Goal: Task Accomplishment & Management: Manage account settings

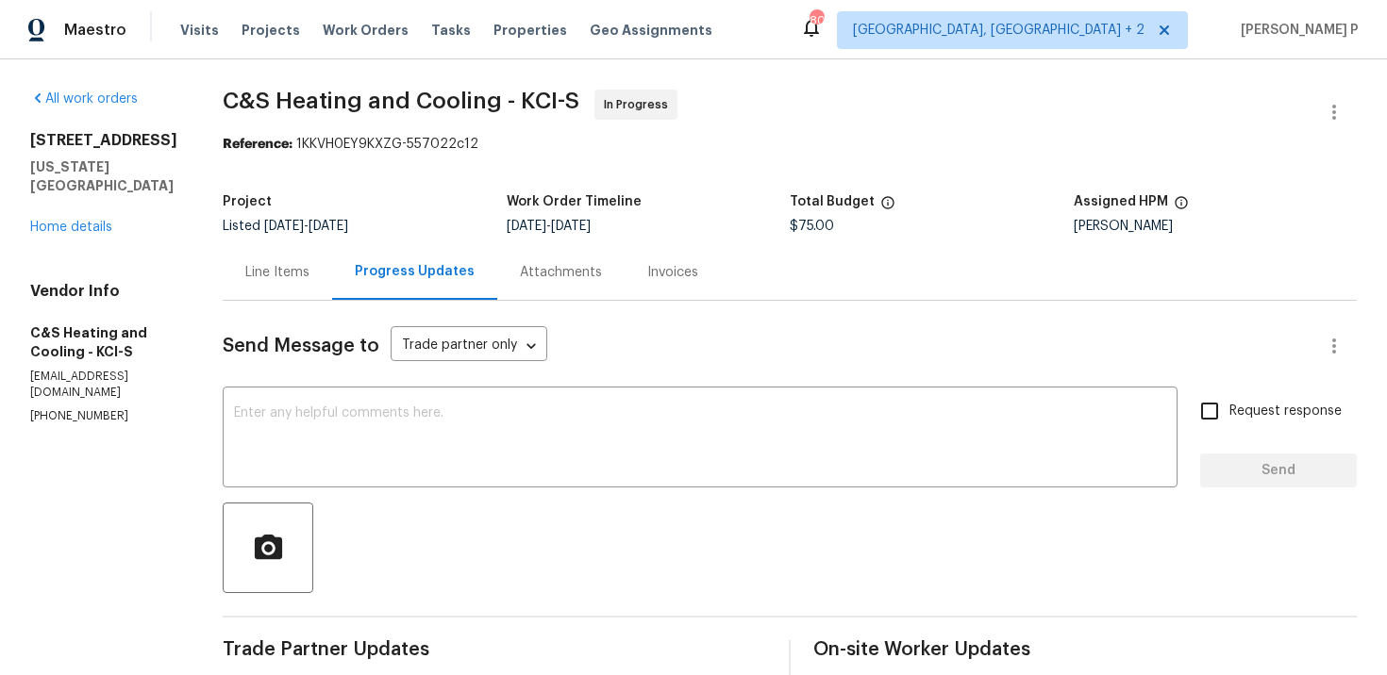
click at [293, 252] on div "Line Items" at bounding box center [277, 272] width 109 height 56
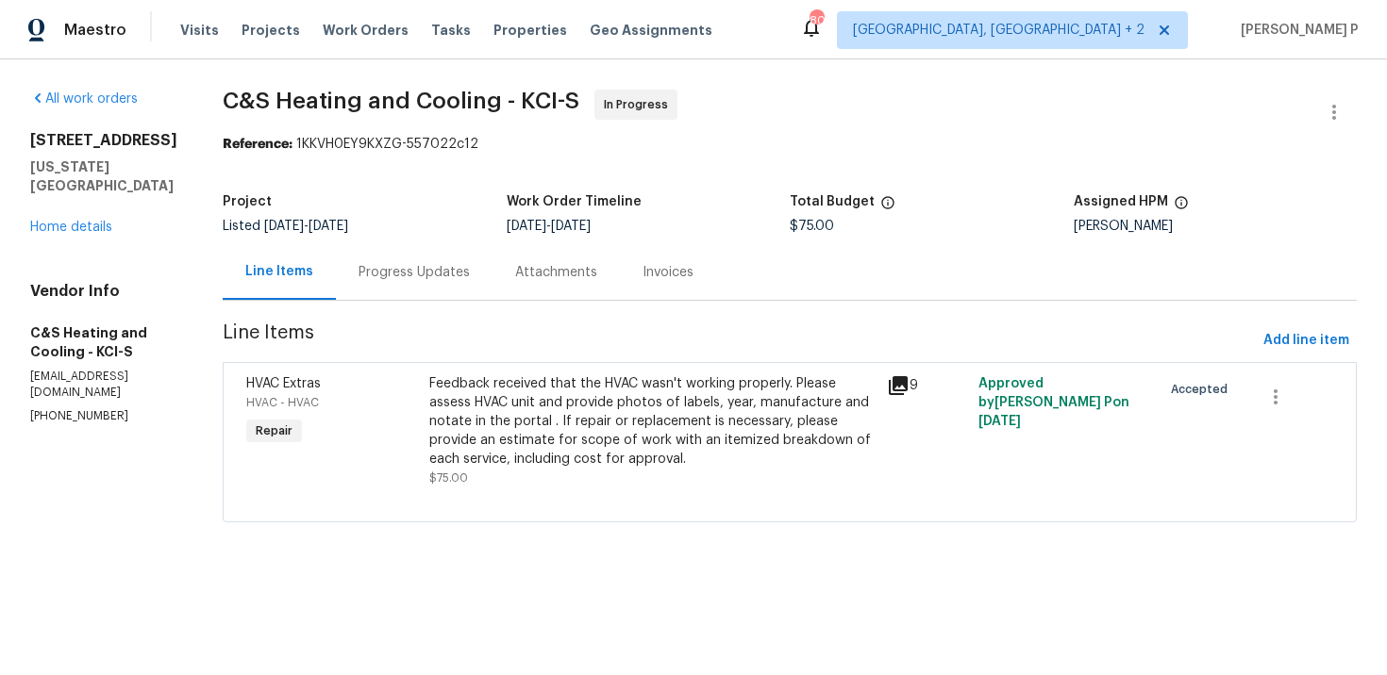
click at [442, 250] on div "Progress Updates" at bounding box center [414, 272] width 157 height 56
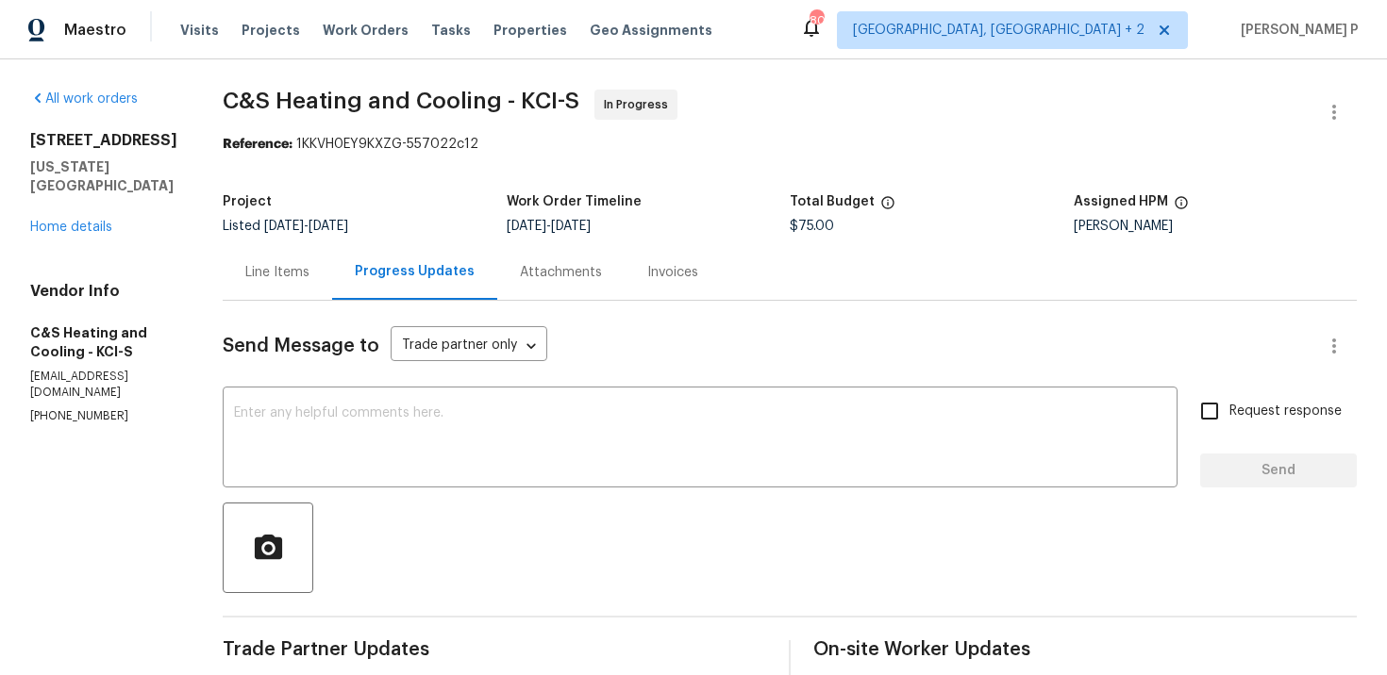
click at [308, 262] on div "Line Items" at bounding box center [277, 272] width 109 height 56
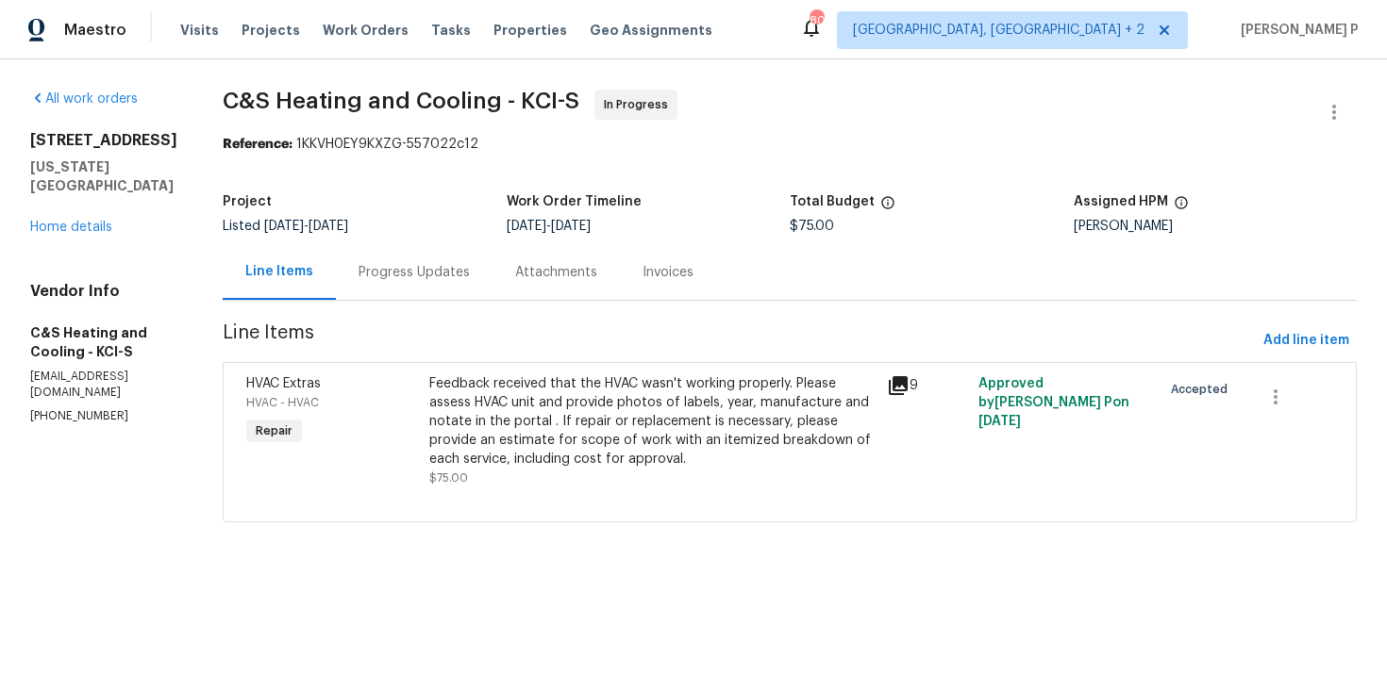
click at [633, 427] on div "Feedback received that the HVAC wasn't working properly. Please assess HVAC uni…" at bounding box center [652, 421] width 446 height 94
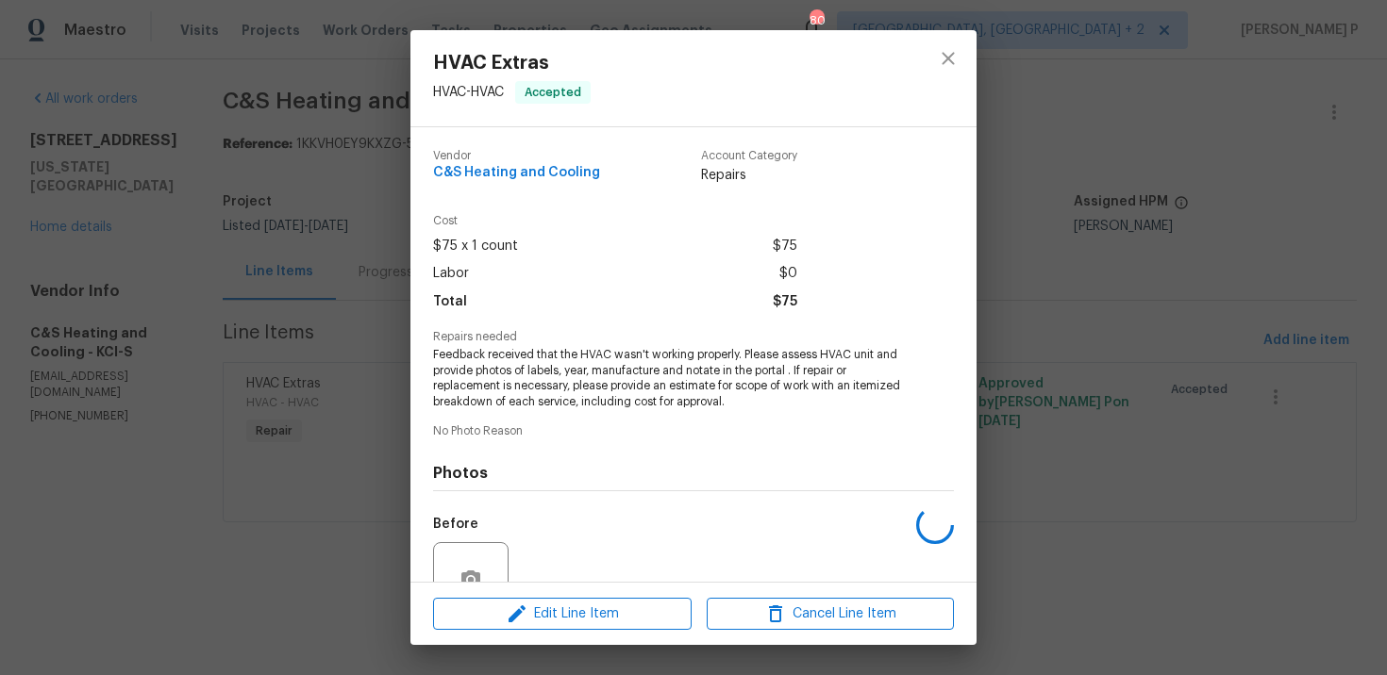
scroll to position [177, 0]
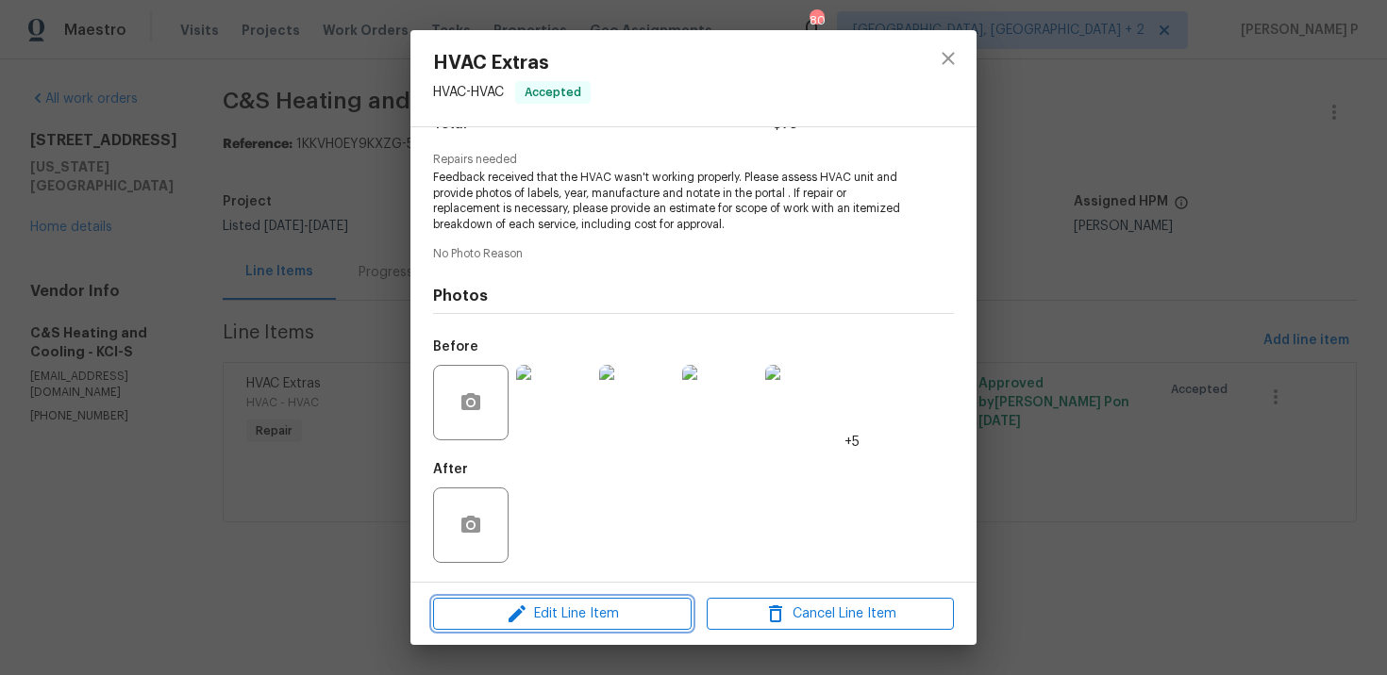
click at [556, 607] on span "Edit Line Item" at bounding box center [562, 615] width 247 height 24
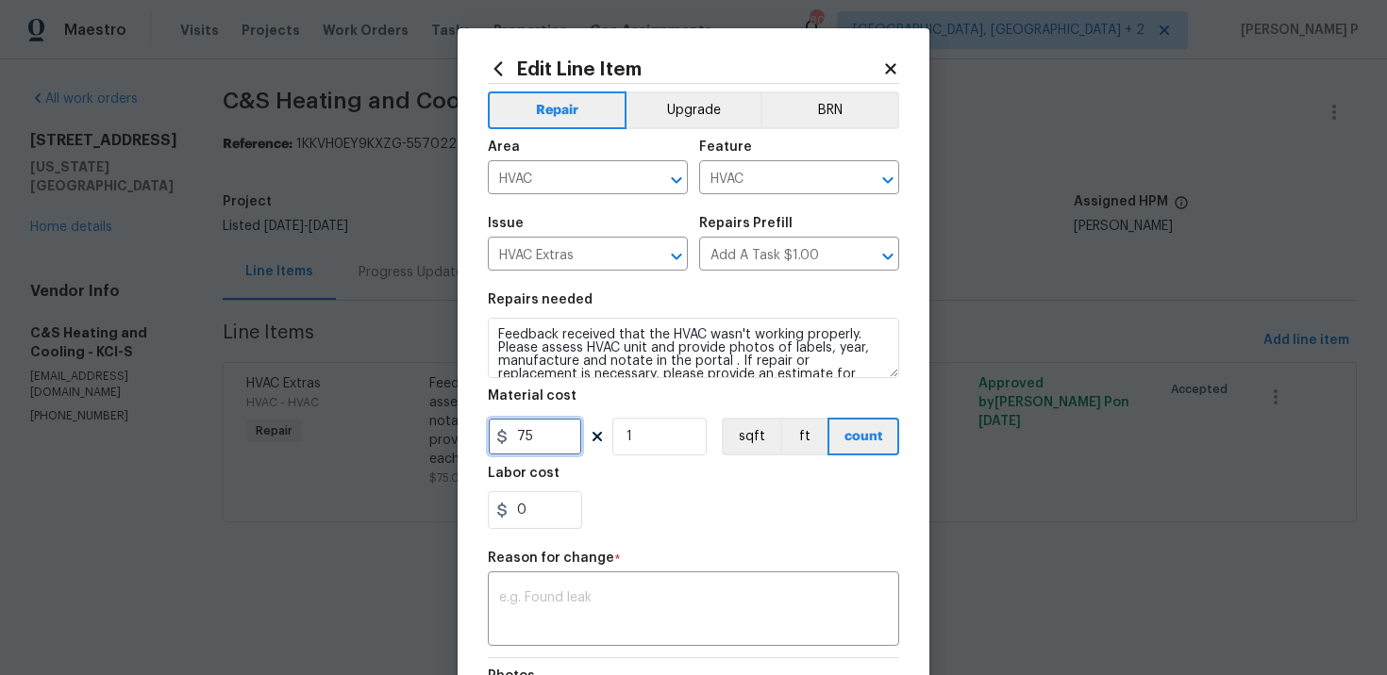
click at [542, 441] on input "75" at bounding box center [535, 437] width 94 height 38
type input "4380"
click at [561, 591] on div "x ​" at bounding box center [693, 611] width 411 height 70
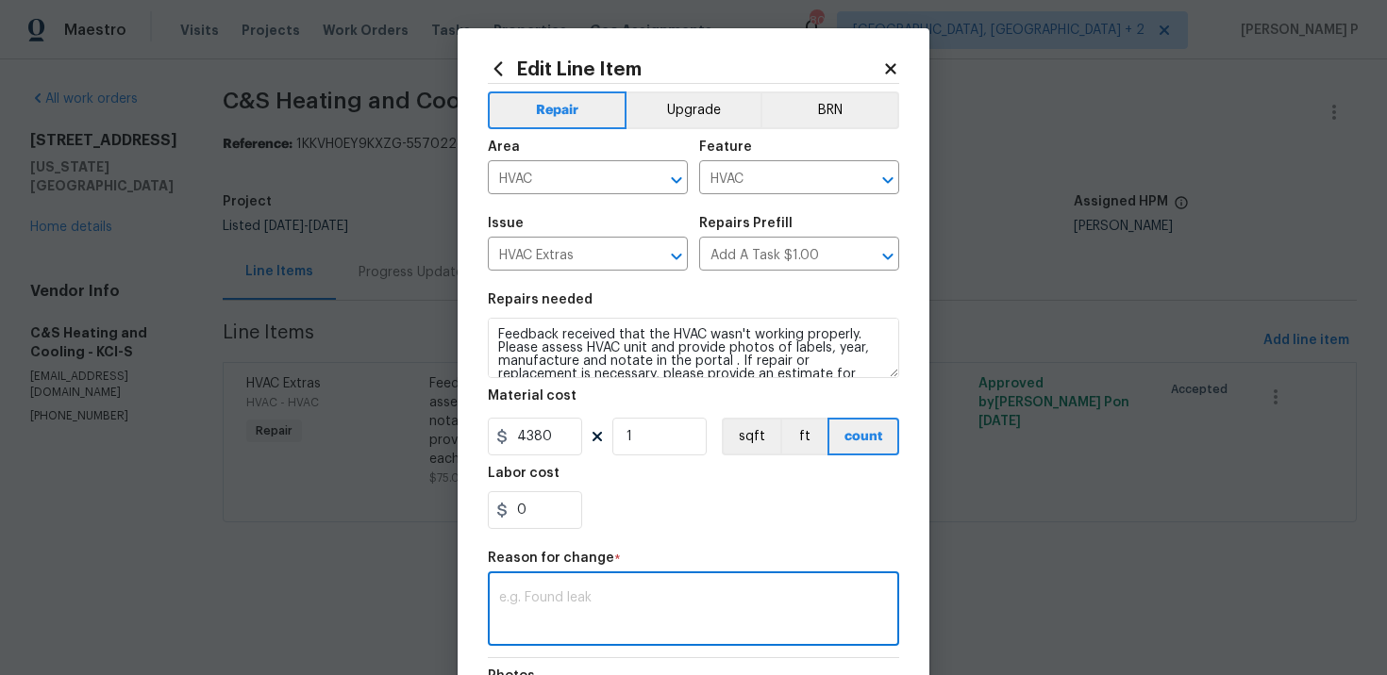
paste textarea "(RP) Updated per vendor’s final cost."
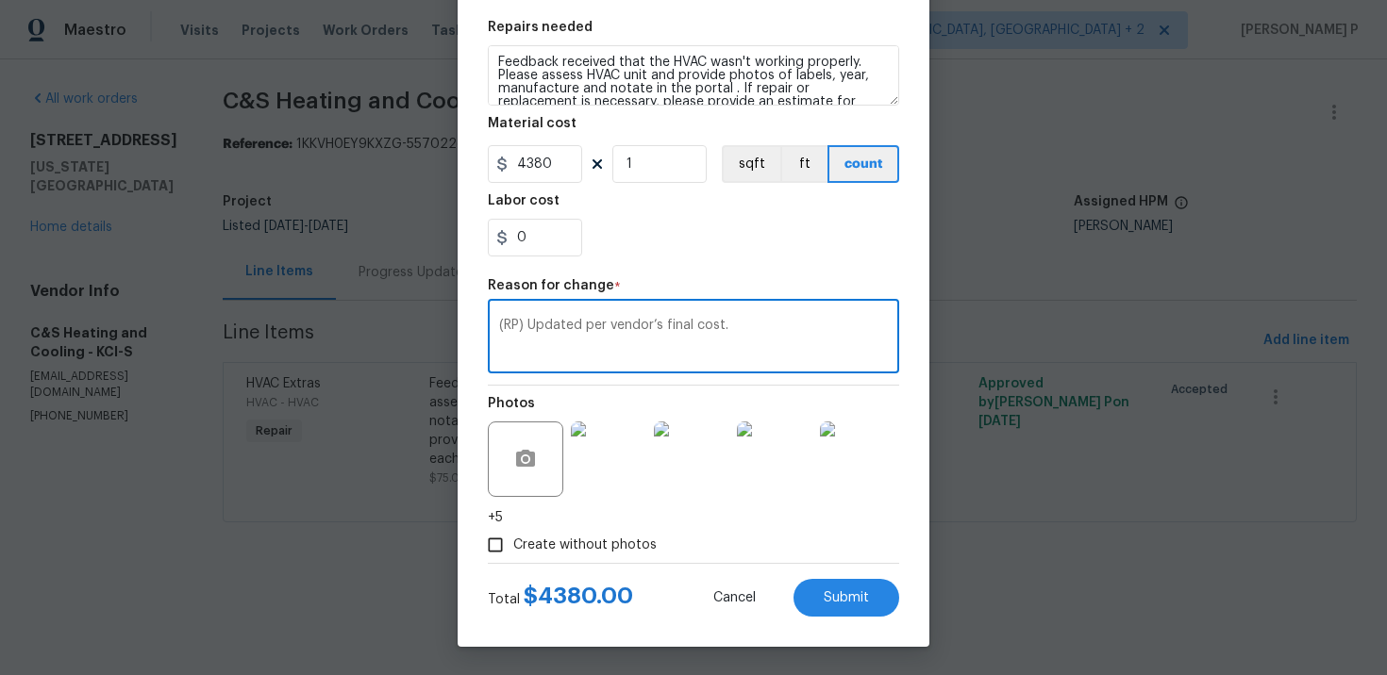
click at [680, 331] on textarea "(RP) Updated per vendor’s final cost." at bounding box center [693, 339] width 389 height 40
paste textarea "cost per BR team approval."
type textarea "(RP) Updated cost per BR team approval."
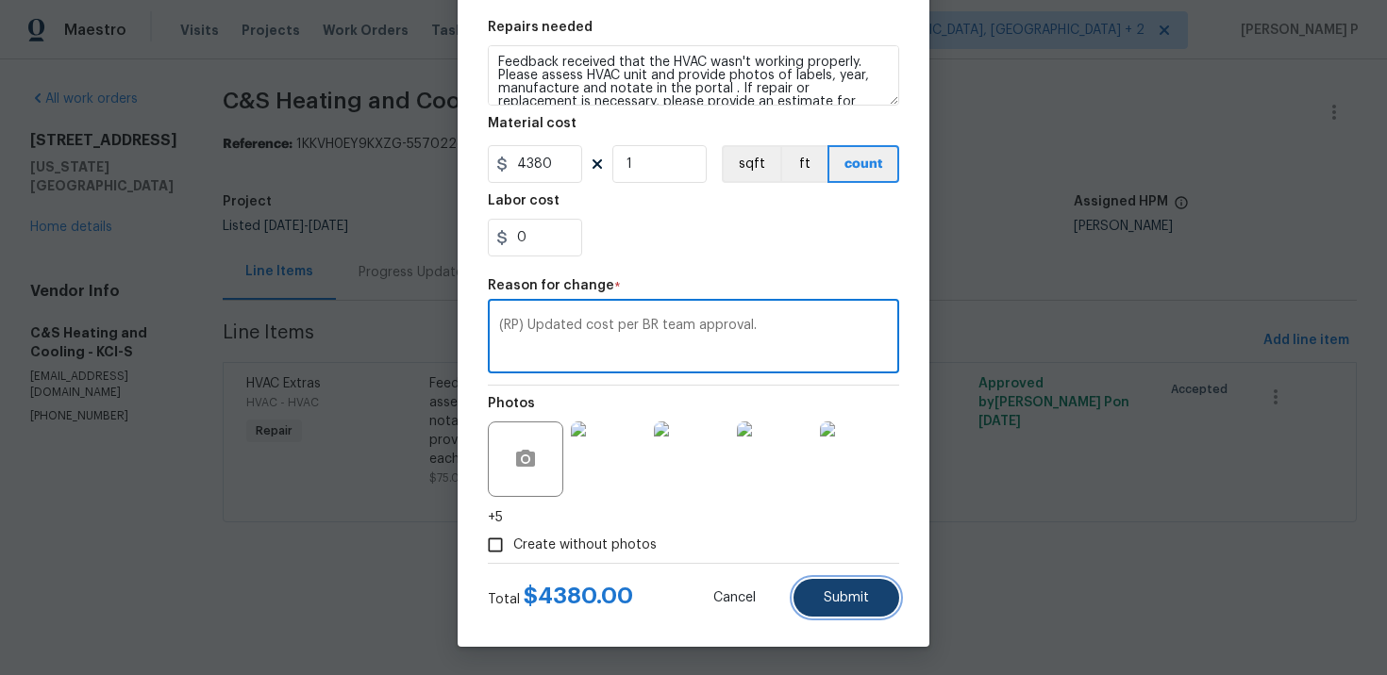
click at [849, 615] on button "Submit" at bounding box center [846, 598] width 106 height 38
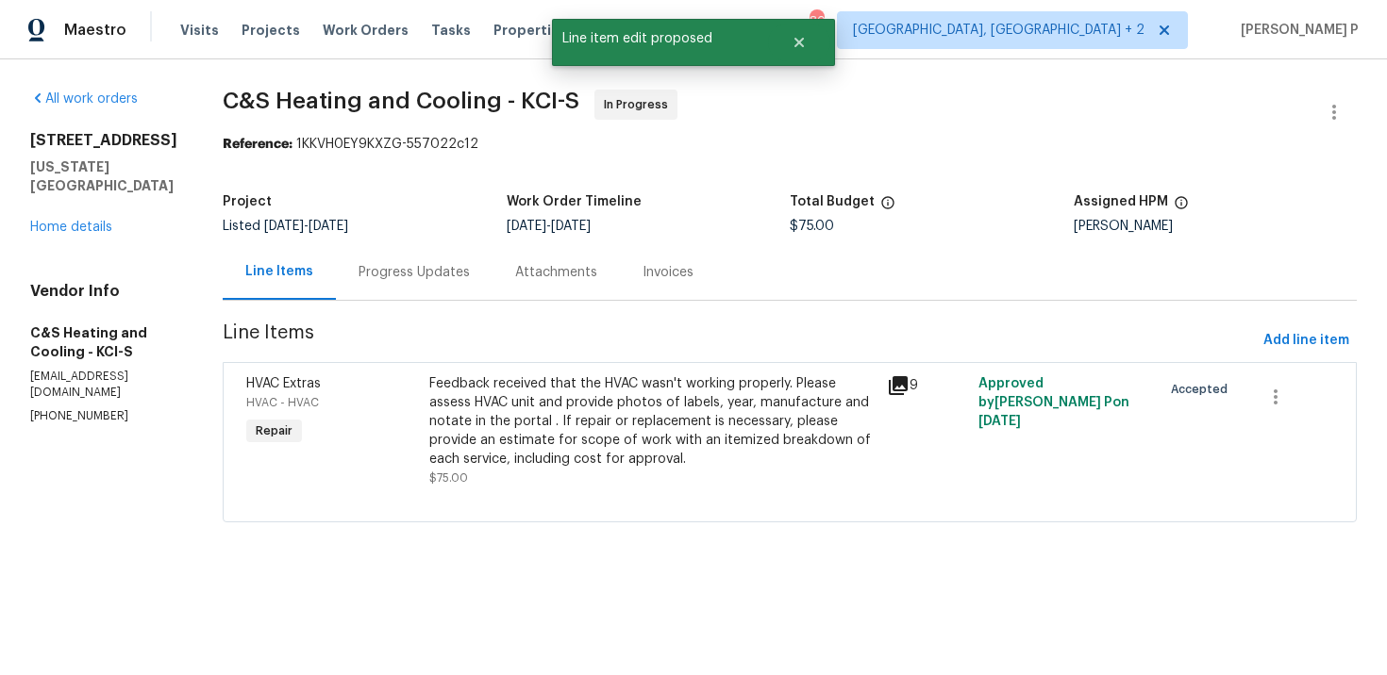
scroll to position [0, 0]
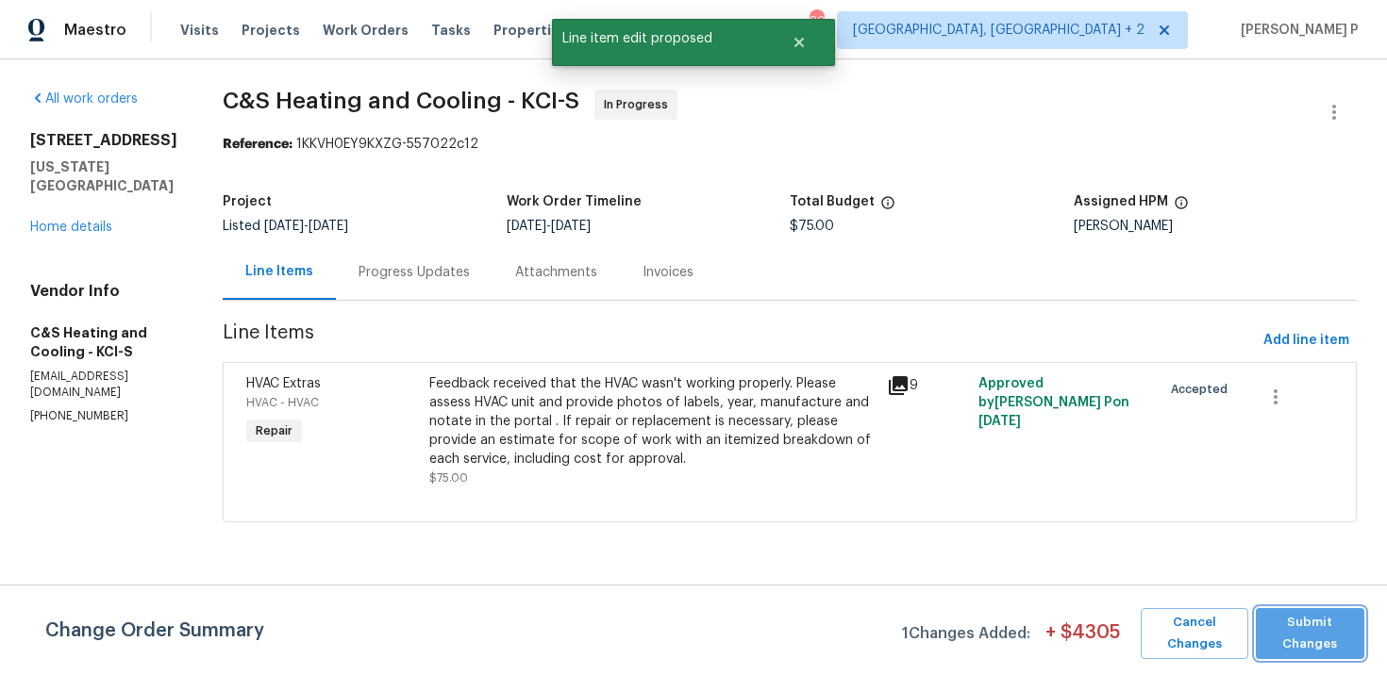
click at [1306, 635] on span "Submit Changes" at bounding box center [1310, 633] width 90 height 43
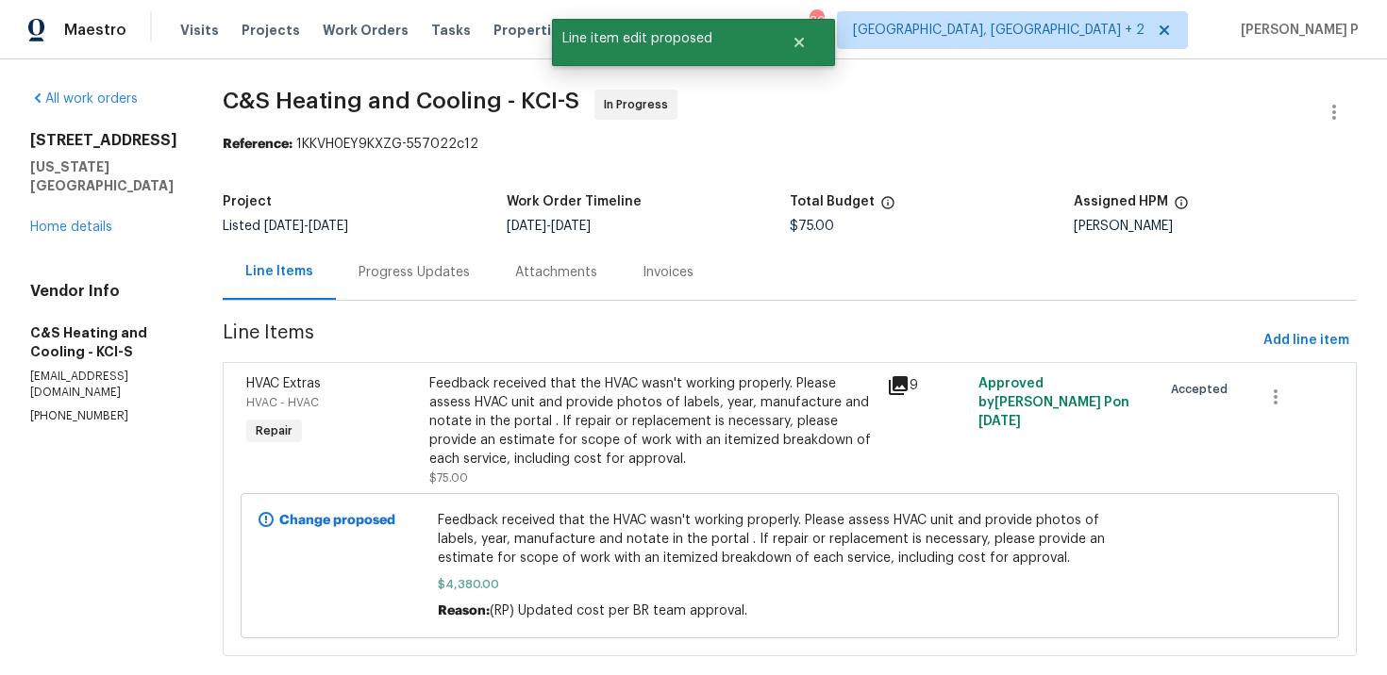
click at [433, 275] on div "Progress Updates" at bounding box center [413, 272] width 111 height 19
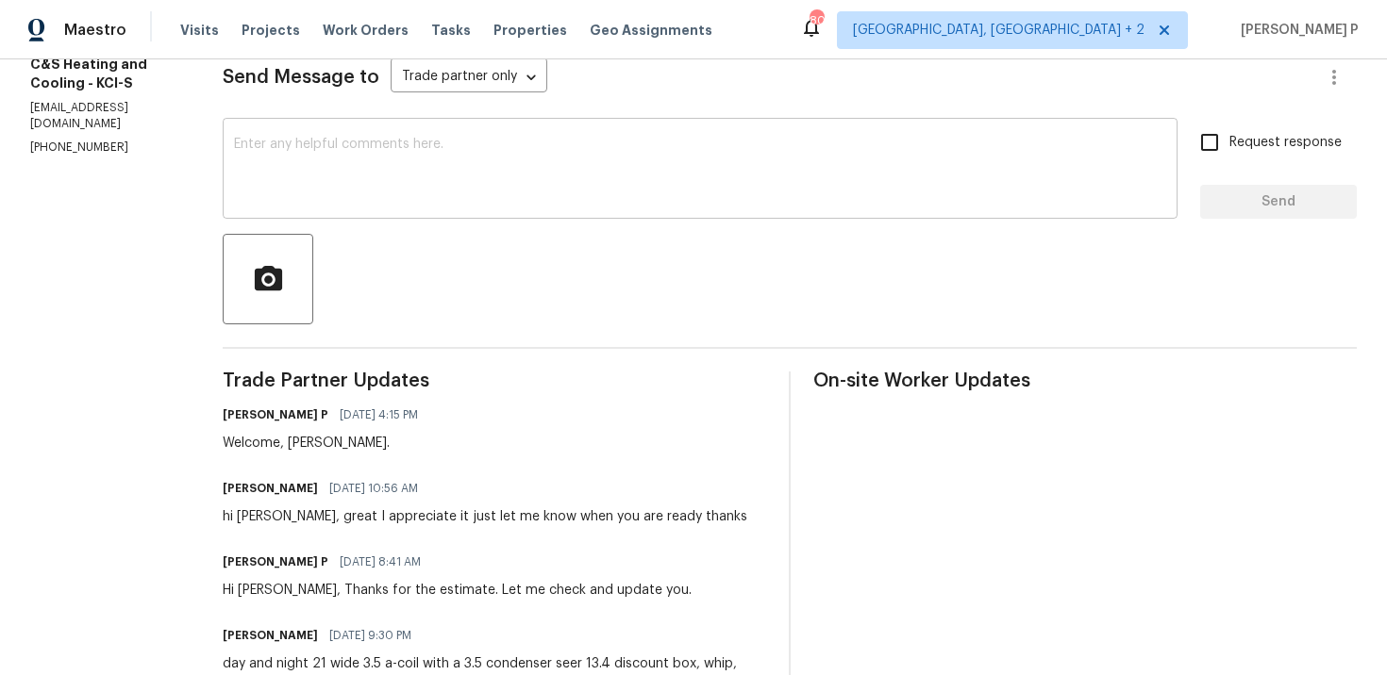
scroll to position [271, 0]
click at [448, 192] on textarea at bounding box center [700, 169] width 932 height 66
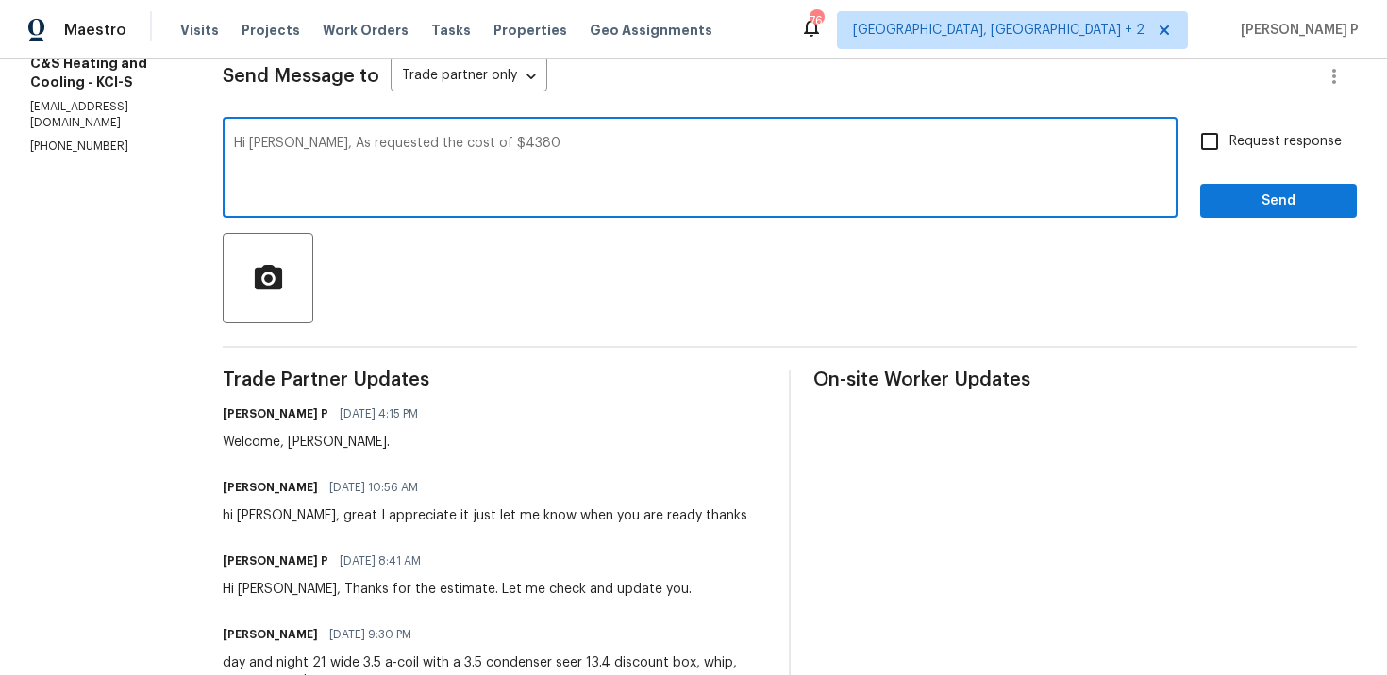
scroll to position [265, 0]
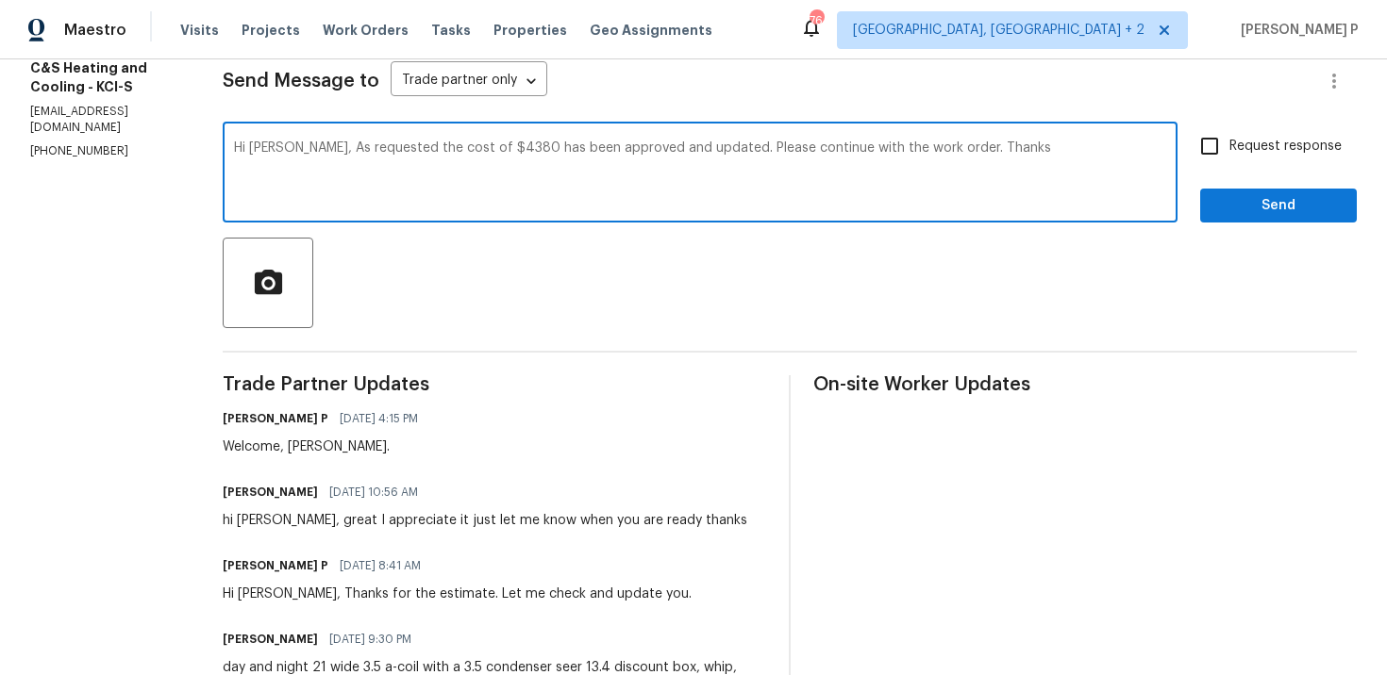
drag, startPoint x: 293, startPoint y: 149, endPoint x: 924, endPoint y: 147, distance: 630.1
click at [924, 147] on textarea "Hi Carl, As requested the cost of $4380 has been approved and updated. Please c…" at bounding box center [700, 174] width 932 height 66
type textarea "Hi Carl, As requested the cost of $4380 has been approved and updated. Please c…"
click at [1229, 147] on input "Request response" at bounding box center [1210, 146] width 40 height 40
checkbox input "true"
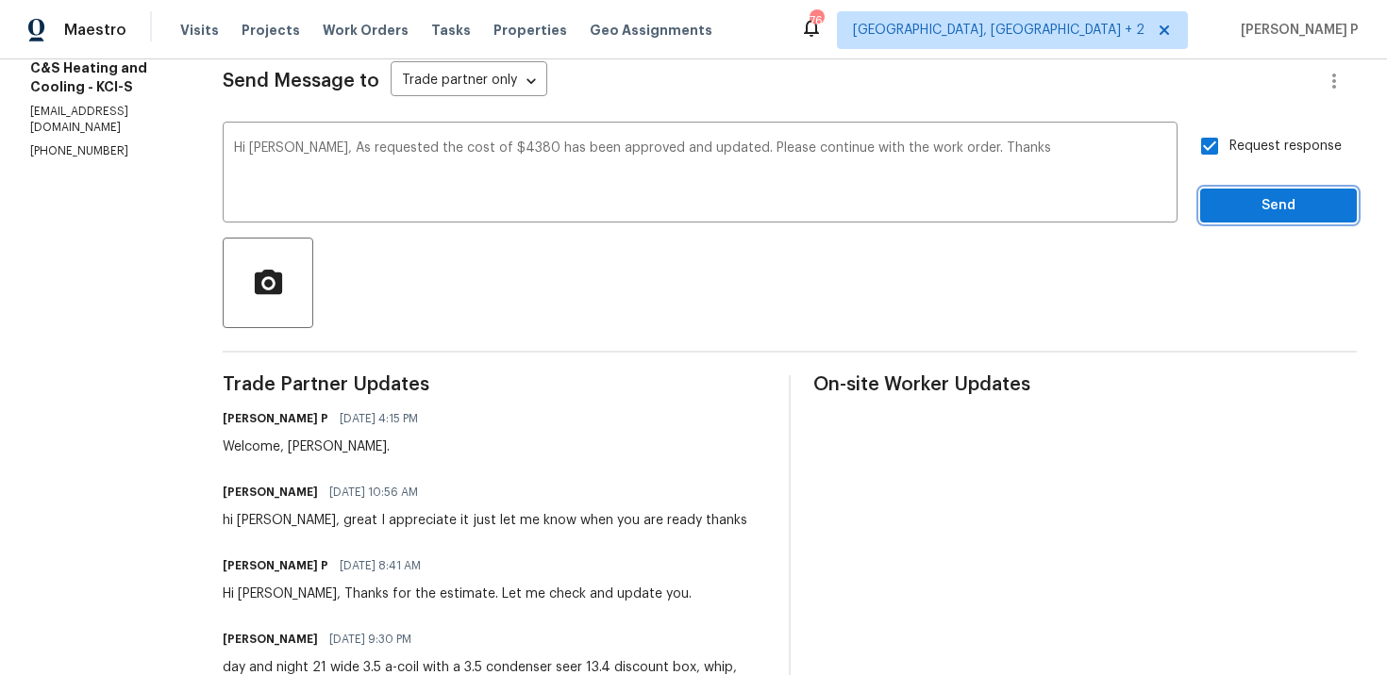
click at [1235, 213] on span "Send" at bounding box center [1278, 206] width 126 height 24
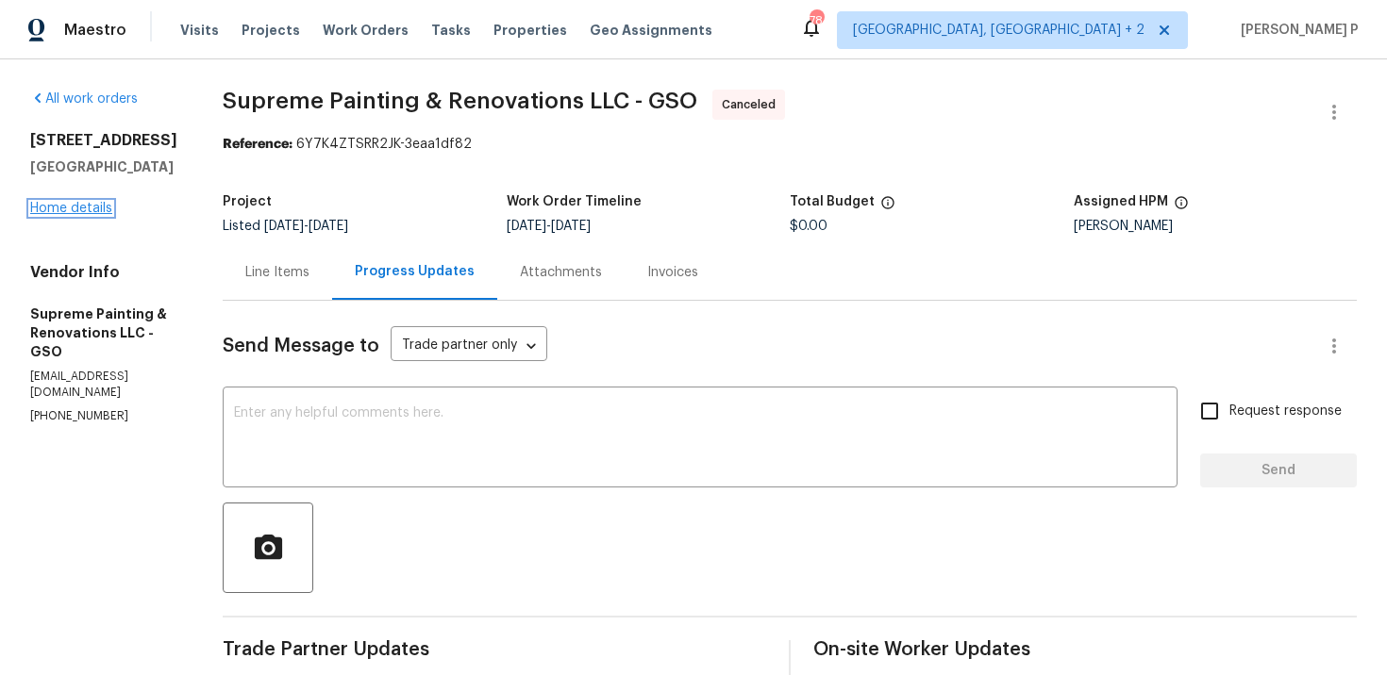
click at [64, 211] on link "Home details" at bounding box center [71, 208] width 82 height 13
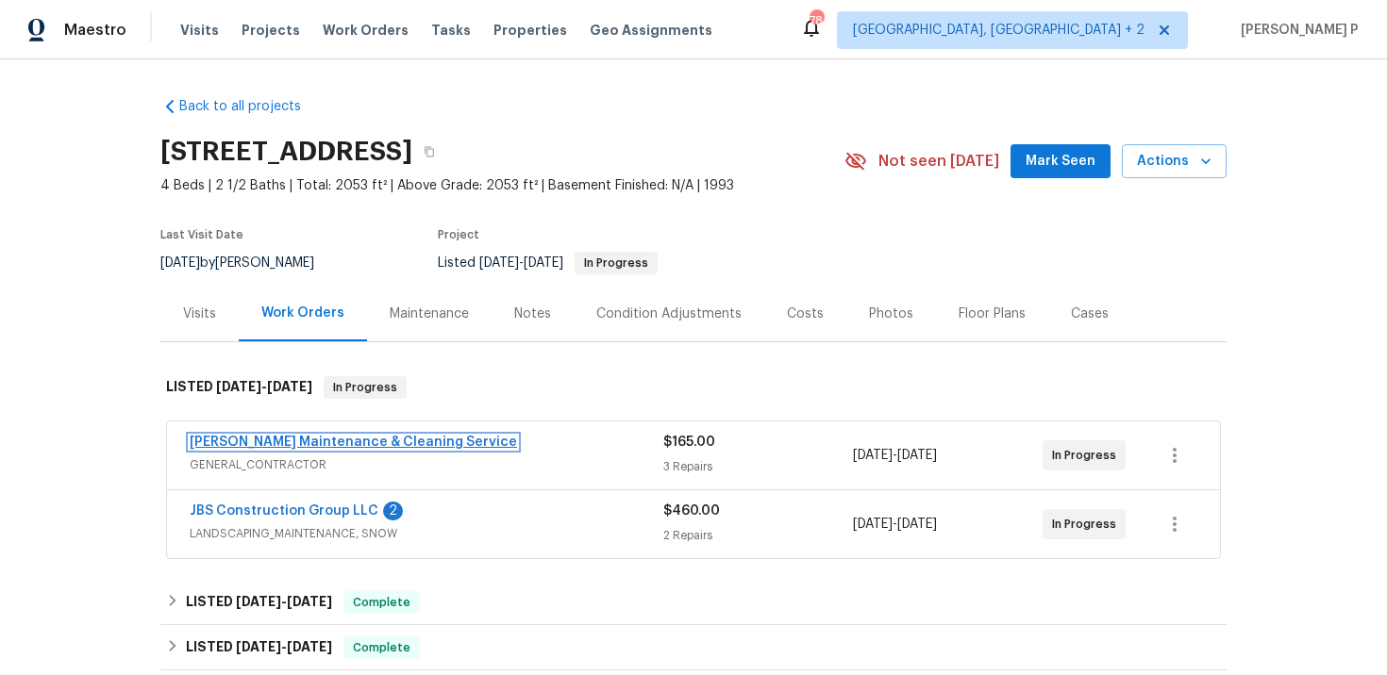
click at [328, 441] on link "Baker's Maintenance & Cleaning Service" at bounding box center [353, 442] width 327 height 13
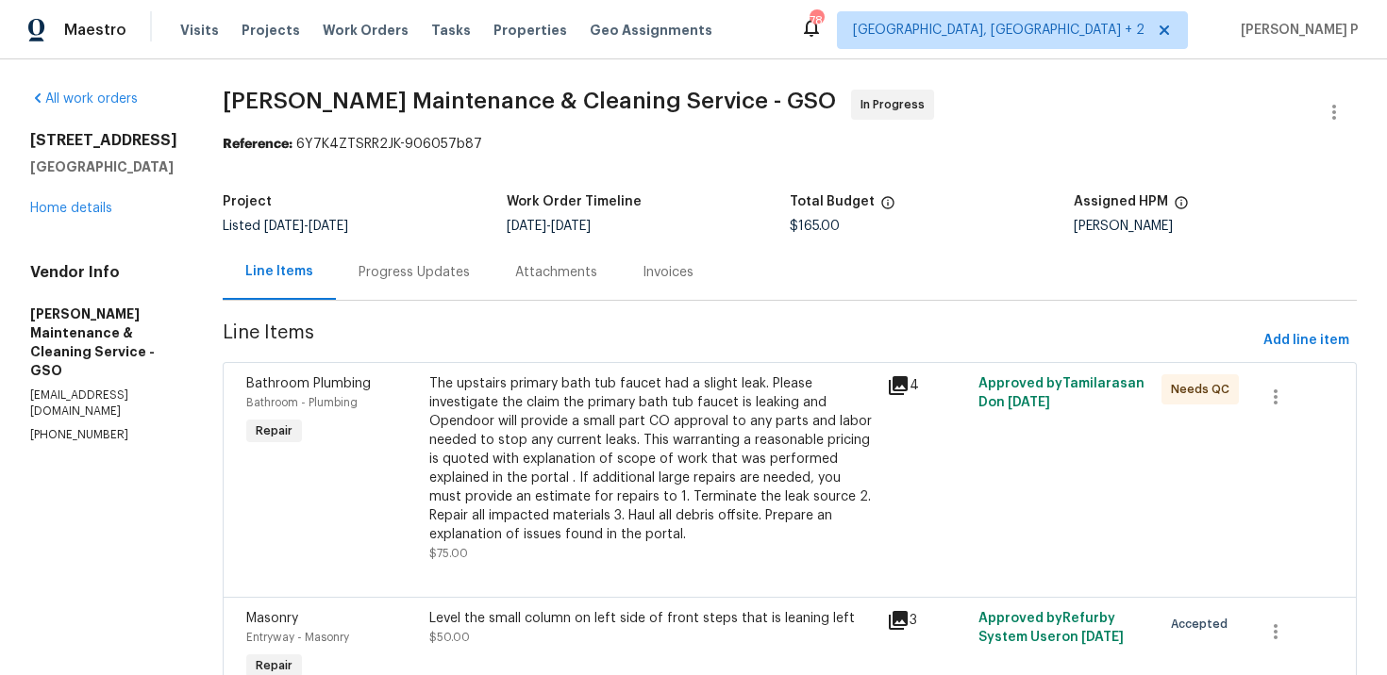
scroll to position [317, 0]
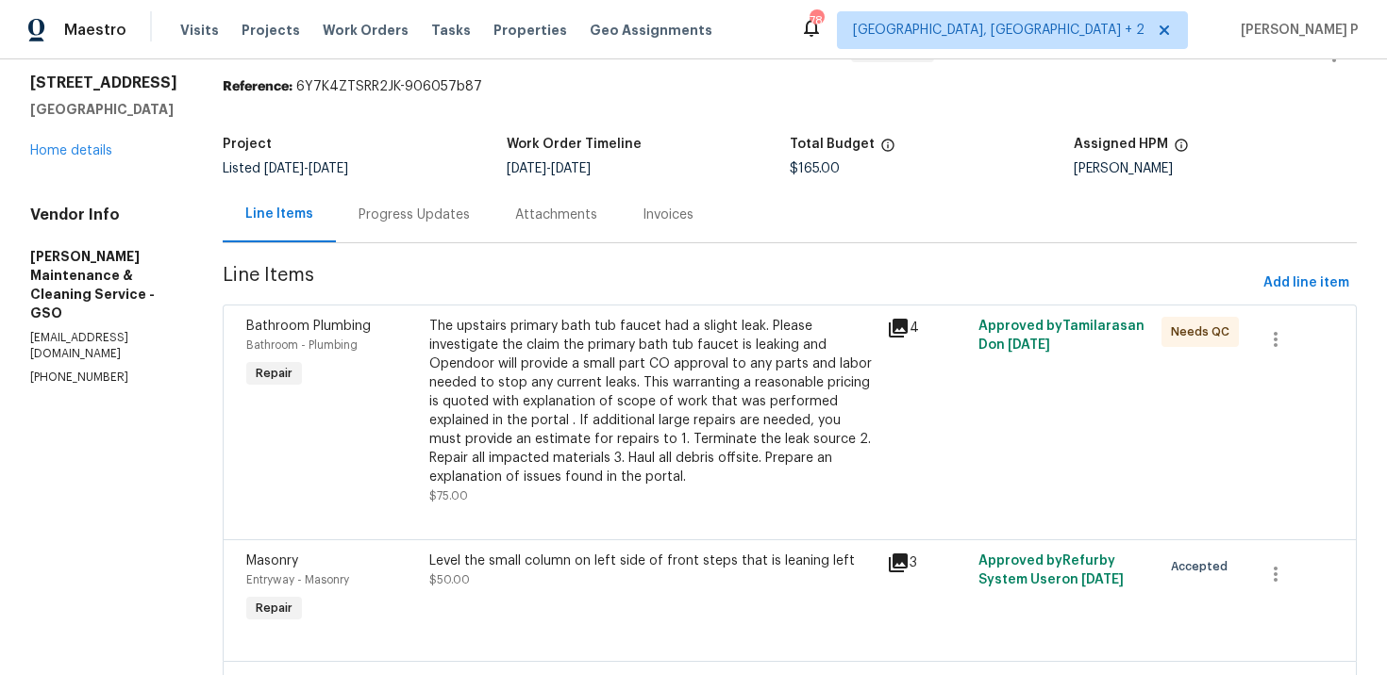
click at [450, 219] on div "Progress Updates" at bounding box center [413, 215] width 111 height 19
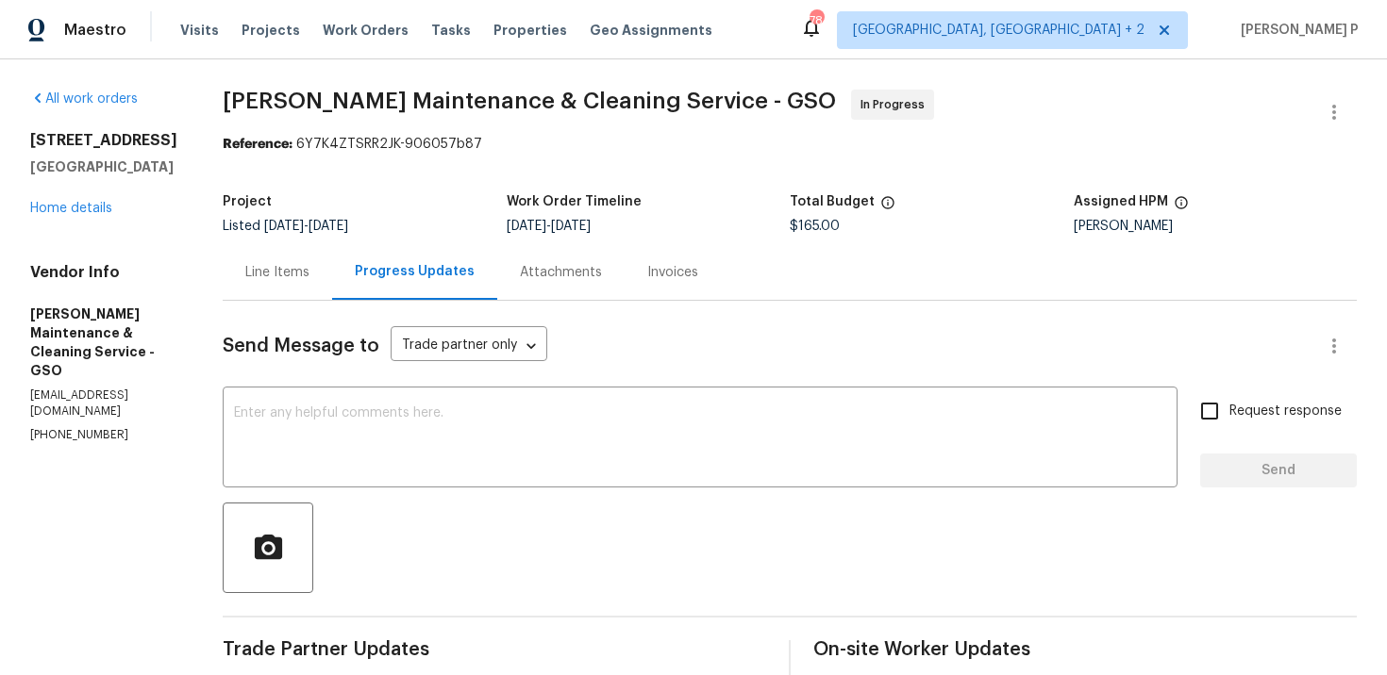
click at [309, 272] on div "Line Items" at bounding box center [277, 272] width 64 height 19
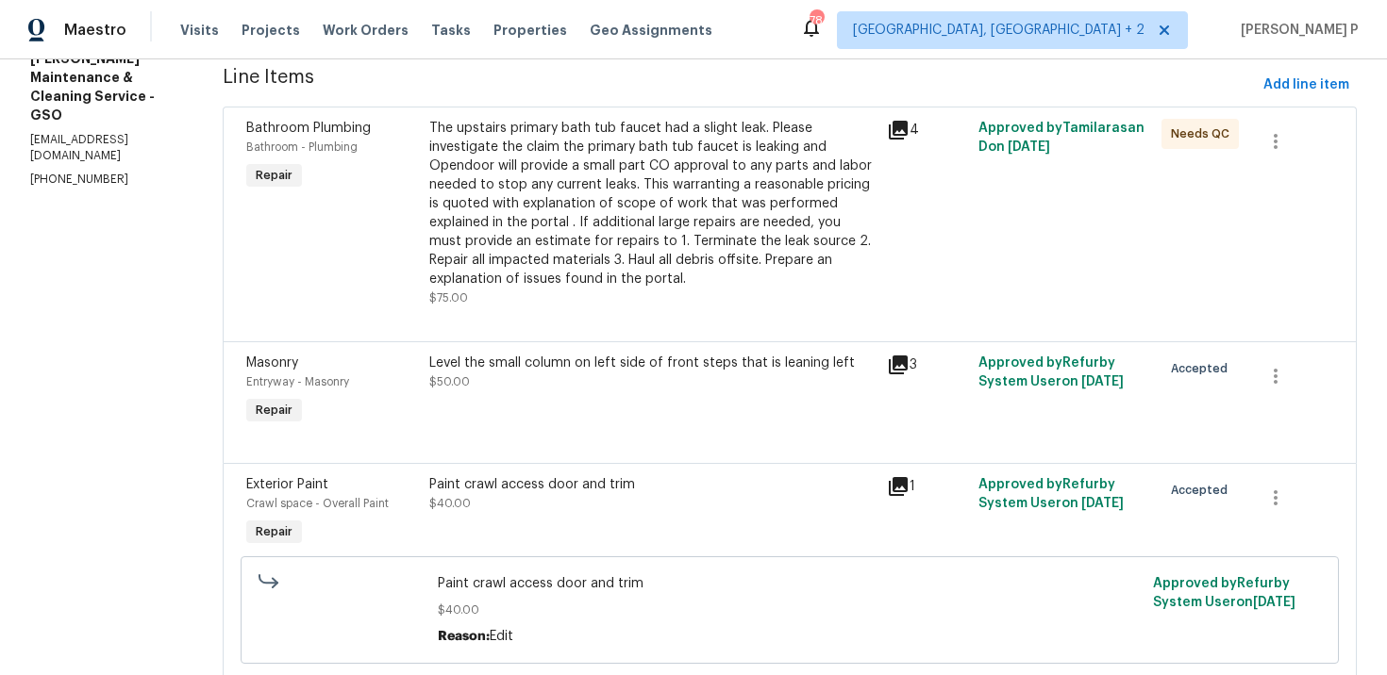
scroll to position [263, 0]
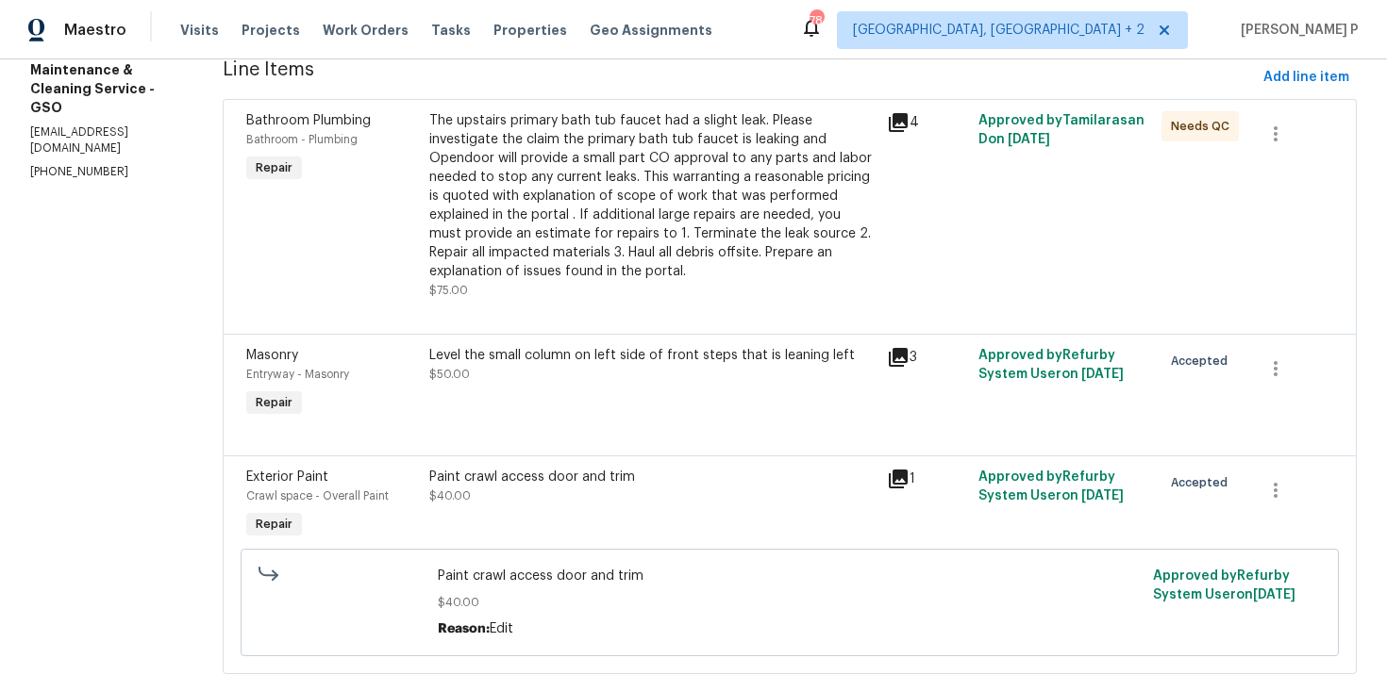
click at [590, 358] on div "Level the small column on left side of front steps that is leaning left" at bounding box center [652, 355] width 446 height 19
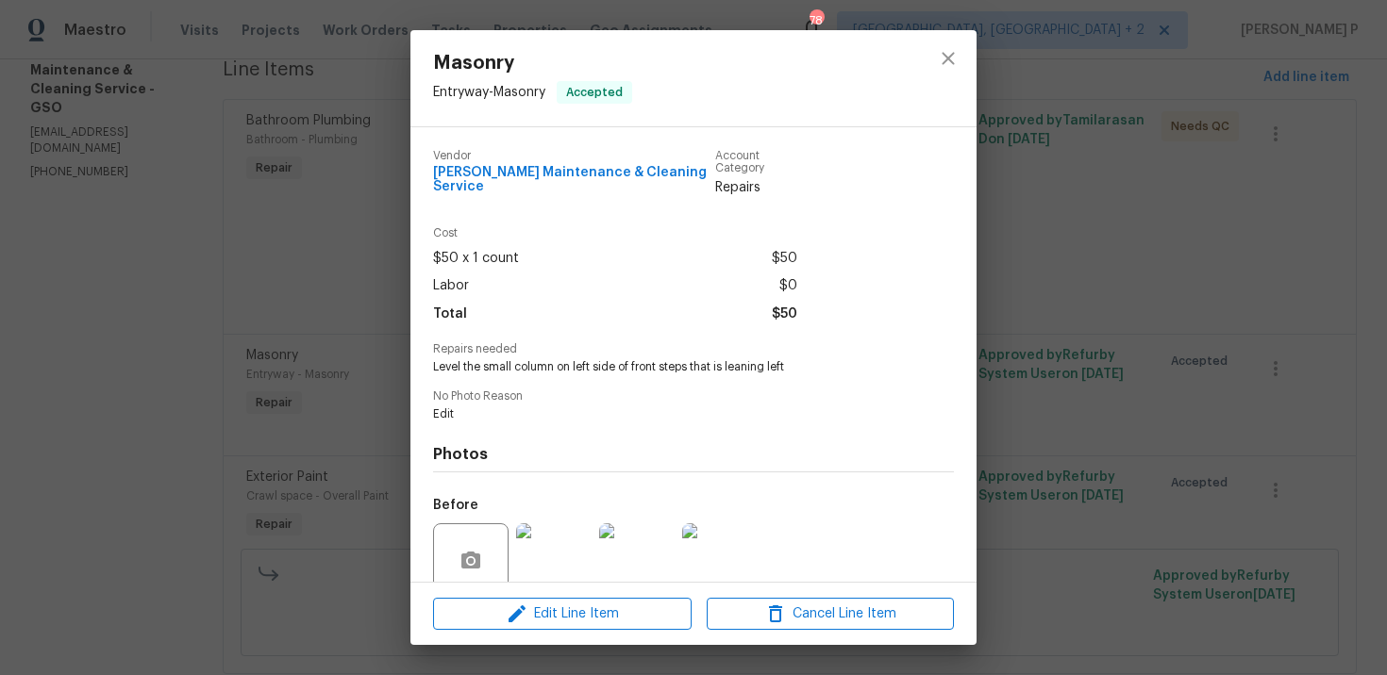
scroll to position [145, 0]
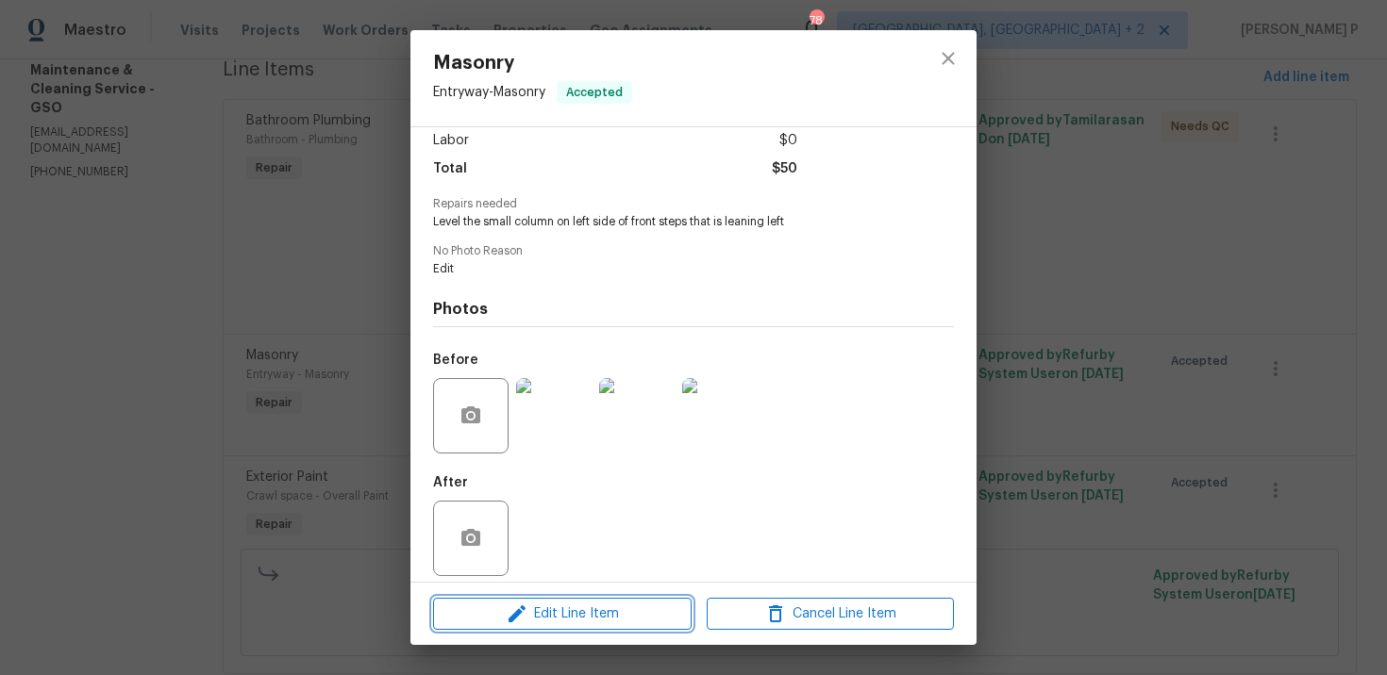
click at [512, 603] on icon "button" at bounding box center [517, 614] width 23 height 23
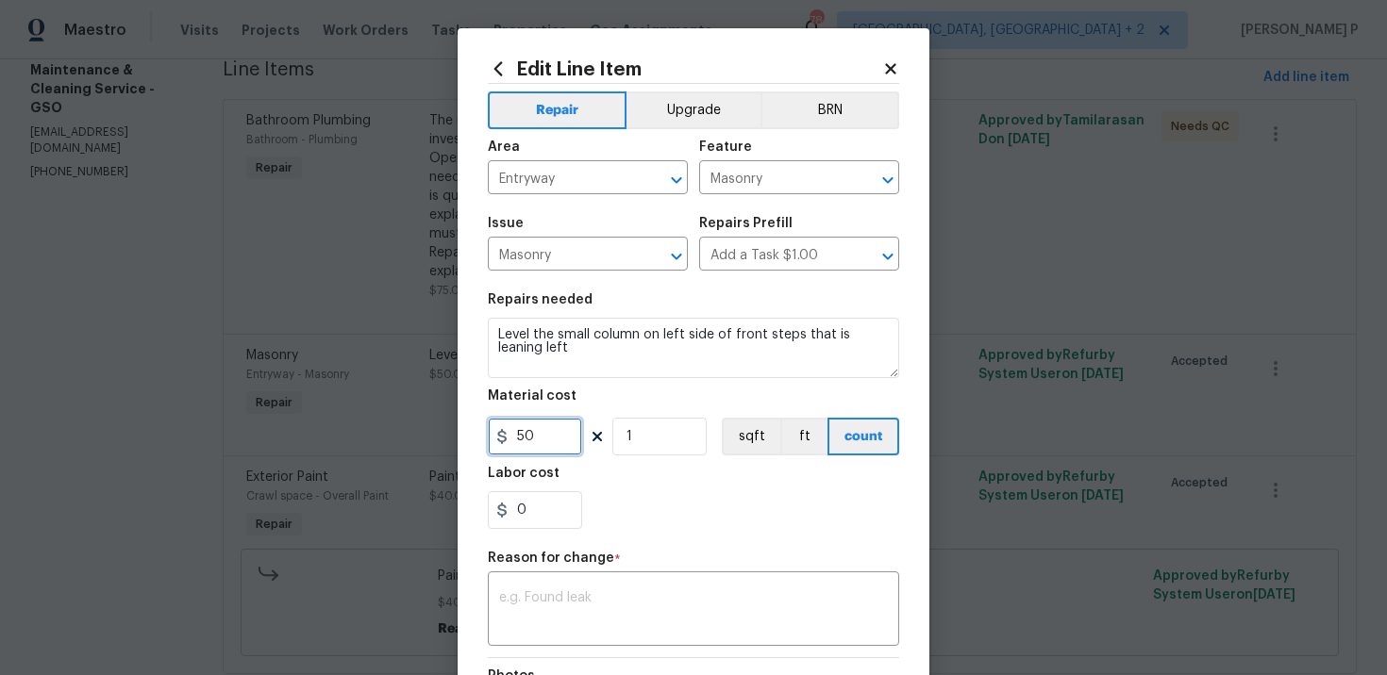
click at [517, 441] on input "50" at bounding box center [535, 437] width 94 height 38
type input "375"
click at [584, 605] on textarea at bounding box center [693, 611] width 389 height 40
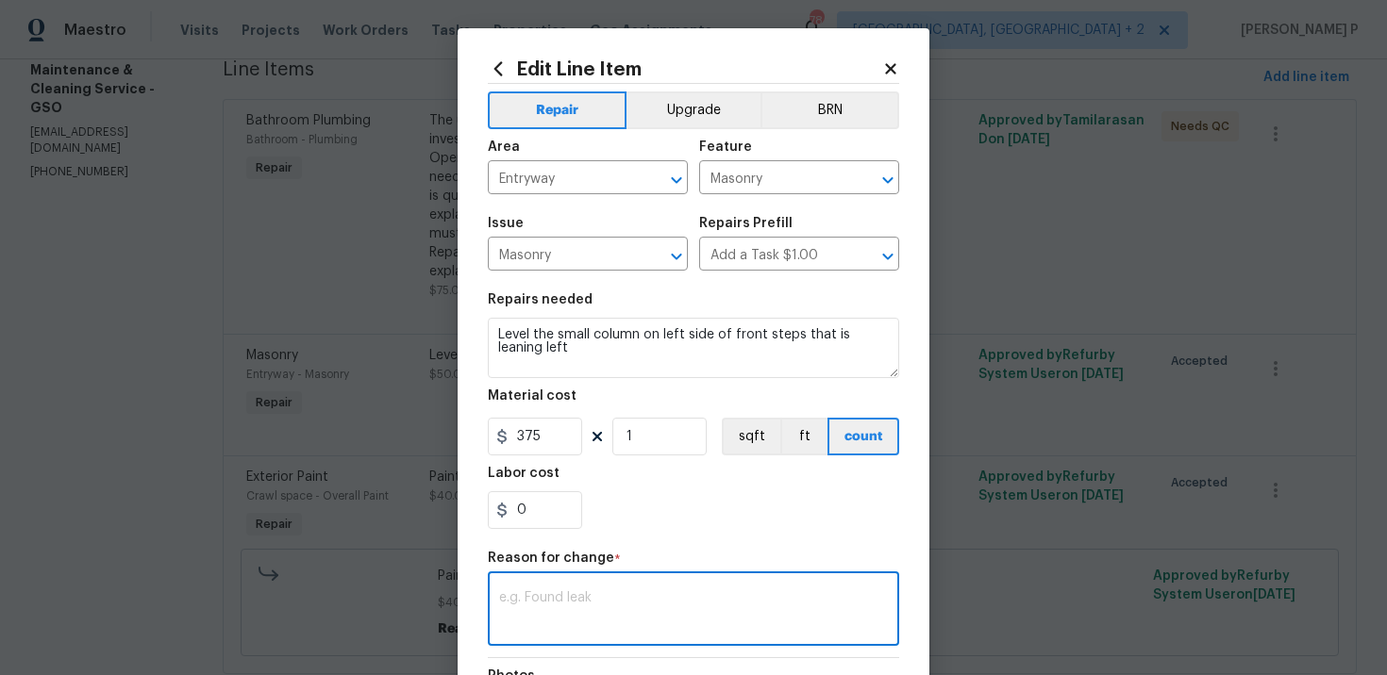
paste textarea "(RP) Updated cost per BR team approval."
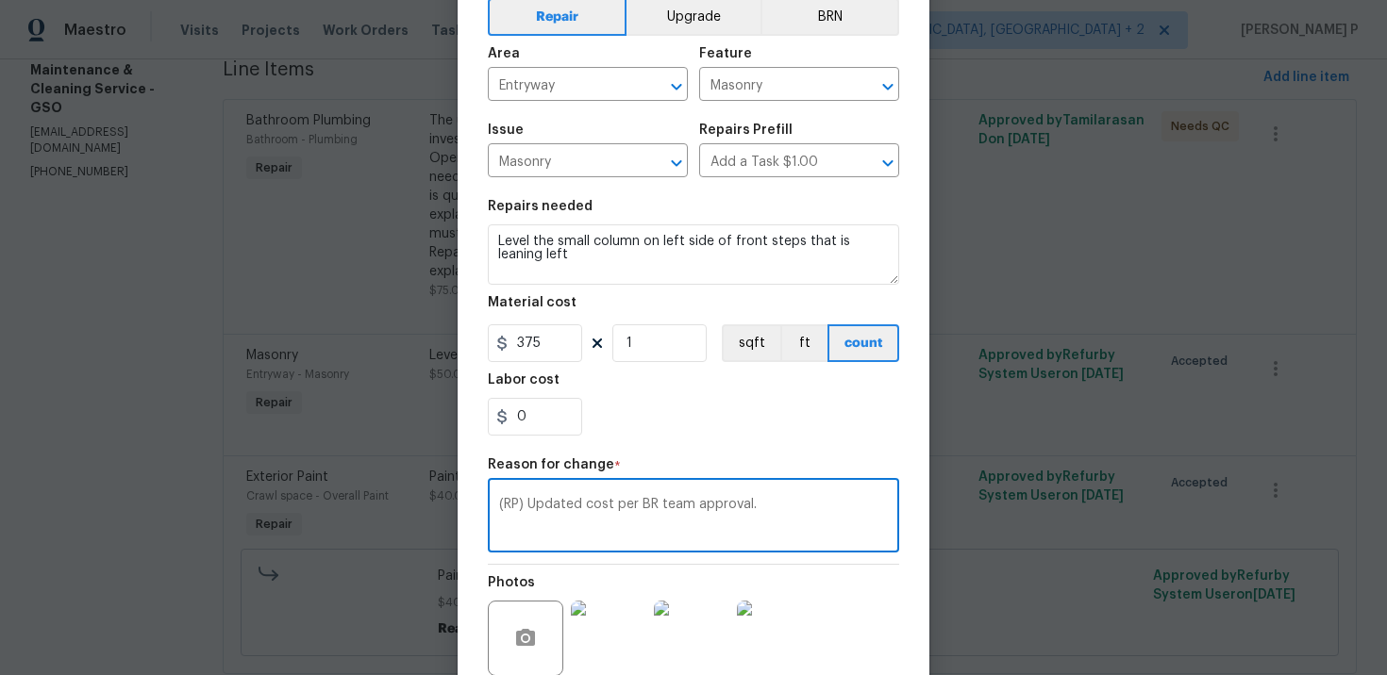
scroll to position [255, 0]
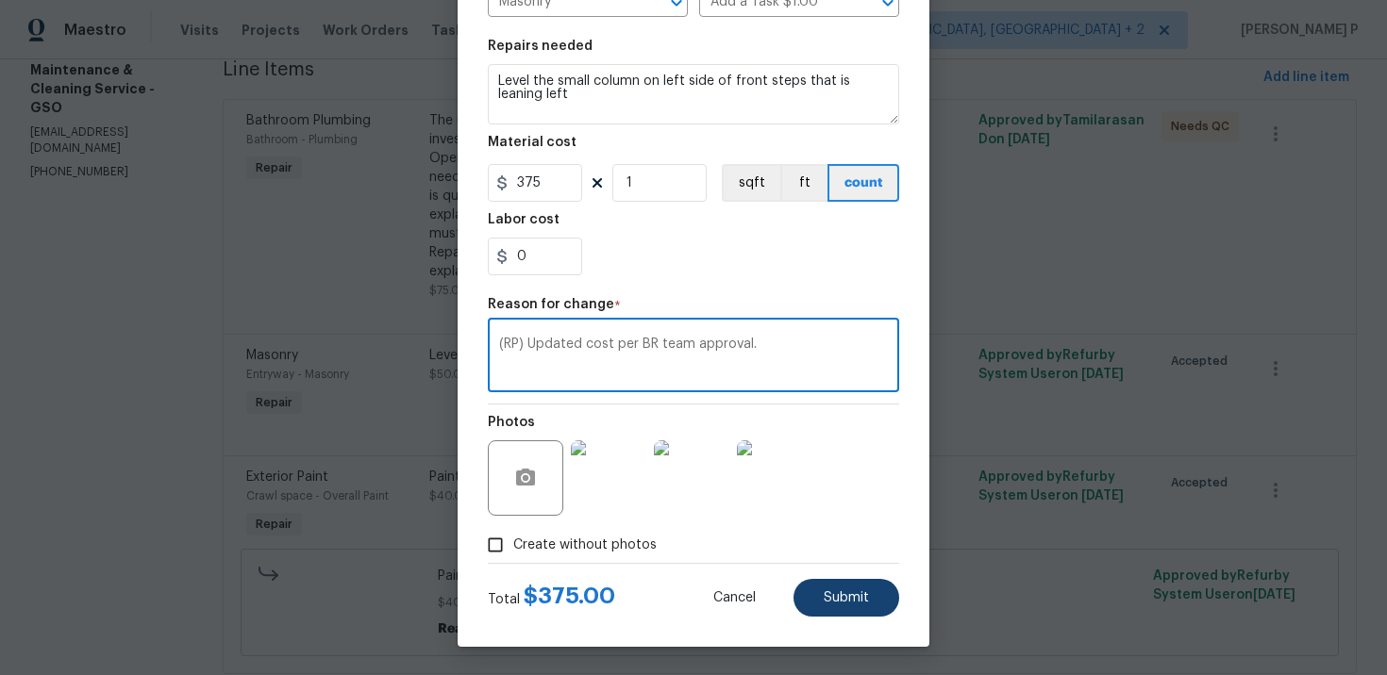
type textarea "(RP) Updated cost per BR team approval."
click at [855, 610] on button "Submit" at bounding box center [846, 598] width 106 height 38
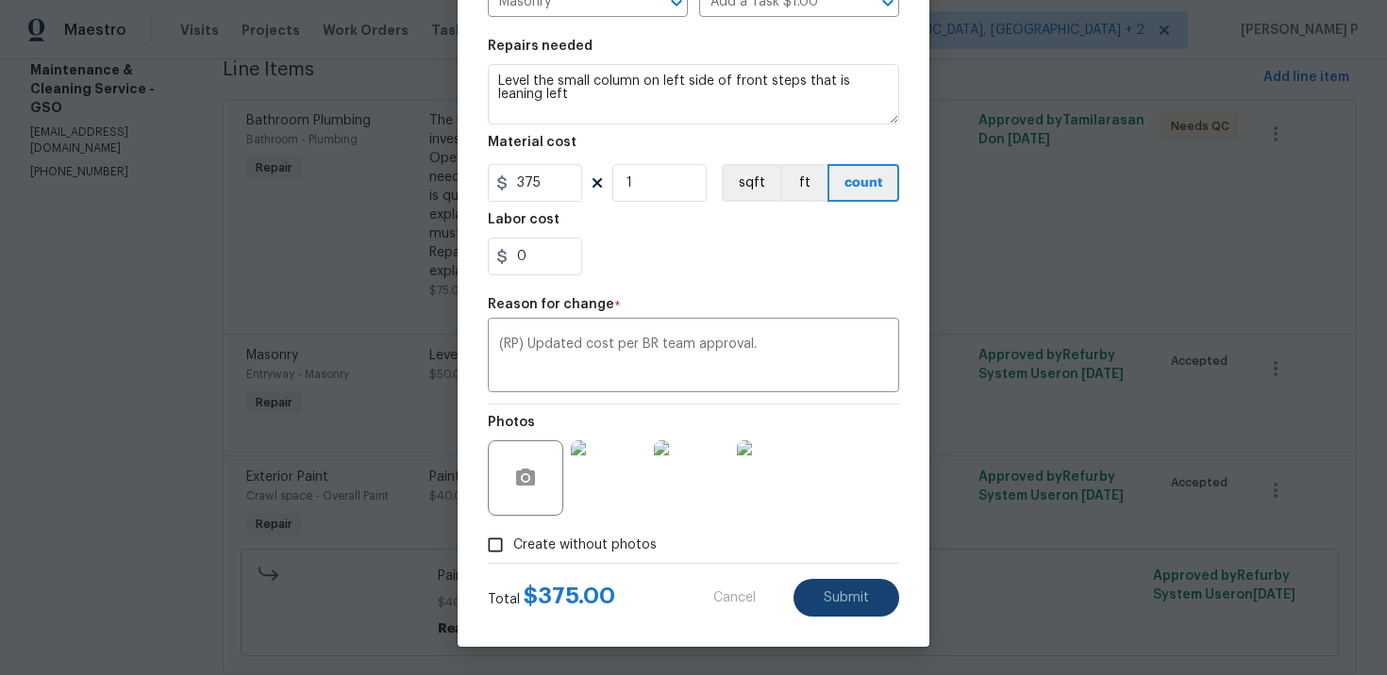
type input "50"
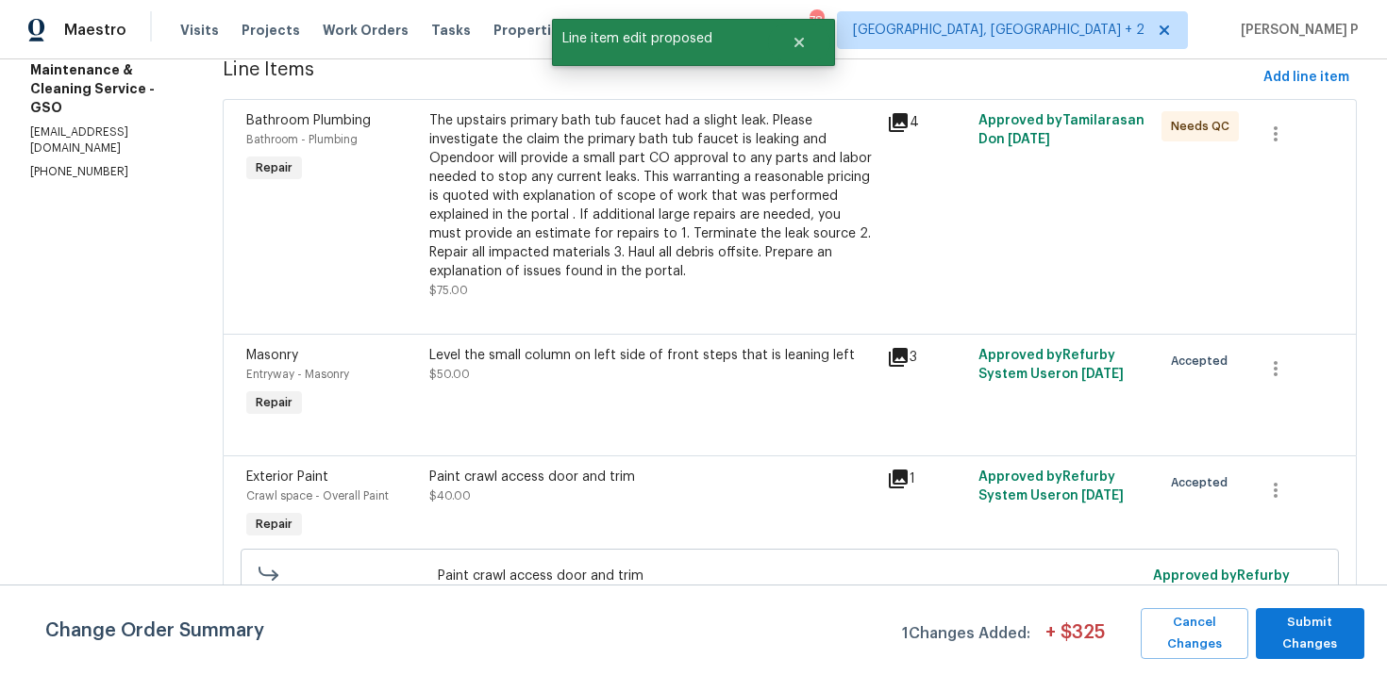
scroll to position [0, 0]
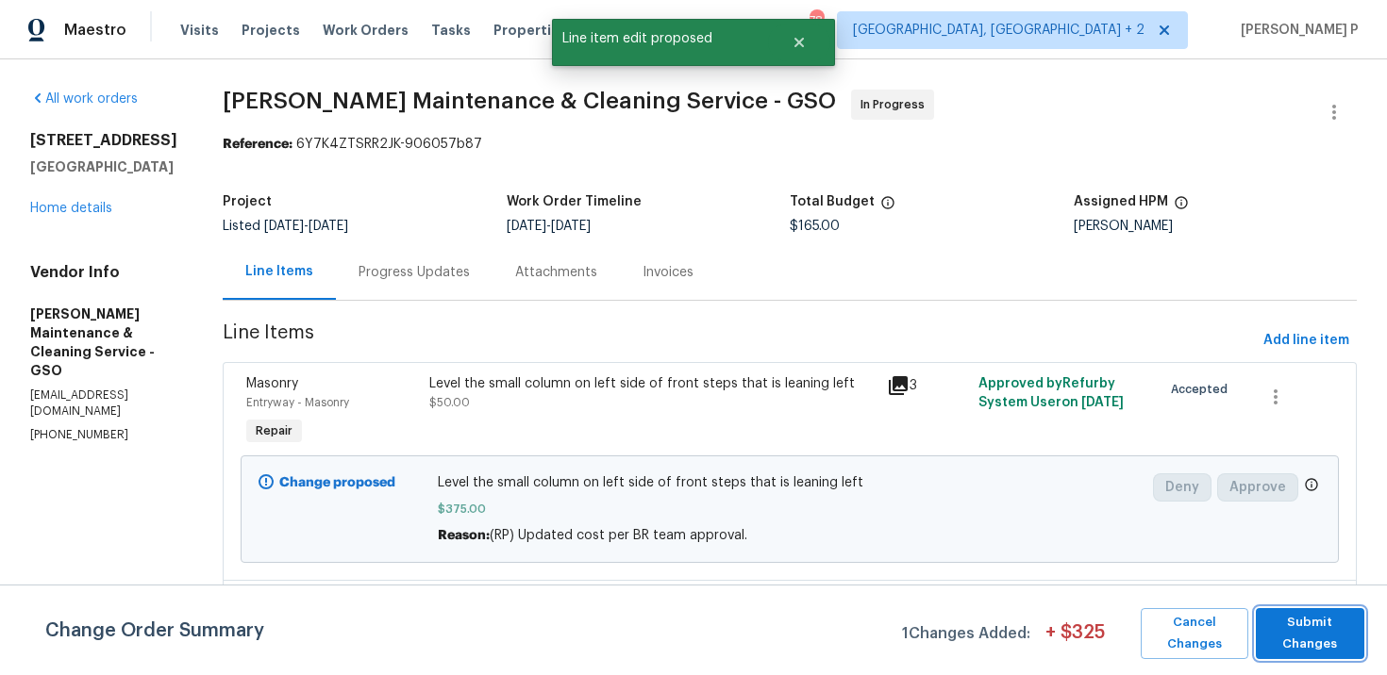
click at [1325, 630] on span "Submit Changes" at bounding box center [1310, 633] width 90 height 43
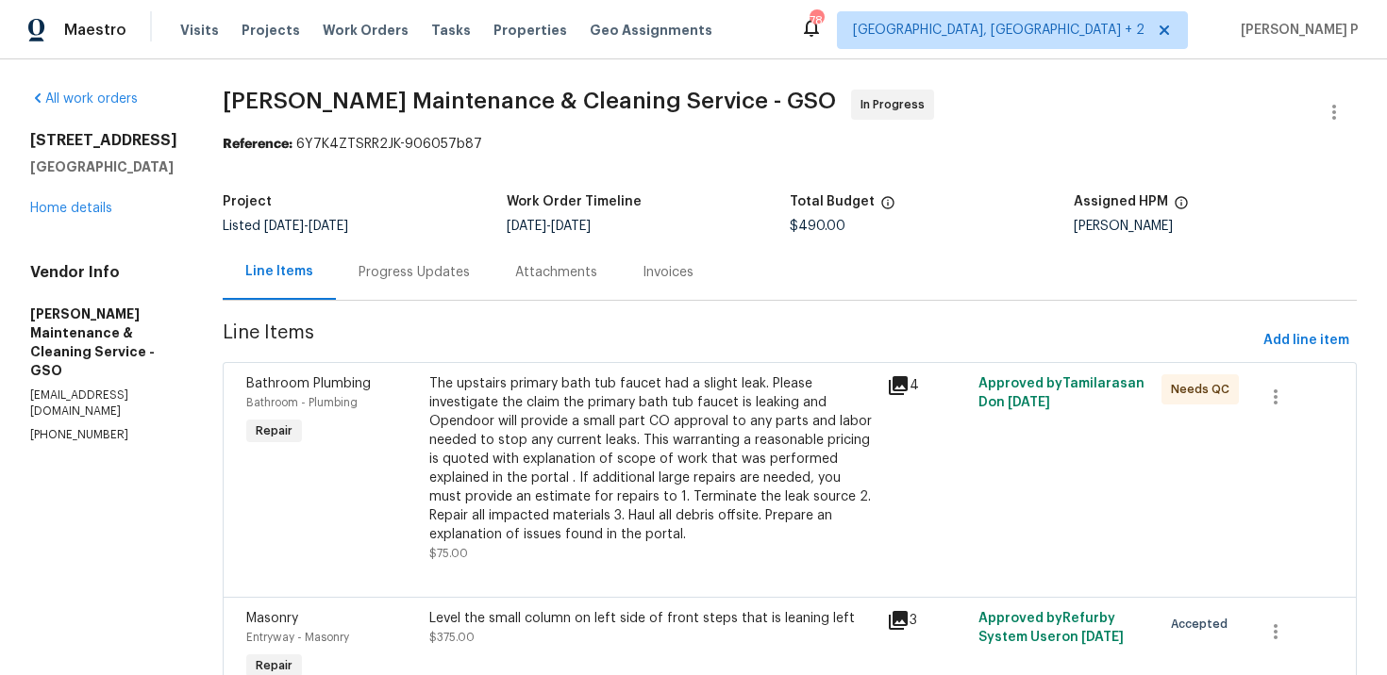
click at [451, 258] on div "Progress Updates" at bounding box center [414, 272] width 157 height 56
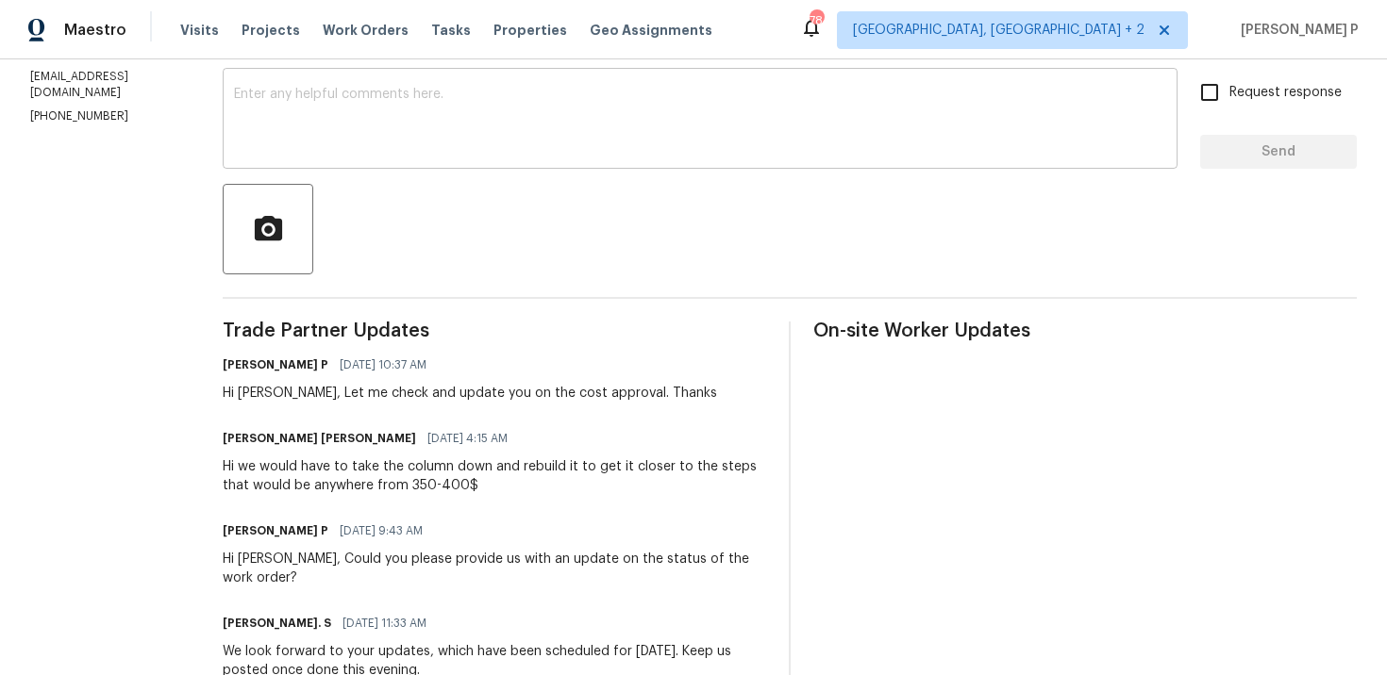
scroll to position [145, 0]
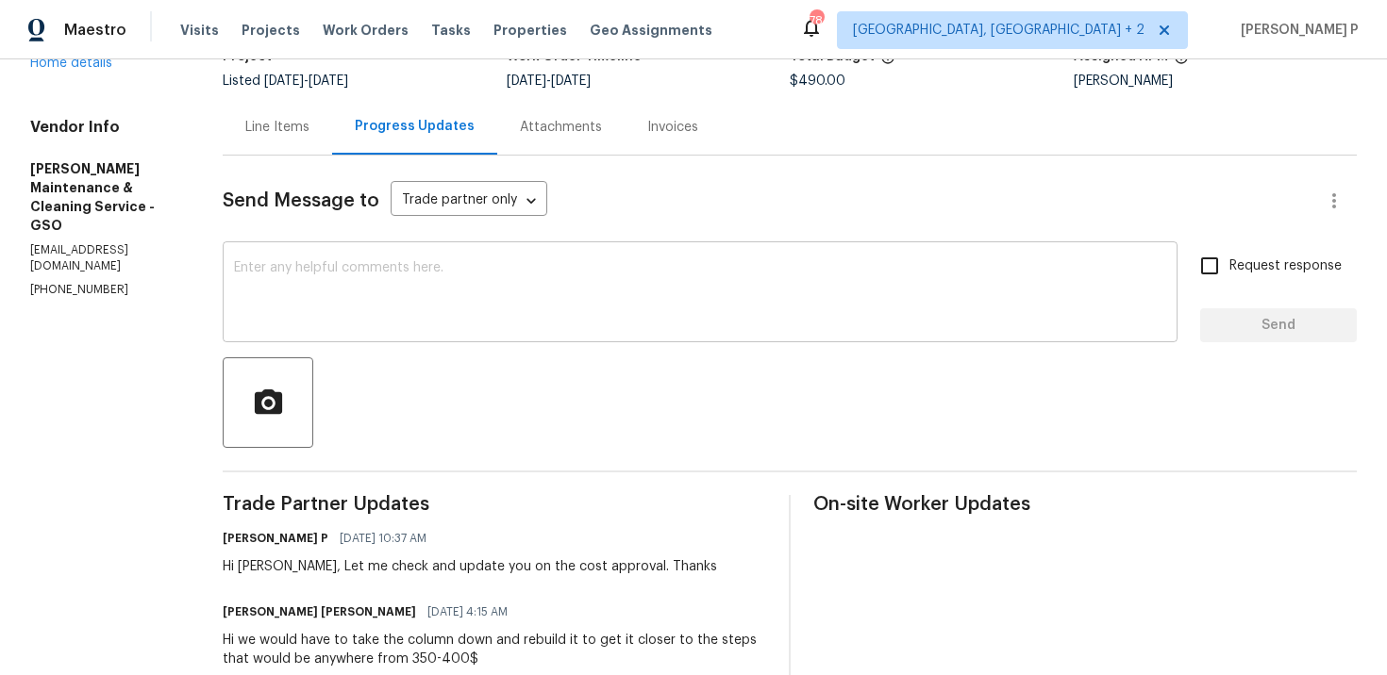
click at [476, 283] on textarea at bounding box center [700, 294] width 932 height 66
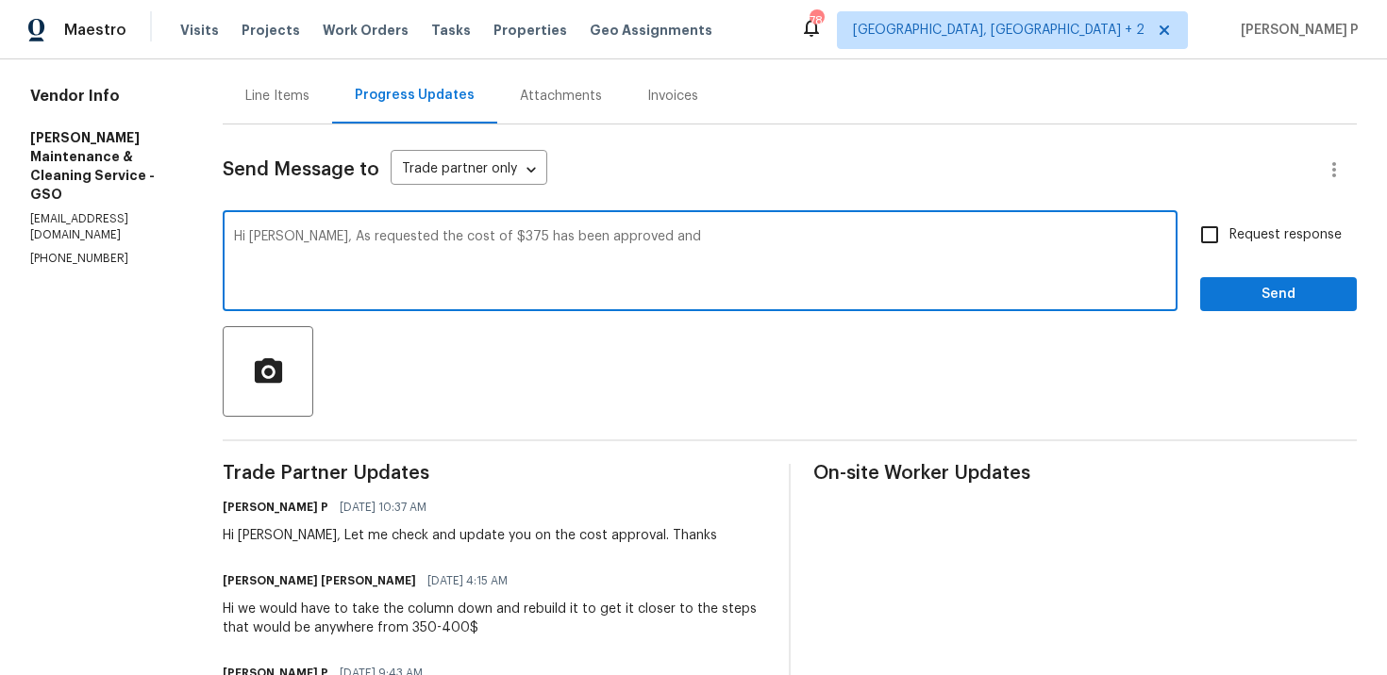
scroll to position [174, 0]
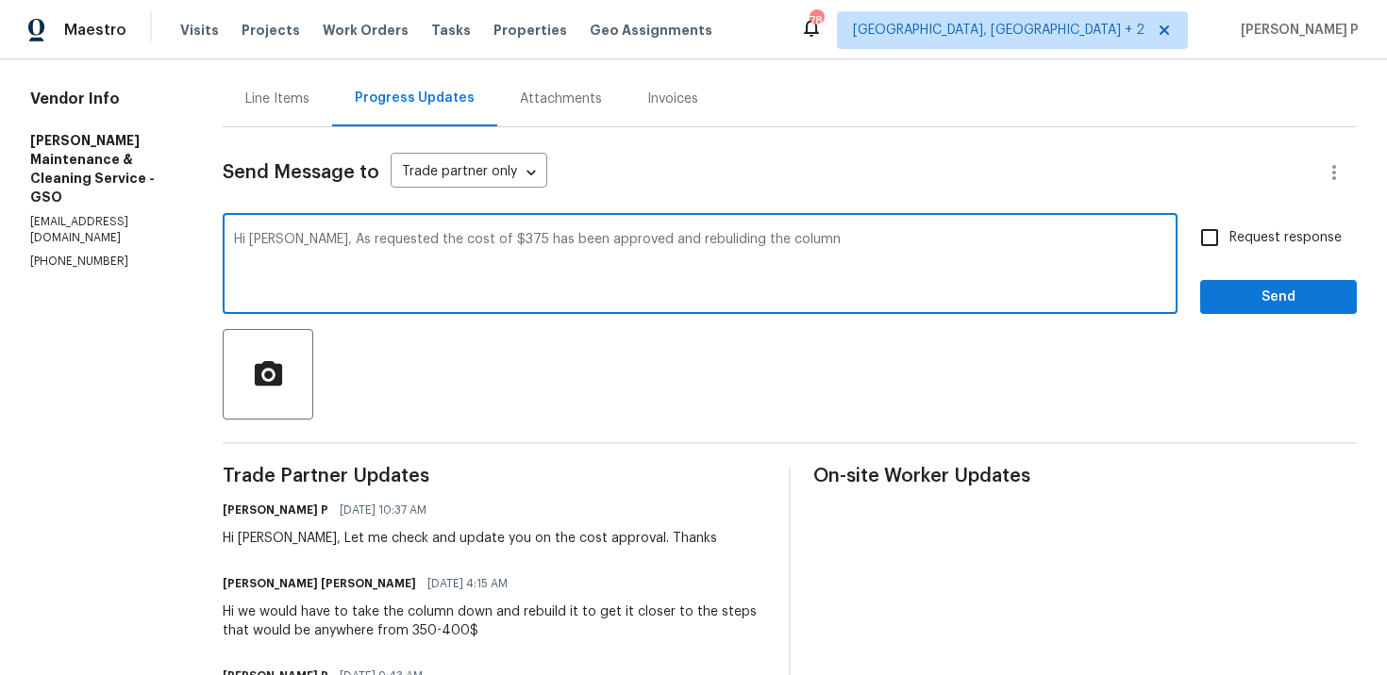
click at [706, 239] on textarea "Hi Simpson, As requested the cost of $375 has been approved and rebuliding the …" at bounding box center [700, 266] width 932 height 66
click at [880, 239] on textarea "Hi Simpson, As requested the cost of $375 has been approved and rebuilding the …" at bounding box center [700, 266] width 932 height 66
drag, startPoint x: 334, startPoint y: 235, endPoint x: 1037, endPoint y: 240, distance: 702.8
click at [1037, 240] on textarea "Hi Simpson, As requested the cost of $375 has been approved and rebuilding the …" at bounding box center [700, 266] width 932 height 66
type textarea "Hi Simpson, As requested the cost of $375 has been approved and rebuilding the …"
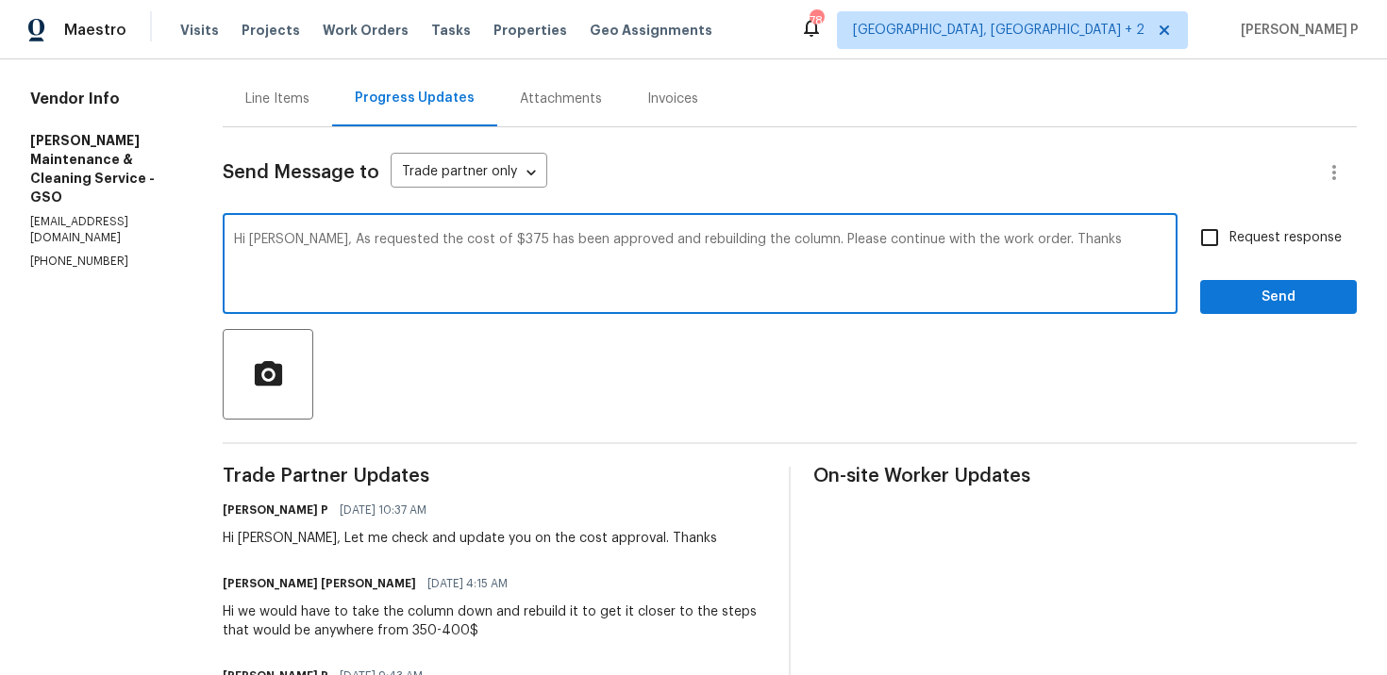
click at [1261, 235] on span "Request response" at bounding box center [1285, 238] width 112 height 20
click at [1229, 235] on input "Request response" at bounding box center [1210, 238] width 40 height 40
checkbox input "true"
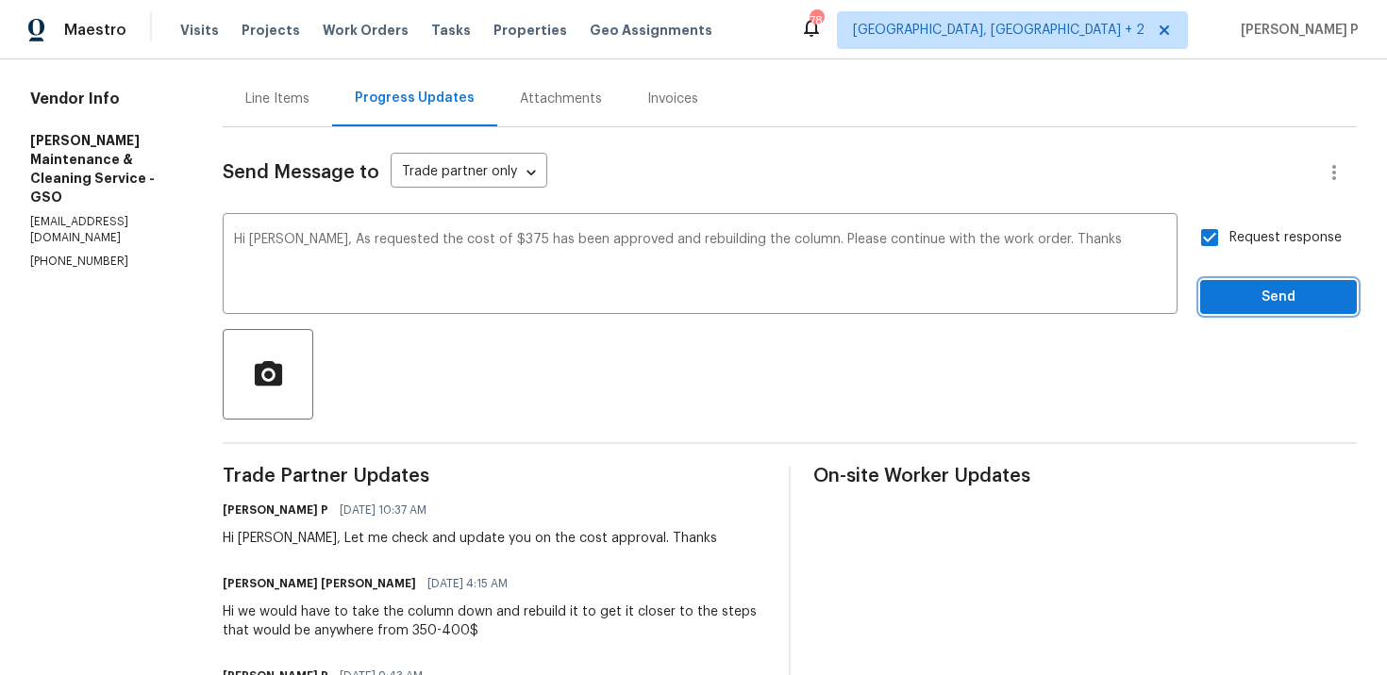
click at [1256, 303] on span "Send" at bounding box center [1278, 298] width 126 height 24
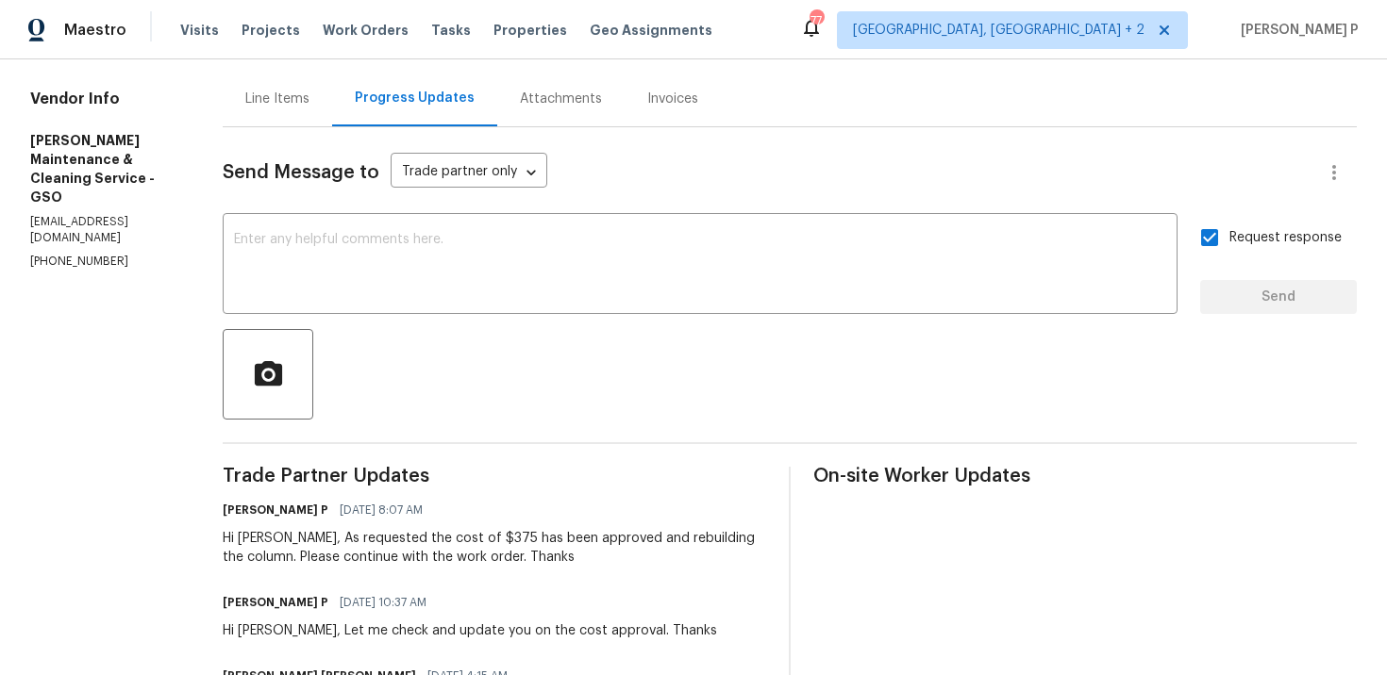
scroll to position [8, 0]
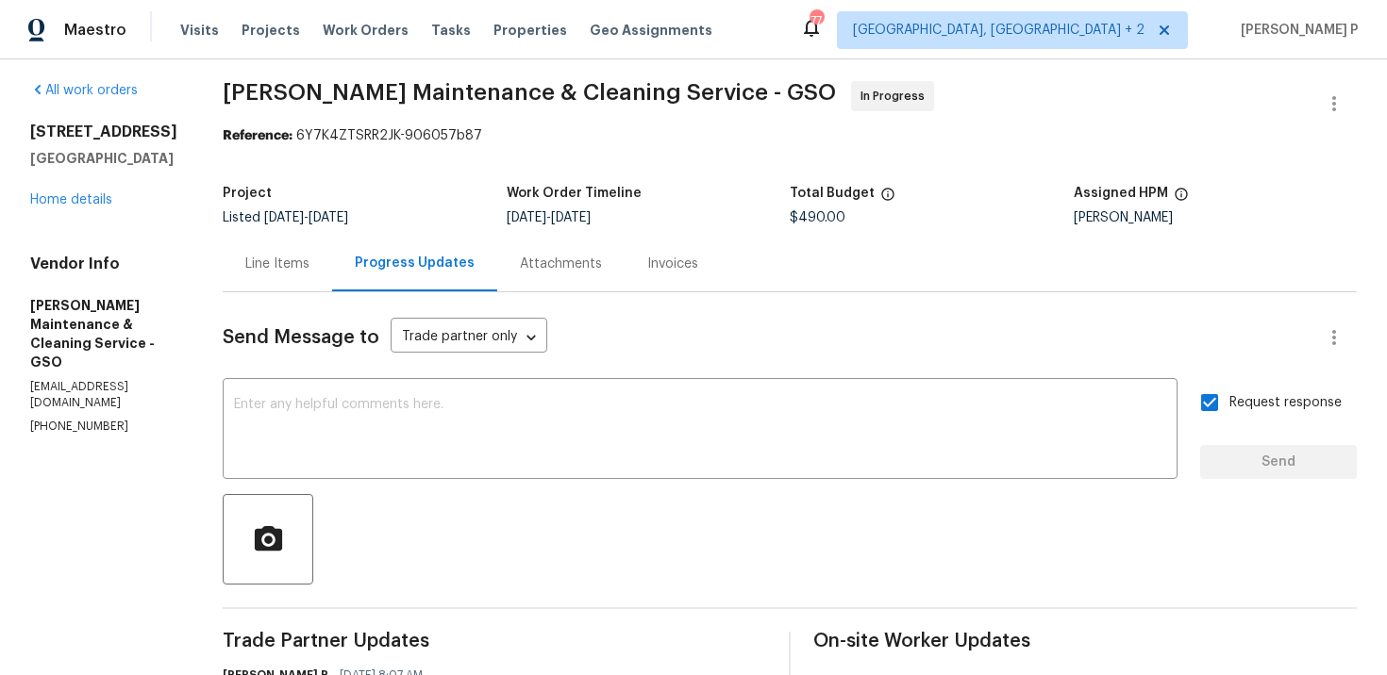
click at [302, 241] on div "Line Items" at bounding box center [277, 264] width 109 height 56
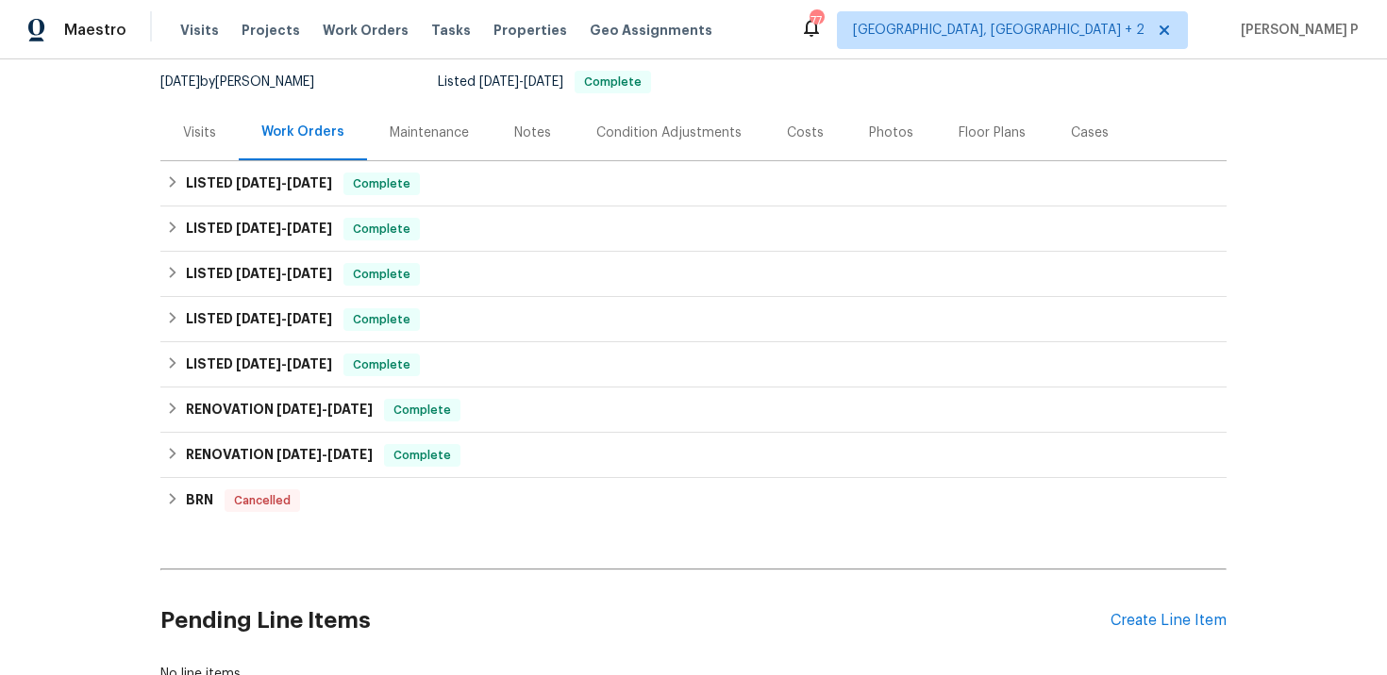
scroll to position [318, 0]
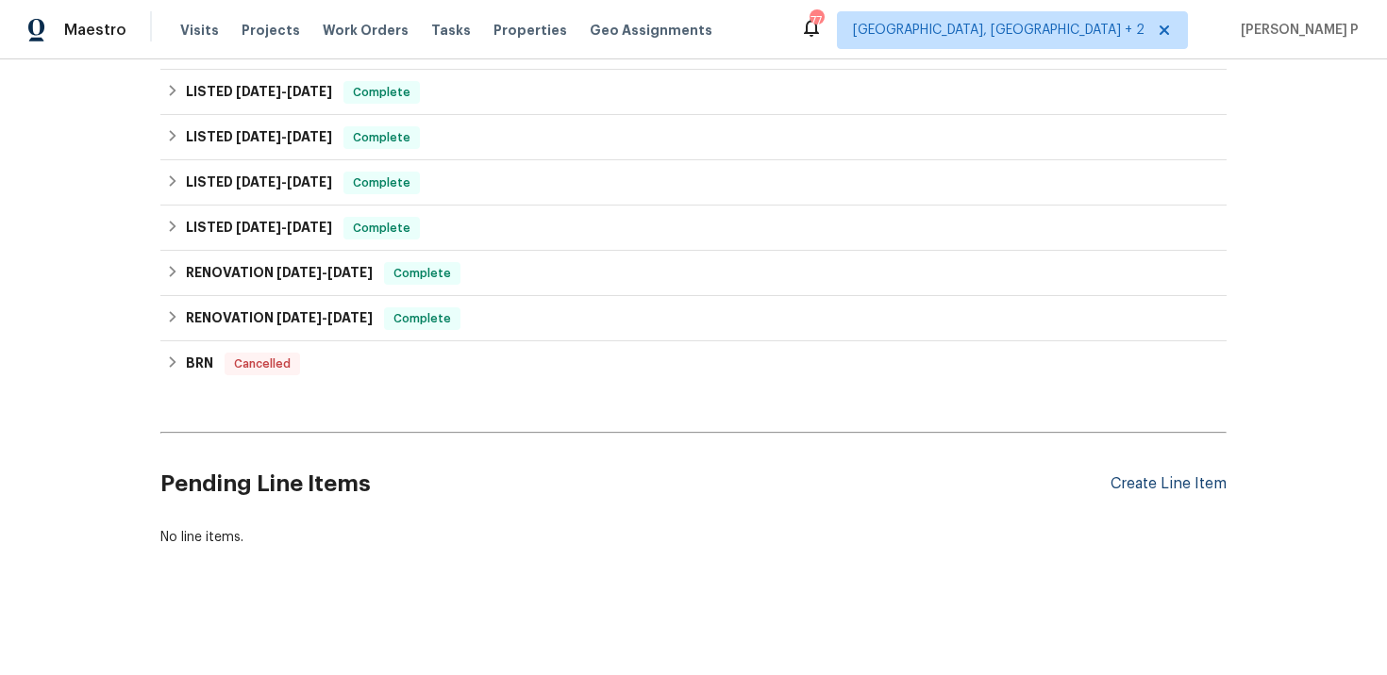
click at [1156, 484] on div "Create Line Item" at bounding box center [1168, 484] width 116 height 18
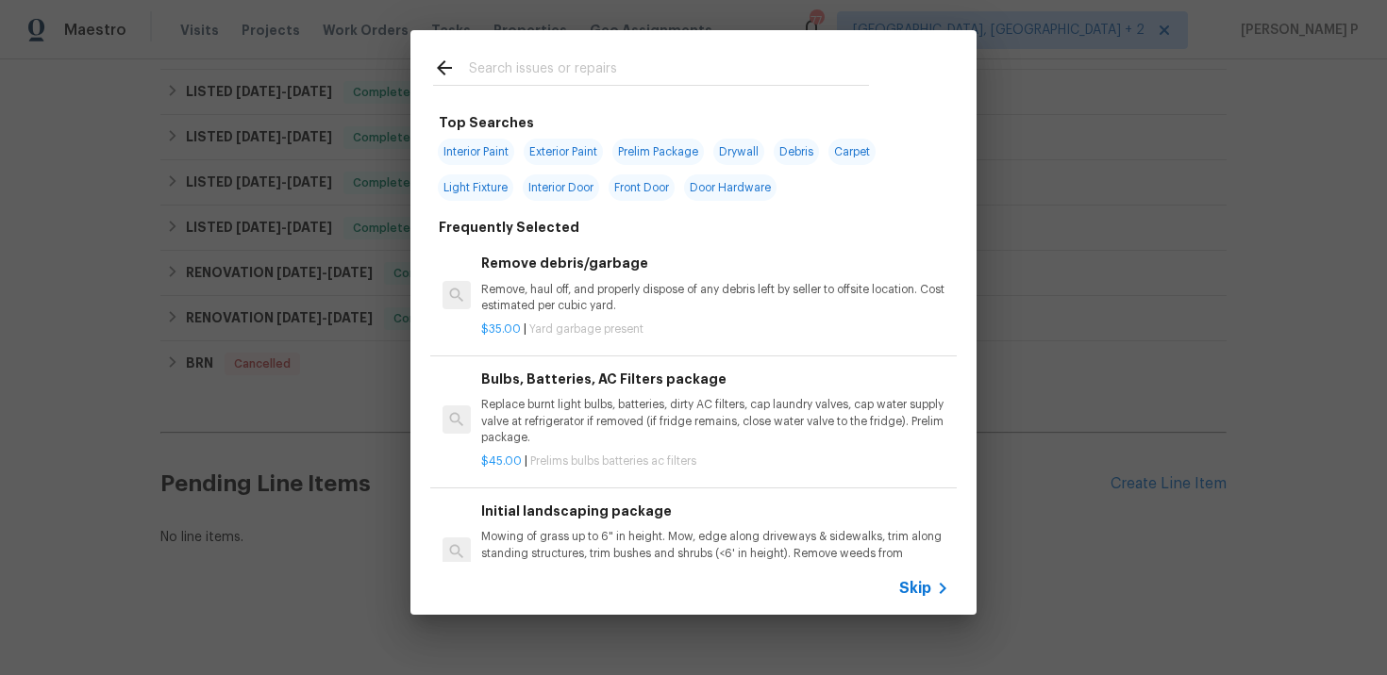
click at [920, 590] on span "Skip" at bounding box center [915, 588] width 32 height 19
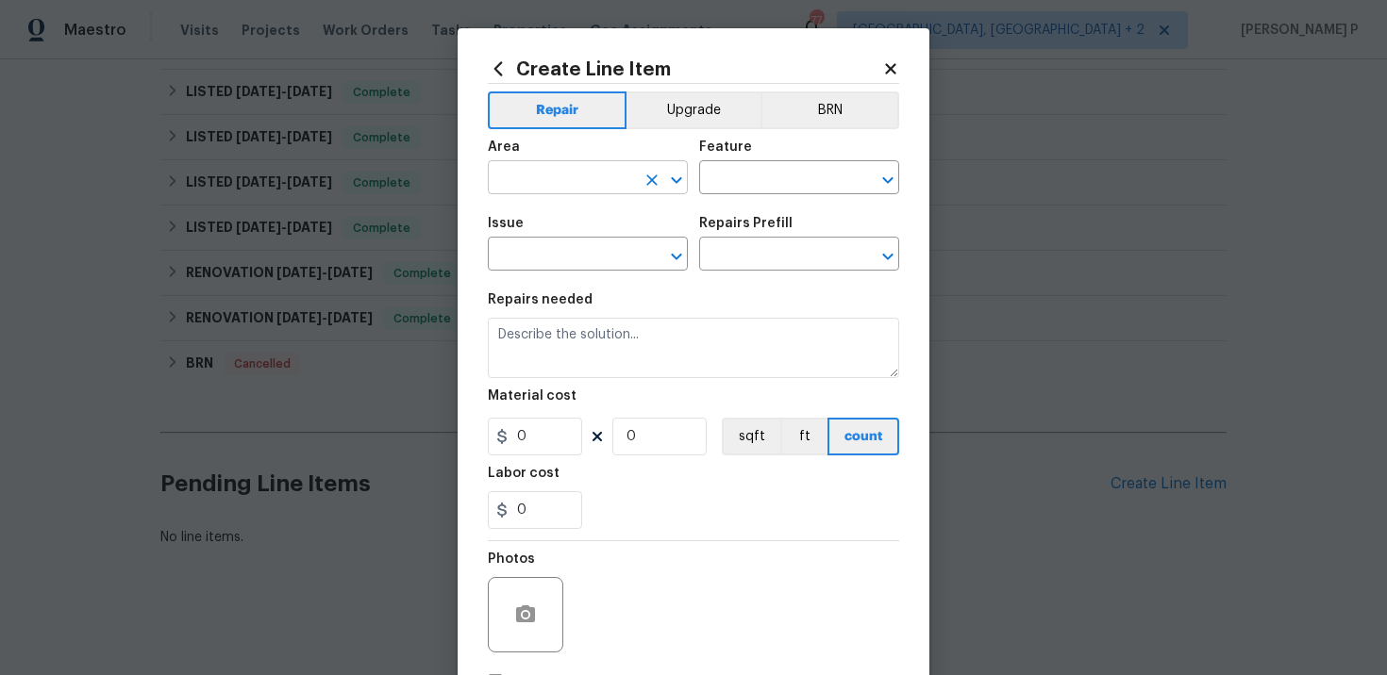
click at [595, 184] on input "text" at bounding box center [561, 179] width 147 height 29
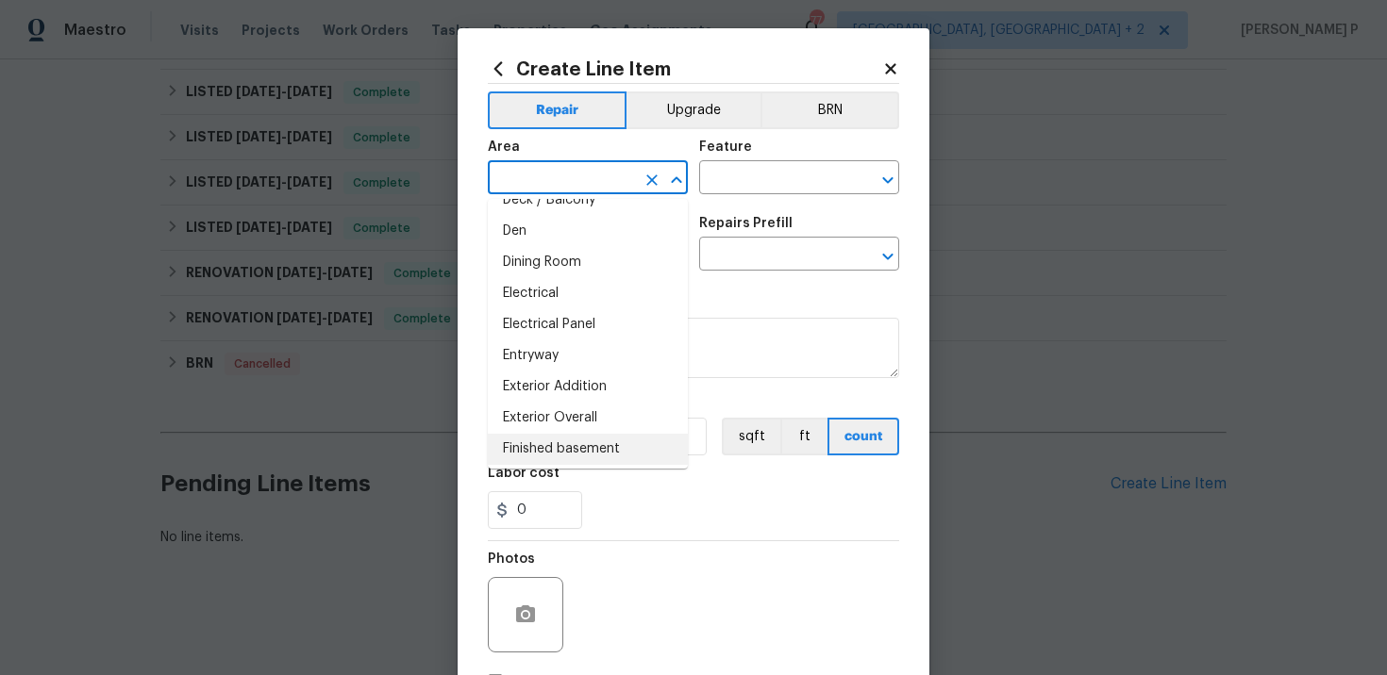
scroll to position [304, 0]
click at [558, 181] on input "text" at bounding box center [561, 179] width 147 height 29
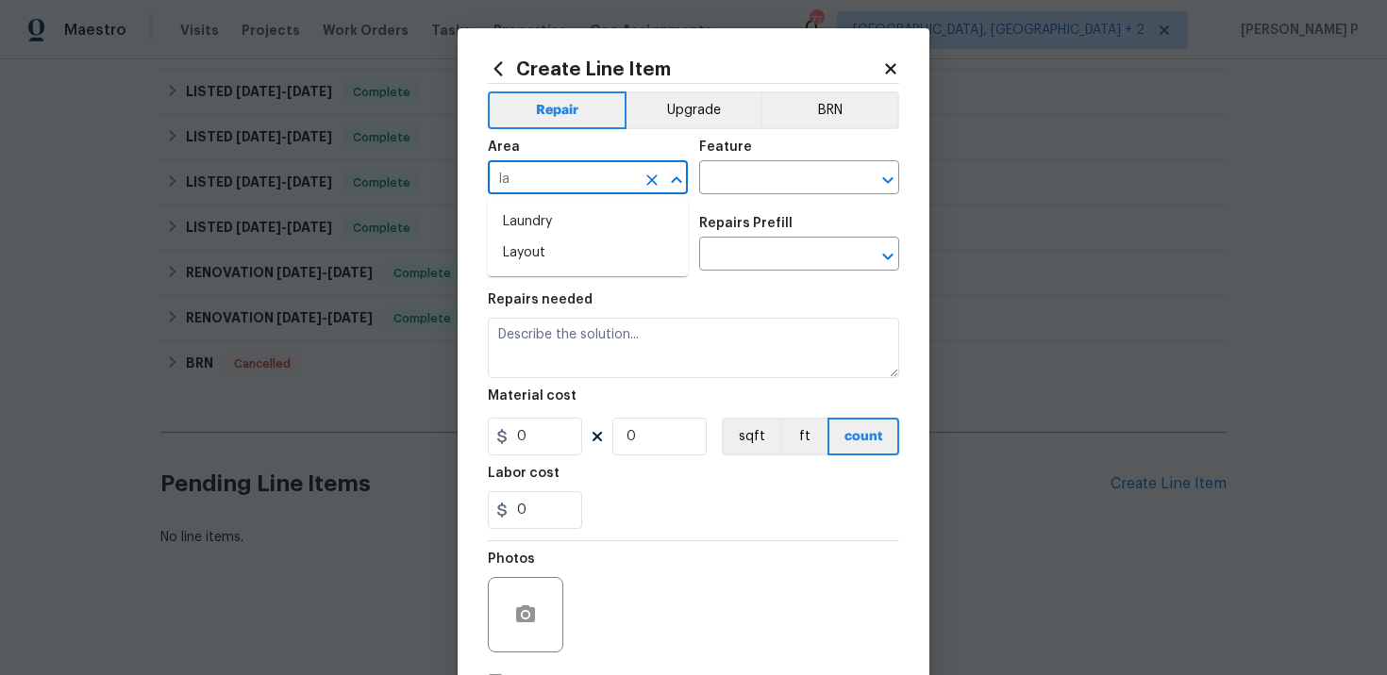
type input "l"
click at [610, 247] on li "Exterior Overall" at bounding box center [588, 253] width 200 height 31
type input "Exterior Overall"
click at [745, 188] on input "text" at bounding box center [772, 179] width 147 height 29
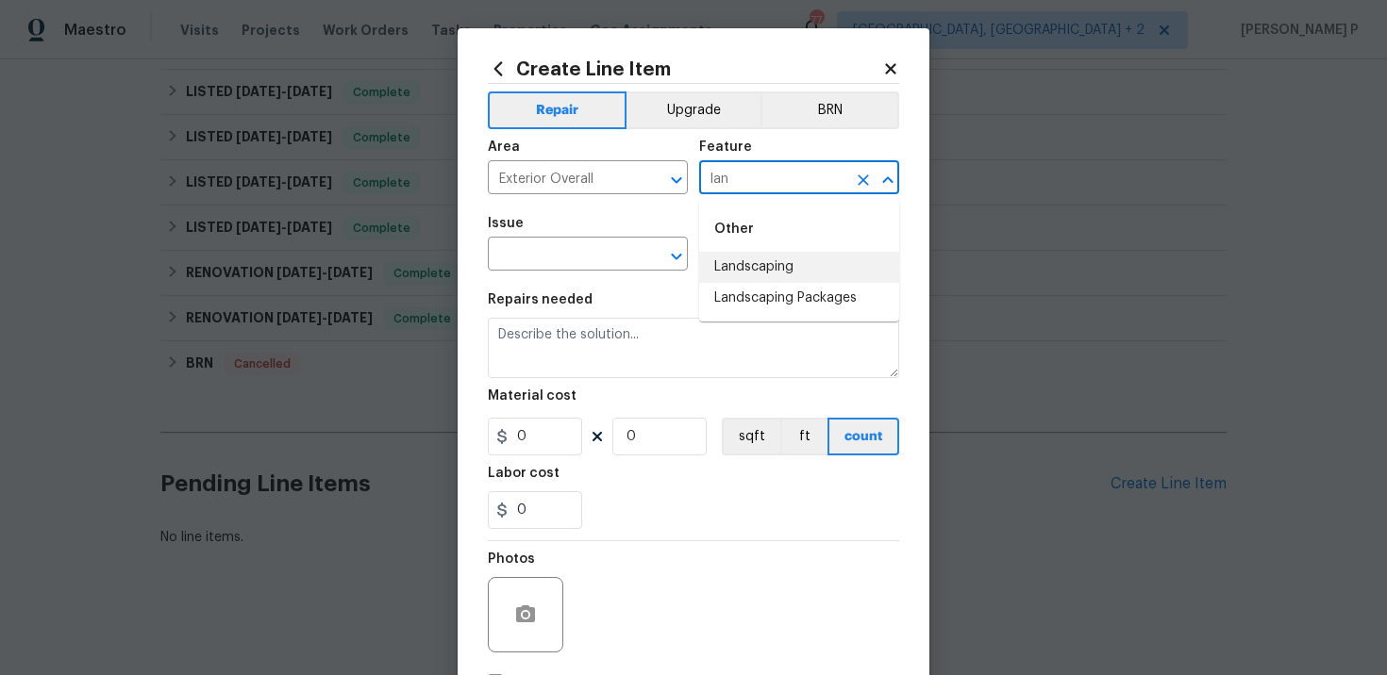
click at [762, 269] on li "Landscaping" at bounding box center [799, 267] width 200 height 31
click at [685, 253] on icon "Open" at bounding box center [676, 256] width 23 height 23
type input "Landscaping"
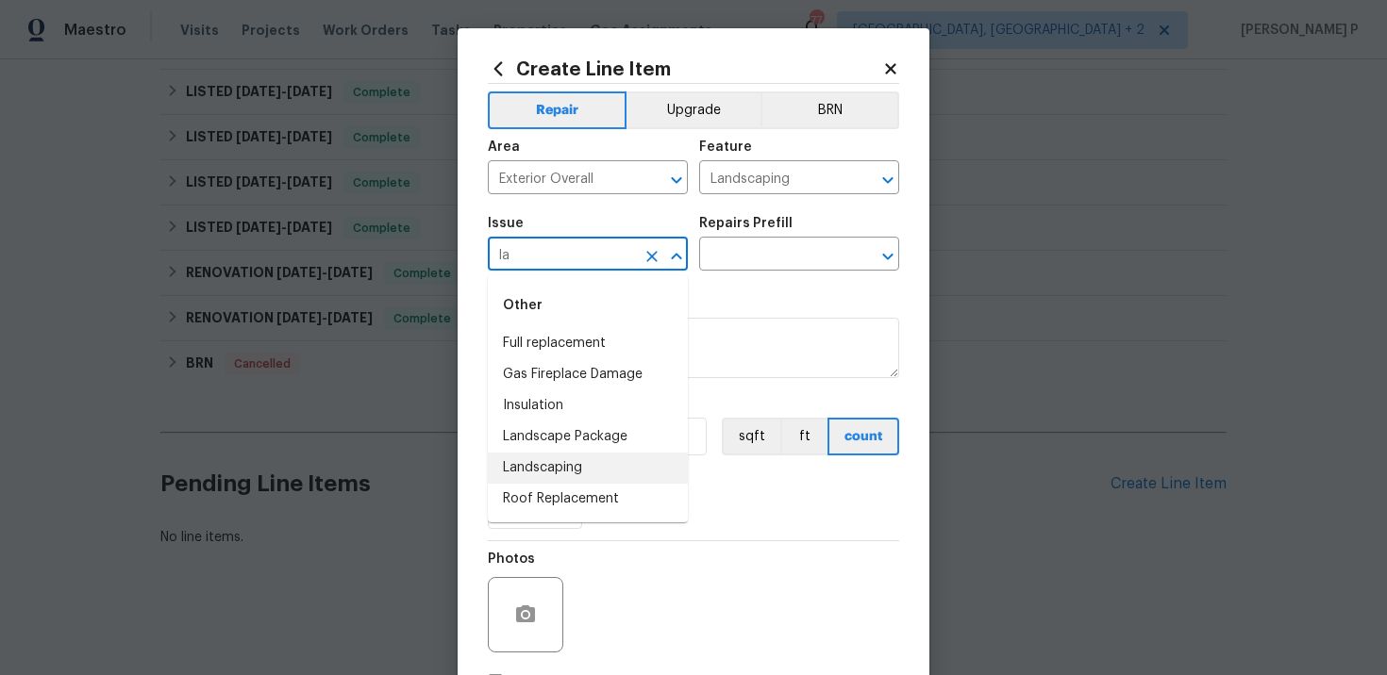
click at [584, 457] on li "Landscaping" at bounding box center [588, 468] width 200 height 31
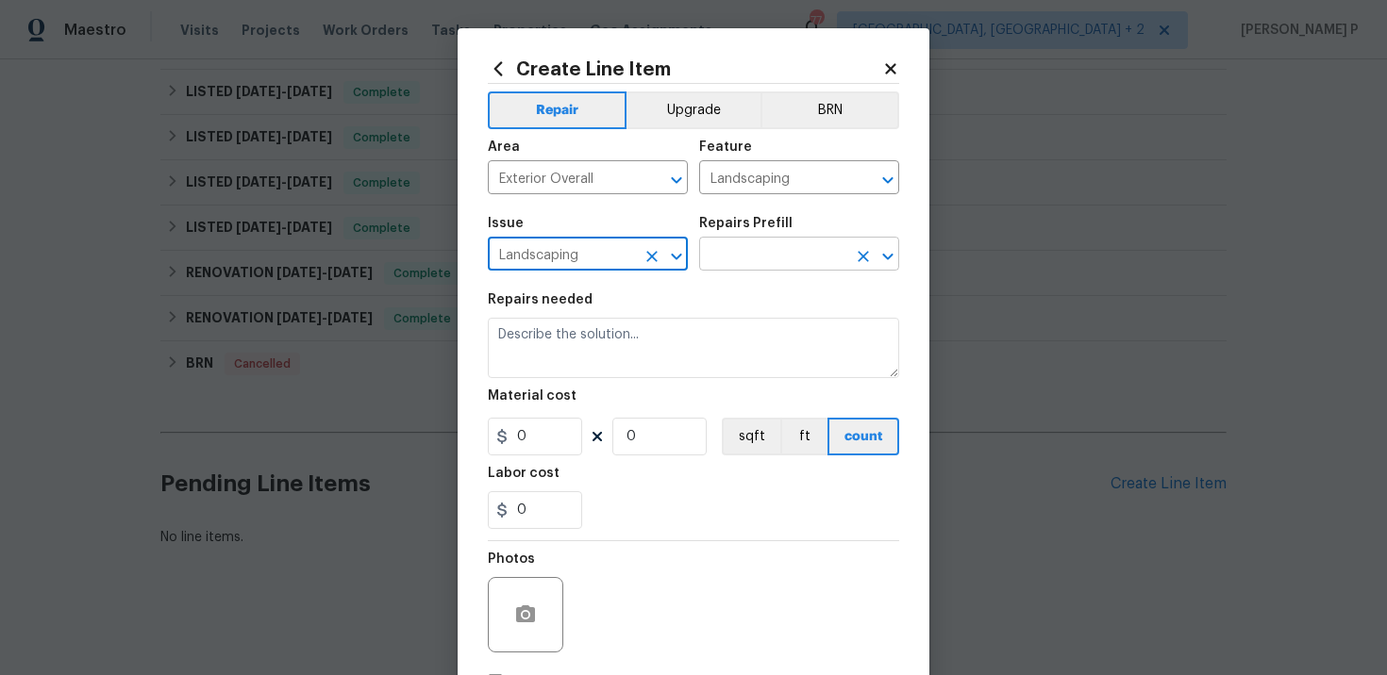
type input "Landscaping"
click at [752, 254] on input "text" at bounding box center [772, 255] width 147 height 29
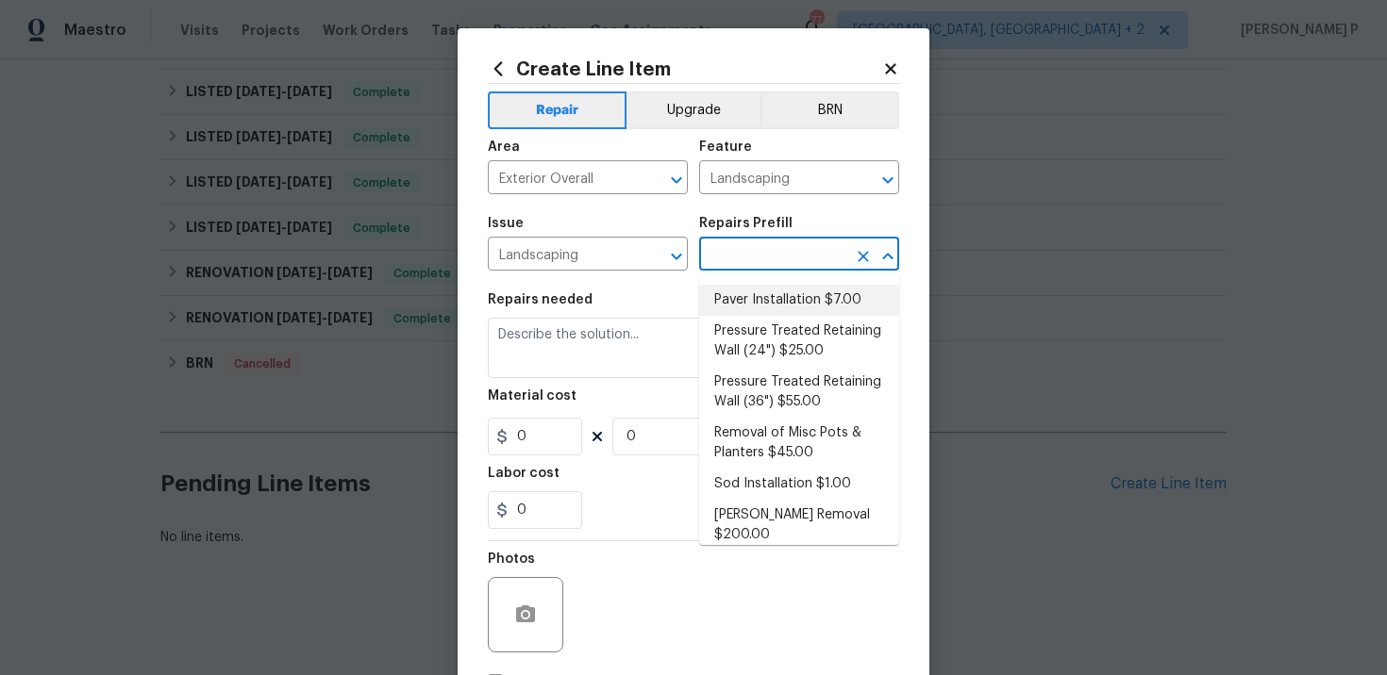
scroll to position [319, 0]
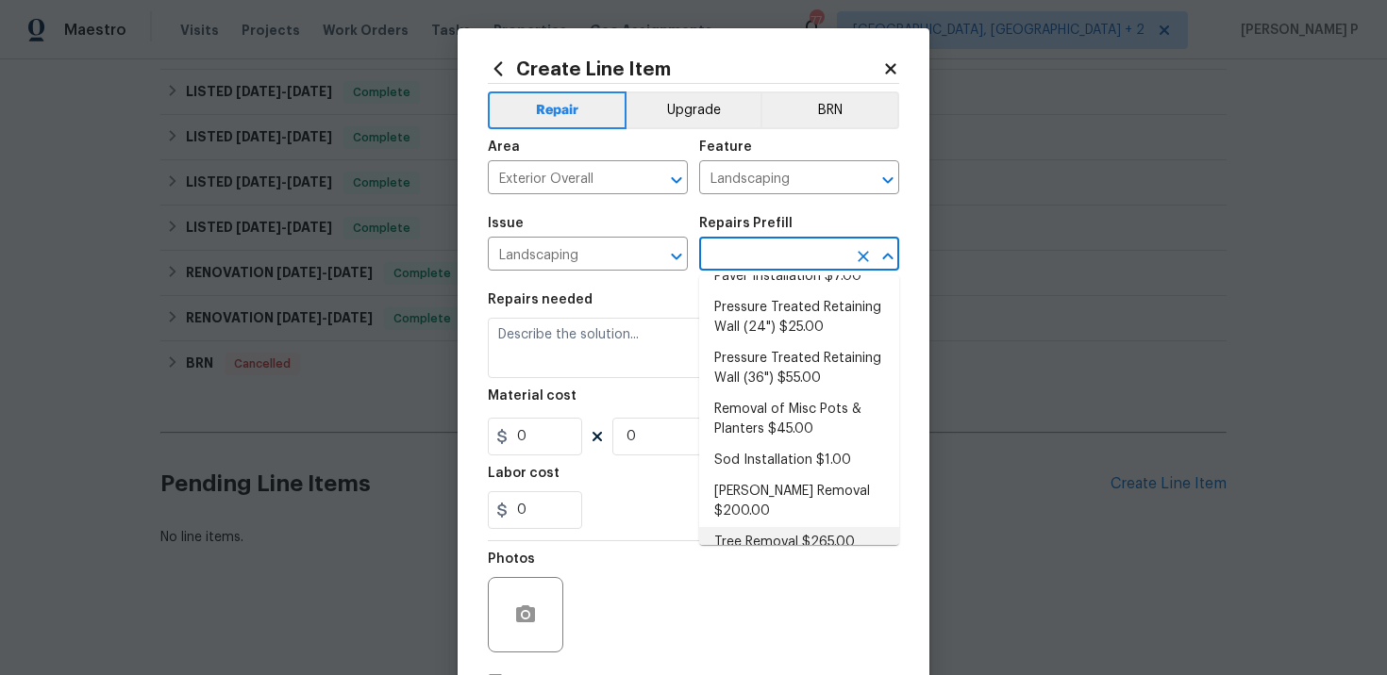
click at [755, 527] on li "Tree Removal $265.00" at bounding box center [799, 542] width 200 height 31
type input "Tree Removal $265.00"
type textarea "Remove/cut down the tree (12''-24'' diameter), grind the stump and remove all d…"
type input "265"
type input "1"
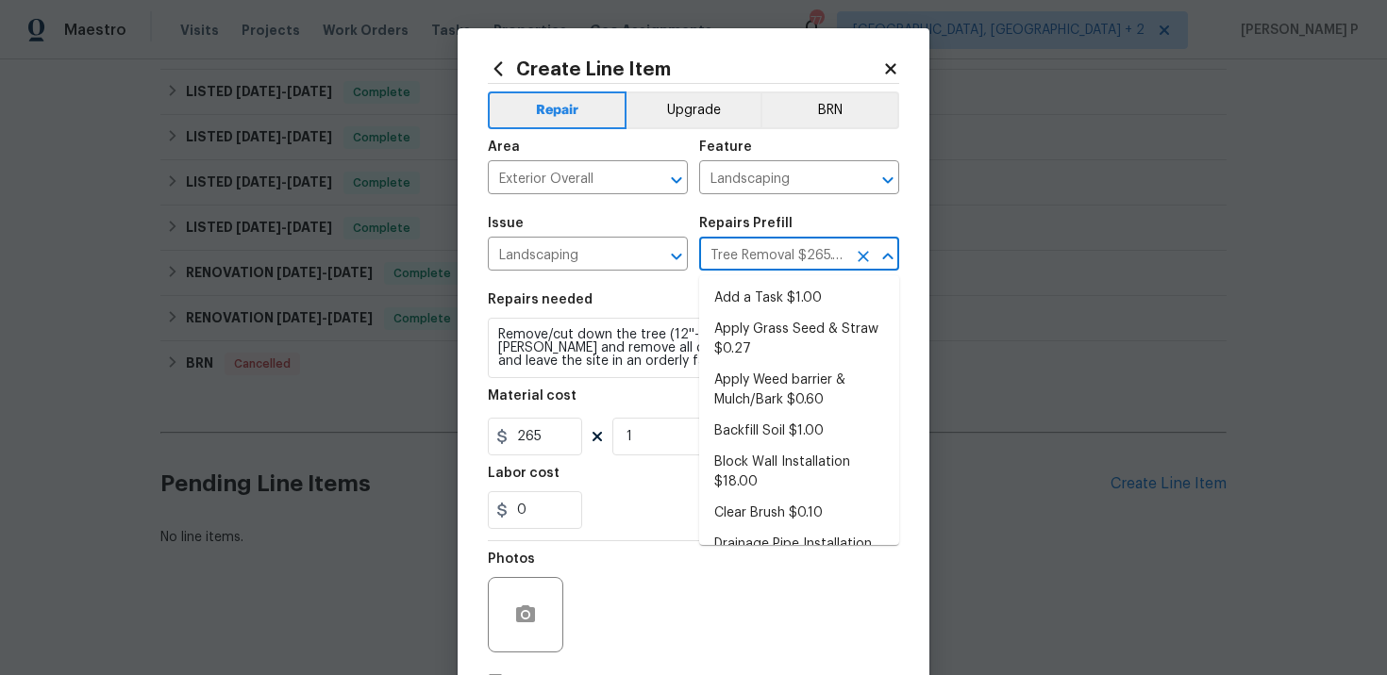
scroll to position [312, 0]
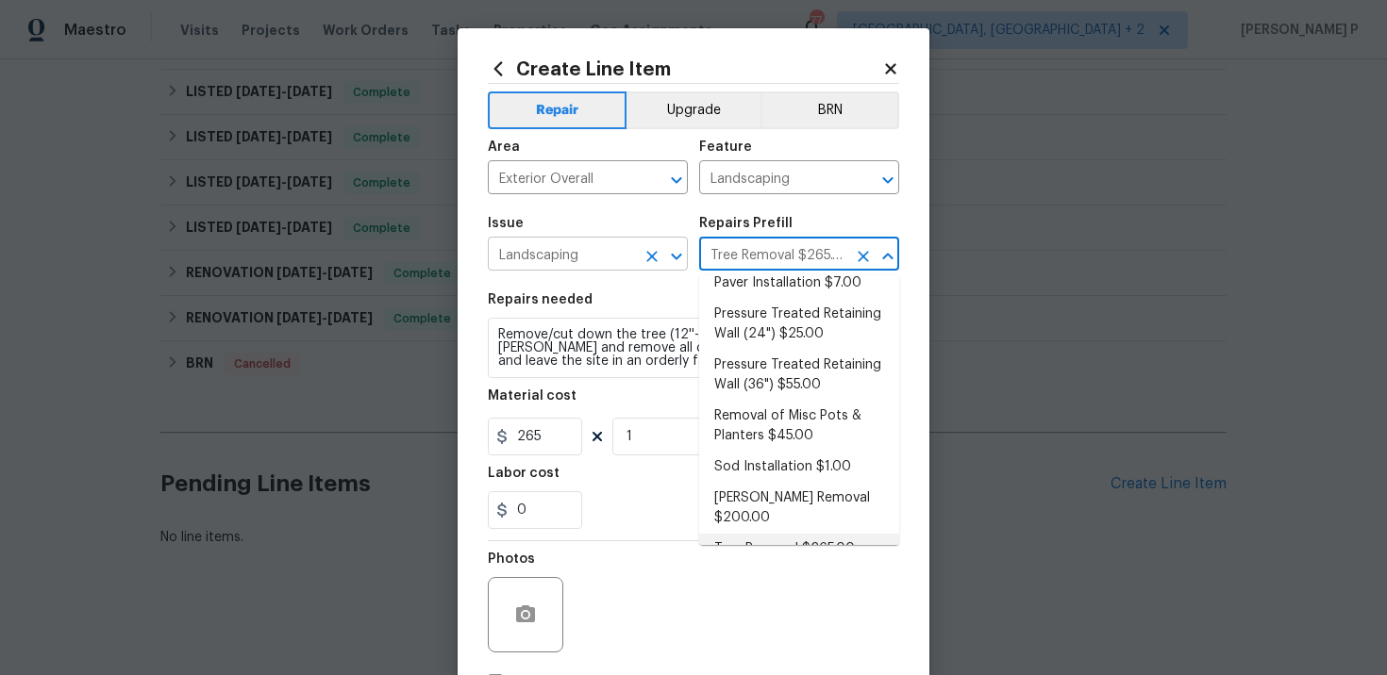
click at [639, 262] on div at bounding box center [663, 256] width 49 height 26
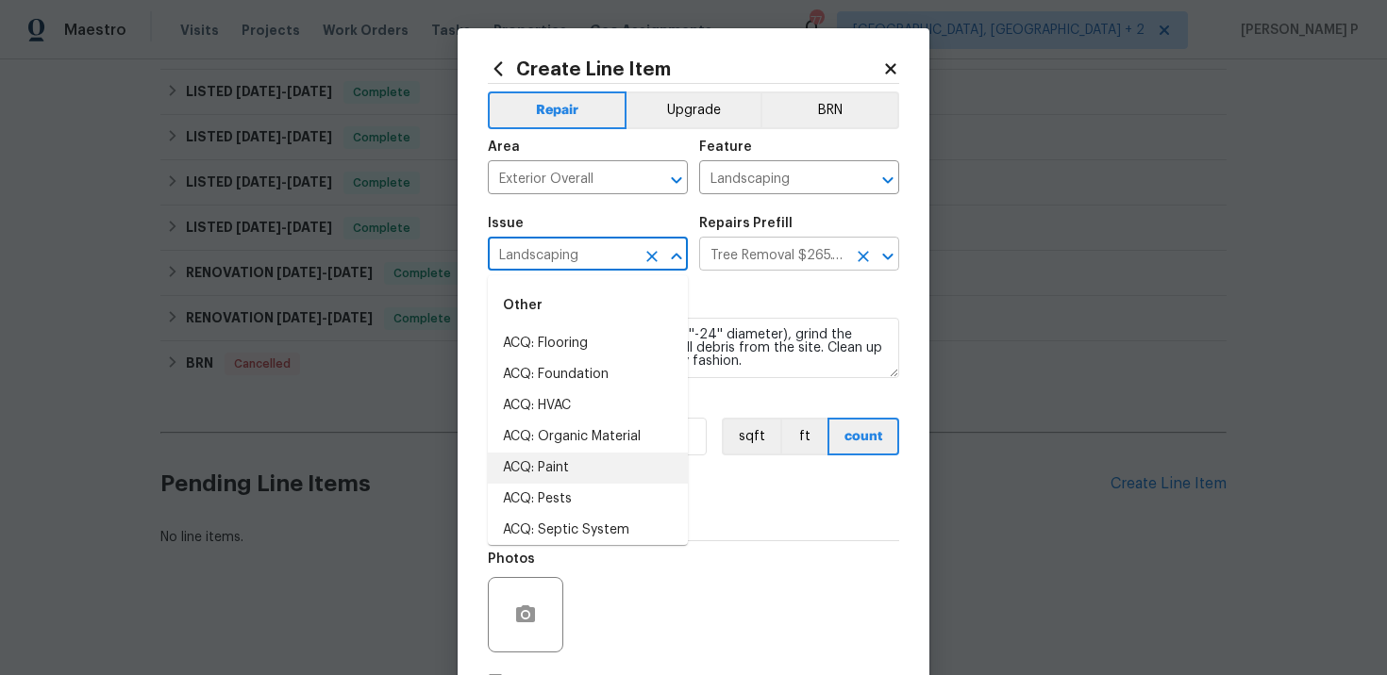
click at [730, 257] on input "Tree Removal $265.00" at bounding box center [772, 255] width 147 height 29
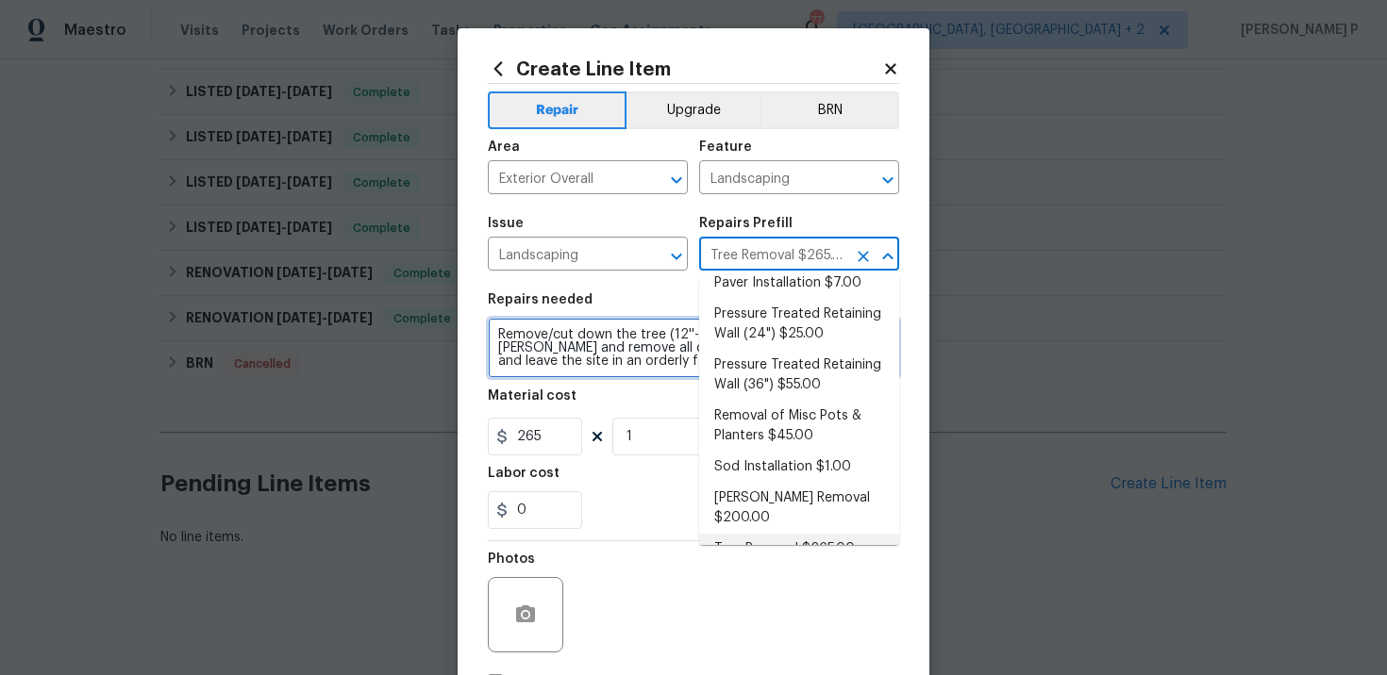
click at [600, 330] on textarea "Remove/cut down the tree (12''-24'' diameter), grind the stump and remove all d…" at bounding box center [693, 348] width 411 height 60
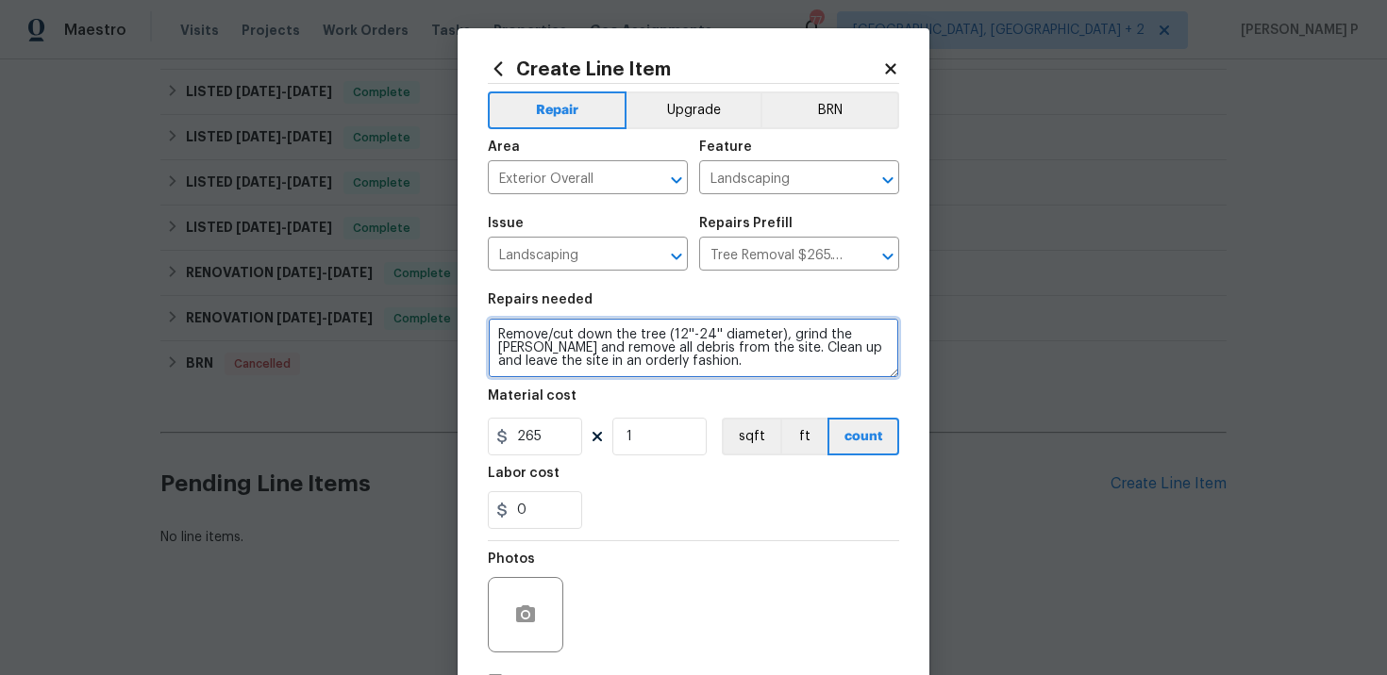
click at [600, 330] on textarea "Remove/cut down the tree (12''-24'' diameter), grind the stump and remove all d…" at bounding box center [693, 348] width 411 height 60
paste textarea "Trim the tree in the back right corner of the backyard and remove all hanging b…"
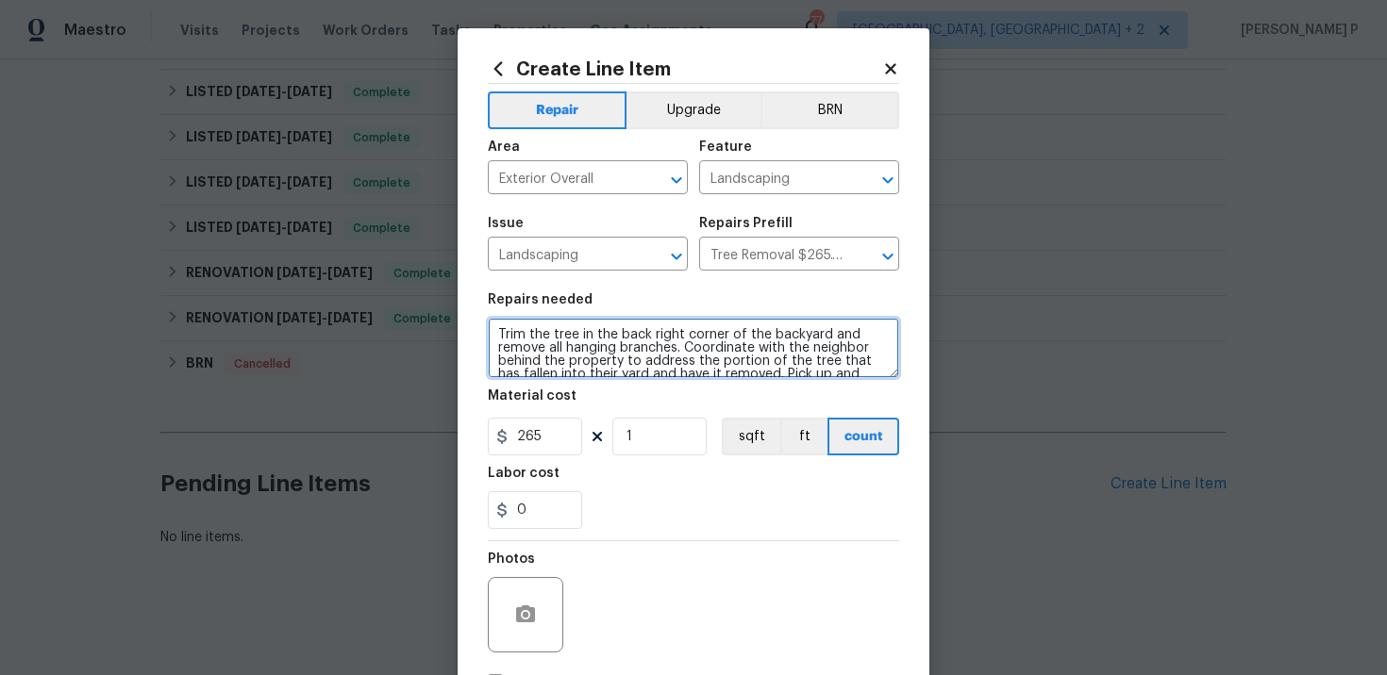
scroll to position [40, 0]
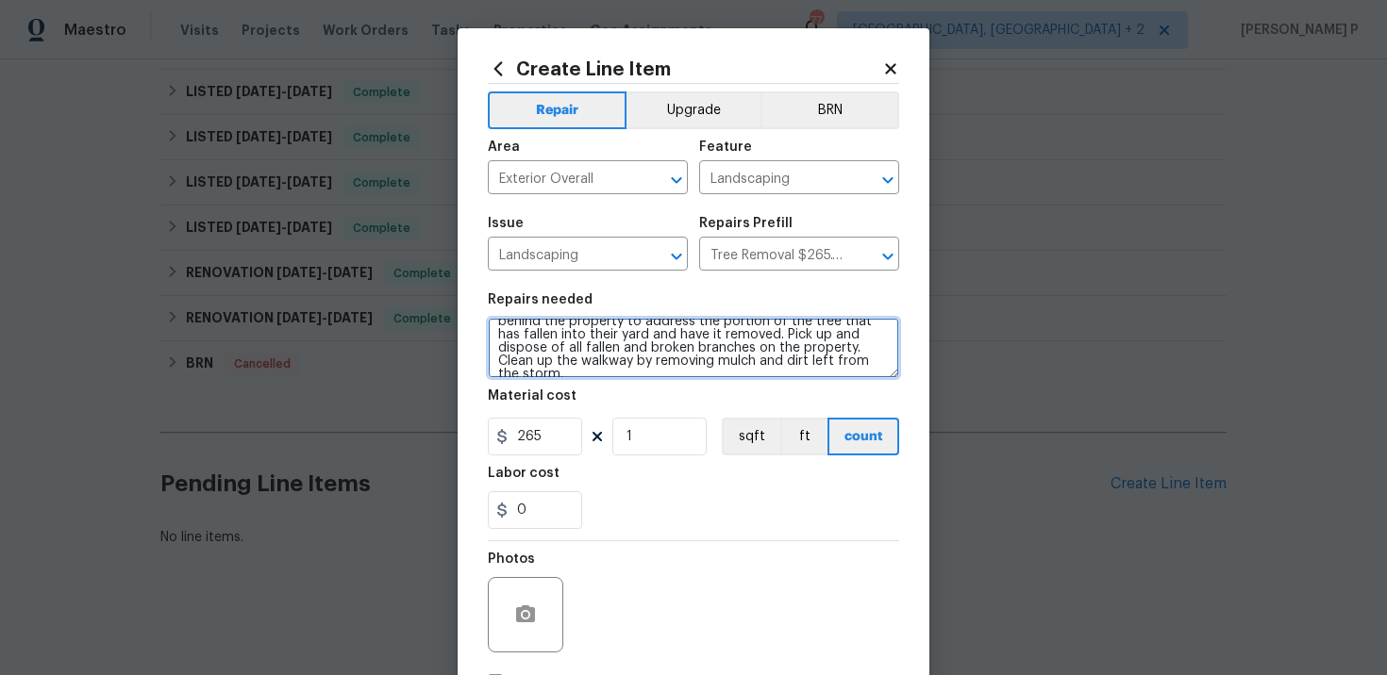
type textarea "Trim the tree in the back right corner of the backyard and remove all hanging b…"
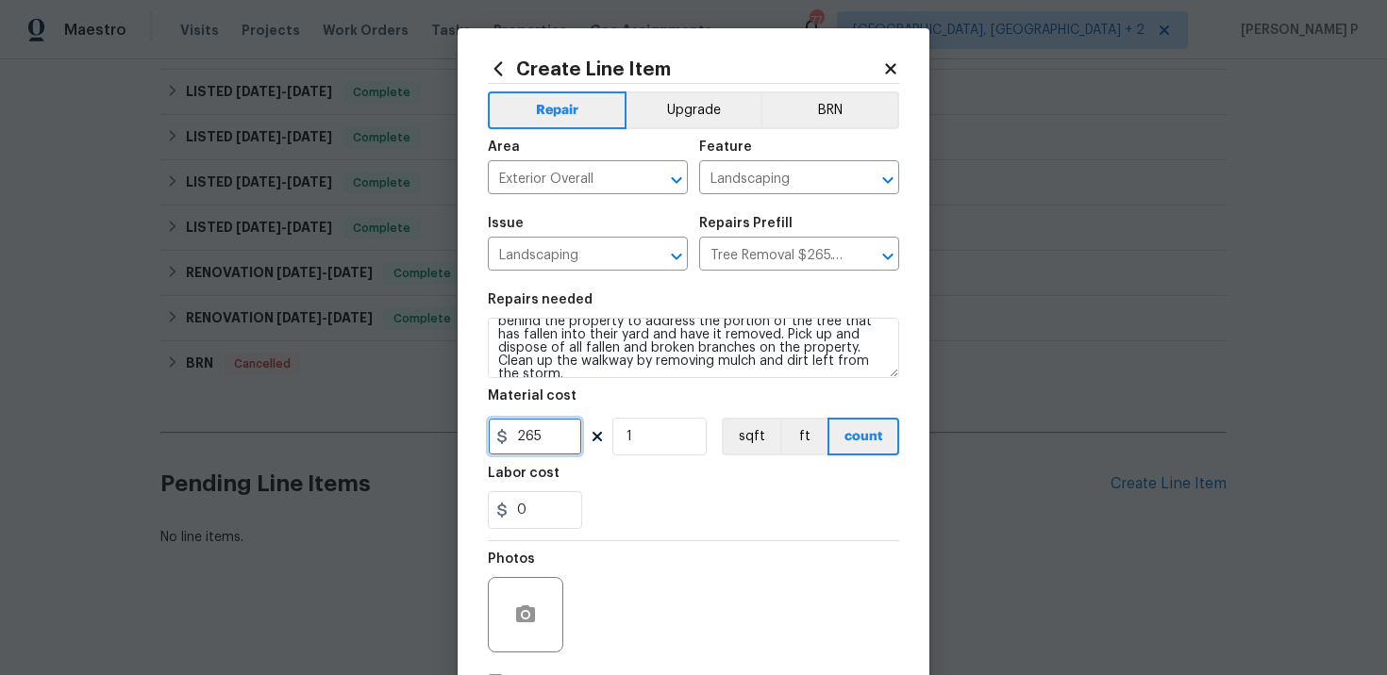
click at [549, 435] on input "265" at bounding box center [535, 437] width 94 height 38
click at [547, 434] on input "265" at bounding box center [535, 437] width 94 height 38
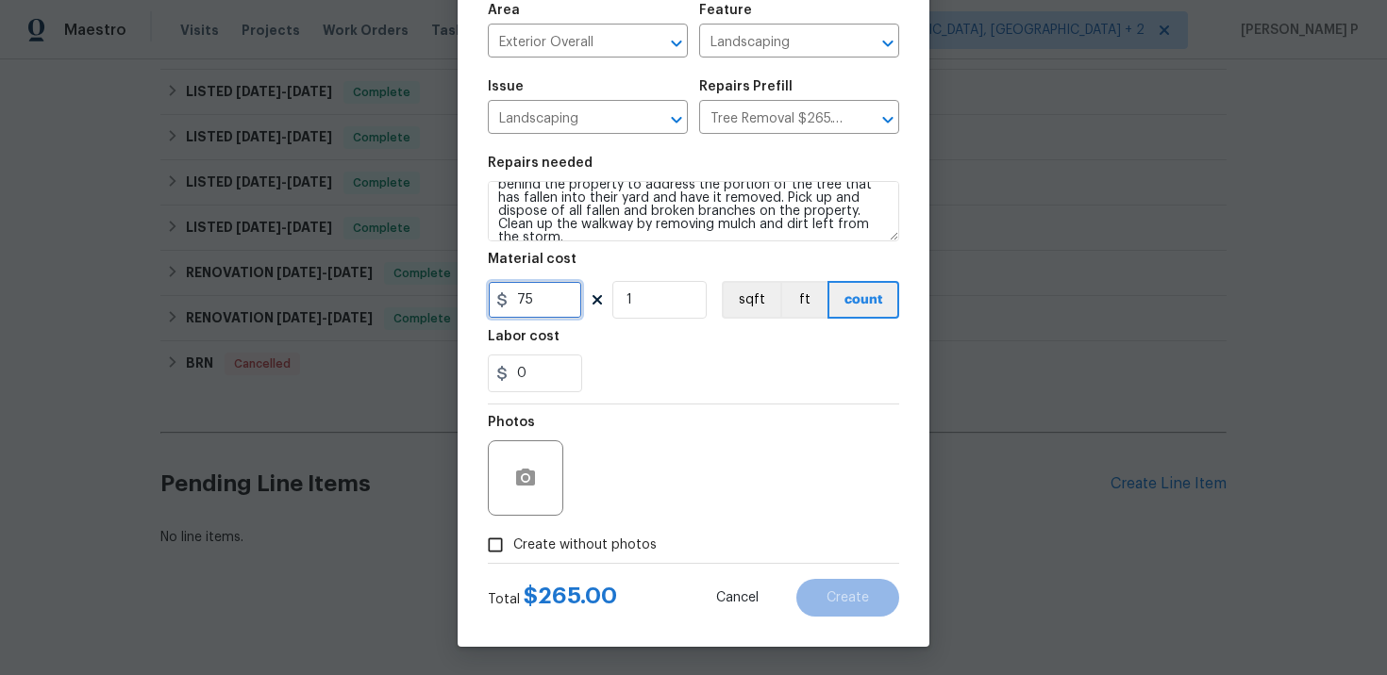
type input "75"
click at [531, 501] on div at bounding box center [525, 478] width 75 height 75
click at [531, 470] on icon "button" at bounding box center [525, 478] width 23 height 23
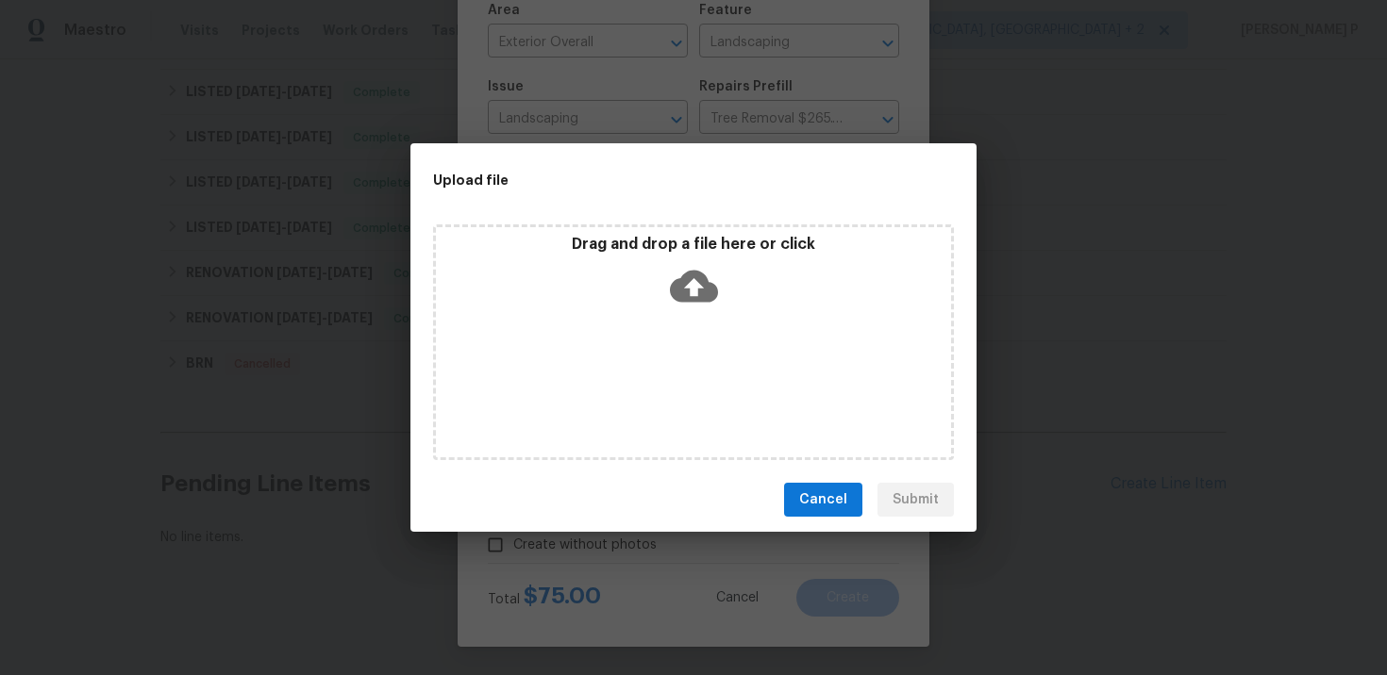
click at [691, 286] on icon at bounding box center [694, 286] width 48 height 48
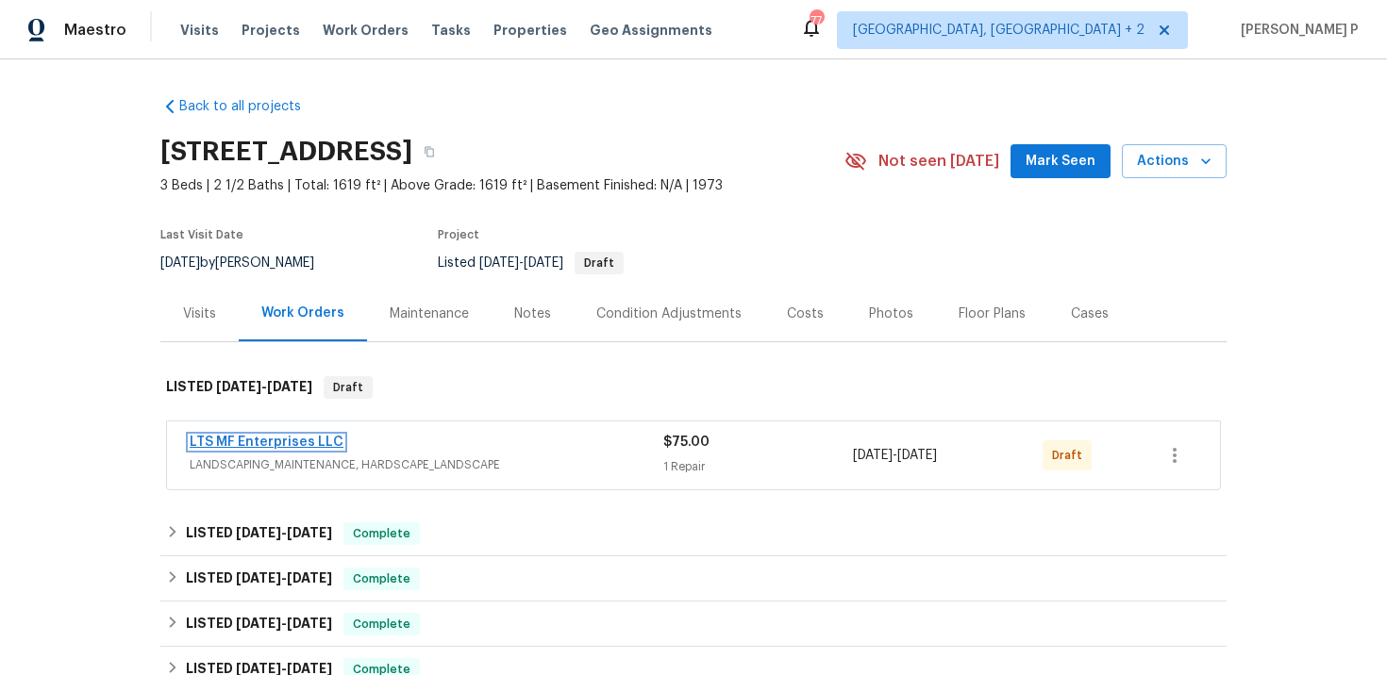
click at [256, 439] on link "LTS MF Enterprises LLC" at bounding box center [267, 442] width 154 height 13
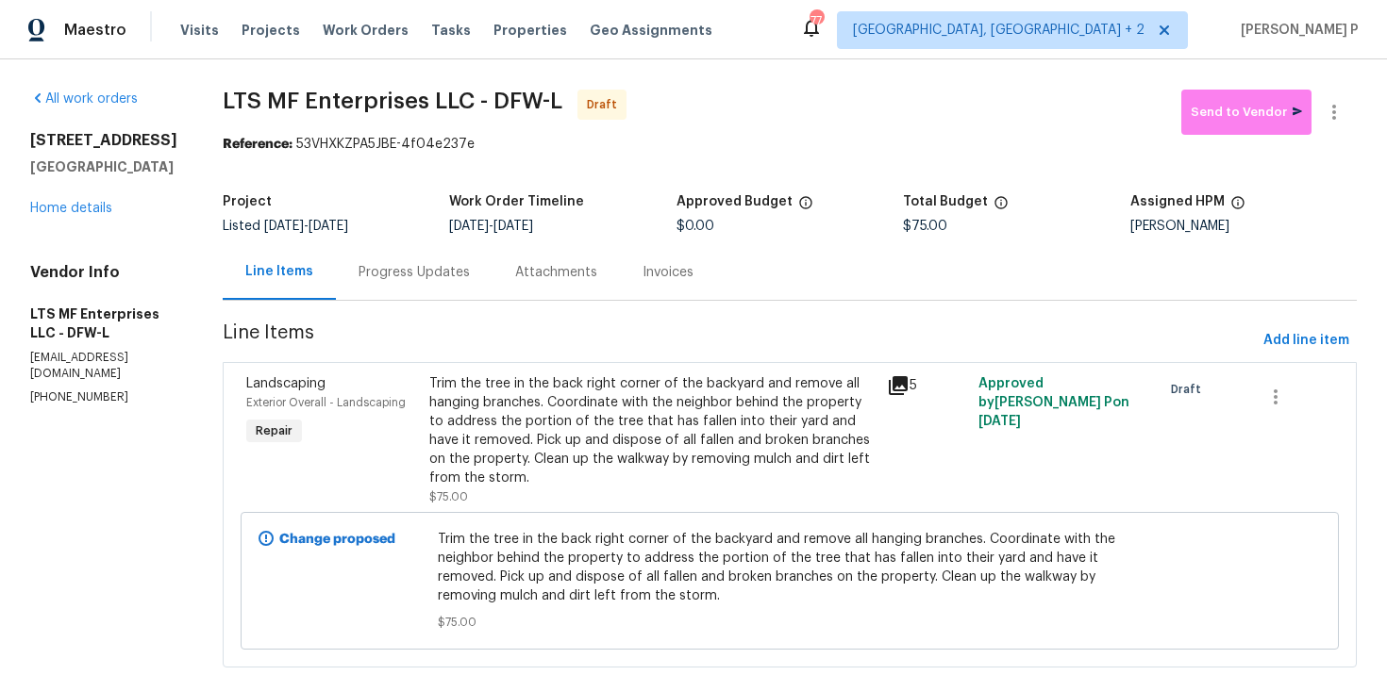
click at [410, 271] on div "Progress Updates" at bounding box center [413, 272] width 111 height 19
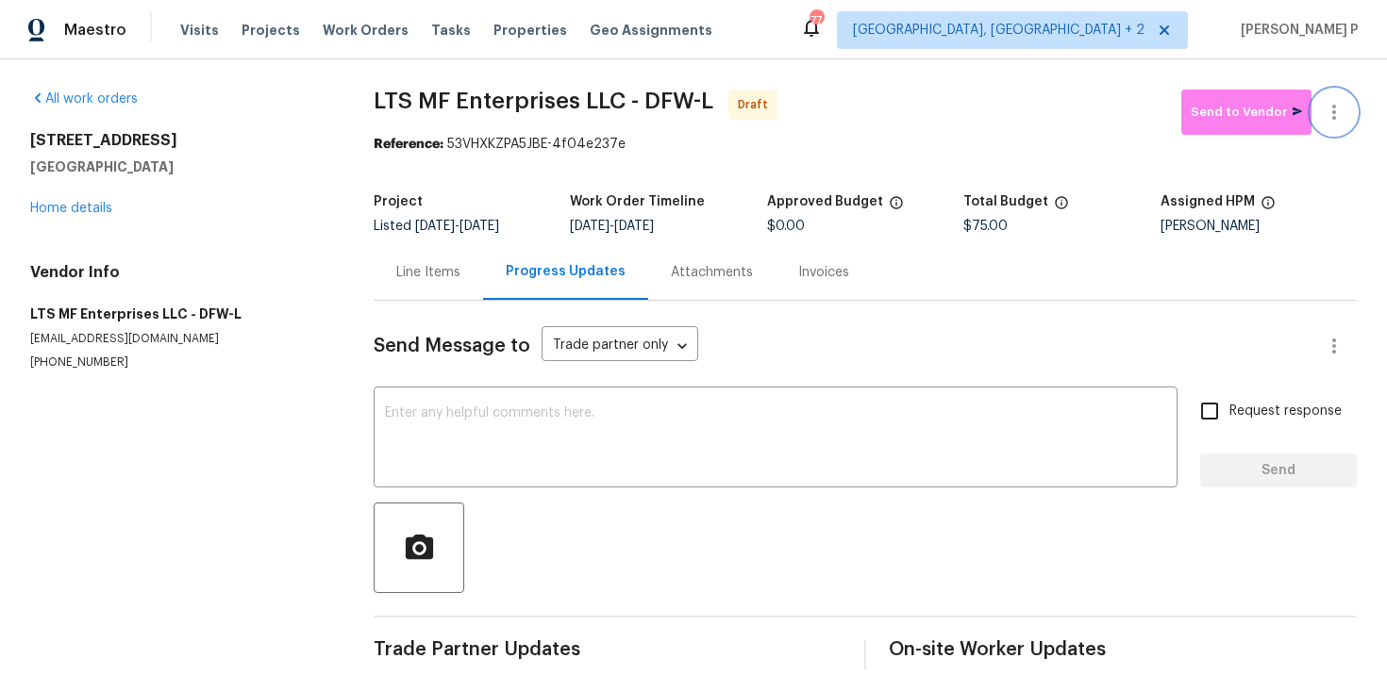
click at [1337, 114] on icon "button" at bounding box center [1334, 112] width 23 height 23
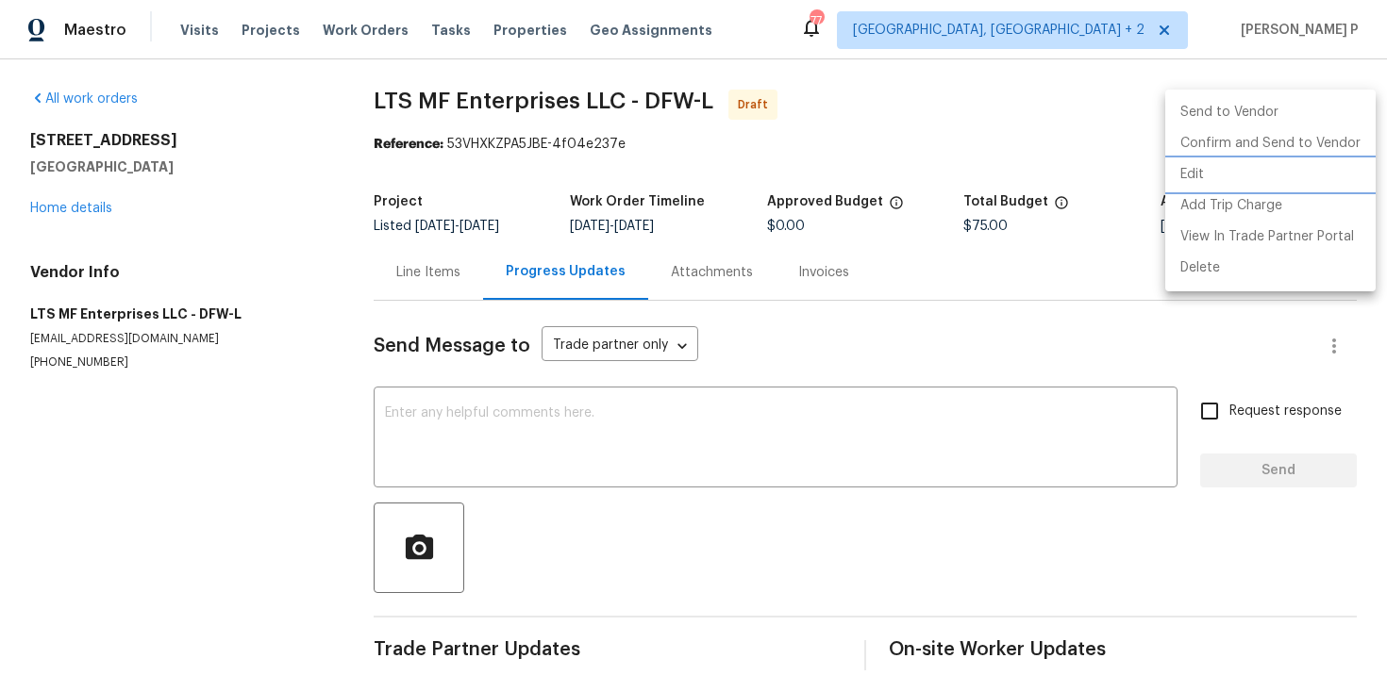
click at [1208, 165] on li "Edit" at bounding box center [1270, 174] width 210 height 31
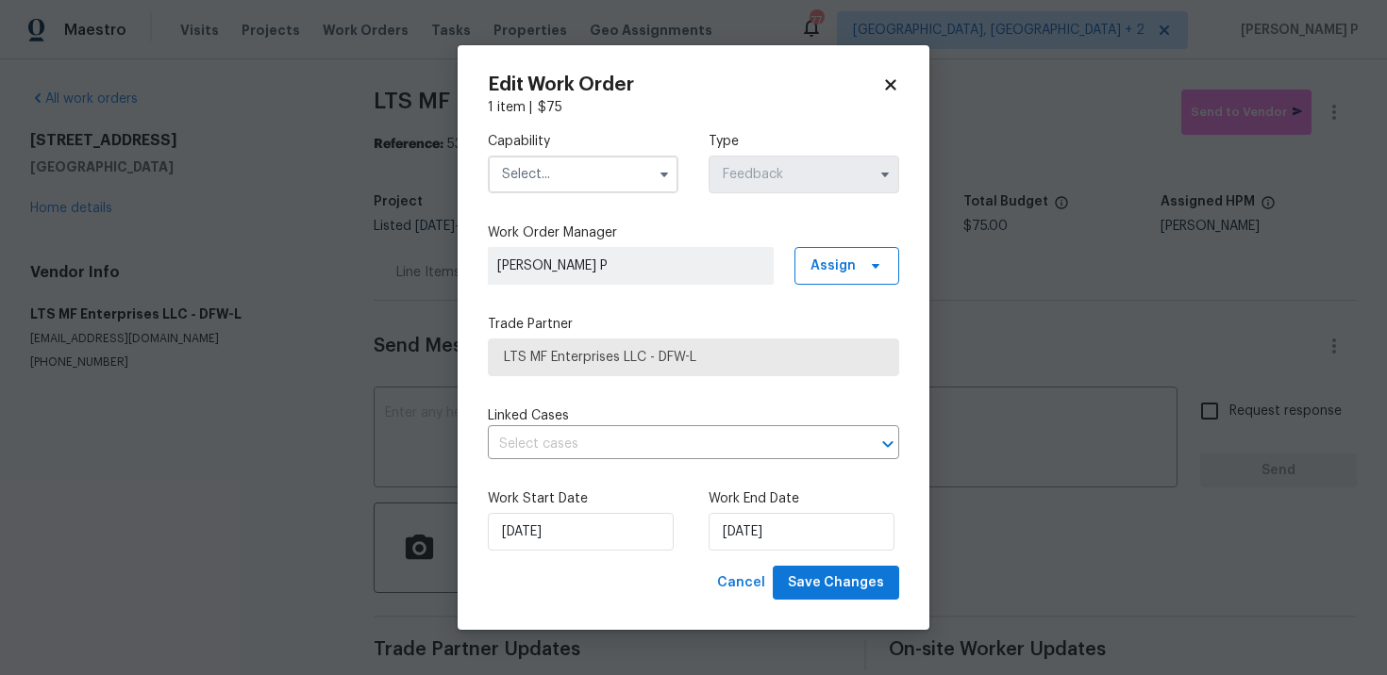
click at [564, 189] on input "text" at bounding box center [583, 175] width 191 height 38
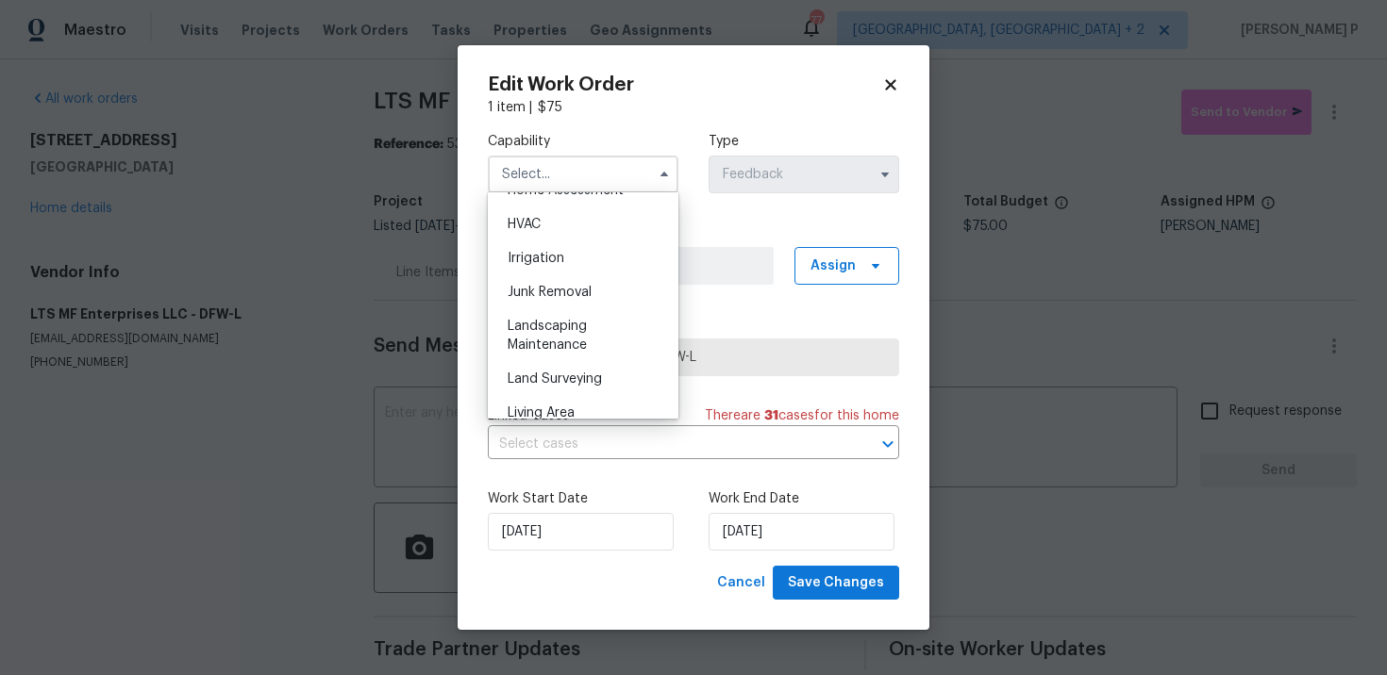
scroll to position [1145, 0]
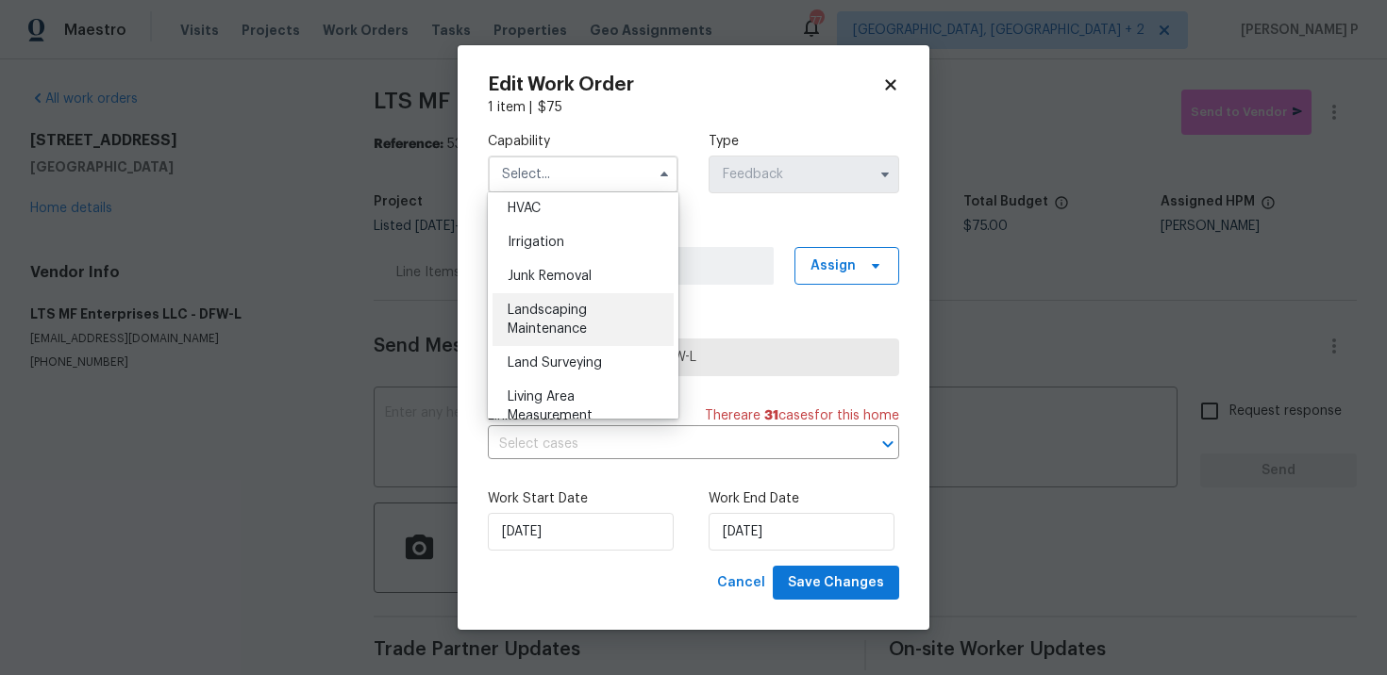
click at [554, 308] on span "Landscaping Maintenance" at bounding box center [547, 320] width 79 height 32
type input "Landscaping Maintenance"
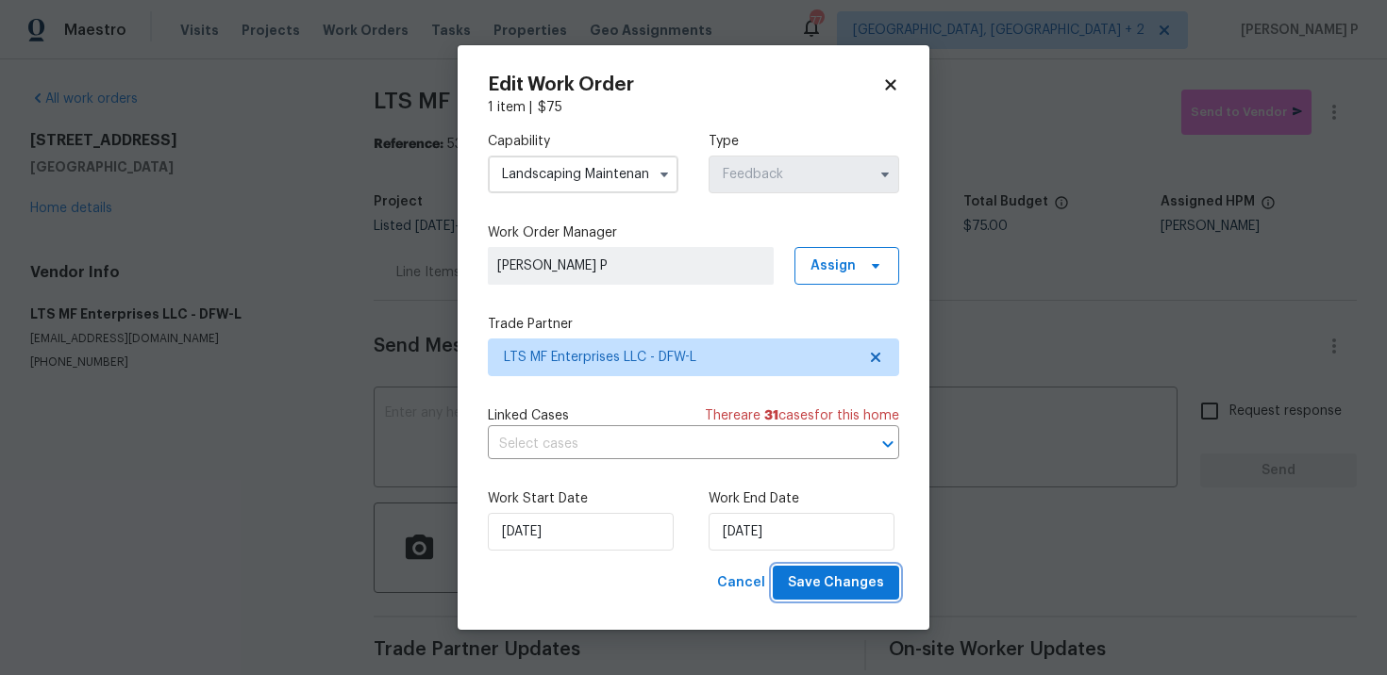
click at [840, 584] on span "Save Changes" at bounding box center [836, 584] width 96 height 24
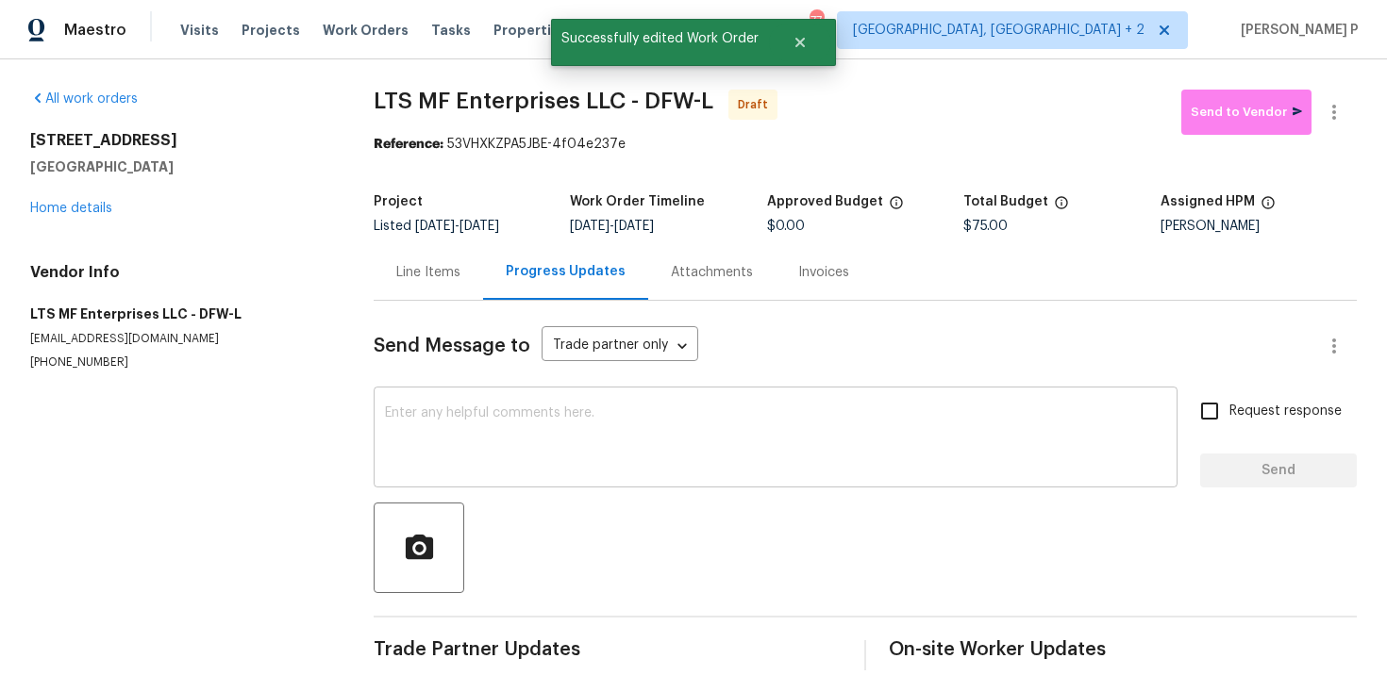
click at [527, 439] on textarea at bounding box center [775, 440] width 781 height 66
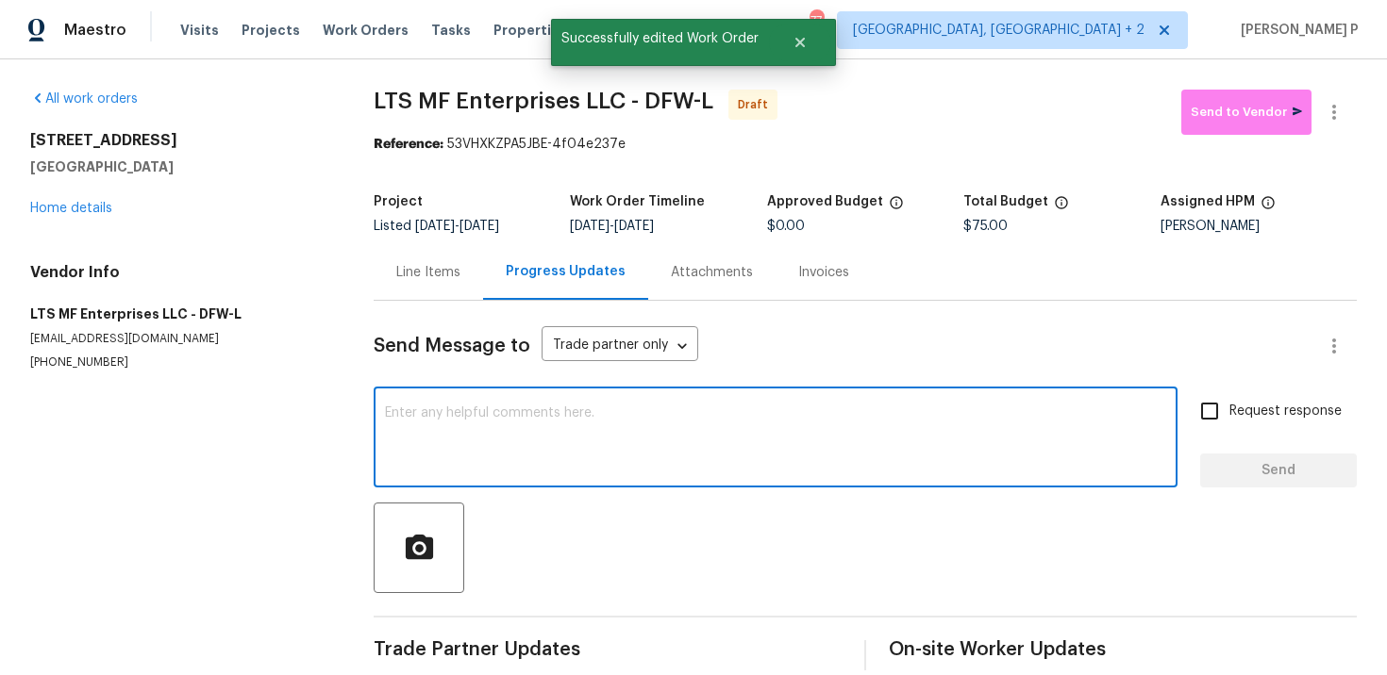
paste textarea "Hi, this is Ramyasri with Opendoor. I’m confirming you received the WO for the …"
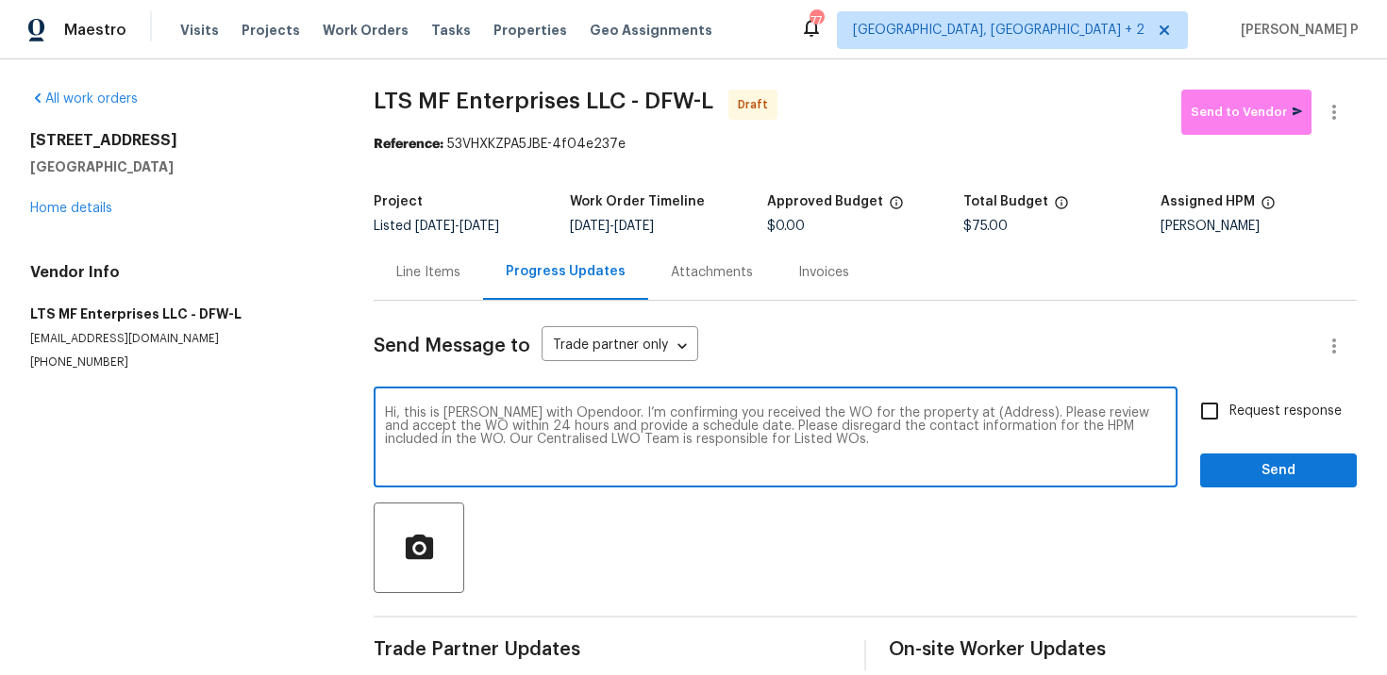
drag, startPoint x: 944, startPoint y: 407, endPoint x: 1004, endPoint y: 407, distance: 59.4
click at [1004, 407] on textarea "Hi, this is Ramyasri with Opendoor. I’m confirming you received the WO for the …" at bounding box center [775, 440] width 781 height 66
paste textarea "3813 Paradise Ln, Sanger, TX 76266"
type textarea "Hi, this is Ramyasri with Opendoor. I’m confirming you received the WO for the …"
click at [1242, 411] on span "Request response" at bounding box center [1285, 412] width 112 height 20
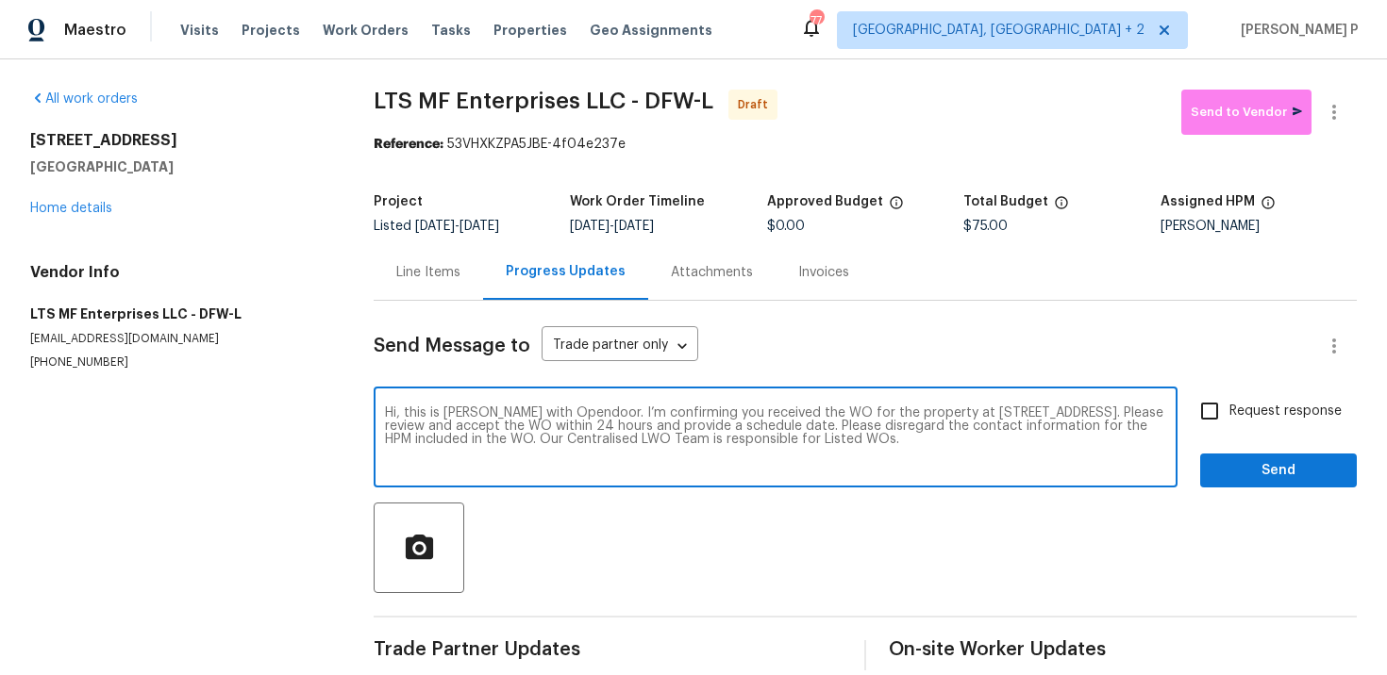
click at [1229, 411] on input "Request response" at bounding box center [1210, 411] width 40 height 40
checkbox input "true"
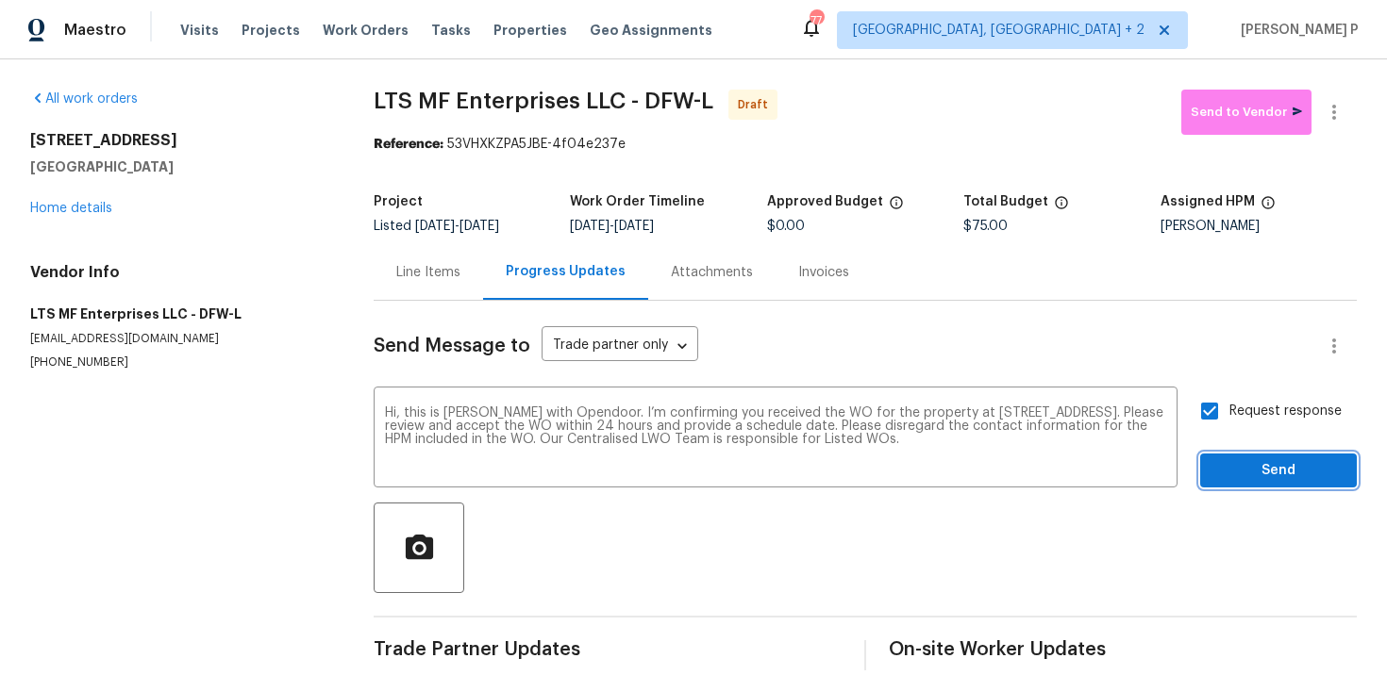
click at [1246, 471] on span "Send" at bounding box center [1278, 471] width 126 height 24
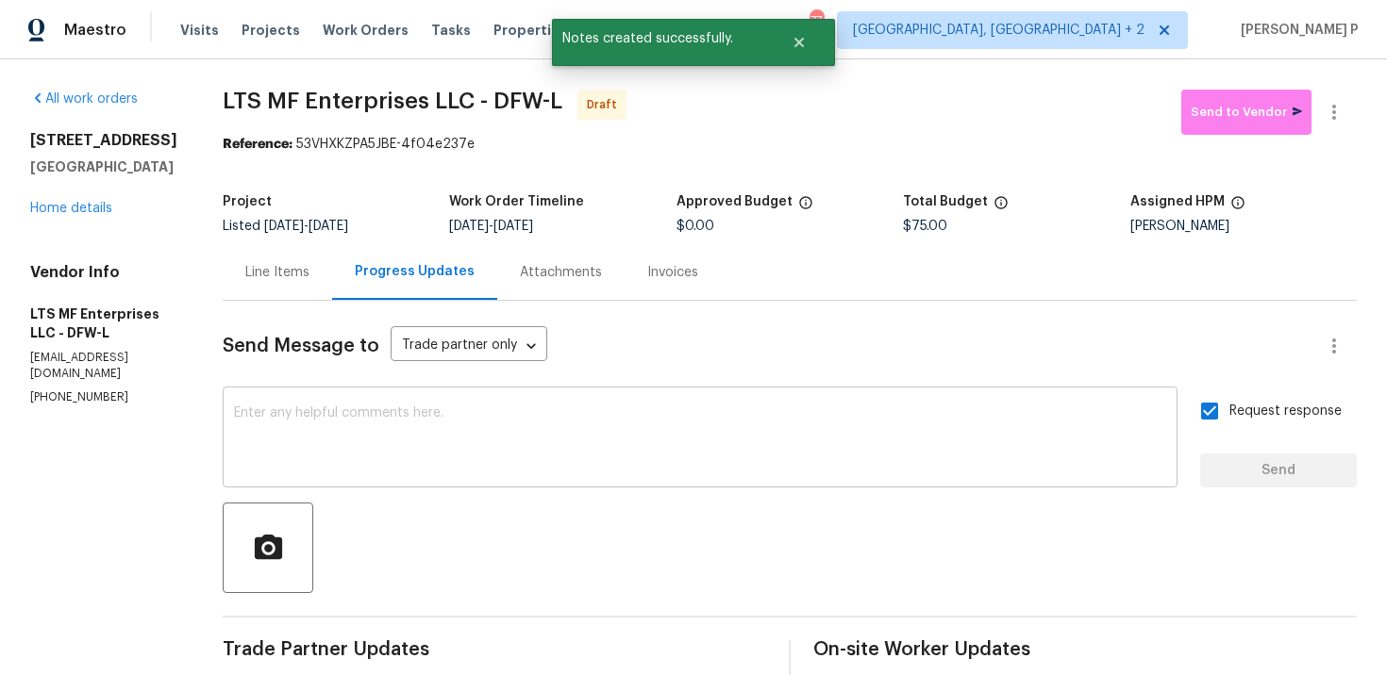
click at [587, 426] on textarea at bounding box center [700, 440] width 932 height 66
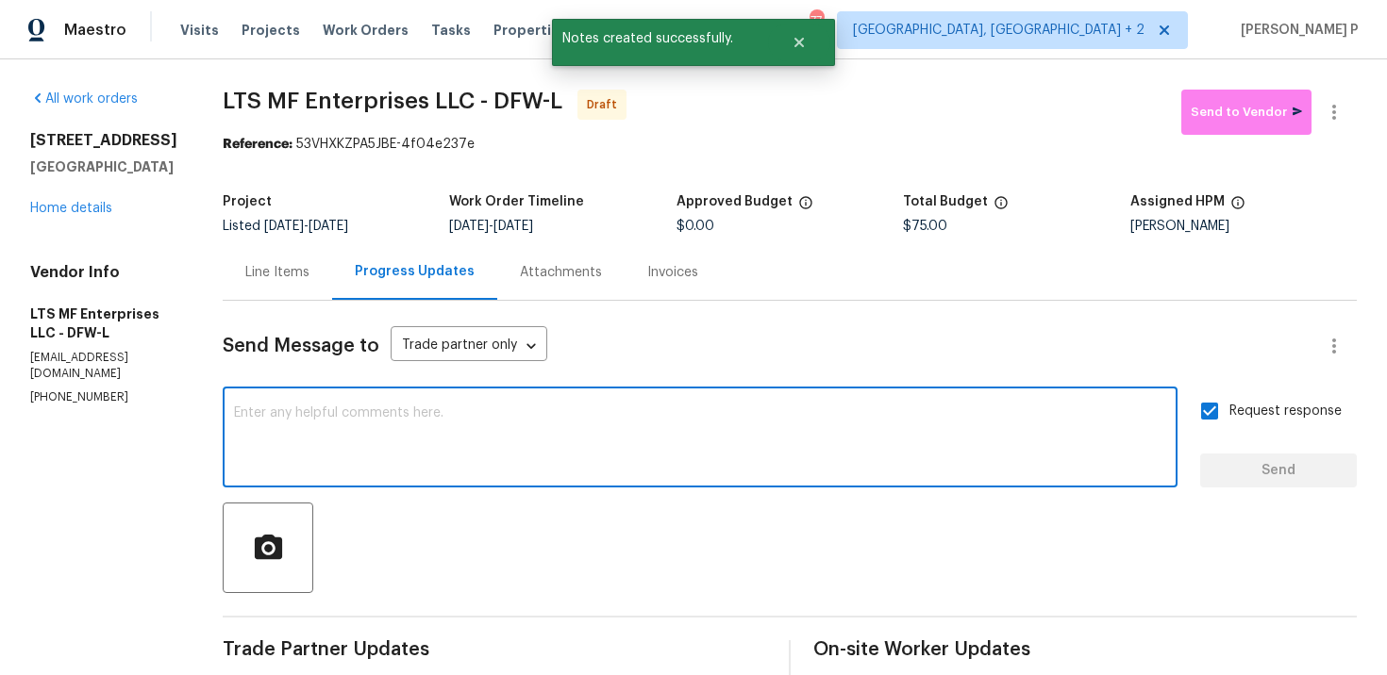
paste textarea "Attention All Work Orders must include before-photos (both close-up and wide-an…"
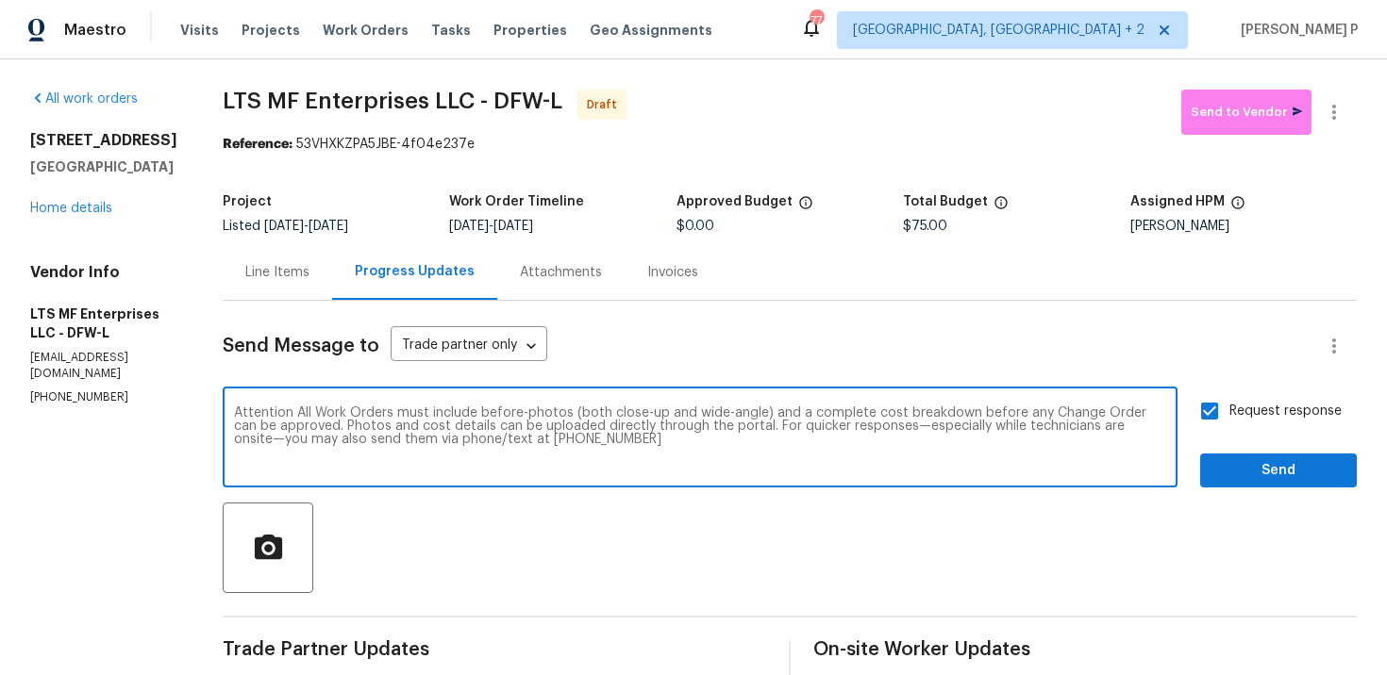
type textarea "Attention All Work Orders must include before-photos (both close-up and wide-an…"
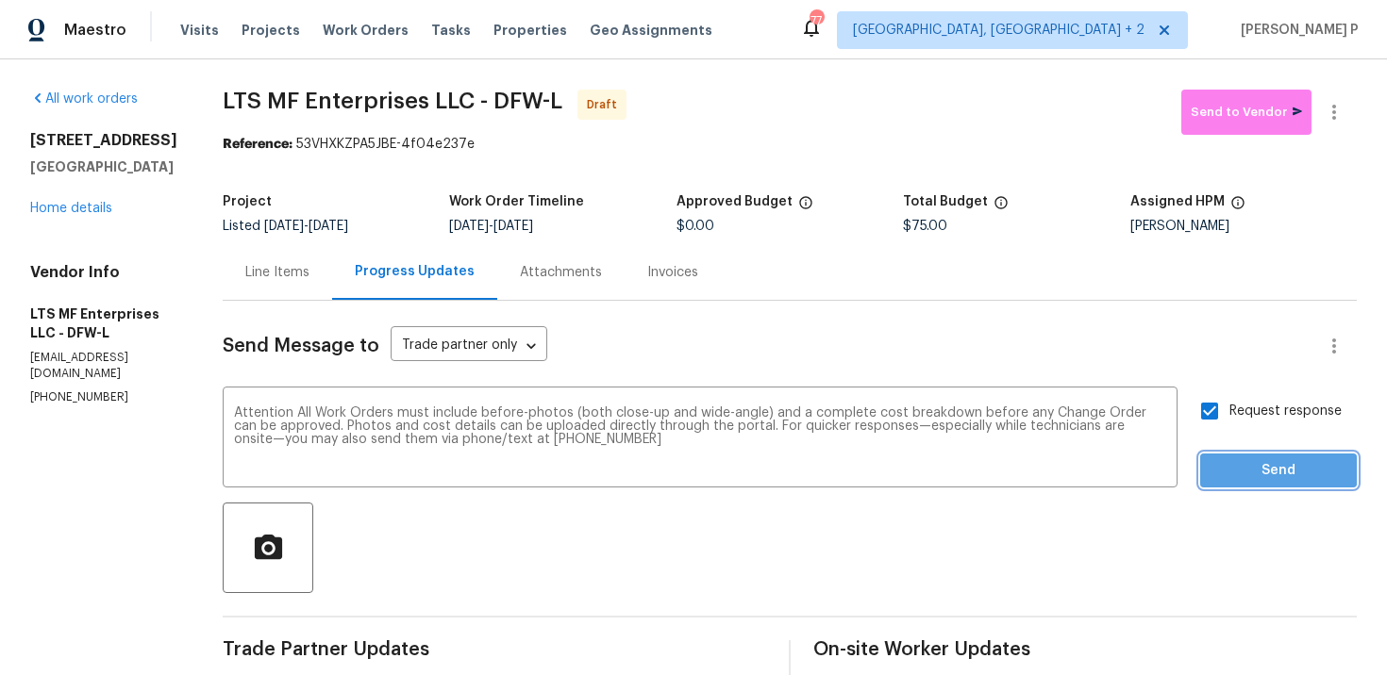
click at [1278, 473] on span "Send" at bounding box center [1278, 471] width 126 height 24
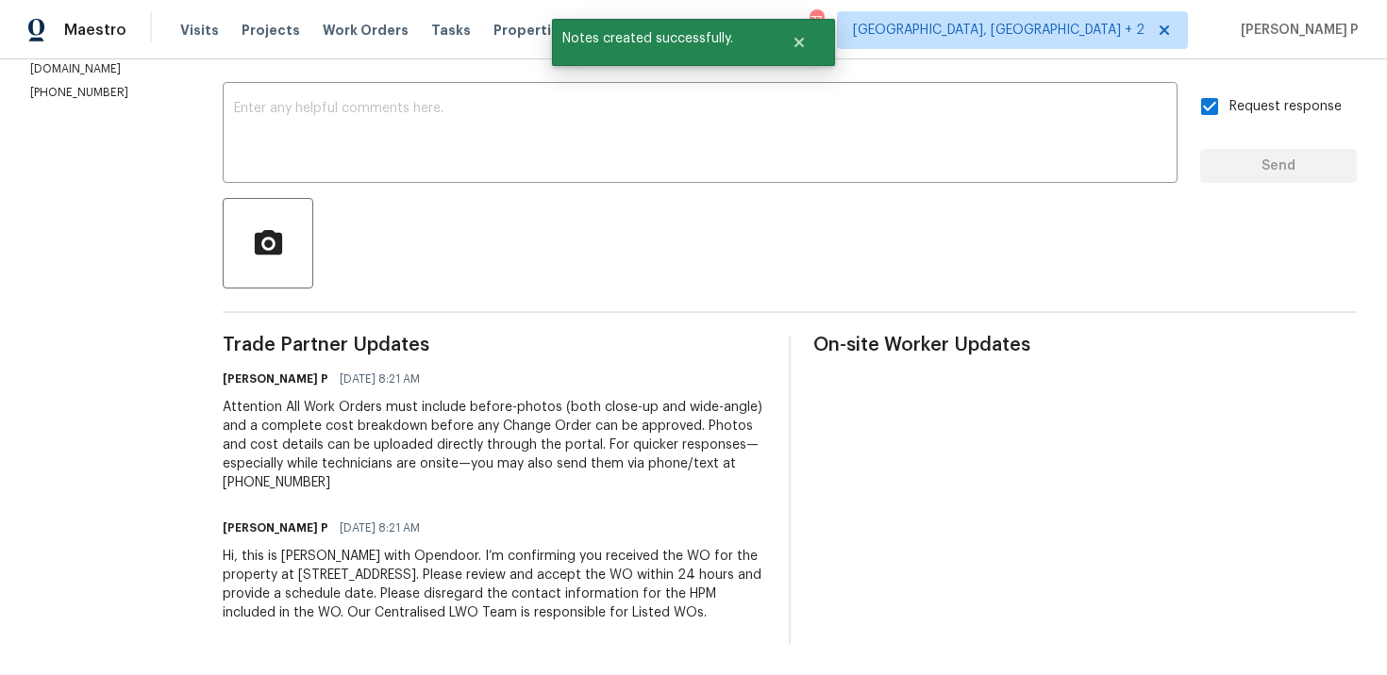
scroll to position [0, 0]
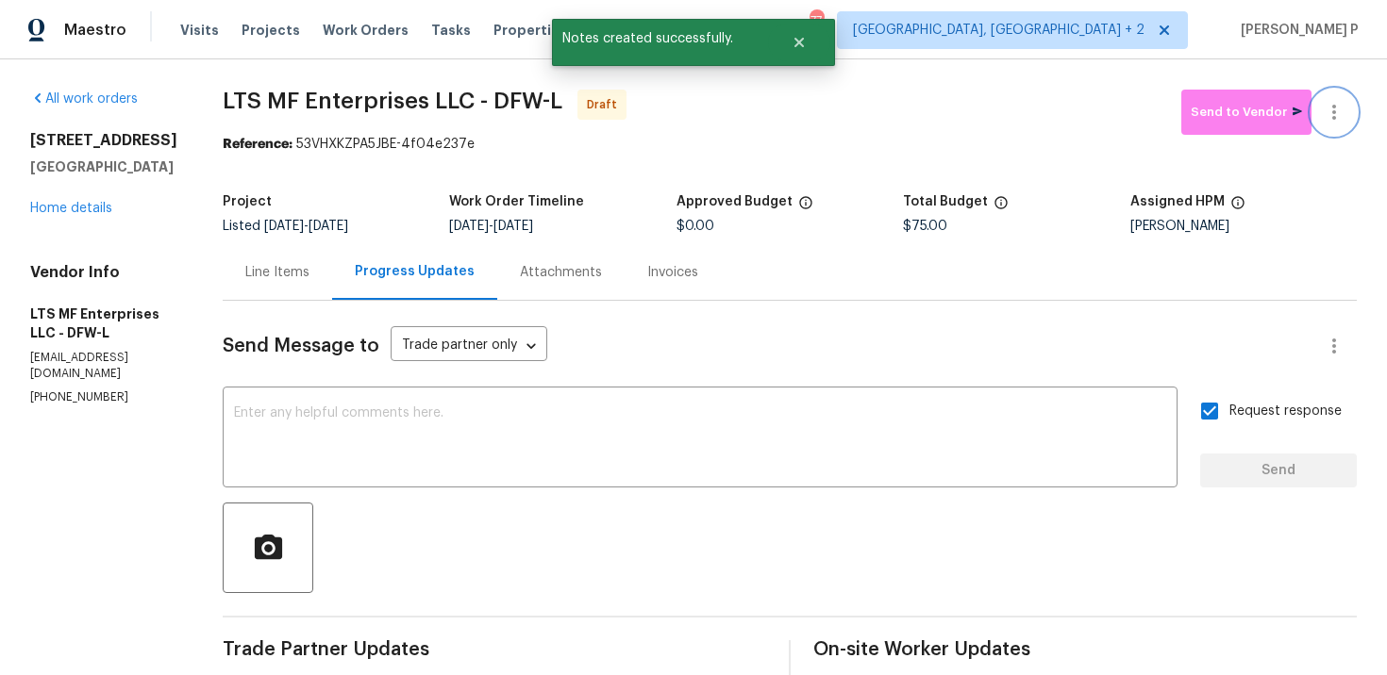
click at [1338, 103] on icon "button" at bounding box center [1334, 112] width 23 height 23
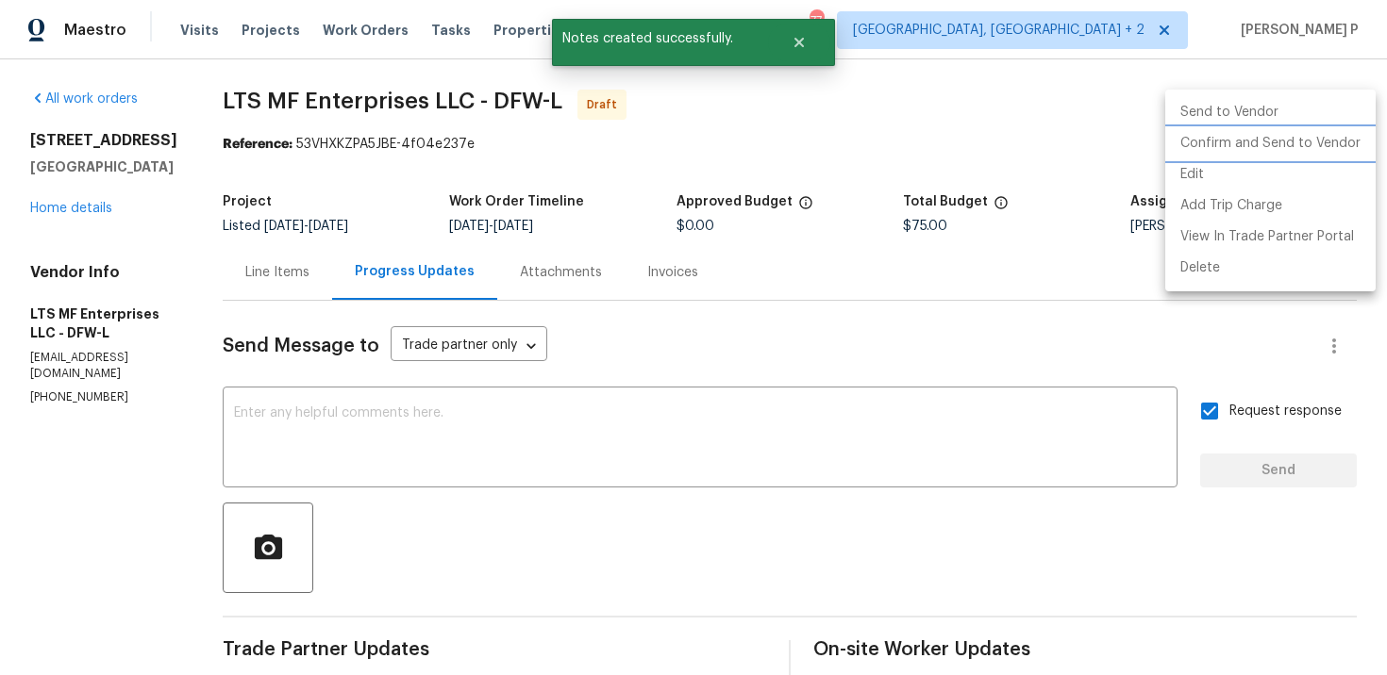
click at [1238, 137] on li "Confirm and Send to Vendor" at bounding box center [1270, 143] width 210 height 31
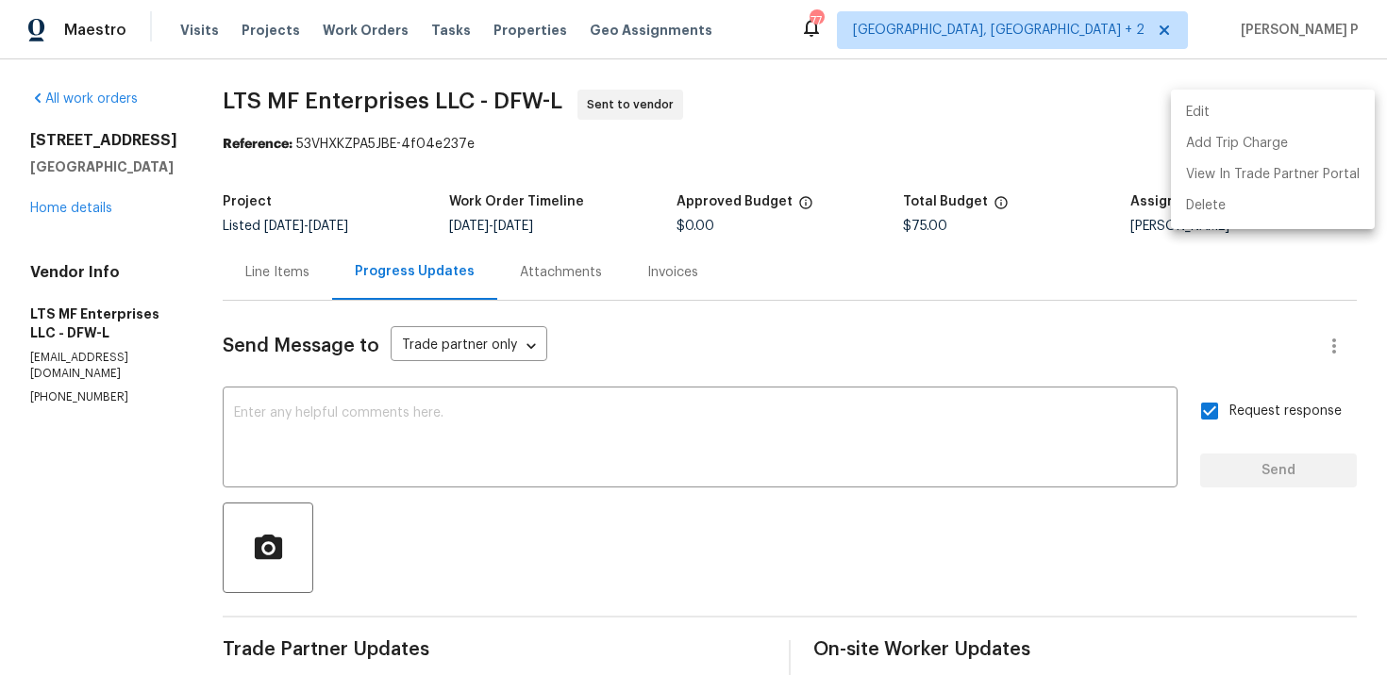
click at [588, 566] on div at bounding box center [693, 337] width 1387 height 675
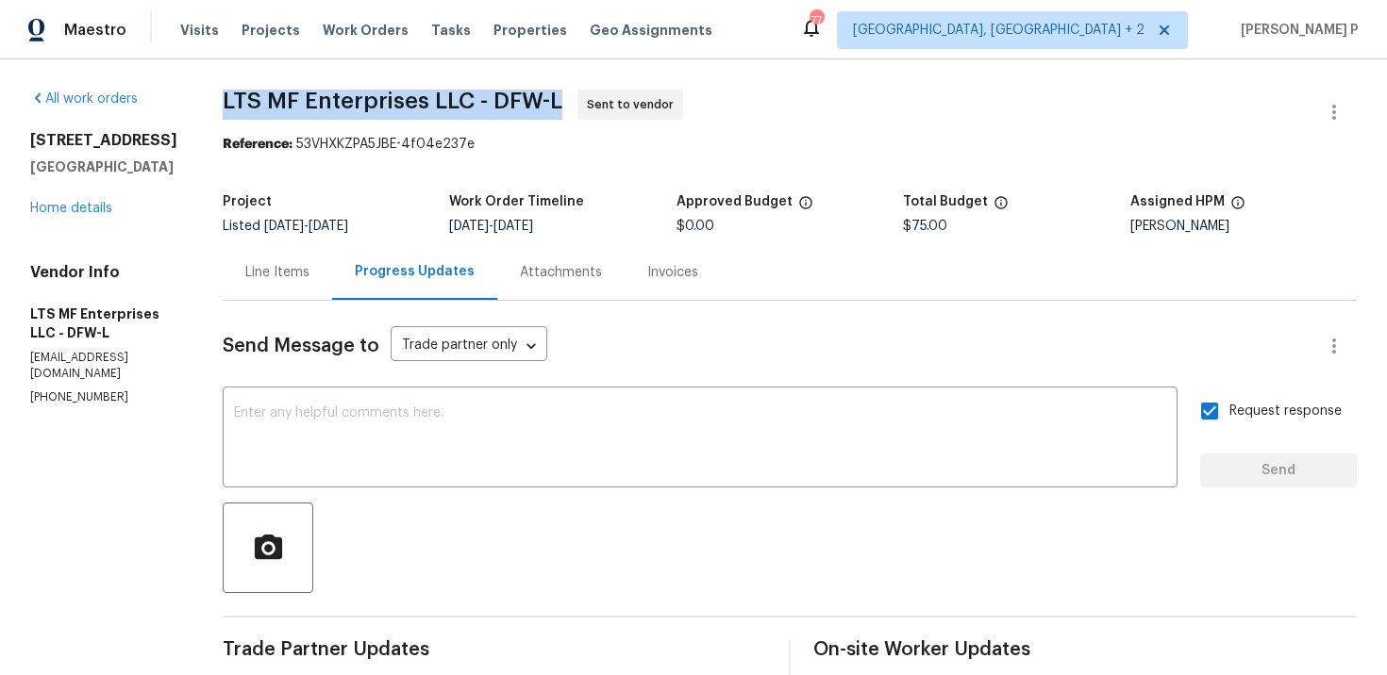
drag, startPoint x: 216, startPoint y: 100, endPoint x: 553, endPoint y: 103, distance: 336.8
click at [553, 103] on span "LTS MF Enterprises LLC - DFW-L" at bounding box center [393, 101] width 340 height 23
copy span "LTS MF Enterprises LLC - DFW-L"
click at [322, 156] on section "LTS MF Enterprises LLC - DFW-L Sent to vendor Reference: 53VHXKZPA5JBE-4f04e237…" at bounding box center [790, 520] width 1134 height 860
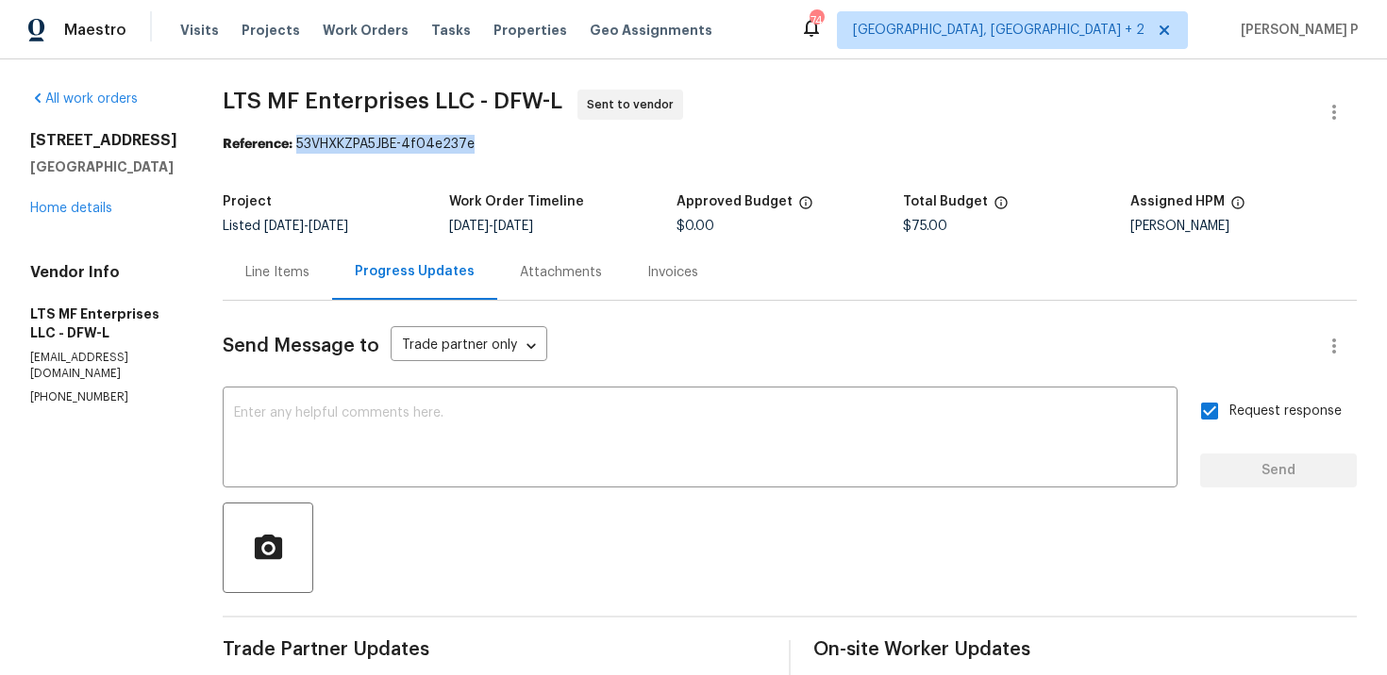
drag, startPoint x: 291, startPoint y: 140, endPoint x: 630, endPoint y: 141, distance: 338.7
click at [627, 140] on div "Reference: 53VHXKZPA5JBE-4f04e237e" at bounding box center [790, 144] width 1134 height 19
copy div "53VHXKZPA5JBE-4f04e237e"
click at [266, 291] on div "Line Items" at bounding box center [277, 272] width 109 height 56
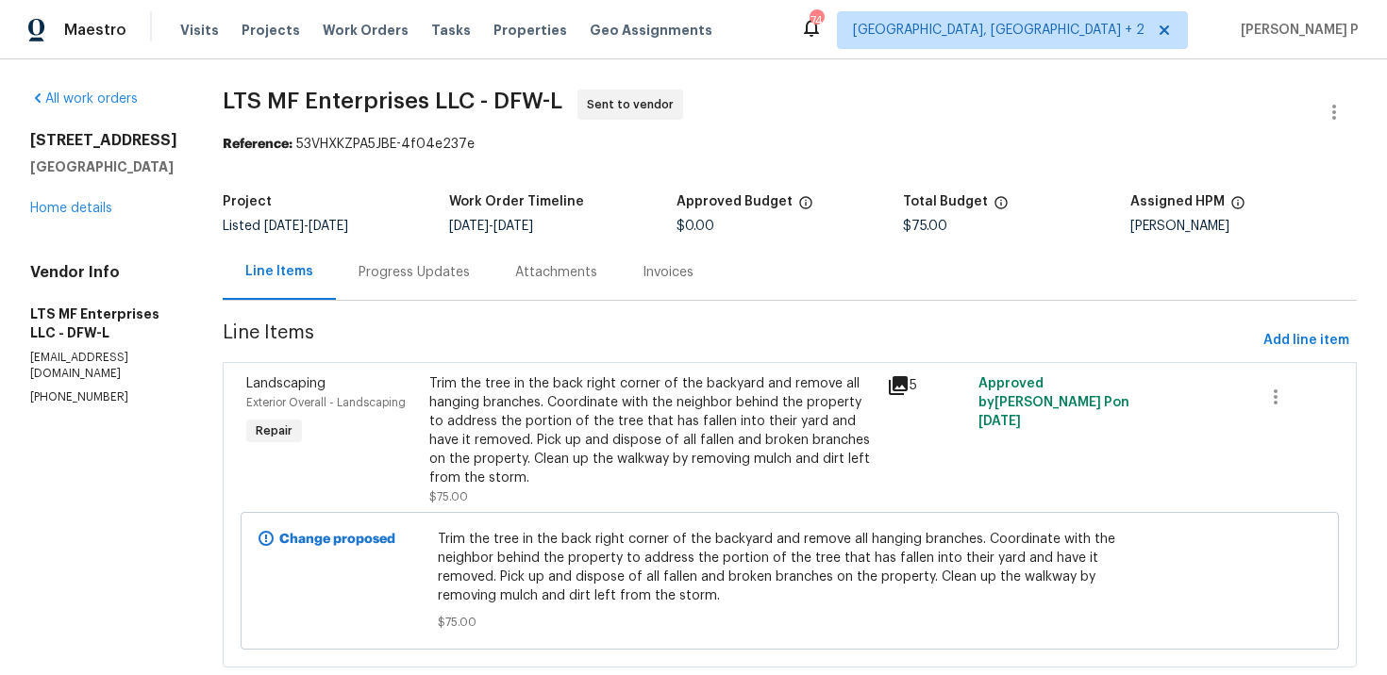
scroll to position [45, 0]
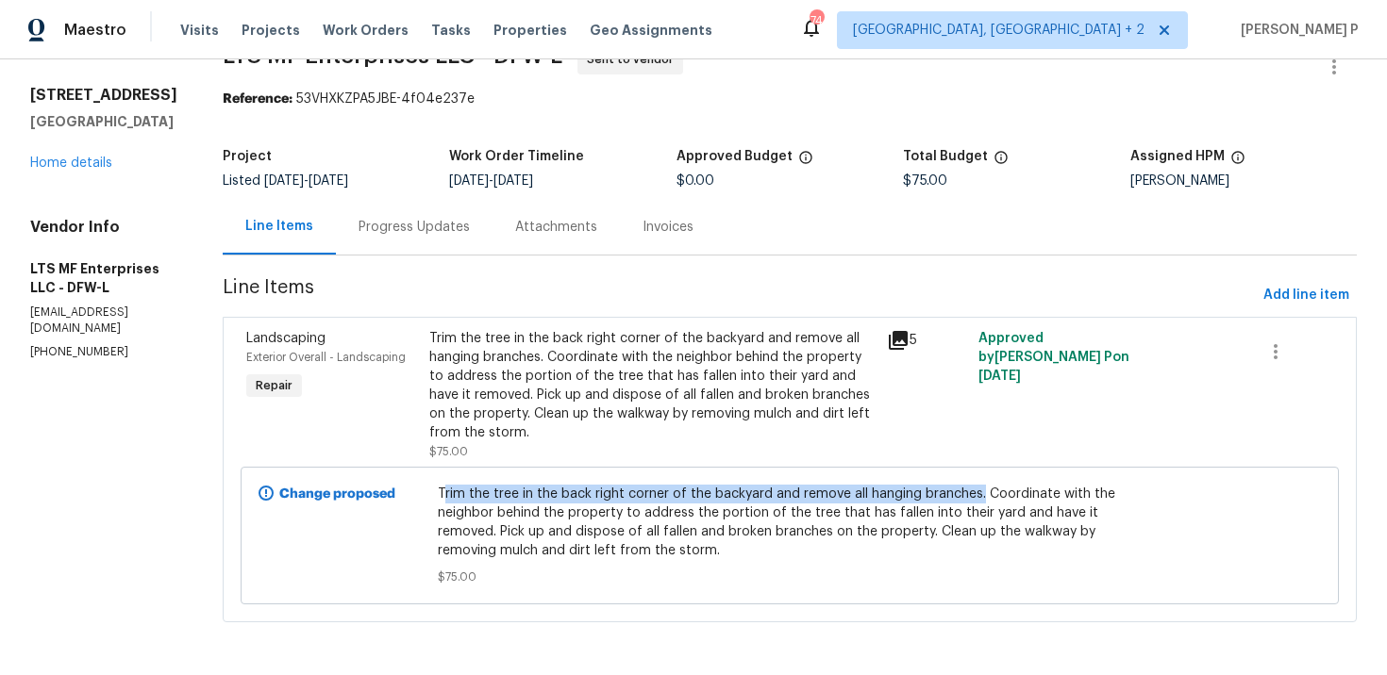
drag, startPoint x: 420, startPoint y: 494, endPoint x: 958, endPoint y: 488, distance: 538.7
click at [958, 488] on span "Trim the tree in the back right corner of the backyard and remove all hanging b…" at bounding box center [790, 522] width 705 height 75
click at [461, 577] on span "$75.00" at bounding box center [790, 577] width 705 height 19
drag, startPoint x: 415, startPoint y: 493, endPoint x: 957, endPoint y: 488, distance: 541.5
click at [957, 488] on div "Trim the tree in the back right corner of the backyard and remove all hanging b…" at bounding box center [790, 535] width 716 height 113
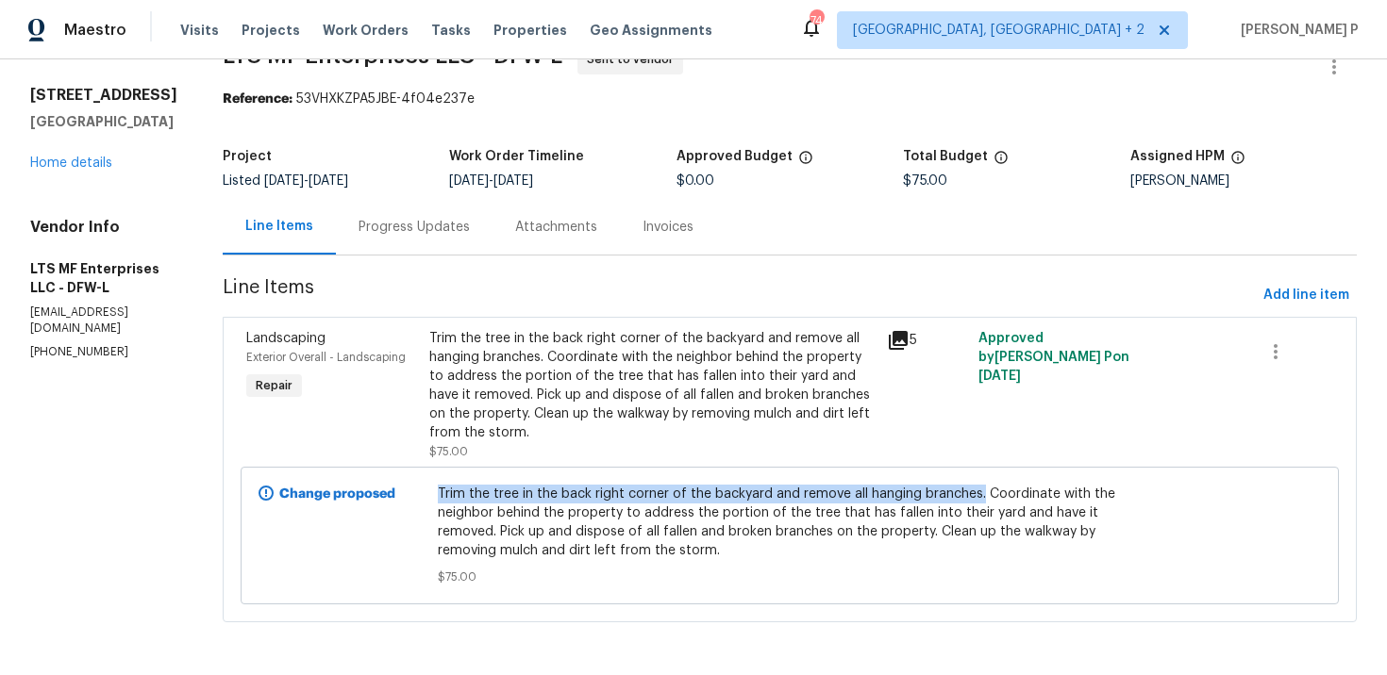
copy span "Trim the tree in the back right corner of the backyard and remove all hanging b…"
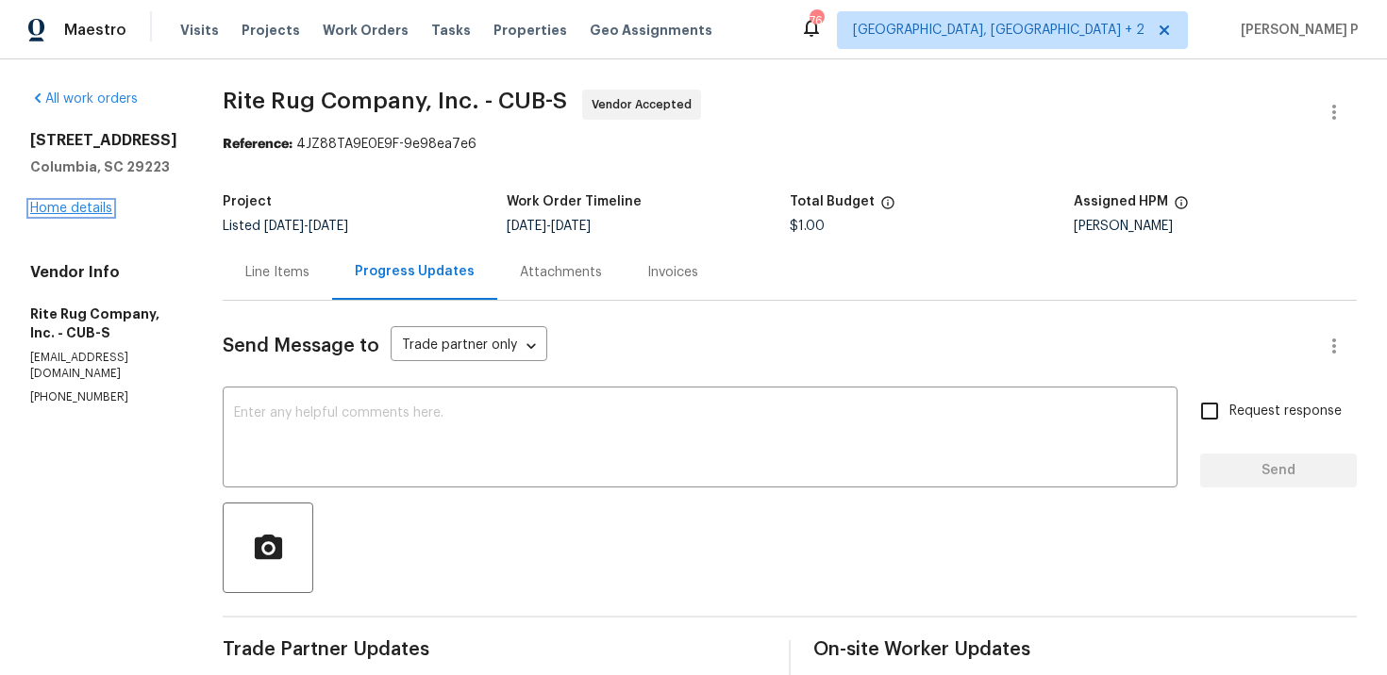
click at [67, 205] on link "Home details" at bounding box center [71, 208] width 82 height 13
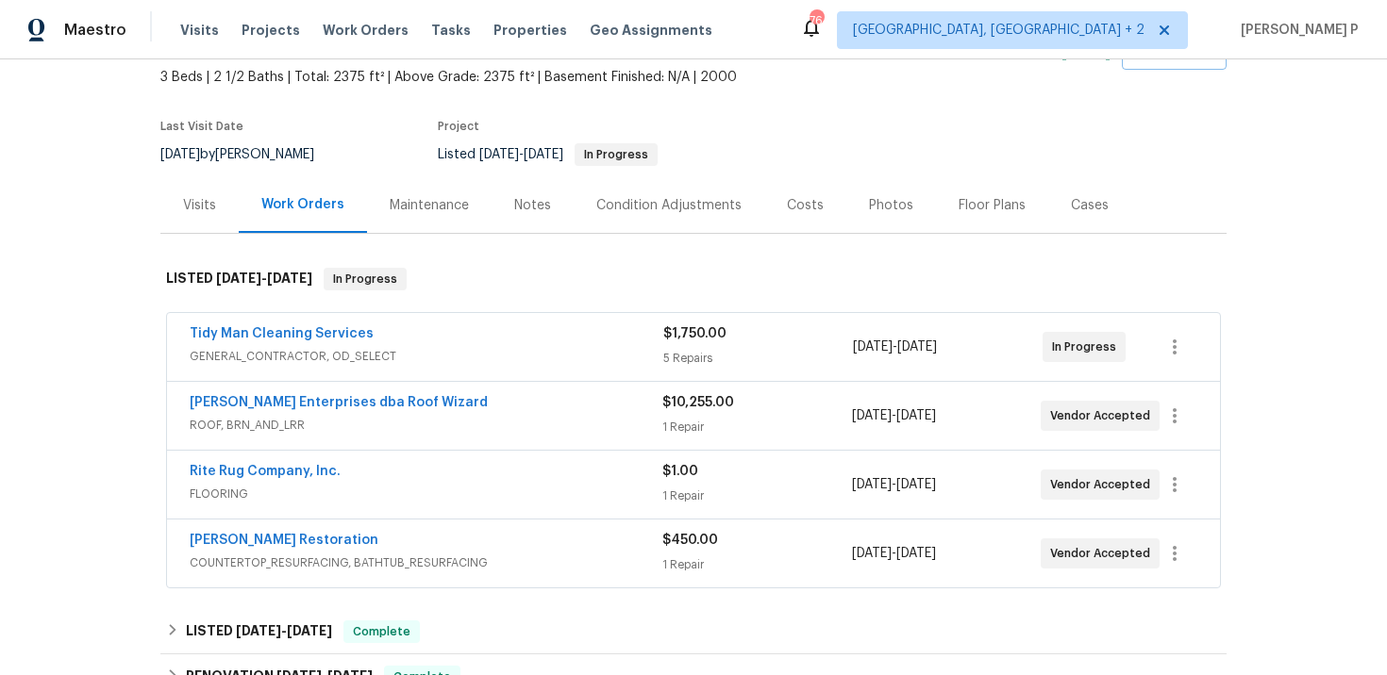
scroll to position [122, 0]
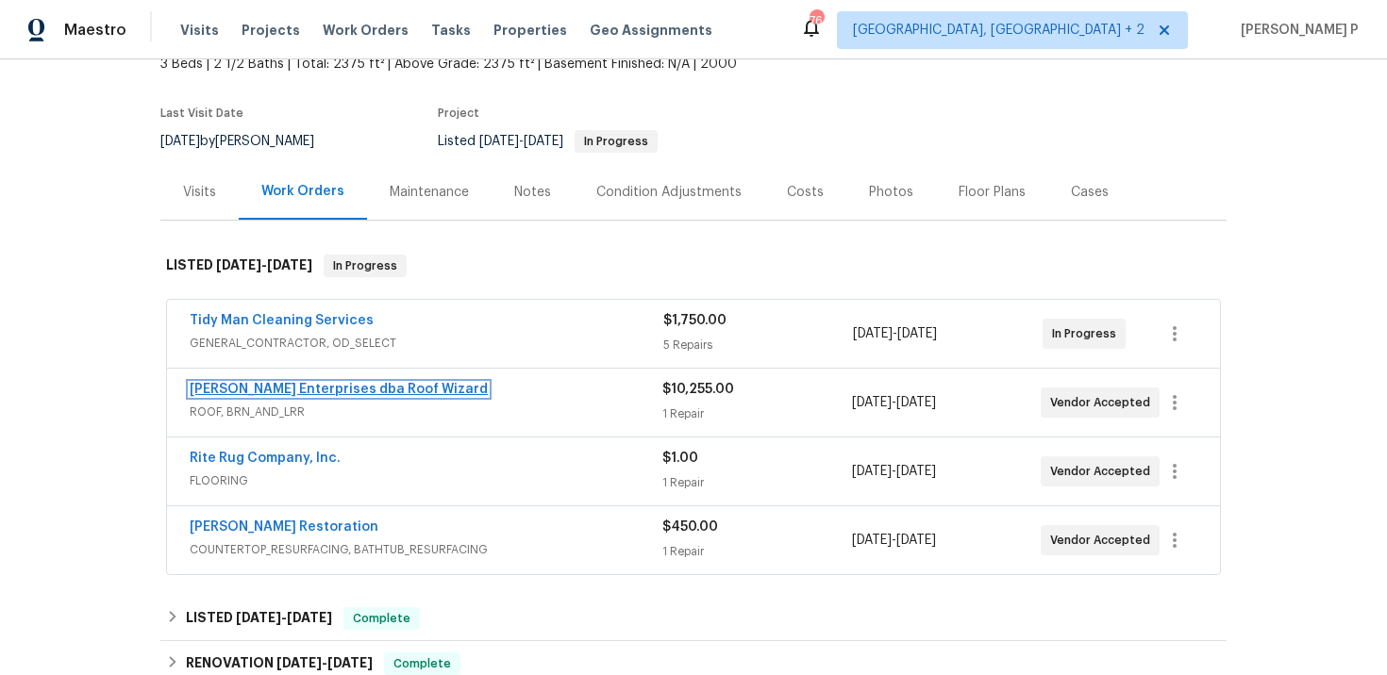
click at [362, 391] on link "Nordman Enterprises dba Roof Wizard" at bounding box center [339, 389] width 298 height 13
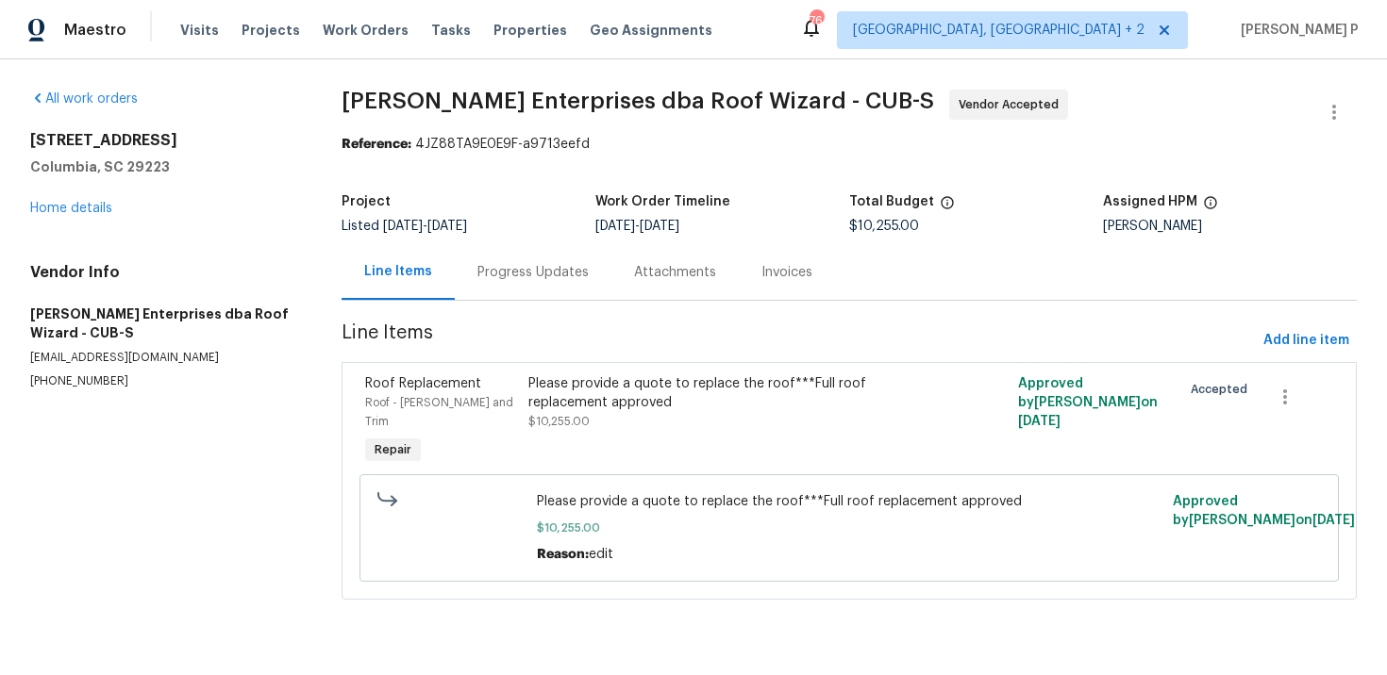
click at [553, 280] on div "Progress Updates" at bounding box center [532, 272] width 111 height 19
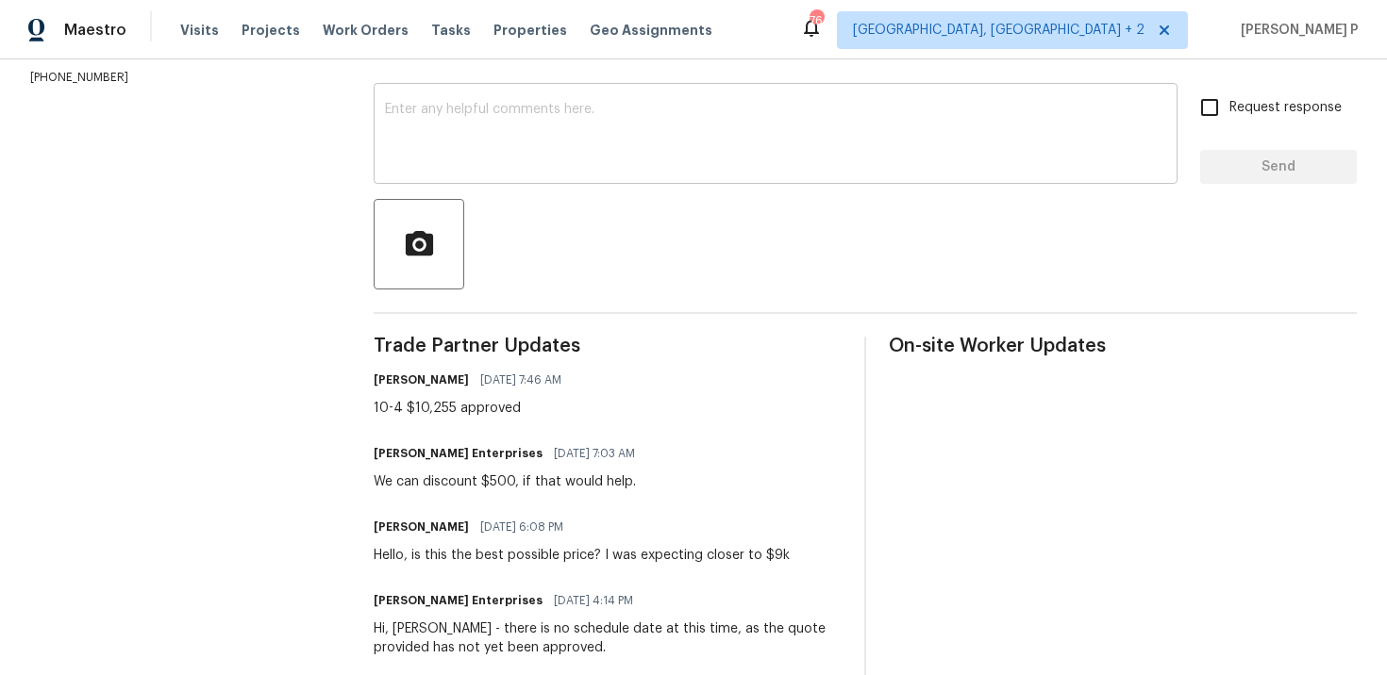
scroll to position [306, 0]
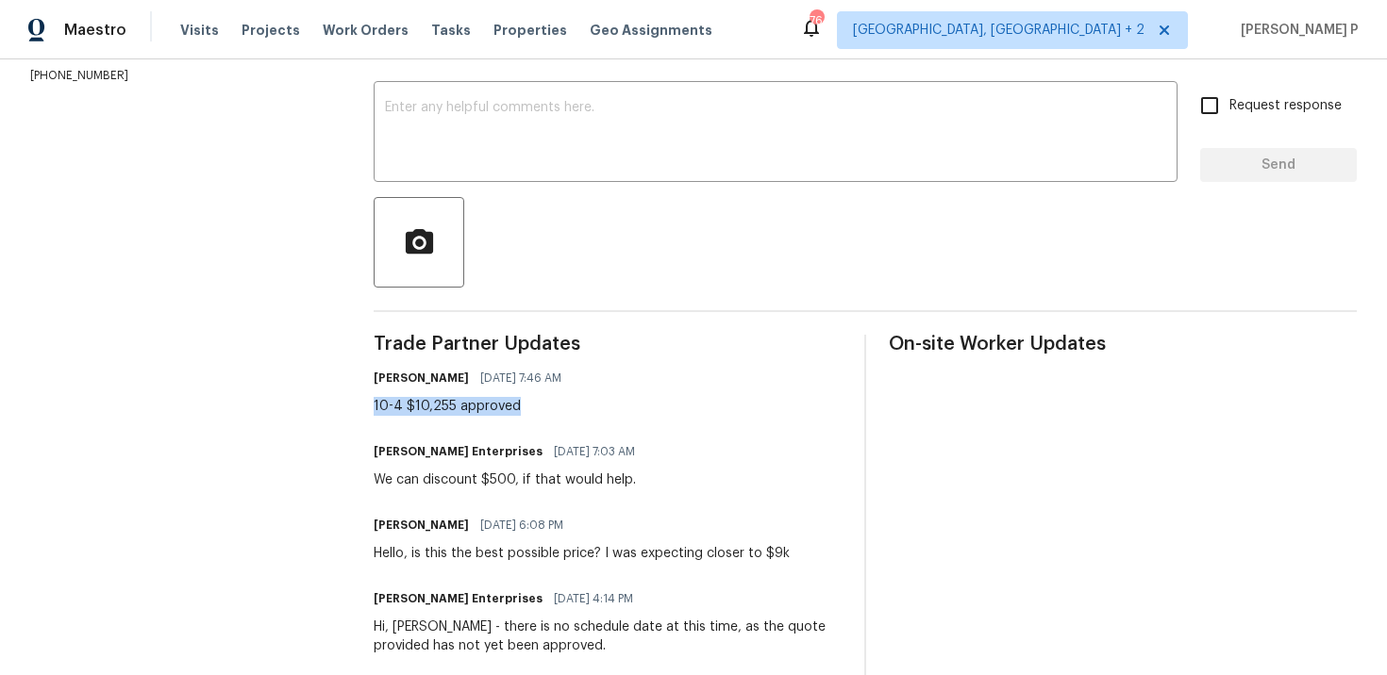
drag, startPoint x: 544, startPoint y: 405, endPoint x: 352, endPoint y: 416, distance: 192.8
click at [352, 416] on div "All work orders 105 Beaver Dam Rd Columbia, SC 29223 Home details Vendor Info N…" at bounding box center [693, 415] width 1387 height 1323
drag, startPoint x: 534, startPoint y: 417, endPoint x: 320, endPoint y: 402, distance: 214.7
click at [324, 406] on div "All work orders 105 Beaver Dam Rd Columbia, SC 29223 Home details Vendor Info N…" at bounding box center [693, 415] width 1387 height 1323
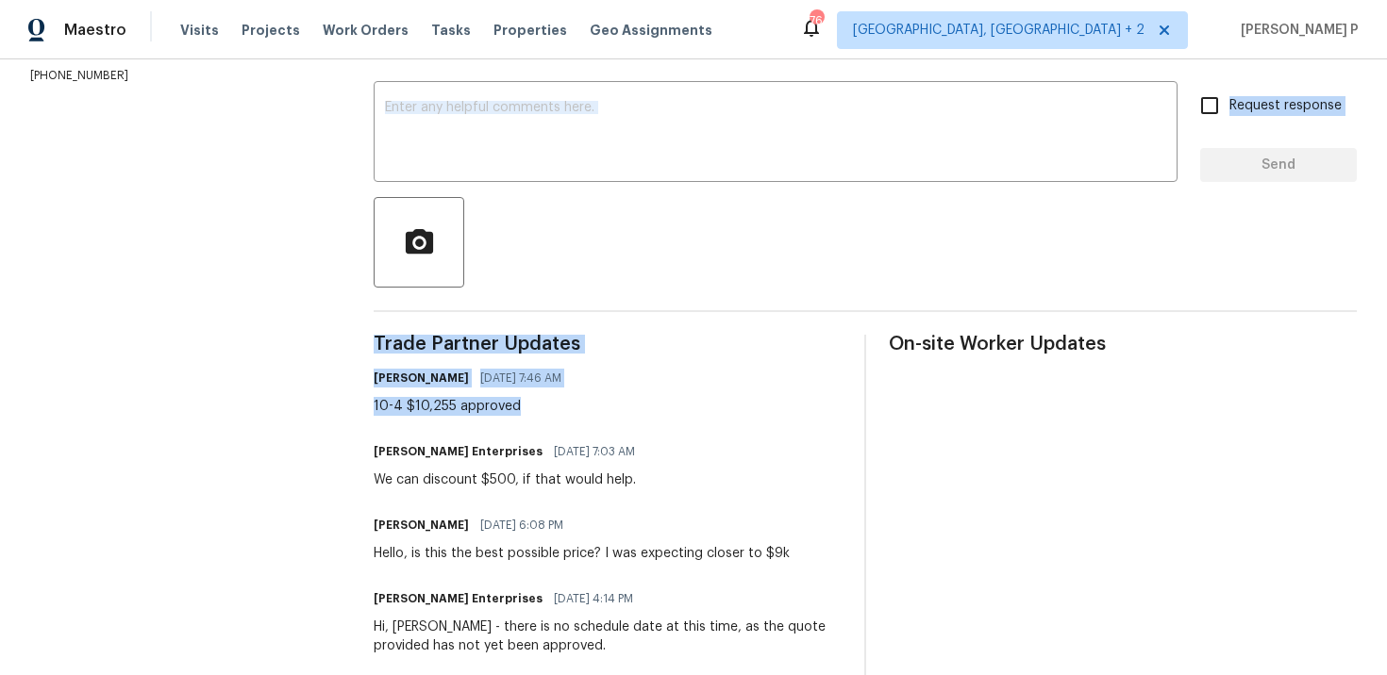
click at [439, 408] on div "10-4 $10,255 approved" at bounding box center [473, 406] width 199 height 19
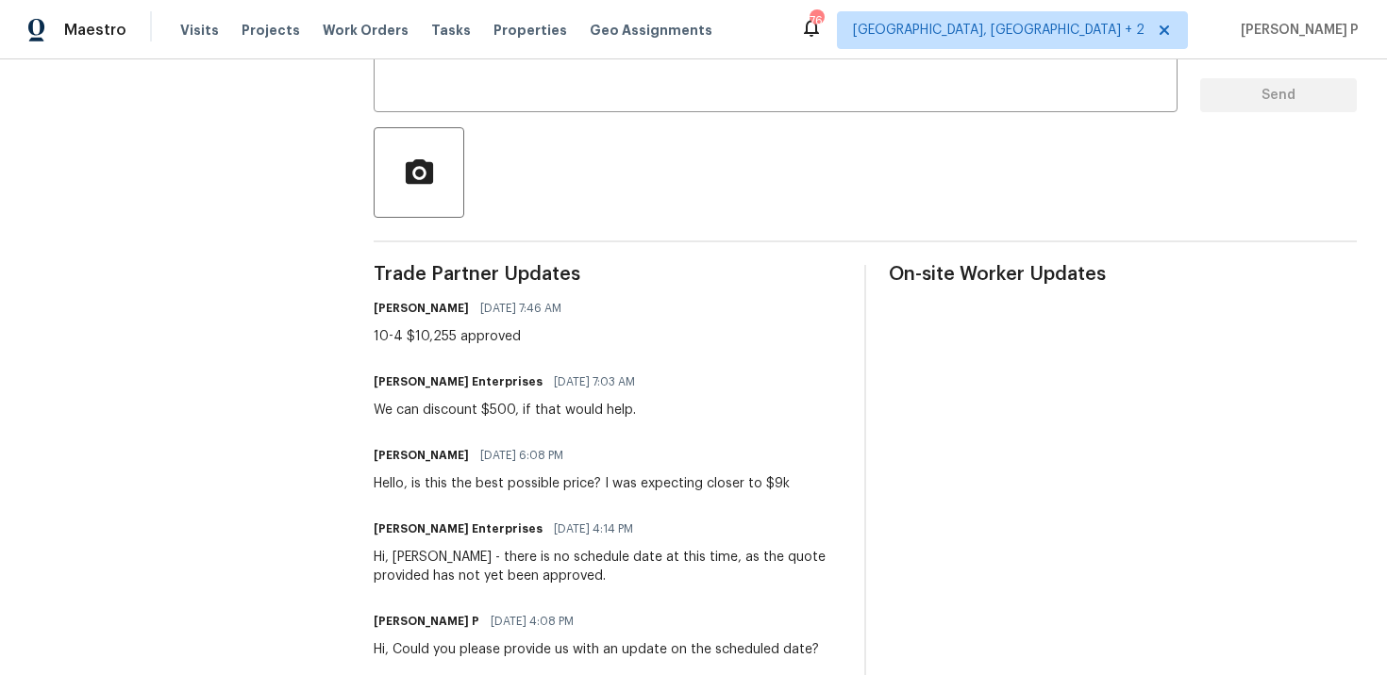
scroll to position [450, 0]
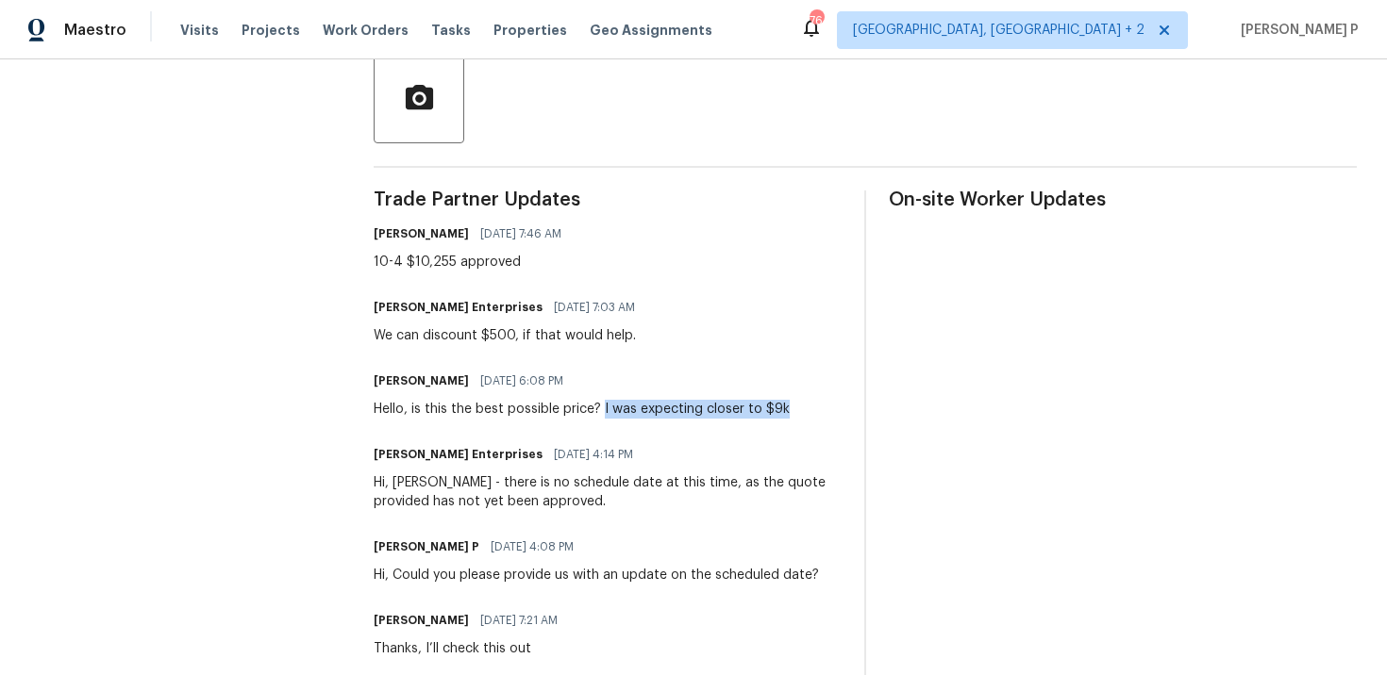
drag, startPoint x: 602, startPoint y: 409, endPoint x: 790, endPoint y: 412, distance: 188.7
click at [790, 412] on div "Alex Baum 09/22/2025 6:08 PM Hello, is this the best possible price? I was expe…" at bounding box center [608, 393] width 468 height 51
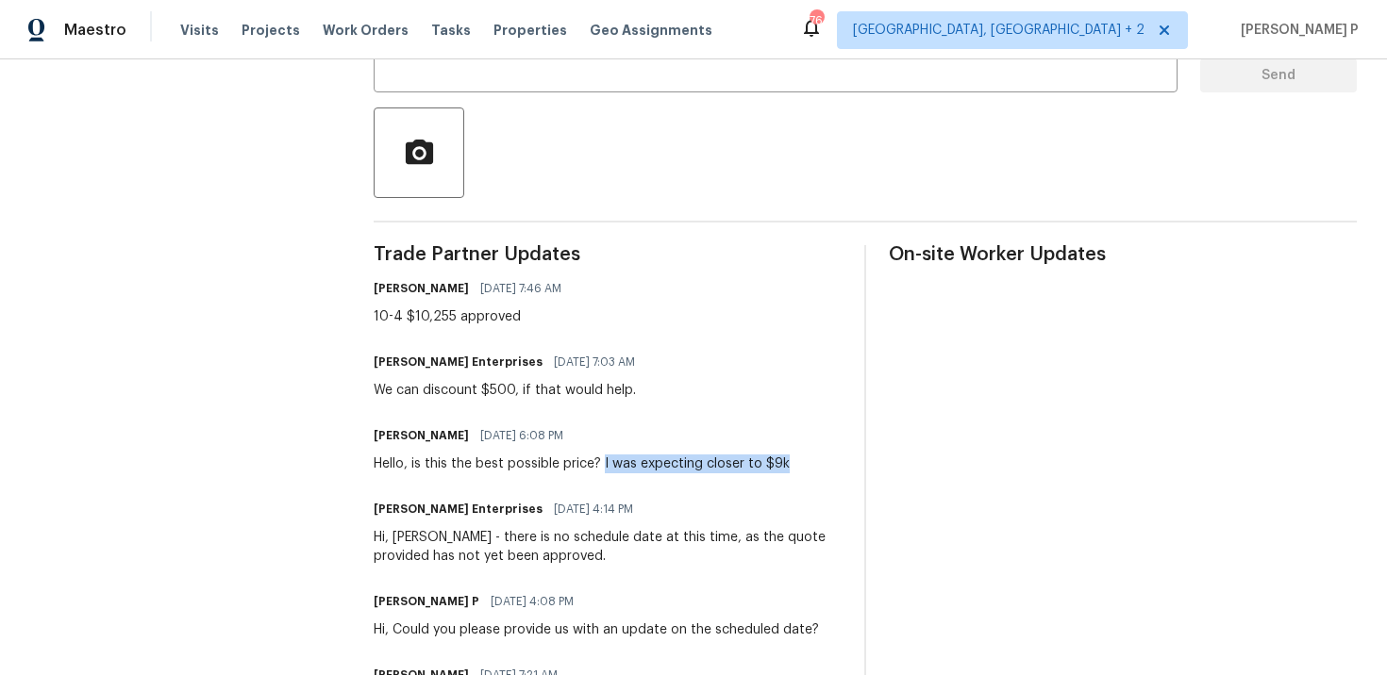
scroll to position [291, 0]
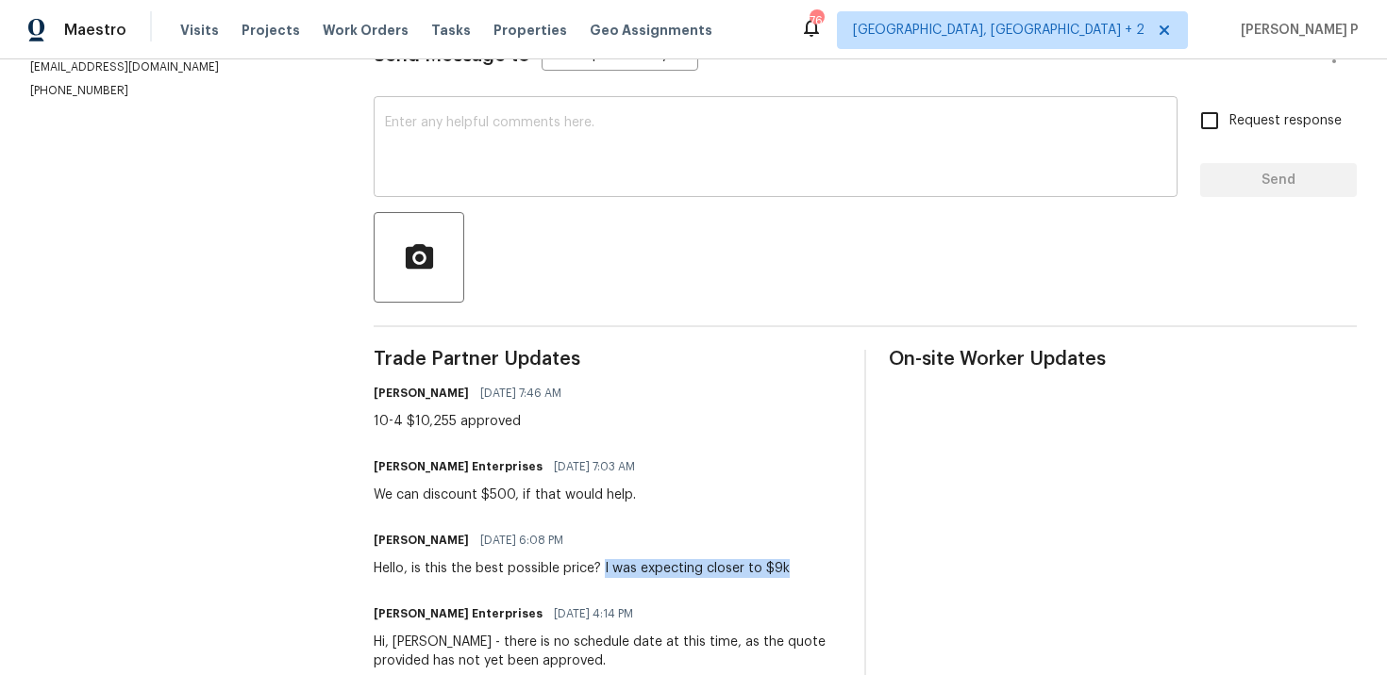
click at [594, 175] on textarea at bounding box center [775, 149] width 781 height 66
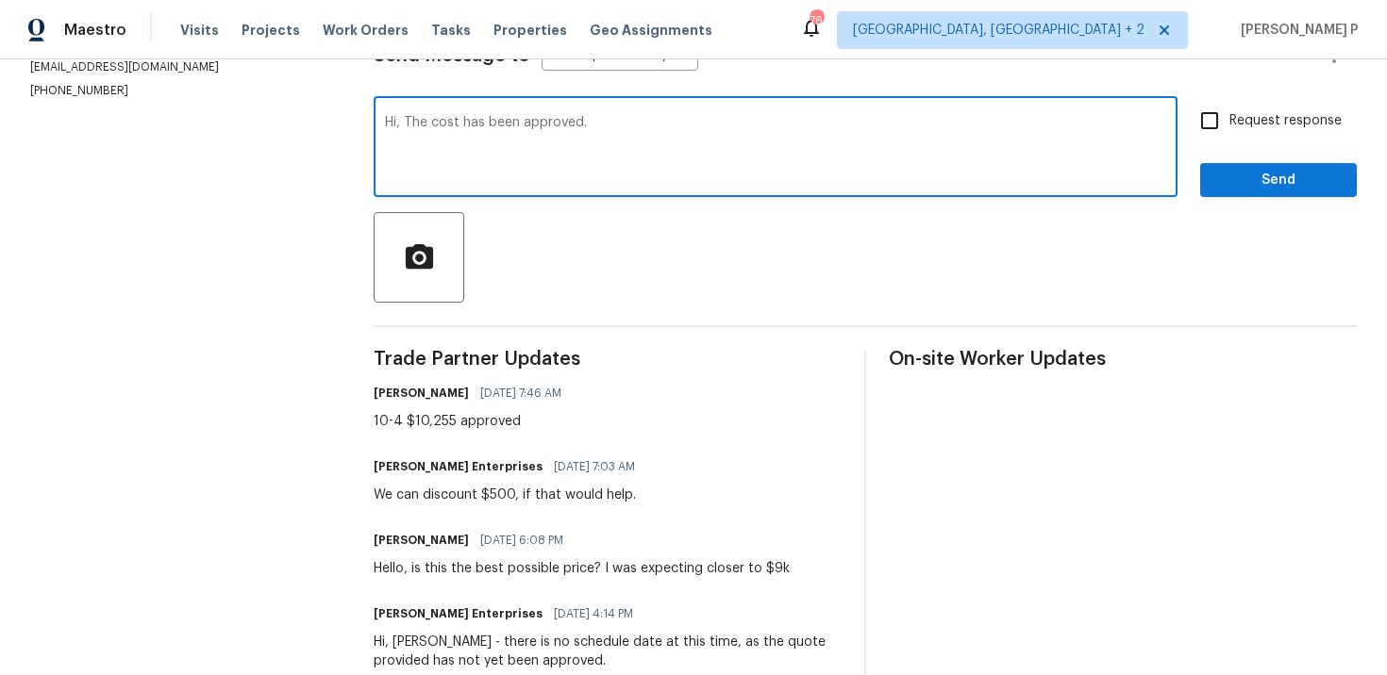
paste textarea "Could you please provide us with an update on the scheduled date?"
type textarea "Hi, The cost has been approved. Could you please provide us with an update on t…"
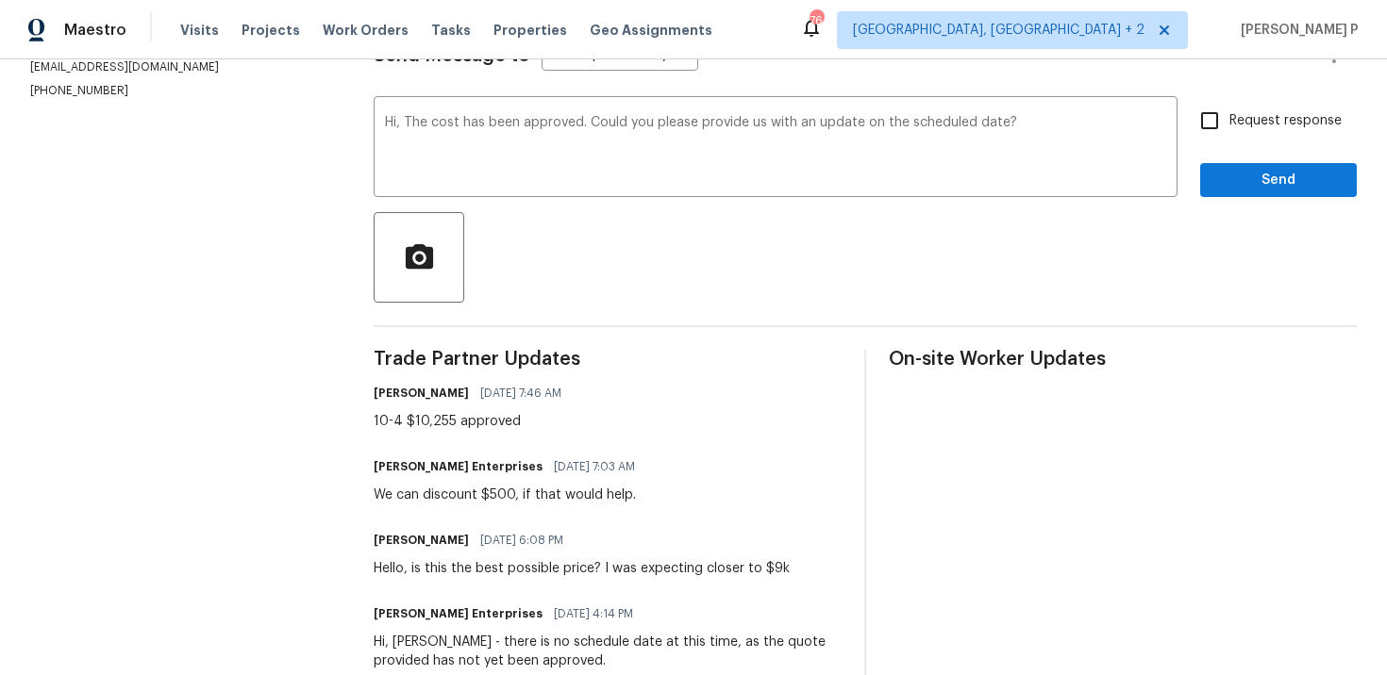
click at [1267, 109] on label "Request response" at bounding box center [1266, 121] width 152 height 40
click at [1229, 109] on input "Request response" at bounding box center [1210, 121] width 40 height 40
checkbox input "true"
click at [1250, 190] on span "Send" at bounding box center [1278, 181] width 126 height 24
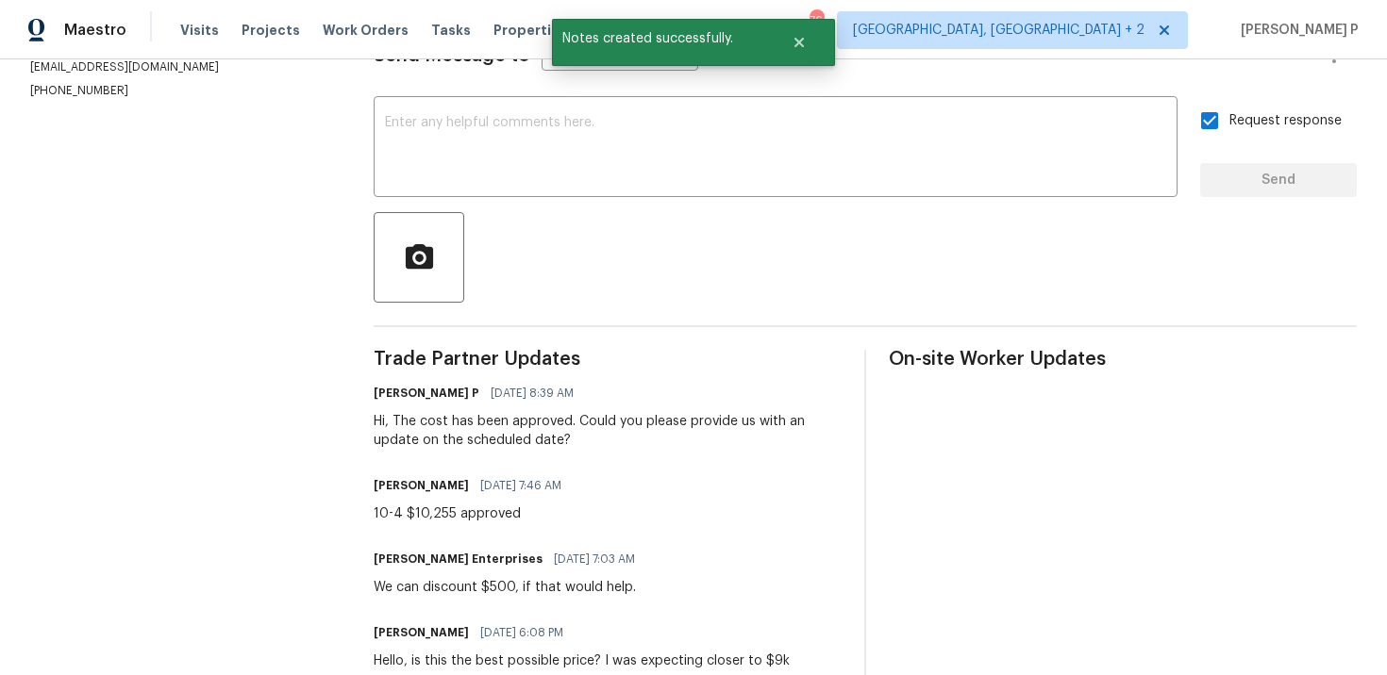
scroll to position [318, 0]
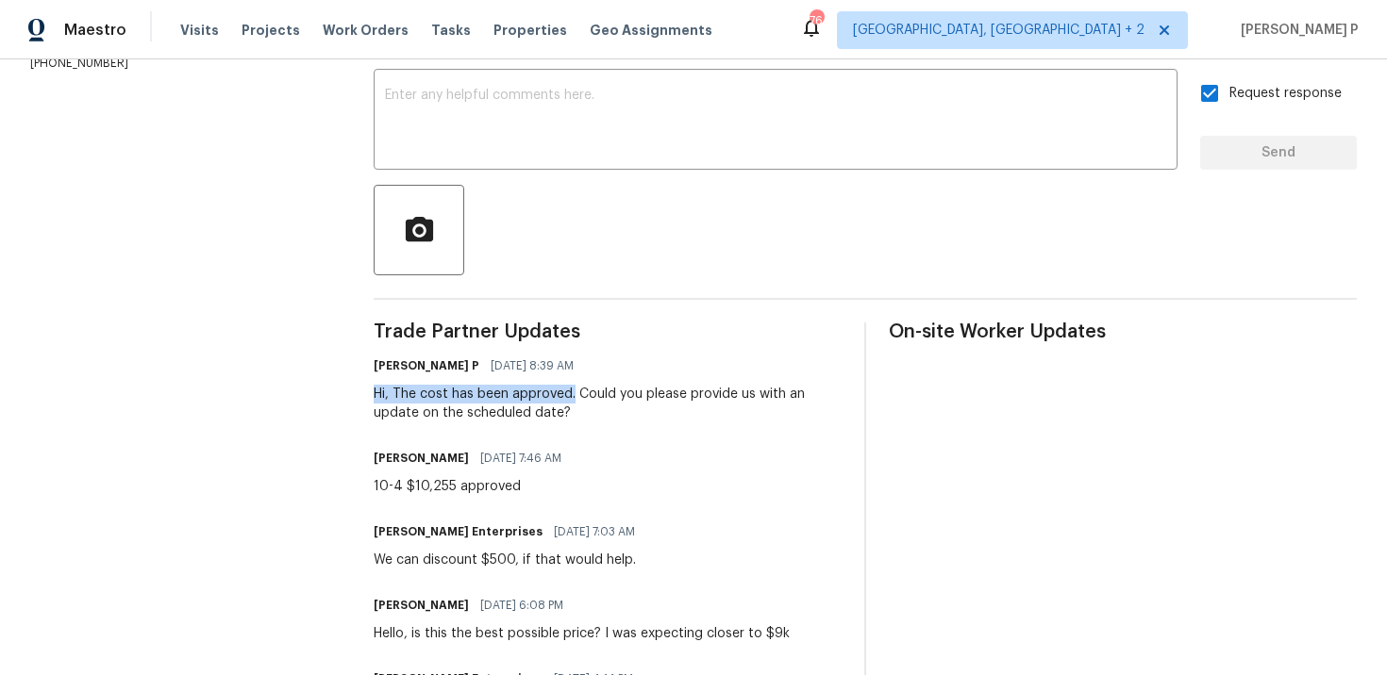
drag, startPoint x: 392, startPoint y: 385, endPoint x: 573, endPoint y: 400, distance: 180.8
click at [573, 400] on div "Hi, The cost has been approved. Could you please provide us with an update on t…" at bounding box center [608, 404] width 468 height 38
click at [542, 287] on div "Send Message to Trade partner only Trade partner only ​ x ​ Request response Se…" at bounding box center [865, 554] width 983 height 1143
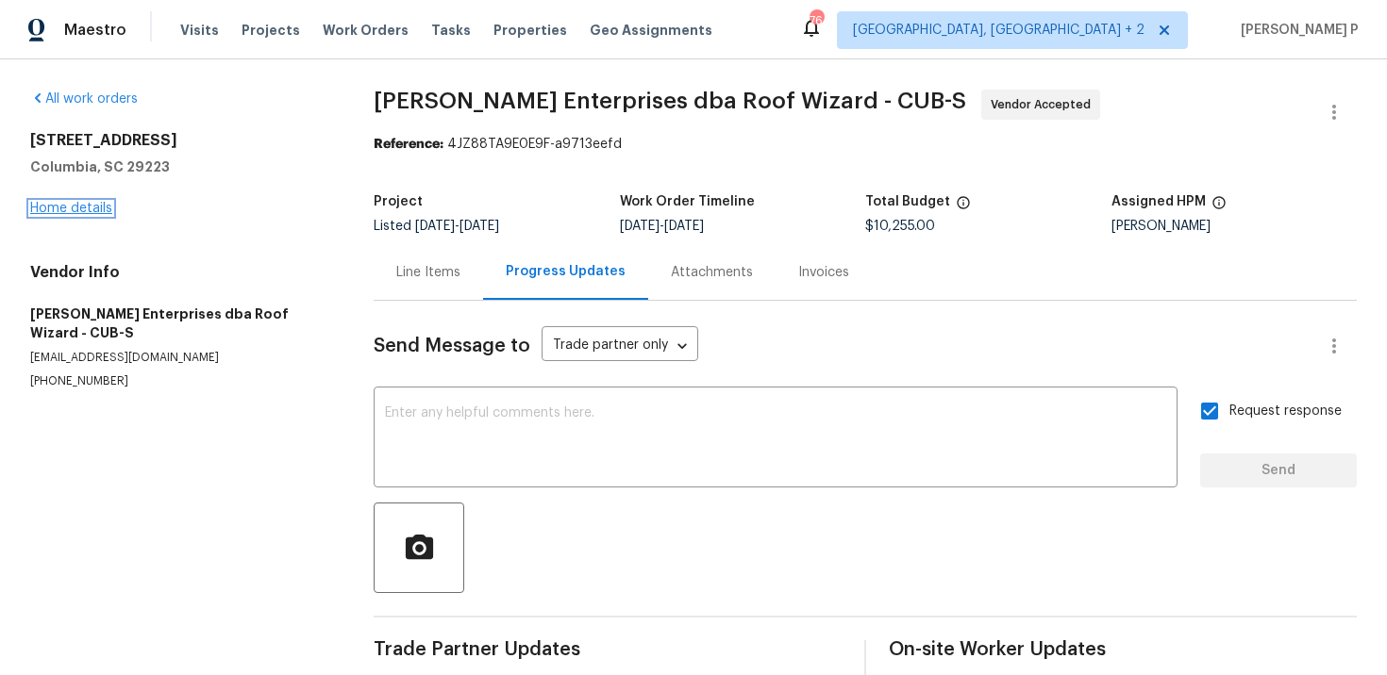
click at [84, 209] on link "Home details" at bounding box center [71, 208] width 82 height 13
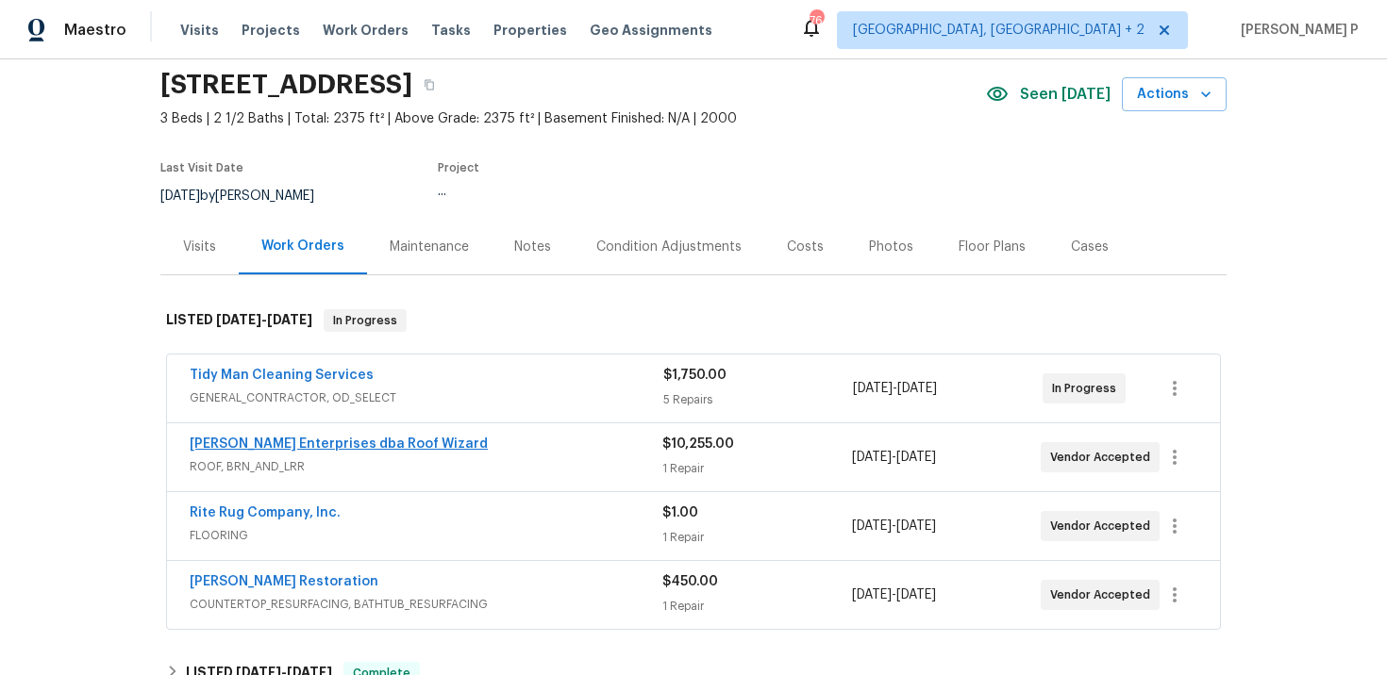
scroll to position [75, 0]
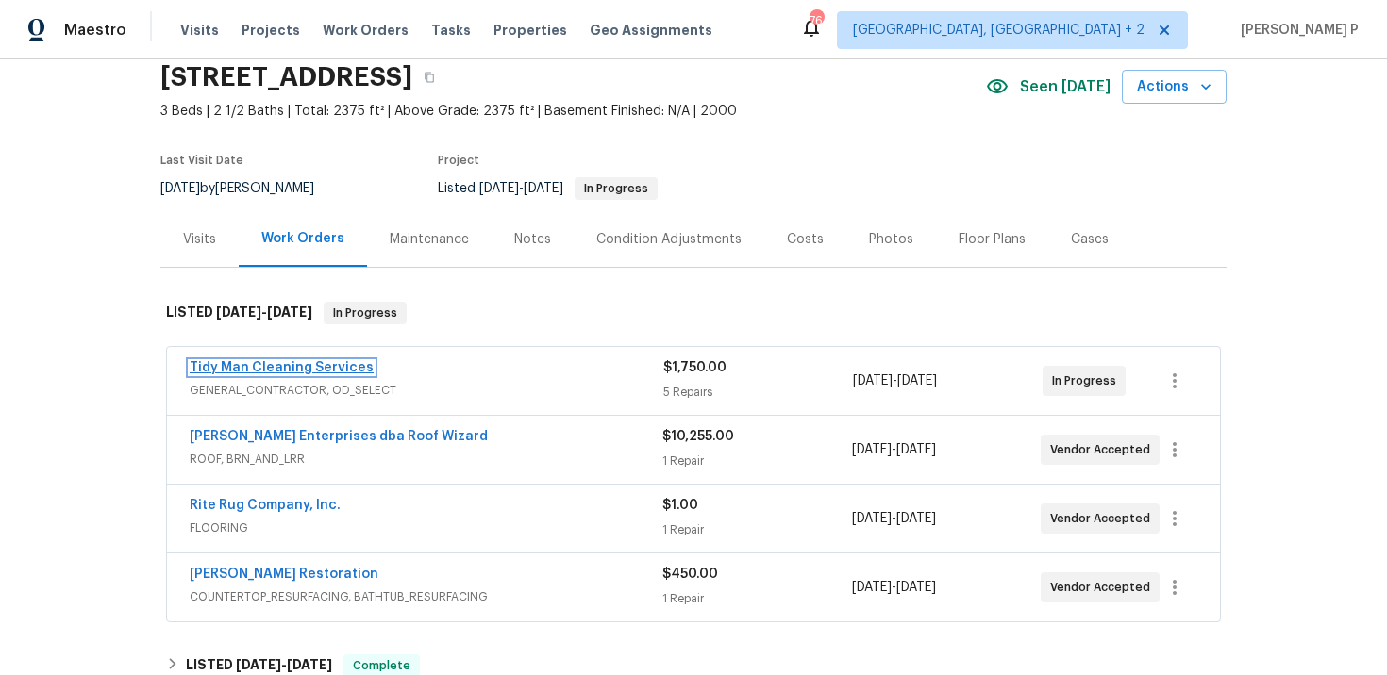
click at [329, 366] on link "Tidy Man Cleaning Services" at bounding box center [282, 367] width 184 height 13
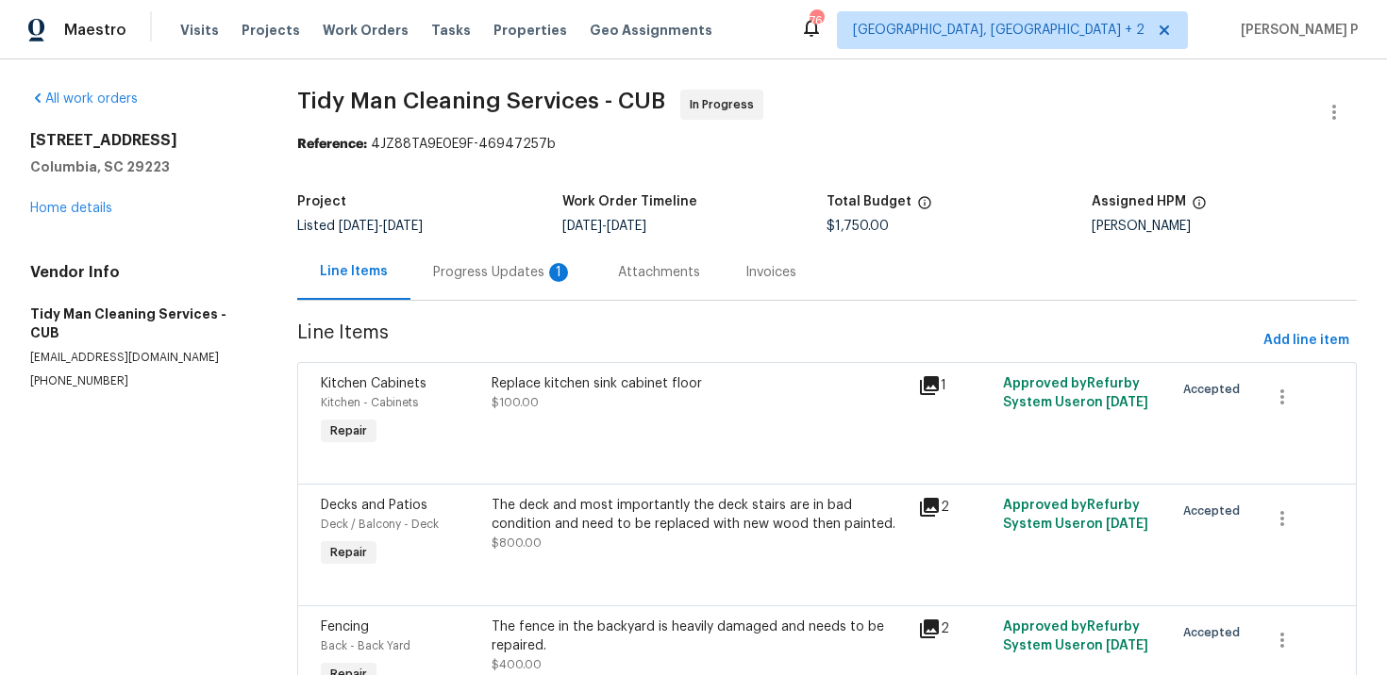
click at [465, 279] on div "Progress Updates 1" at bounding box center [503, 272] width 140 height 19
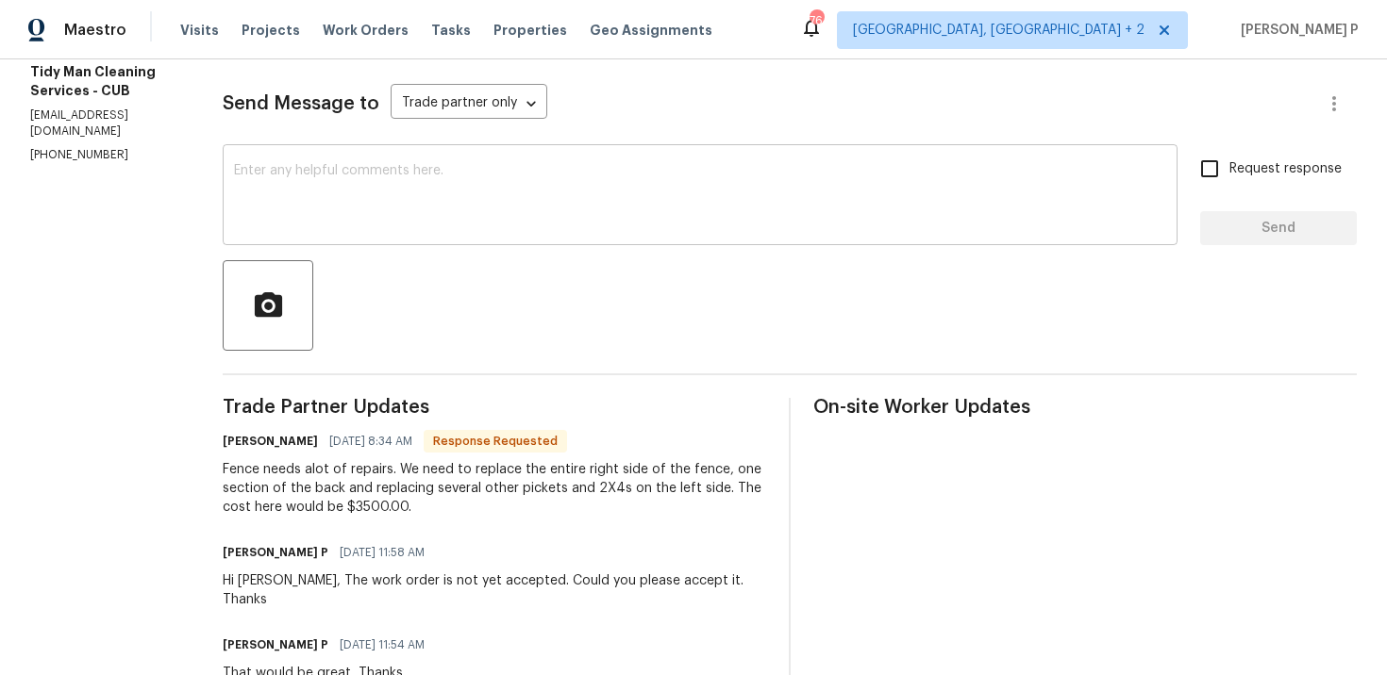
scroll to position [59, 0]
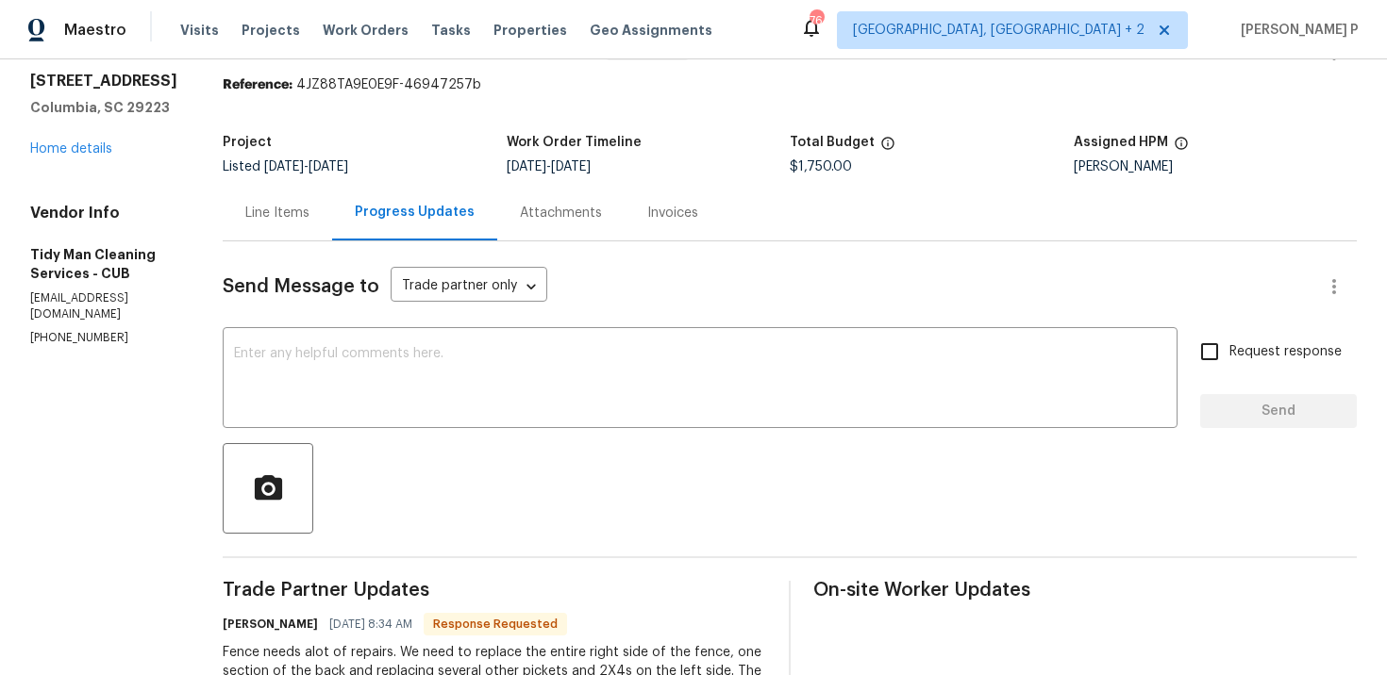
click at [274, 199] on div "Line Items" at bounding box center [277, 213] width 109 height 56
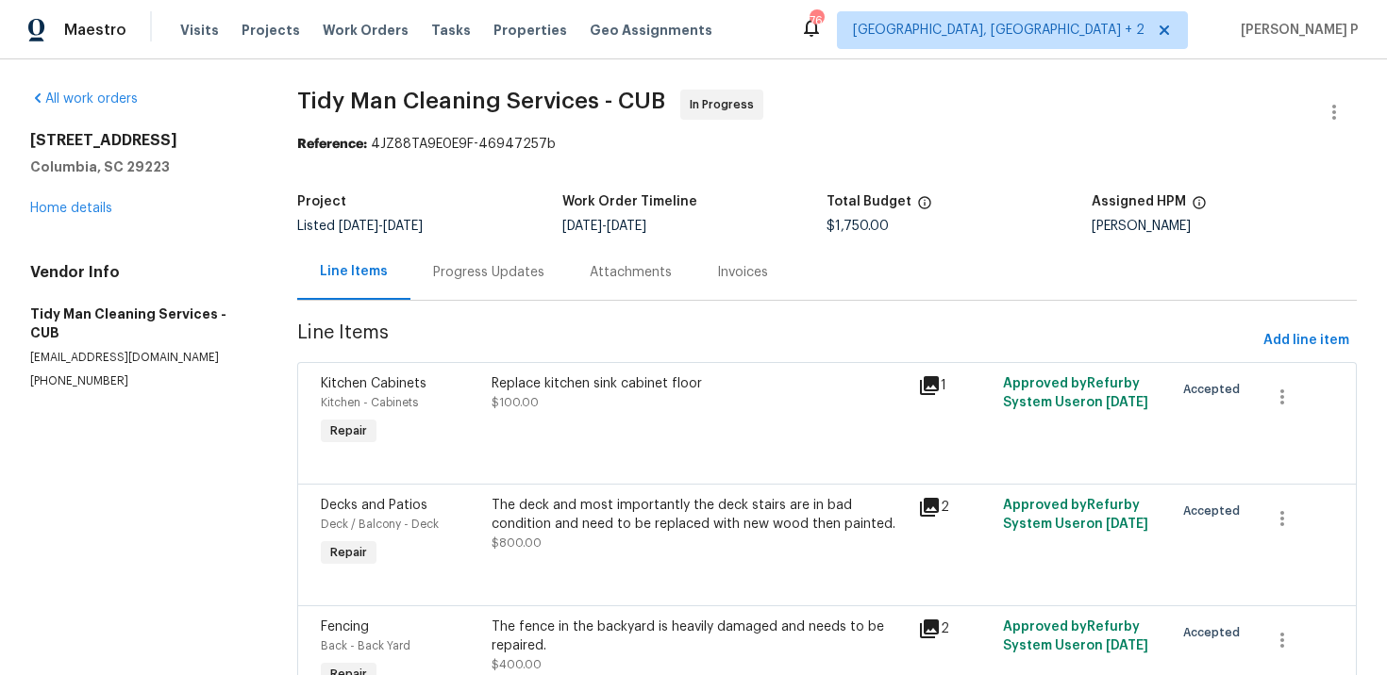
click at [446, 299] on div "Progress Updates" at bounding box center [488, 272] width 157 height 56
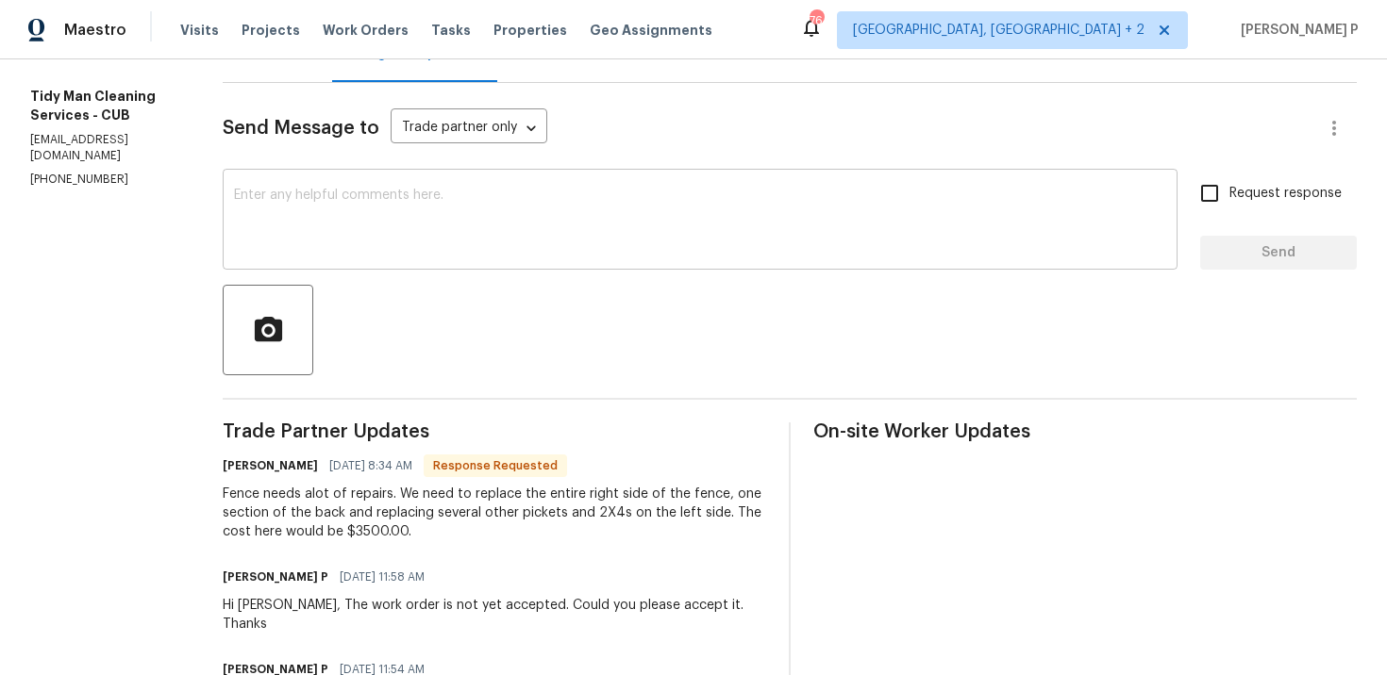
scroll to position [240, 0]
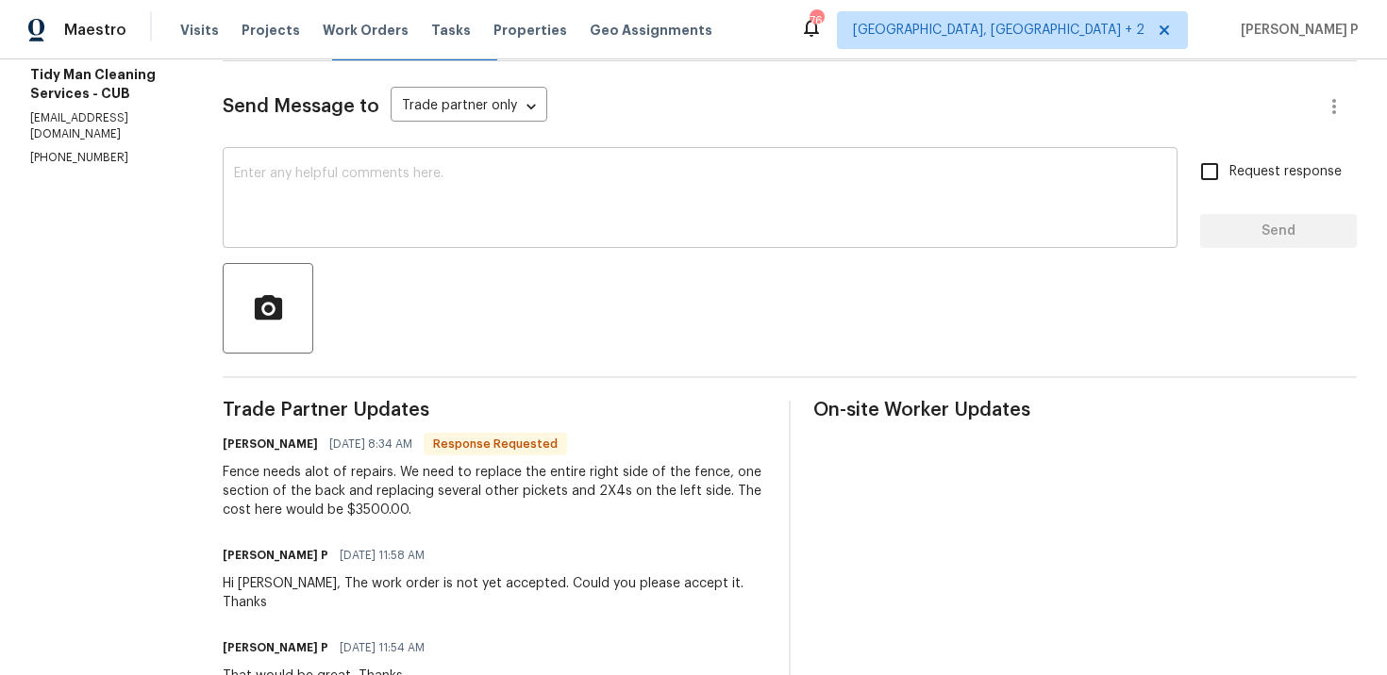
click at [415, 174] on textarea at bounding box center [700, 200] width 932 height 66
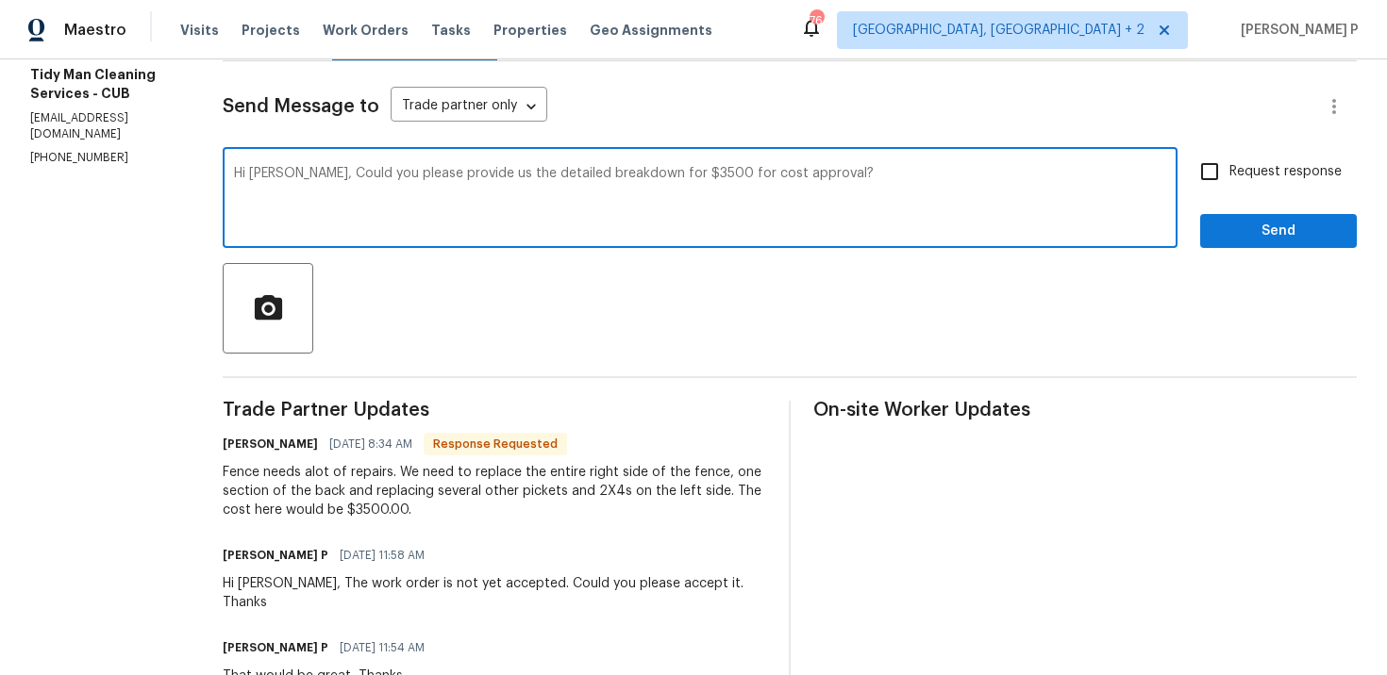
drag, startPoint x: 275, startPoint y: 175, endPoint x: 995, endPoint y: 189, distance: 719.9
click at [995, 189] on textarea "Hi Carl, Could you please provide us the detailed breakdown for $3500 for cost …" at bounding box center [700, 200] width 932 height 66
paste textarea "a detailed breakdown of the \$3,500 estimate so that we can proceed with cost a…"
click at [619, 170] on textarea "Hi Carl, Could you please provide a detailed breakdown of the \$3,500 estimate …" at bounding box center [700, 200] width 932 height 66
type textarea "Hi Carl, Could you please provide a detailed breakdown of the $3,500 estimate s…"
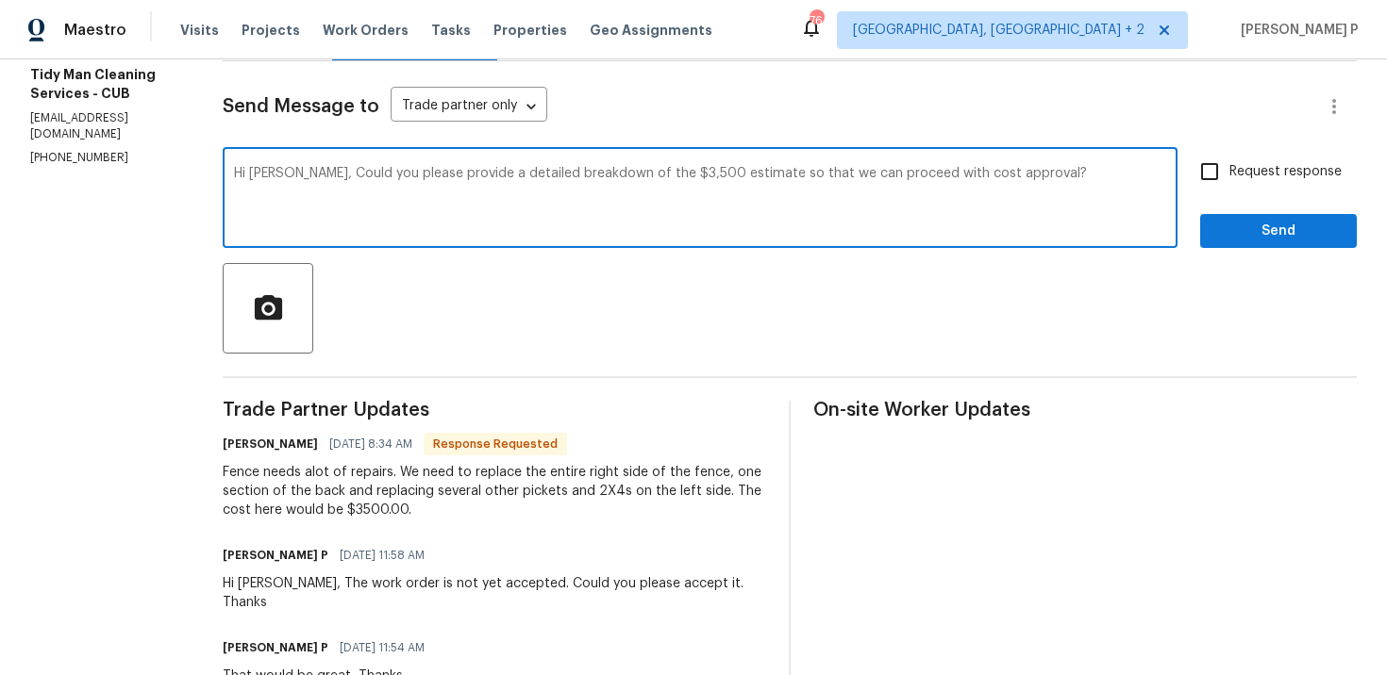
click at [234, 179] on textarea "Hi Carl, Could you please provide a detailed breakdown of the $3,500 estimate s…" at bounding box center [700, 200] width 932 height 66
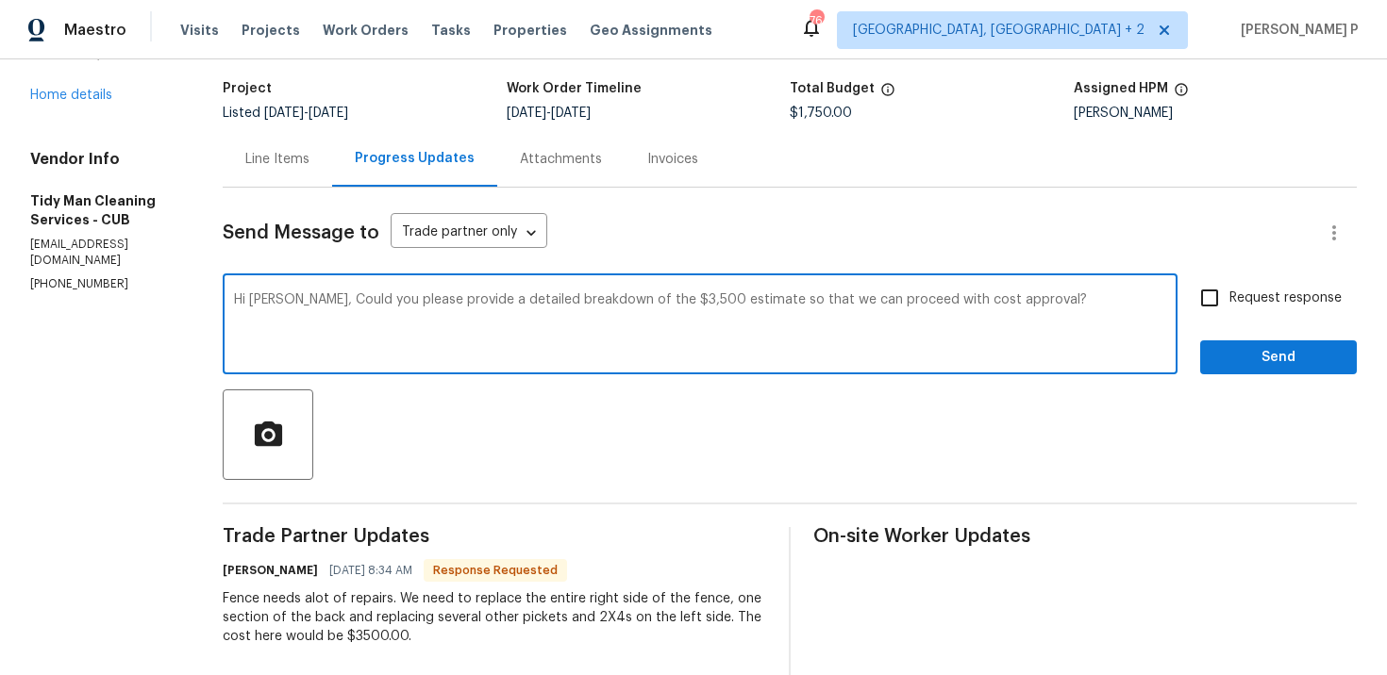
click at [296, 157] on div "Line Items" at bounding box center [277, 159] width 64 height 19
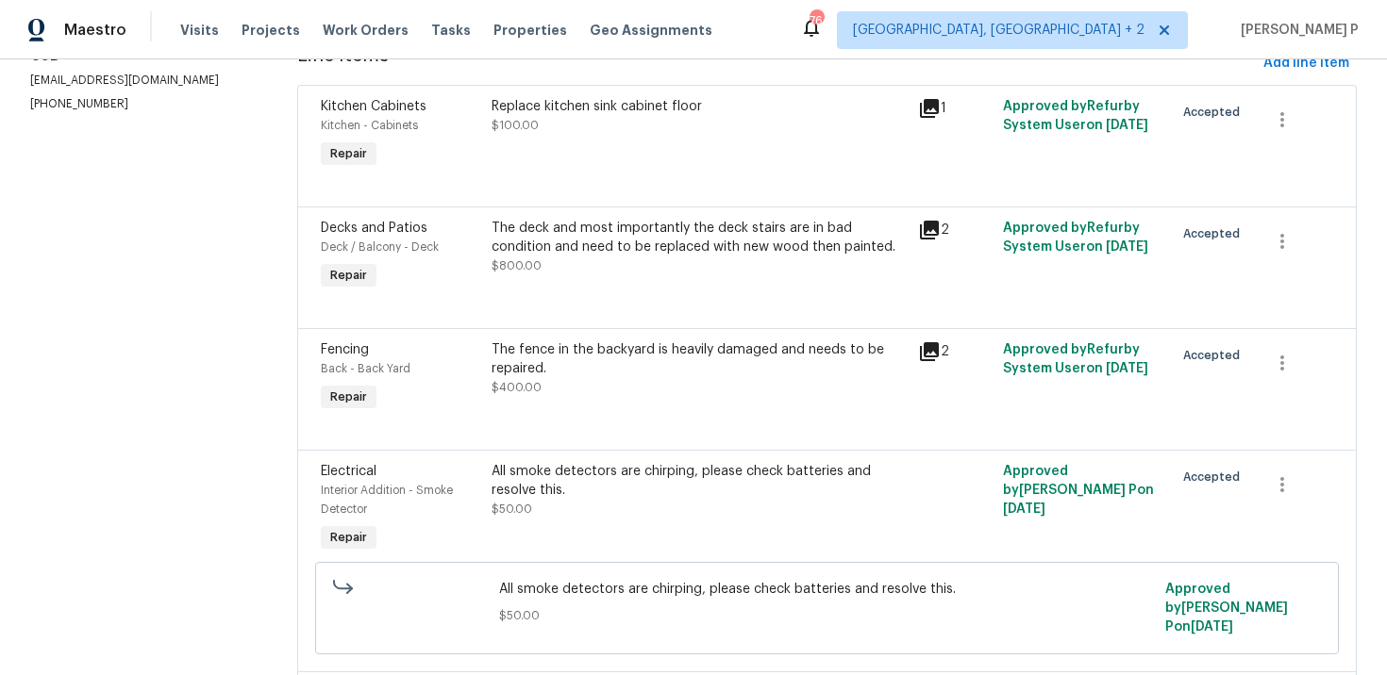
scroll to position [305, 0]
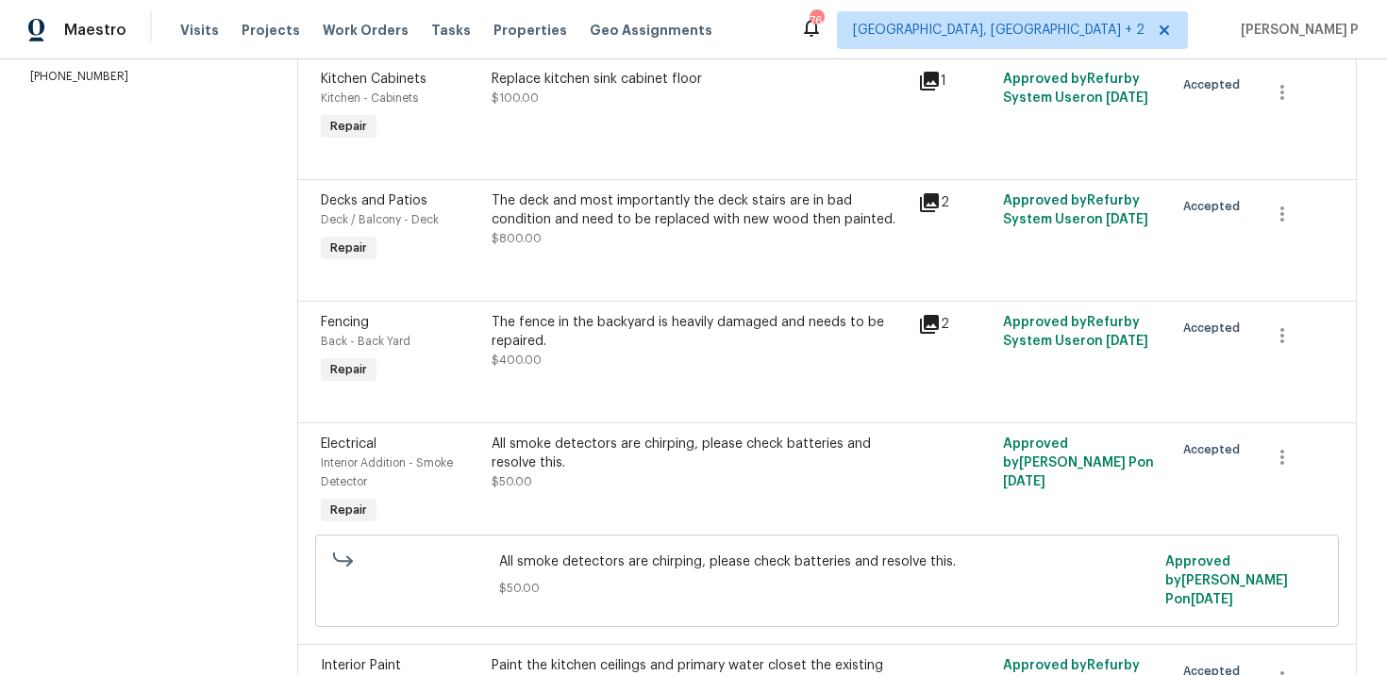
click at [598, 311] on div "The fence in the backyard is heavily damaged and needs to be repaired. $400.00" at bounding box center [699, 351] width 426 height 87
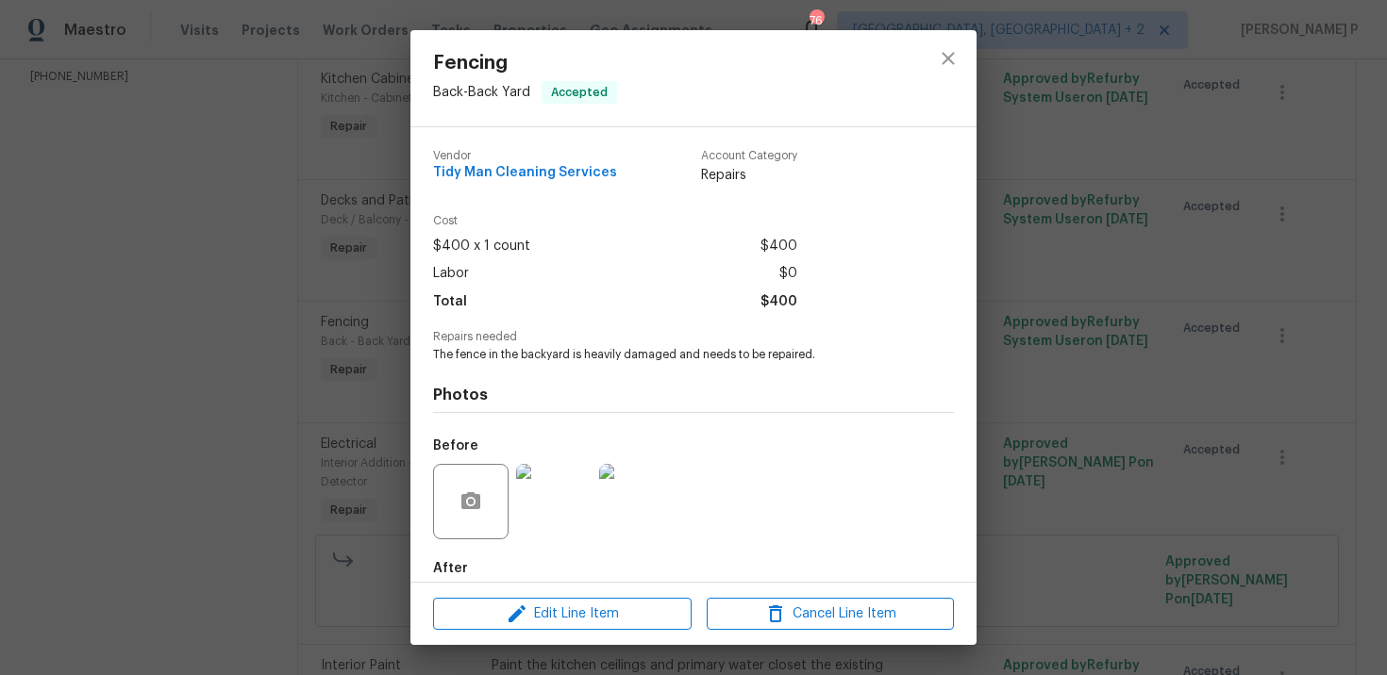
scroll to position [99, 0]
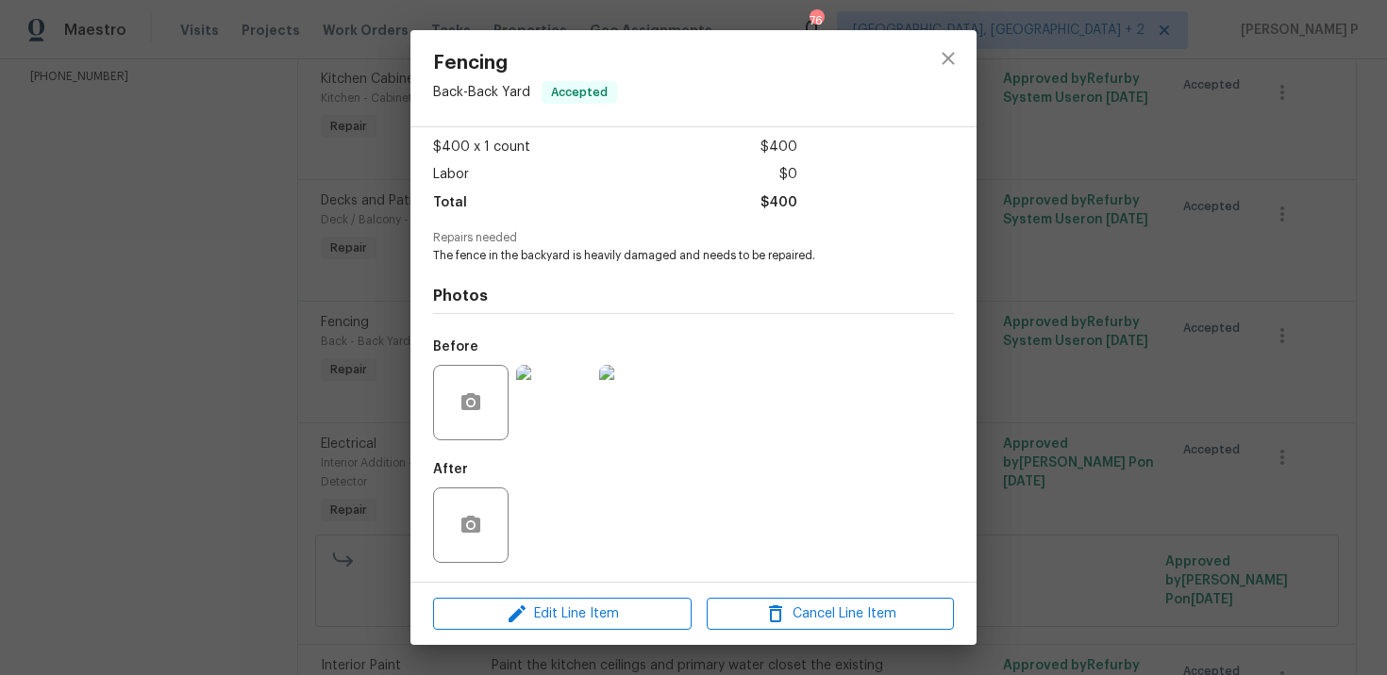
click at [570, 418] on img at bounding box center [553, 402] width 75 height 75
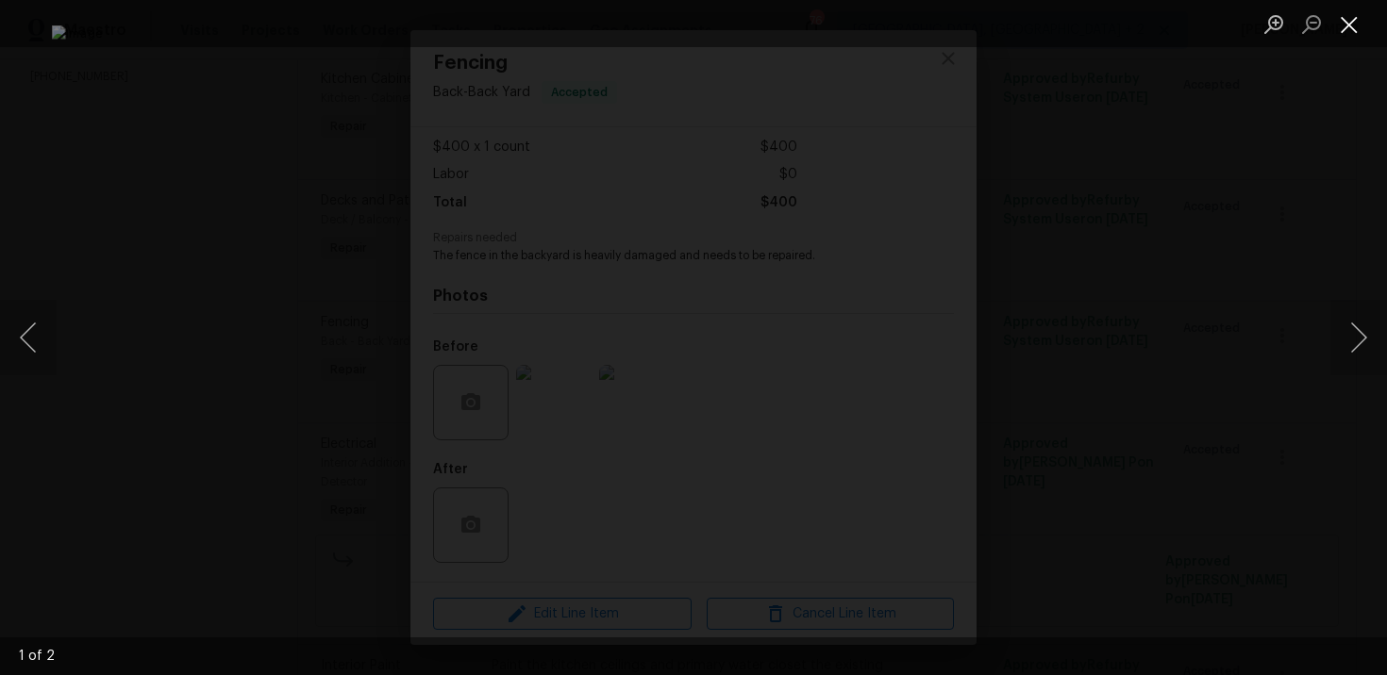
click at [1352, 18] on button "Close lightbox" at bounding box center [1349, 24] width 38 height 33
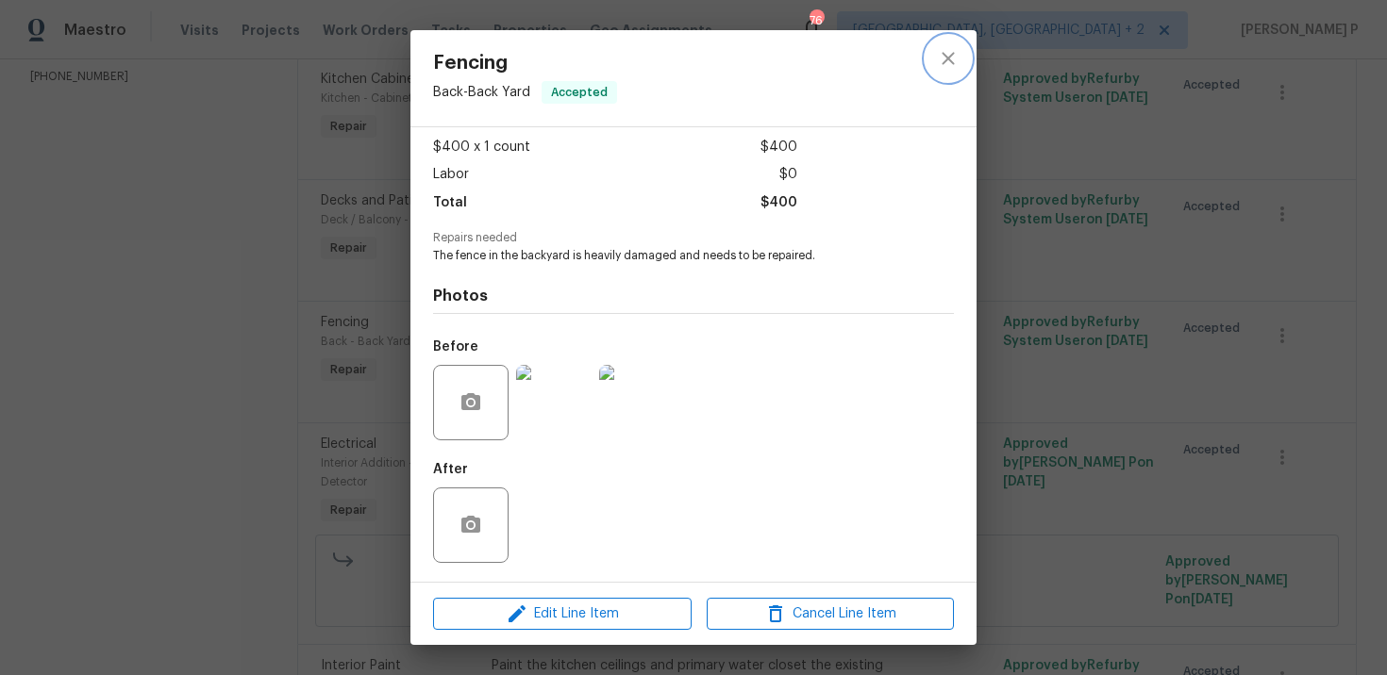
click at [948, 58] on icon "close" at bounding box center [947, 58] width 12 height 12
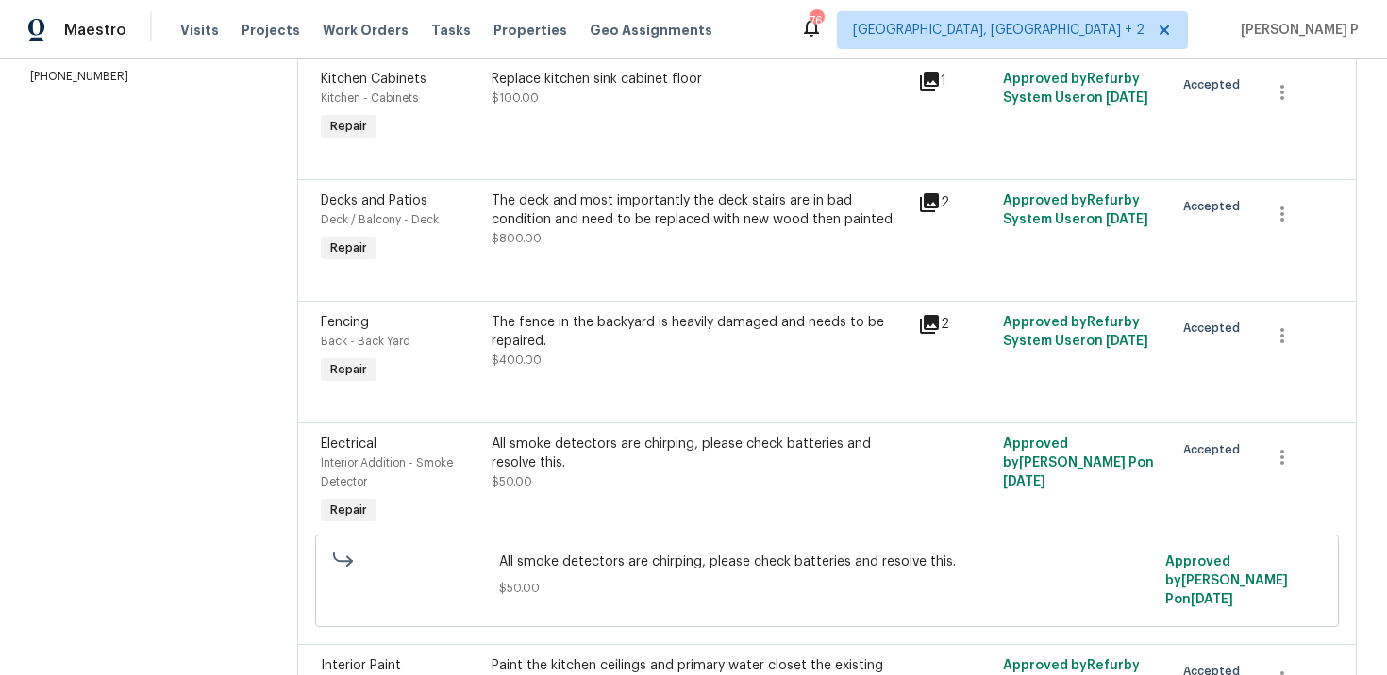
scroll to position [0, 0]
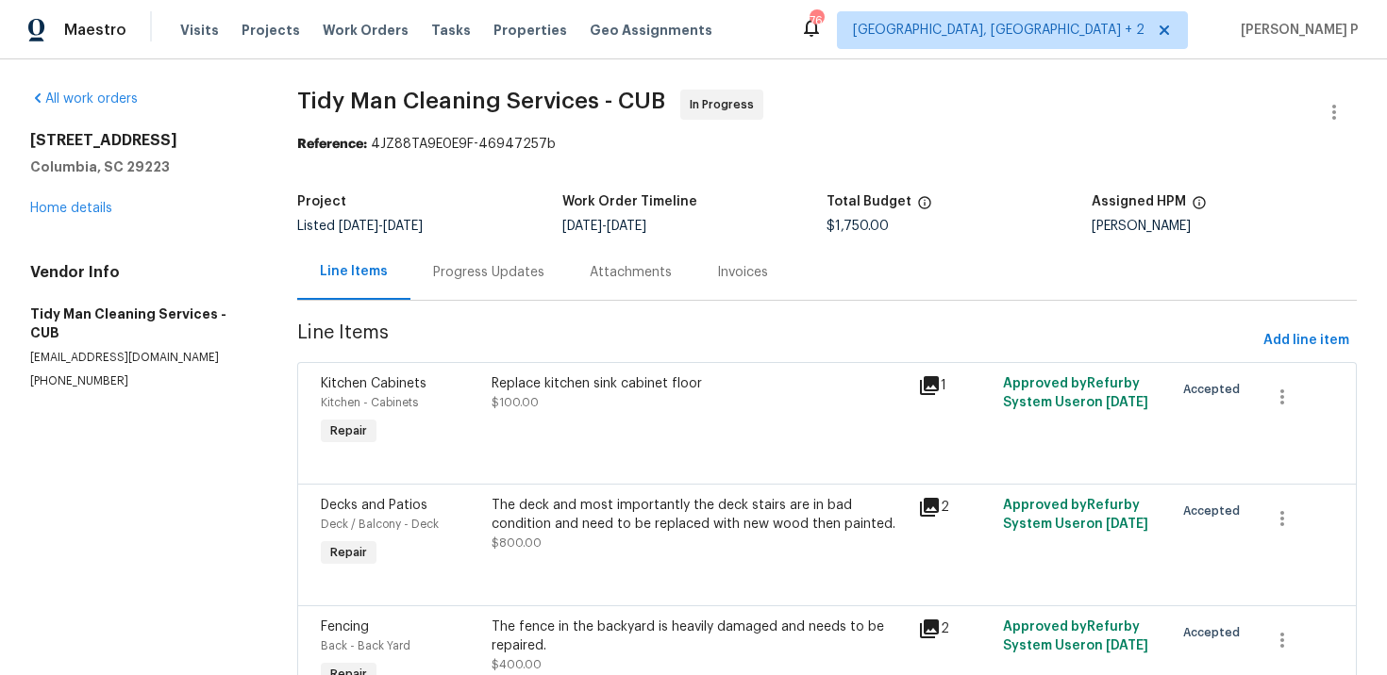
click at [468, 272] on div "Progress Updates" at bounding box center [488, 272] width 111 height 19
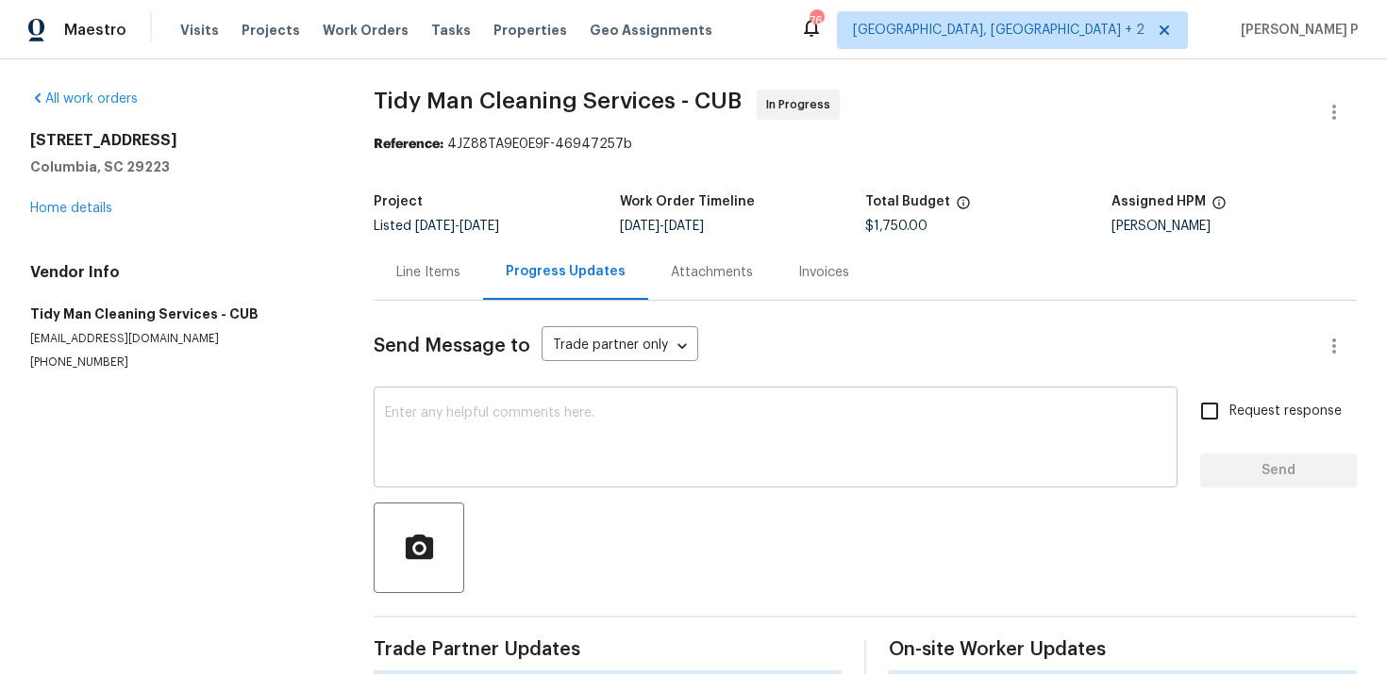
click at [475, 440] on textarea at bounding box center [775, 440] width 781 height 66
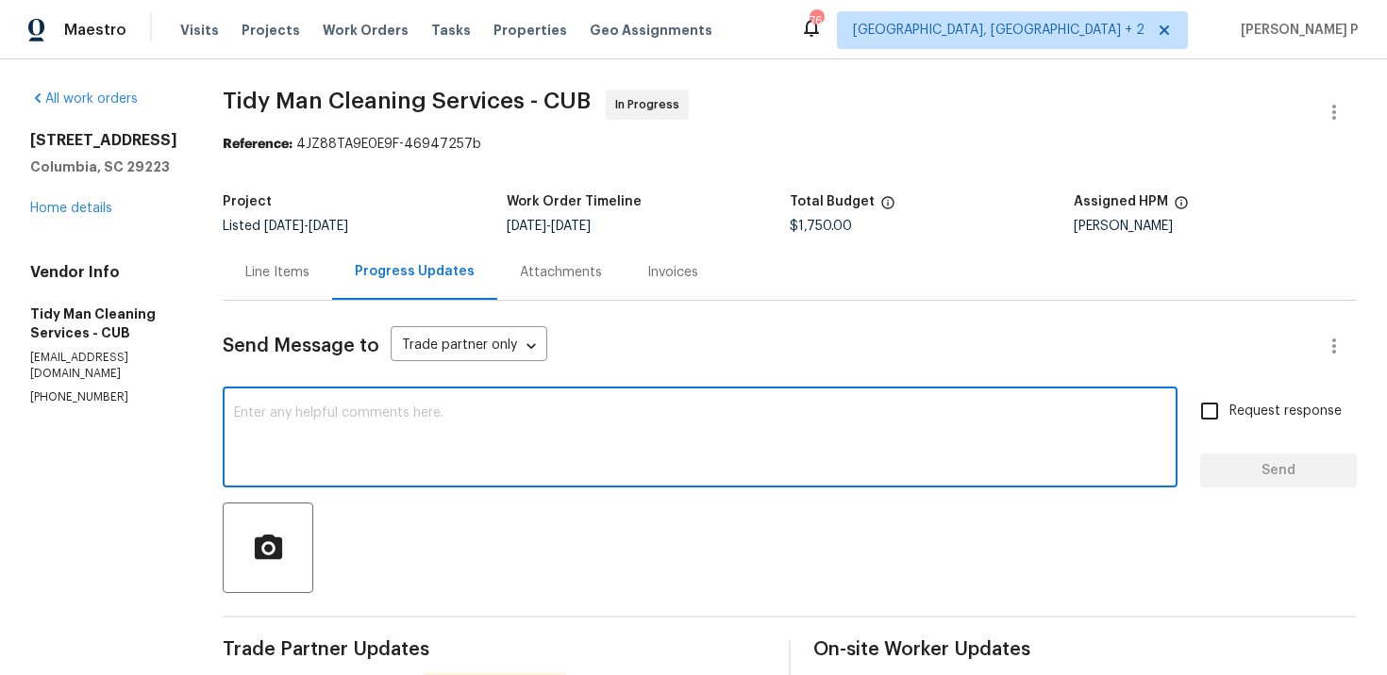
paste textarea "Hi Carl, Could you please provide a detailed breakdown of the $3,500 estimate s…"
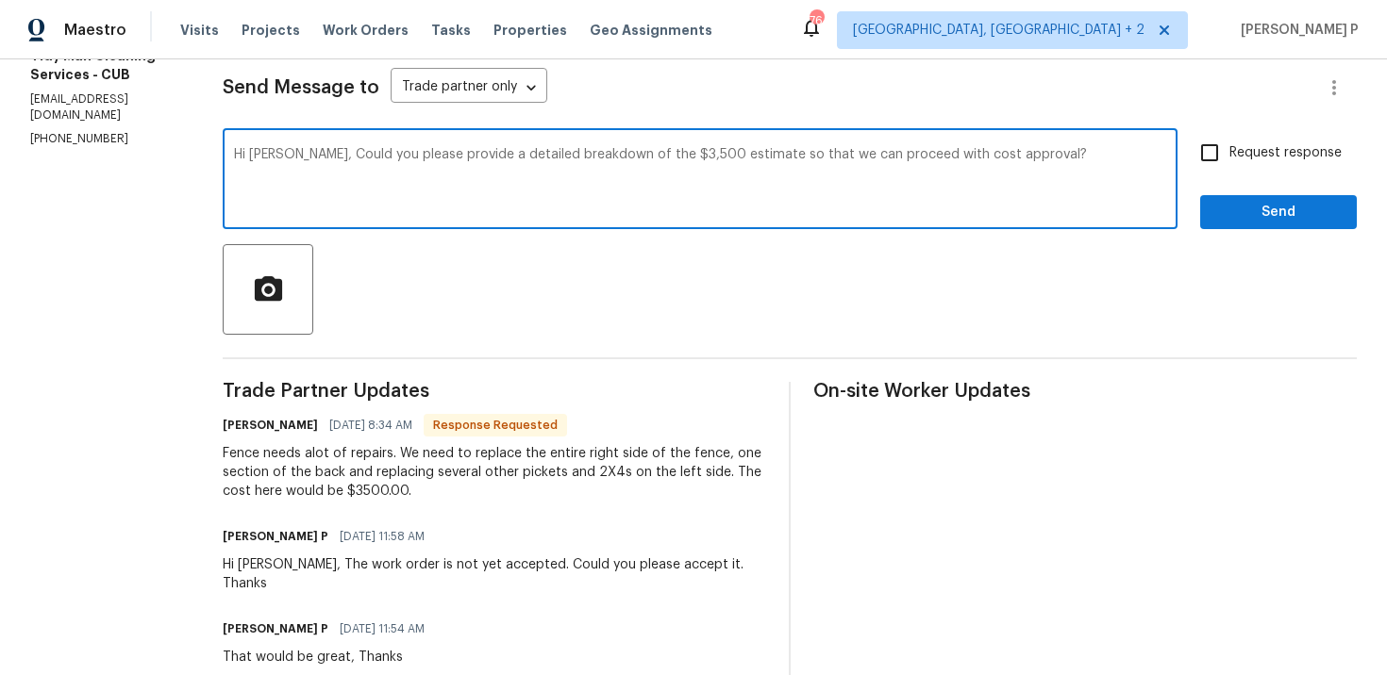
scroll to position [251, 0]
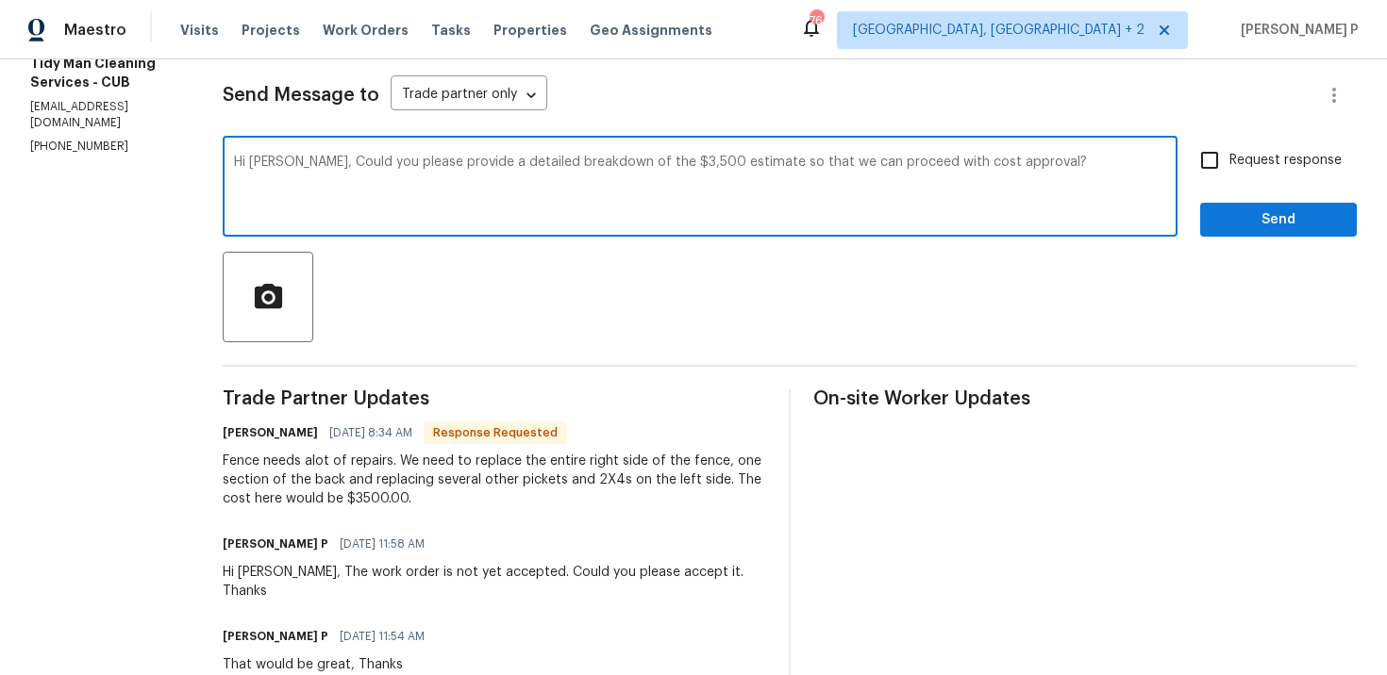
type textarea "Hi Carl, Could you please provide a detailed breakdown of the $3,500 estimate s…"
click at [1200, 169] on input "Request response" at bounding box center [1210, 161] width 40 height 40
checkbox input "true"
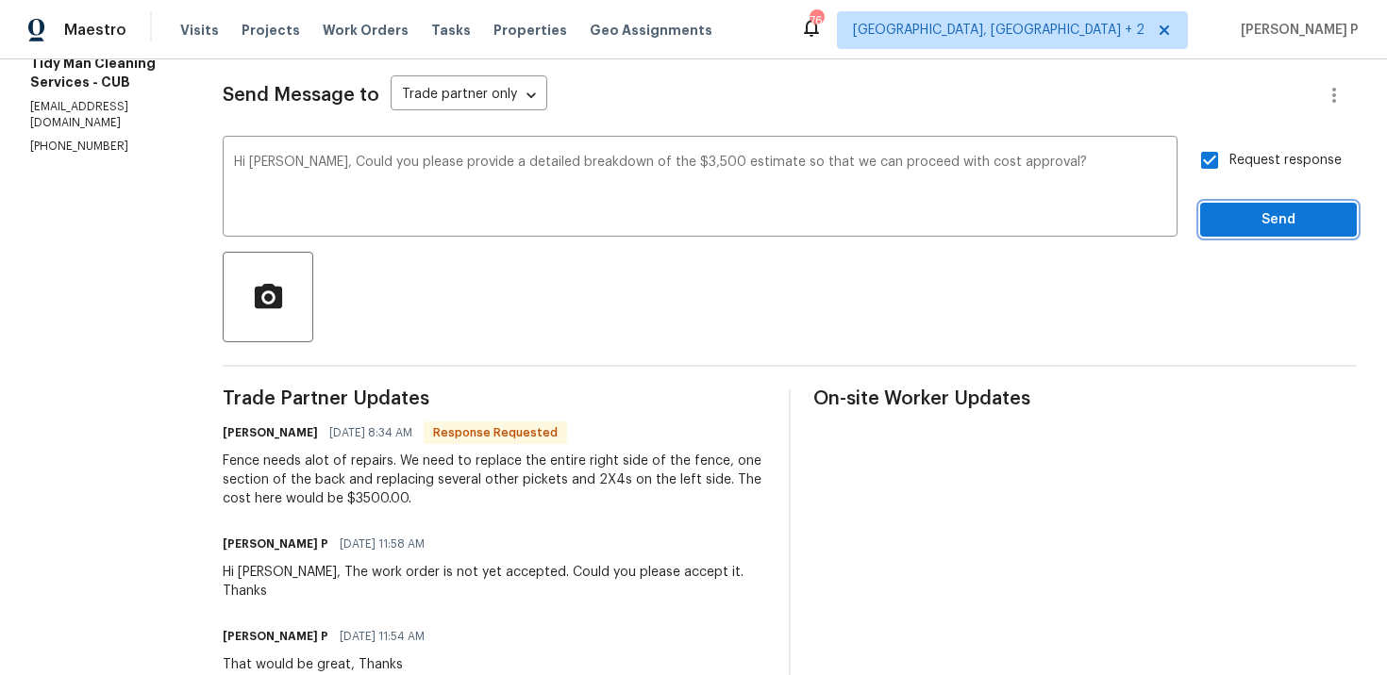
click at [1250, 225] on span "Send" at bounding box center [1278, 220] width 126 height 24
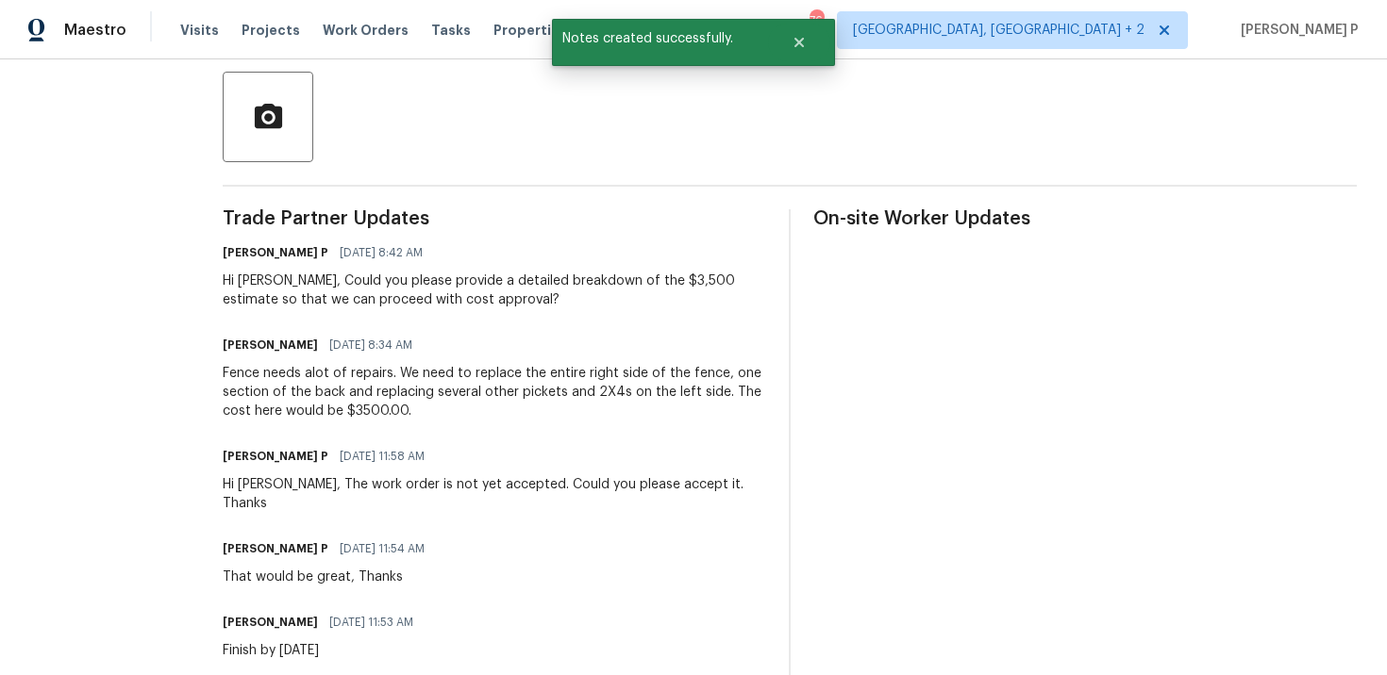
scroll to position [445, 0]
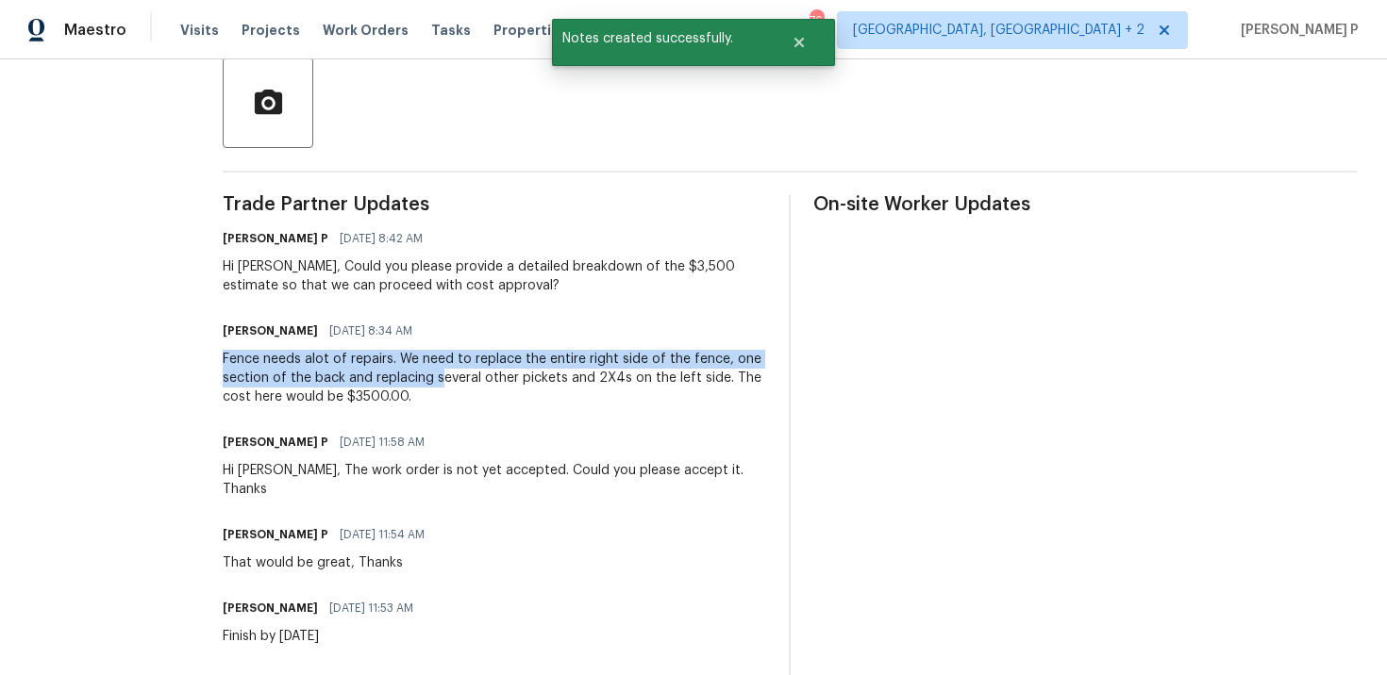
drag, startPoint x: 217, startPoint y: 362, endPoint x: 429, endPoint y: 387, distance: 213.7
click at [429, 387] on div "Fence needs alot of repairs. We need to replace the entire right side of the fe…" at bounding box center [494, 378] width 543 height 57
copy div "Fence needs alot of repairs. We need to replace the entire right side of the fe…"
click at [246, 365] on div "Fence needs alot of repairs. We need to replace the entire right side of the fe…" at bounding box center [494, 378] width 543 height 57
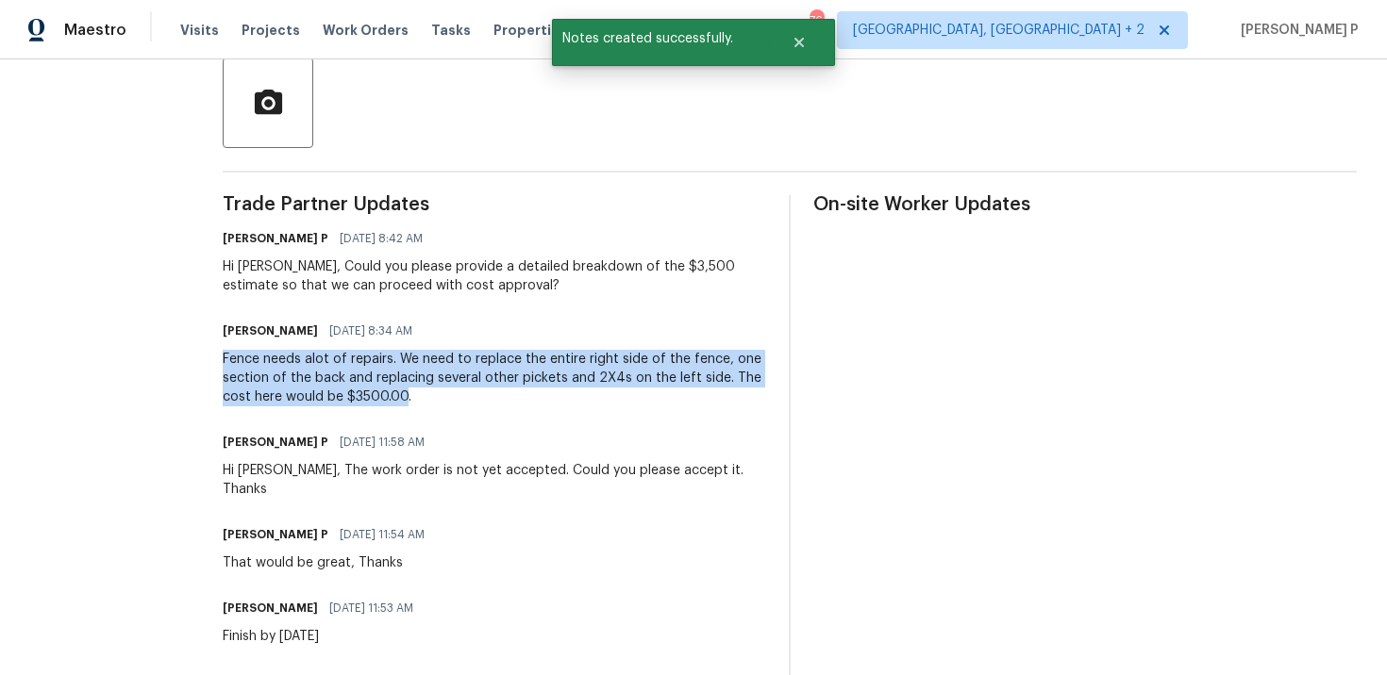
drag, startPoint x: 212, startPoint y: 360, endPoint x: 396, endPoint y: 396, distance: 187.4
click at [396, 396] on div "All work orders 105 Beaver Dam Rd Columbia, SC 29223 Home details Vendor Info T…" at bounding box center [693, 379] width 1387 height 1530
copy div "Fence needs alot of repairs. We need to replace the entire right side of the fe…"
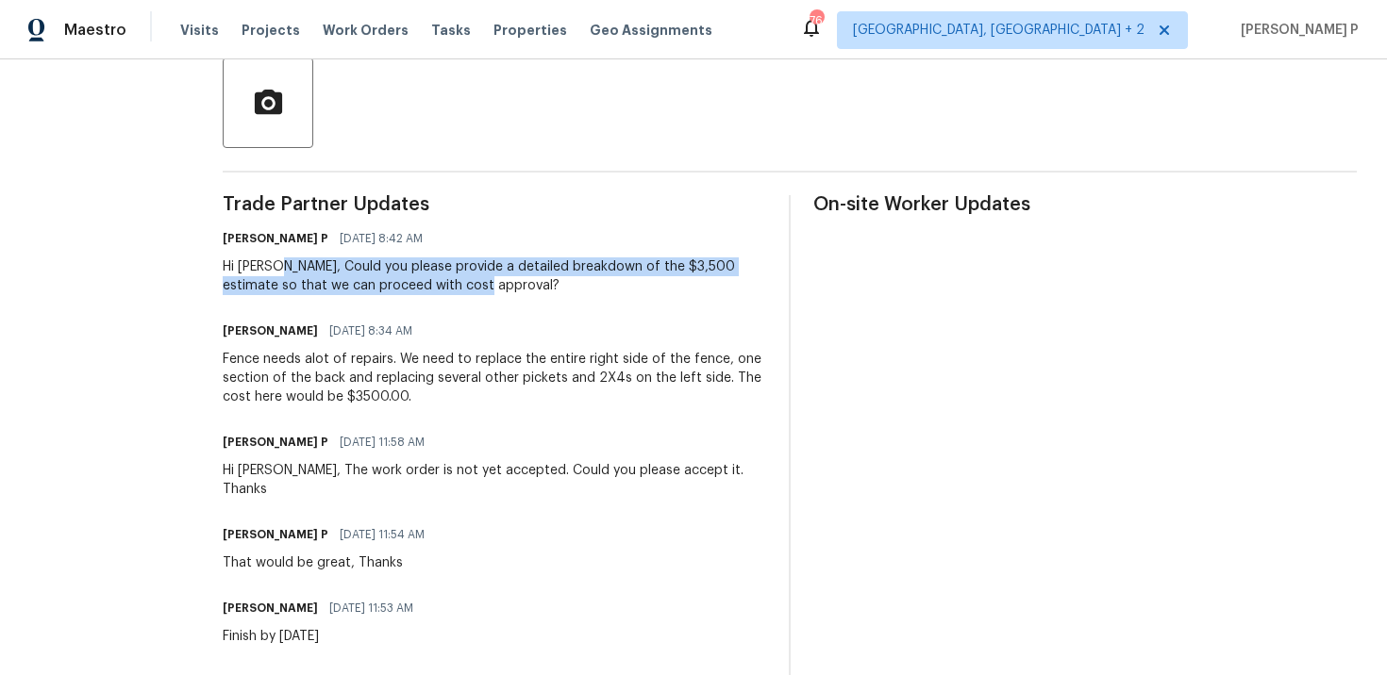
drag, startPoint x: 266, startPoint y: 267, endPoint x: 433, endPoint y: 282, distance: 167.6
click at [433, 282] on div "Hi Carl, Could you please provide a detailed breakdown of the $3,500 estimate s…" at bounding box center [494, 277] width 543 height 38
copy div "Could you please provide a detailed breakdown of the $3,500 estimate so that we…"
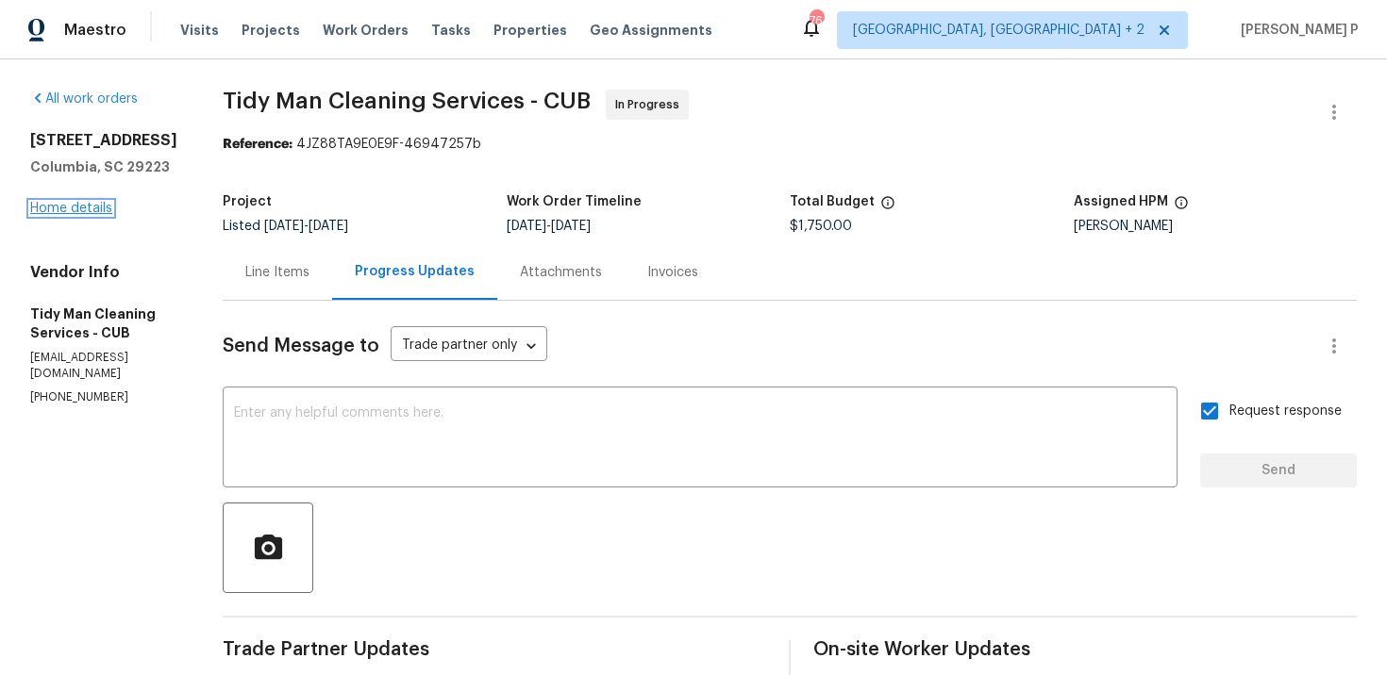
click at [63, 215] on link "Home details" at bounding box center [71, 208] width 82 height 13
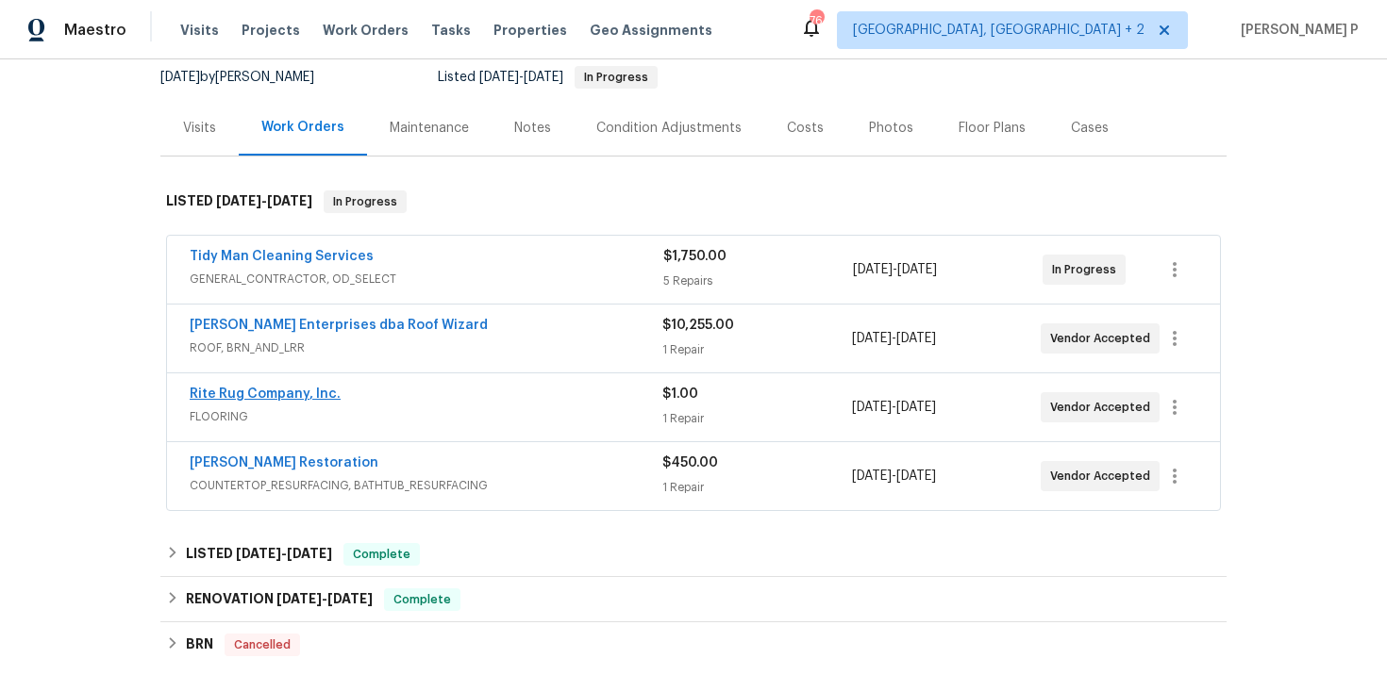
scroll to position [187, 0]
click at [262, 458] on link "Griffin Restoration" at bounding box center [284, 462] width 189 height 13
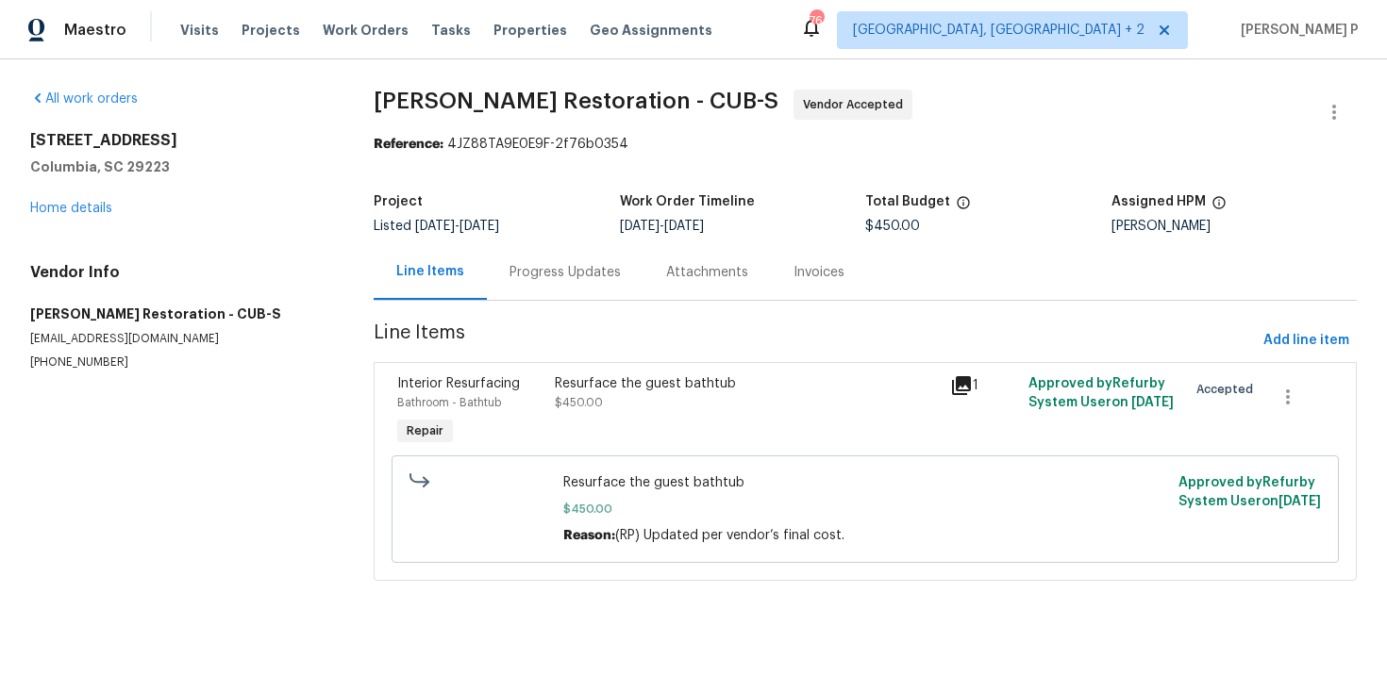
click at [532, 275] on div "Progress Updates" at bounding box center [564, 272] width 111 height 19
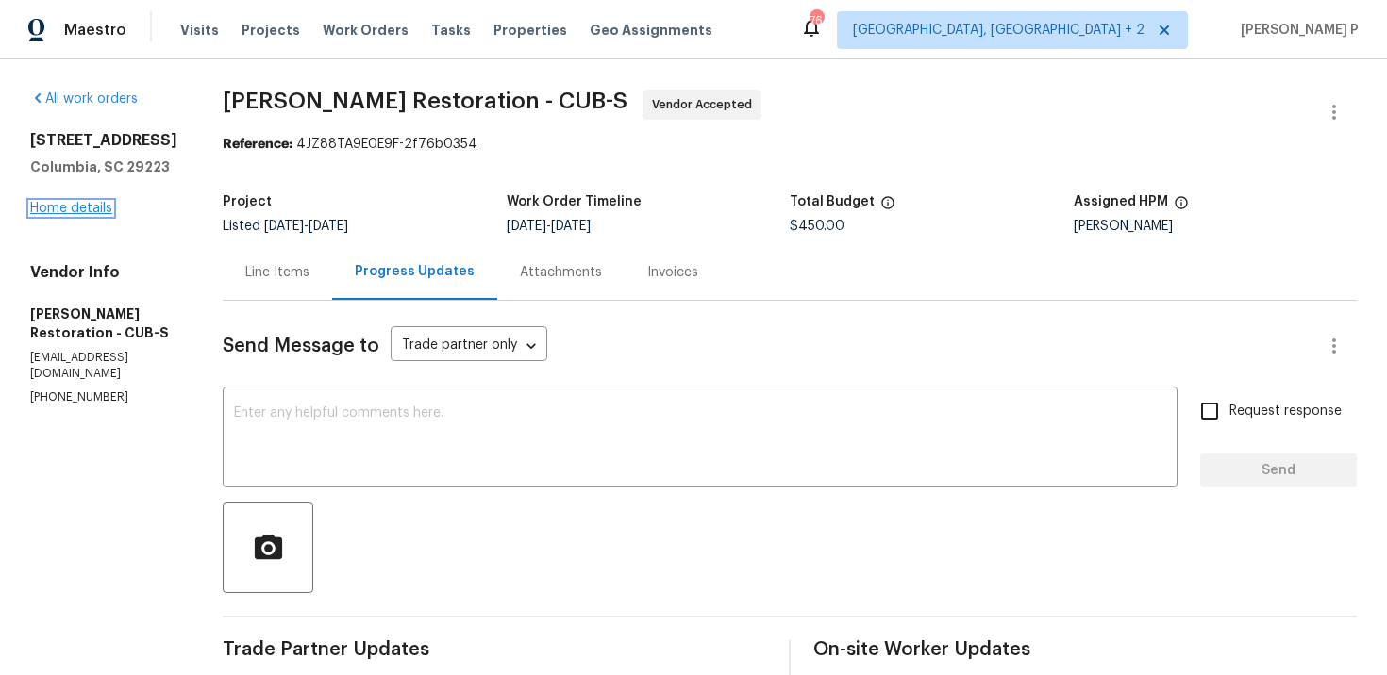
click at [102, 215] on link "Home details" at bounding box center [71, 208] width 82 height 13
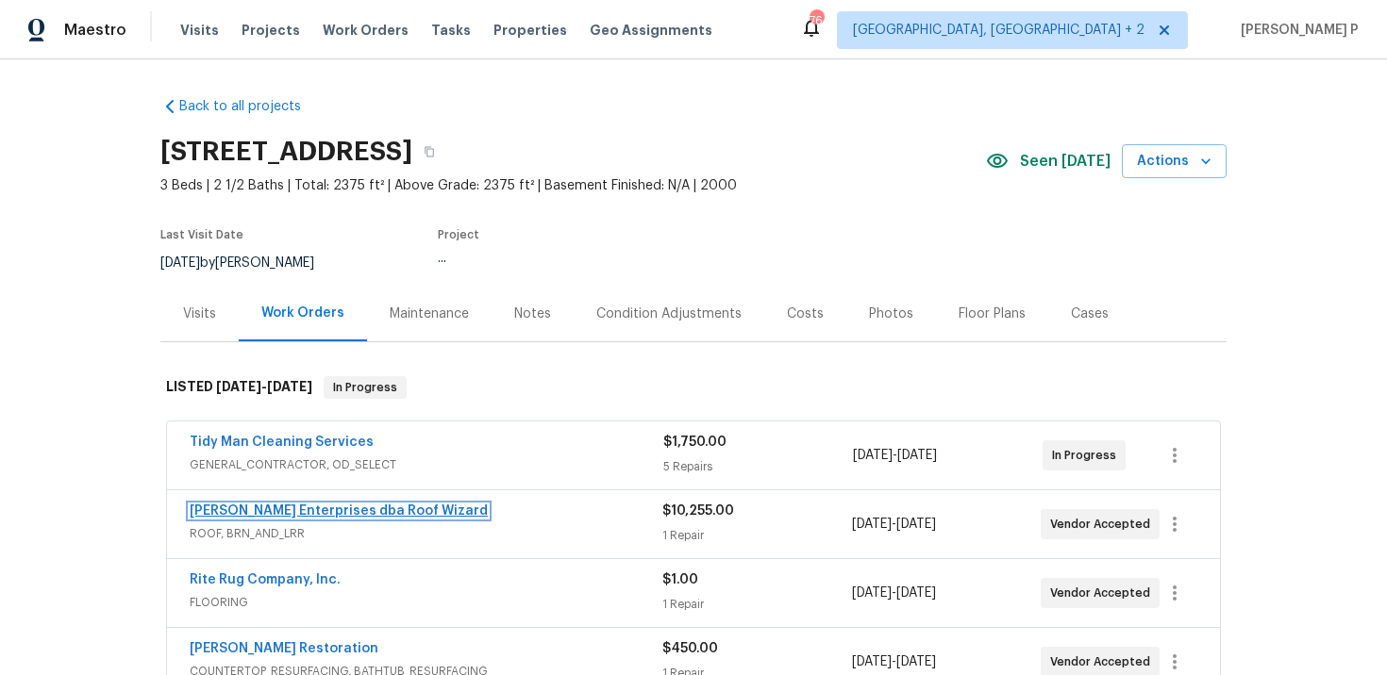
click at [268, 515] on link "Nordman Enterprises dba Roof Wizard" at bounding box center [339, 511] width 298 height 13
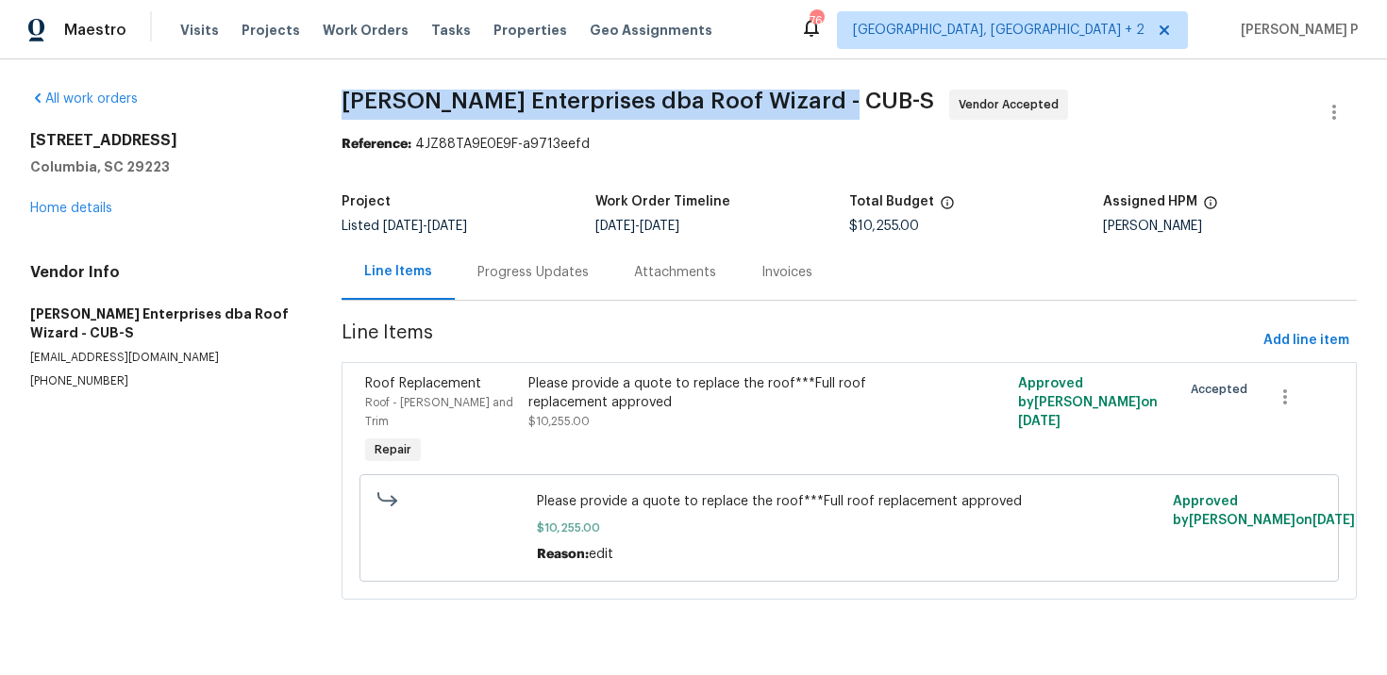
drag, startPoint x: 359, startPoint y: 98, endPoint x: 864, endPoint y: 94, distance: 504.7
click at [864, 94] on span "Nordman Enterprises dba Roof Wizard - CUB-S Vendor Accepted" at bounding box center [826, 112] width 970 height 45
copy span "Nordman Enterprises dba Roof Wizard - CUB-S"
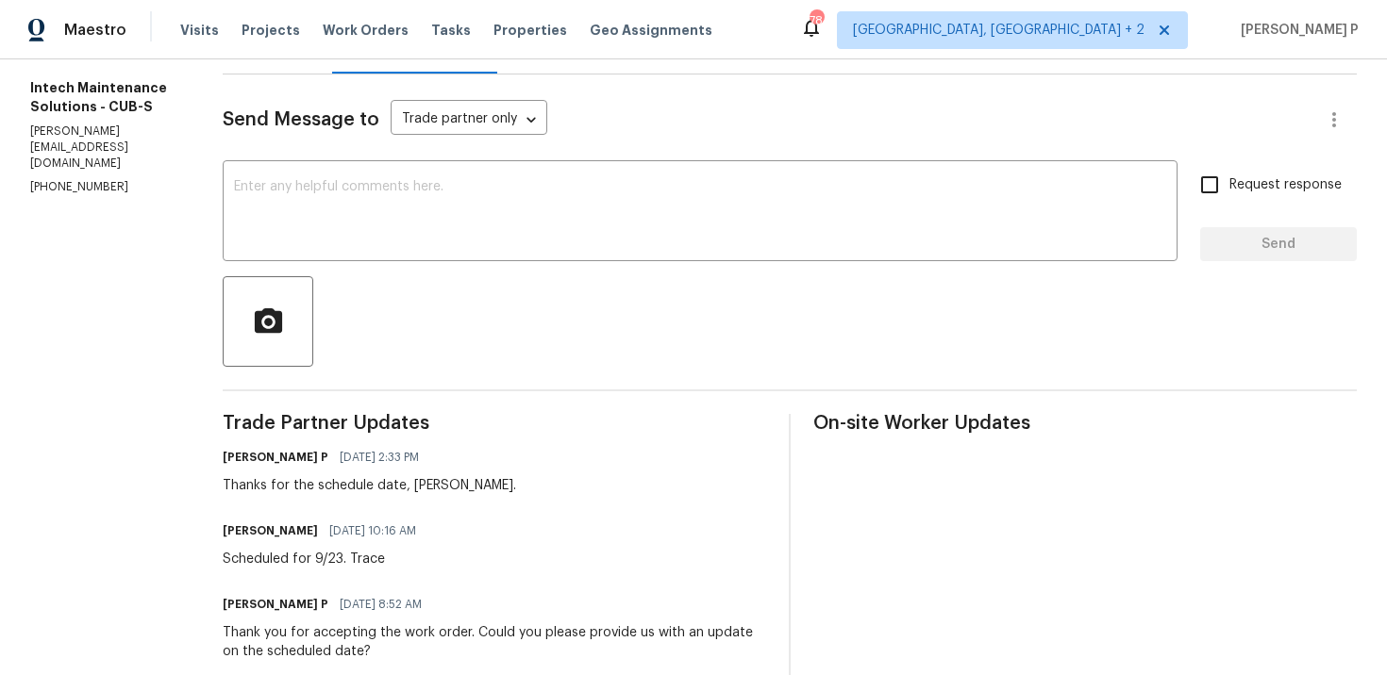
scroll to position [258, 0]
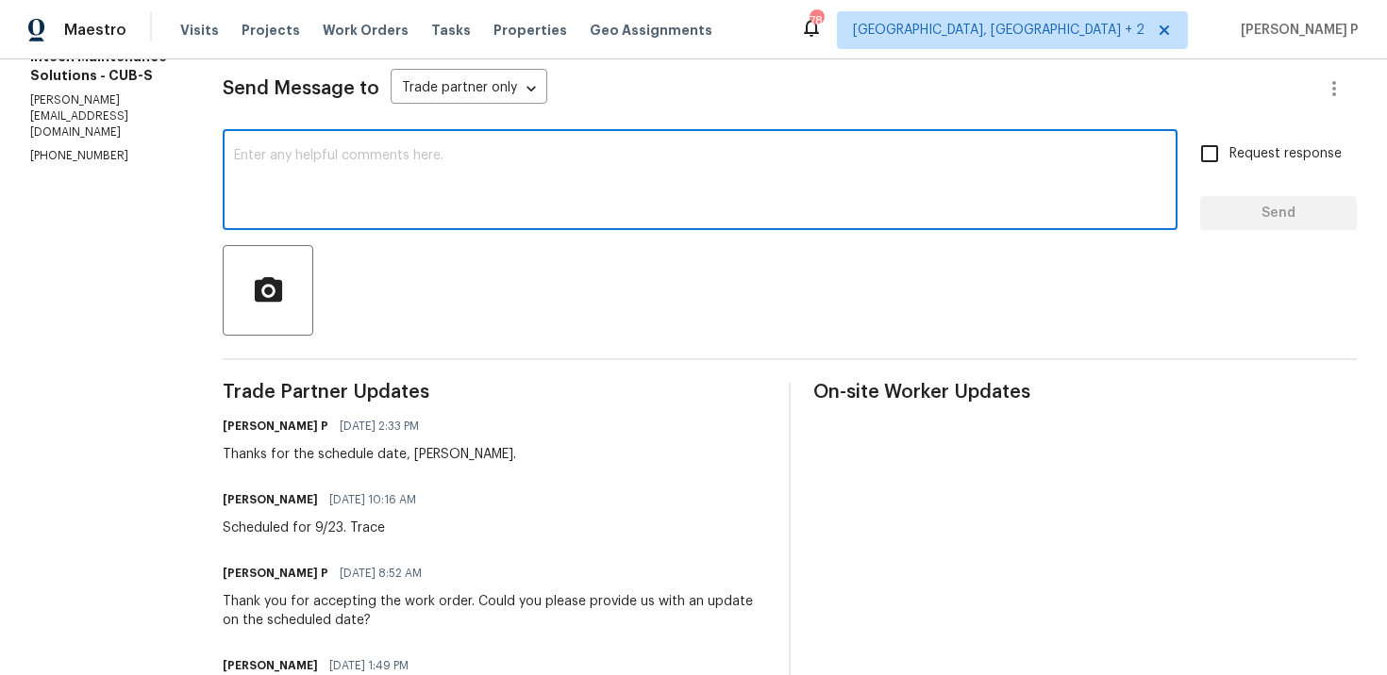
click at [368, 214] on textarea at bounding box center [700, 182] width 932 height 66
click at [340, 210] on textarea at bounding box center [700, 182] width 932 height 66
paste textarea "Could you please provide us with an update on the status of the work order?"
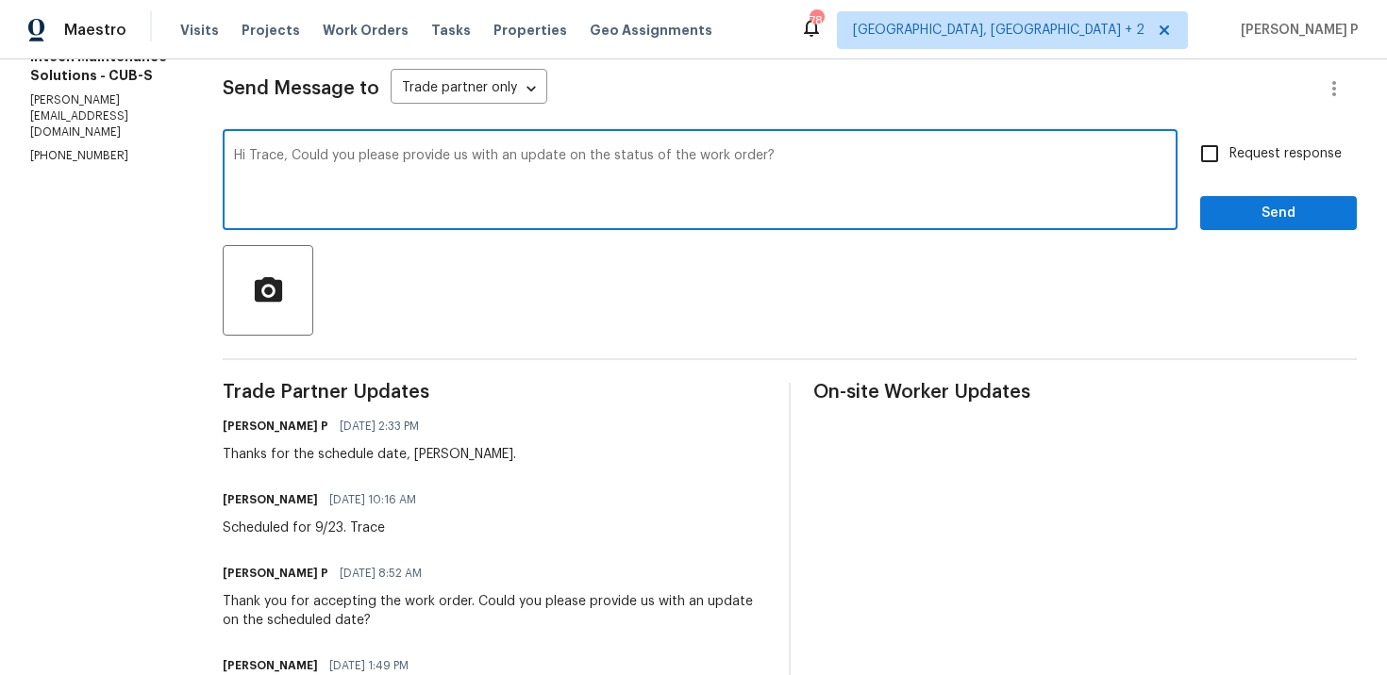
type textarea "Hi Trace, Could you please provide us with an update on the status of the work …"
click at [1210, 160] on input "Request response" at bounding box center [1210, 154] width 40 height 40
checkbox input "true"
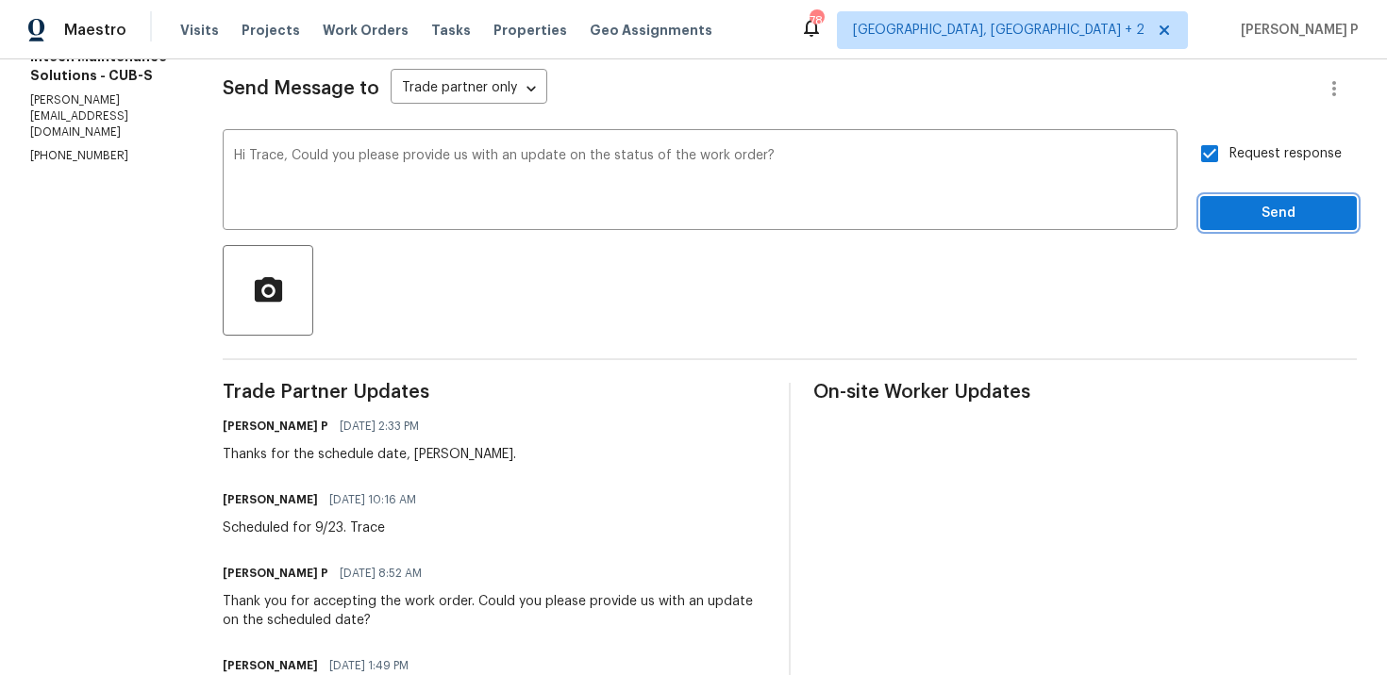
click at [1238, 225] on button "Send" at bounding box center [1278, 213] width 157 height 35
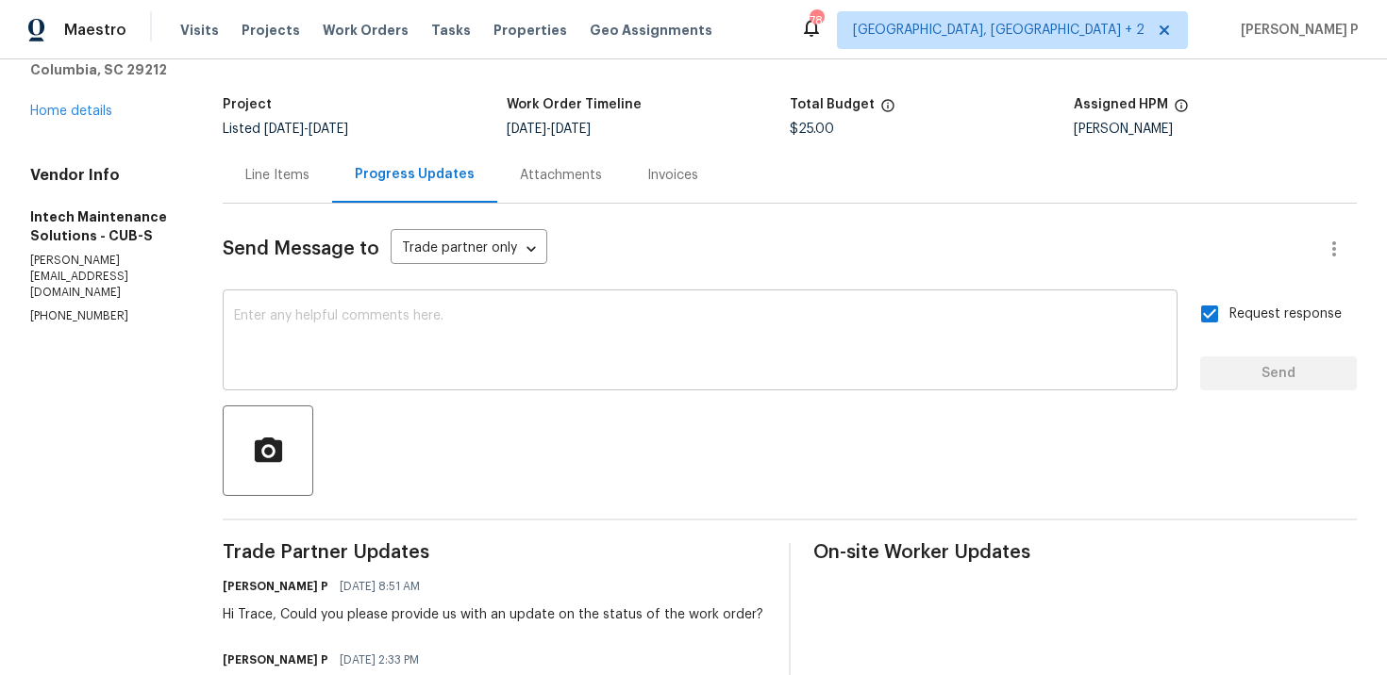
scroll to position [0, 0]
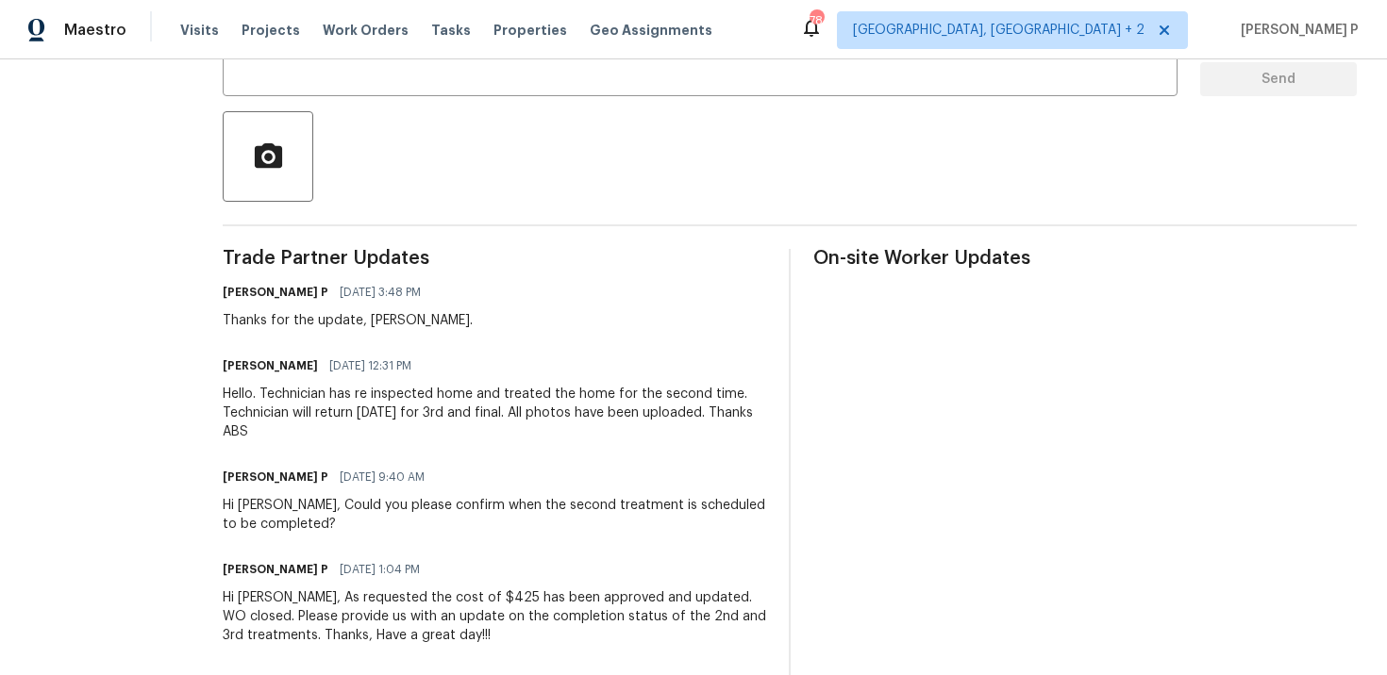
scroll to position [417, 0]
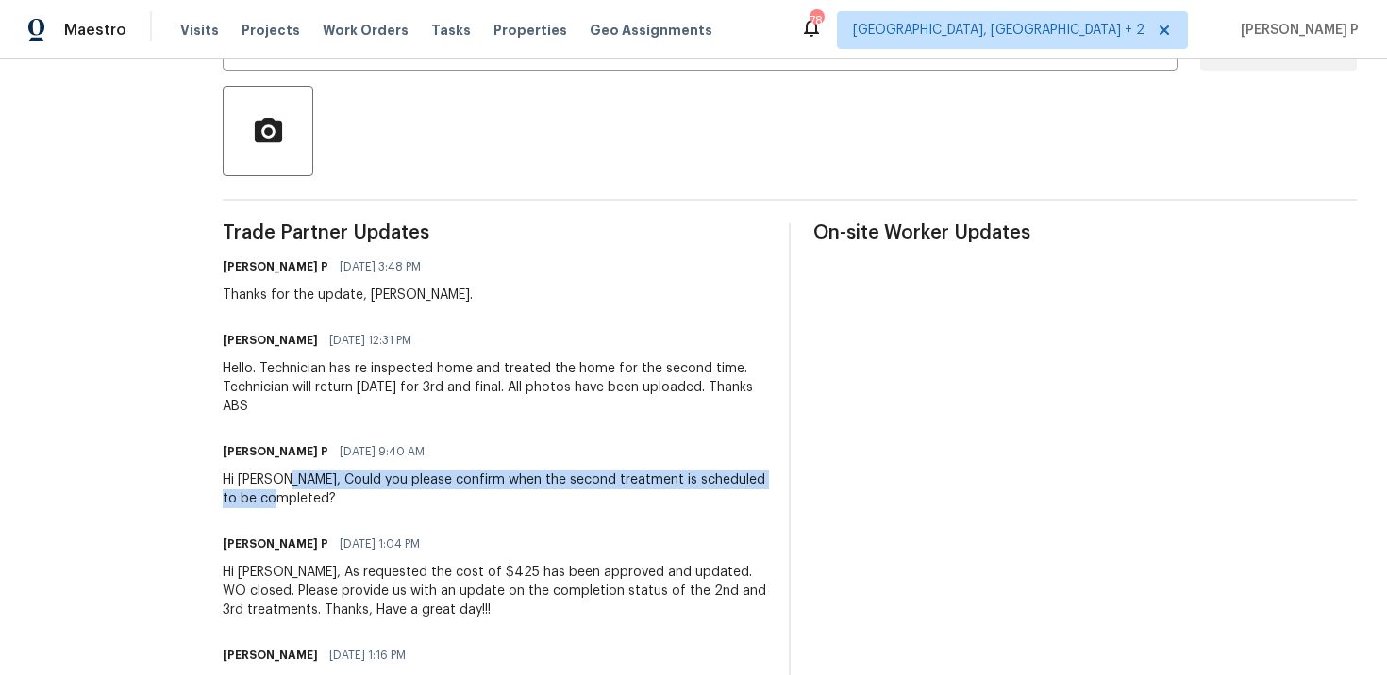
drag, startPoint x: 350, startPoint y: 477, endPoint x: 378, endPoint y: 497, distance: 34.5
click at [378, 497] on div "Hi Jason, Could you please confirm when the second treatment is scheduled to be…" at bounding box center [494, 490] width 543 height 38
copy div "Could you please confirm when the second treatment is scheduled to be completed?"
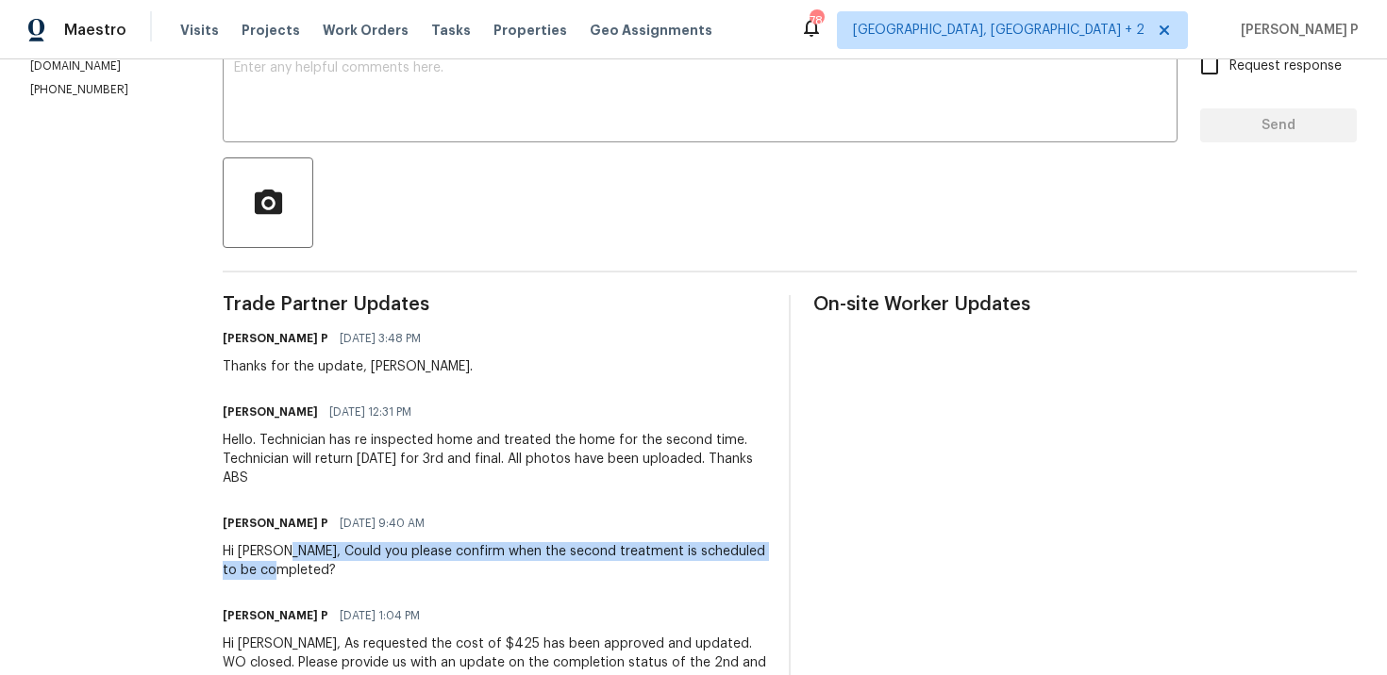
scroll to position [340, 0]
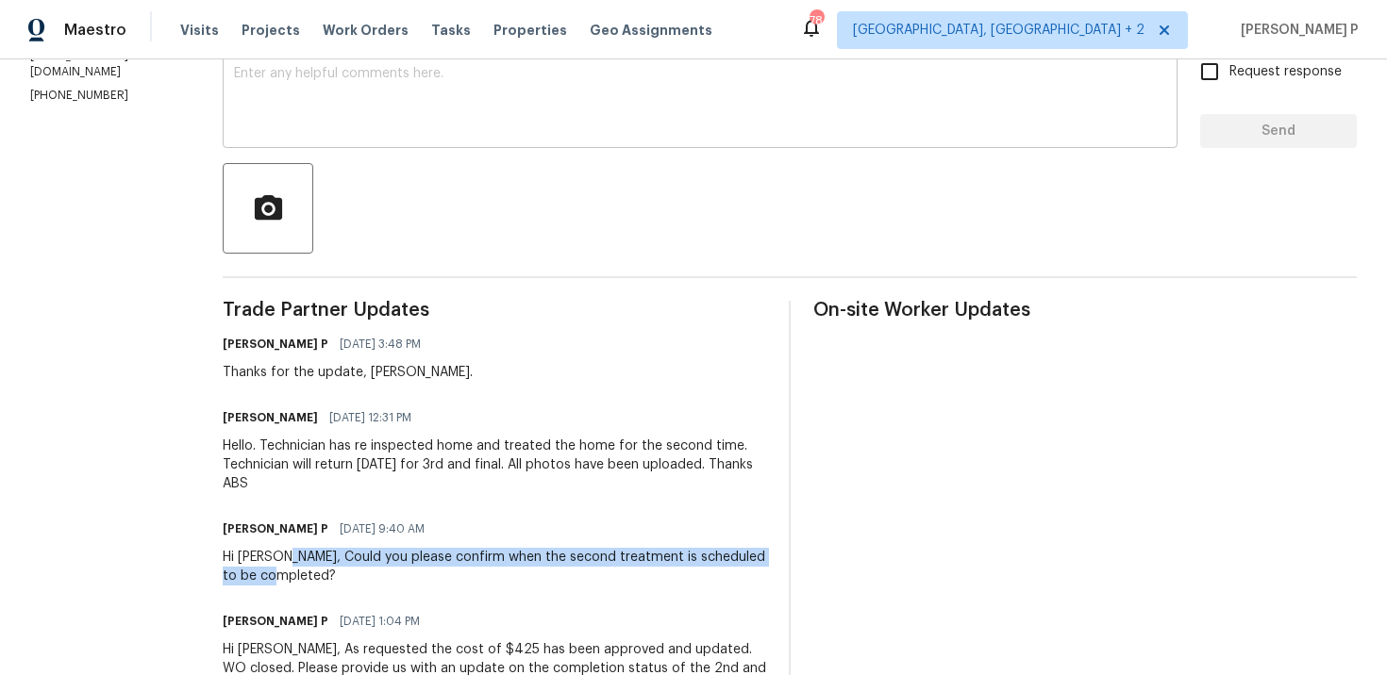
click at [415, 128] on textarea at bounding box center [700, 100] width 932 height 66
drag, startPoint x: 287, startPoint y: 556, endPoint x: 373, endPoint y: 576, distance: 88.3
click at [373, 576] on div "All work orders 1089 Brittwood Pl Norcross, GA 30093 Home details Vendor Info A…" at bounding box center [693, 513] width 1387 height 1587
copy div "Hi Jason, Could you please confirm when the second treatment is scheduled to be…"
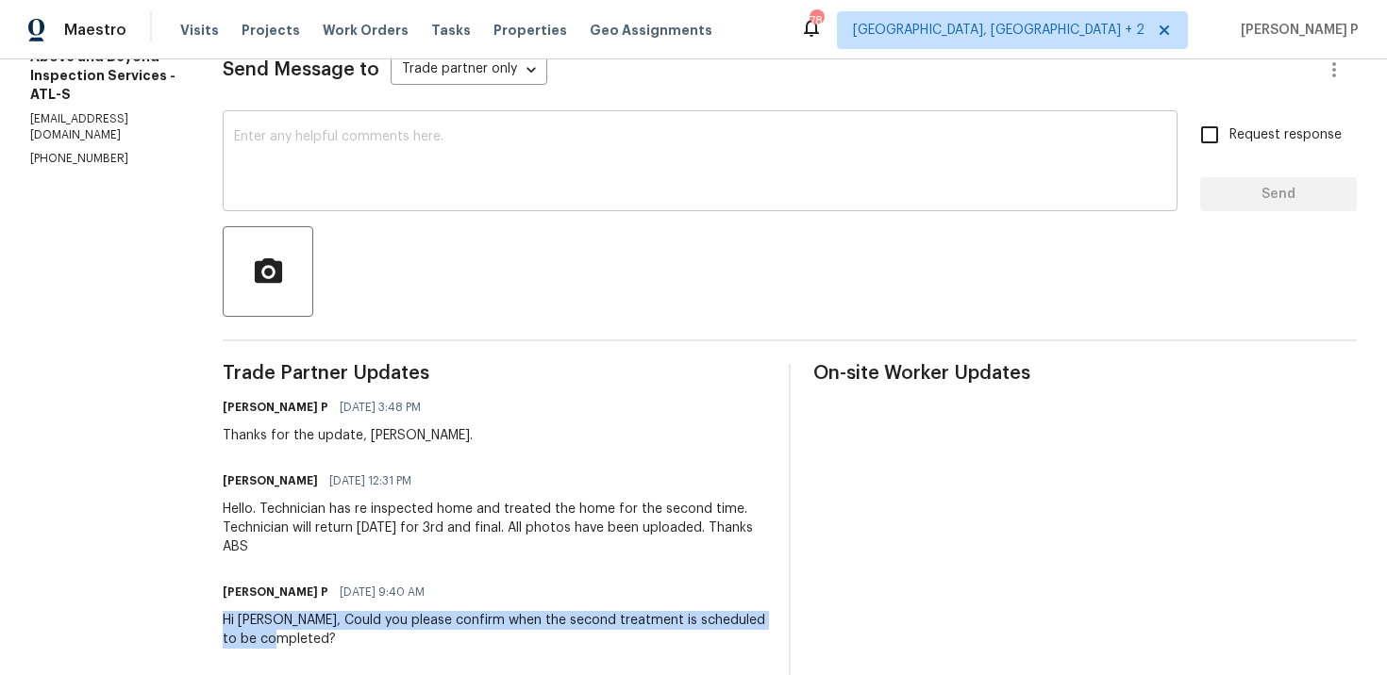
scroll to position [184, 0]
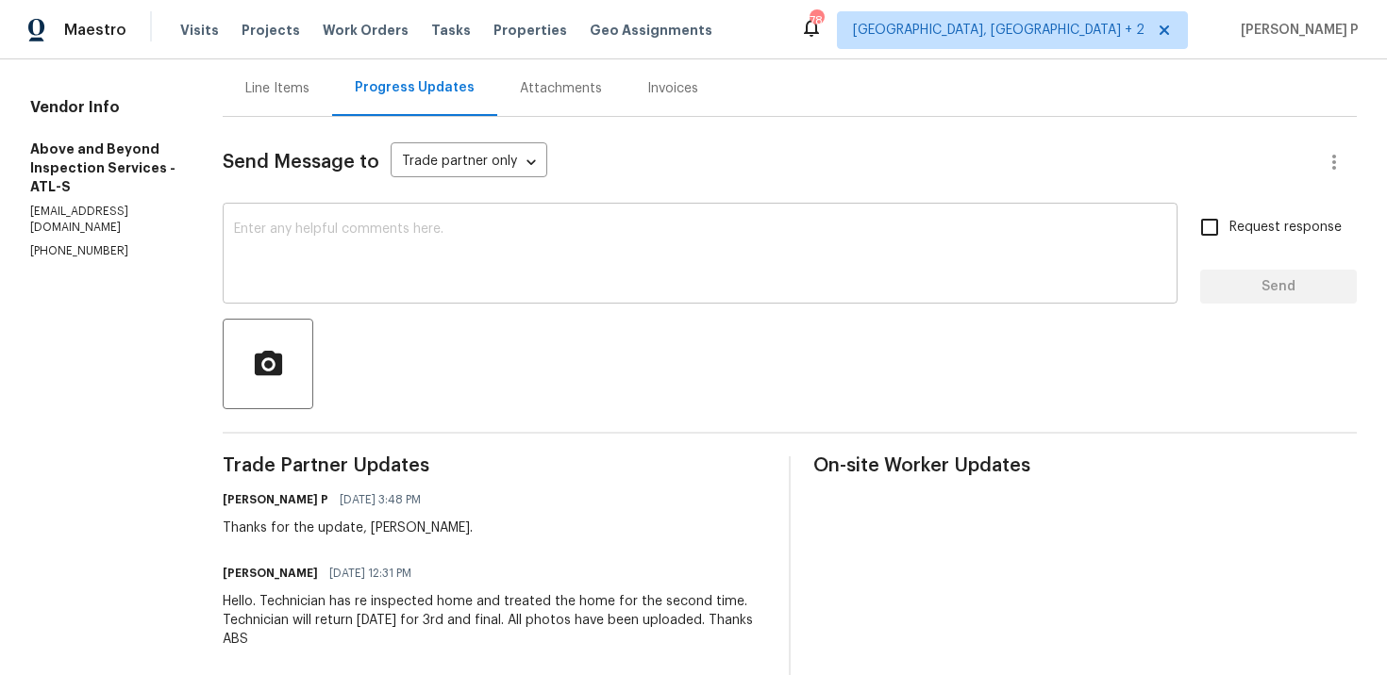
click at [374, 243] on textarea at bounding box center [700, 256] width 932 height 66
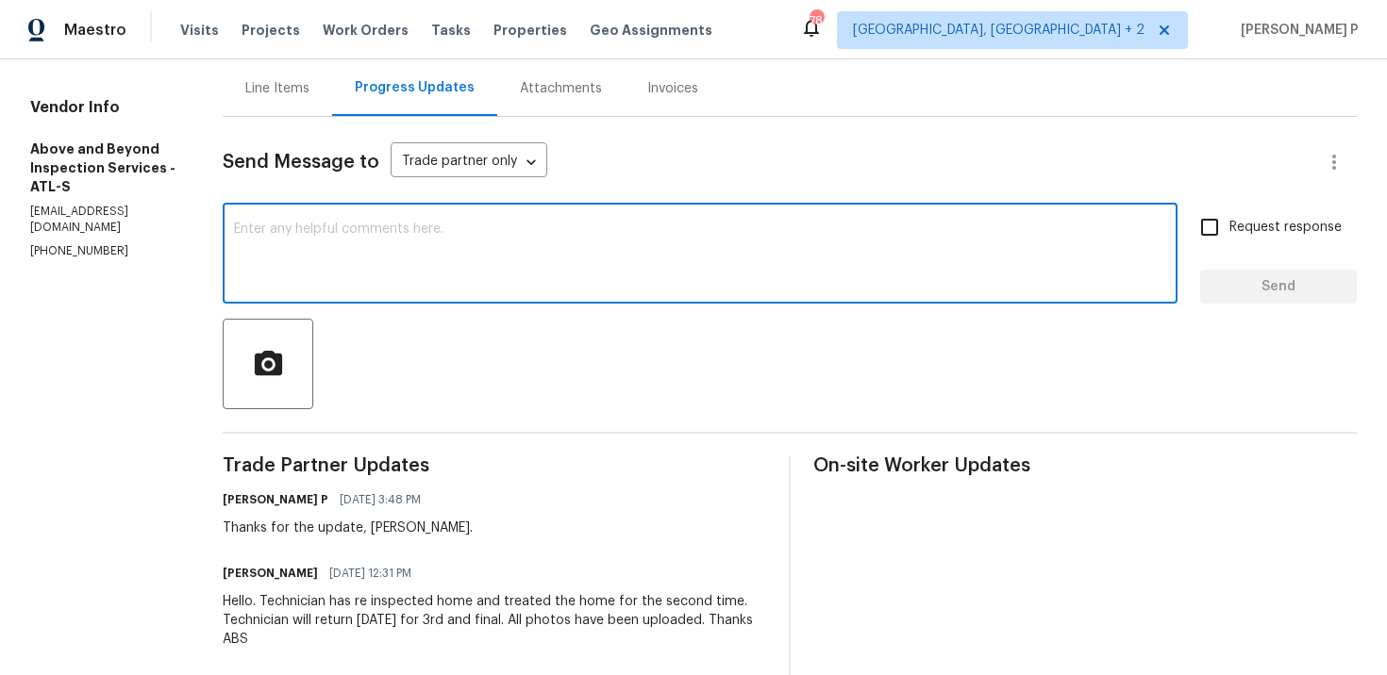
paste textarea "Hi Jason, Could you please confirm when the second treatment is scheduled to be…"
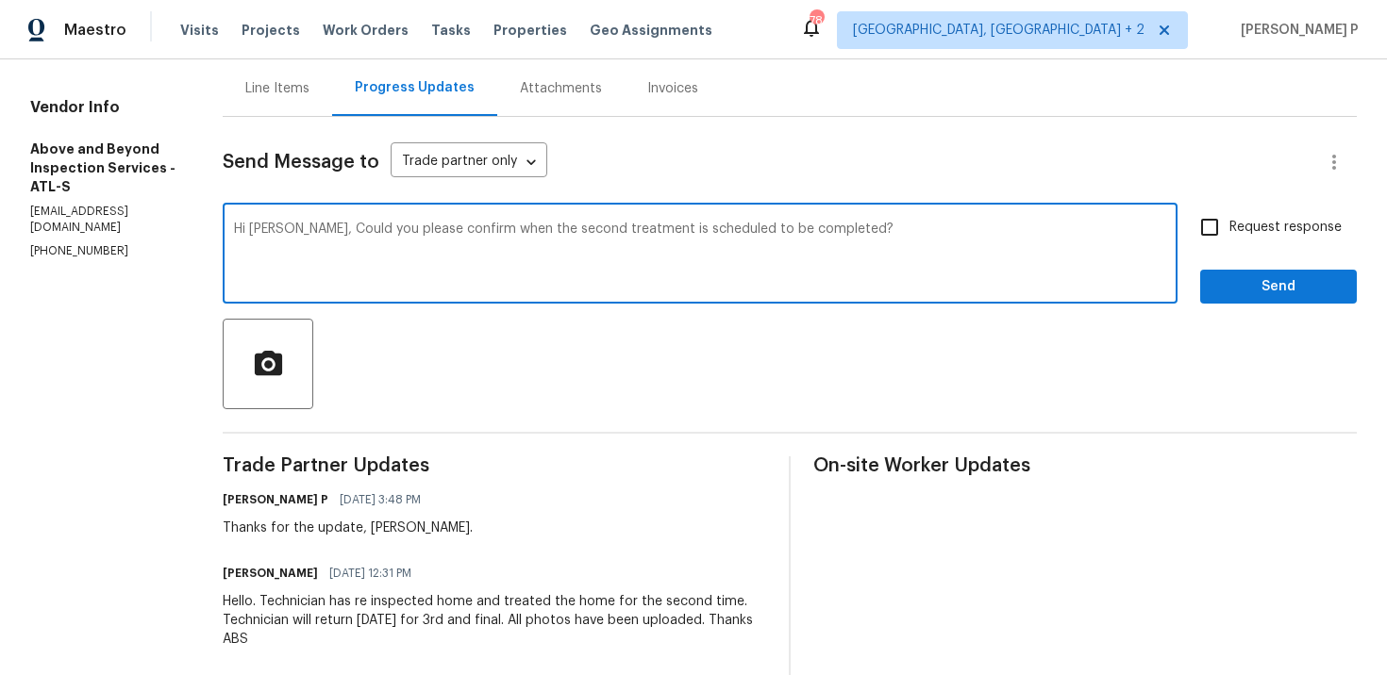
drag, startPoint x: 524, startPoint y: 229, endPoint x: 629, endPoint y: 225, distance: 104.8
click at [629, 225] on textarea "Hi Jason, Could you please confirm when the second treatment is scheduled to be…" at bounding box center [700, 256] width 932 height 66
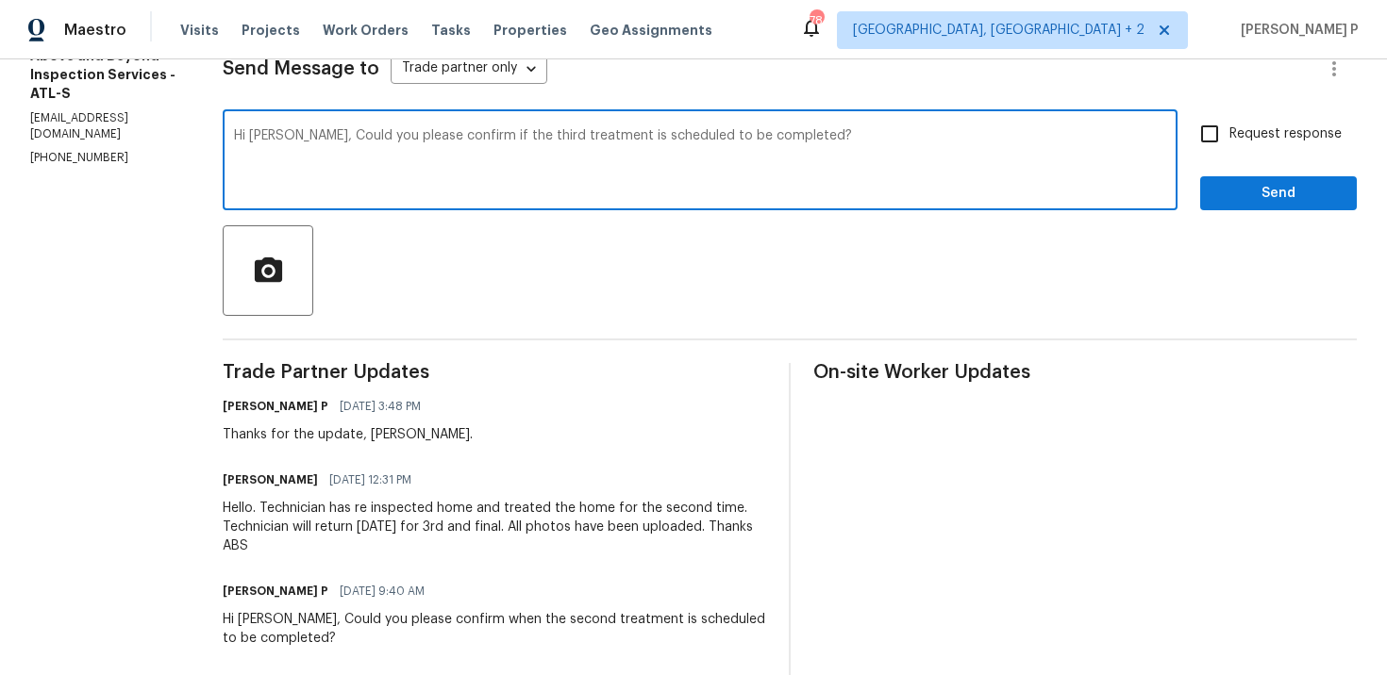
scroll to position [284, 0]
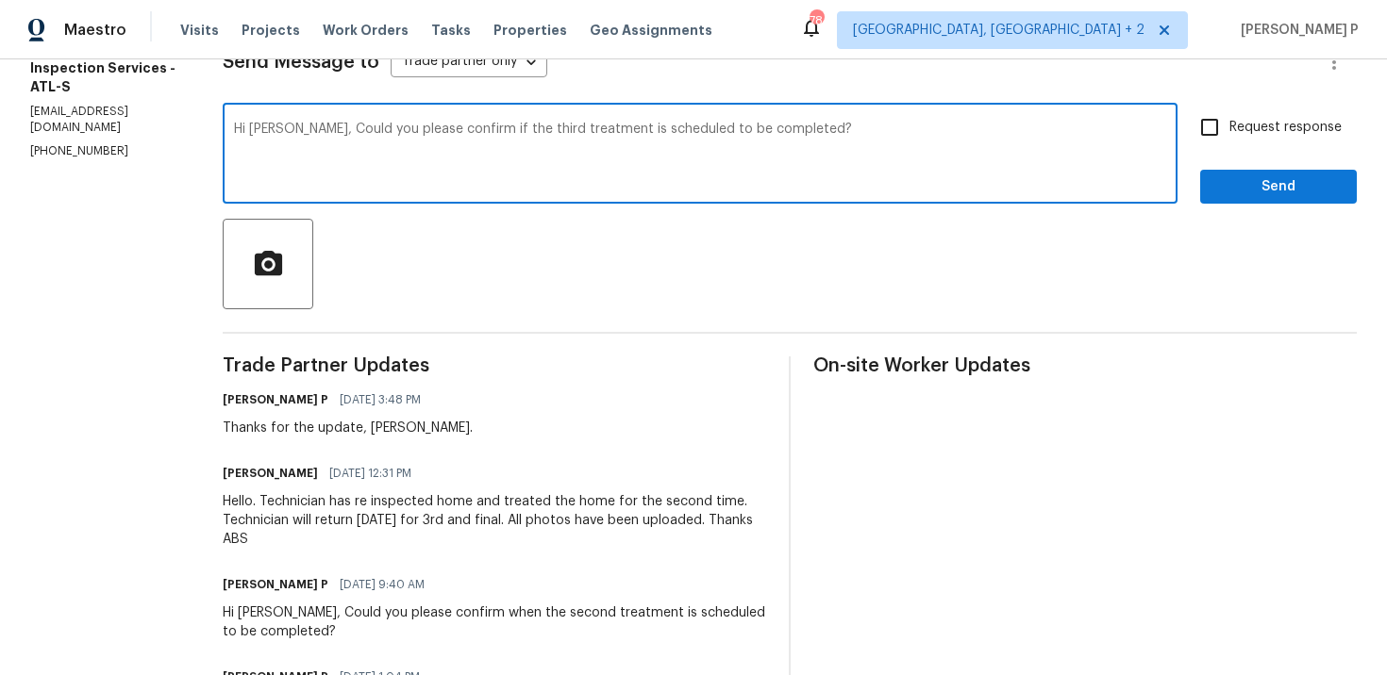
drag, startPoint x: 668, startPoint y: 128, endPoint x: 765, endPoint y: 125, distance: 97.2
click at [765, 125] on textarea "Hi Jason, Could you please confirm if the third treatment is scheduled to be co…" at bounding box center [700, 156] width 932 height 66
click at [736, 131] on textarea "Hi Jason, Could you please confirm if the third treatment is completed?" at bounding box center [700, 156] width 932 height 66
drag, startPoint x: 358, startPoint y: 130, endPoint x: 949, endPoint y: 122, distance: 590.6
click at [949, 122] on div "Hi Jason, Could you please confirm if the third treatment is completed as infor…" at bounding box center [700, 156] width 955 height 96
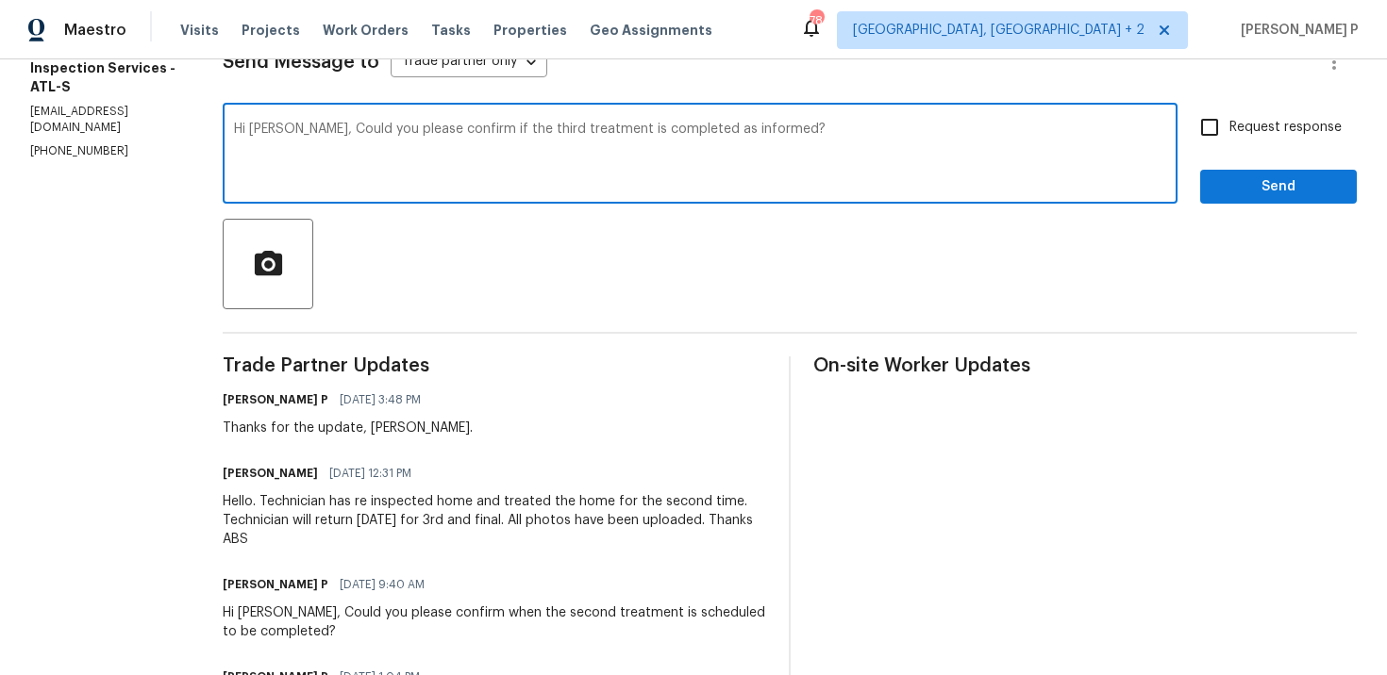
click at [545, 149] on textarea "Hi Jason, Could you please confirm if the third treatment is completed as infor…" at bounding box center [700, 156] width 932 height 66
drag, startPoint x: 360, startPoint y: 128, endPoint x: 1032, endPoint y: 161, distance: 672.4
click at [1028, 160] on textarea "Hi Jason, Could you please confirm if the third treatment is completed as infor…" at bounding box center [700, 156] width 932 height 66
paste textarea "whether the third treatment has been completed as informed?"
type textarea "Hi Jason, Could you please confirm whether the third treatment has been complet…"
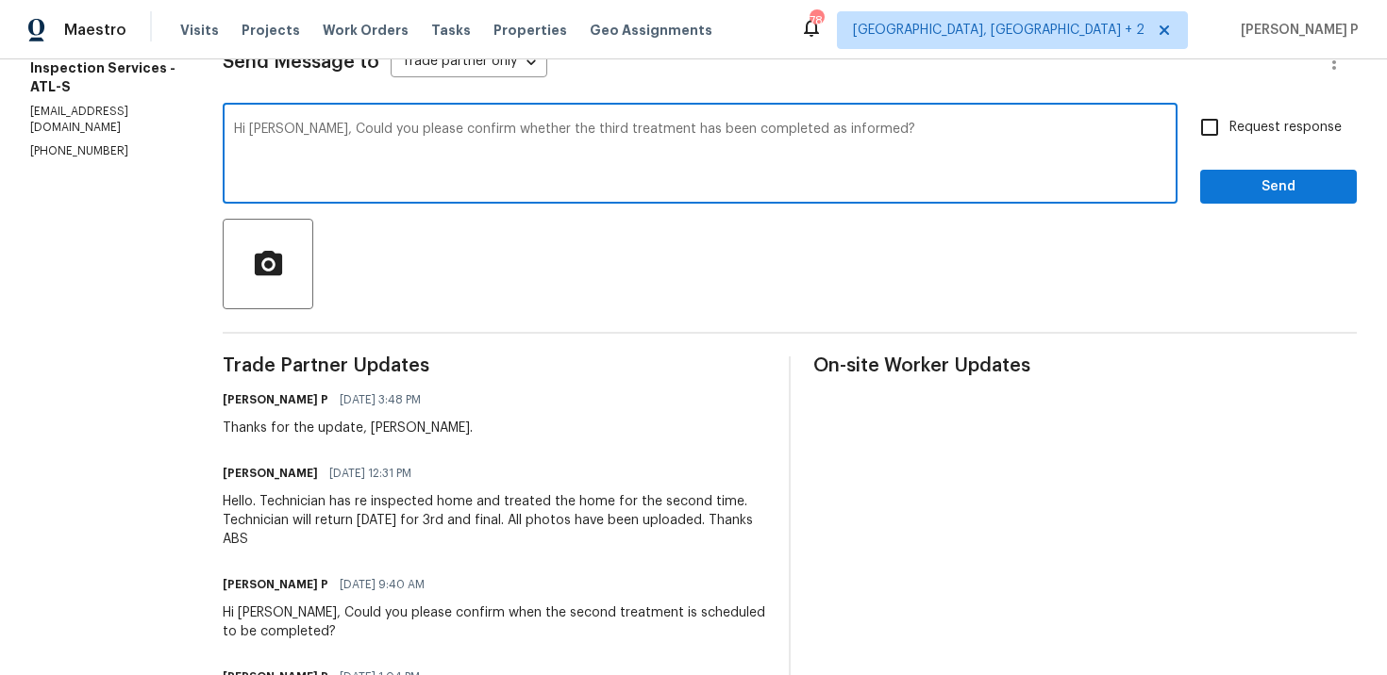
click at [1250, 137] on span "Request response" at bounding box center [1285, 128] width 112 height 20
click at [1229, 137] on input "Request response" at bounding box center [1210, 128] width 40 height 40
checkbox input "true"
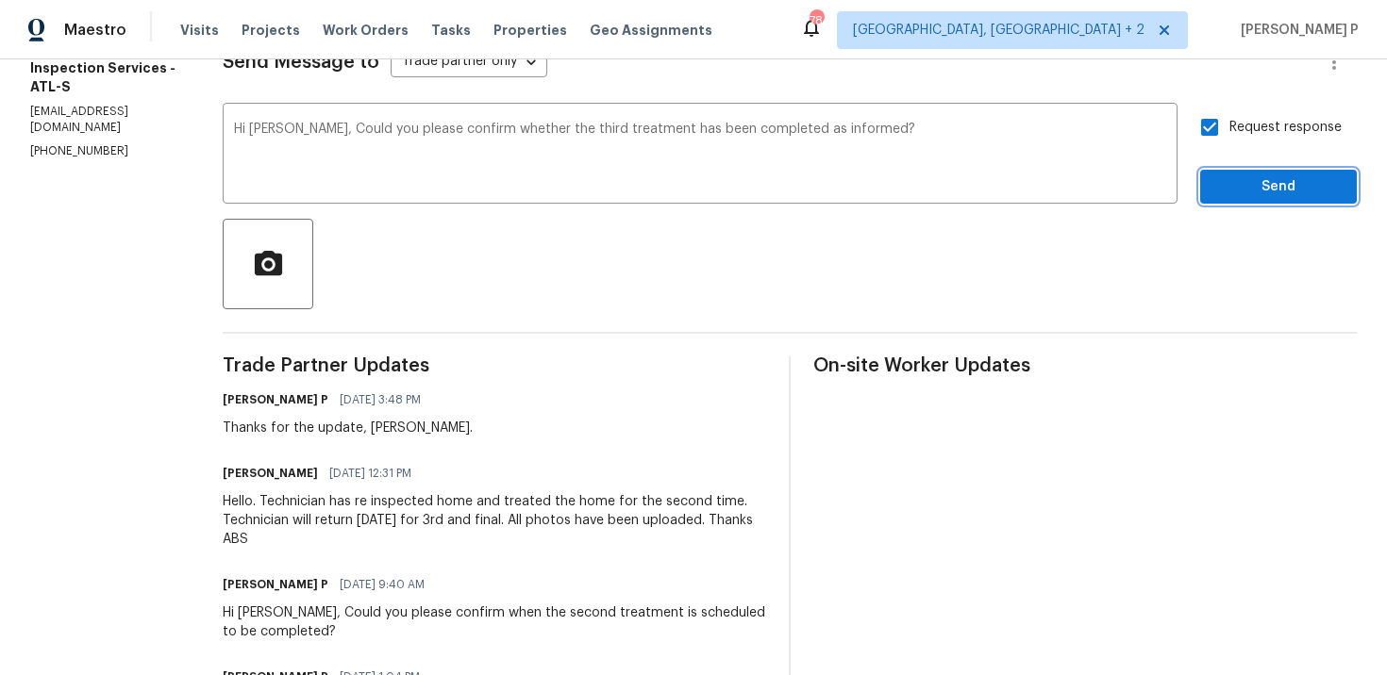
click at [1238, 190] on span "Send" at bounding box center [1278, 187] width 126 height 24
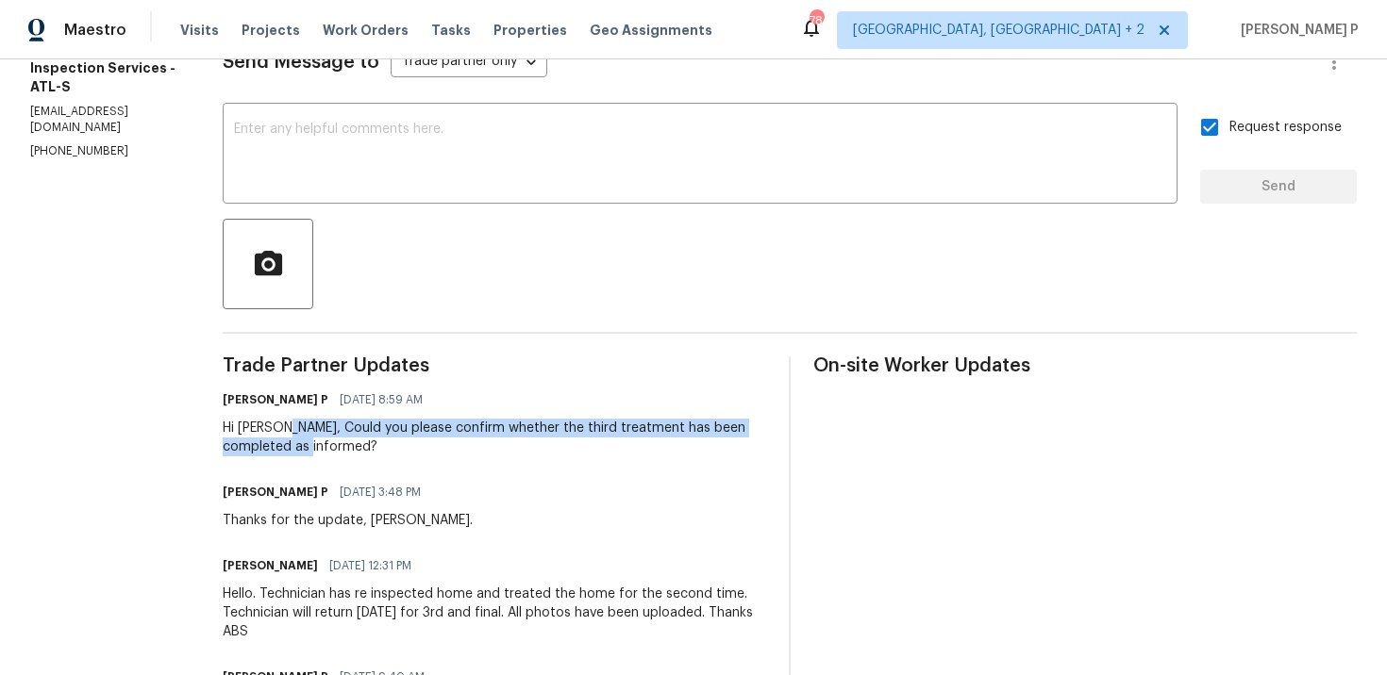
drag, startPoint x: 349, startPoint y: 424, endPoint x: 438, endPoint y: 457, distance: 94.6
click at [438, 457] on div "Hi Jason, Could you please confirm whether the third treatment has been complet…" at bounding box center [494, 438] width 543 height 38
copy div "Could you please confirm whether the third treatment has been completed as info…"
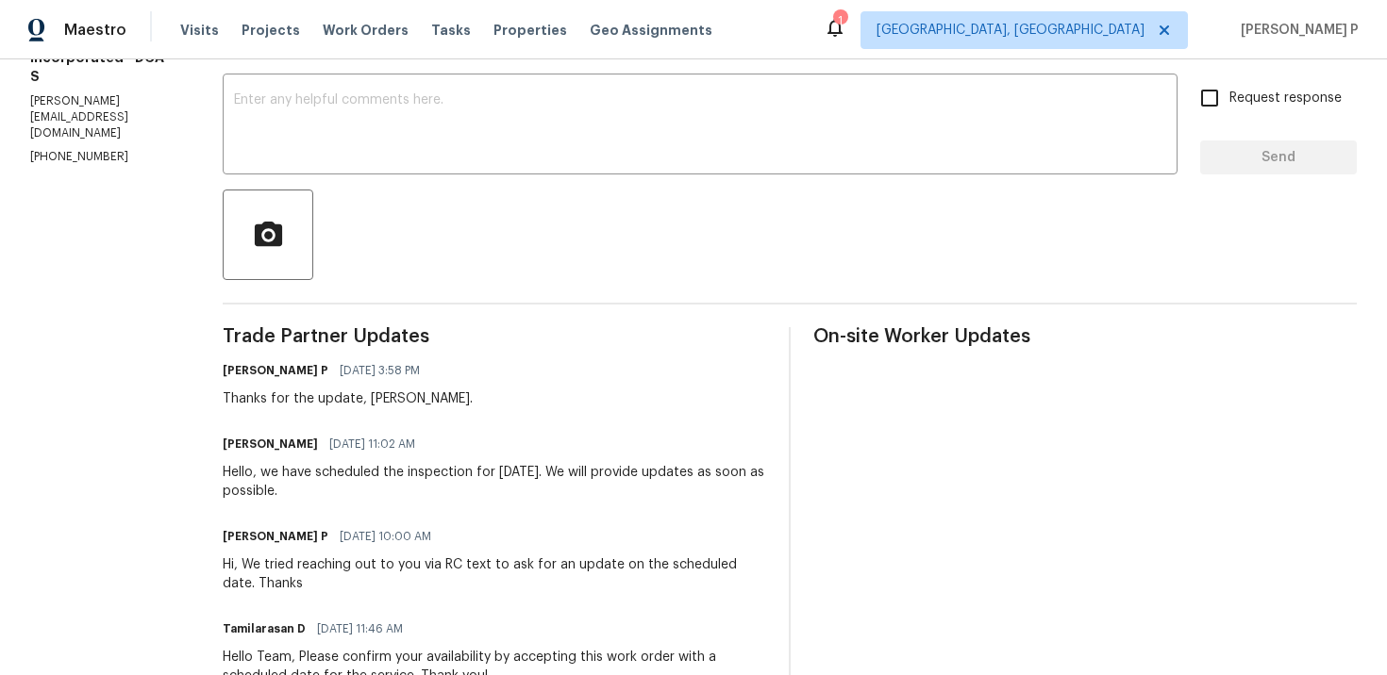
scroll to position [267, 0]
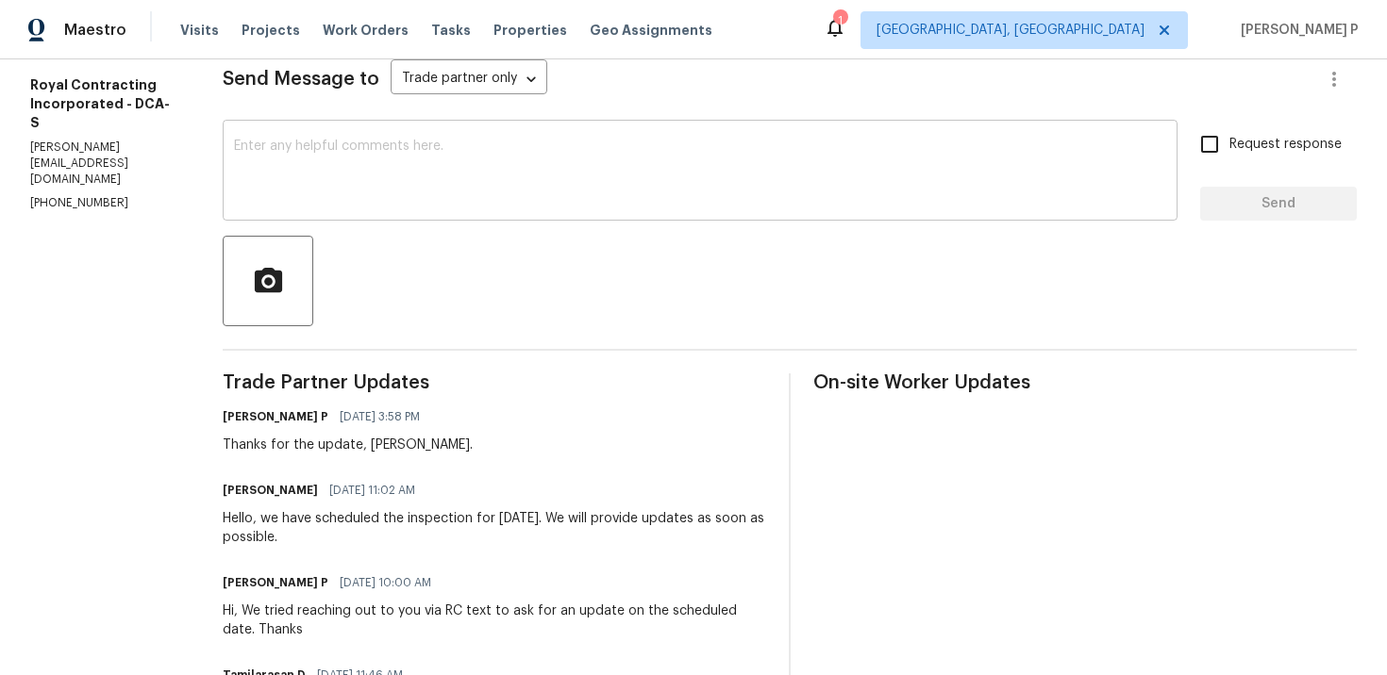
click at [412, 197] on textarea at bounding box center [700, 173] width 932 height 66
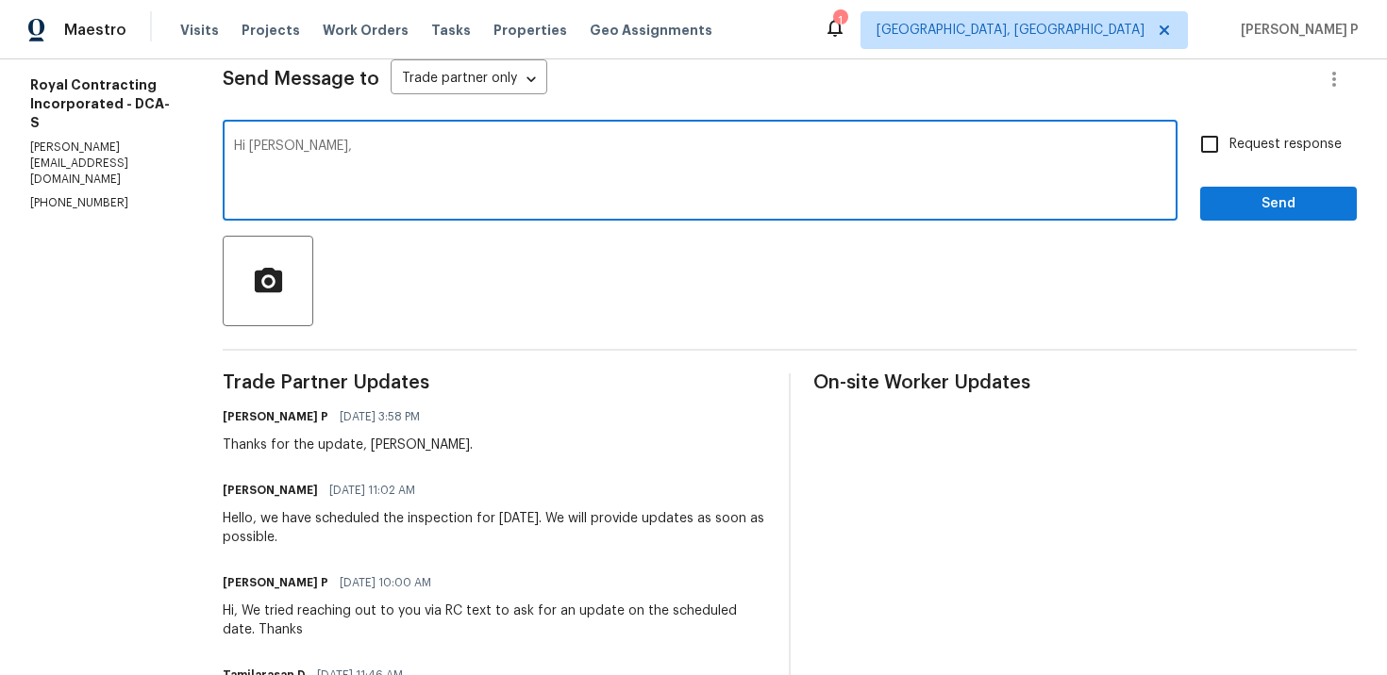
paste textarea "Could you please provide us with an update on the status of the work order?"
type textarea "Hi Robin, Could you please provide us with an update on the status of the work …"
click at [1230, 143] on span "Request response" at bounding box center [1285, 145] width 112 height 20
click at [1229, 143] on input "Request response" at bounding box center [1210, 145] width 40 height 40
checkbox input "true"
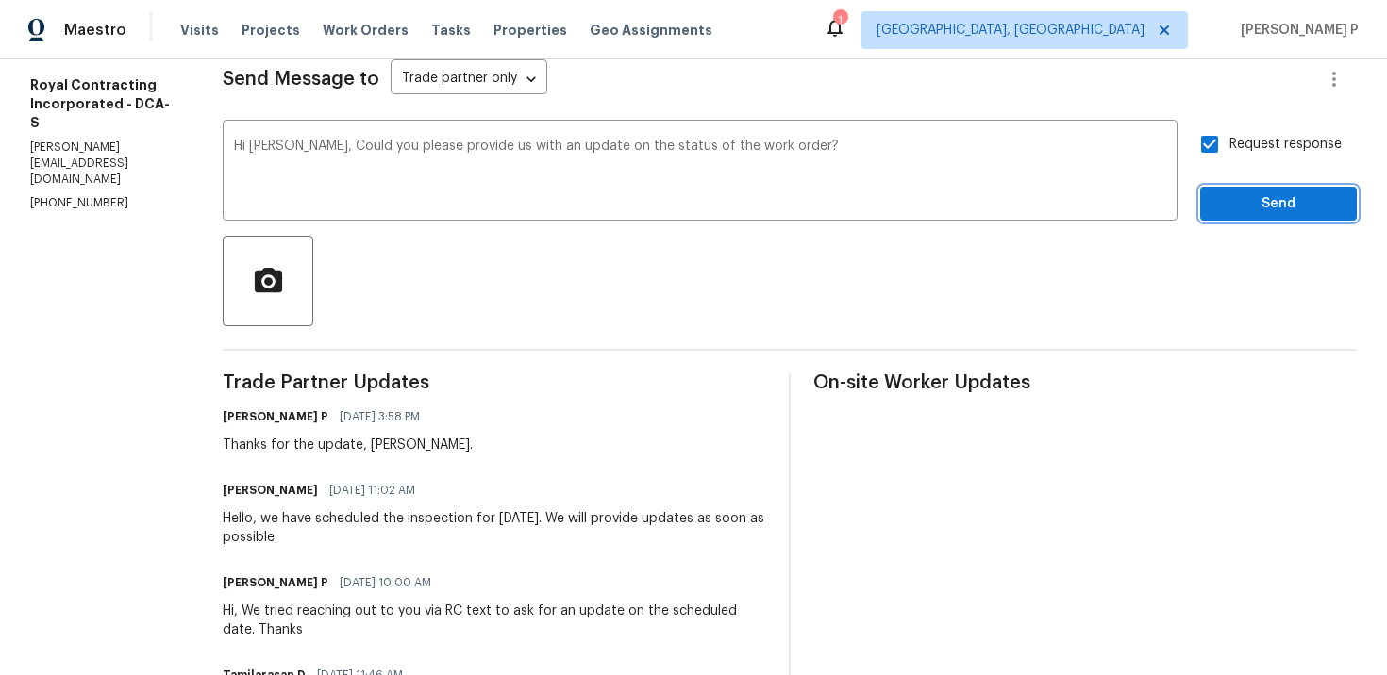
click at [1241, 190] on button "Send" at bounding box center [1278, 204] width 157 height 35
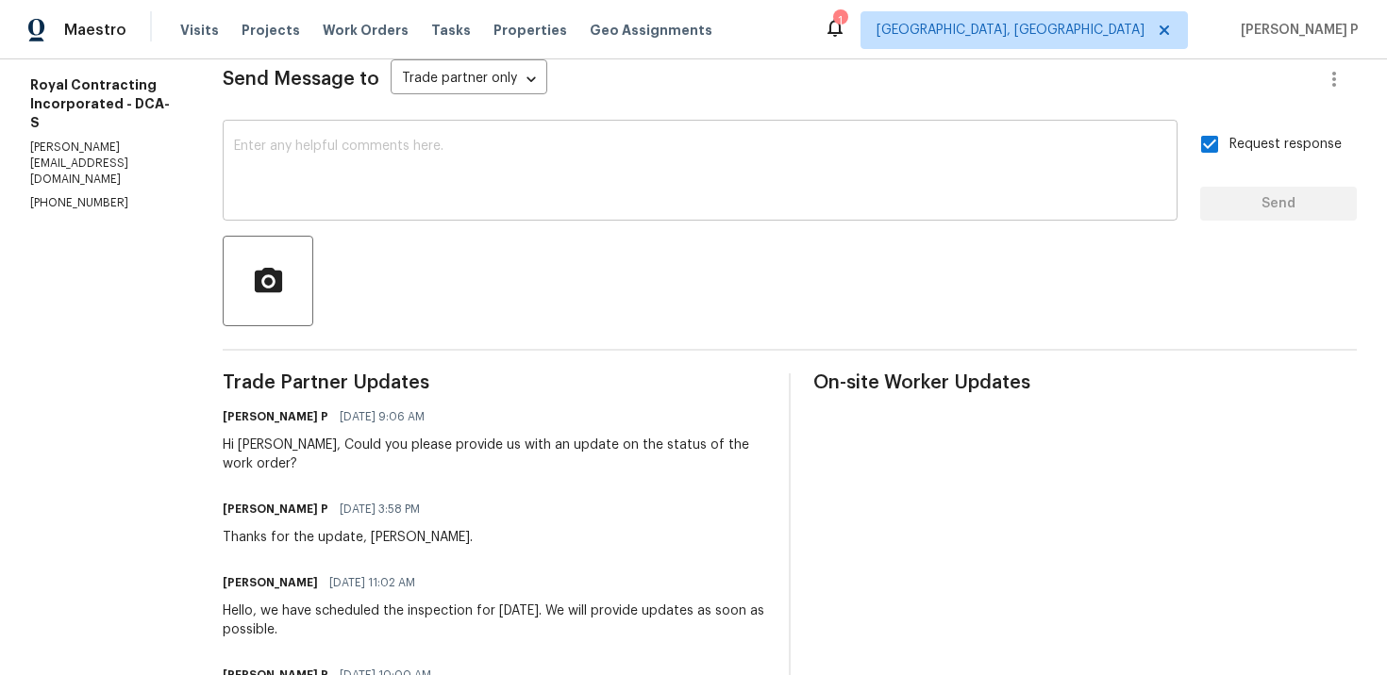
scroll to position [0, 0]
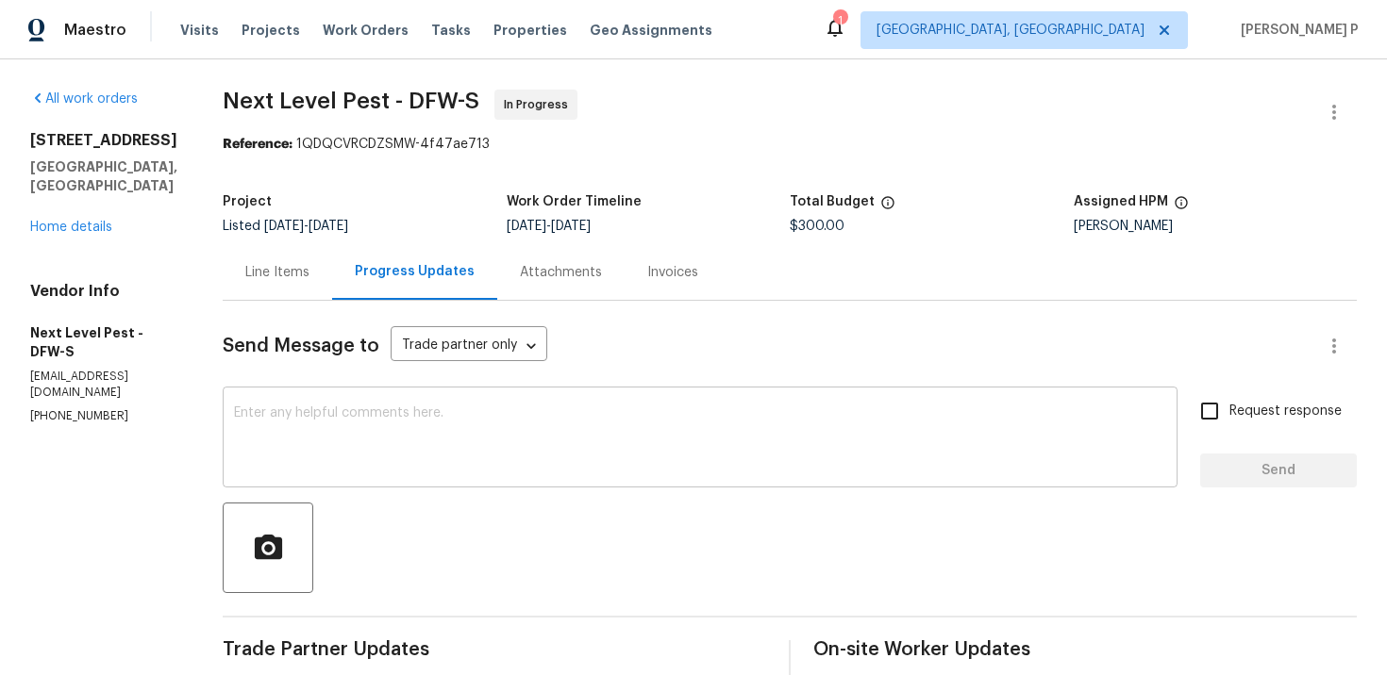
click at [401, 410] on textarea at bounding box center [700, 440] width 932 height 66
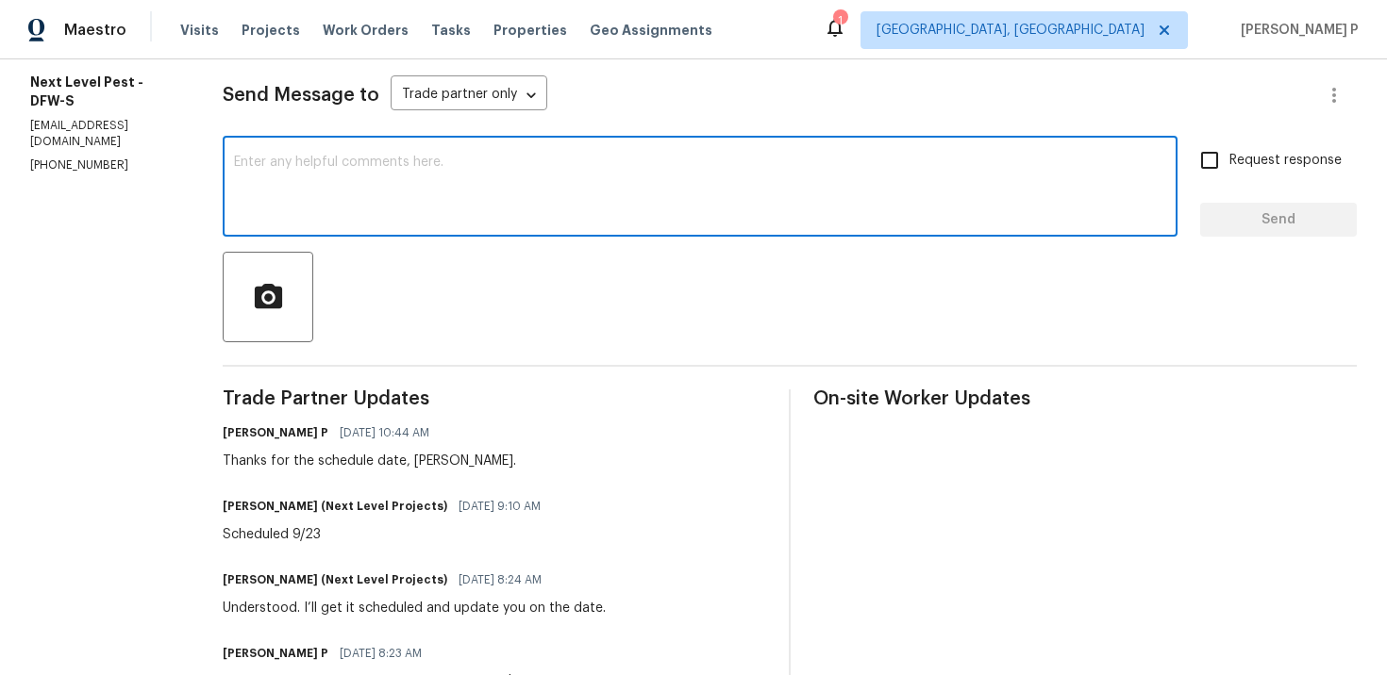
scroll to position [296, 0]
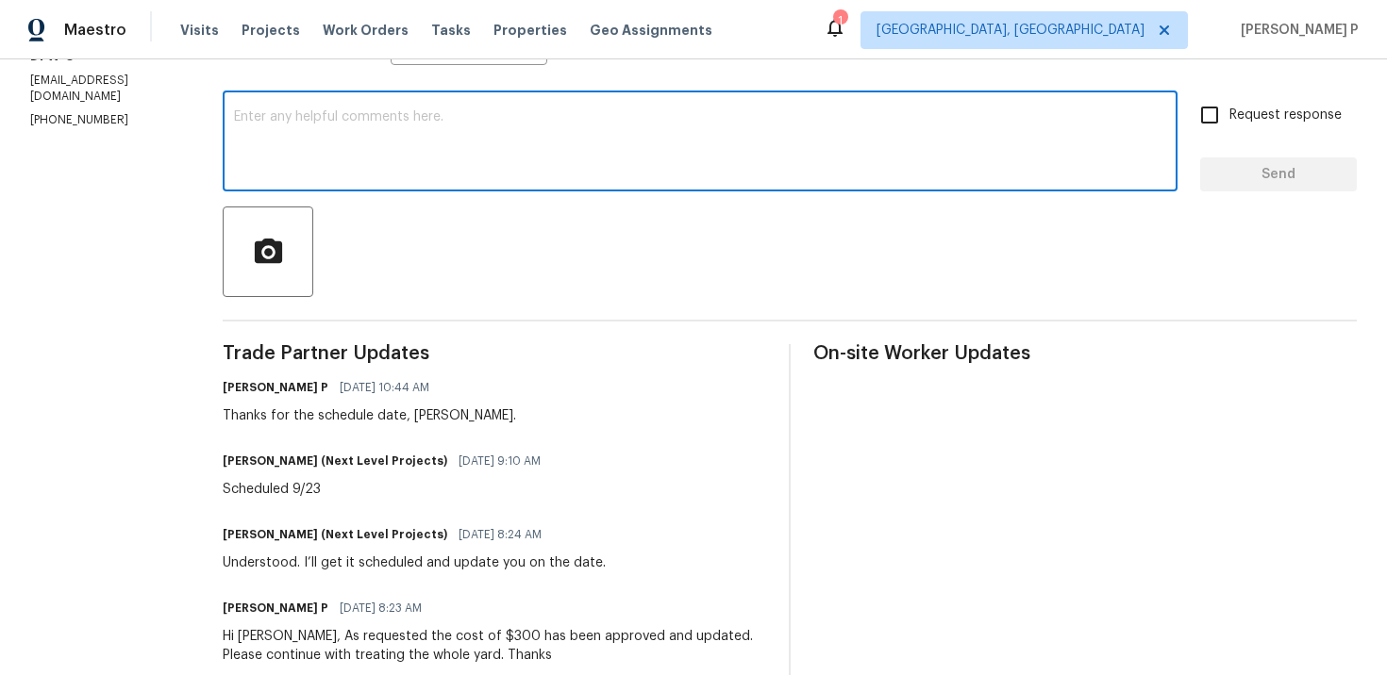
click at [397, 133] on textarea at bounding box center [700, 143] width 932 height 66
paste textarea "Could you please provide us with an update on the status of the work order?"
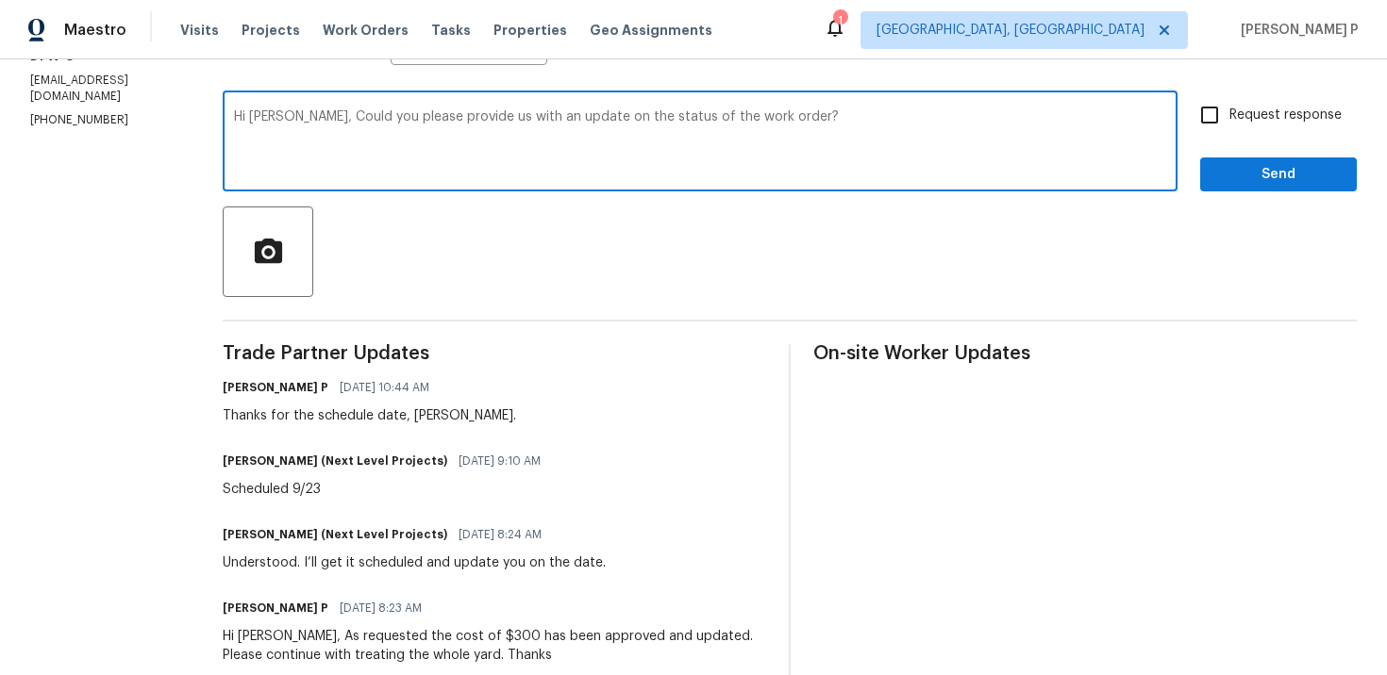
type textarea "Hi [PERSON_NAME], Could you please provide us with an update on the status of t…"
click at [1229, 122] on input "Request response" at bounding box center [1210, 115] width 40 height 40
checkbox input "true"
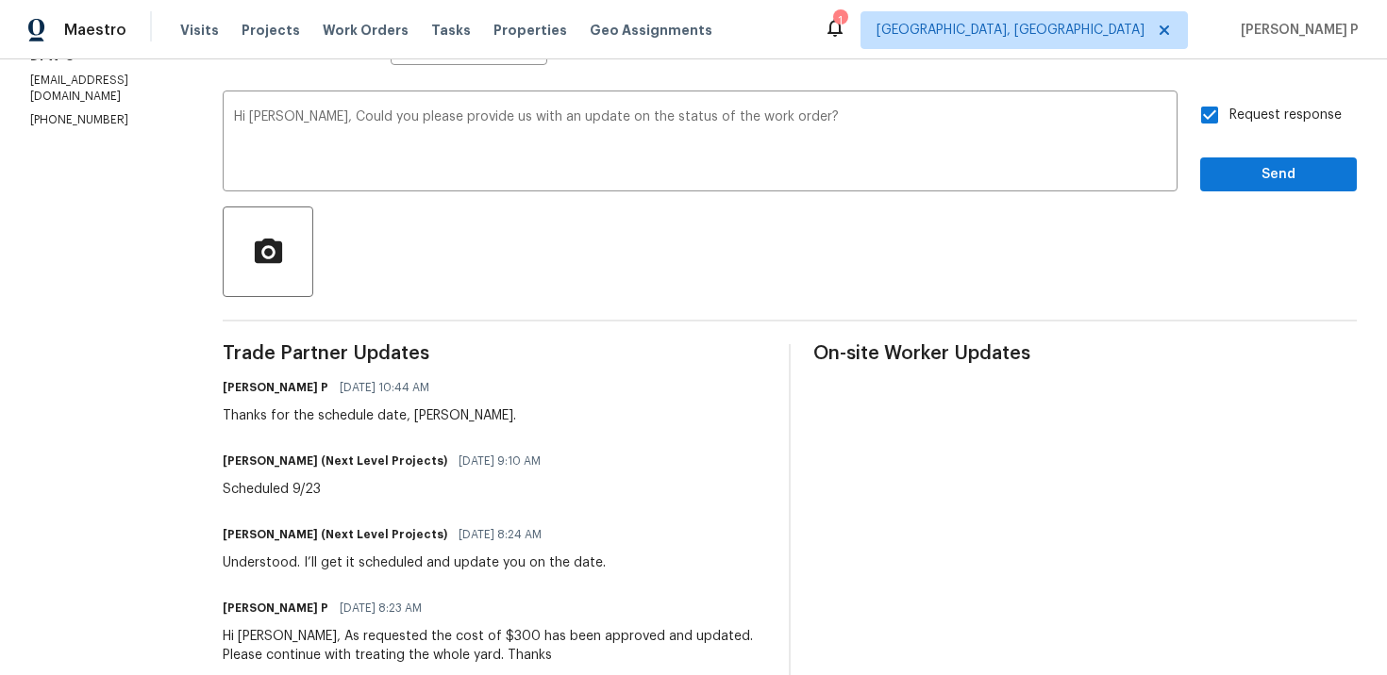
click at [1237, 154] on div "Request response Send" at bounding box center [1278, 143] width 157 height 96
click at [1239, 177] on span "Send" at bounding box center [1278, 175] width 126 height 24
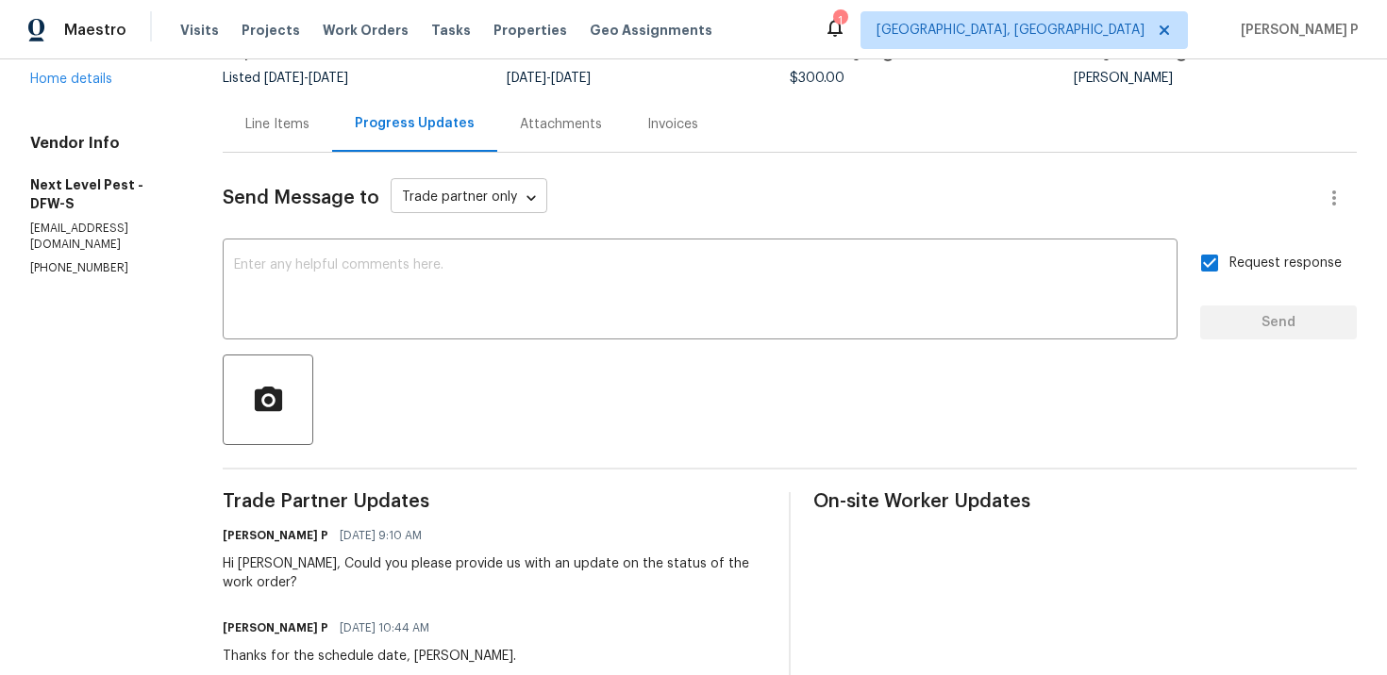
scroll to position [0, 0]
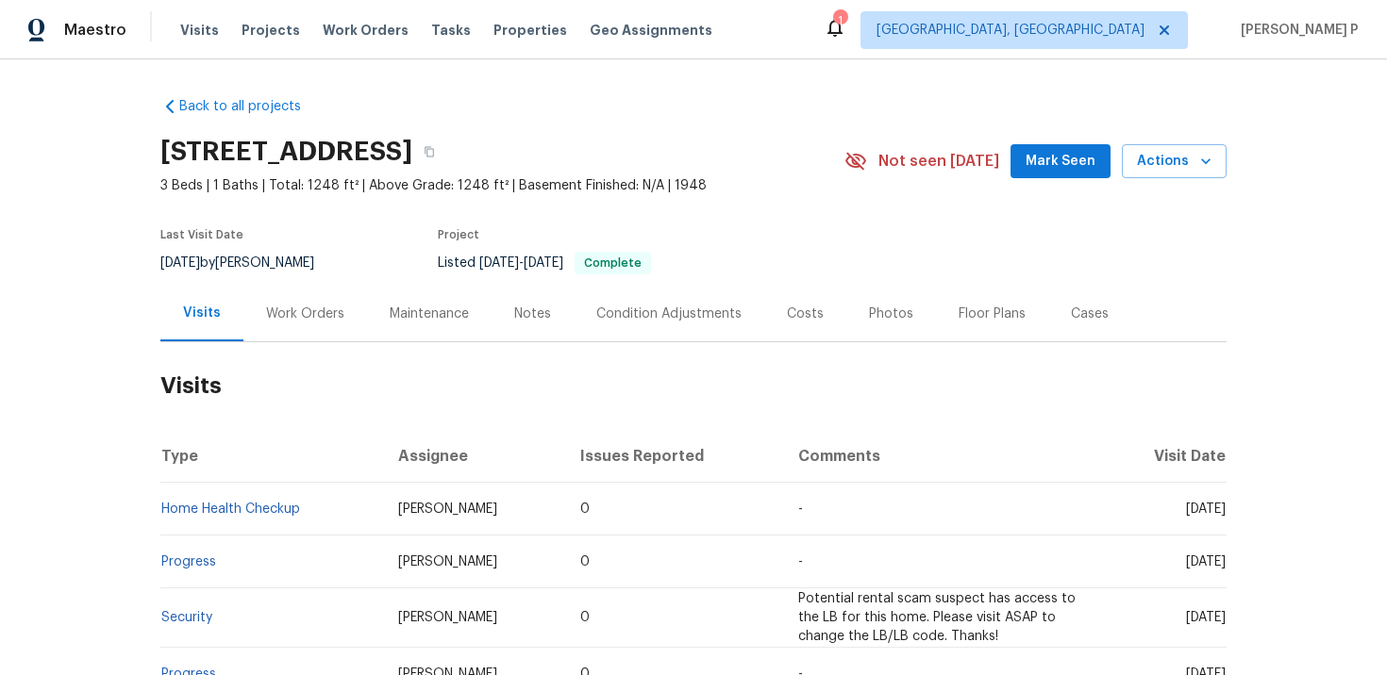
click at [303, 308] on div "Work Orders" at bounding box center [305, 314] width 78 height 19
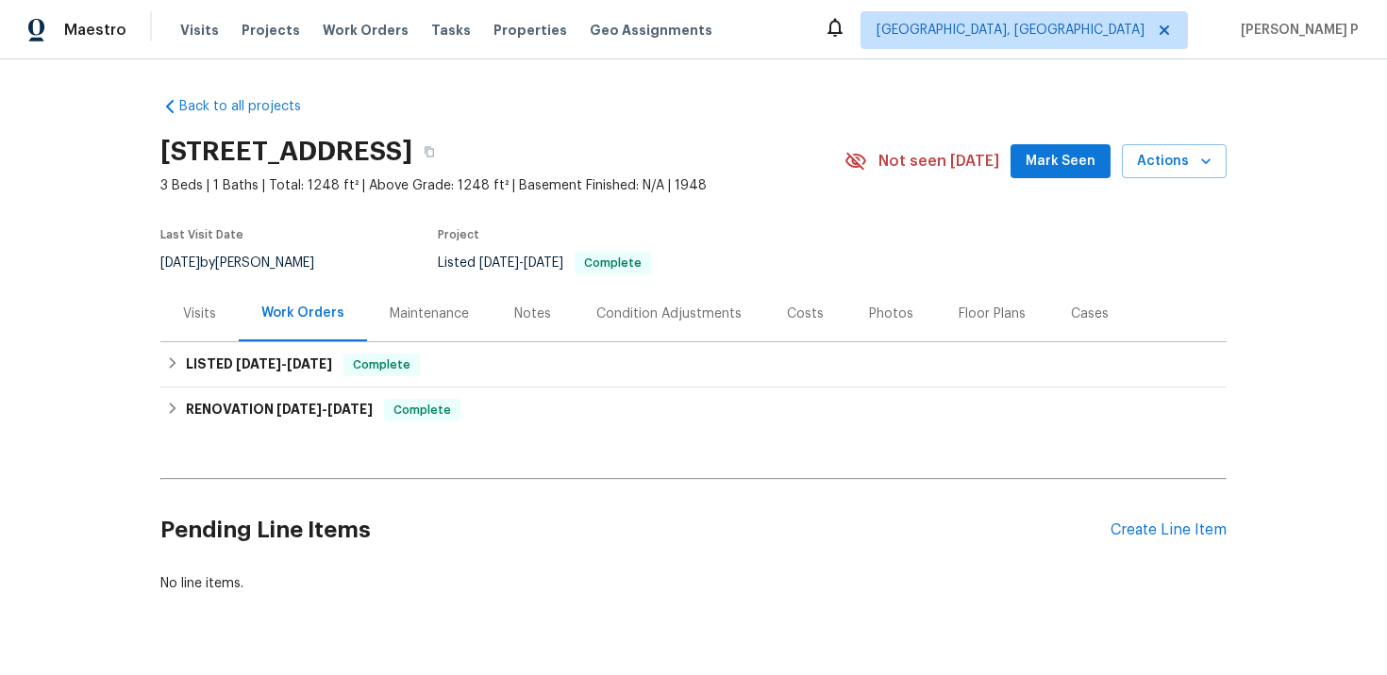
scroll to position [46, 0]
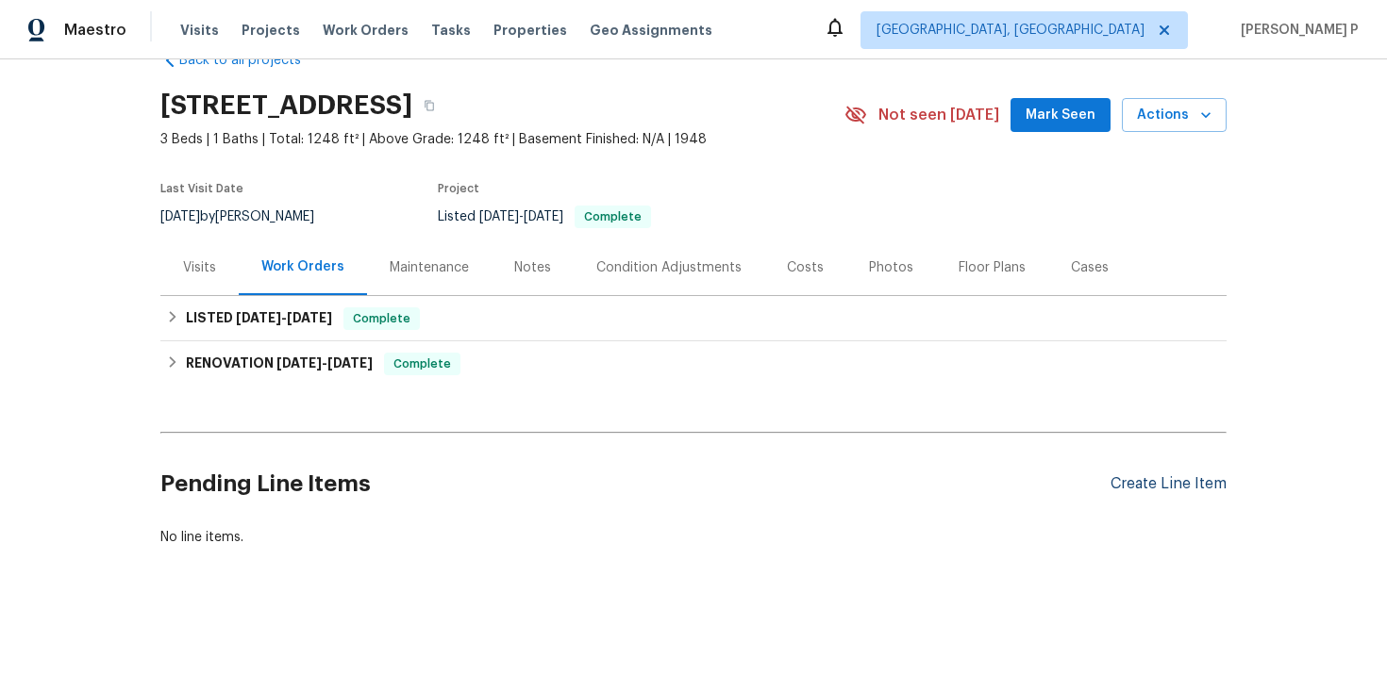
click at [1165, 483] on div "Create Line Item" at bounding box center [1168, 484] width 116 height 18
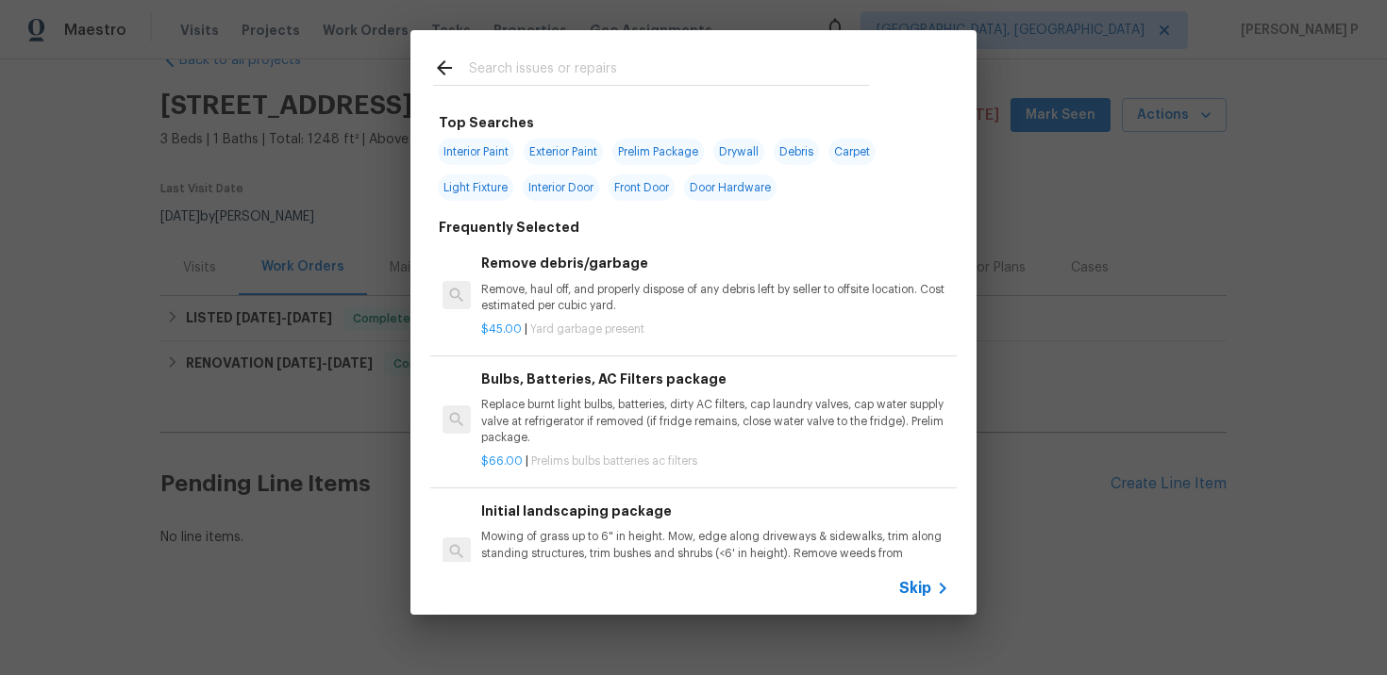
click at [900, 588] on span "Skip" at bounding box center [915, 588] width 32 height 19
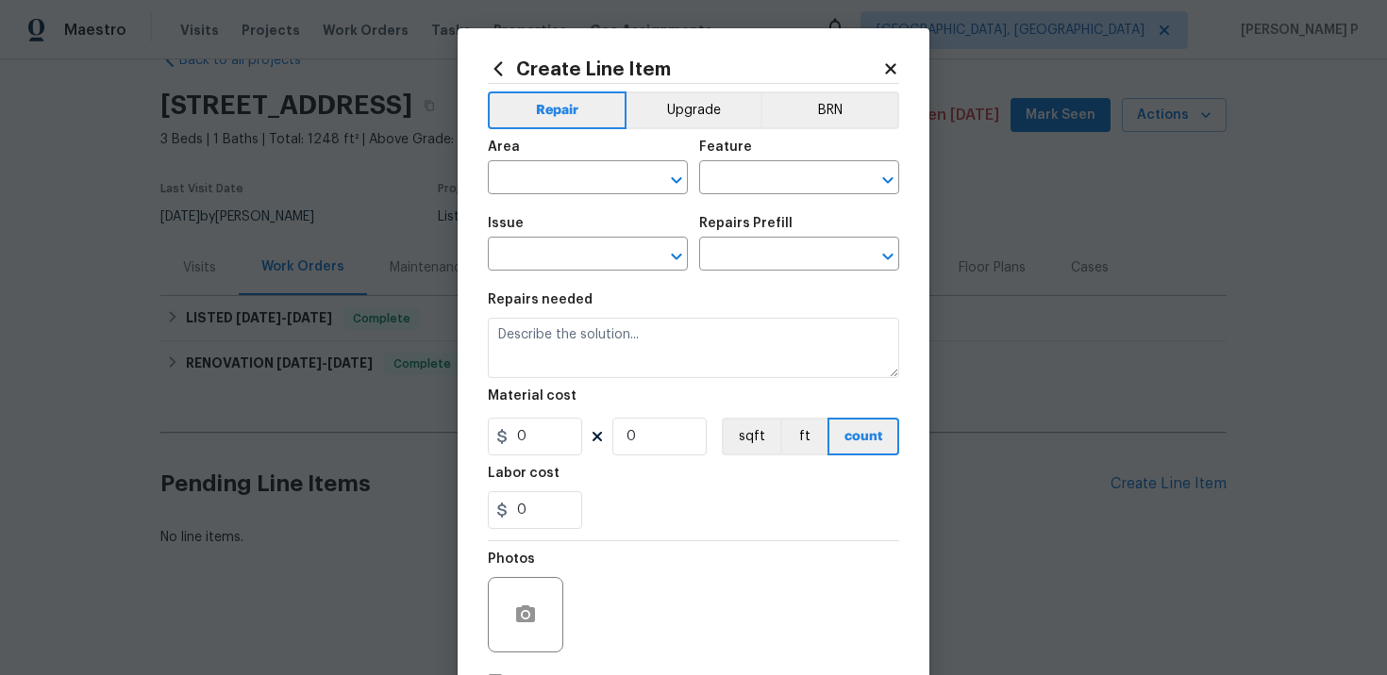
click at [899, 588] on div "Photos" at bounding box center [693, 602] width 411 height 123
click at [550, 180] on input "text" at bounding box center [561, 179] width 147 height 29
click at [579, 260] on li "Interior Overall" at bounding box center [588, 253] width 200 height 31
type input "Interior Overall"
click at [749, 186] on input "text" at bounding box center [772, 179] width 147 height 29
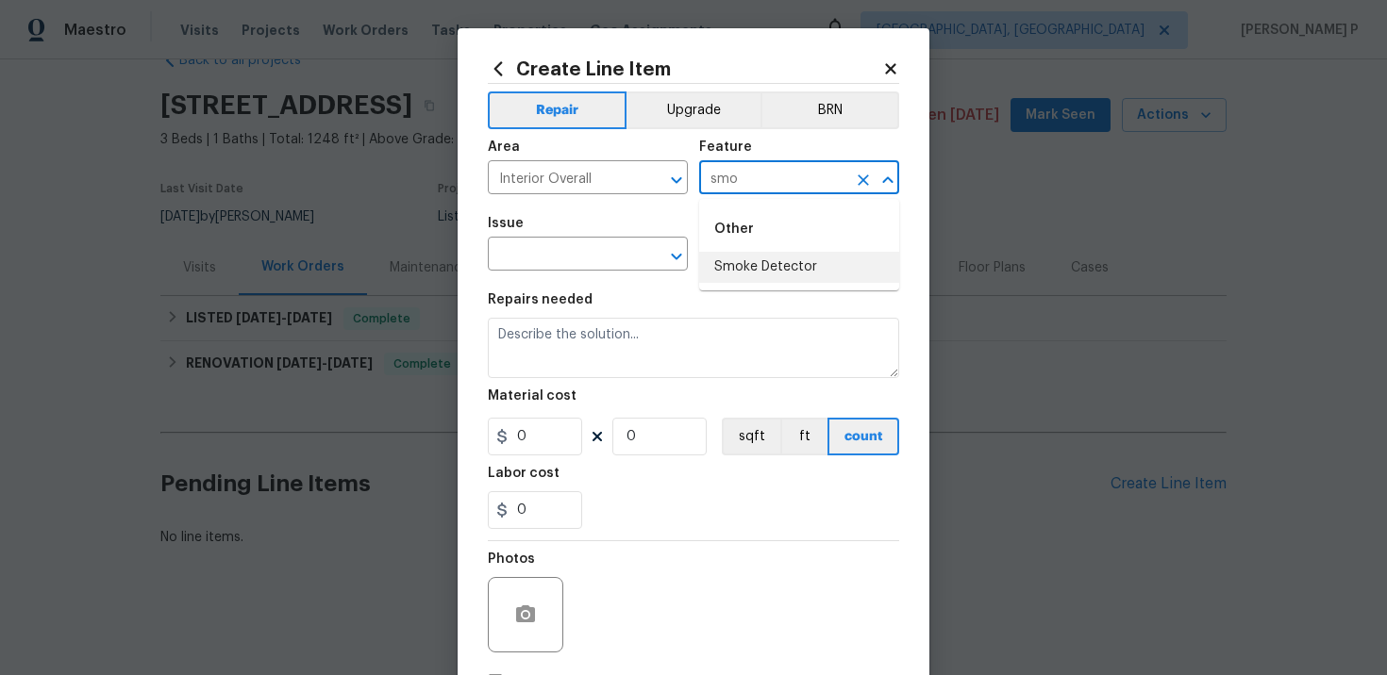
click at [785, 254] on li "Smoke Detector" at bounding box center [799, 267] width 200 height 31
type input "Smoke Detector"
click at [520, 251] on input "text" at bounding box center [561, 255] width 147 height 29
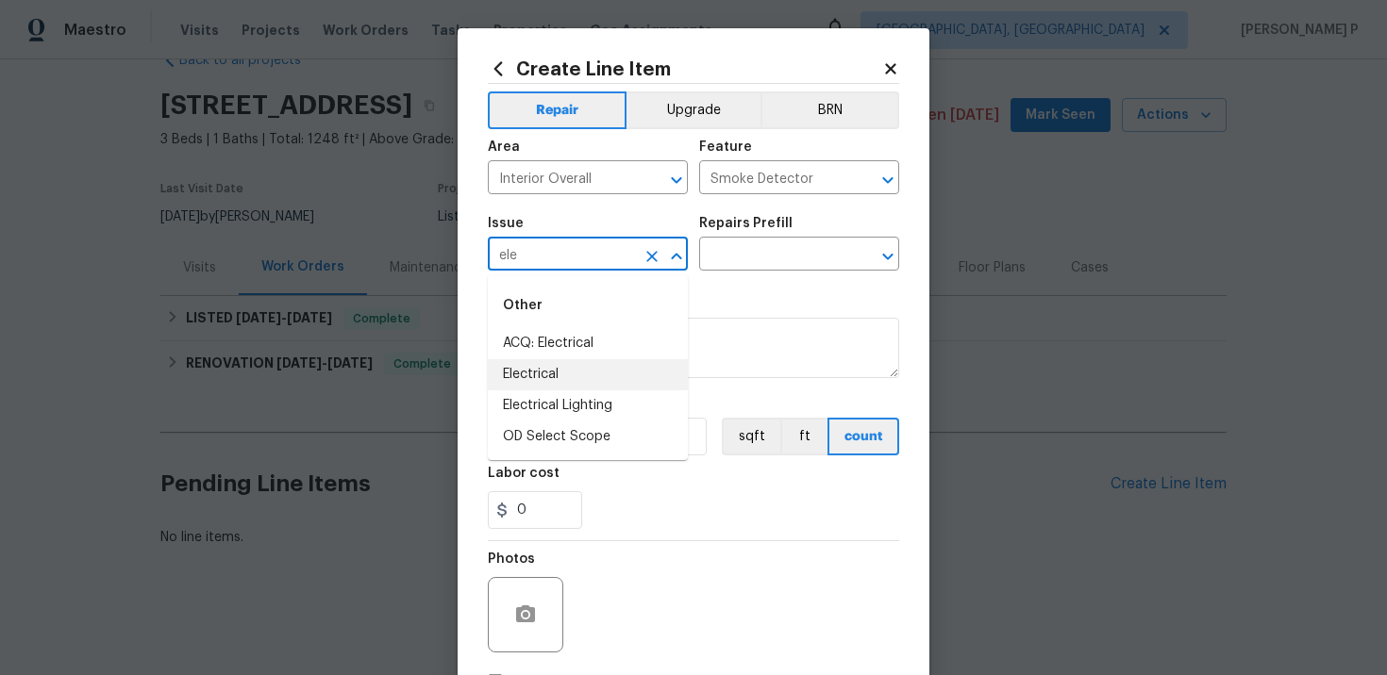
click at [543, 377] on li "Electrical" at bounding box center [588, 374] width 200 height 31
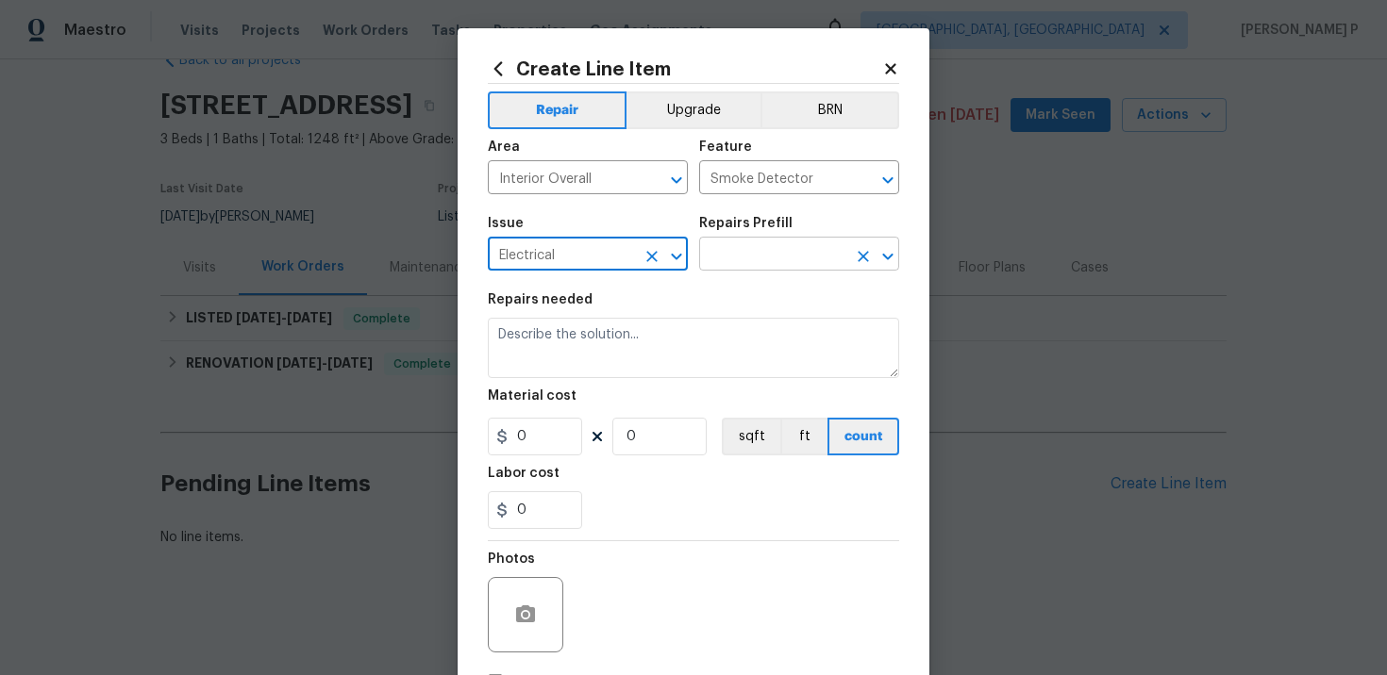
type input "Electrical"
click at [773, 265] on input "text" at bounding box center [772, 255] width 147 height 29
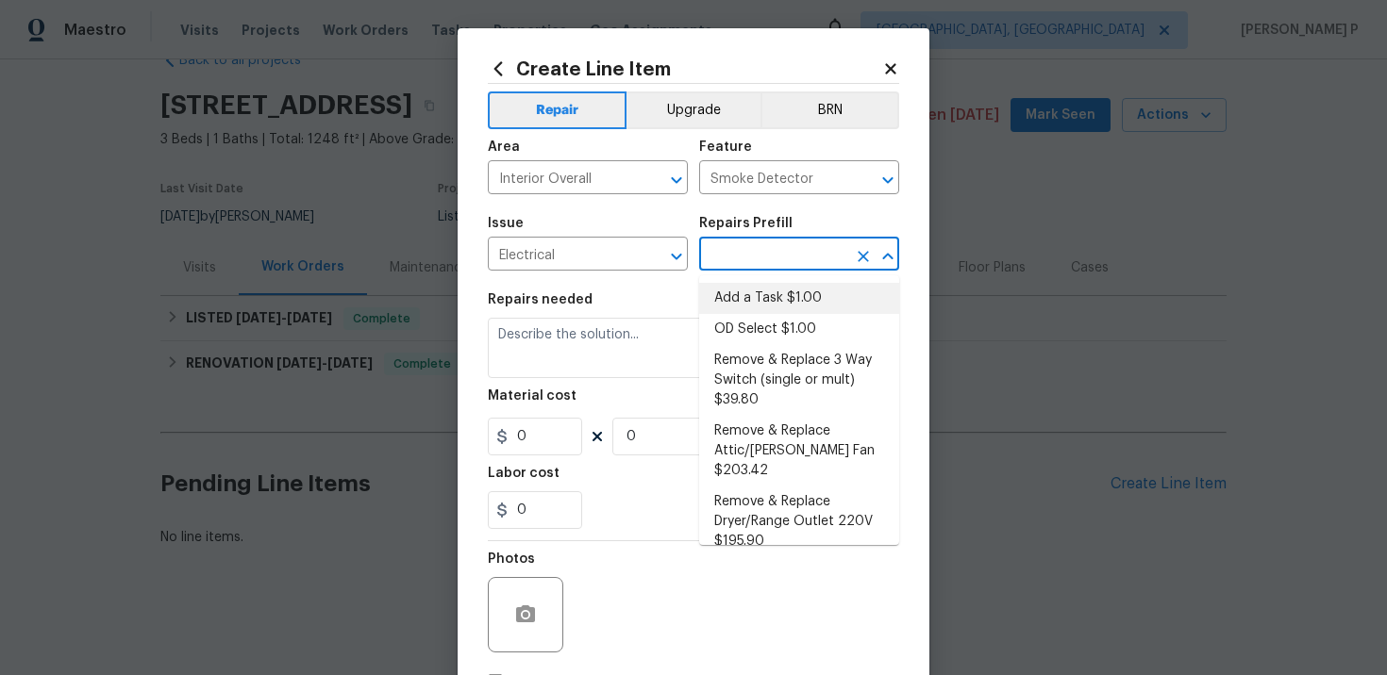
click at [775, 305] on li "Add a Task $1.00" at bounding box center [799, 298] width 200 height 31
type input "Add a Task $1.00"
type textarea "HPM to detail"
type input "1"
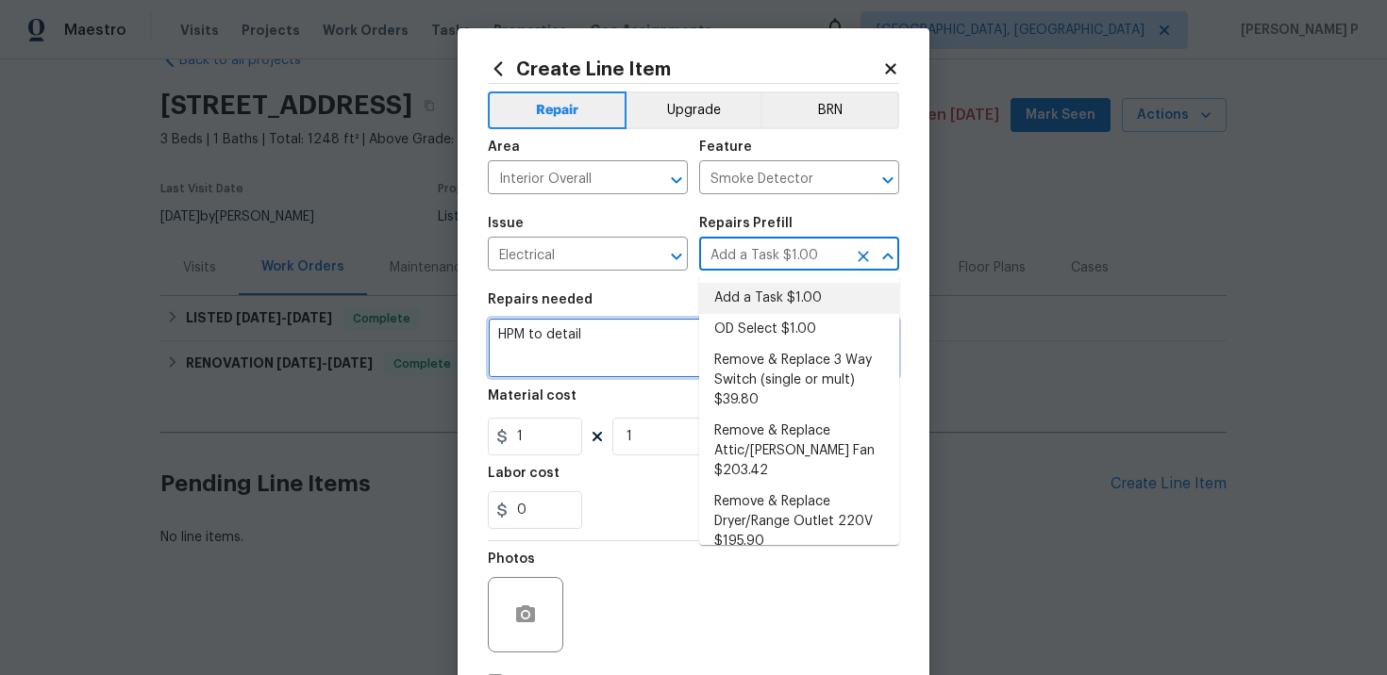
click at [557, 342] on textarea "HPM to detail" at bounding box center [693, 348] width 411 height 60
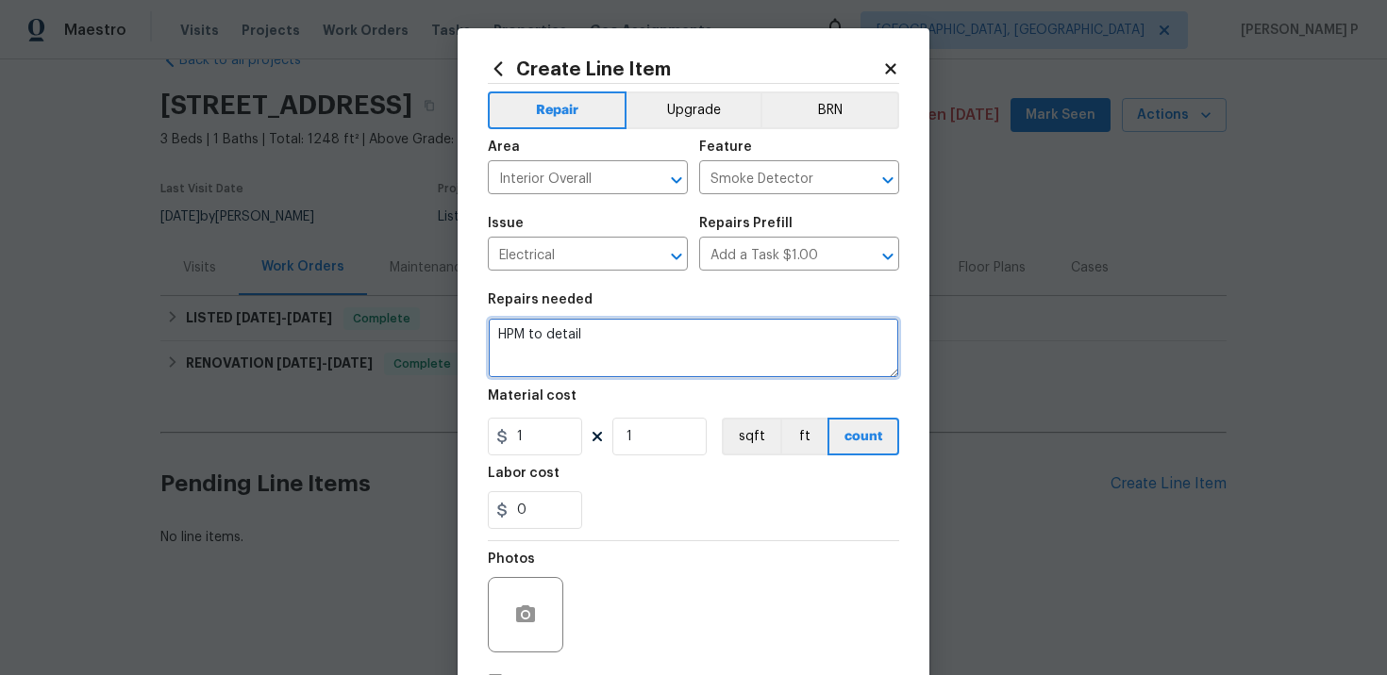
click at [557, 342] on textarea "HPM to detail" at bounding box center [693, 348] width 411 height 60
paste textarea "Neighbor called to report that the fire alarm has been going off all night - De…"
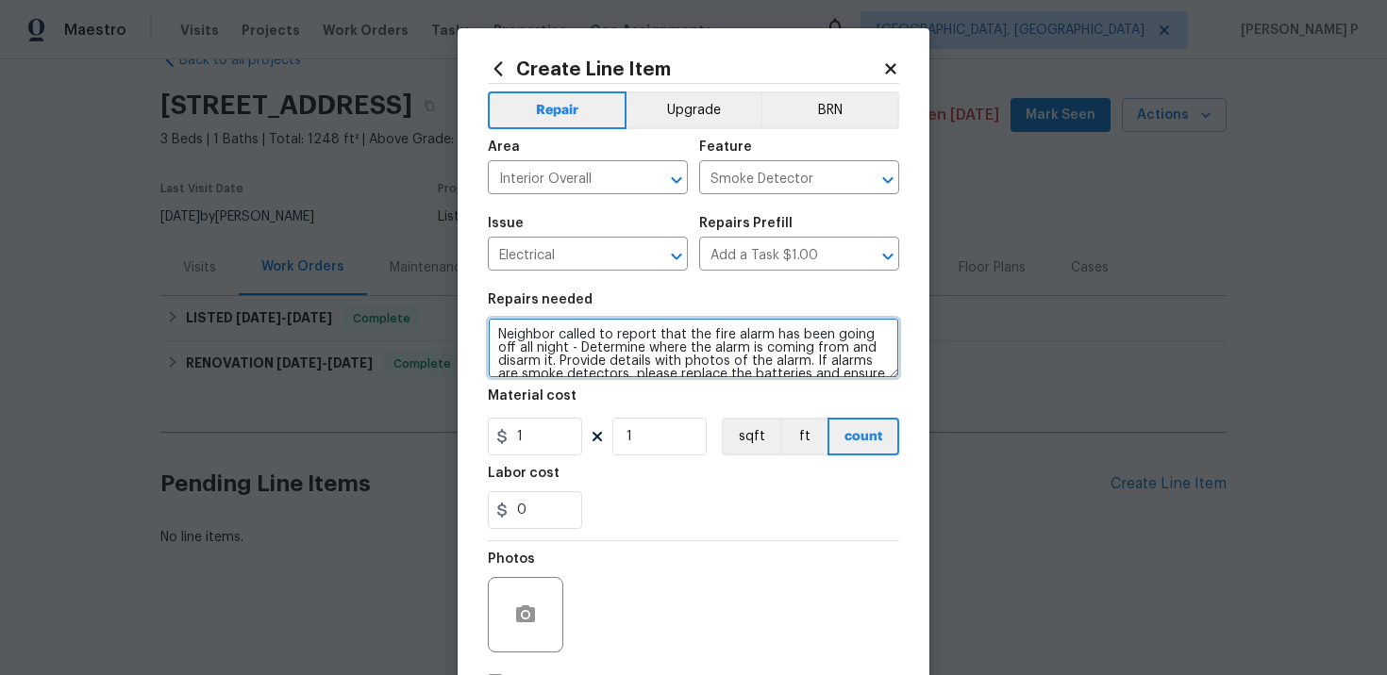
scroll to position [30, 0]
type textarea "Neighbor called to report that the fire alarm has been going off all night - De…"
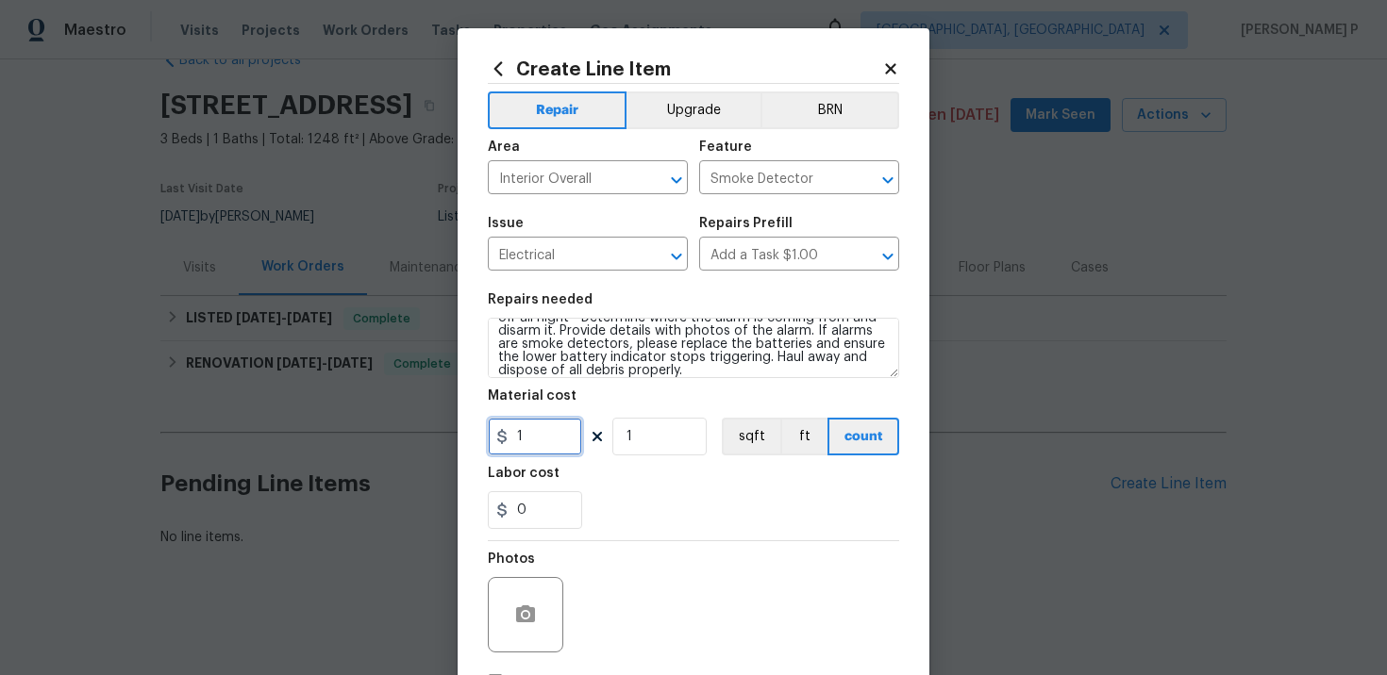
click at [545, 426] on input "1" at bounding box center [535, 437] width 94 height 38
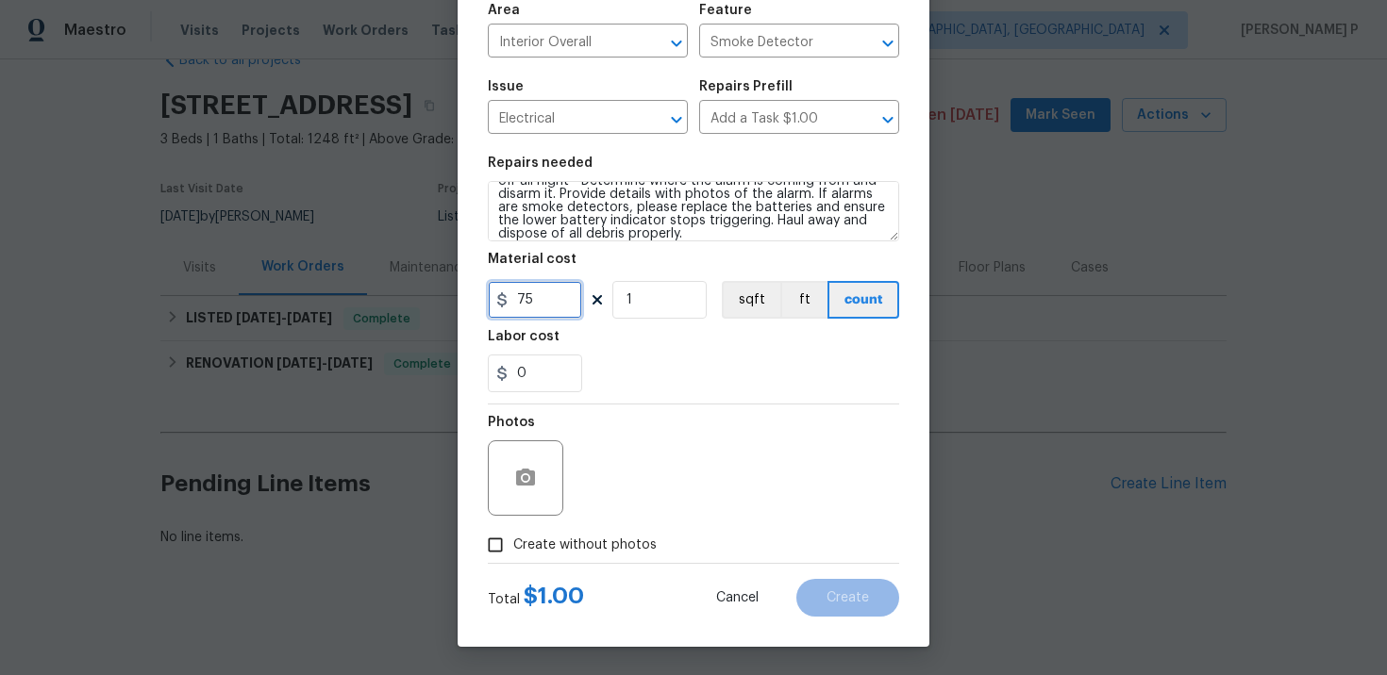
type input "75"
click at [496, 551] on input "Create without photos" at bounding box center [495, 545] width 36 height 36
checkbox input "true"
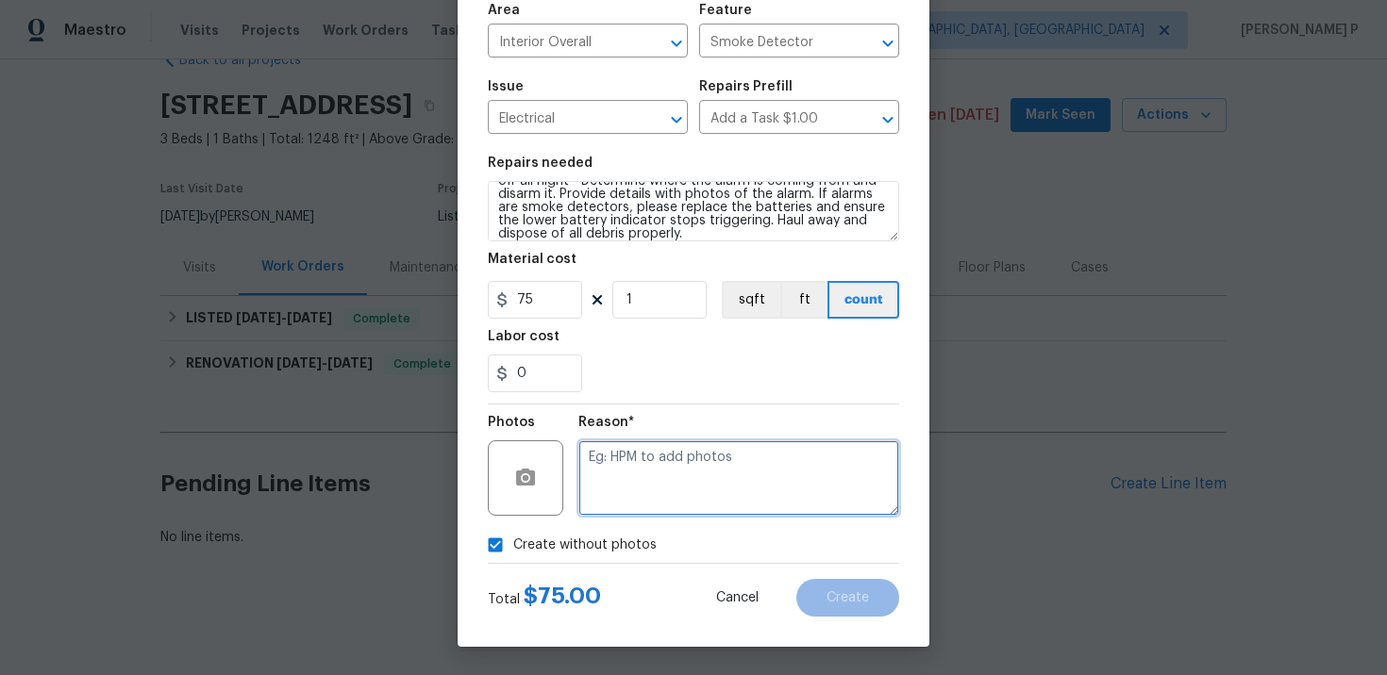
click at [624, 483] on textarea at bounding box center [738, 478] width 321 height 75
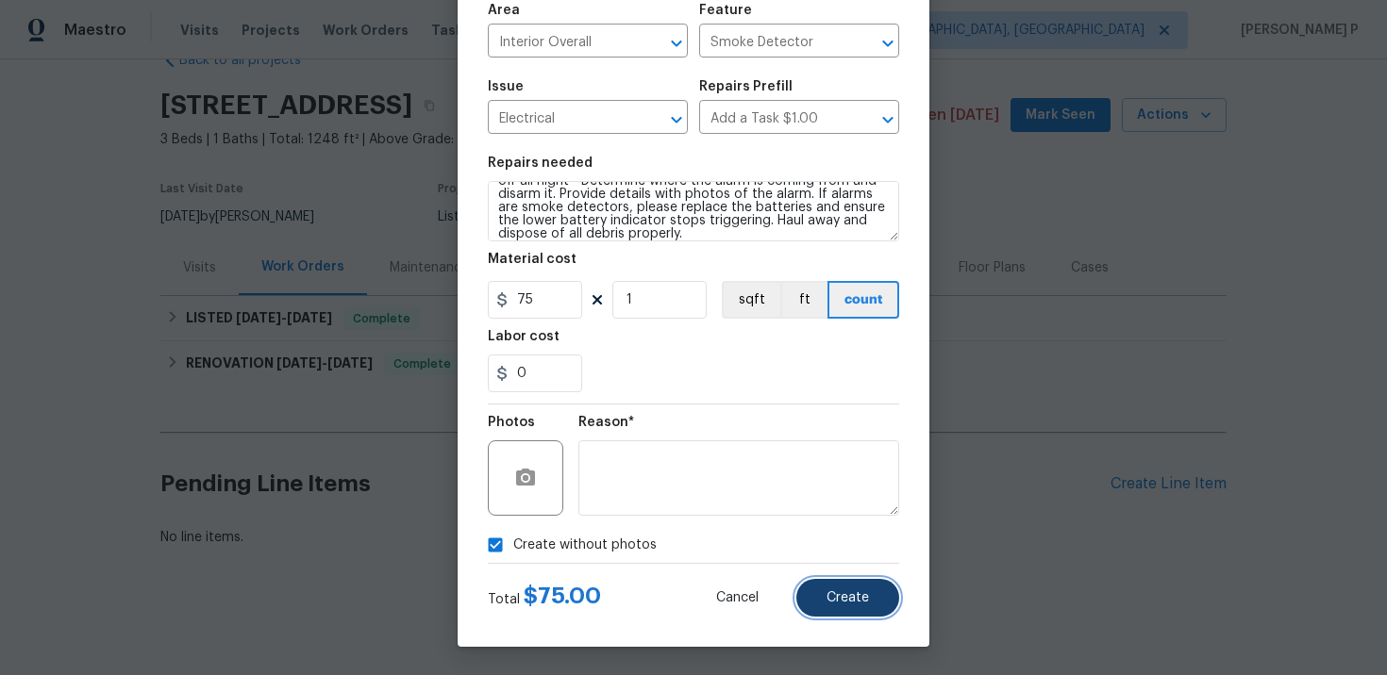
click at [859, 594] on span "Create" at bounding box center [847, 598] width 42 height 14
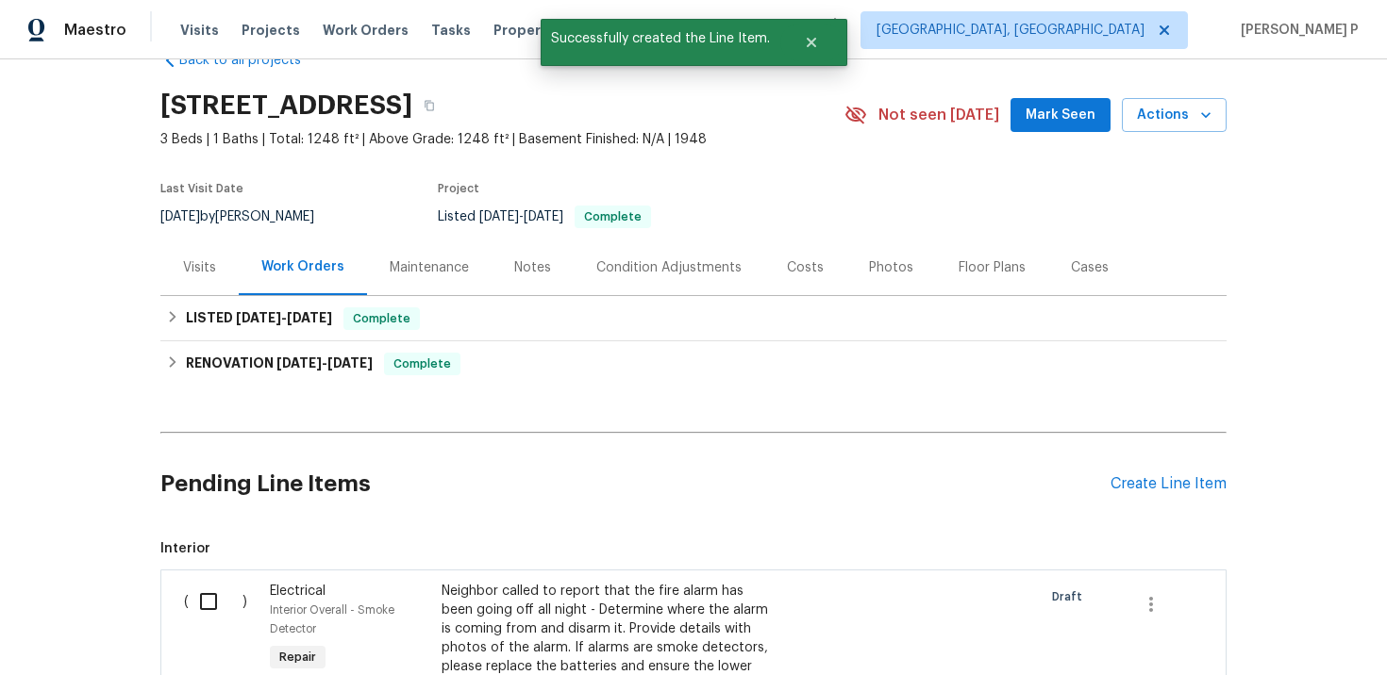
click at [209, 604] on input "checkbox" at bounding box center [216, 602] width 54 height 40
checkbox input "true"
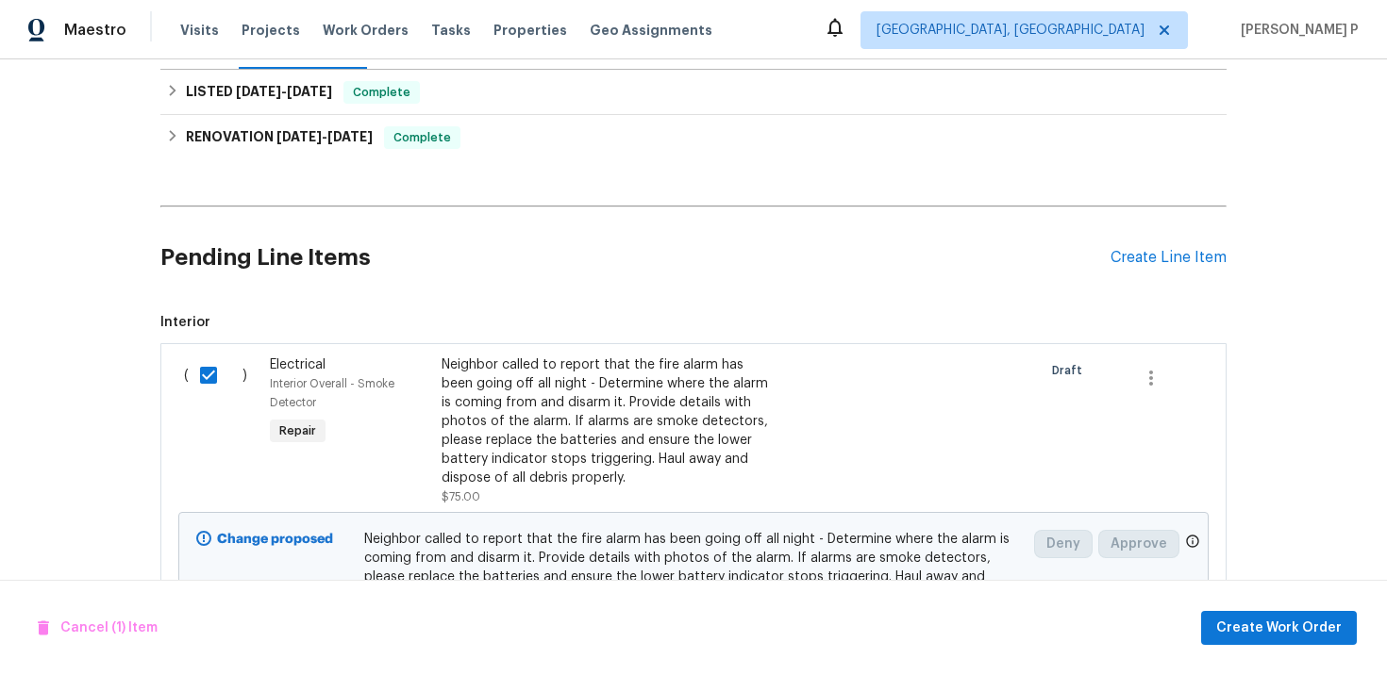
scroll to position [393, 0]
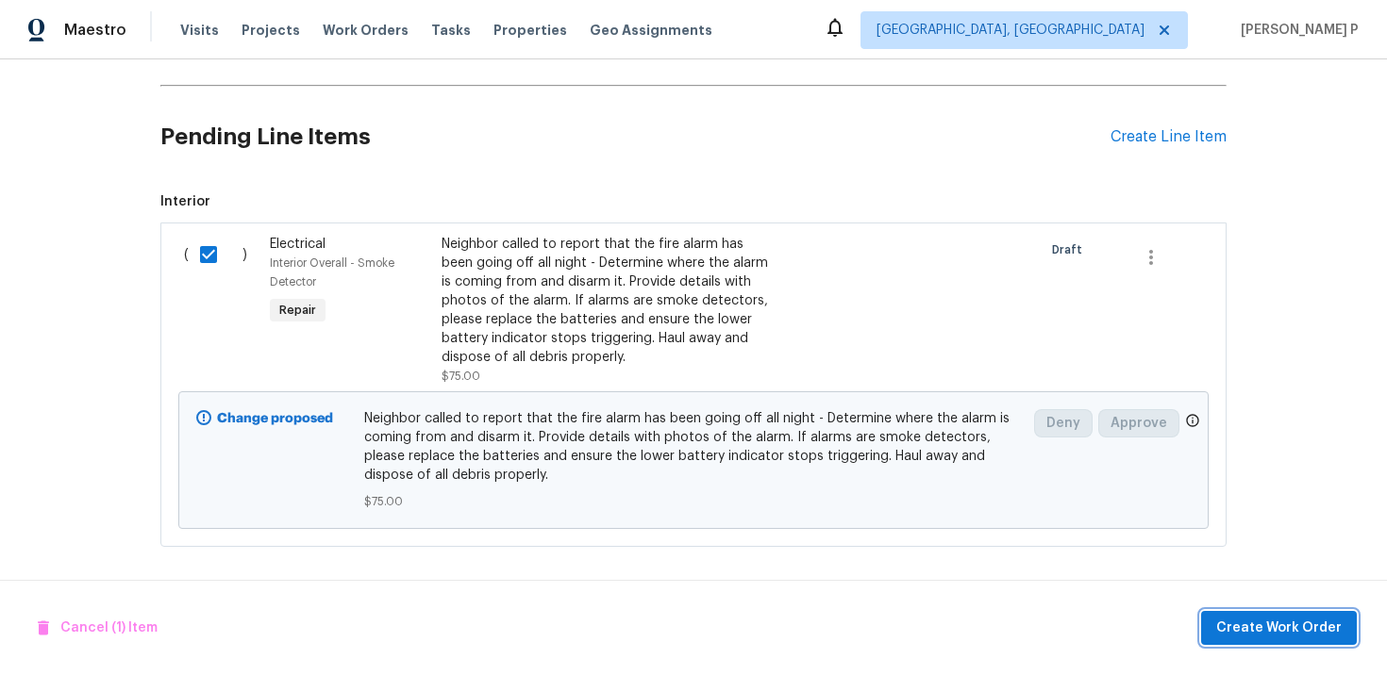
click at [1279, 628] on span "Create Work Order" at bounding box center [1278, 629] width 125 height 24
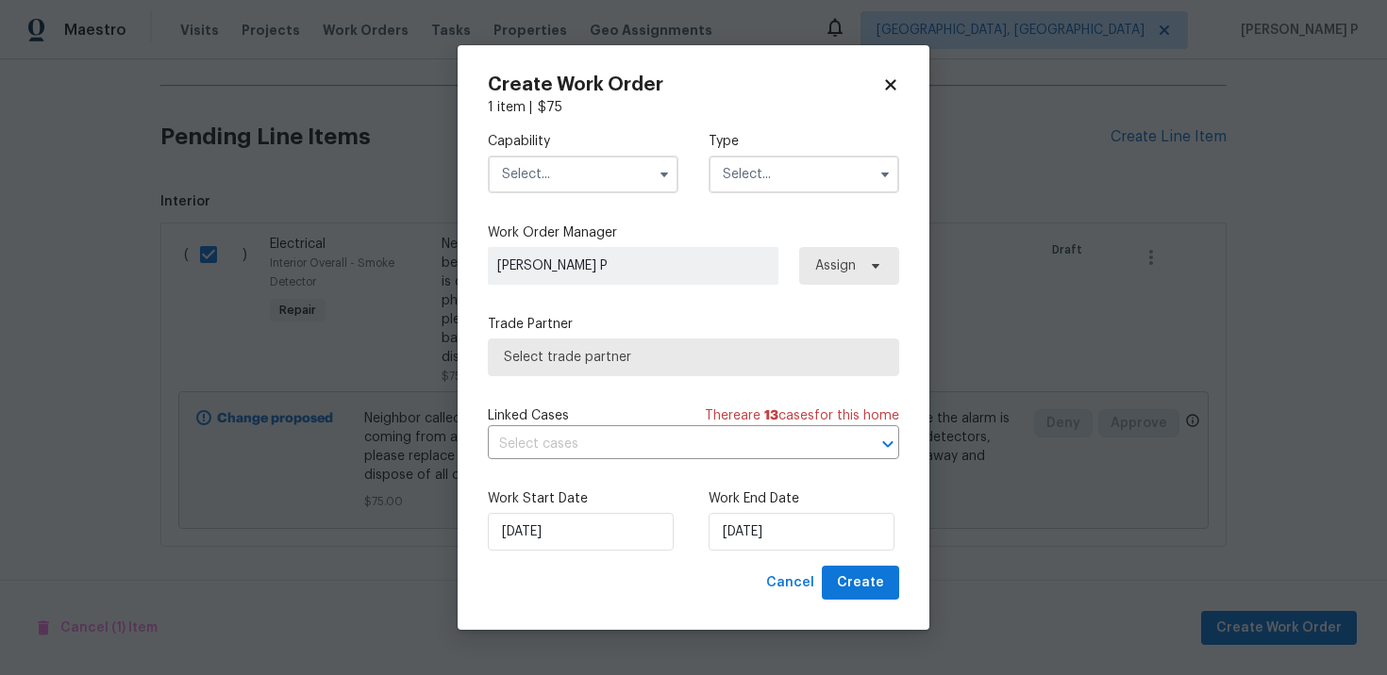
click at [772, 176] on input "text" at bounding box center [803, 175] width 191 height 38
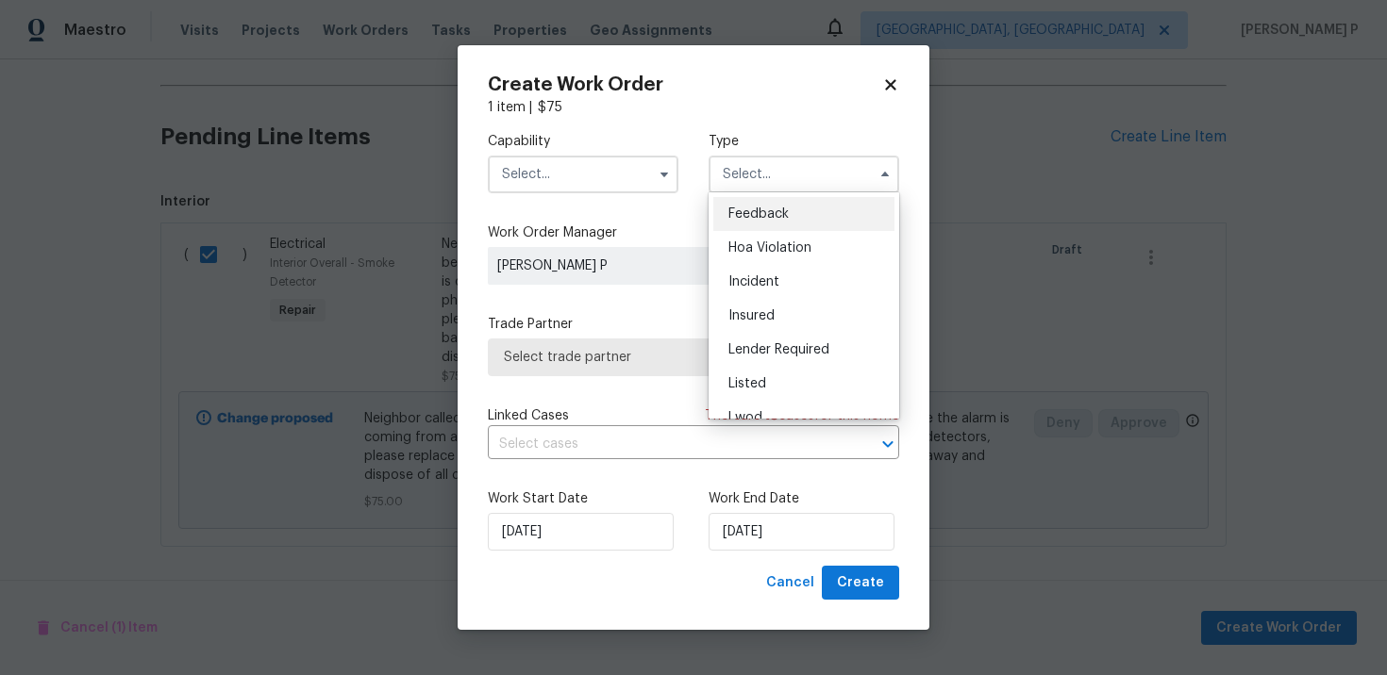
click at [773, 209] on span "Feedback" at bounding box center [758, 214] width 60 height 13
type input "Feedback"
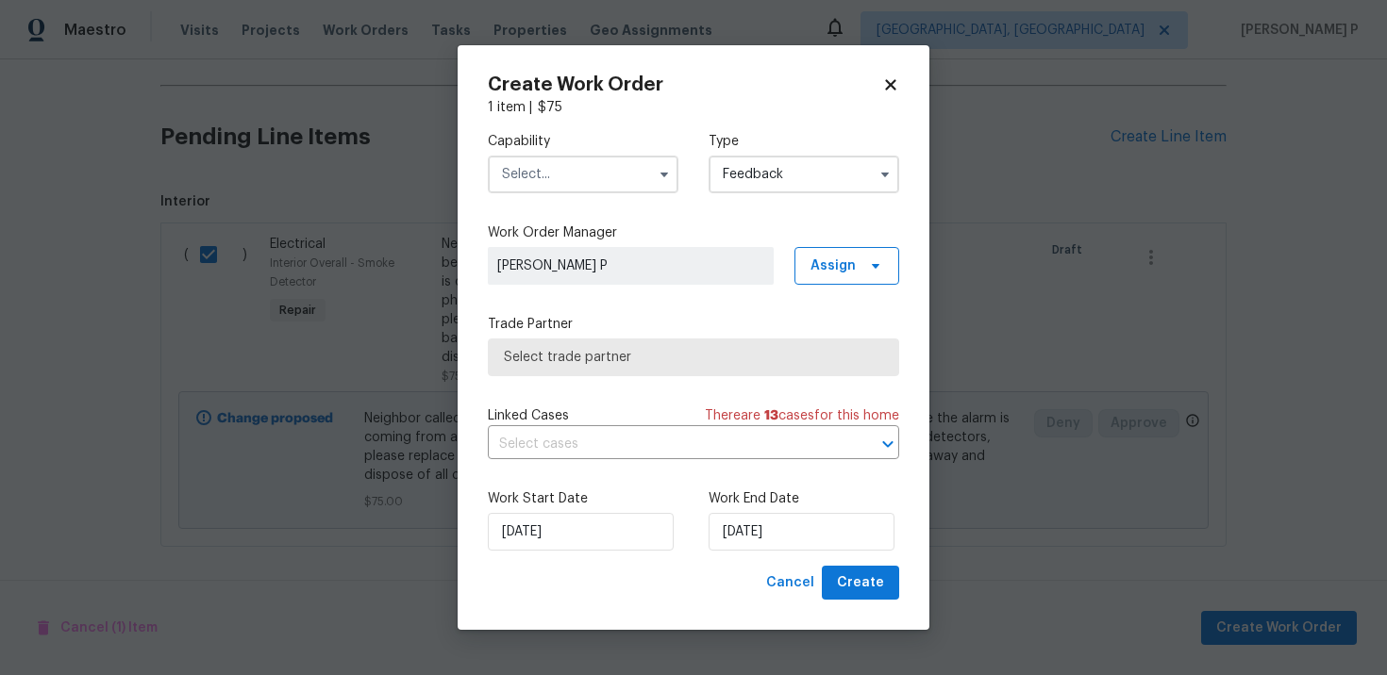
click at [631, 186] on input "text" at bounding box center [583, 175] width 191 height 38
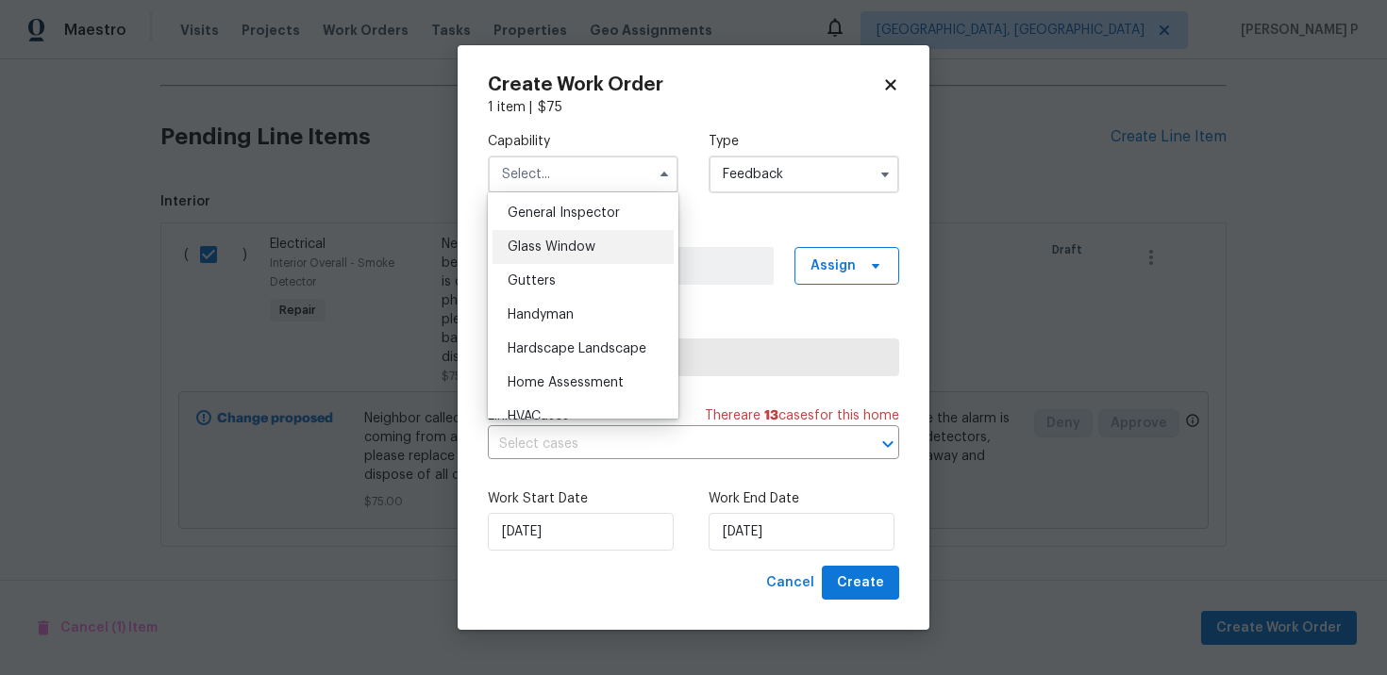
scroll to position [1002, 0]
click at [545, 260] on div "Handyman" at bounding box center [582, 250] width 181 height 34
type input "Handyman"
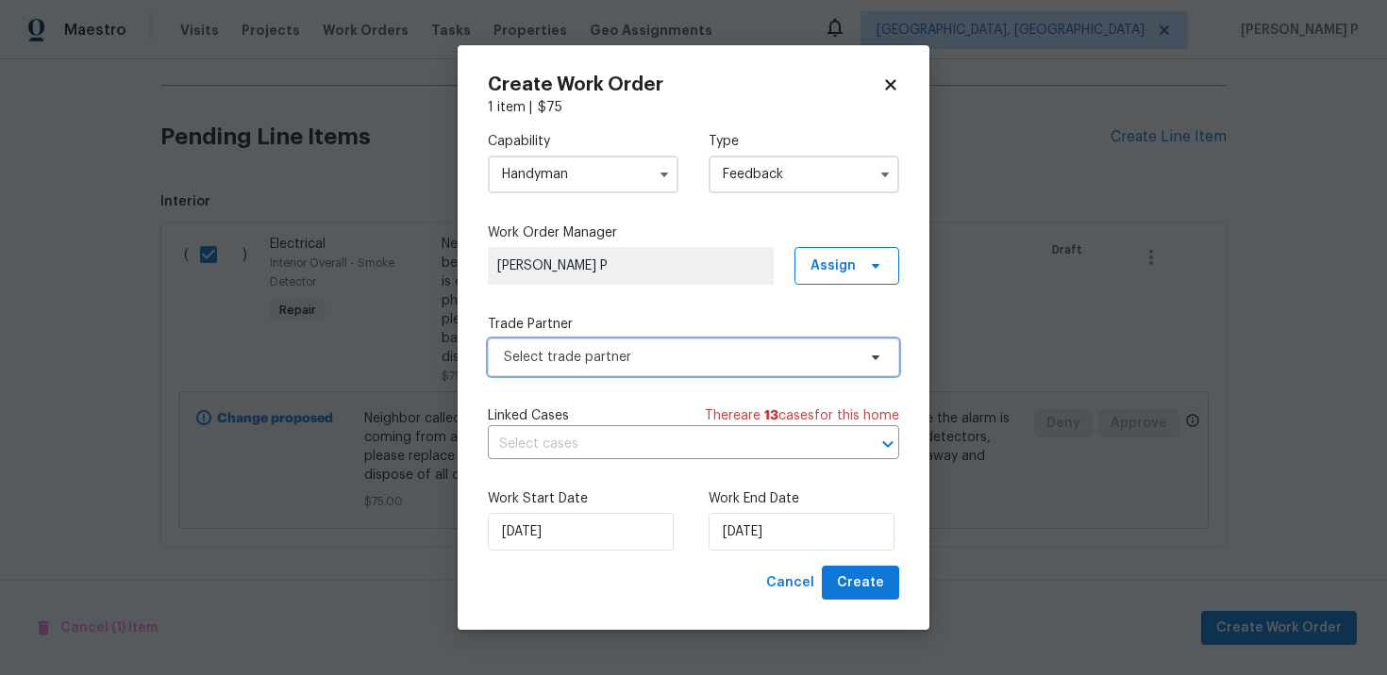
click at [601, 343] on span "Select trade partner" at bounding box center [693, 358] width 411 height 38
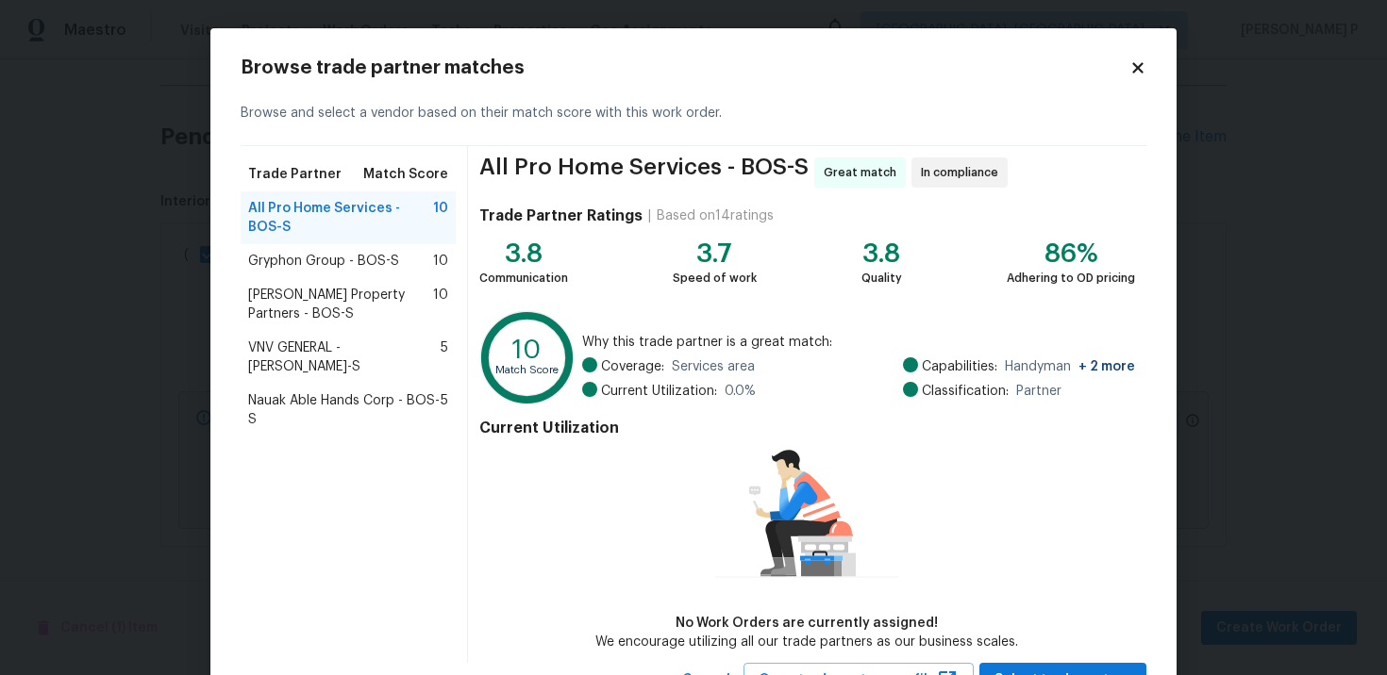
scroll to position [79, 0]
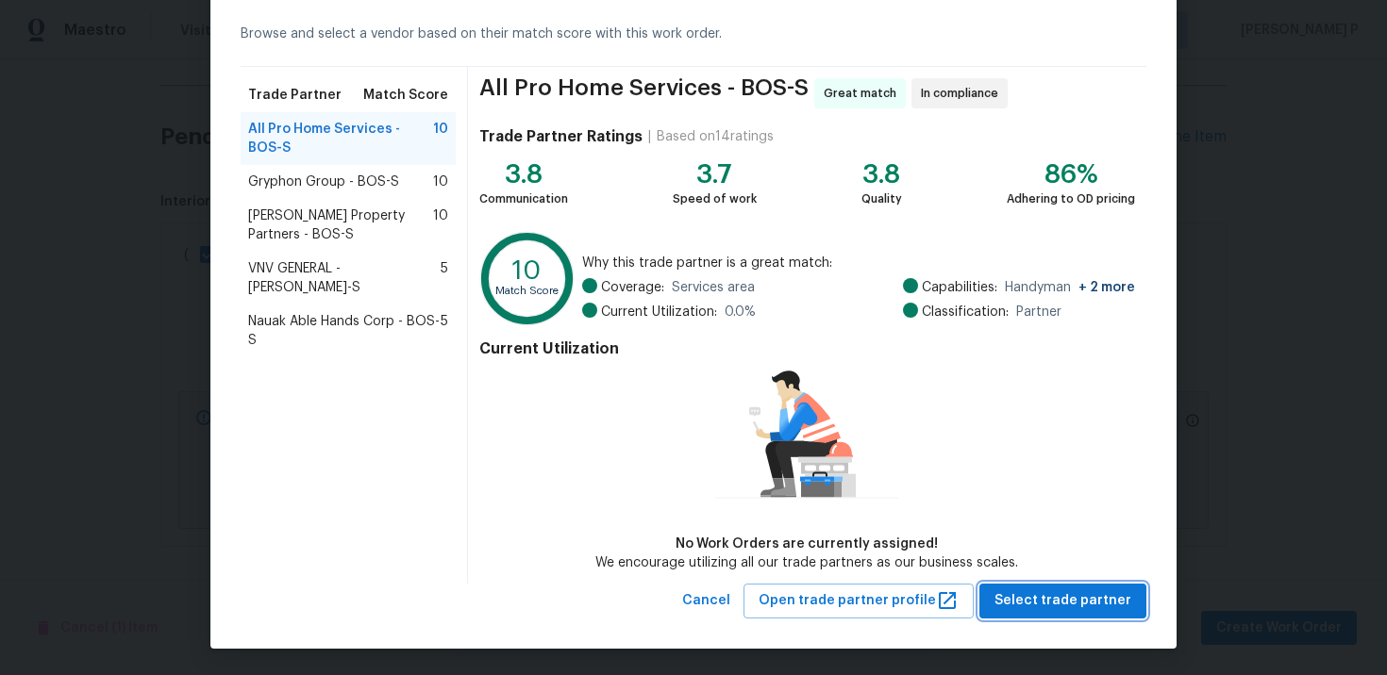
click at [1021, 585] on button "Select trade partner" at bounding box center [1062, 601] width 167 height 35
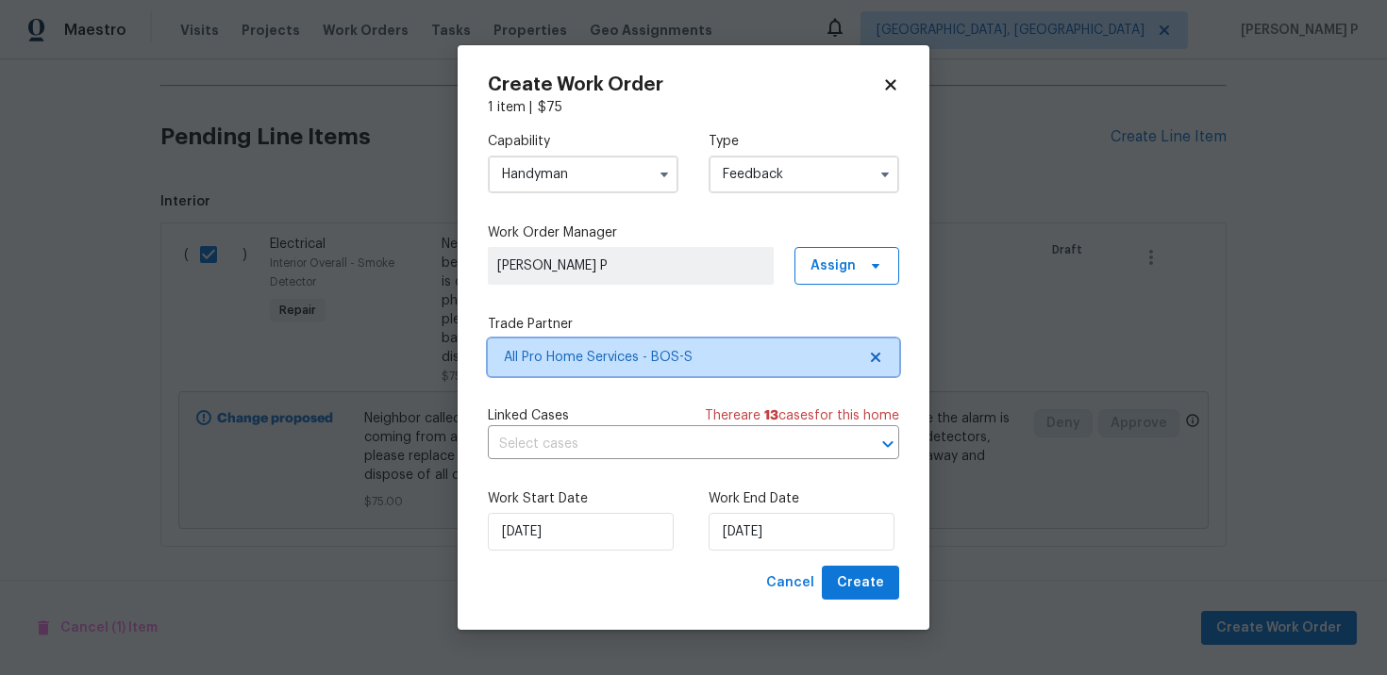
scroll to position [0, 0]
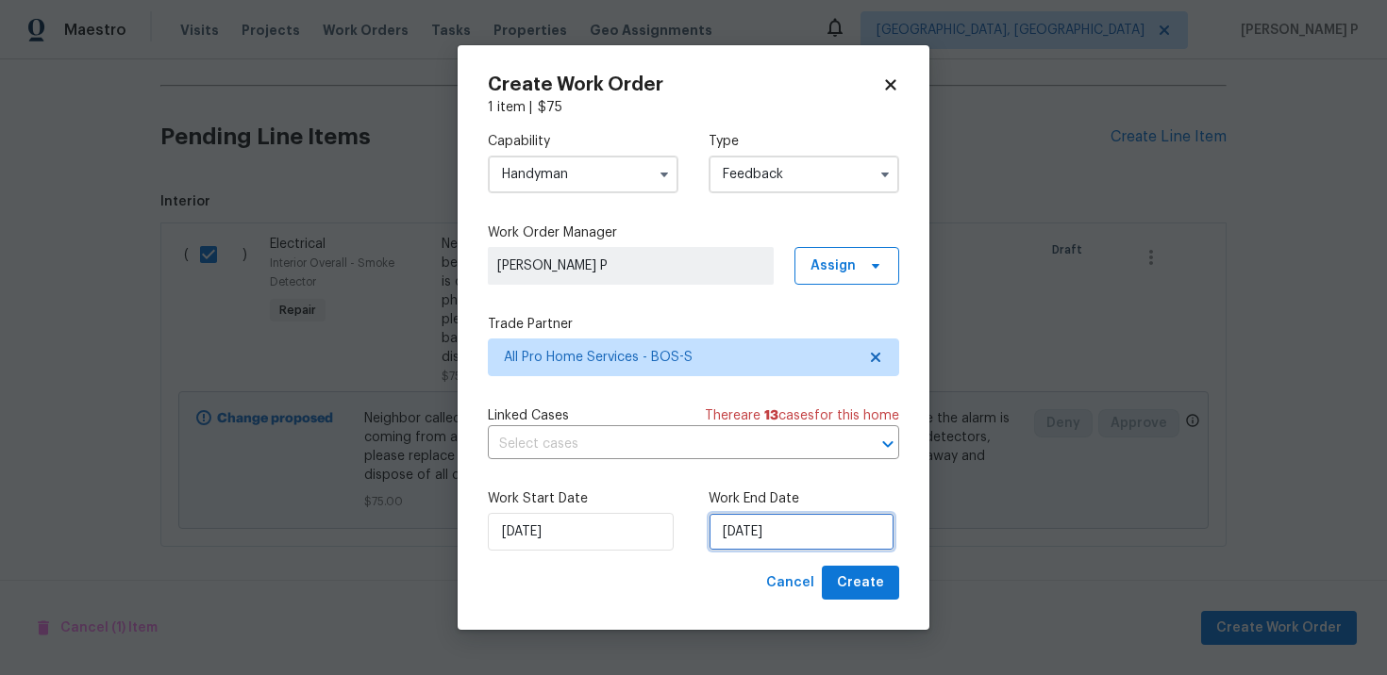
click at [768, 529] on input "[DATE]" at bounding box center [801, 532] width 186 height 38
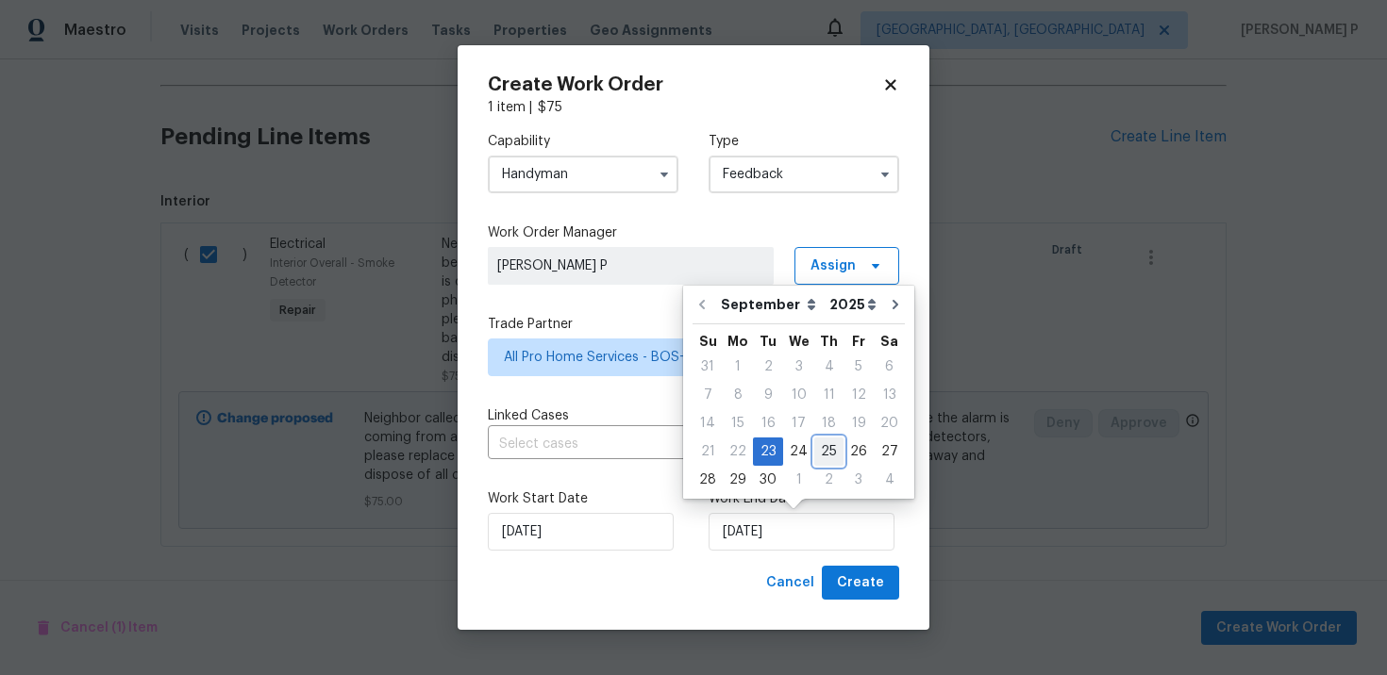
click at [826, 442] on div "25" at bounding box center [828, 452] width 29 height 26
type input "[DATE]"
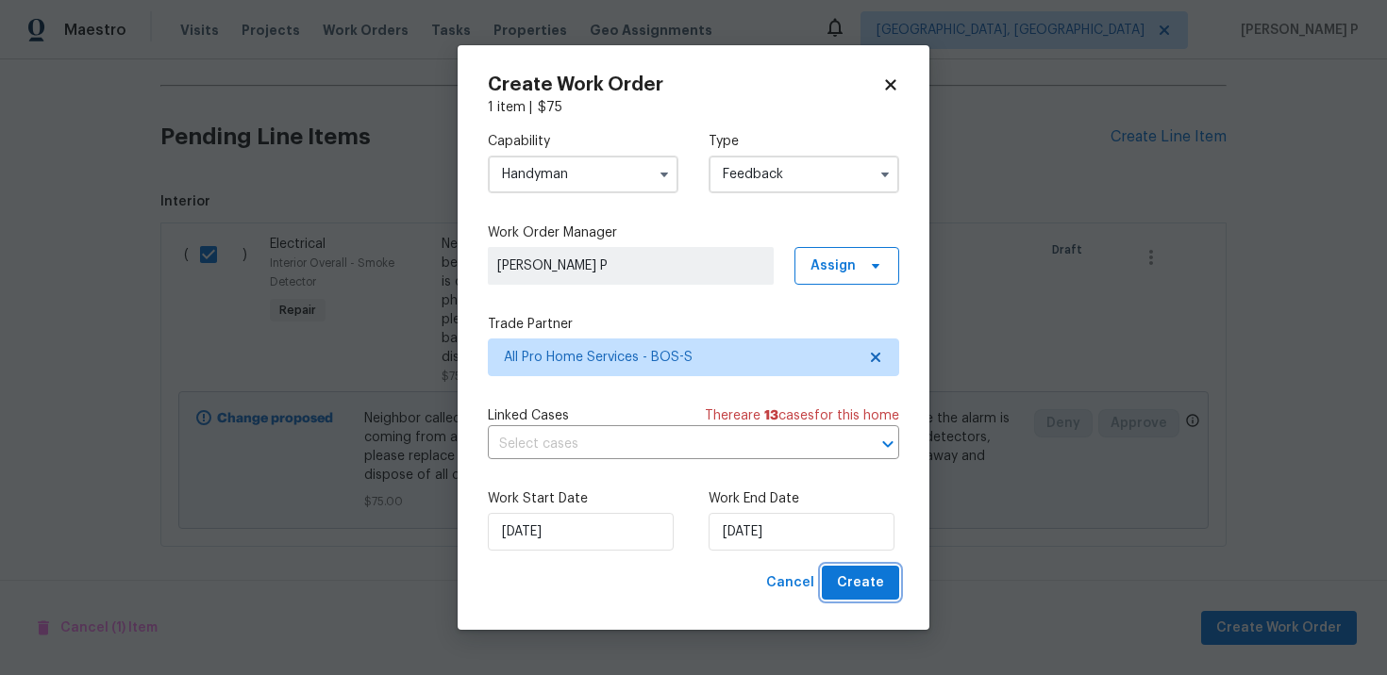
click at [876, 590] on span "Create" at bounding box center [860, 584] width 47 height 24
checkbox input "false"
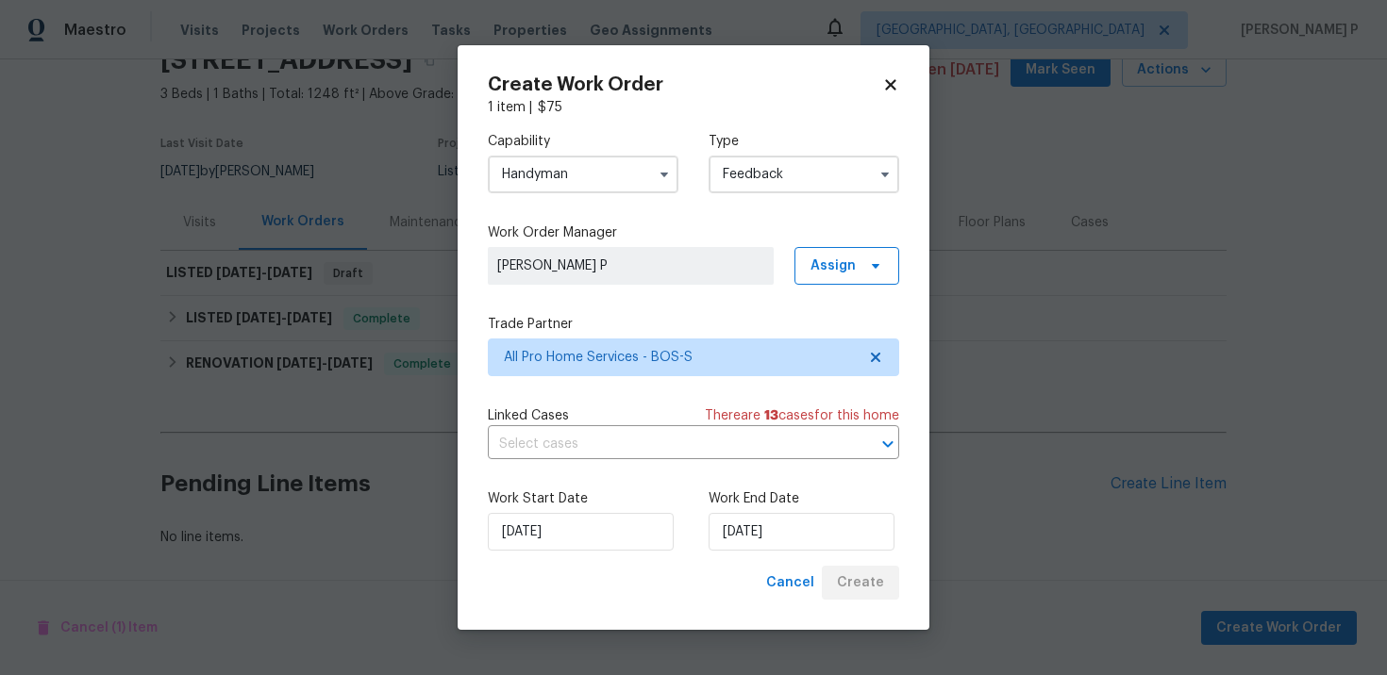
scroll to position [92, 0]
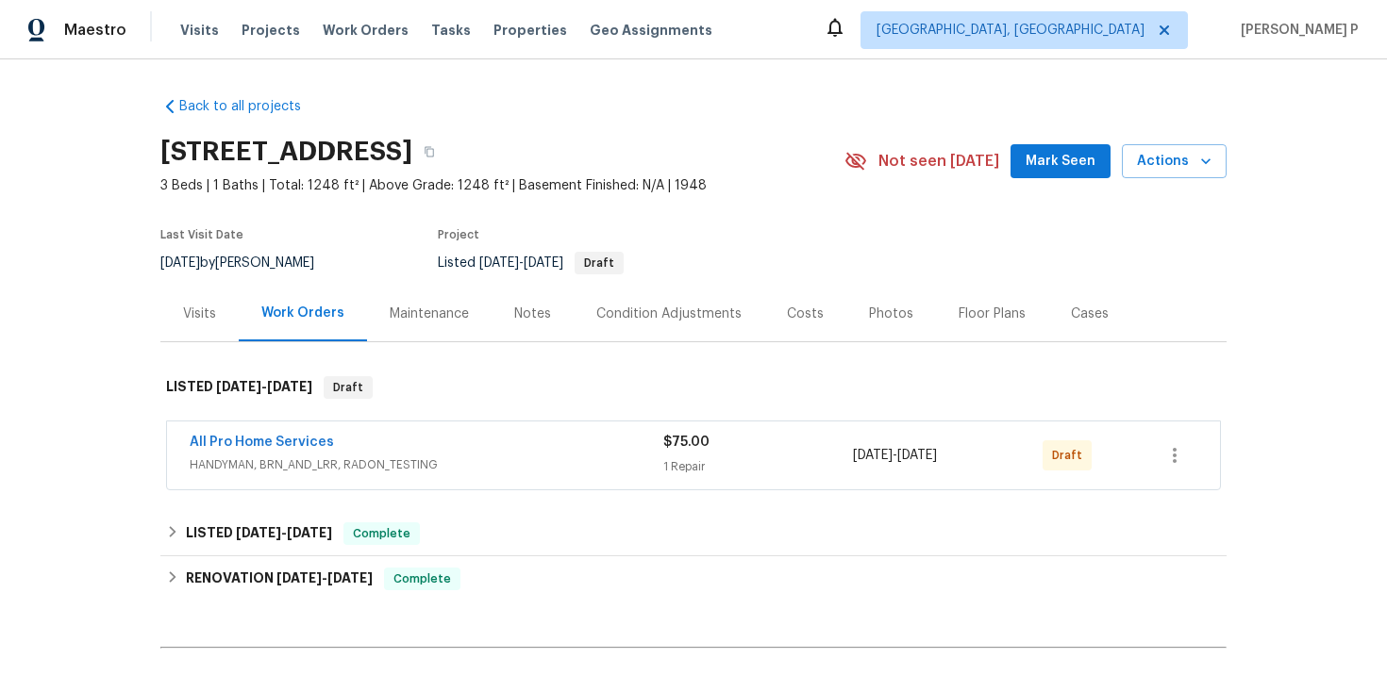
click at [280, 452] on div "All Pro Home Services" at bounding box center [427, 444] width 474 height 23
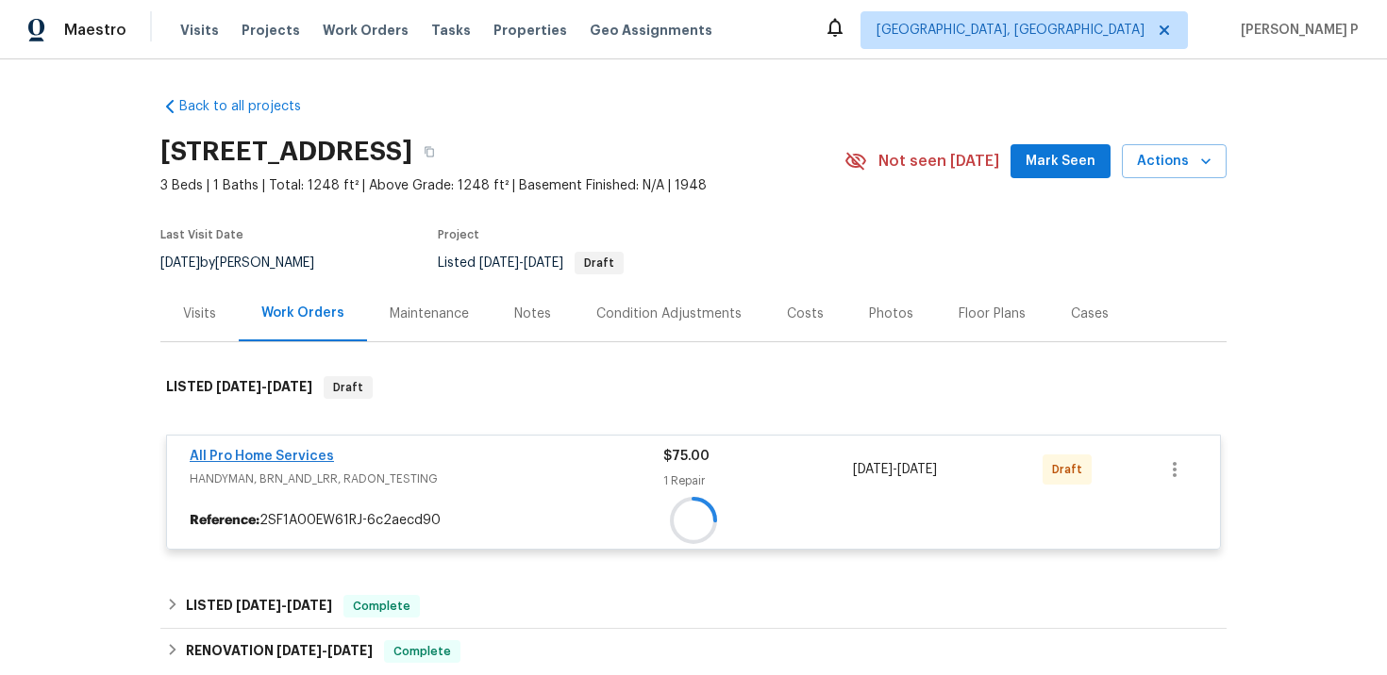
click at [291, 504] on div at bounding box center [693, 521] width 1053 height 34
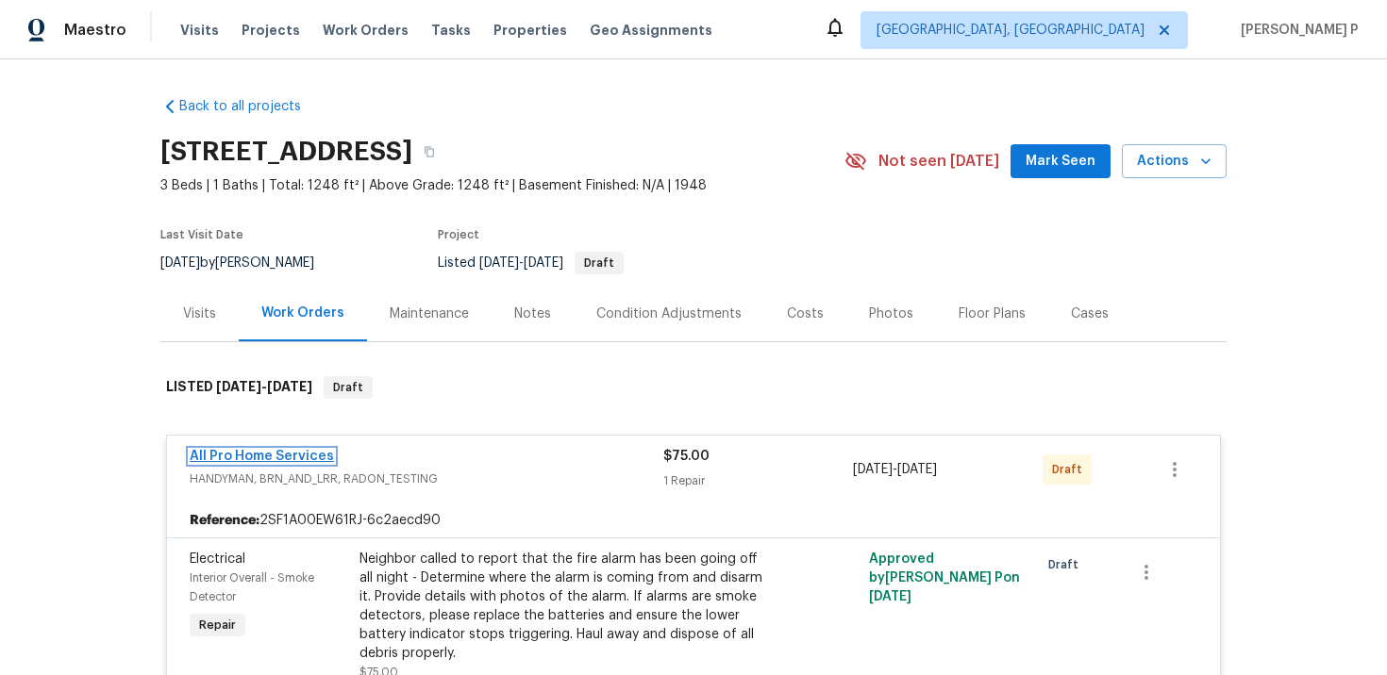
click at [294, 457] on link "All Pro Home Services" at bounding box center [262, 456] width 144 height 13
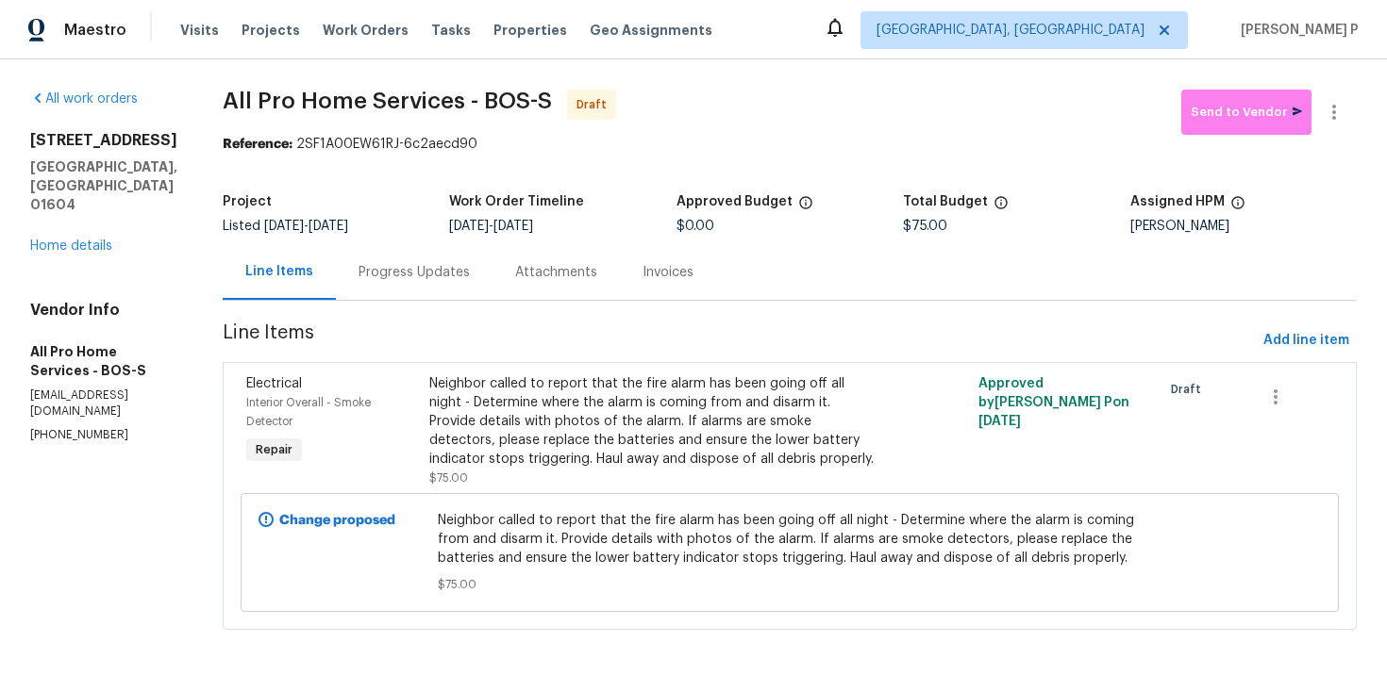
click at [442, 259] on div "Progress Updates" at bounding box center [414, 272] width 157 height 56
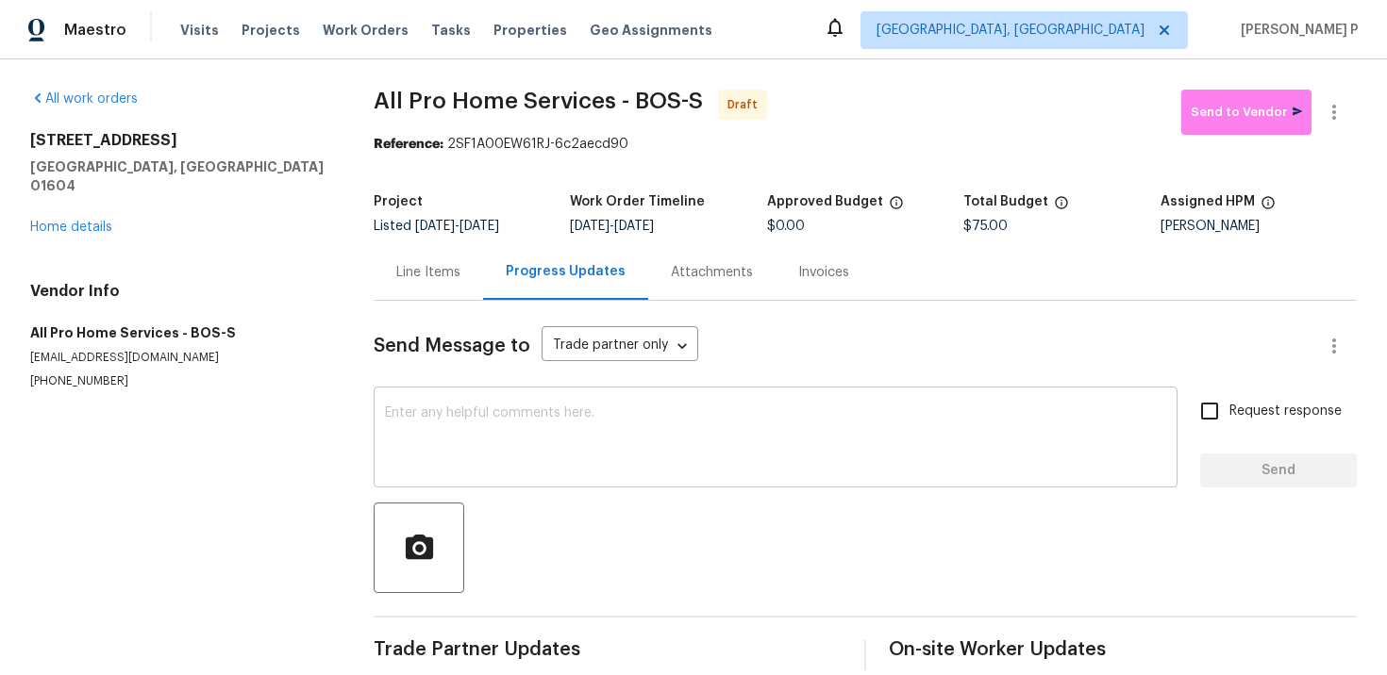
click at [478, 436] on textarea at bounding box center [775, 440] width 781 height 66
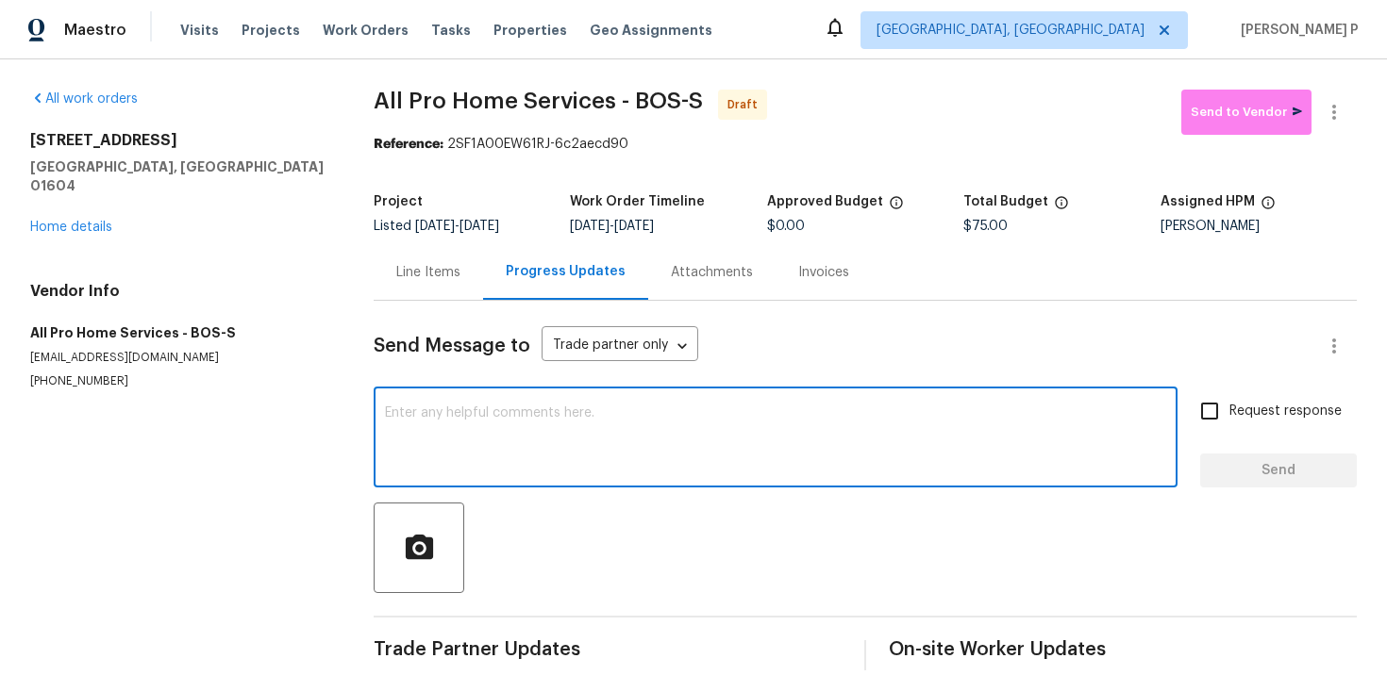
paste textarea "Hi, this is Ramyasri with Opendoor. I’m confirming you received the WO for the …"
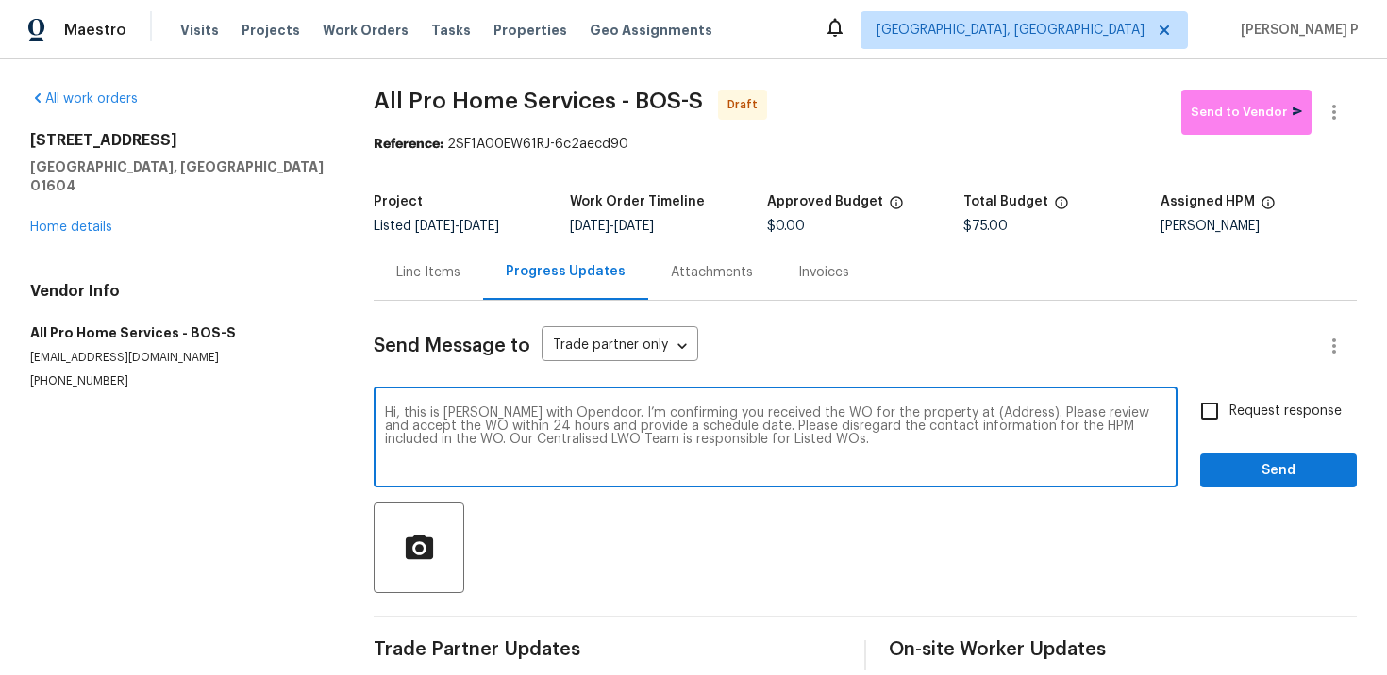
drag, startPoint x: 945, startPoint y: 411, endPoint x: 1004, endPoint y: 408, distance: 58.6
click at [1004, 408] on textarea "Hi, this is Ramyasri with Opendoor. I’m confirming you received the WO for the …" at bounding box center [775, 440] width 781 height 66
paste textarea "227 Plantation St, Worcester, MA 01604"
type textarea "Hi, this is Ramyasri with Opendoor. I’m confirming you received the WO for the …"
click at [1246, 414] on span "Request response" at bounding box center [1285, 412] width 112 height 20
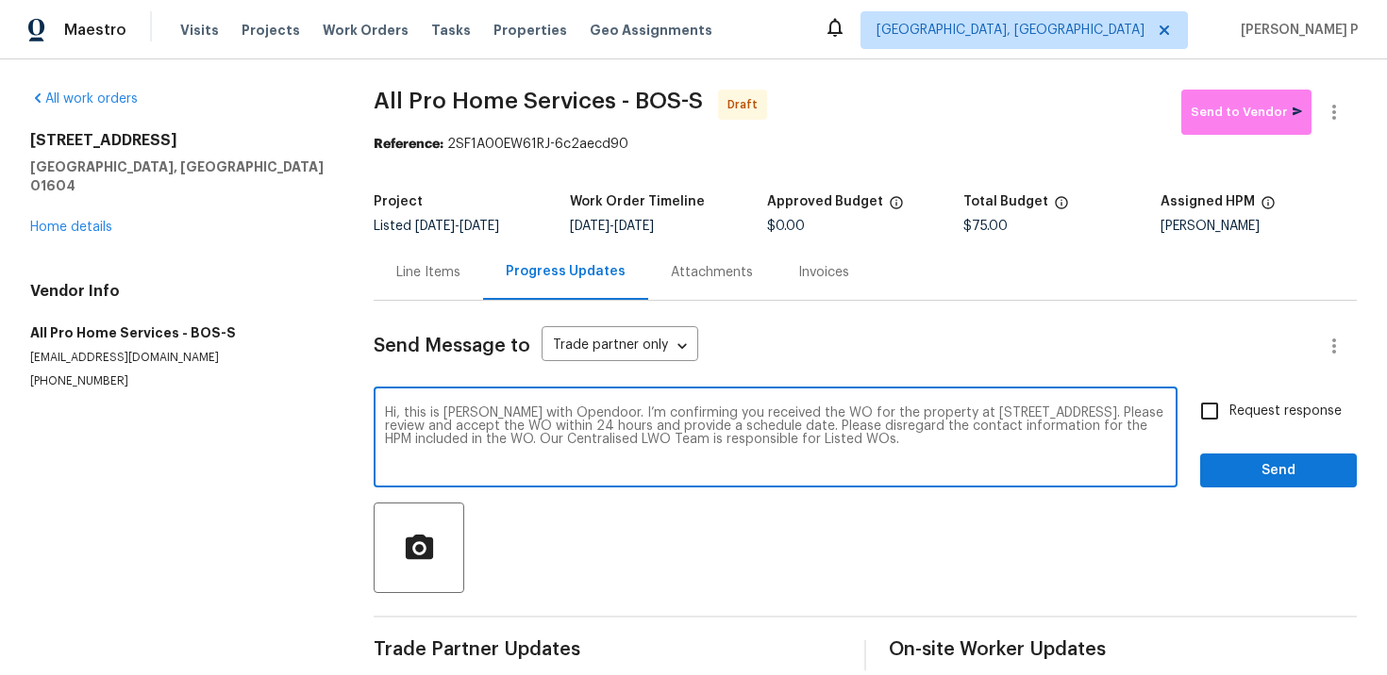
click at [1229, 414] on input "Request response" at bounding box center [1210, 411] width 40 height 40
checkbox input "true"
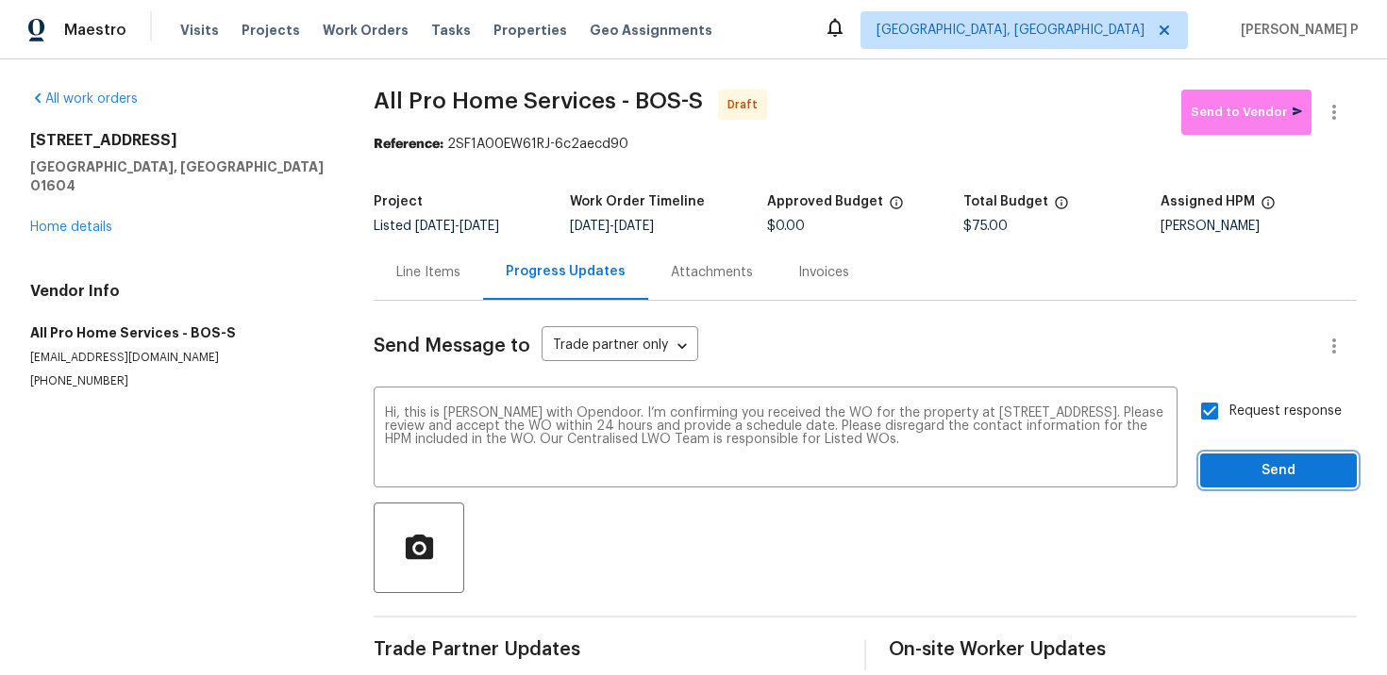
click at [1248, 461] on span "Send" at bounding box center [1278, 471] width 126 height 24
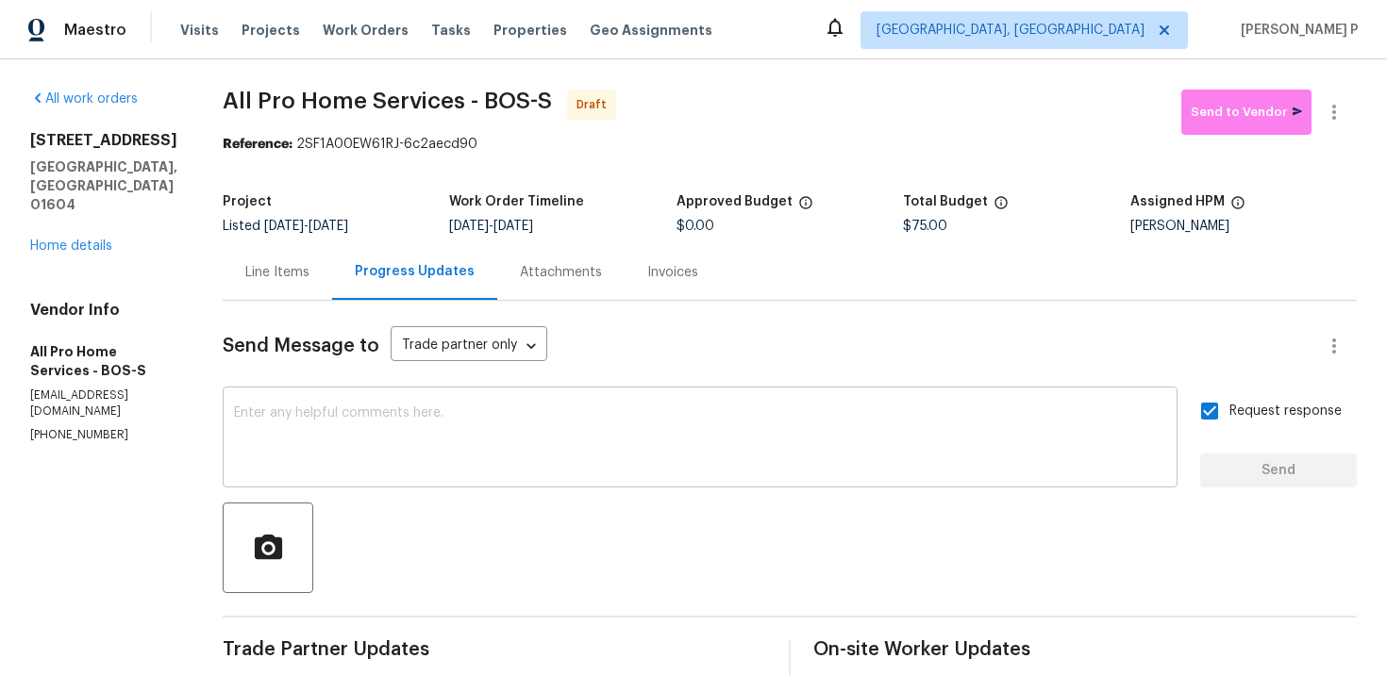
click at [687, 410] on textarea at bounding box center [700, 440] width 932 height 66
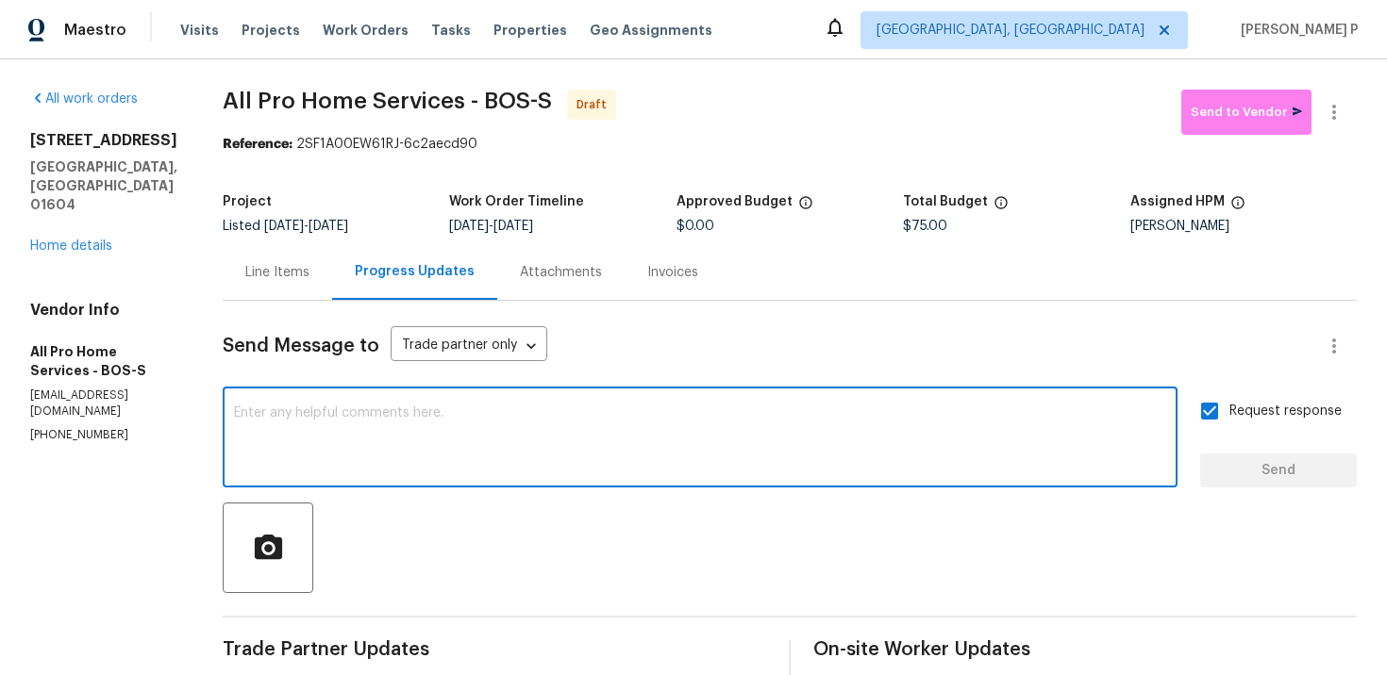
click at [687, 410] on textarea at bounding box center [700, 440] width 932 height 66
paste textarea "Attention All Work Orders must include before-photos (both close-up and wide-an…"
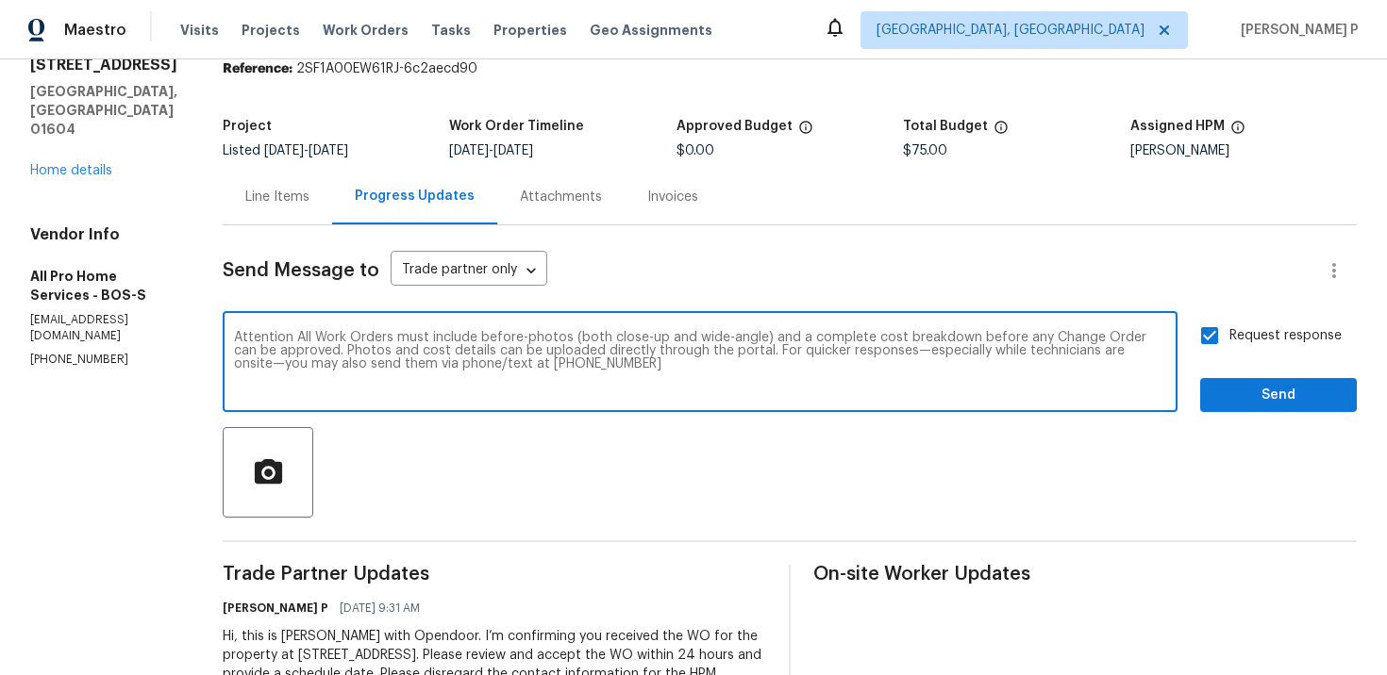
scroll to position [156, 0]
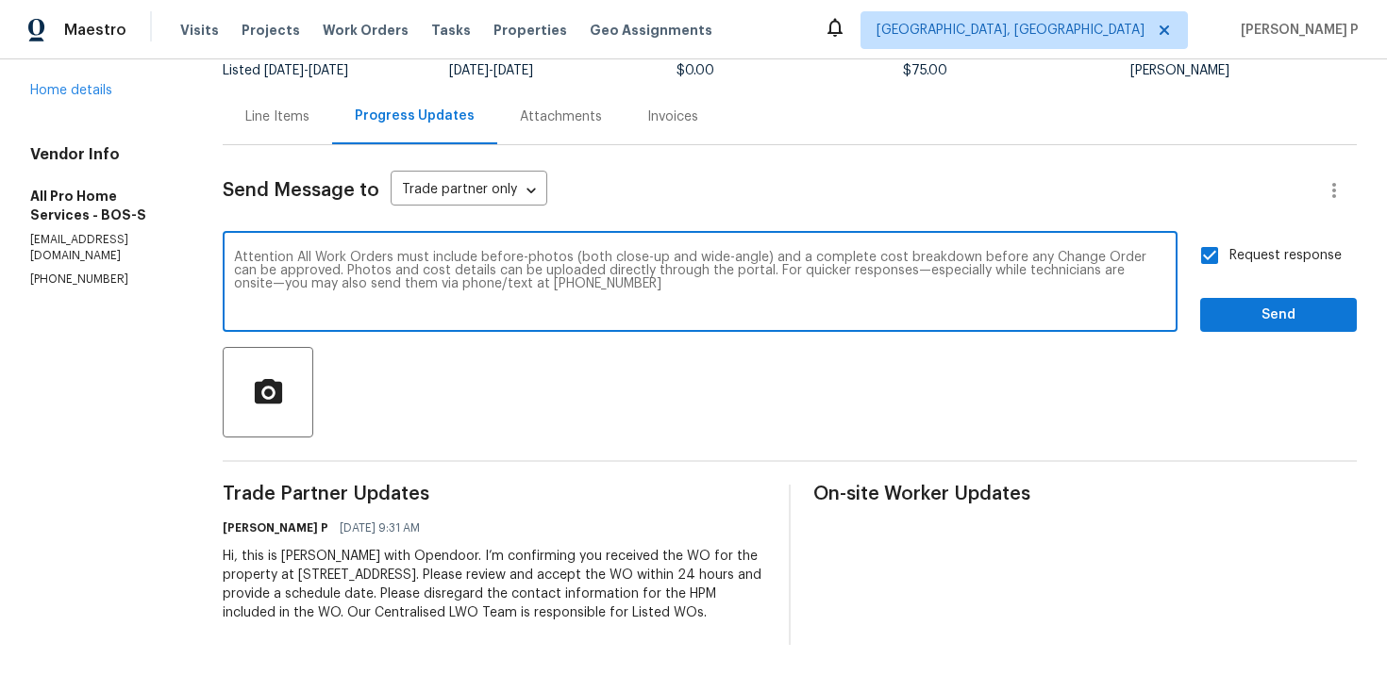
type textarea "Attention All Work Orders must include before-photos (both close-up and wide-an…"
click at [1285, 313] on span "Send" at bounding box center [1278, 316] width 126 height 24
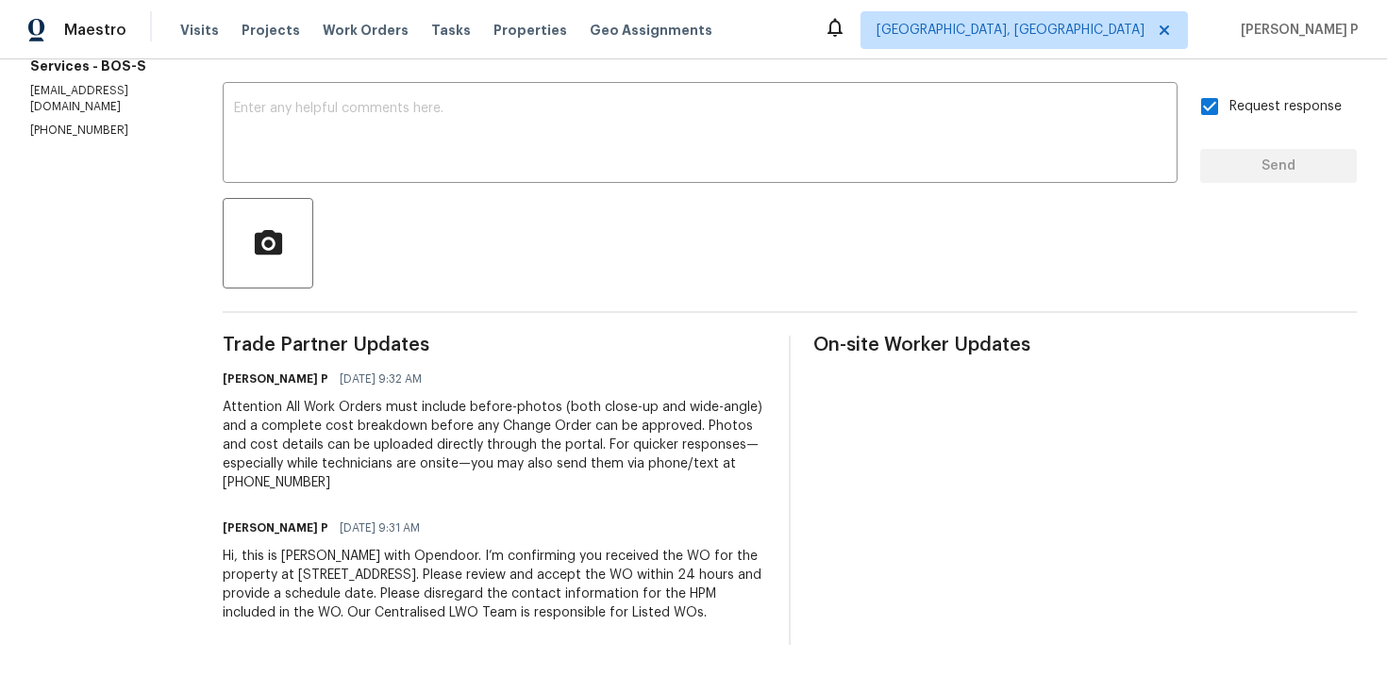
scroll to position [0, 0]
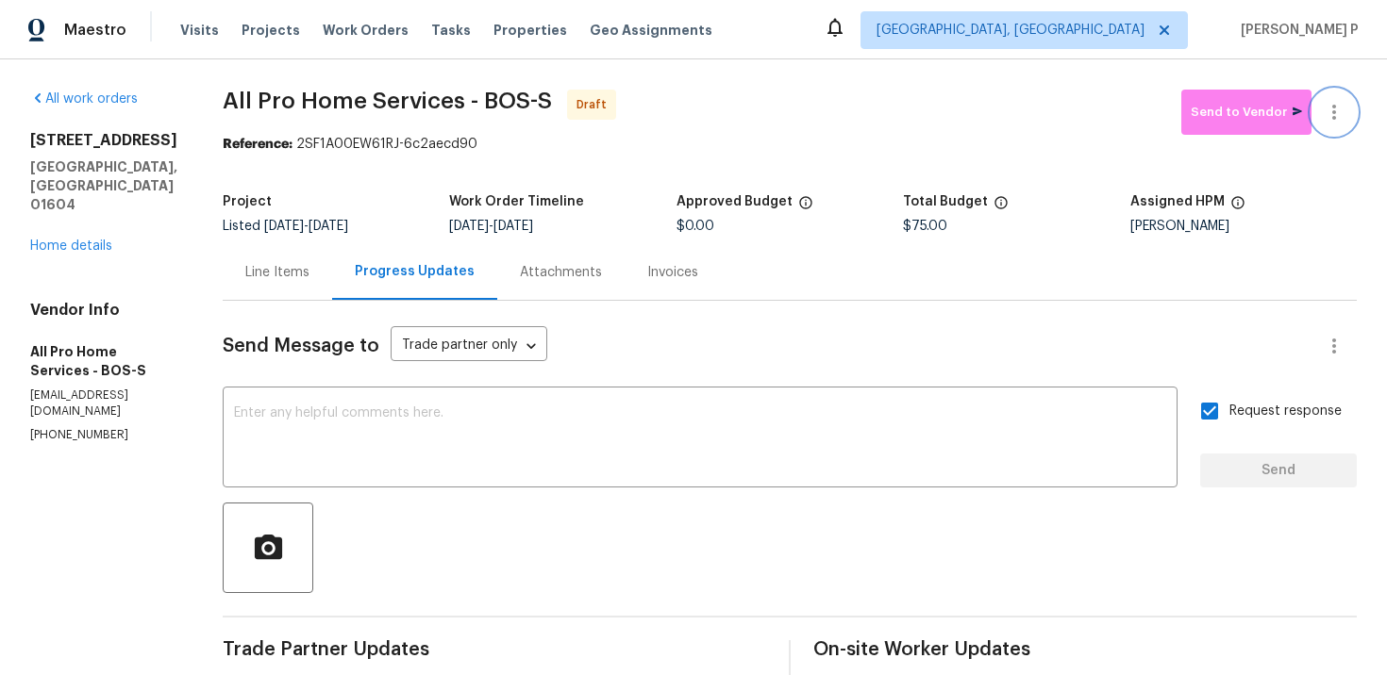
click at [1330, 99] on button "button" at bounding box center [1333, 112] width 45 height 45
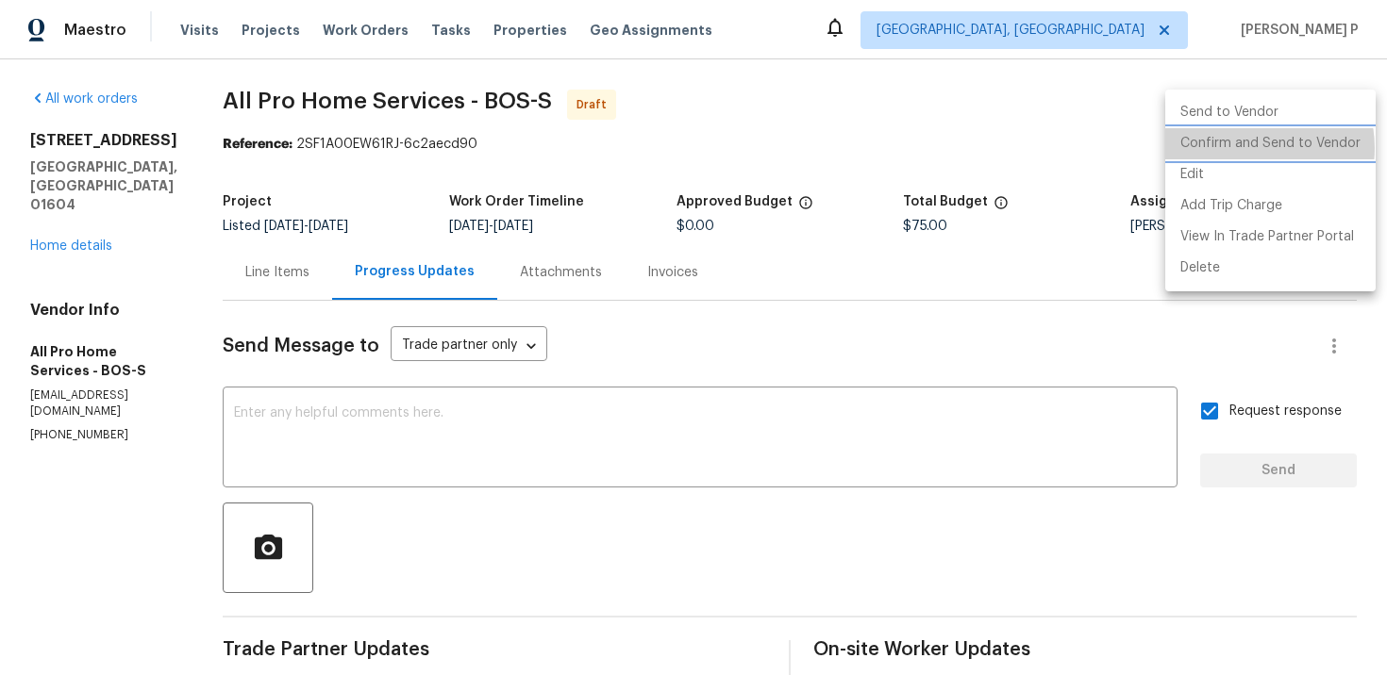
click at [1247, 148] on li "Confirm and Send to Vendor" at bounding box center [1270, 143] width 210 height 31
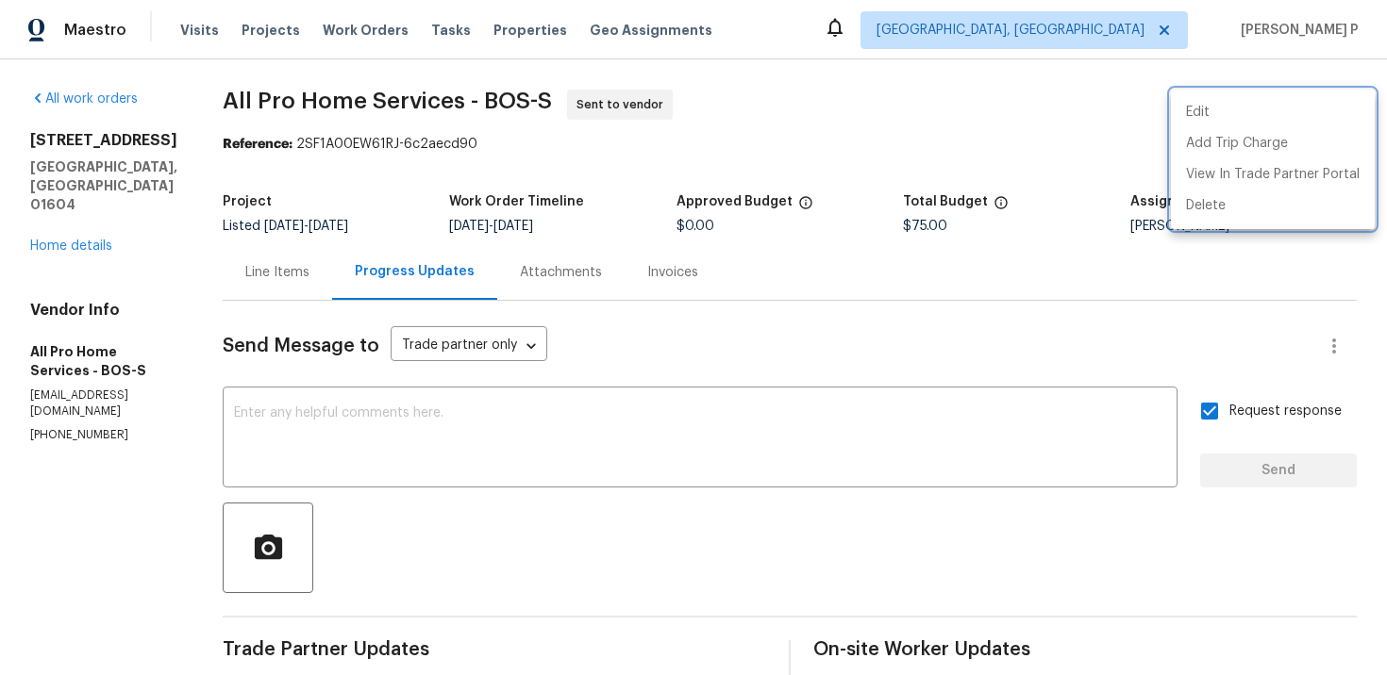
drag, startPoint x: 220, startPoint y: 94, endPoint x: 445, endPoint y: 94, distance: 225.5
click at [445, 94] on div at bounding box center [693, 337] width 1387 height 675
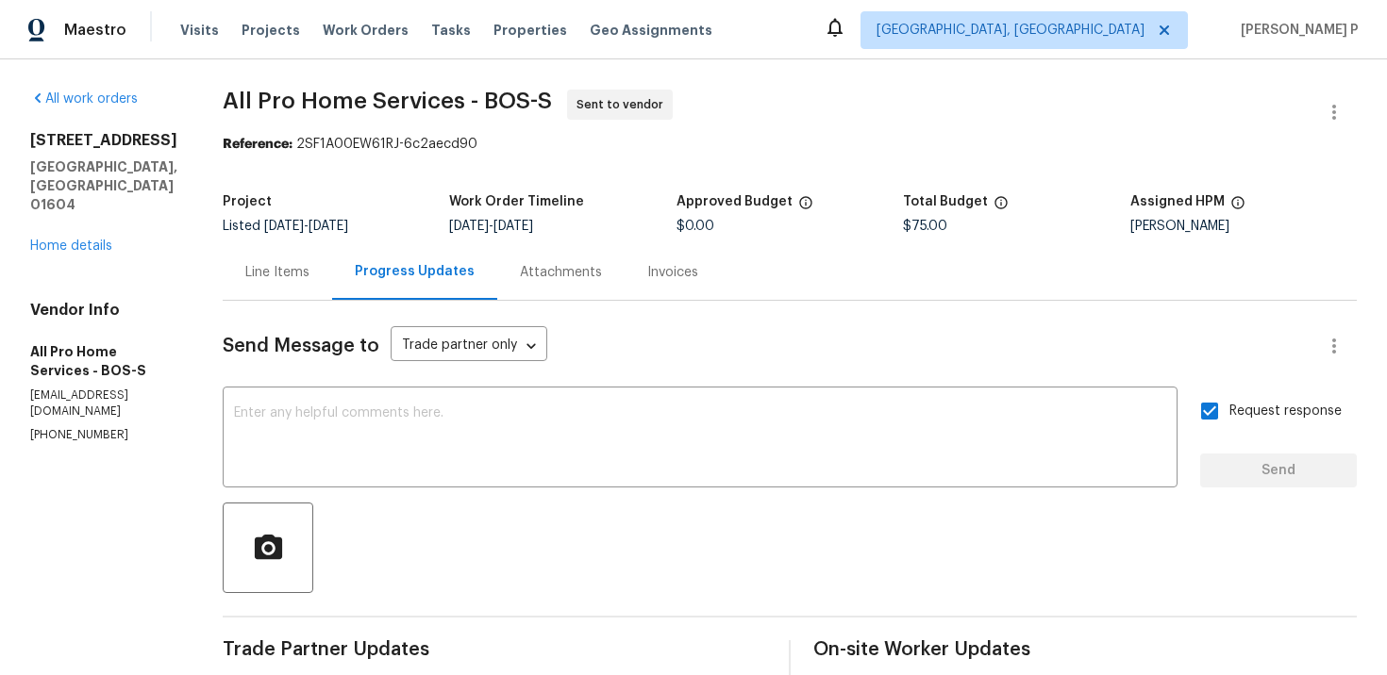
click at [314, 100] on span "All Pro Home Services - BOS-S" at bounding box center [387, 101] width 329 height 23
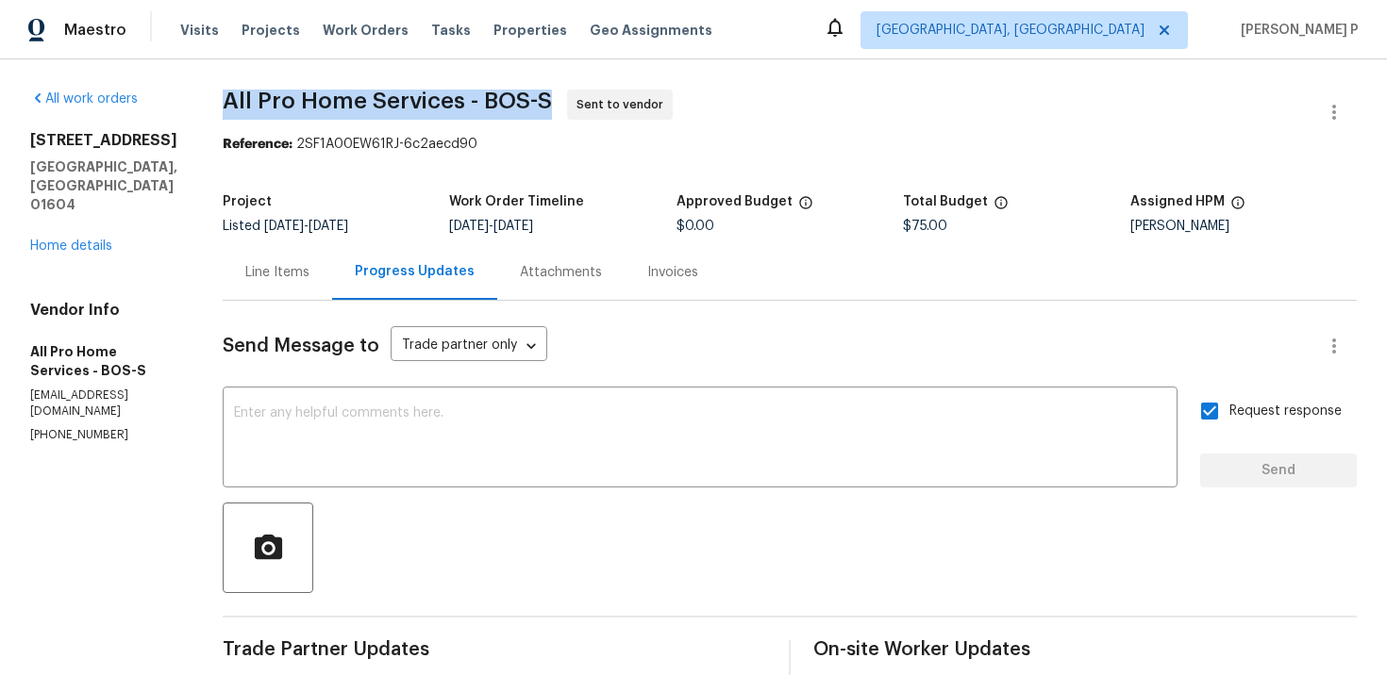
drag, startPoint x: 217, startPoint y: 108, endPoint x: 547, endPoint y: 108, distance: 330.2
click at [547, 108] on div "All work orders 227 Plantation St Worcester, MA 01604 Home details Vendor Info …" at bounding box center [693, 519] width 1387 height 921
copy span "All Pro Home Services - BOS-S"
click at [326, 172] on section "All Pro Home Services - BOS-S Sent to vendor Reference: 2SF1A00EW61RJ-6c2aecd90…" at bounding box center [790, 520] width 1134 height 860
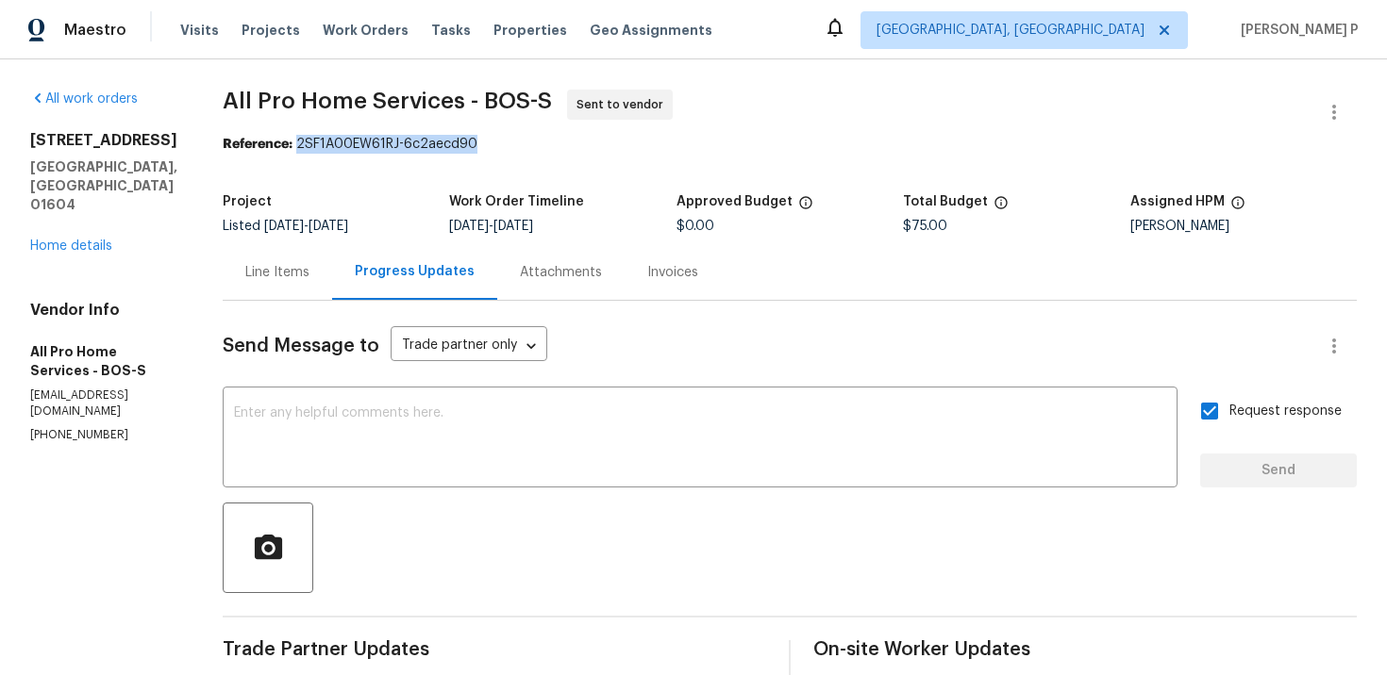
drag, startPoint x: 298, startPoint y: 144, endPoint x: 572, endPoint y: 143, distance: 273.6
click at [569, 144] on div "Reference: 2SF1A00EW61RJ-6c2aecd90" at bounding box center [790, 144] width 1134 height 19
copy div "2SF1A00EW61RJ-6c2aecd90"
click at [258, 286] on div "Line Items" at bounding box center [277, 272] width 109 height 56
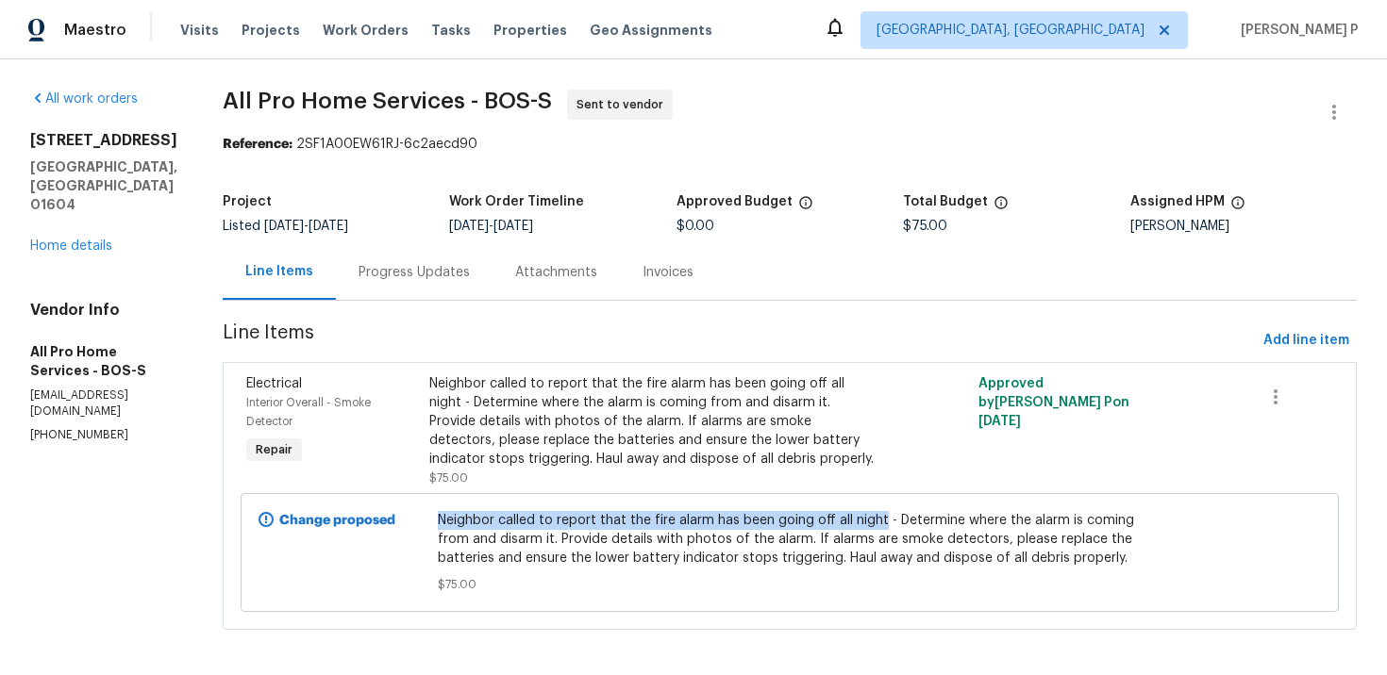
drag, startPoint x: 439, startPoint y: 521, endPoint x: 880, endPoint y: 519, distance: 441.5
click at [880, 519] on span "Neighbor called to report that the fire alarm has been going off all night - De…" at bounding box center [790, 539] width 705 height 57
copy span "Neighbor called to report that the fire alarm has been going off all night"
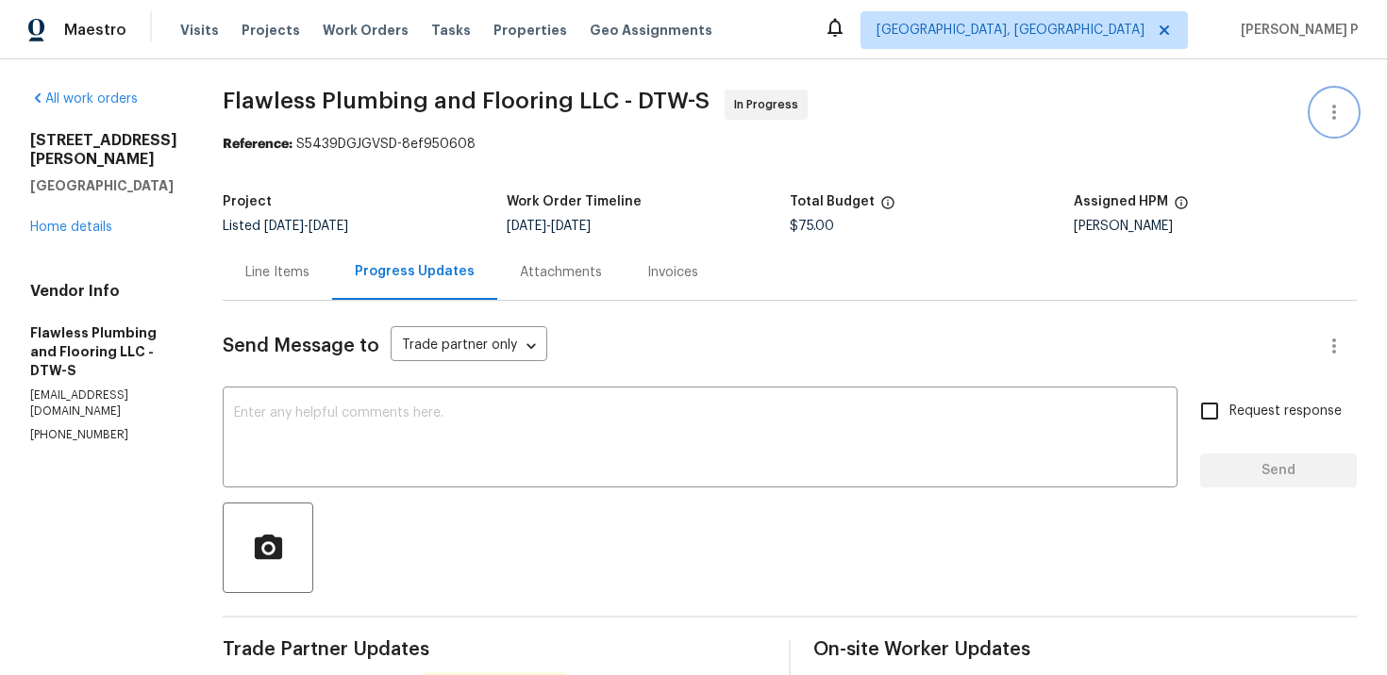
click at [1337, 92] on button "button" at bounding box center [1333, 112] width 45 height 45
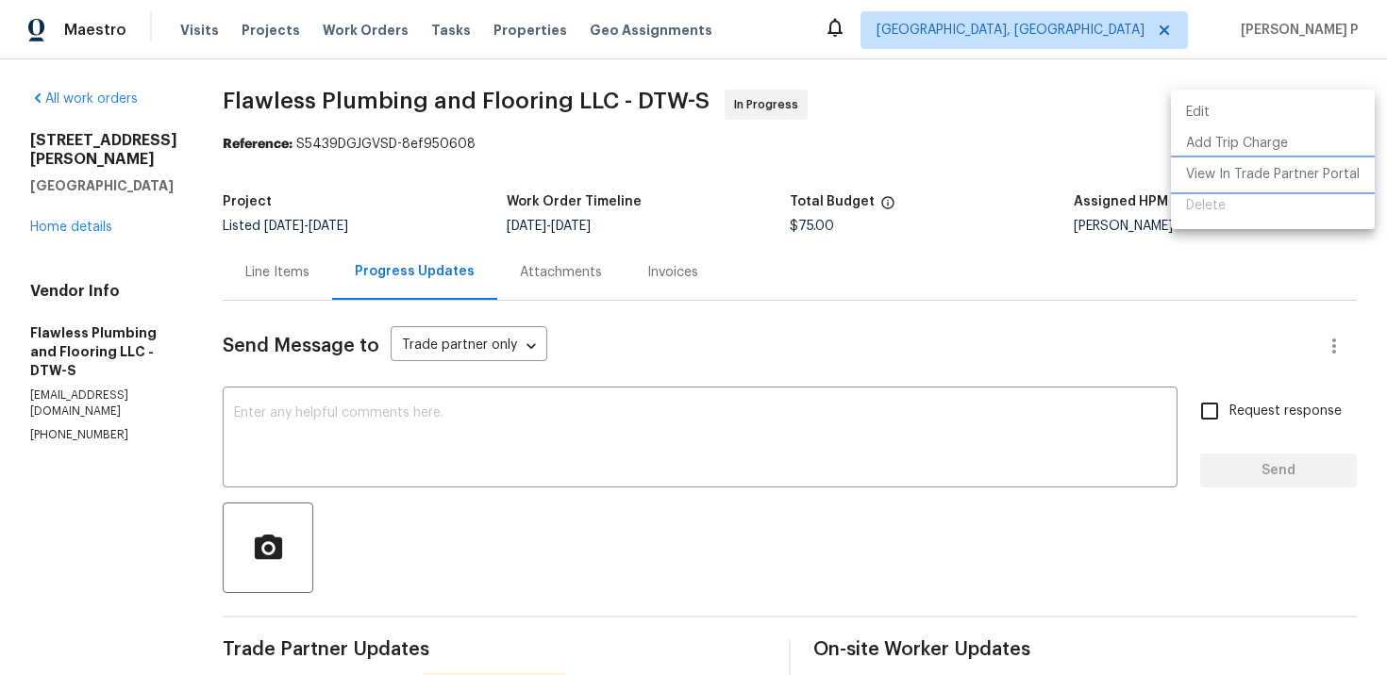
click at [1263, 177] on li "View In Trade Partner Portal" at bounding box center [1273, 174] width 204 height 31
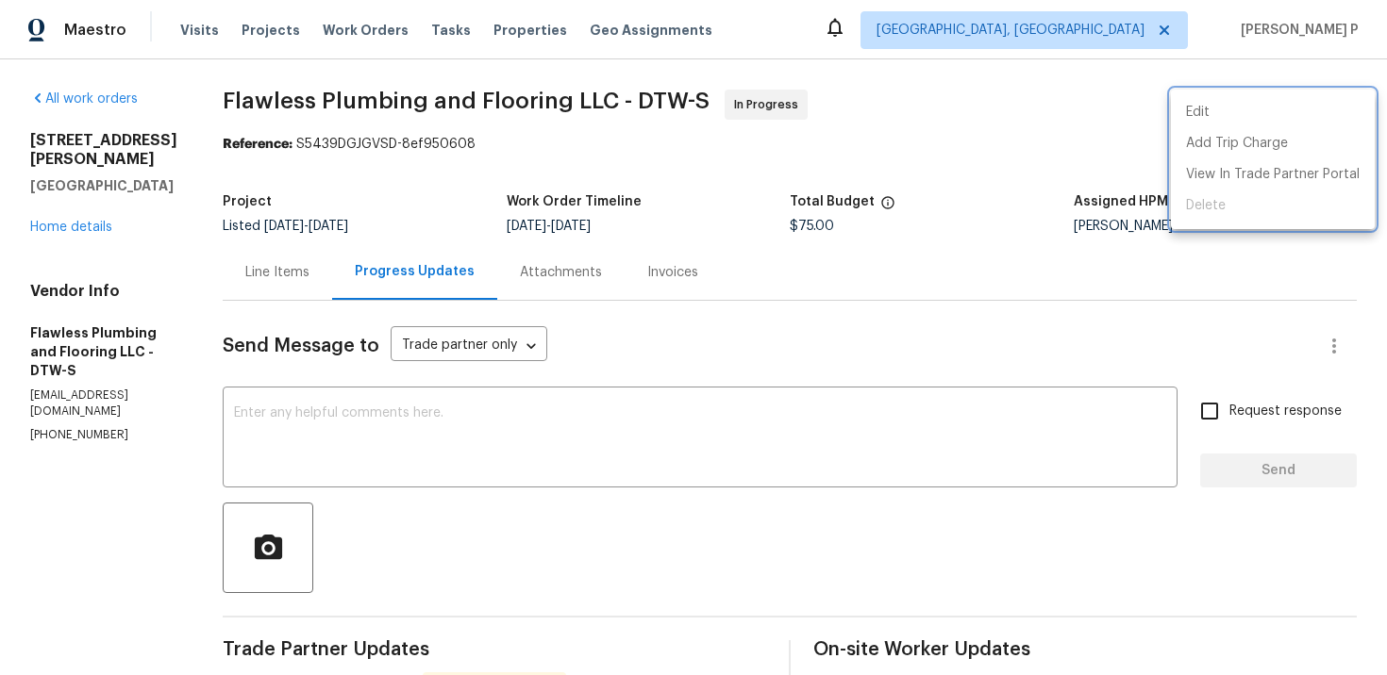
click at [553, 280] on div at bounding box center [693, 337] width 1387 height 675
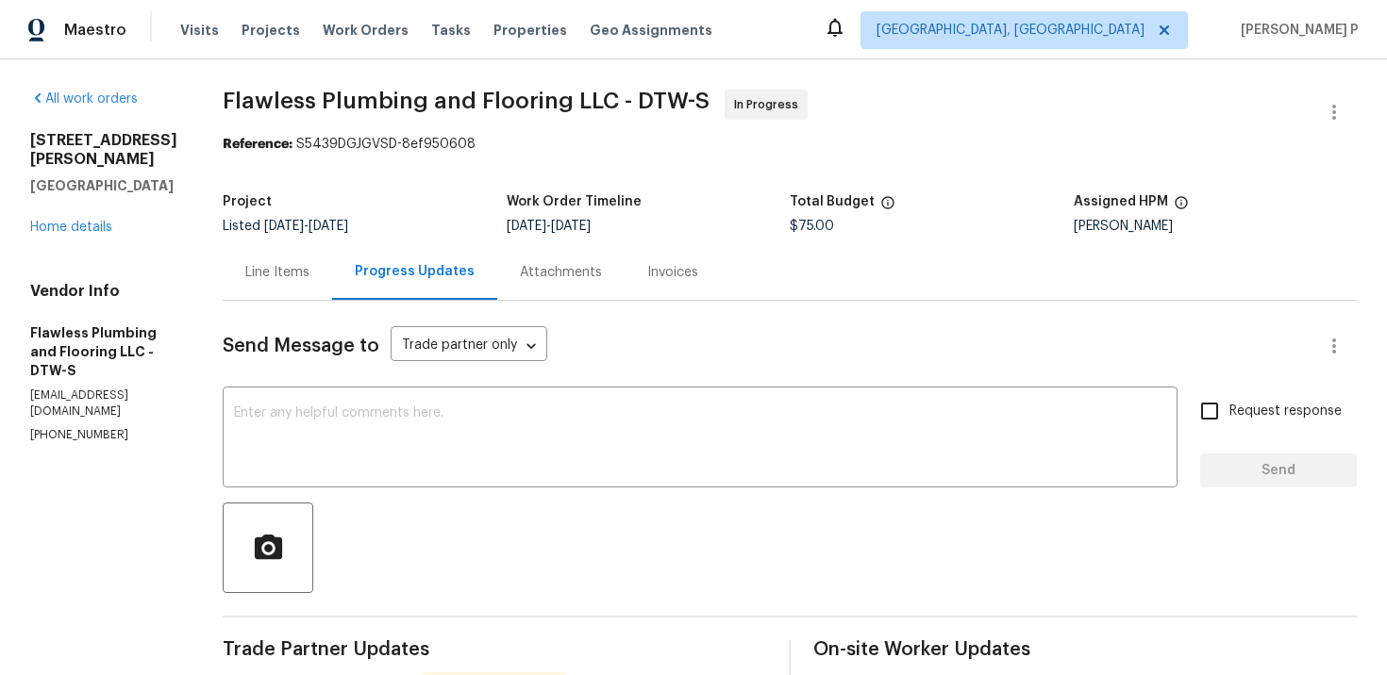
click at [1347, 83] on div "All work orders [STREET_ADDRESS][PERSON_NAME] Home details Vendor Info Flawless…" at bounding box center [693, 667] width 1387 height 1217
click at [1331, 127] on button "button" at bounding box center [1333, 112] width 45 height 45
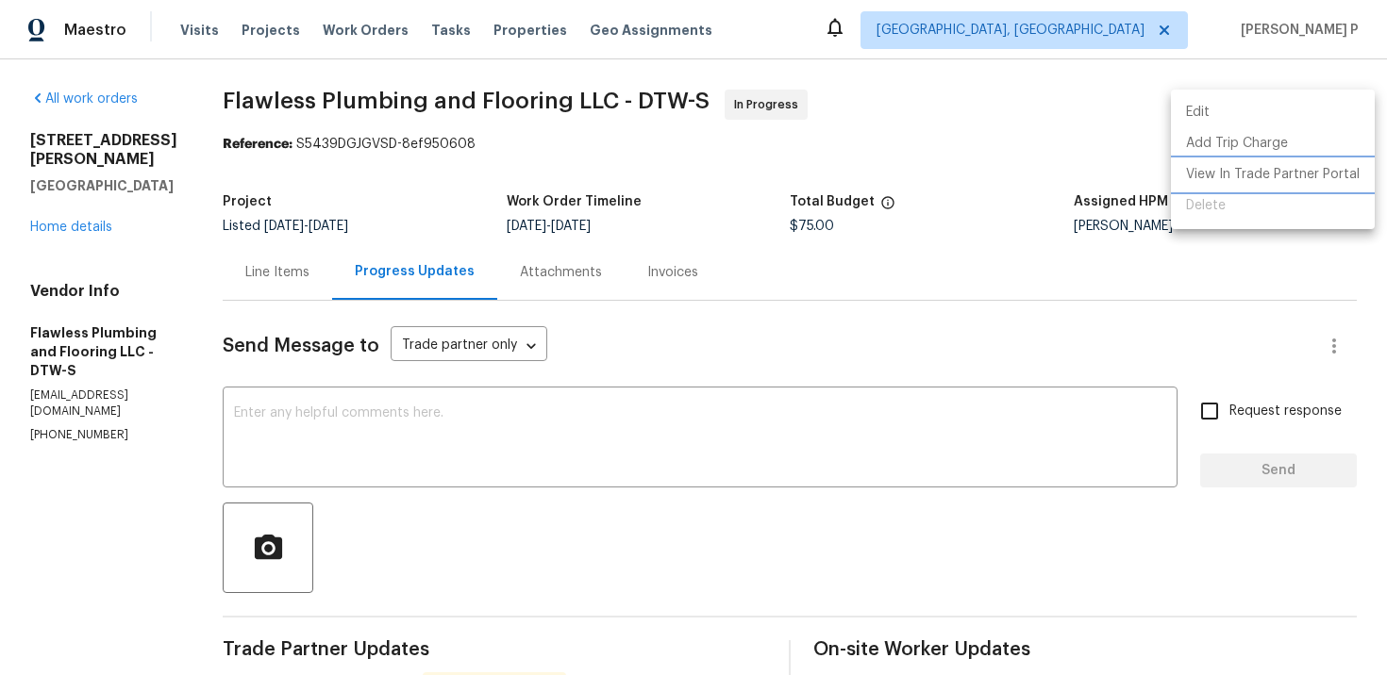
click at [1230, 180] on li "View In Trade Partner Portal" at bounding box center [1273, 174] width 204 height 31
click at [643, 550] on div at bounding box center [693, 337] width 1387 height 675
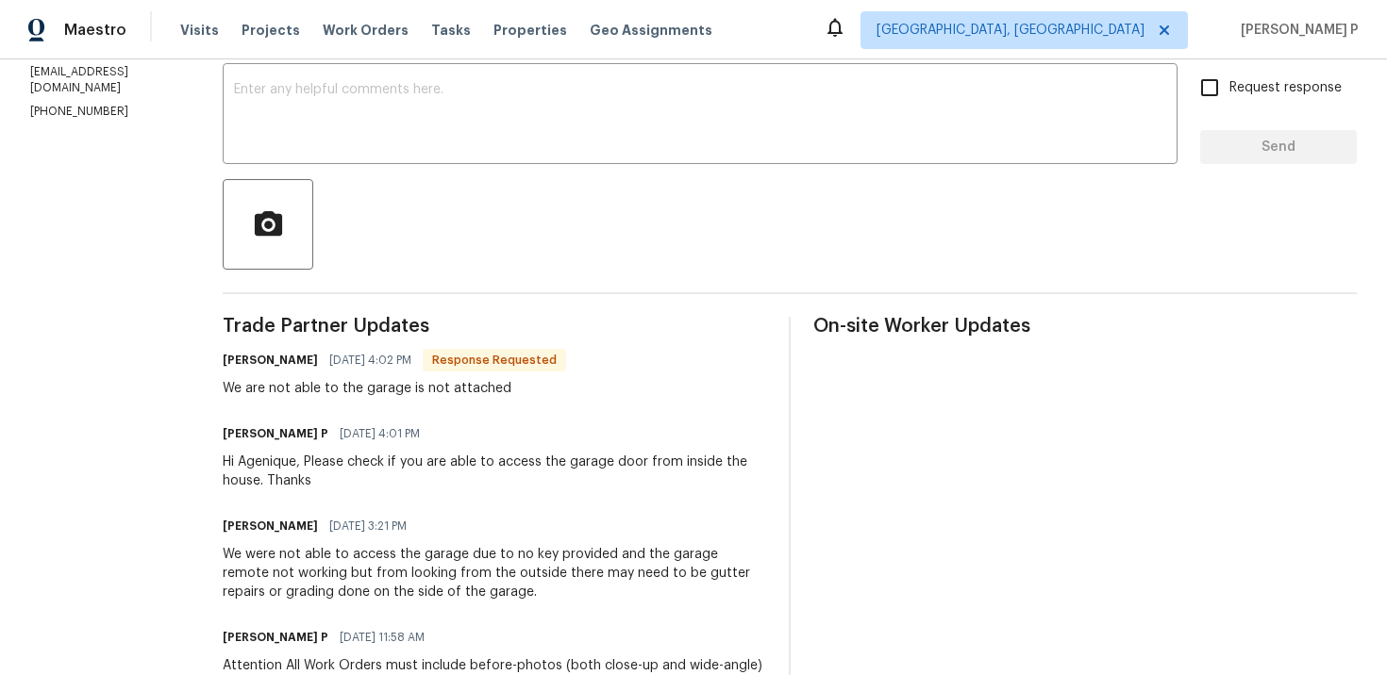
scroll to position [261, 0]
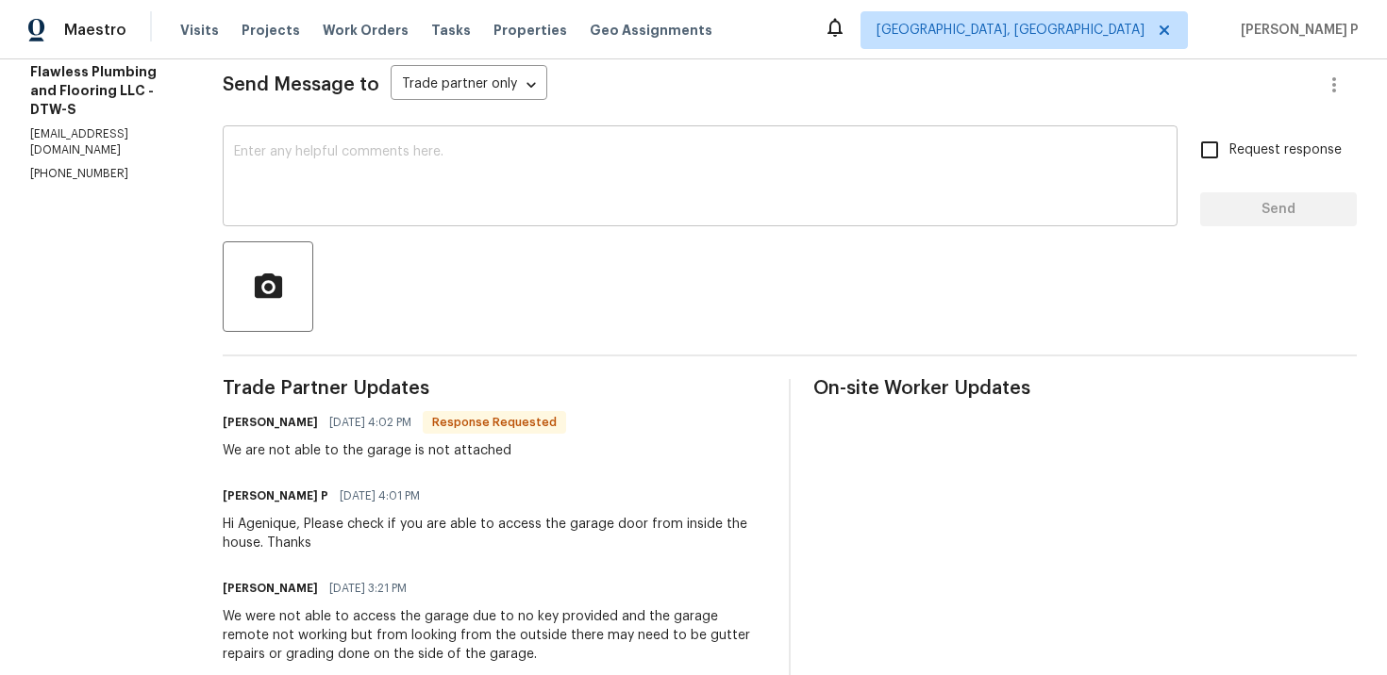
click at [439, 154] on textarea at bounding box center [700, 178] width 932 height 66
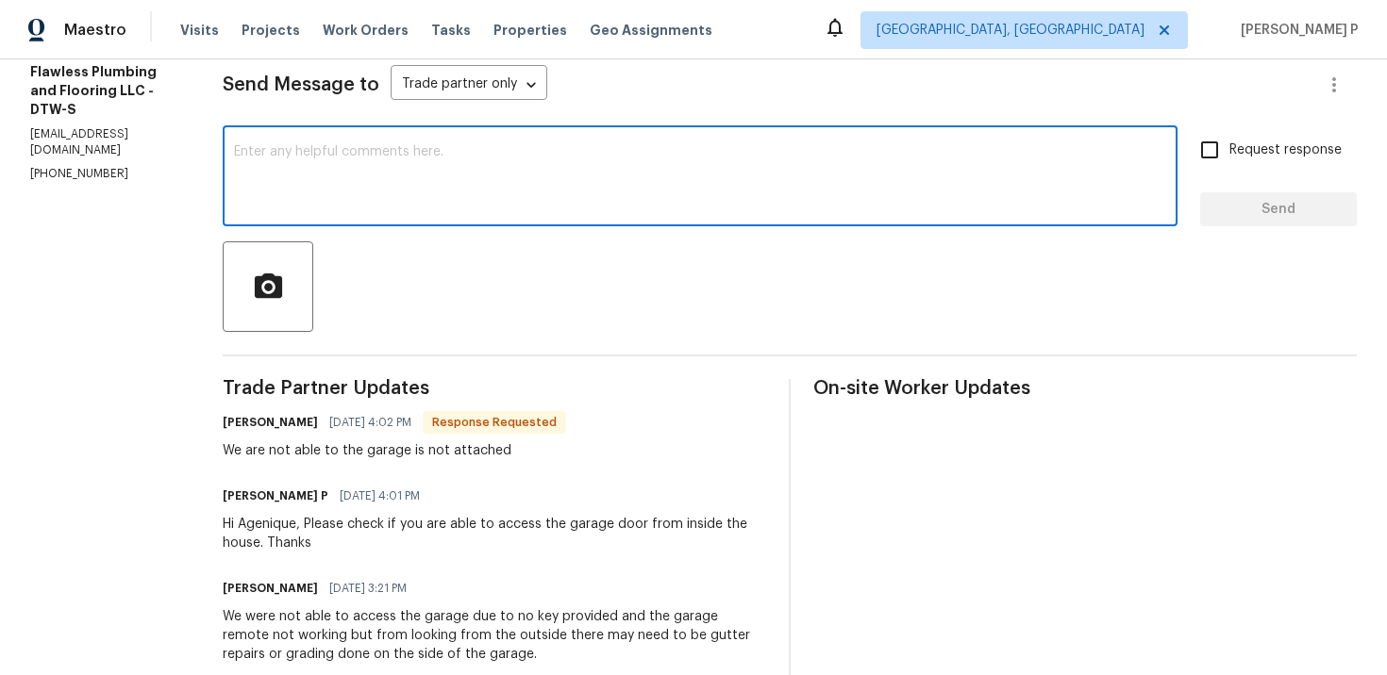
click at [438, 175] on textarea at bounding box center [700, 178] width 932 height 66
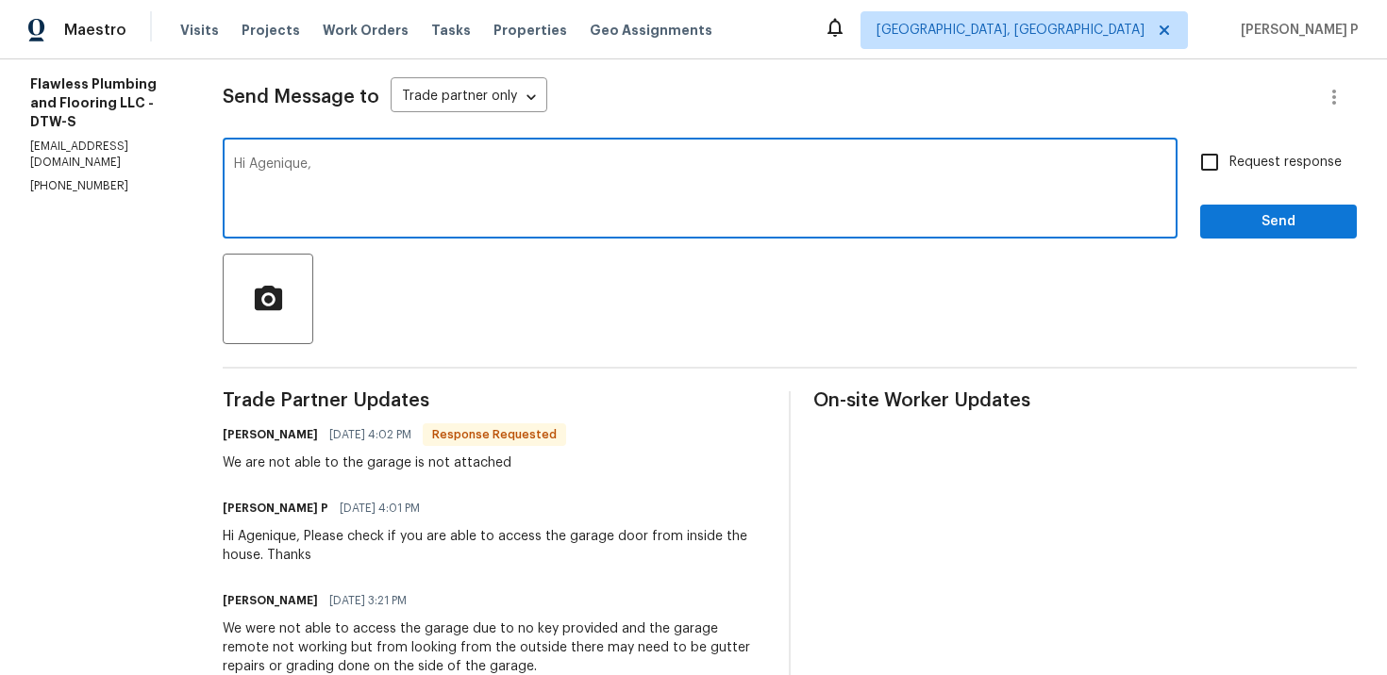
scroll to position [232, 0]
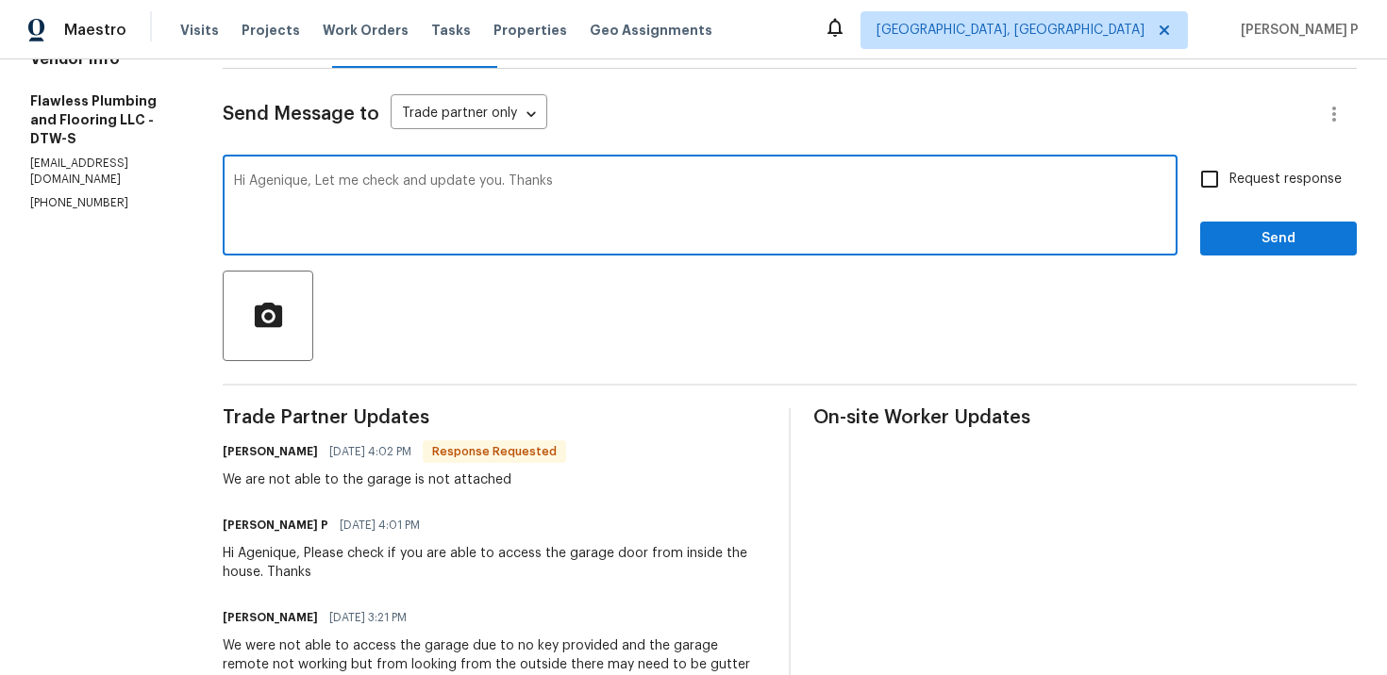
type textarea "Hi Agenique, Let me check and update you. Thanks"
click at [1240, 239] on span "Send" at bounding box center [1278, 239] width 126 height 24
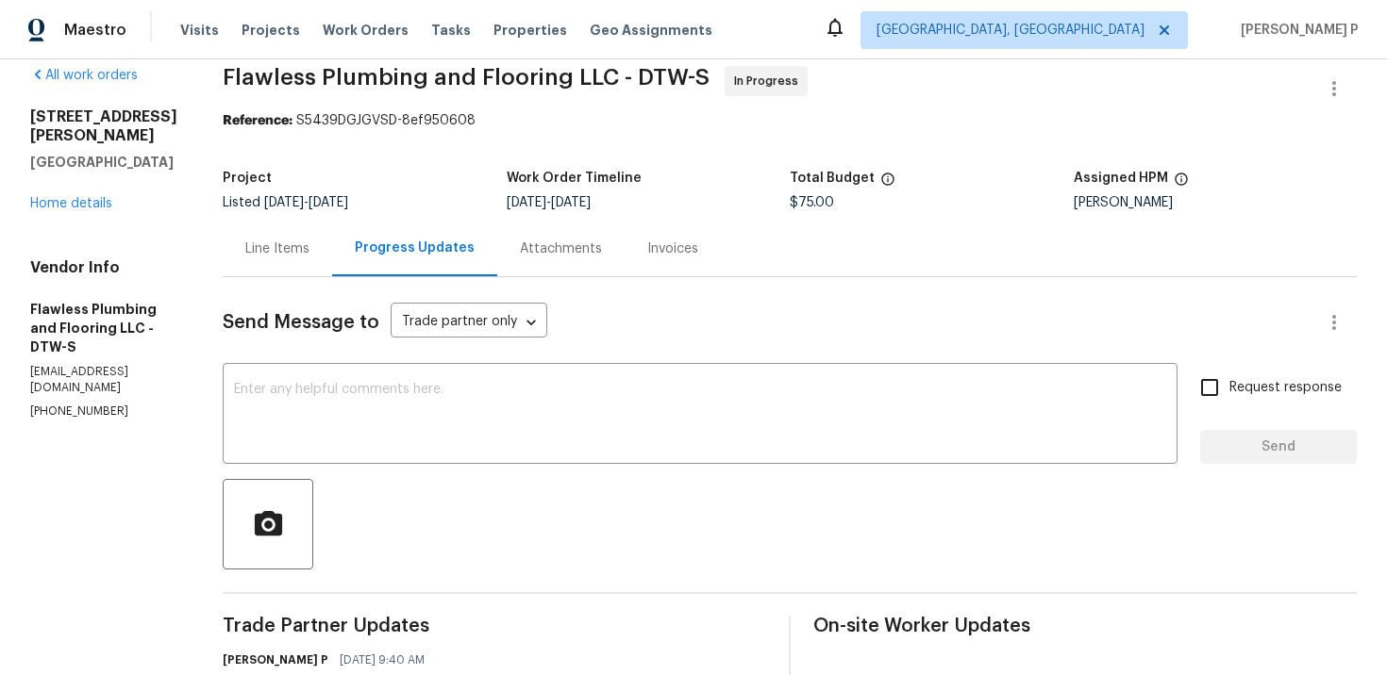
scroll to position [0, 0]
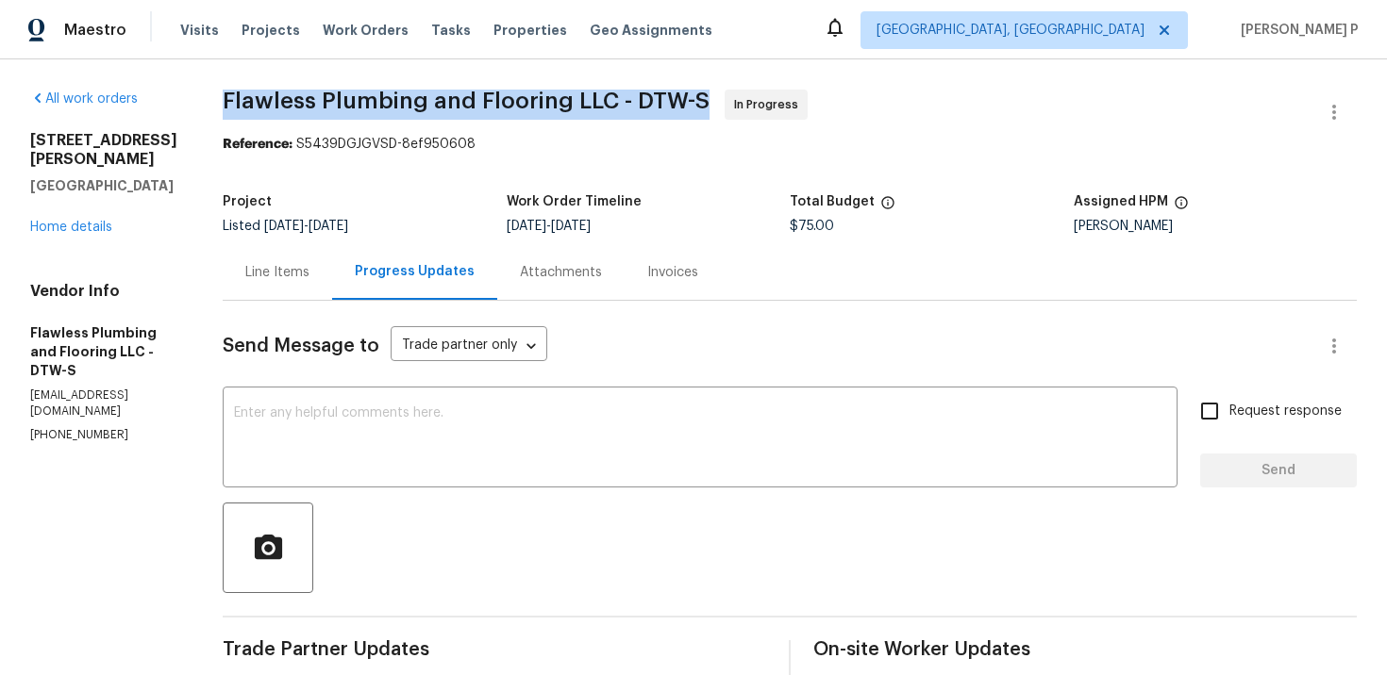
drag, startPoint x: 272, startPoint y: 77, endPoint x: 751, endPoint y: 106, distance: 480.0
copy span "Flawless Plumbing and Flooring LLC - DTW-S"
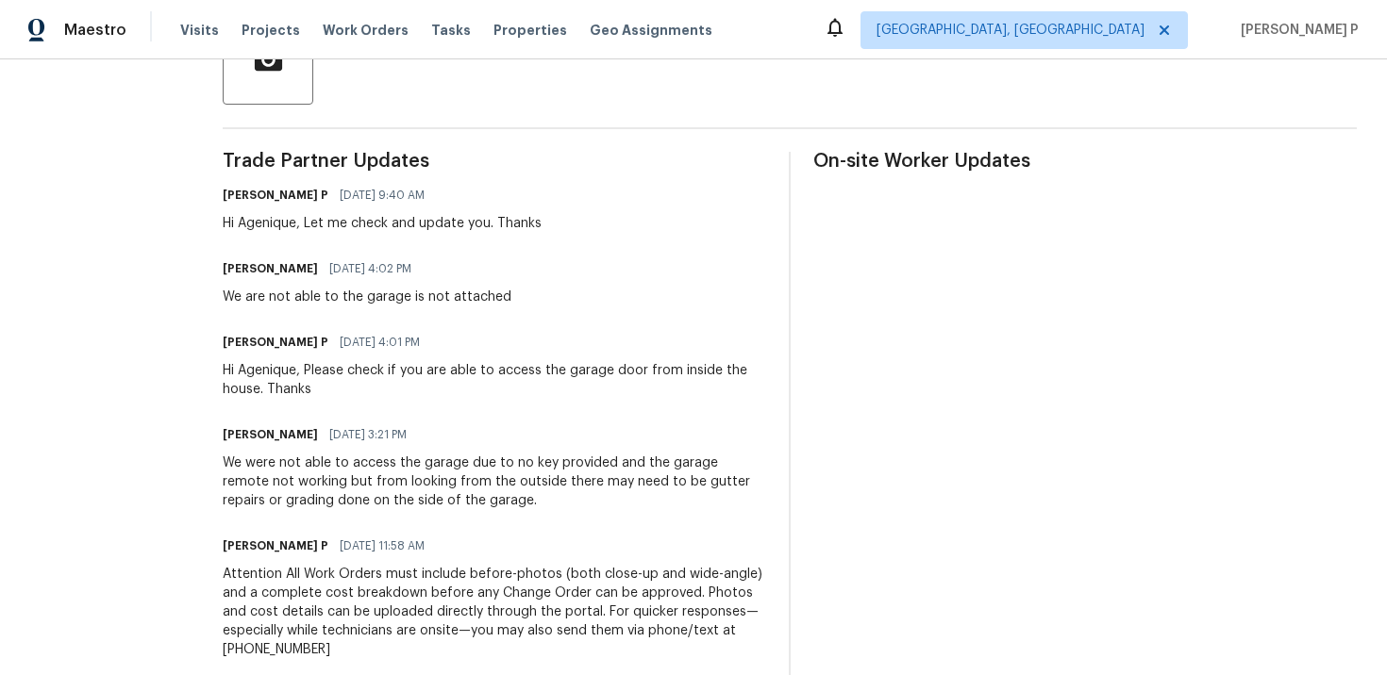
scroll to position [557, 0]
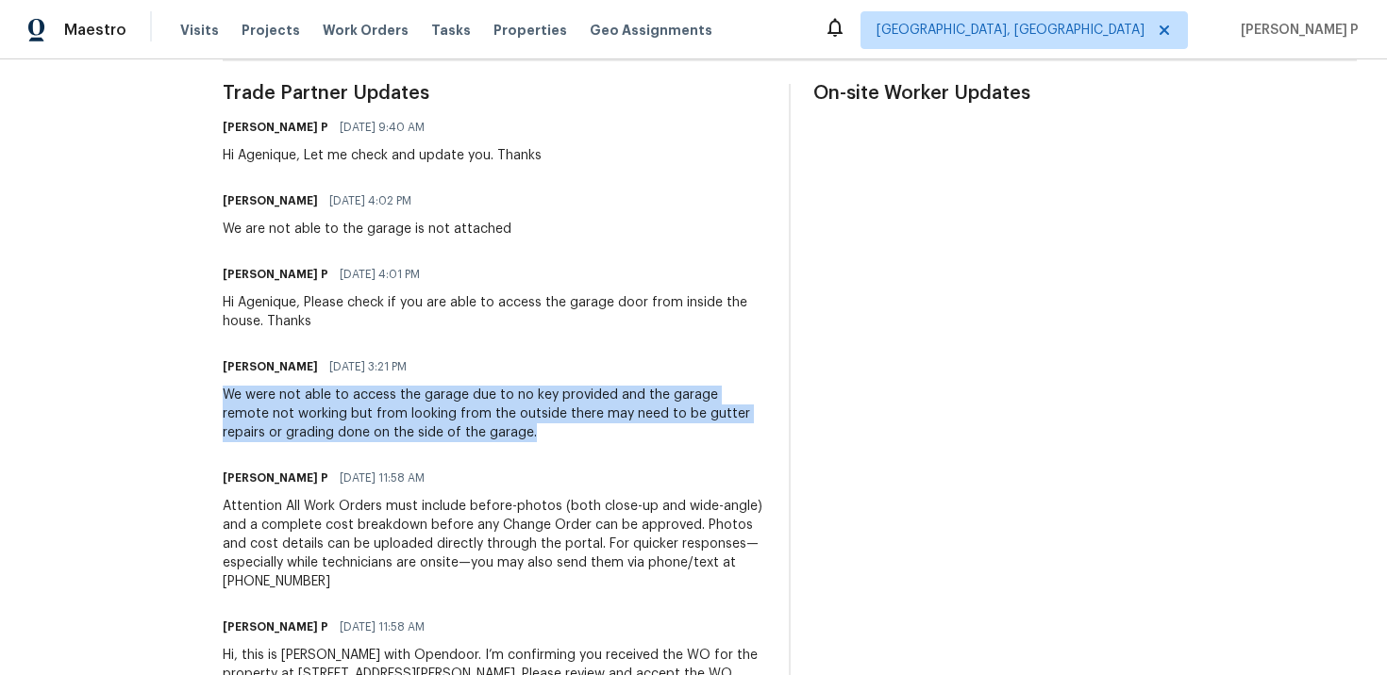
copy div "We were not able to access the garage due to no key provided and the garage rem…"
drag, startPoint x: 275, startPoint y: 390, endPoint x: 587, endPoint y: 426, distance: 313.5
click at [587, 426] on div "We were not able to access the garage due to no key provided and the garage rem…" at bounding box center [494, 414] width 543 height 57
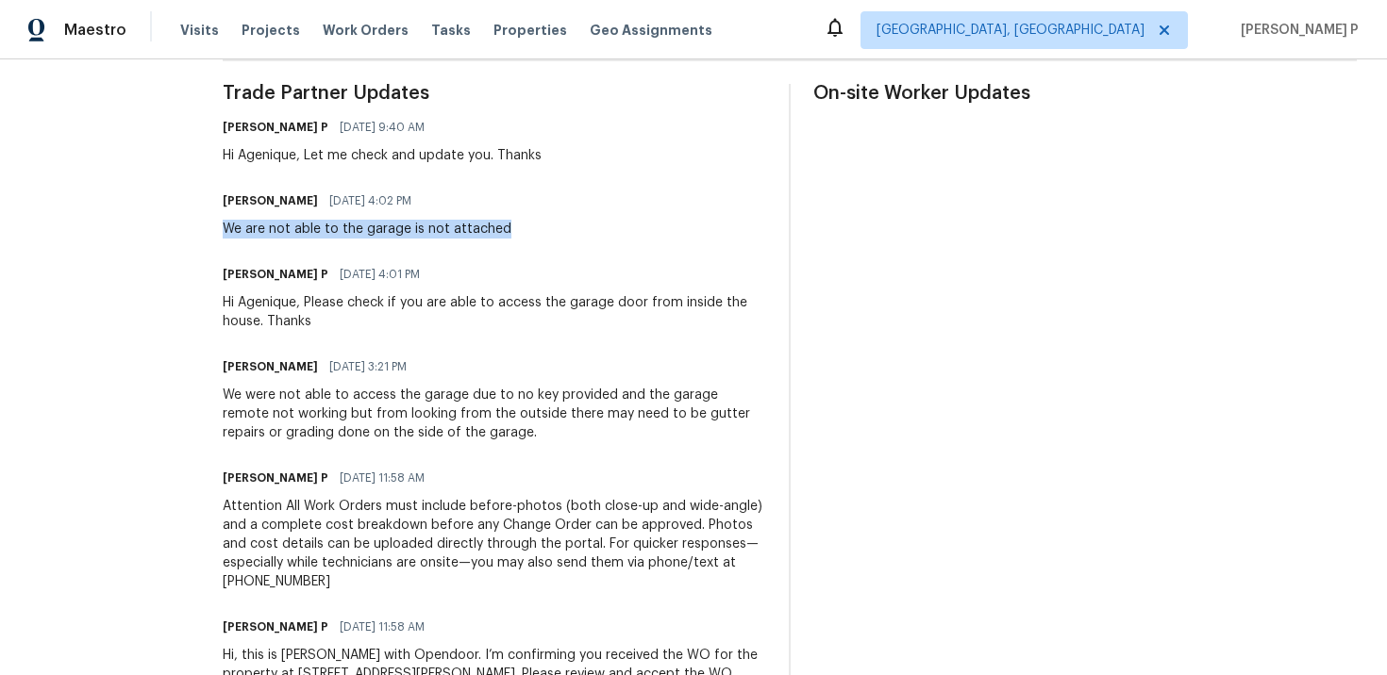
drag, startPoint x: 275, startPoint y: 228, endPoint x: 602, endPoint y: 228, distance: 326.4
click at [602, 228] on div "Agenique [PERSON_NAME] [DATE] 4:02 PM We are not able to the garage is not atta…" at bounding box center [494, 213] width 543 height 51
copy div "We are not able to the garage is not attached"
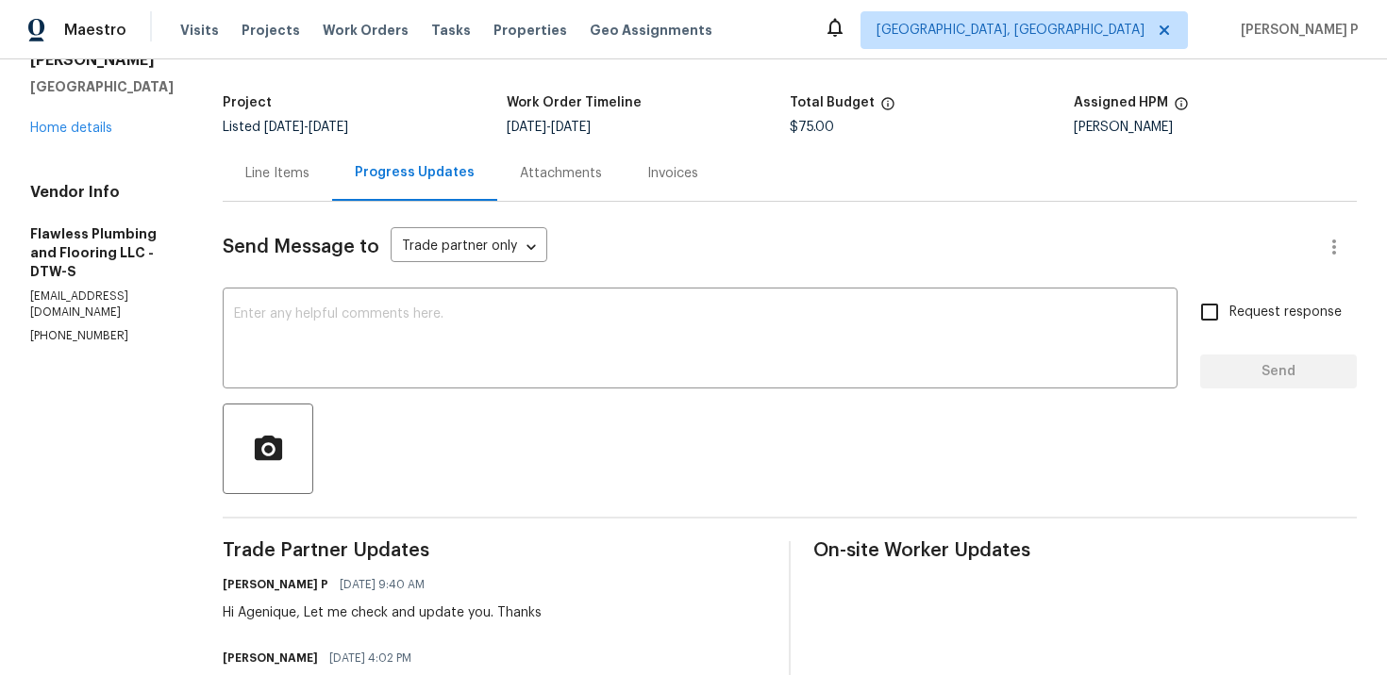
scroll to position [0, 0]
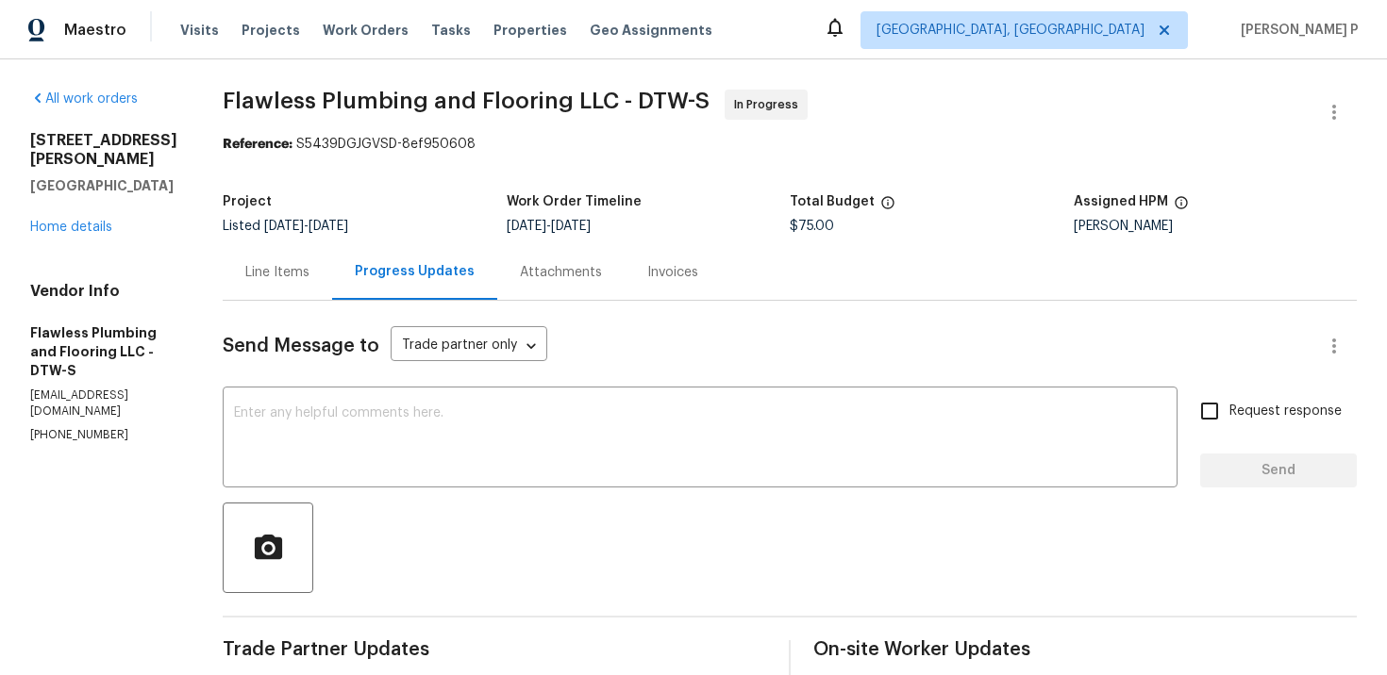
click at [332, 259] on div "Line Items" at bounding box center [277, 272] width 109 height 56
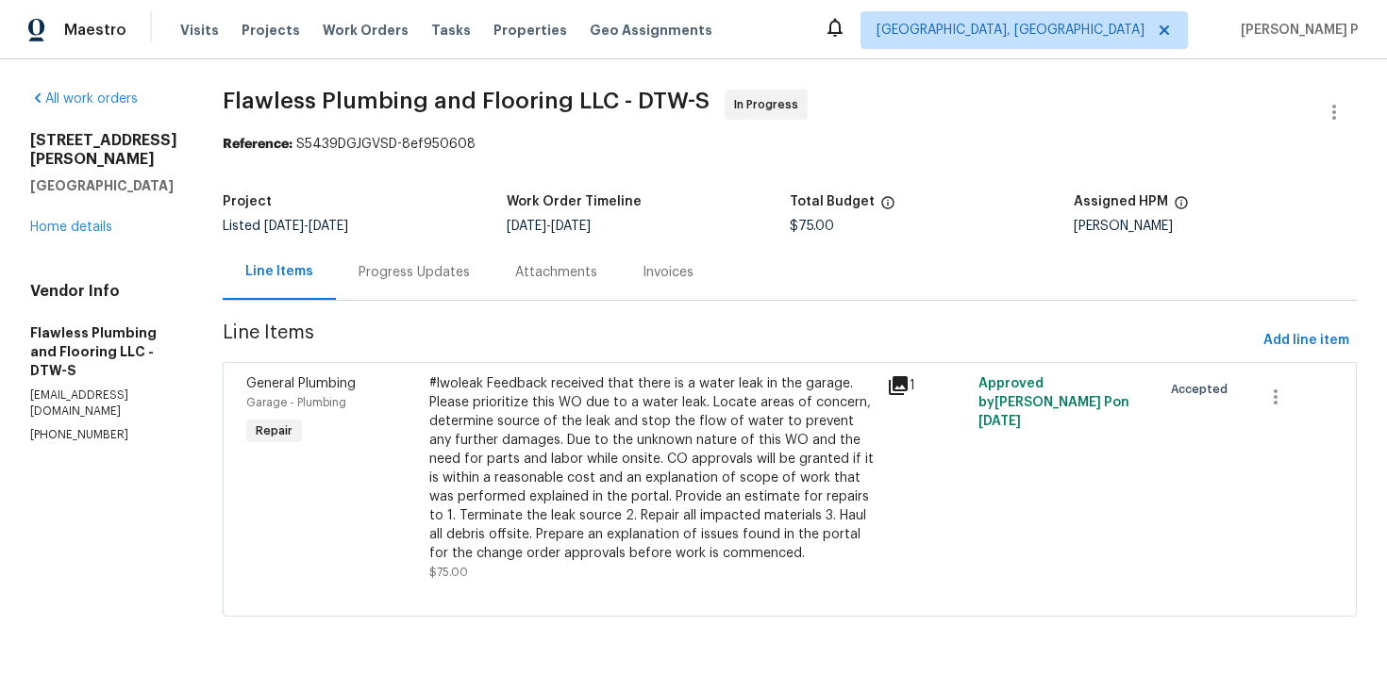
click at [604, 436] on div "#lwoleak Feedback received that there is a water leak in the garage. Please pri…" at bounding box center [652, 468] width 446 height 189
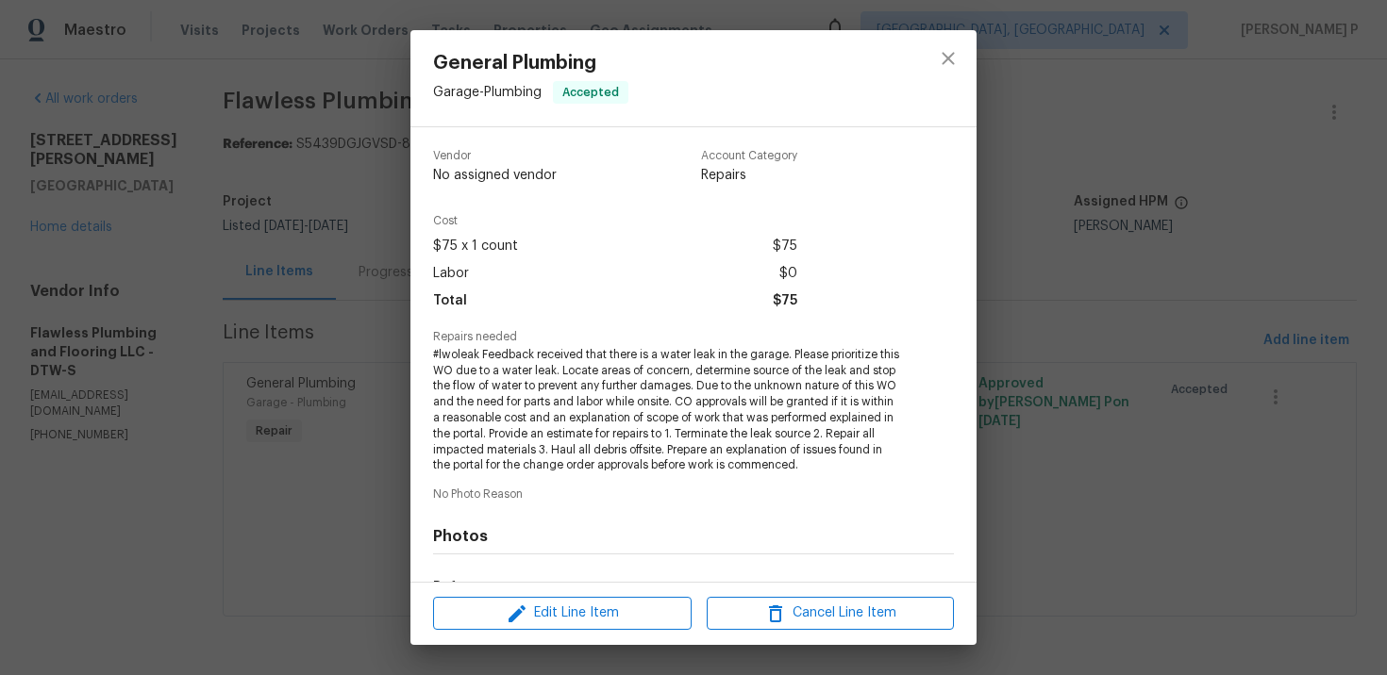
scroll to position [241, 0]
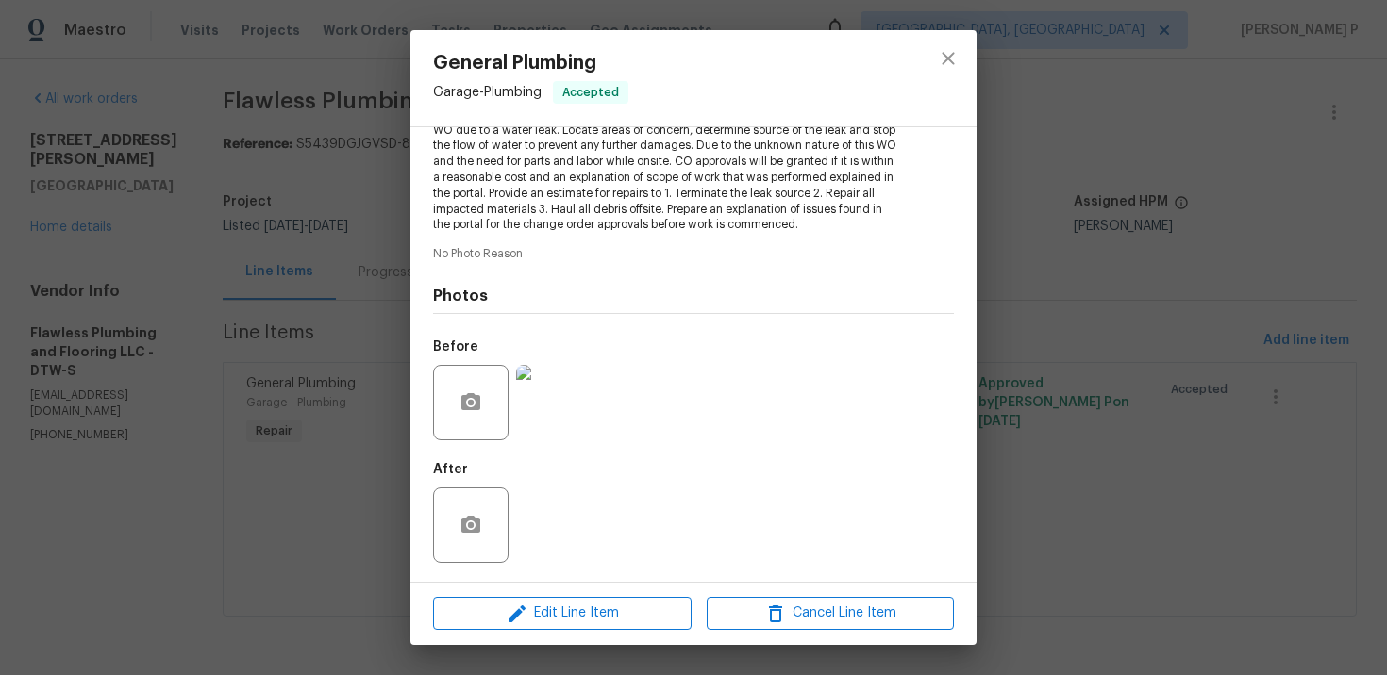
click at [552, 402] on img at bounding box center [553, 402] width 75 height 75
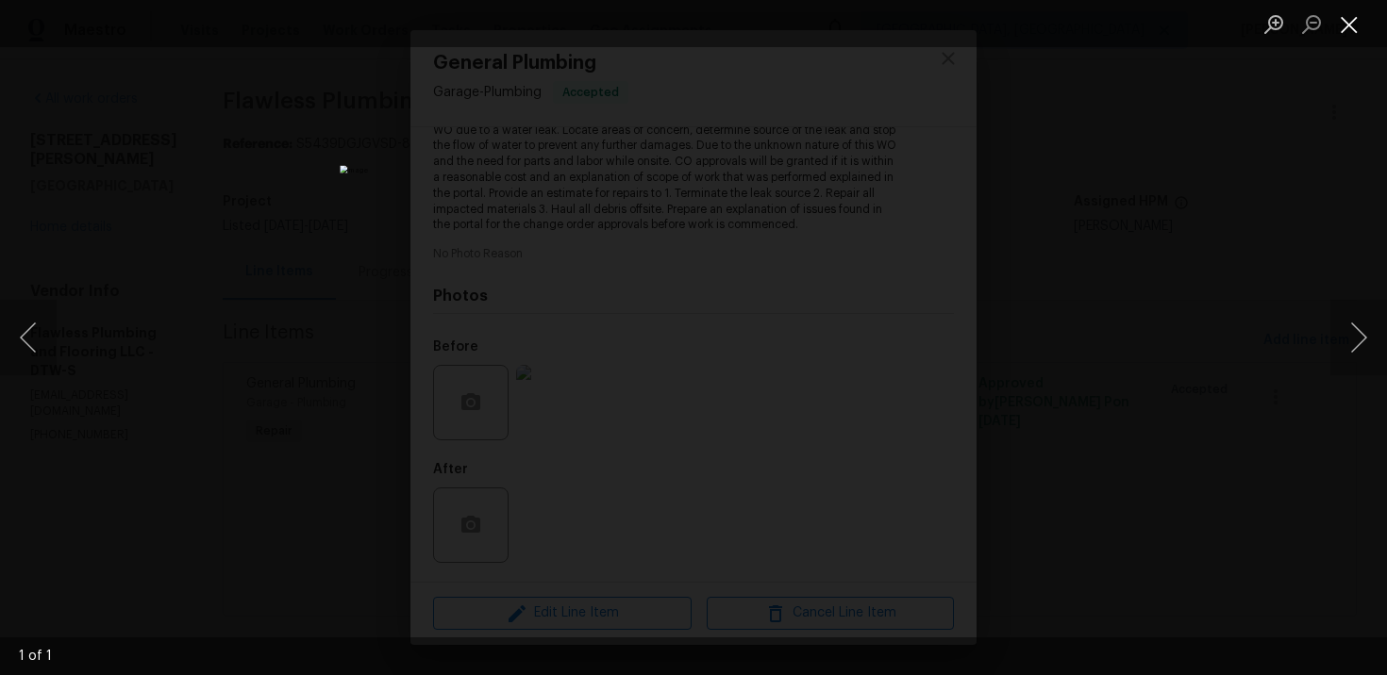
click at [1352, 22] on button "Close lightbox" at bounding box center [1349, 24] width 38 height 33
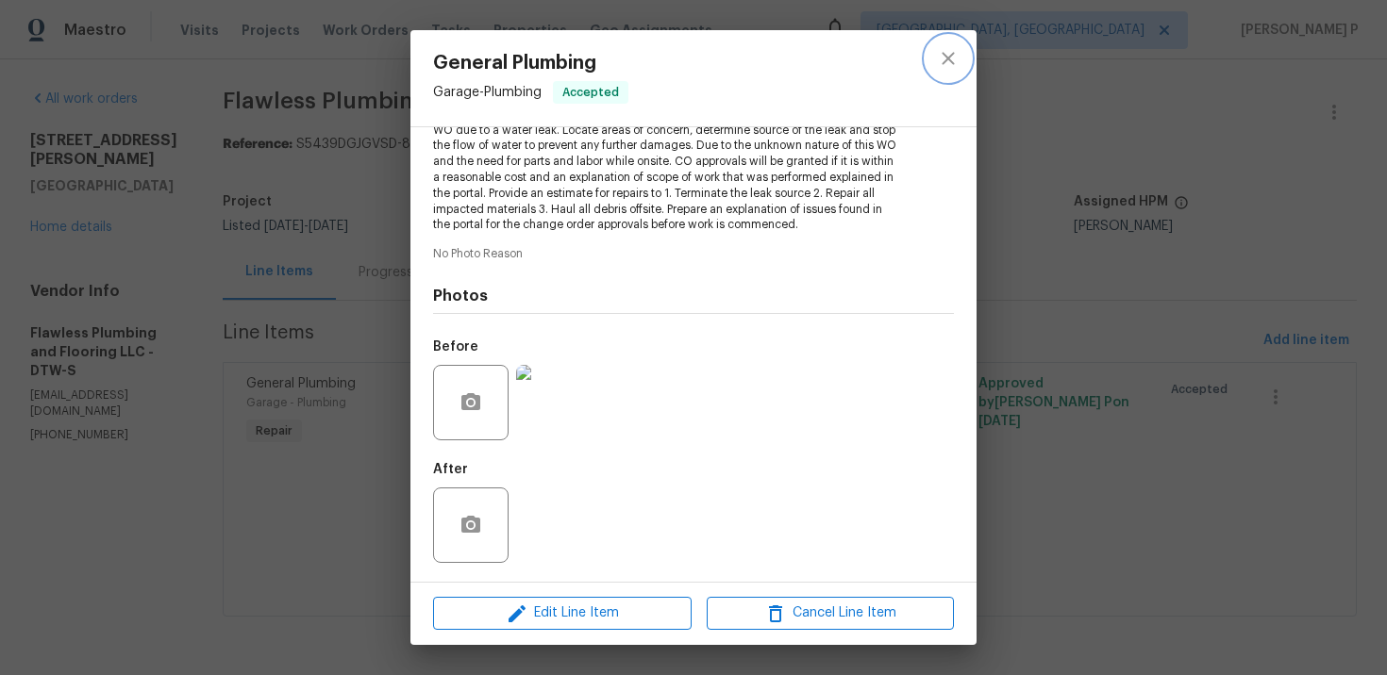
click at [952, 51] on icon "close" at bounding box center [948, 58] width 23 height 23
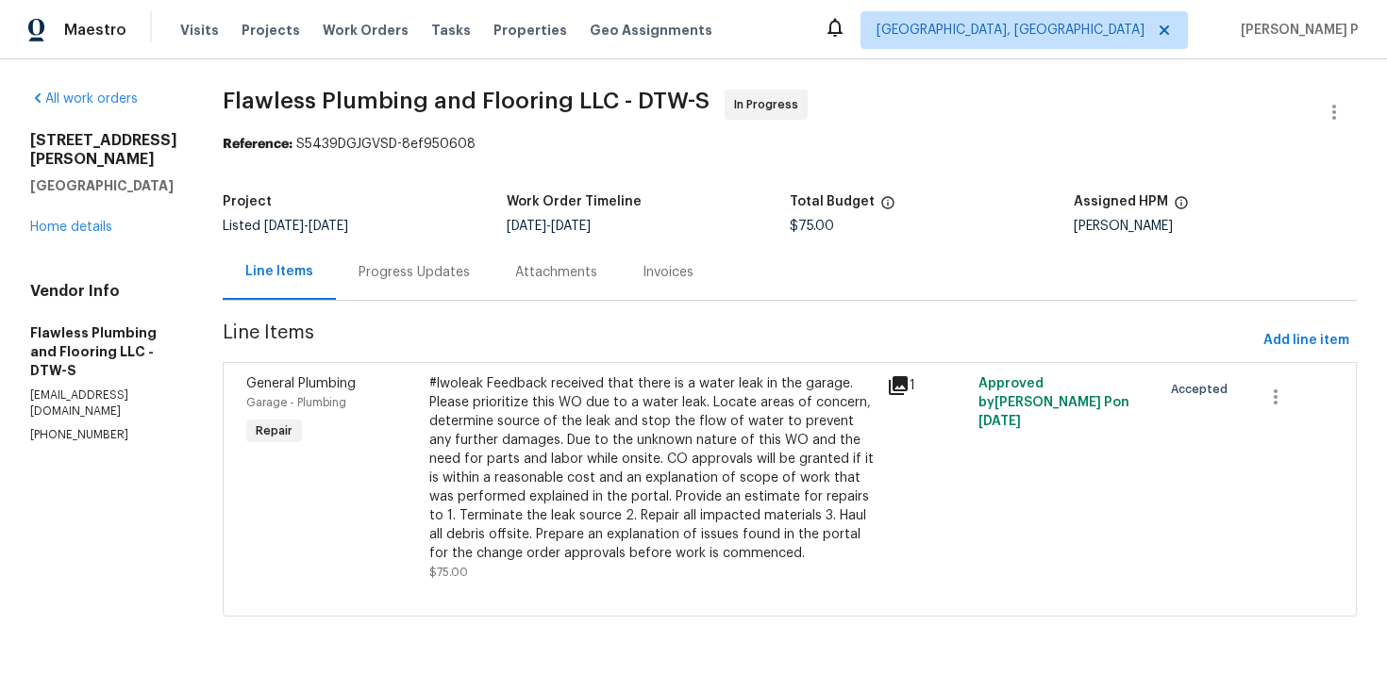
click at [461, 271] on div "Progress Updates" at bounding box center [413, 272] width 111 height 19
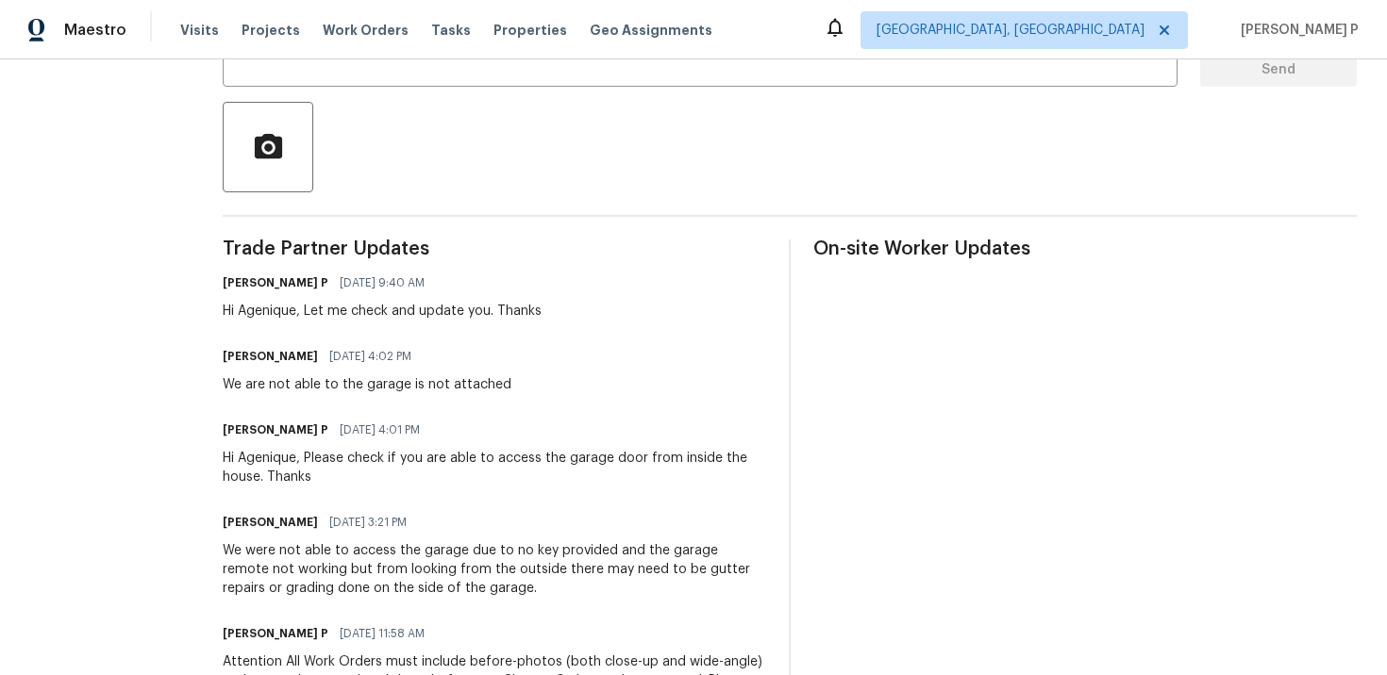
scroll to position [413, 0]
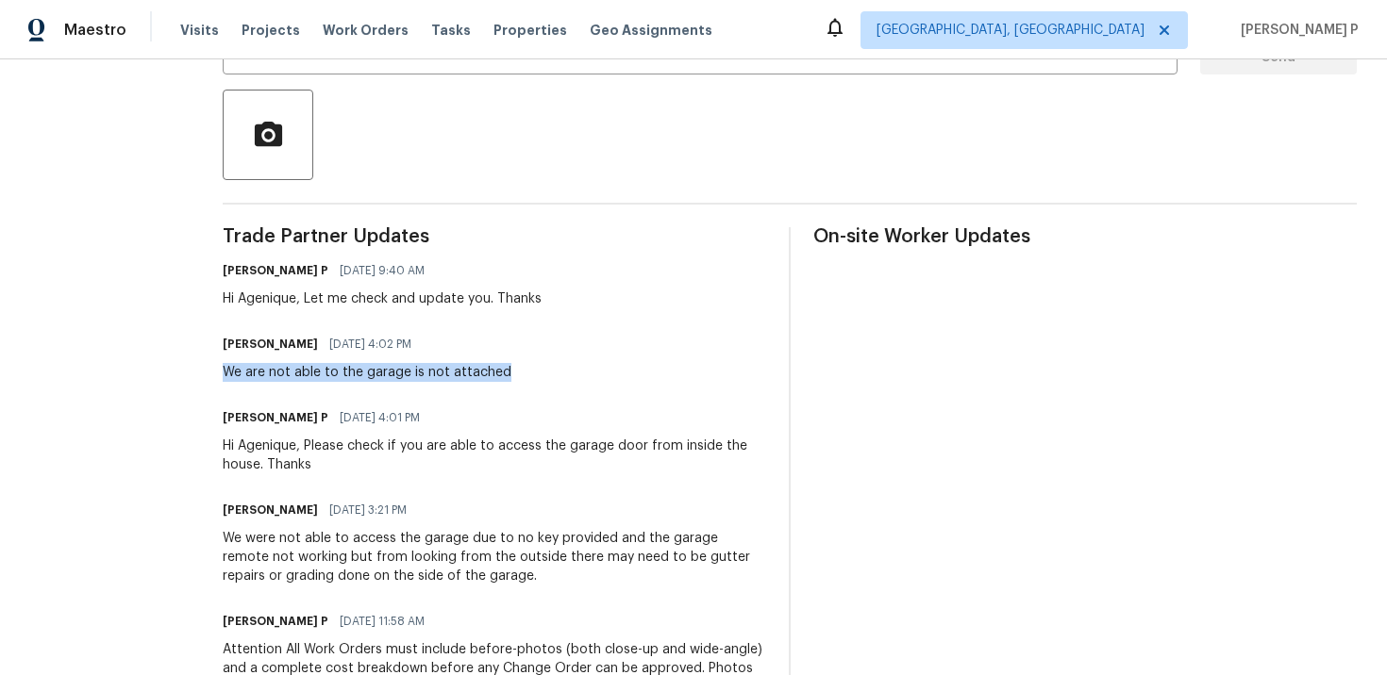
drag, startPoint x: 275, startPoint y: 370, endPoint x: 599, endPoint y: 368, distance: 323.6
click at [599, 368] on div "Agenique [PERSON_NAME] [DATE] 4:02 PM We are not able to the garage is not atta…" at bounding box center [494, 356] width 543 height 51
copy div "We are not able to the garage is not attached"
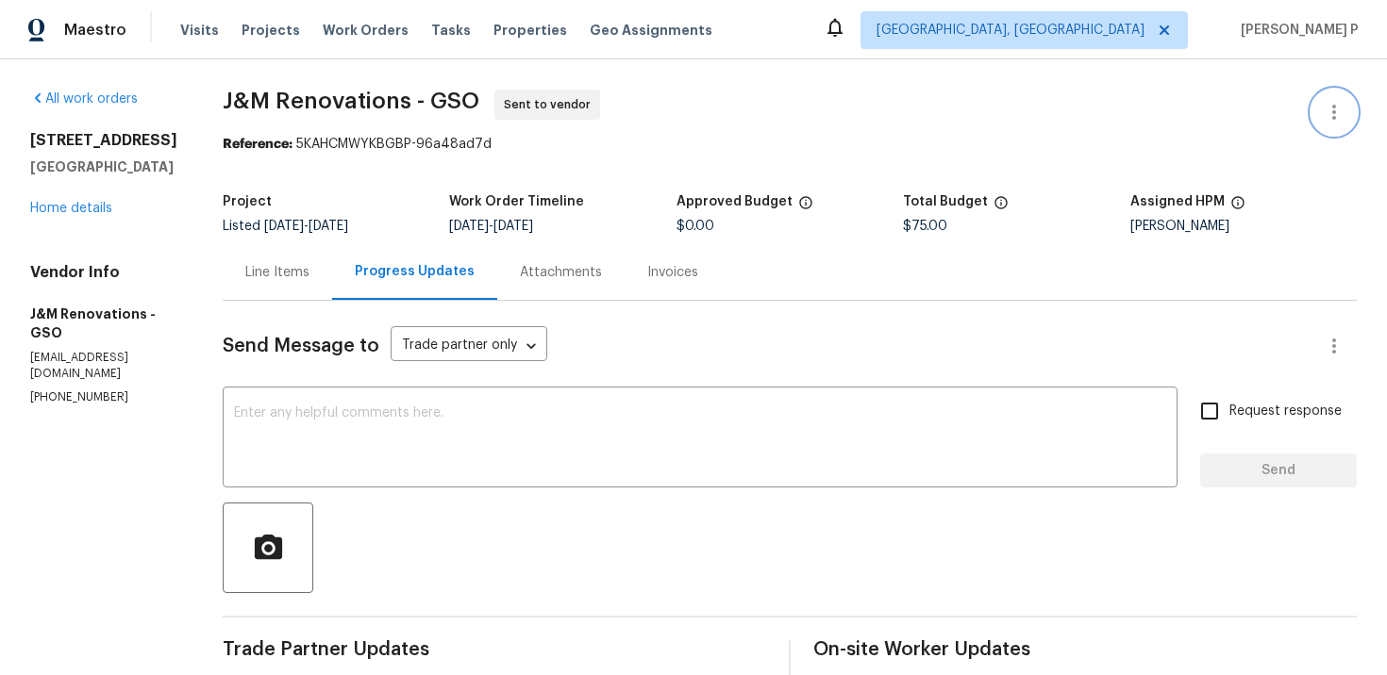
click at [1347, 119] on button "button" at bounding box center [1333, 112] width 45 height 45
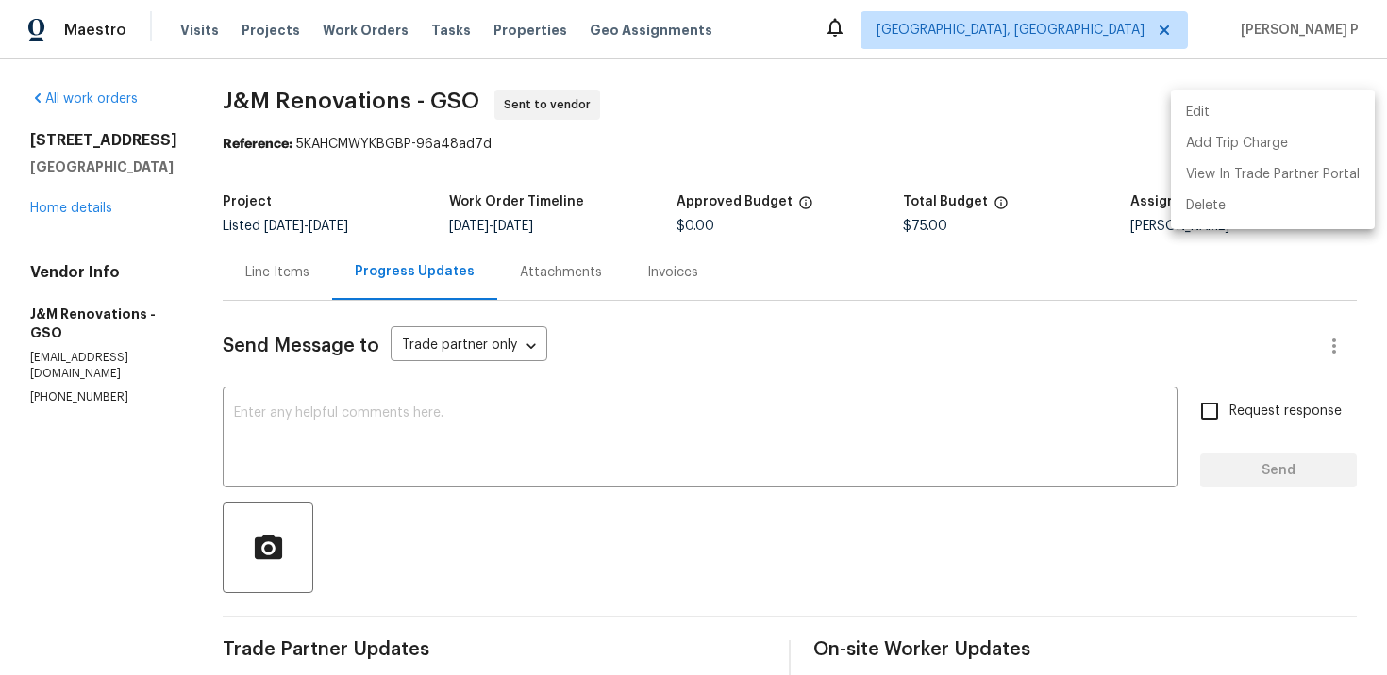
click at [1241, 114] on li "Edit" at bounding box center [1273, 112] width 204 height 31
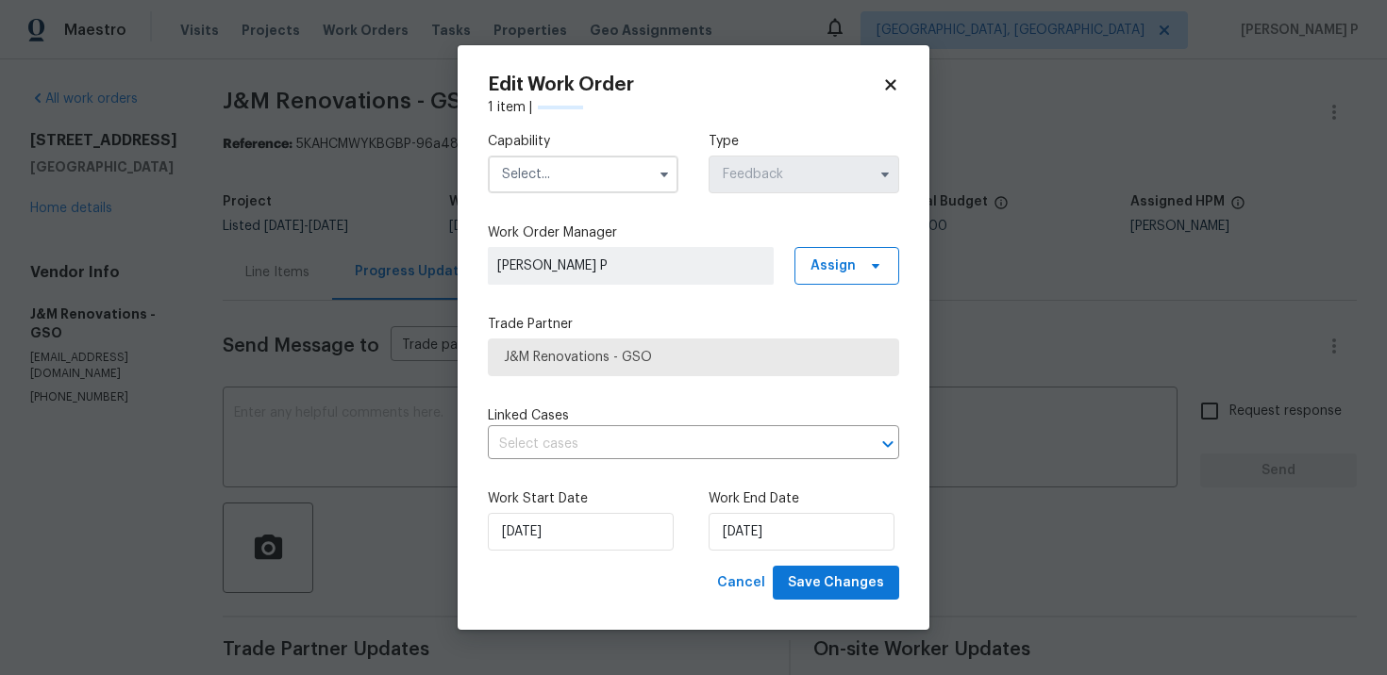
click at [623, 168] on input "text" at bounding box center [583, 175] width 191 height 38
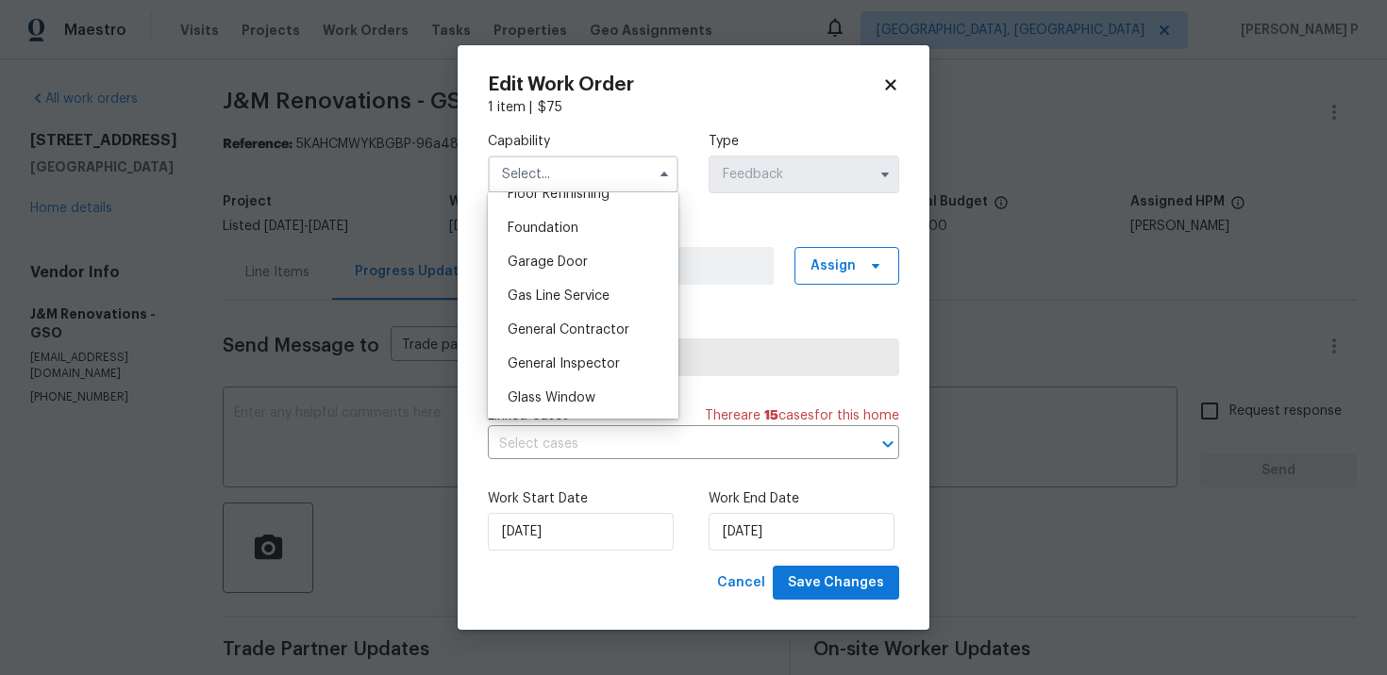
scroll to position [811, 0]
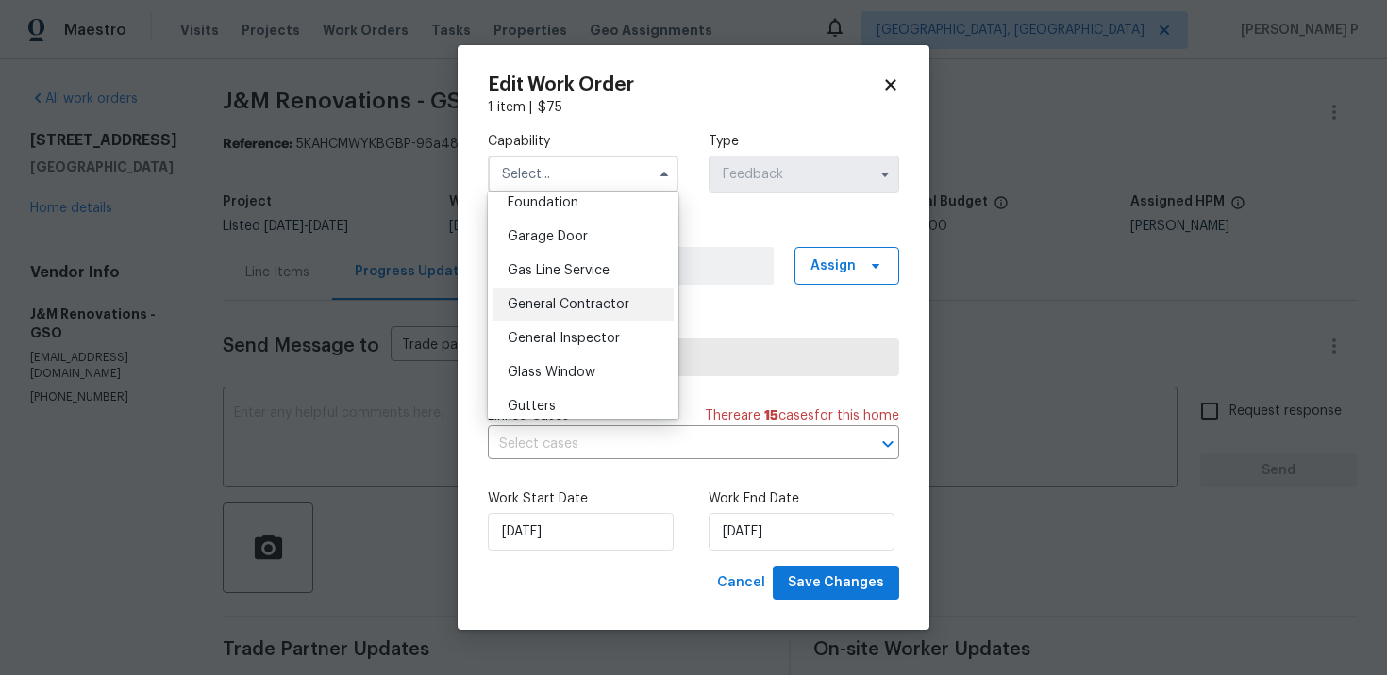
click at [602, 293] on div "General Contractor" at bounding box center [582, 305] width 181 height 34
type input "General Contractor"
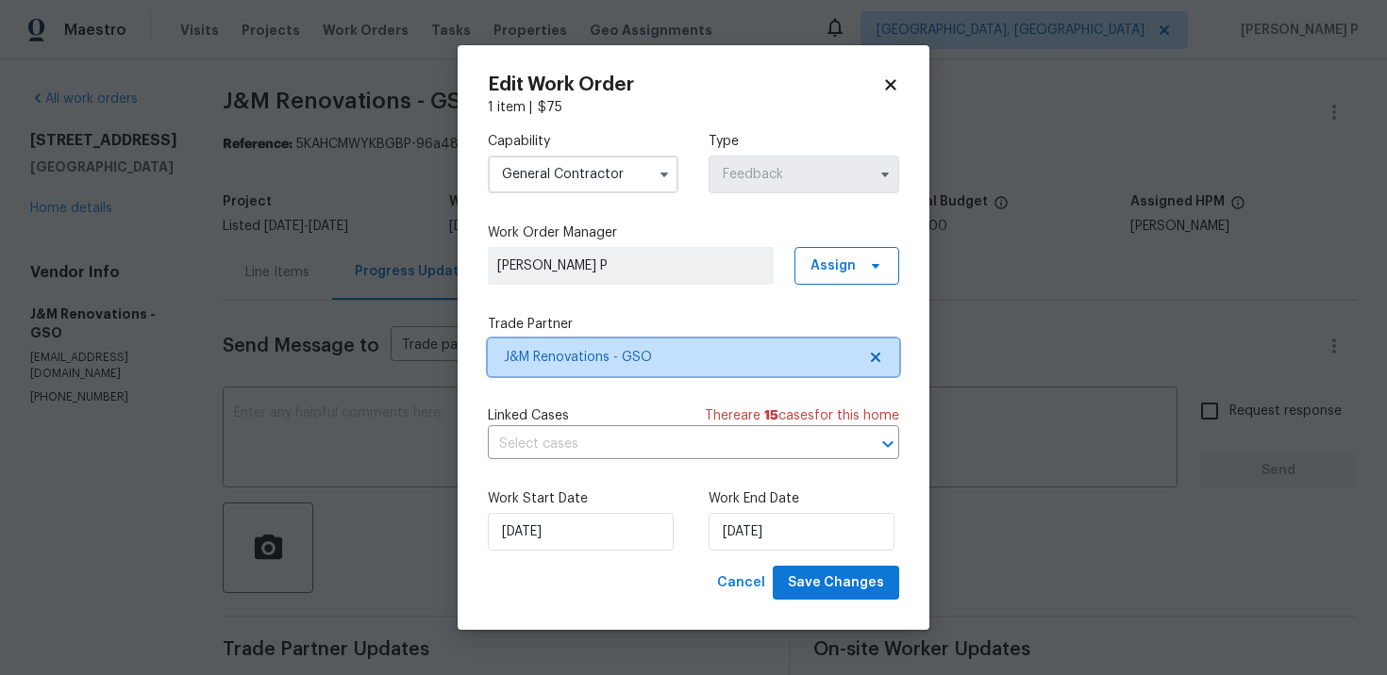
click at [610, 352] on span "J&M Renovations - GSO" at bounding box center [680, 357] width 352 height 19
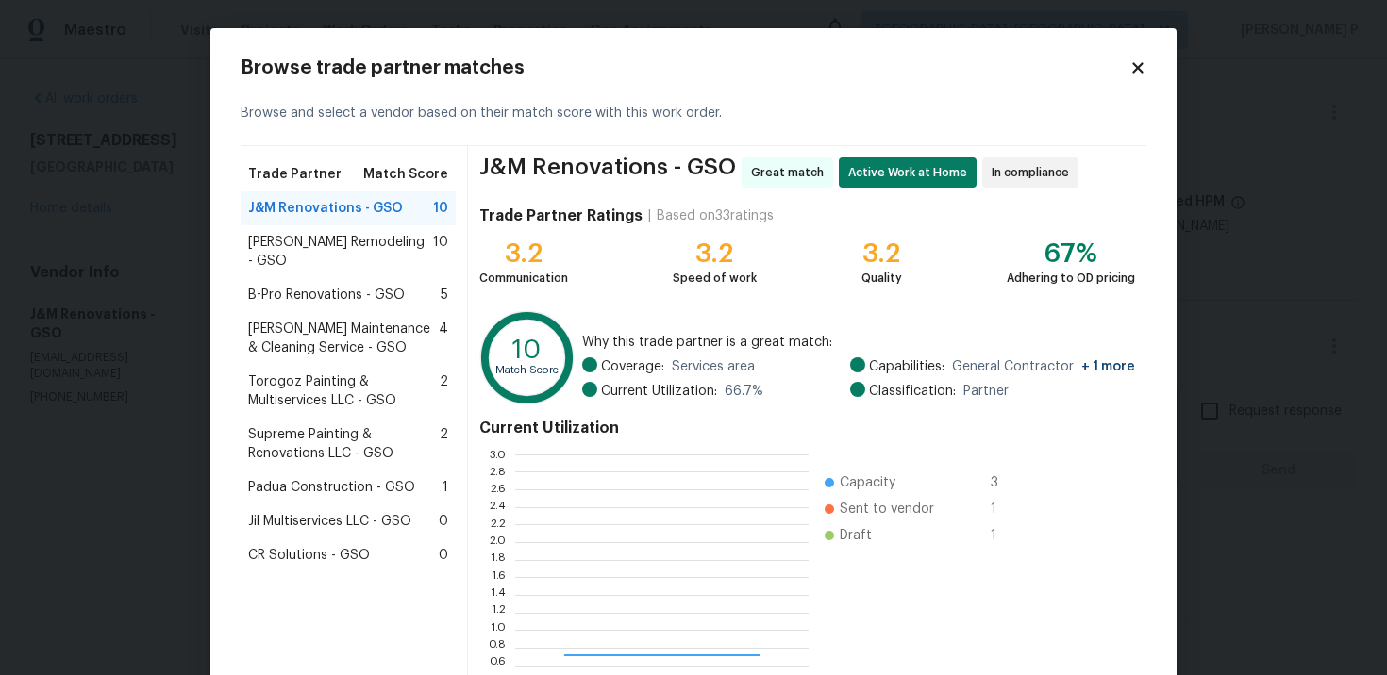
scroll to position [264, 293]
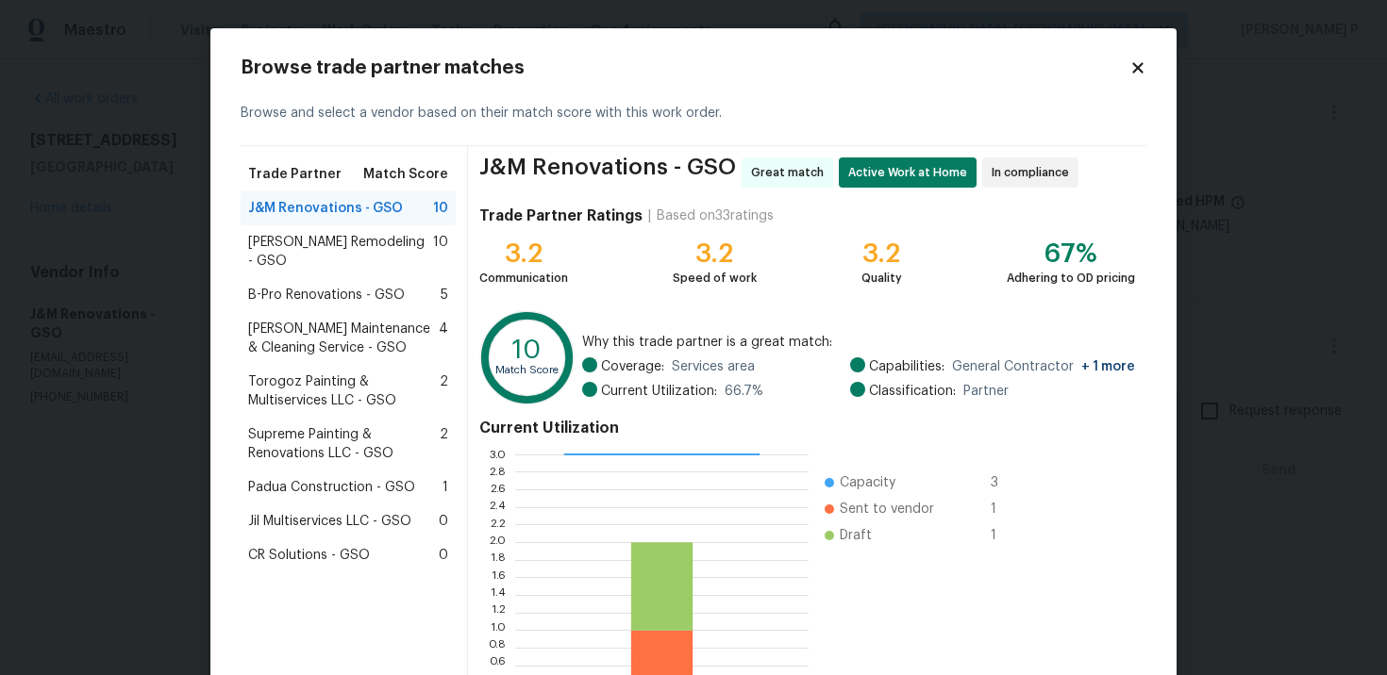
click at [1147, 71] on div "Browse trade partner matches Browse and select a vendor based on their match sc…" at bounding box center [693, 416] width 966 height 776
click at [1138, 70] on icon at bounding box center [1137, 67] width 10 height 10
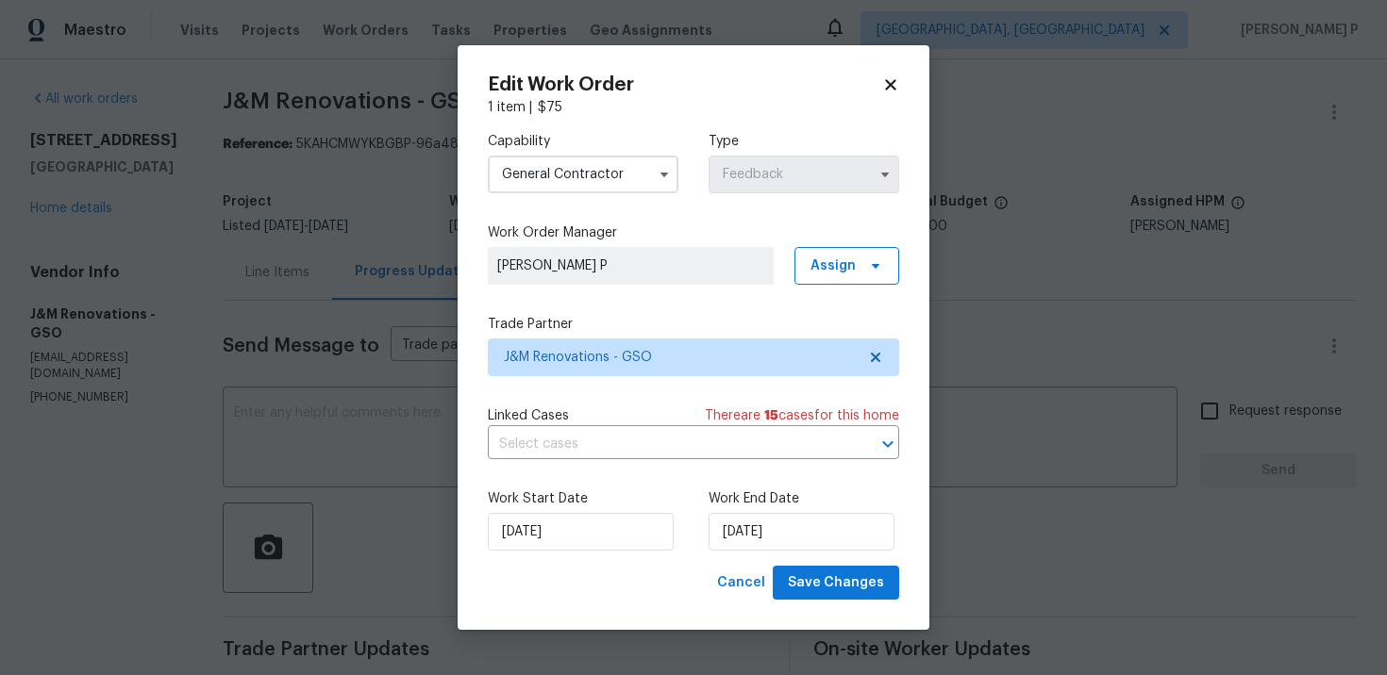
click at [877, 84] on h2 "Edit Work Order" at bounding box center [685, 84] width 394 height 19
click at [883, 87] on icon at bounding box center [890, 84] width 17 height 17
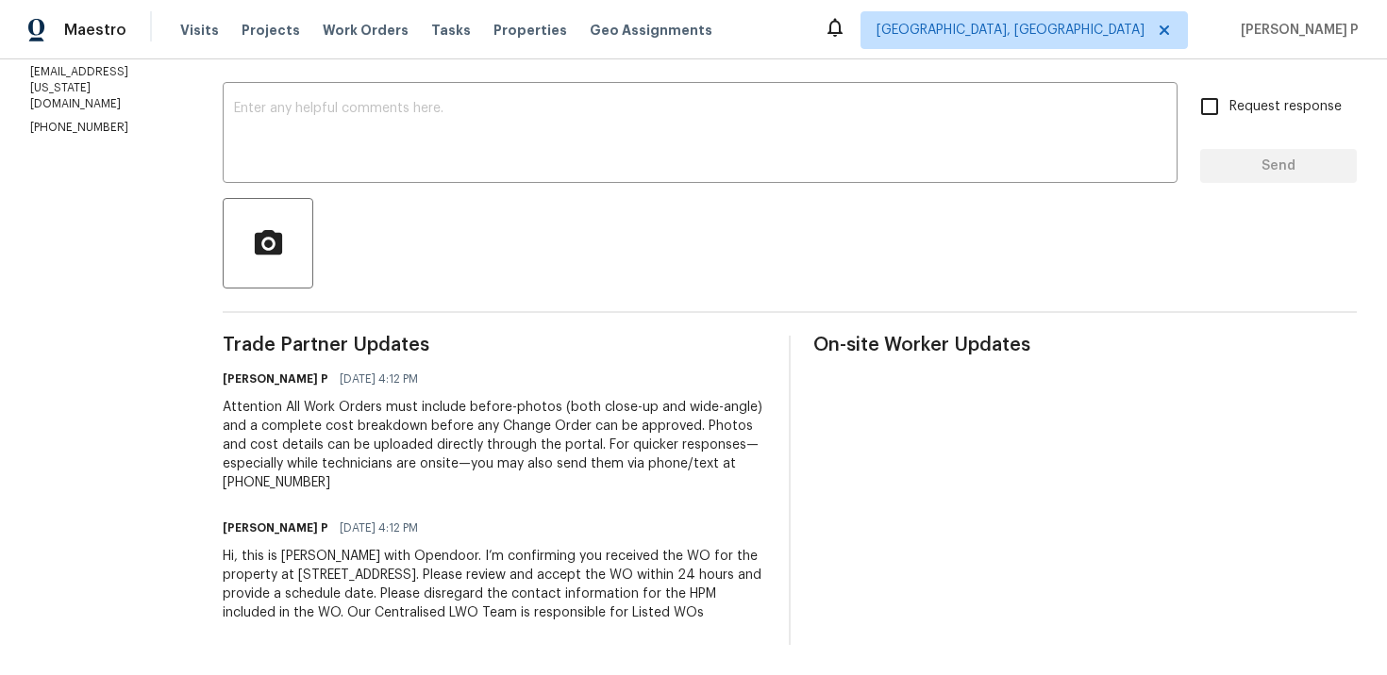
scroll to position [206, 0]
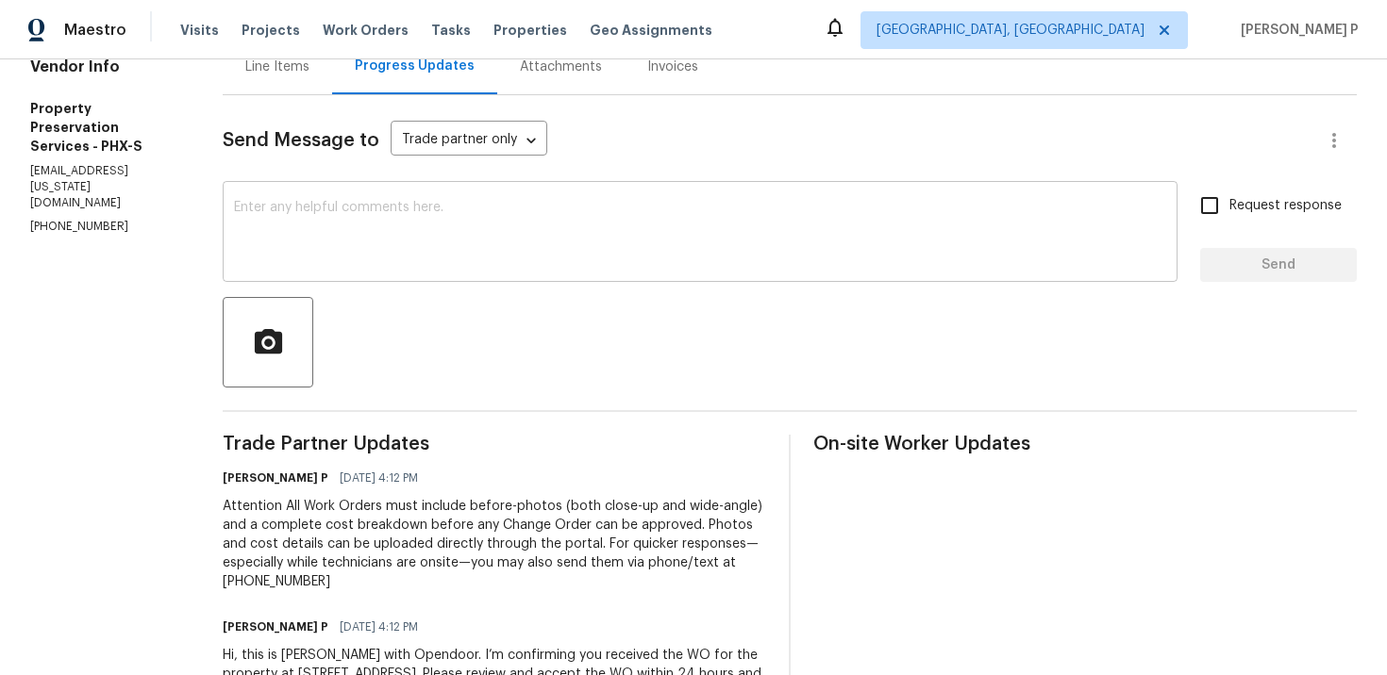
click at [376, 271] on div "x ​" at bounding box center [700, 234] width 955 height 96
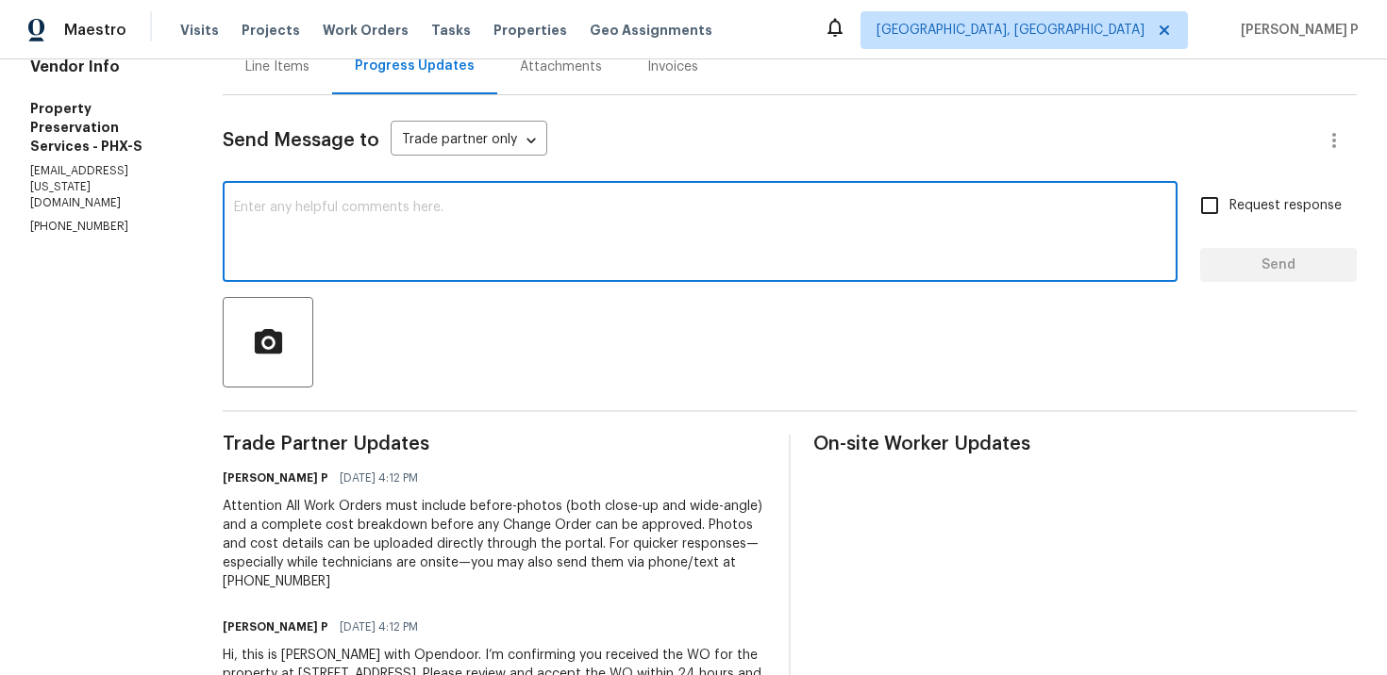
paste textarea "Thank you for accepting the work order. Could you please provide us with an upd…"
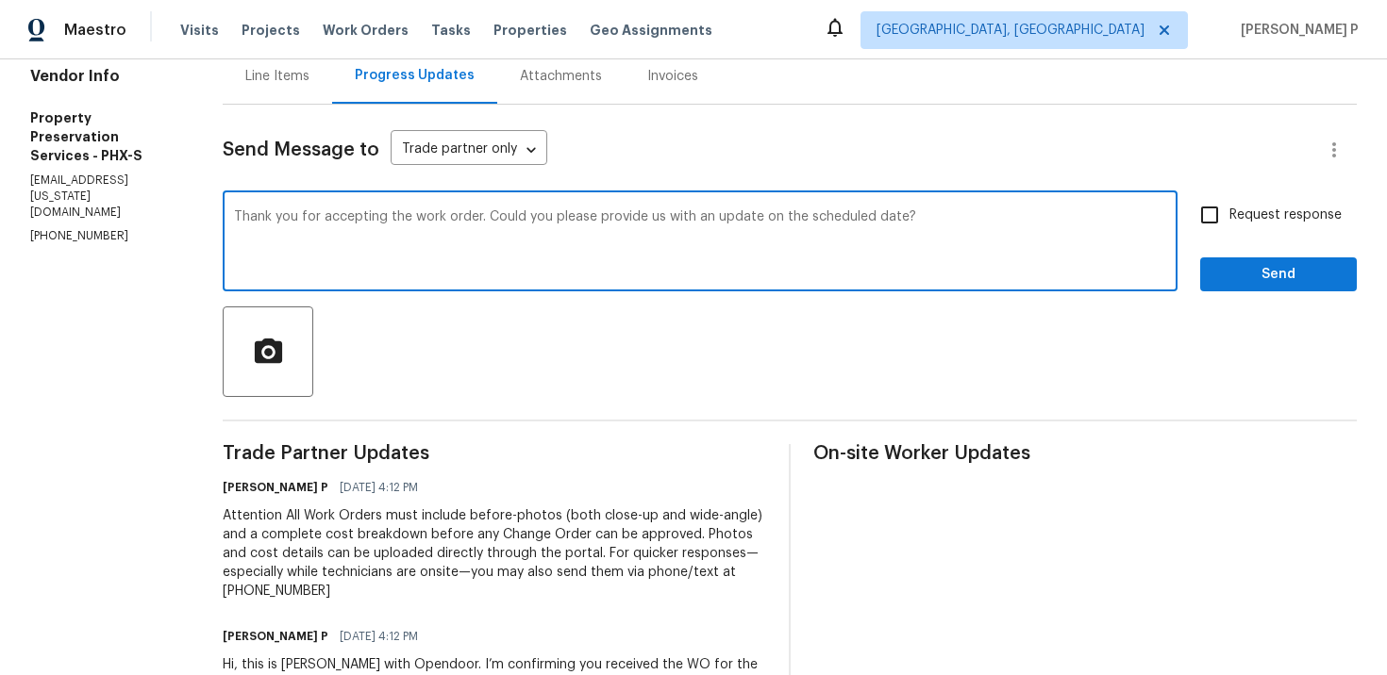
scroll to position [19, 0]
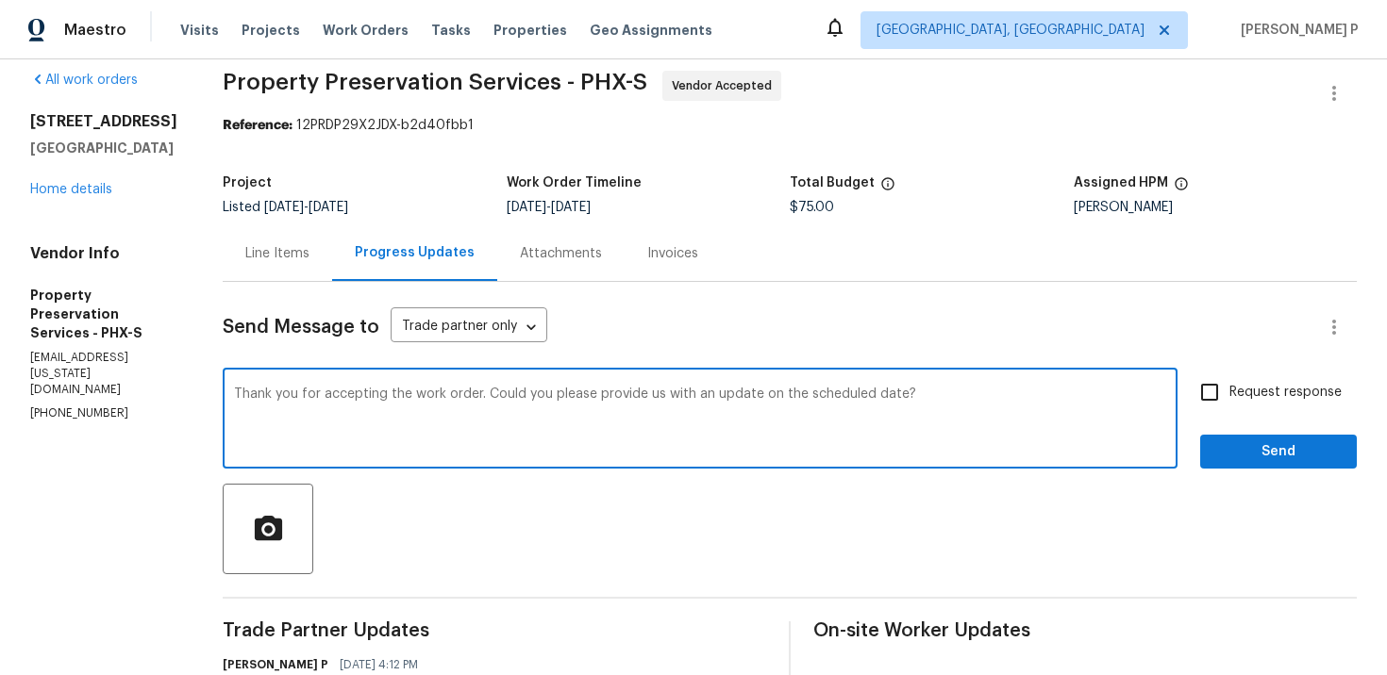
type textarea "Thank you for accepting the work order. Could you please provide us with an upd…"
click at [1242, 386] on span "Request response" at bounding box center [1285, 393] width 112 height 20
click at [1229, 386] on input "Request response" at bounding box center [1210, 393] width 40 height 40
checkbox input "true"
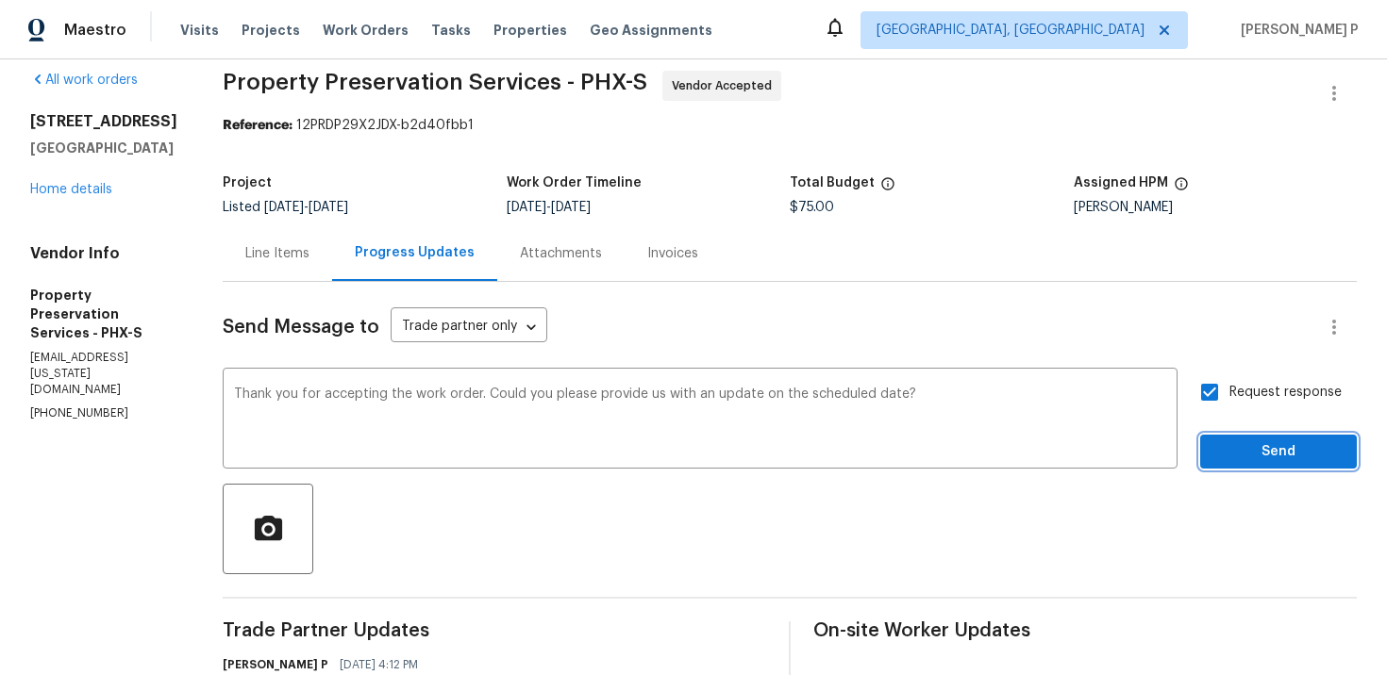
click at [1247, 461] on span "Send" at bounding box center [1278, 453] width 126 height 24
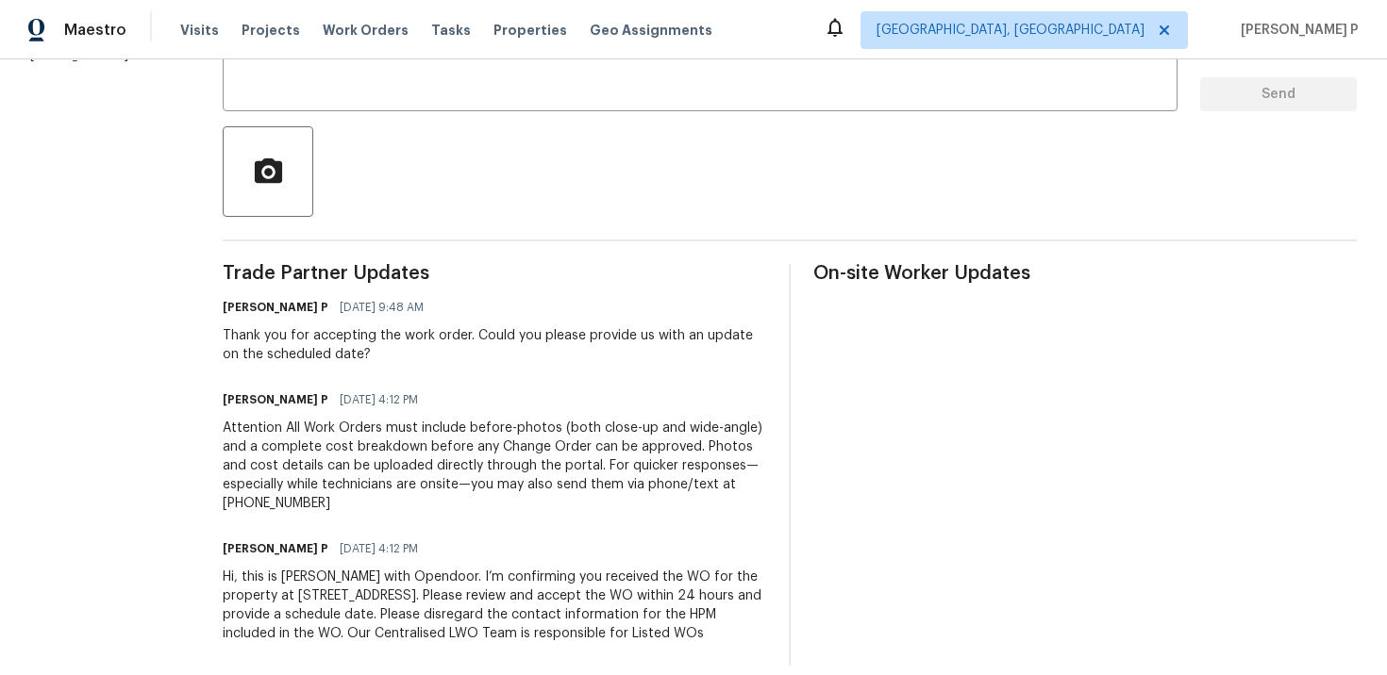
scroll to position [397, 0]
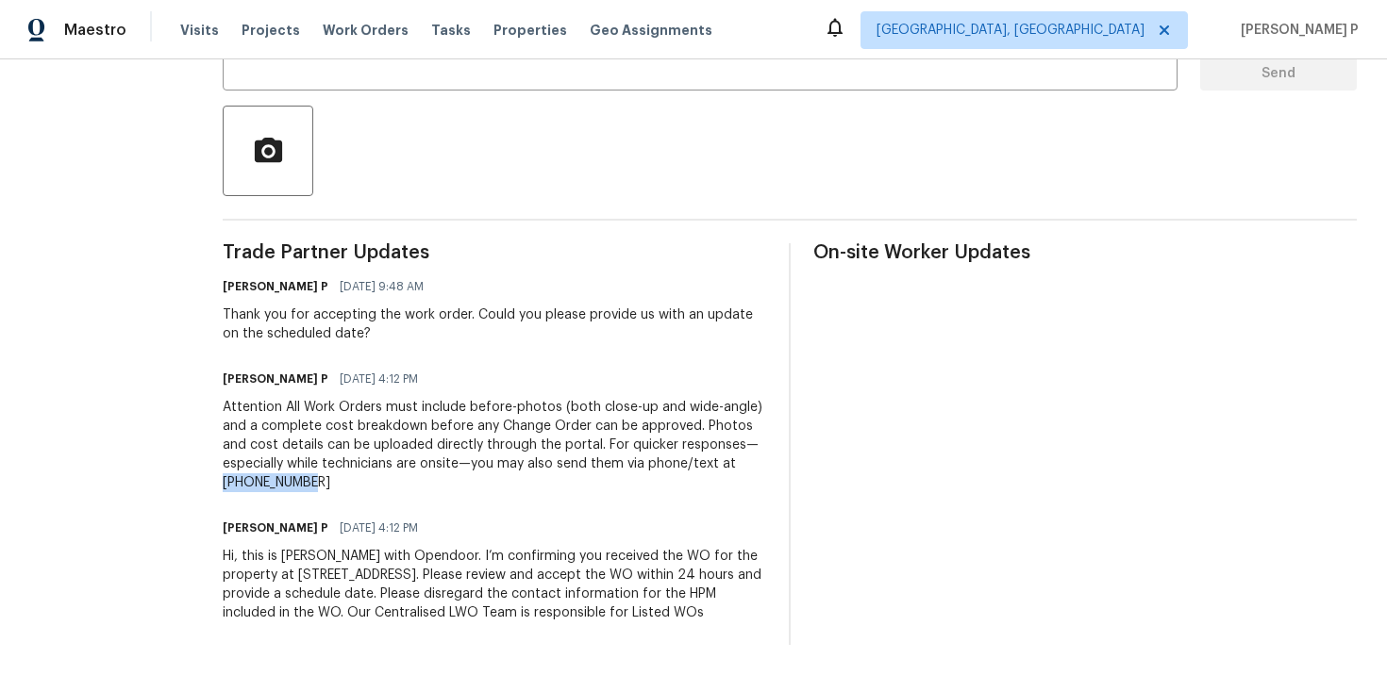
drag, startPoint x: 725, startPoint y: 462, endPoint x: 756, endPoint y: 491, distance: 42.0
click at [756, 491] on div "Attention All Work Orders must include before-photos (both close-up and wide-an…" at bounding box center [494, 445] width 543 height 94
click at [453, 424] on div "Attention All Work Orders must include before-photos (both close-up and wide-an…" at bounding box center [494, 445] width 543 height 94
click at [137, 312] on section "All work orders [STREET_ADDRESS] Home details Vendor Info Property Preservation…" at bounding box center [103, 168] width 147 height 953
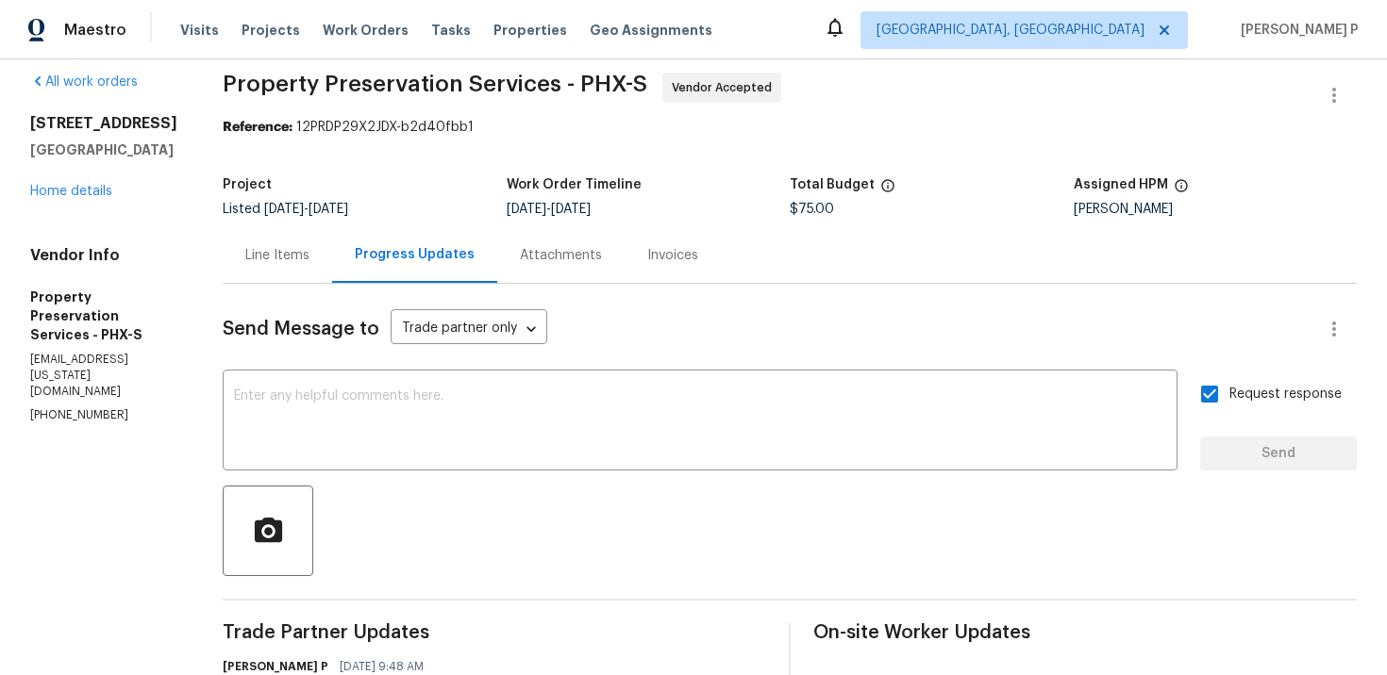
scroll to position [0, 0]
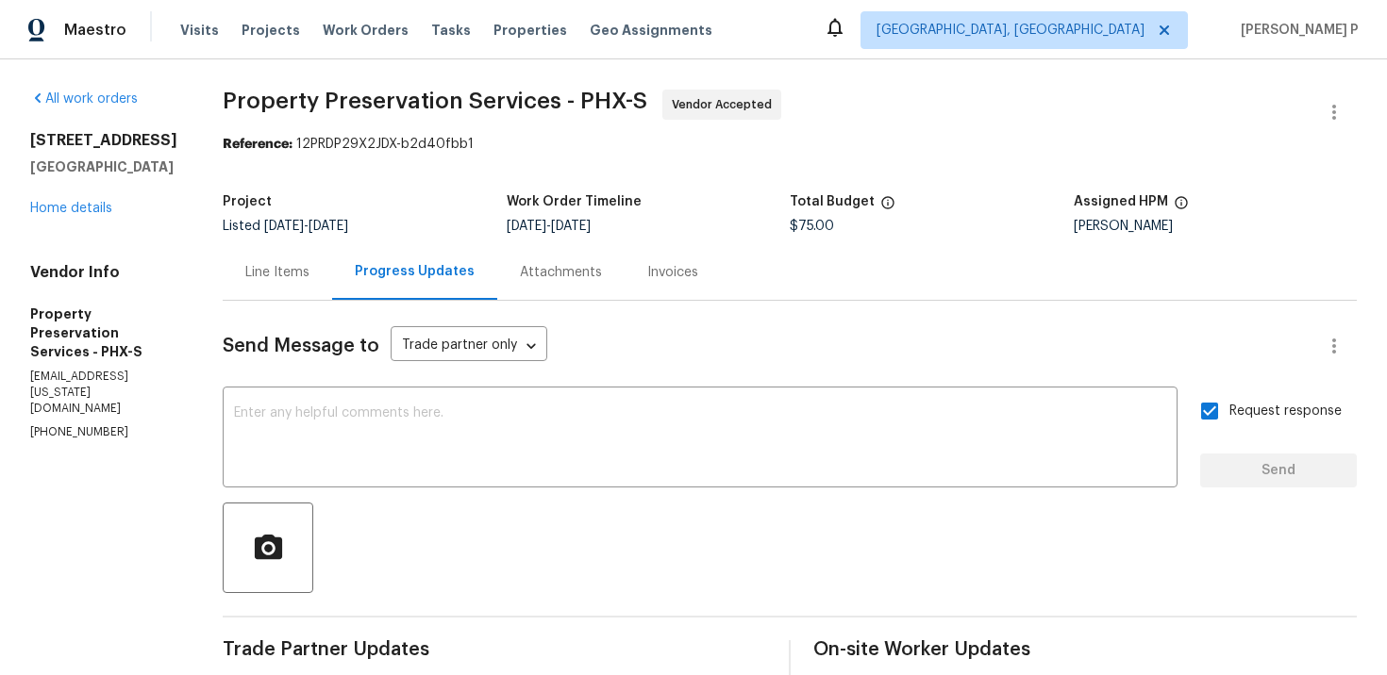
click at [499, 574] on div at bounding box center [790, 548] width 1134 height 91
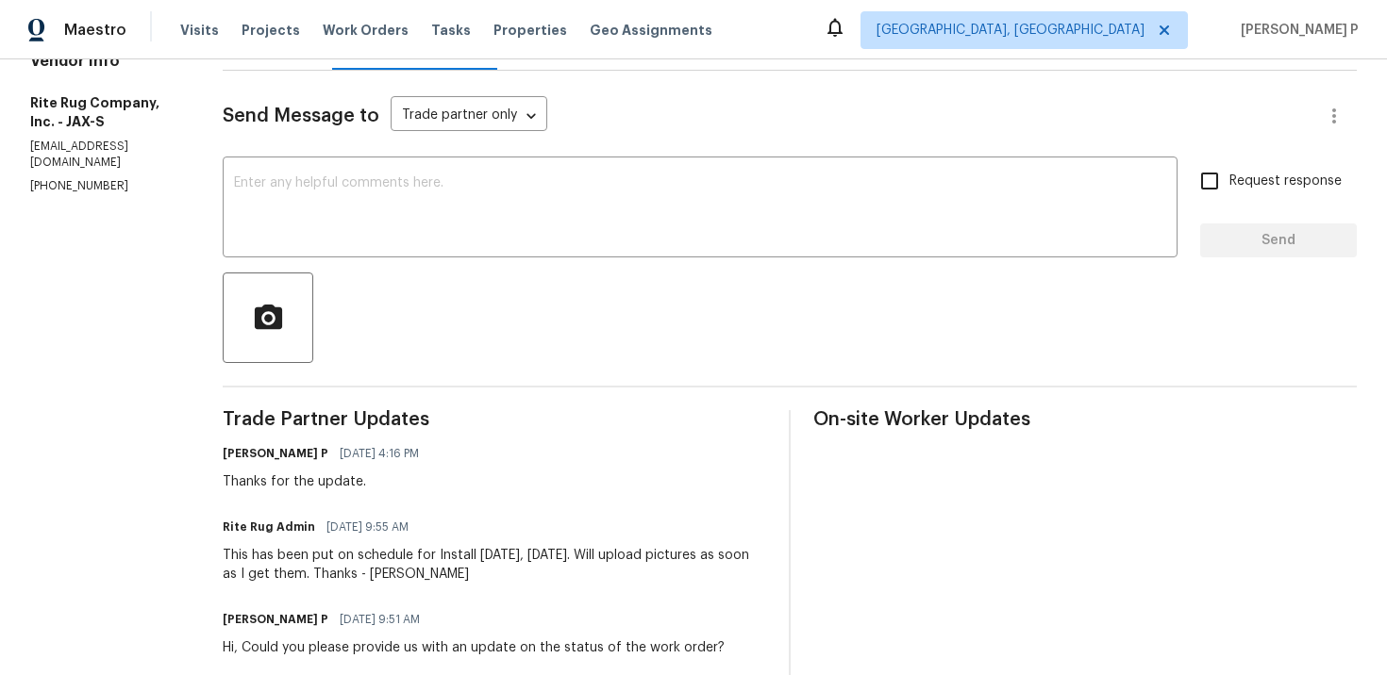
scroll to position [221, 0]
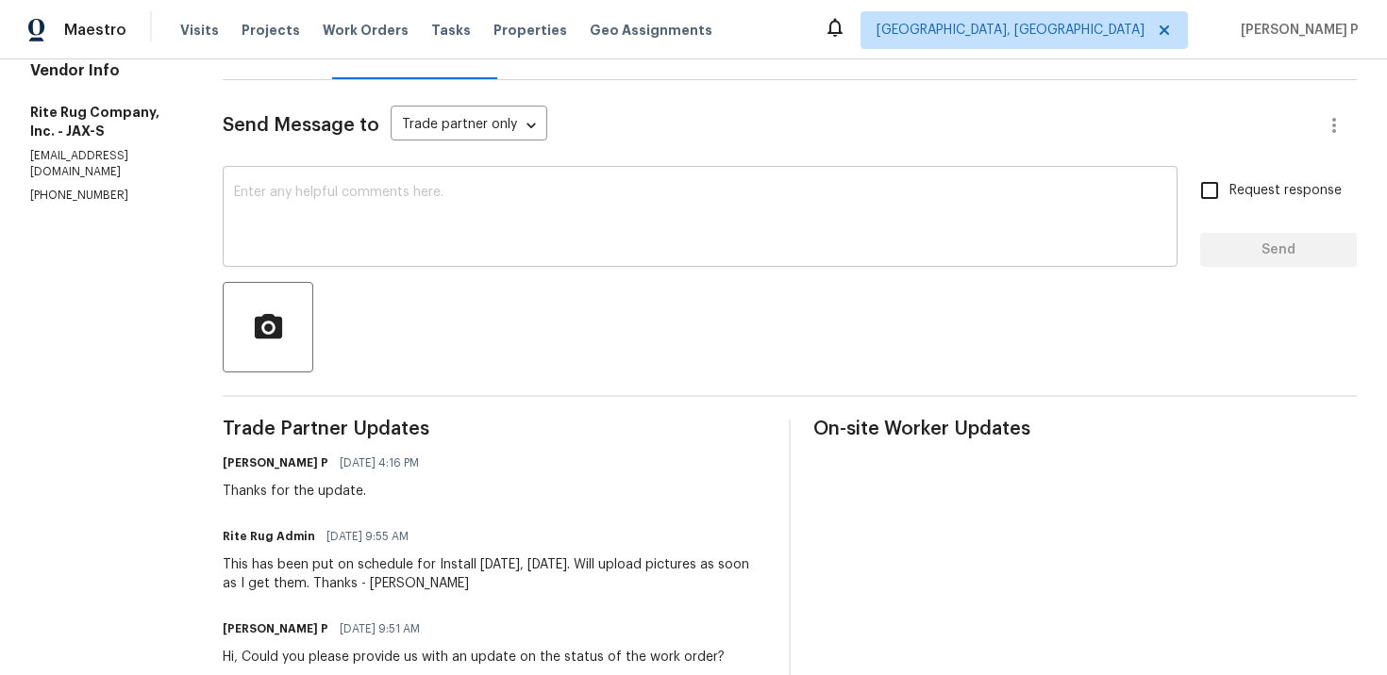
click at [433, 242] on textarea at bounding box center [700, 219] width 932 height 66
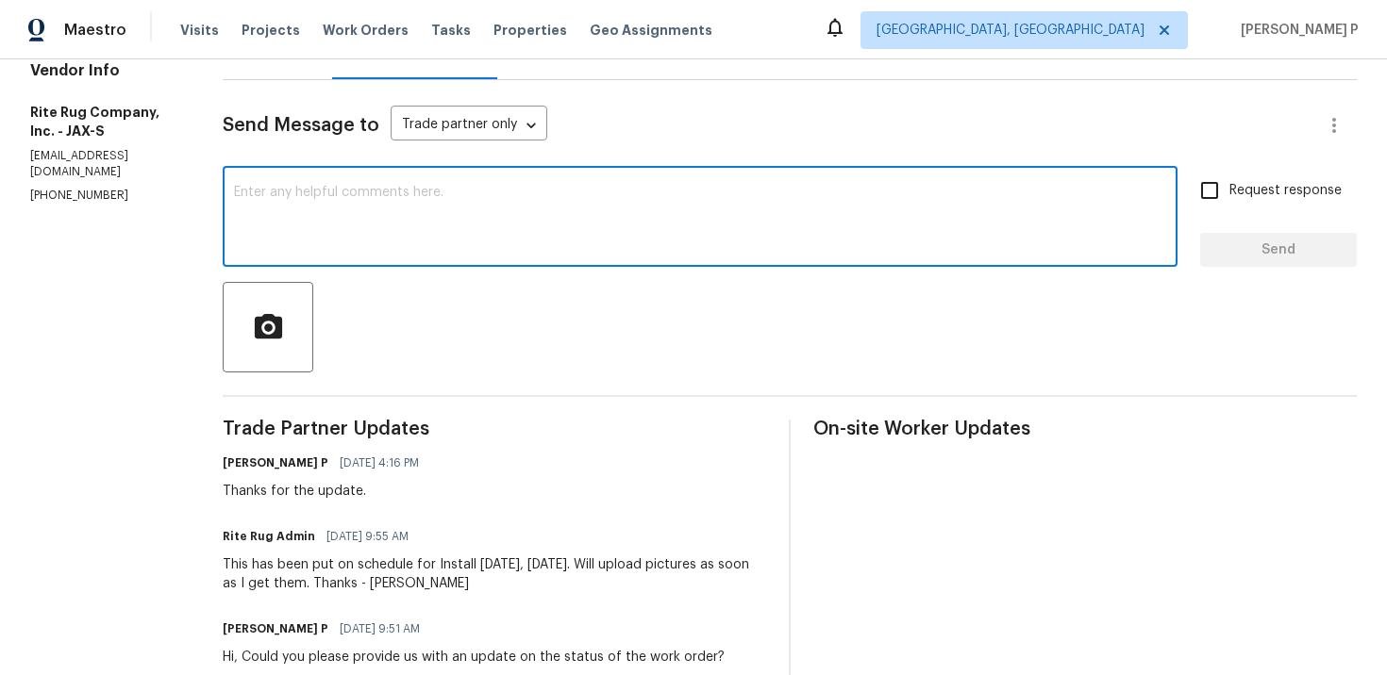
click at [449, 215] on textarea at bounding box center [700, 219] width 932 height 66
paste textarea "Could you please provide us with an update on the status of the work order?"
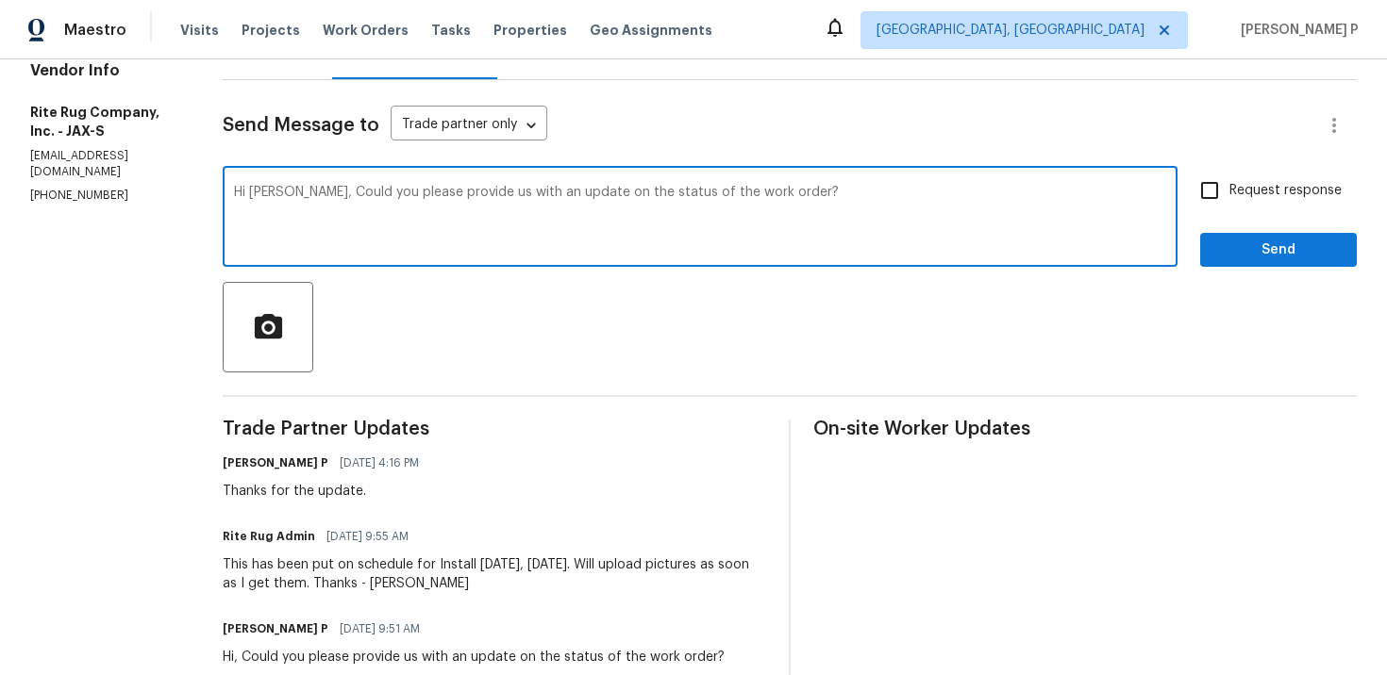
type textarea "Hi [PERSON_NAME], Could you please provide us with an update on the status of t…"
click at [1282, 196] on span "Request response" at bounding box center [1285, 191] width 112 height 20
click at [1229, 196] on input "Request response" at bounding box center [1210, 191] width 40 height 40
checkbox input "true"
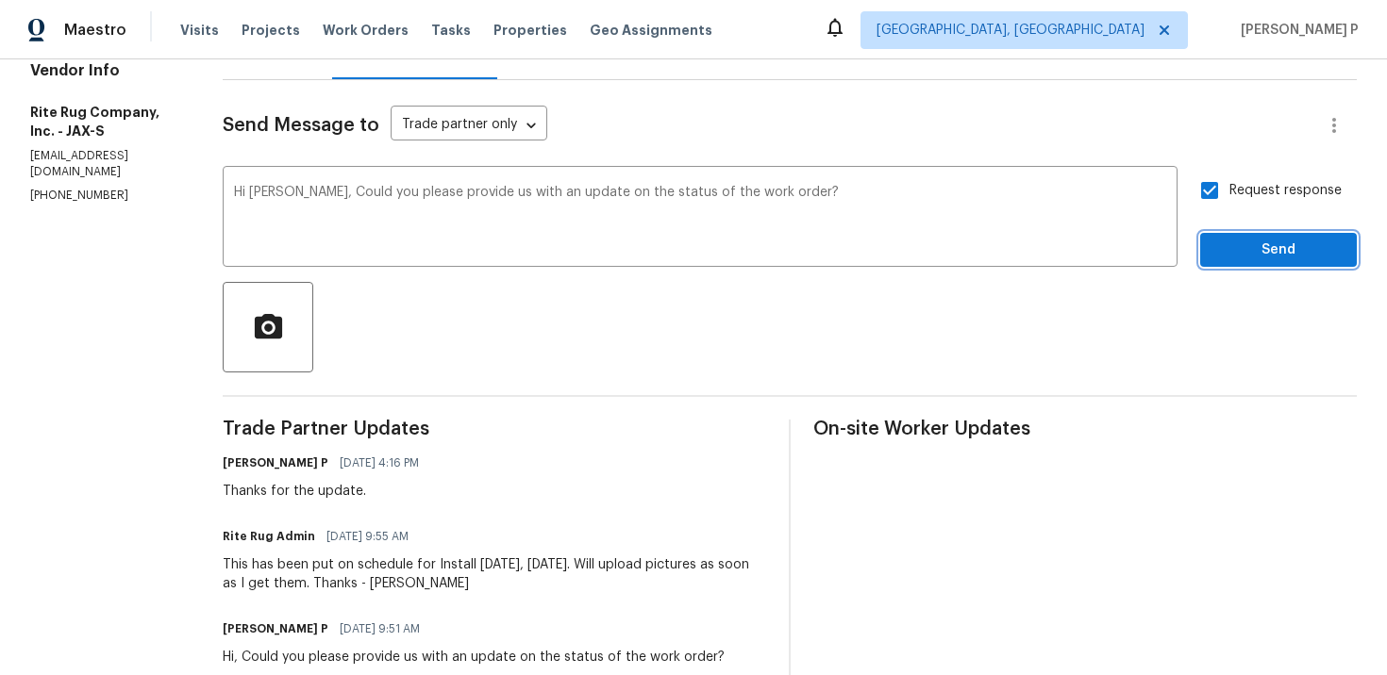
click at [1262, 248] on span "Send" at bounding box center [1278, 251] width 126 height 24
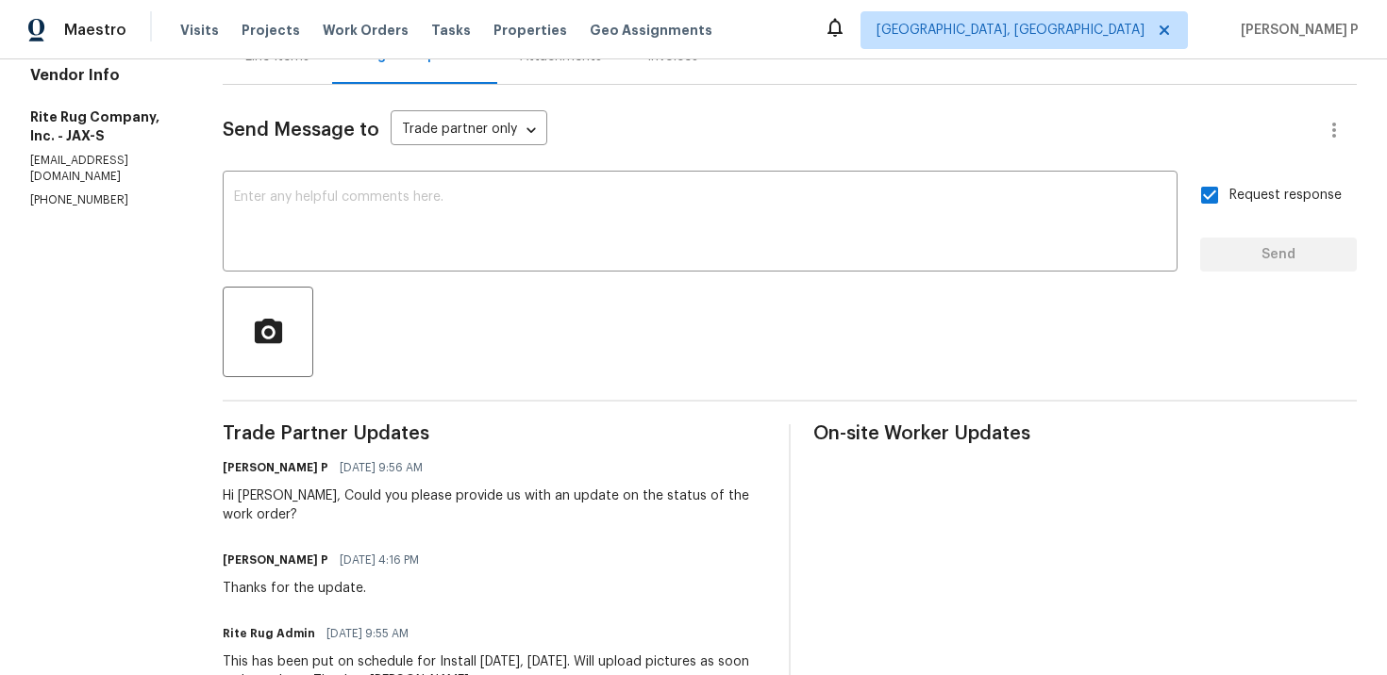
scroll to position [27, 0]
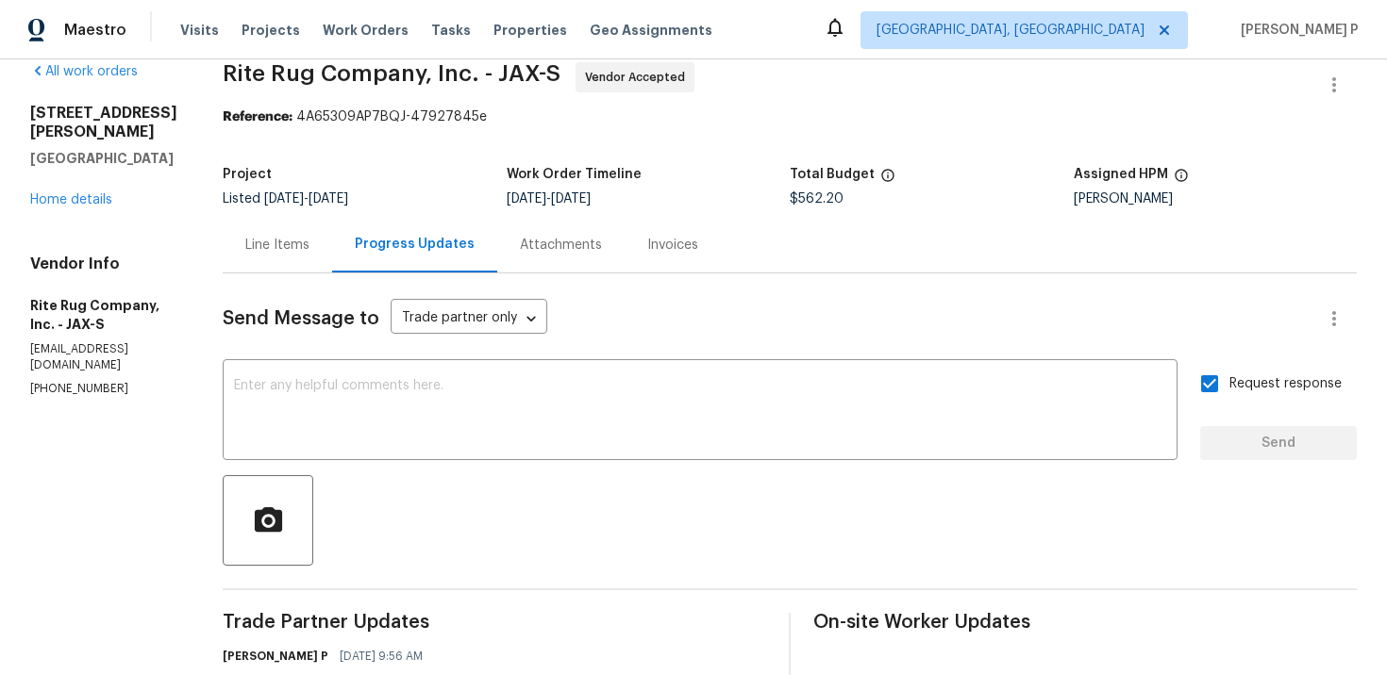
click at [307, 236] on div "Line Items" at bounding box center [277, 245] width 64 height 19
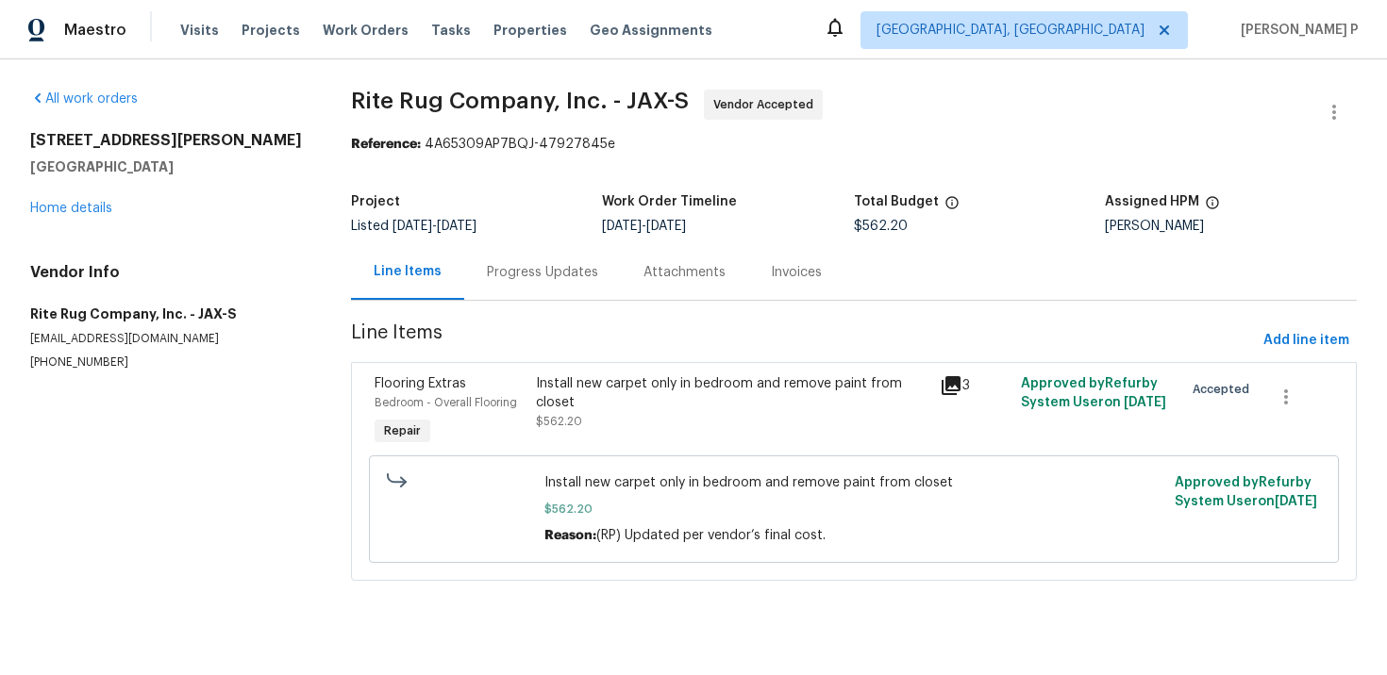
click at [697, 394] on div "Install new carpet only in bedroom and remove paint from closet" at bounding box center [732, 393] width 393 height 38
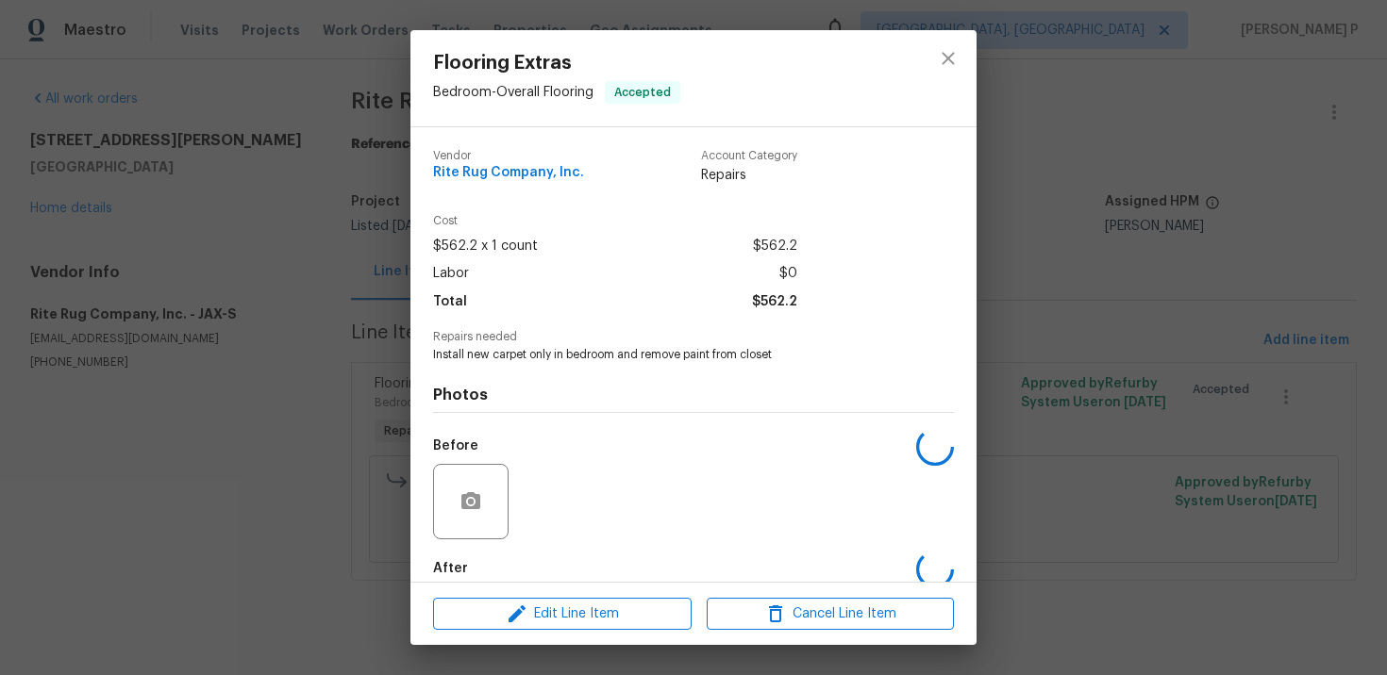
scroll to position [99, 0]
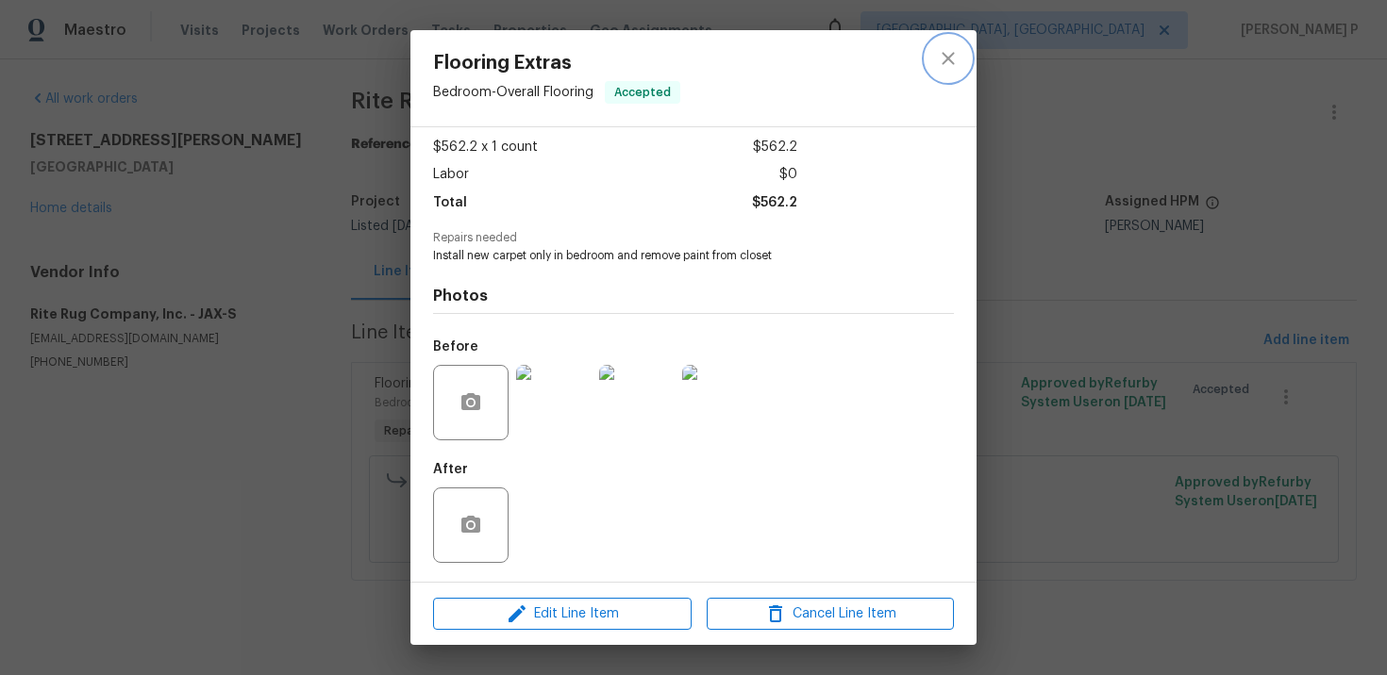
click at [959, 66] on button "close" at bounding box center [947, 58] width 45 height 45
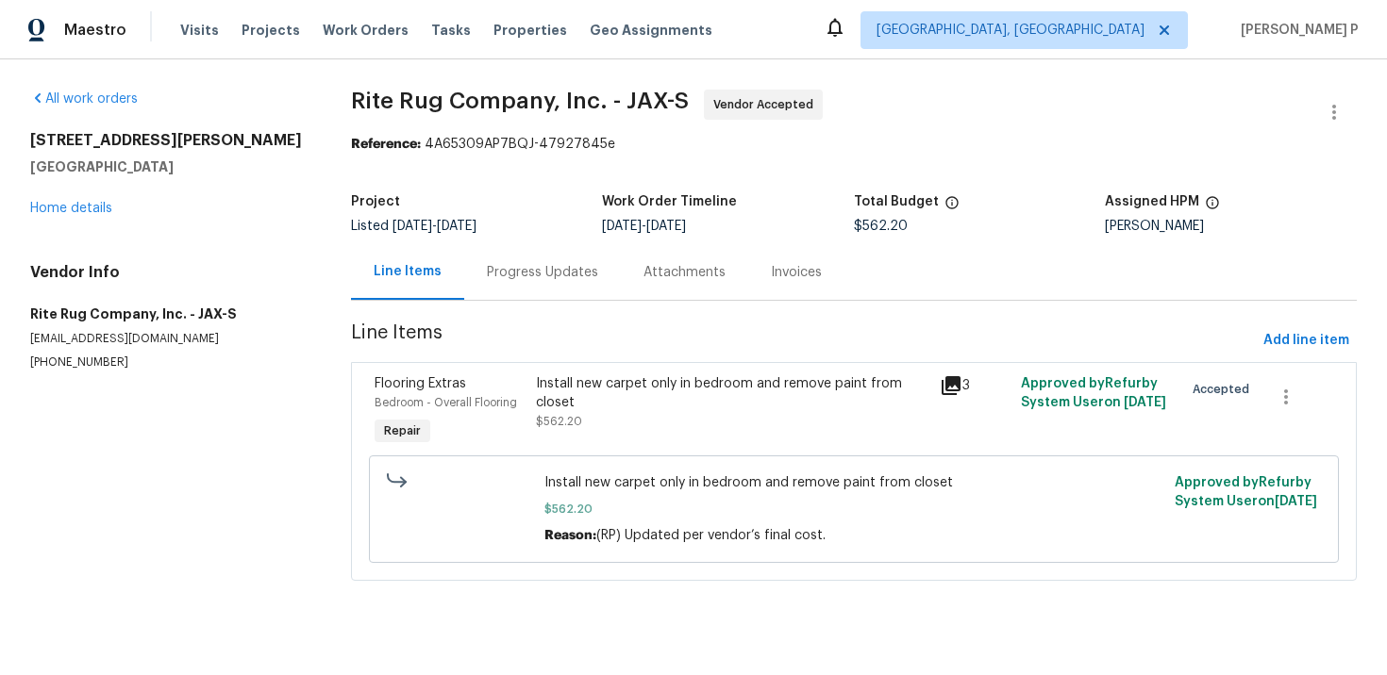
click at [558, 272] on div "Progress Updates" at bounding box center [542, 272] width 111 height 19
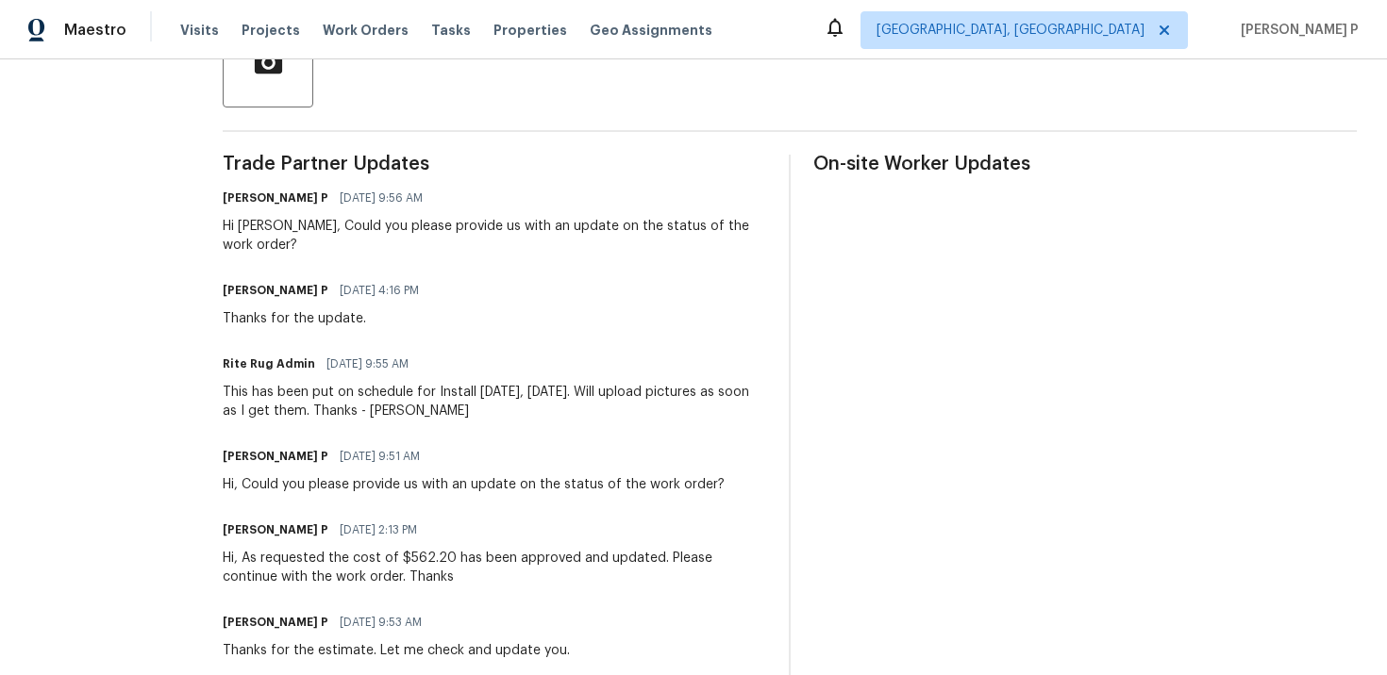
scroll to position [247, 0]
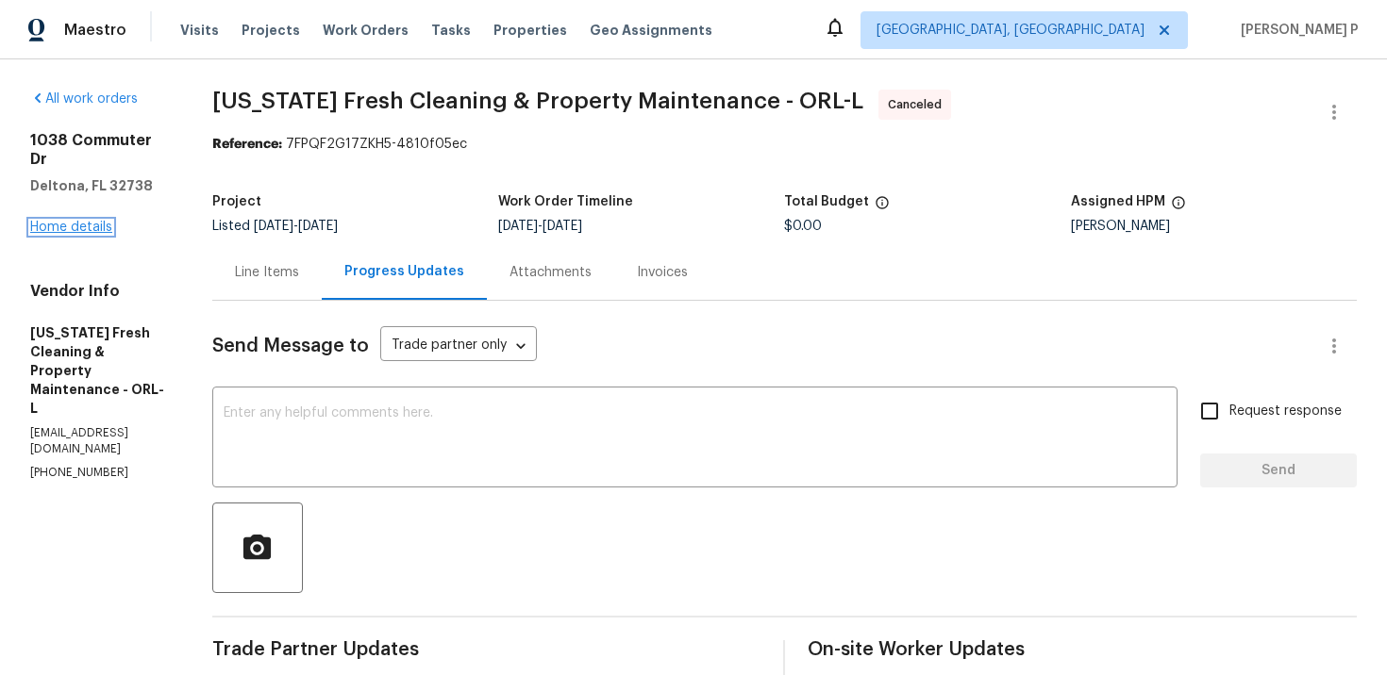
click at [99, 221] on link "Home details" at bounding box center [71, 227] width 82 height 13
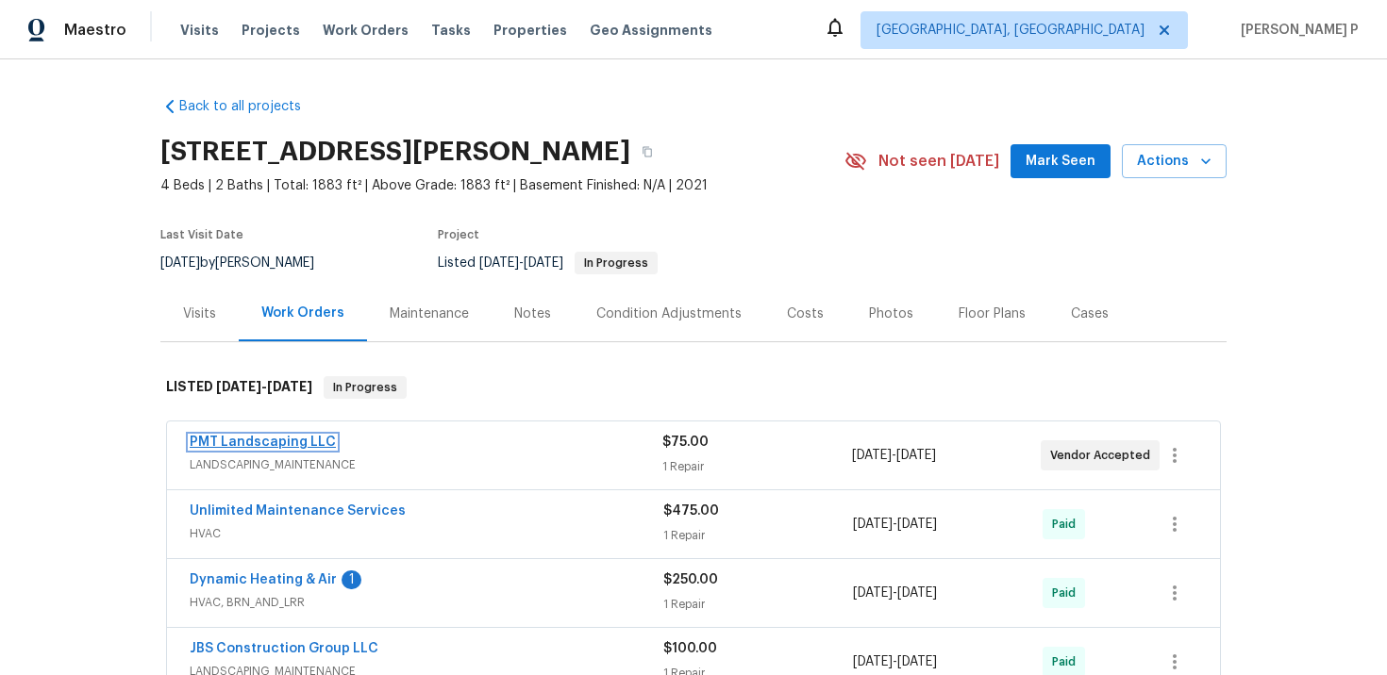
click at [261, 440] on link "PMT Landscaping LLC" at bounding box center [263, 442] width 146 height 13
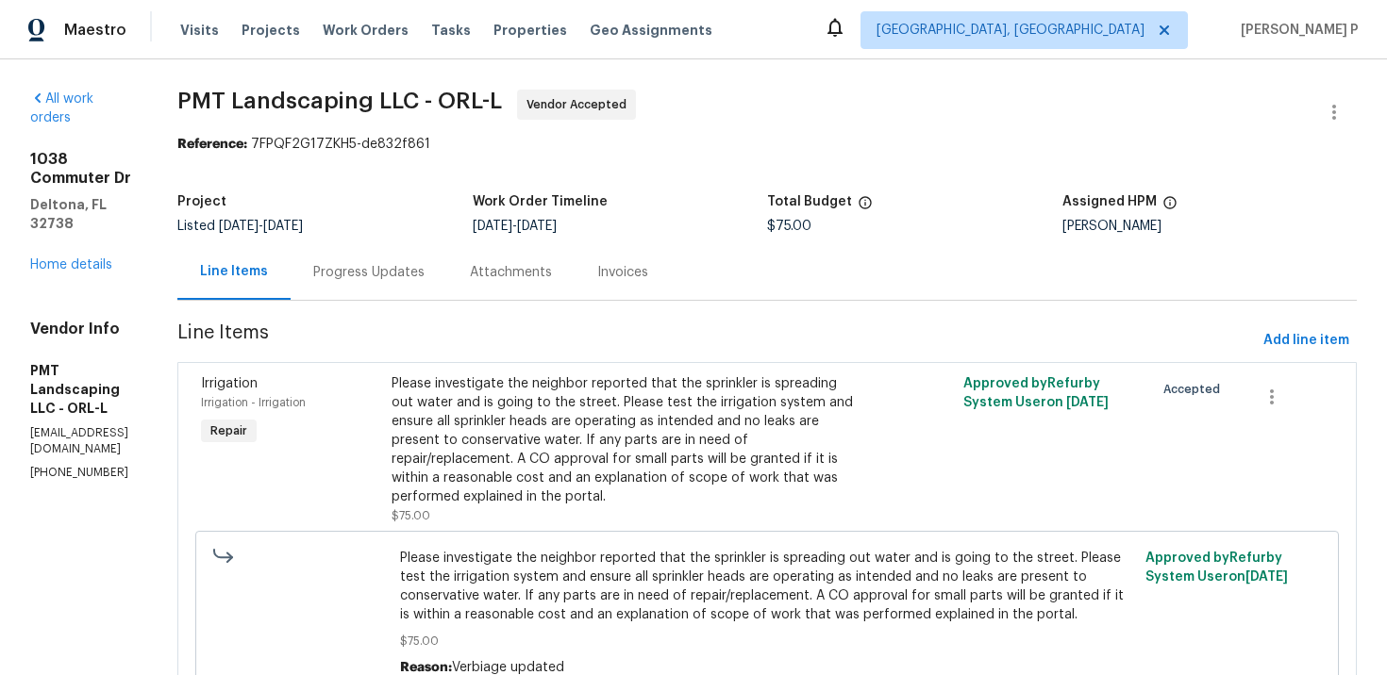
click at [424, 277] on div "Progress Updates" at bounding box center [368, 272] width 111 height 19
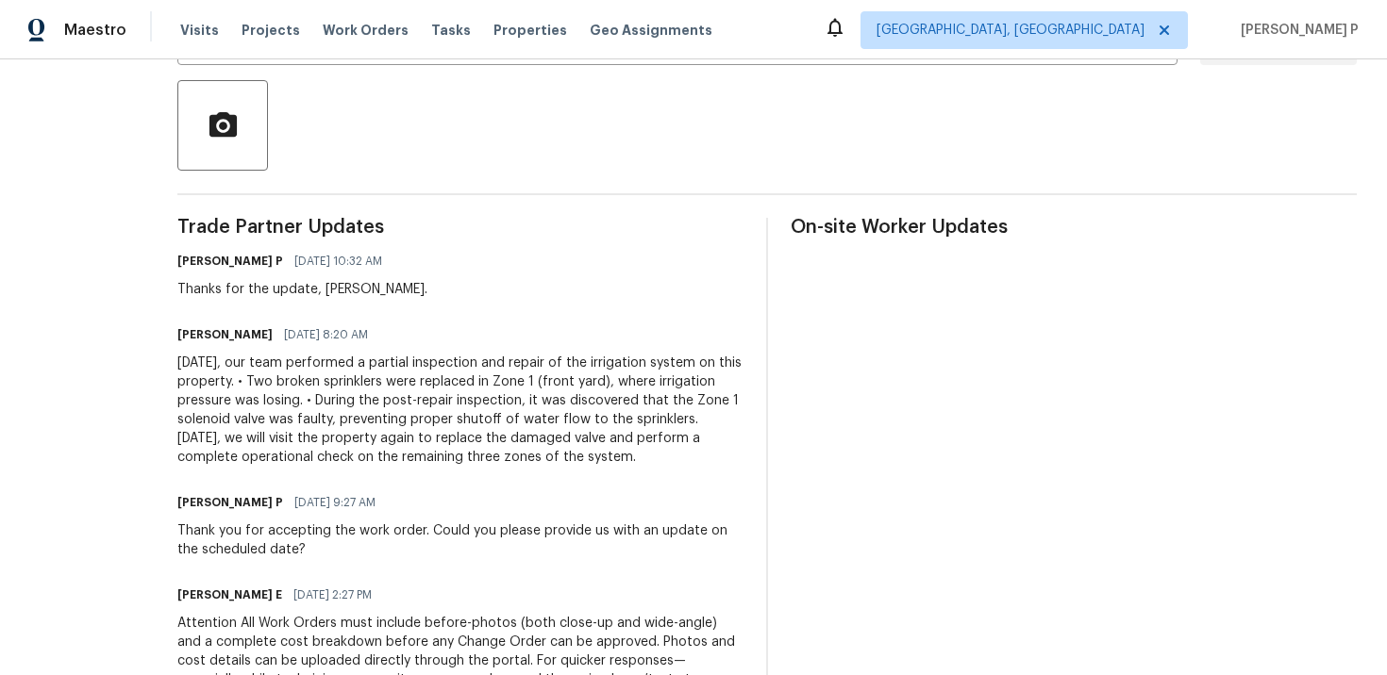
scroll to position [262, 0]
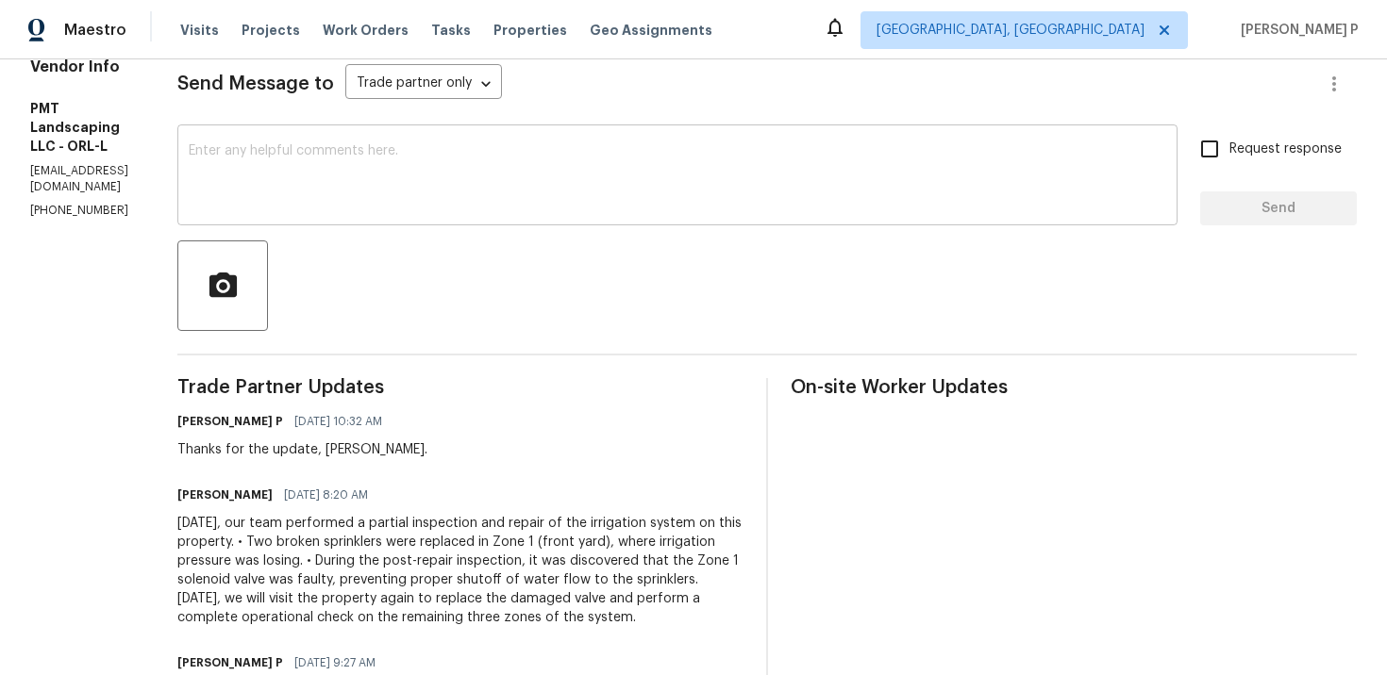
click at [365, 198] on textarea at bounding box center [677, 177] width 977 height 66
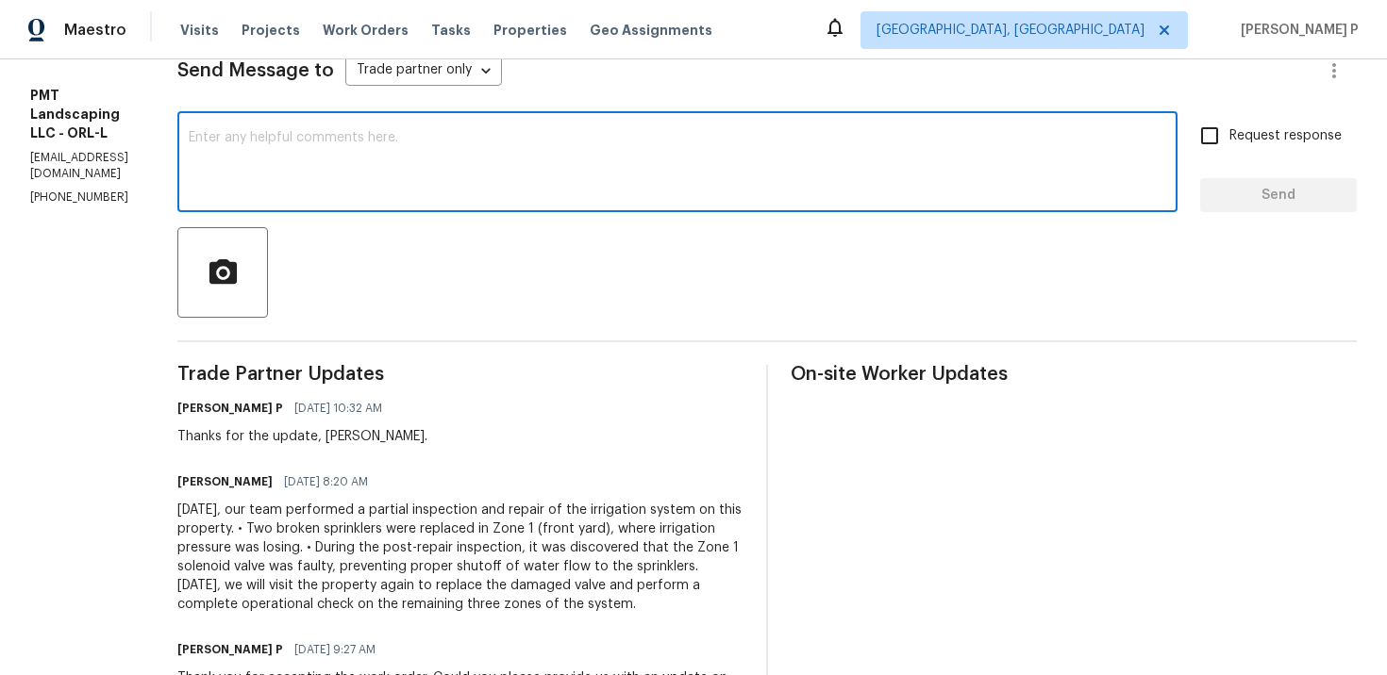
scroll to position [278, 0]
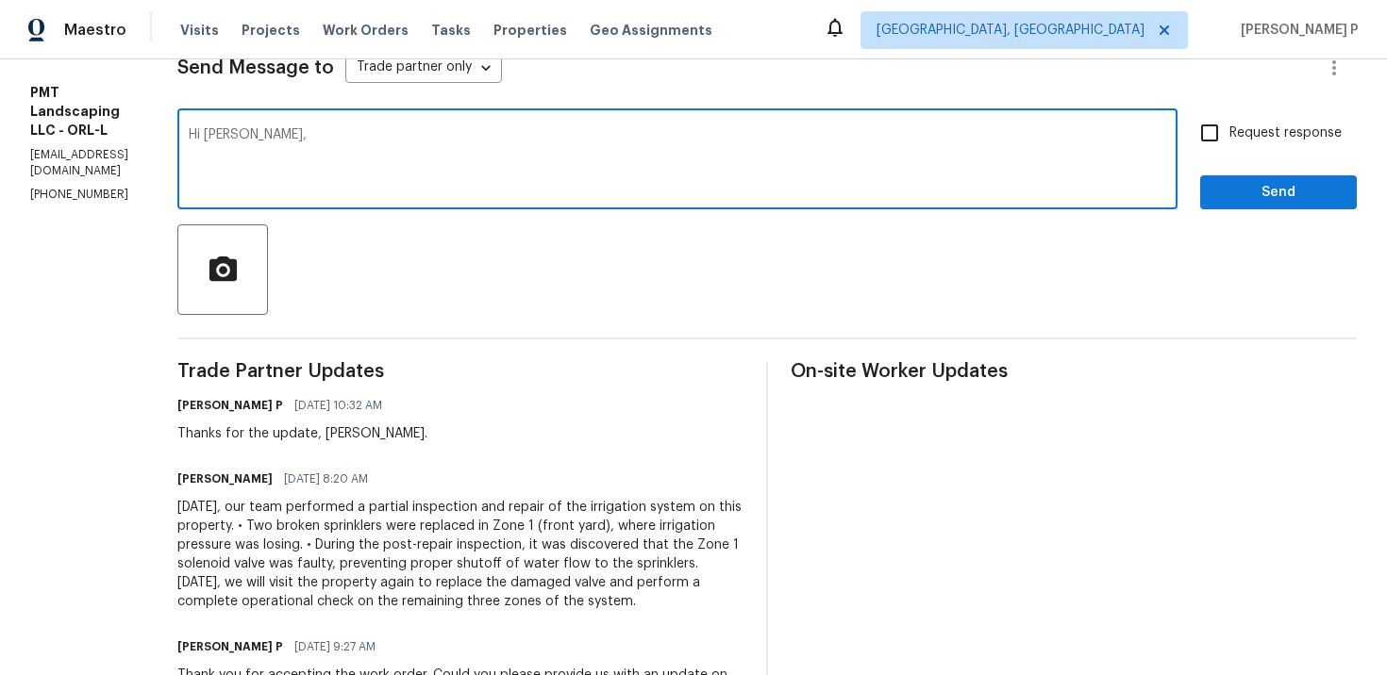
paste textarea "Could you please provide us with an update on the status of the work order?"
type textarea "Hi [PERSON_NAME], Could you please provide us with an update on the status of t…"
click at [1235, 134] on span "Request response" at bounding box center [1285, 134] width 112 height 20
click at [1229, 134] on input "Request response" at bounding box center [1210, 133] width 40 height 40
checkbox input "true"
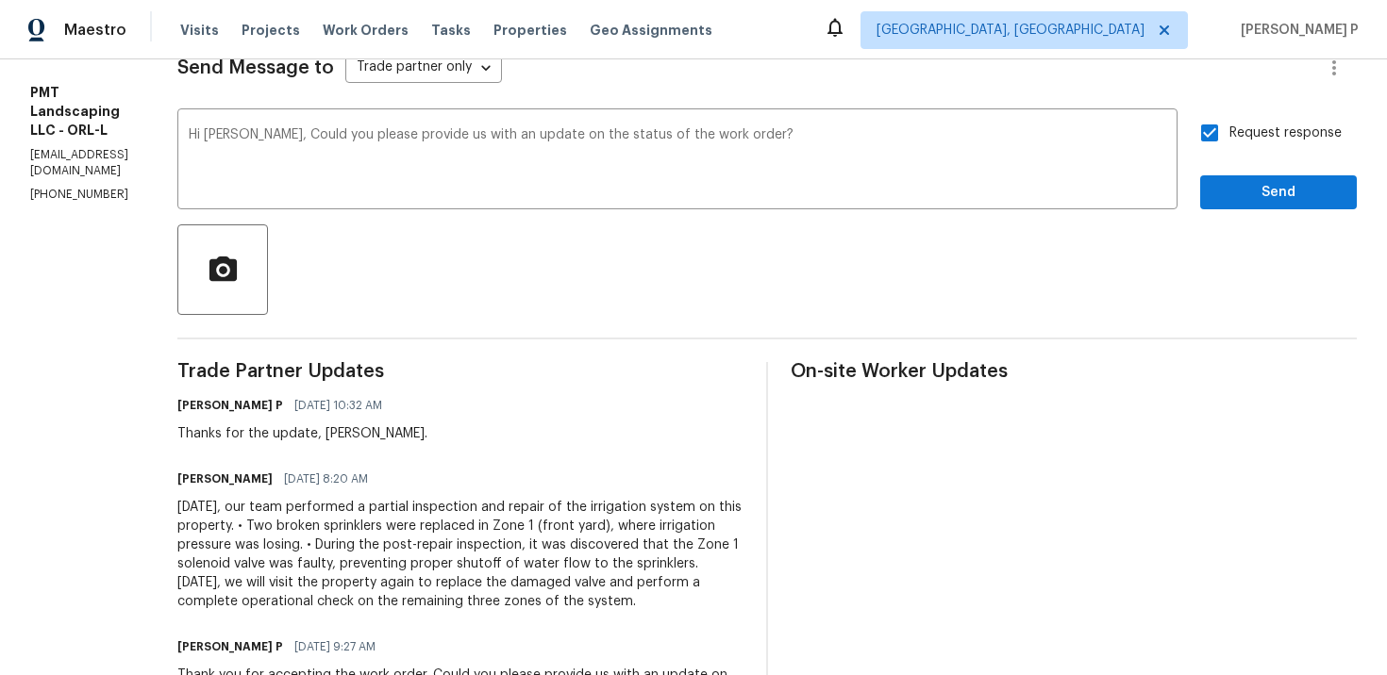
click at [1230, 217] on div "Send Message to Trade partner only Trade partner only ​ Hi [PERSON_NAME], Could…" at bounding box center [766, 514] width 1179 height 983
click at [1235, 206] on button "Send" at bounding box center [1278, 192] width 157 height 35
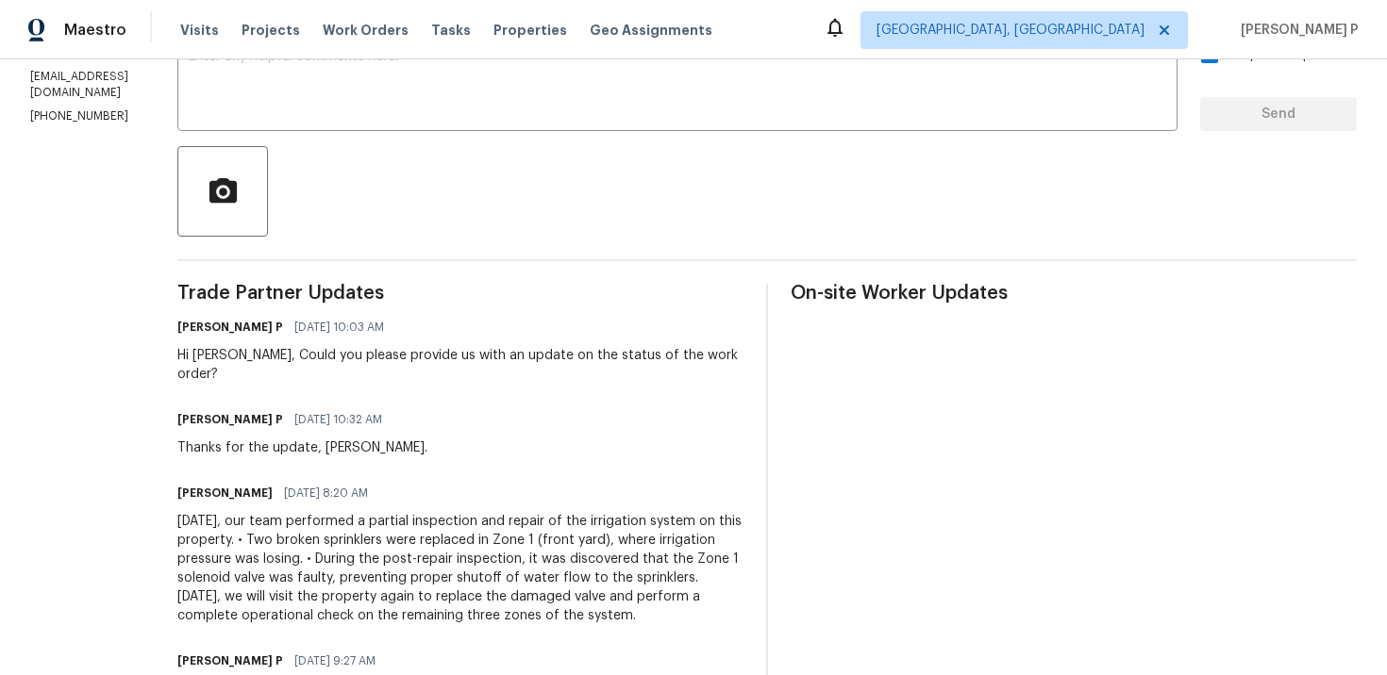
scroll to position [0, 0]
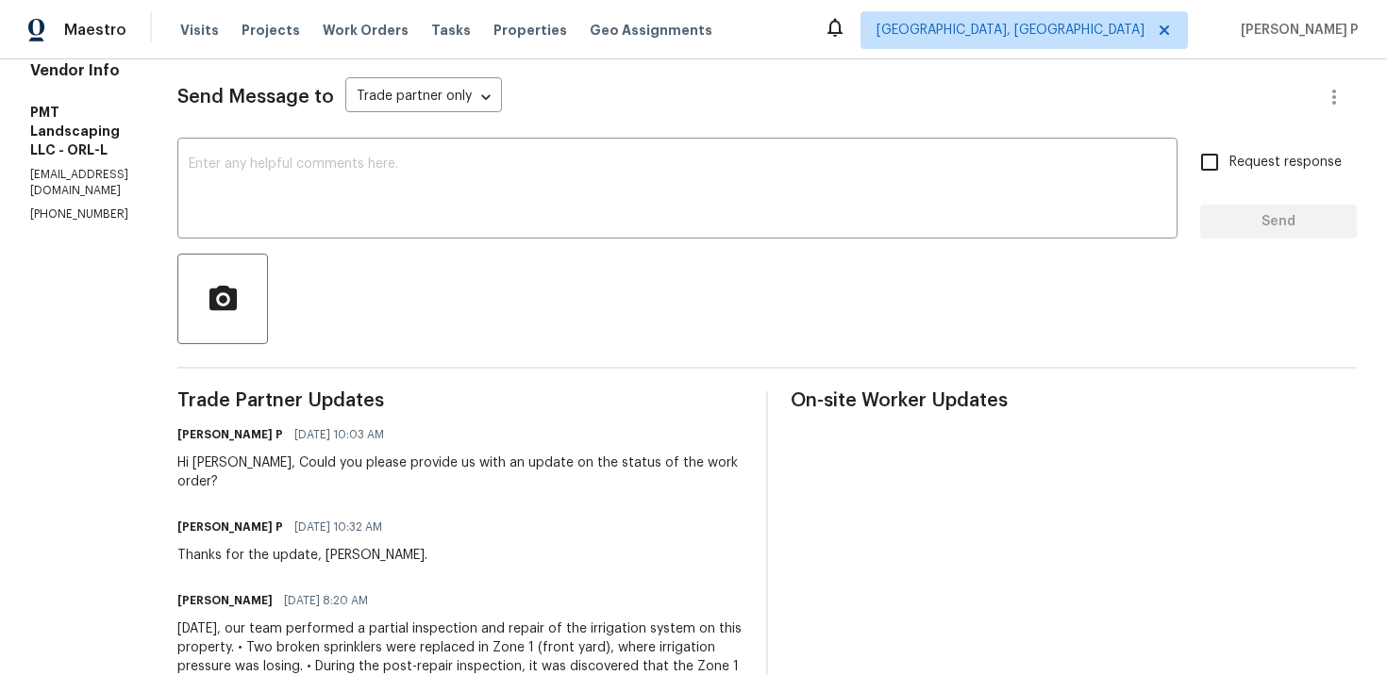
scroll to position [143, 0]
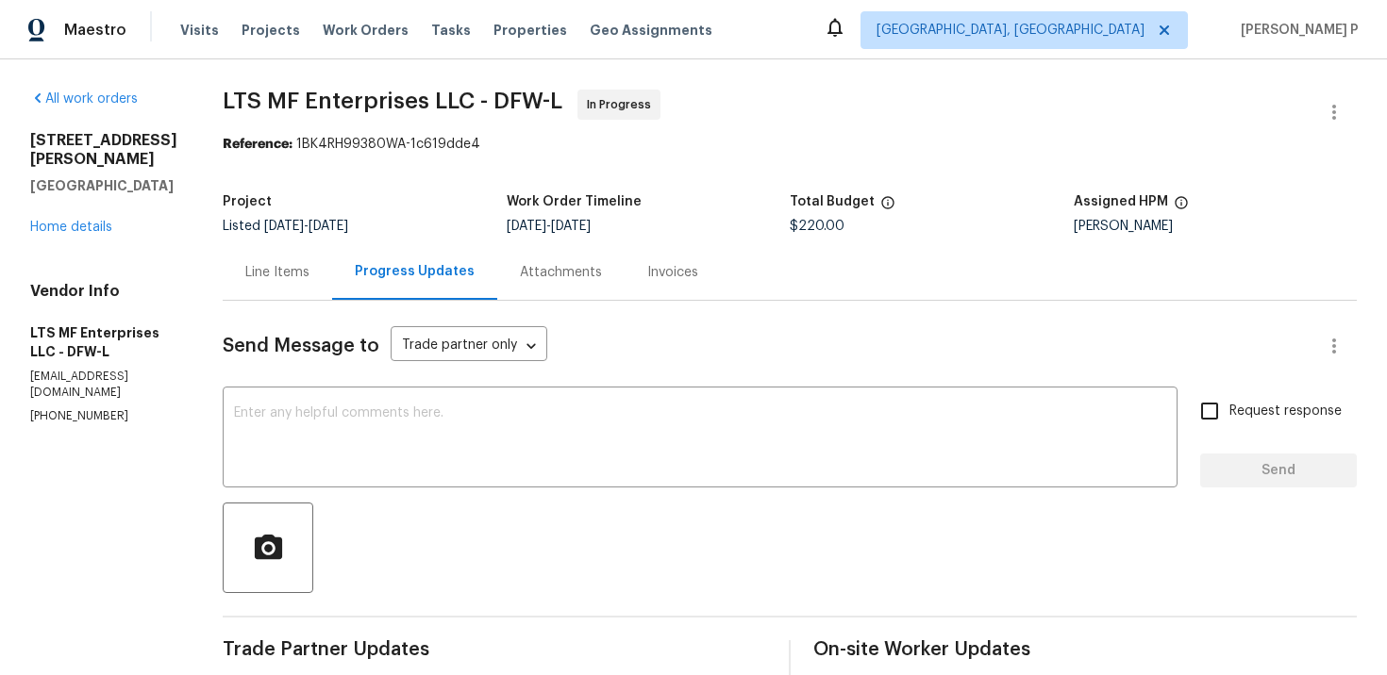
click at [274, 265] on div "Line Items" at bounding box center [277, 272] width 64 height 19
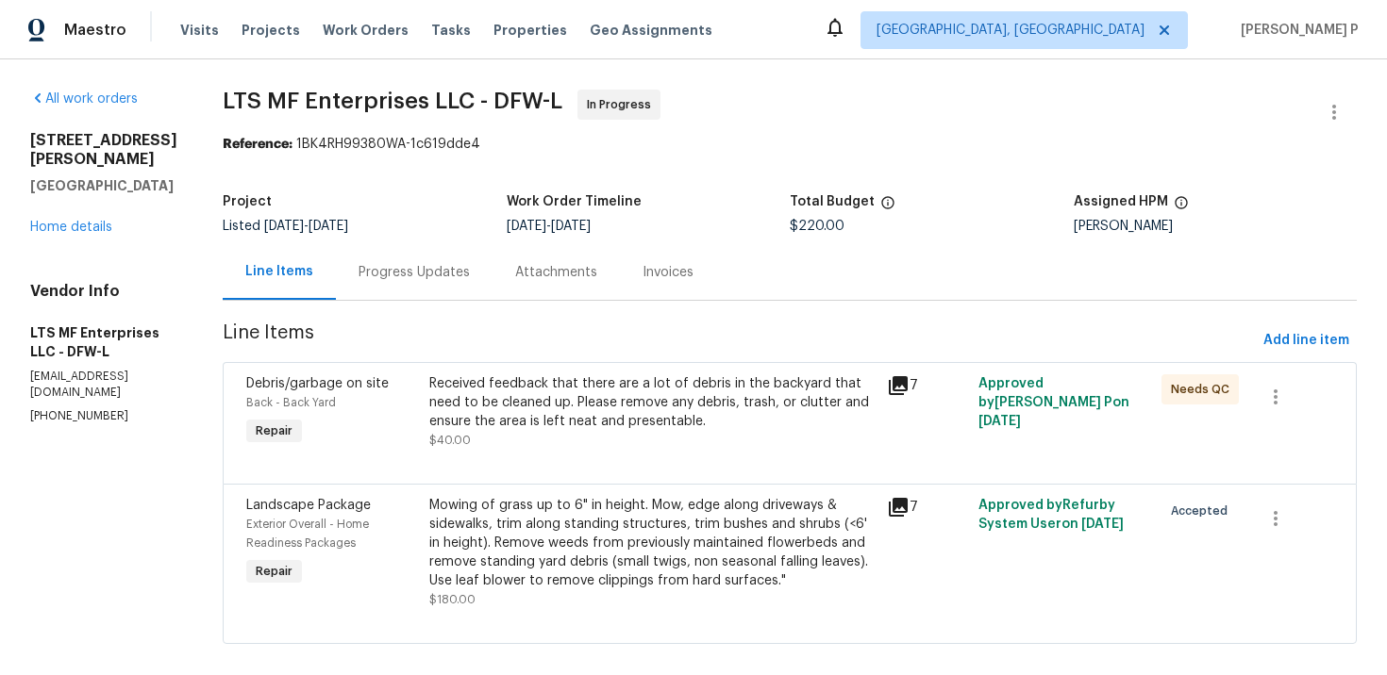
scroll to position [23, 0]
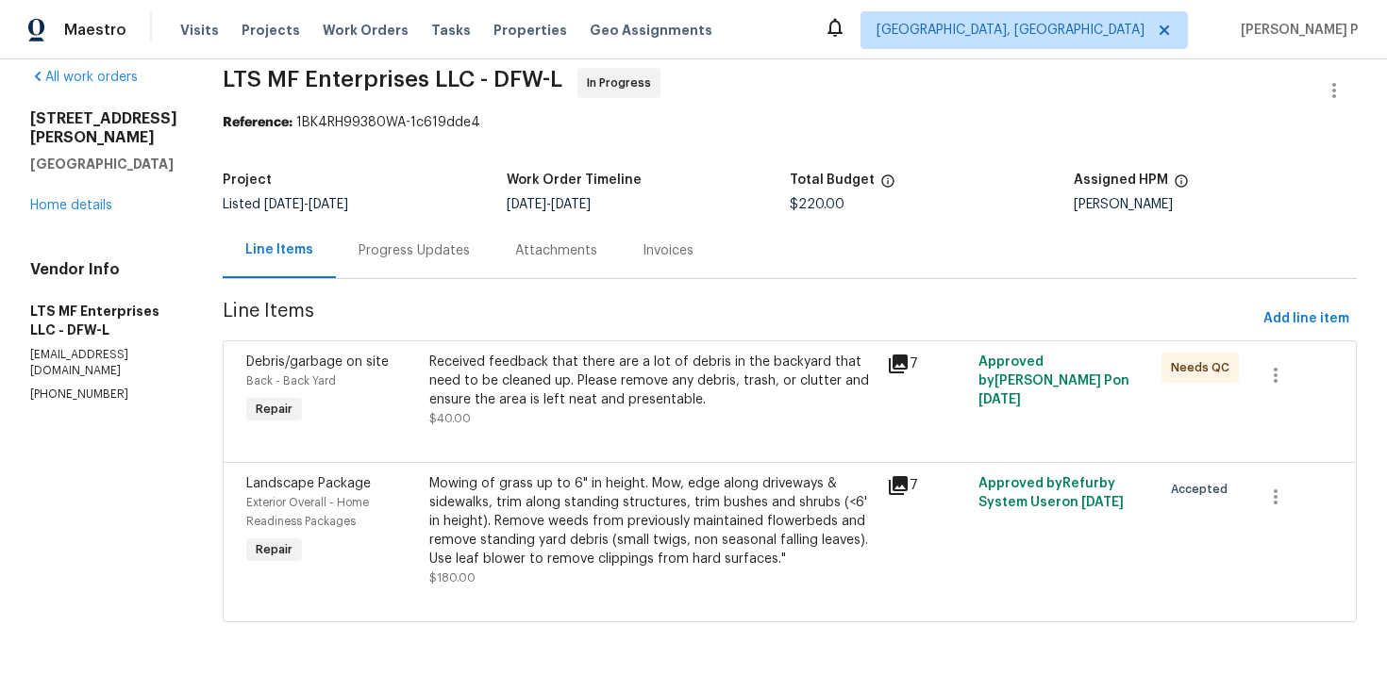
click at [404, 248] on div "Progress Updates" at bounding box center [413, 250] width 111 height 19
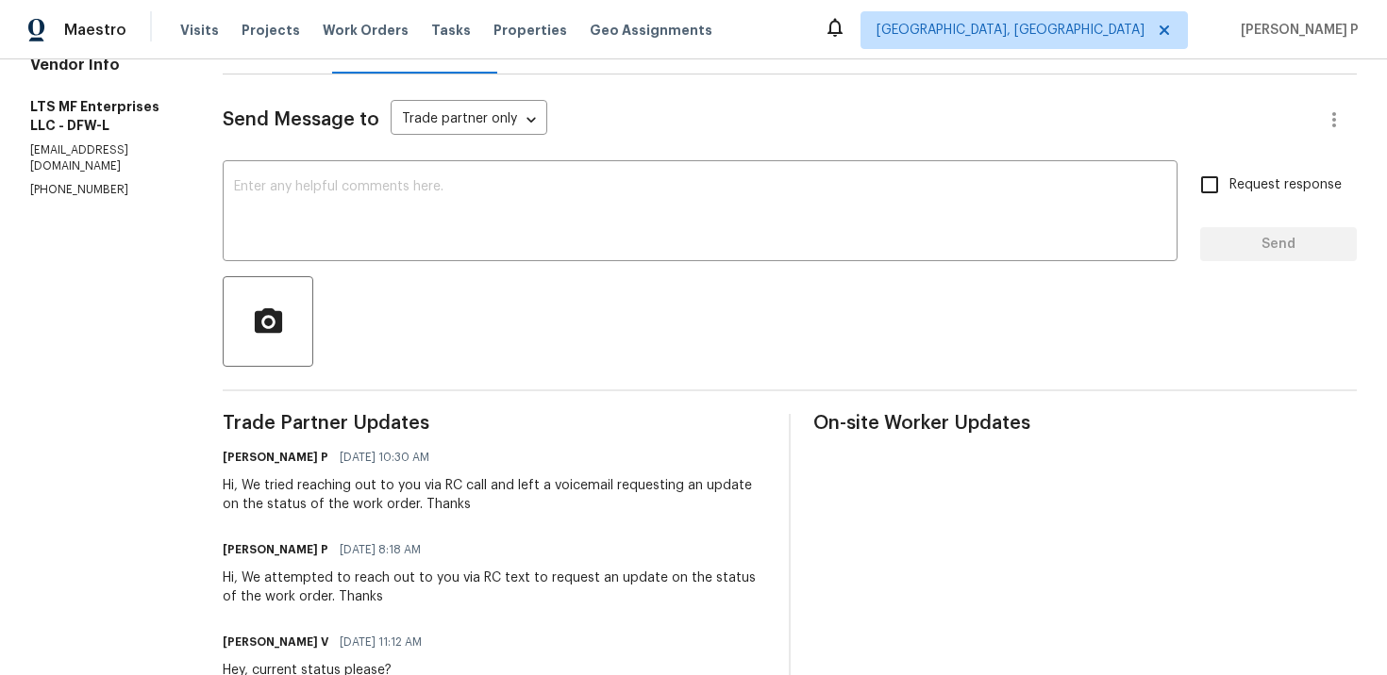
scroll to position [238, 0]
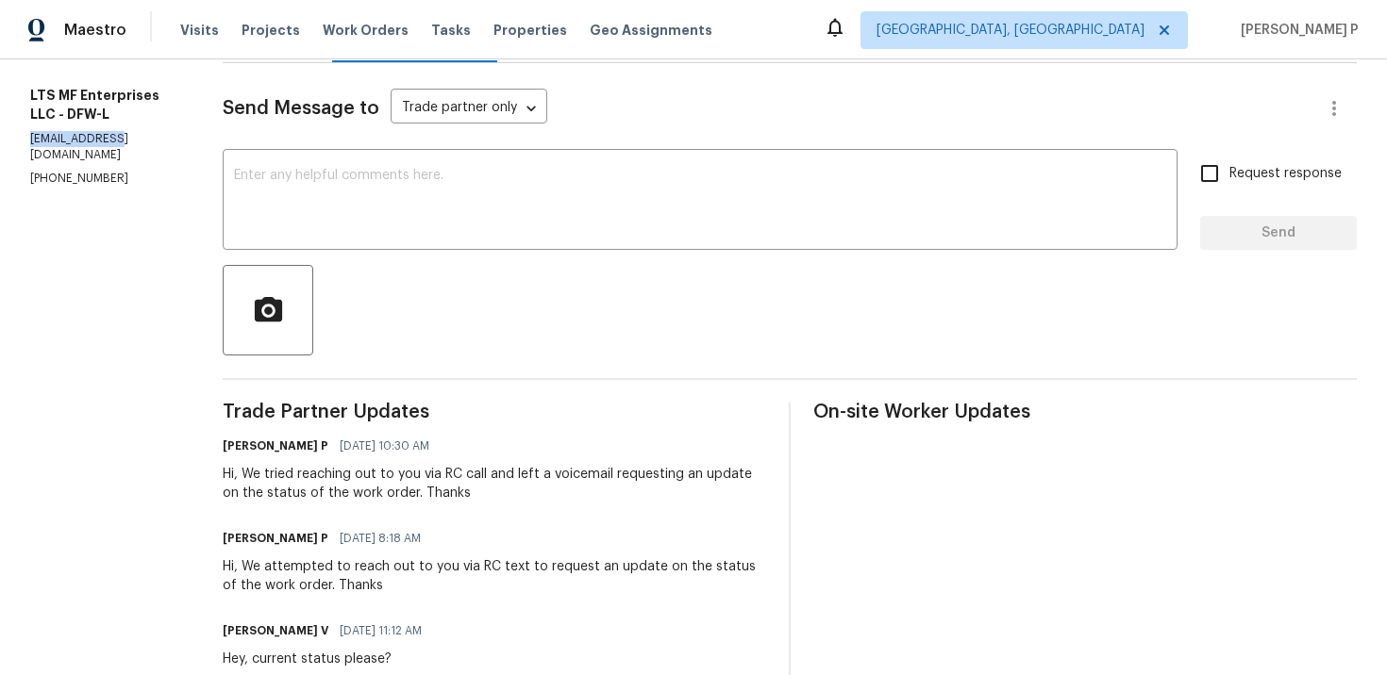
drag, startPoint x: 121, startPoint y: 118, endPoint x: 16, endPoint y: 118, distance: 104.7
click at [16, 118] on div "All work orders [STREET_ADDRESS][PERSON_NAME] Home details Vendor Info LTS MF E…" at bounding box center [693, 559] width 1387 height 1475
copy p "[EMAIL_ADDRESS][DOMAIN_NAME]"
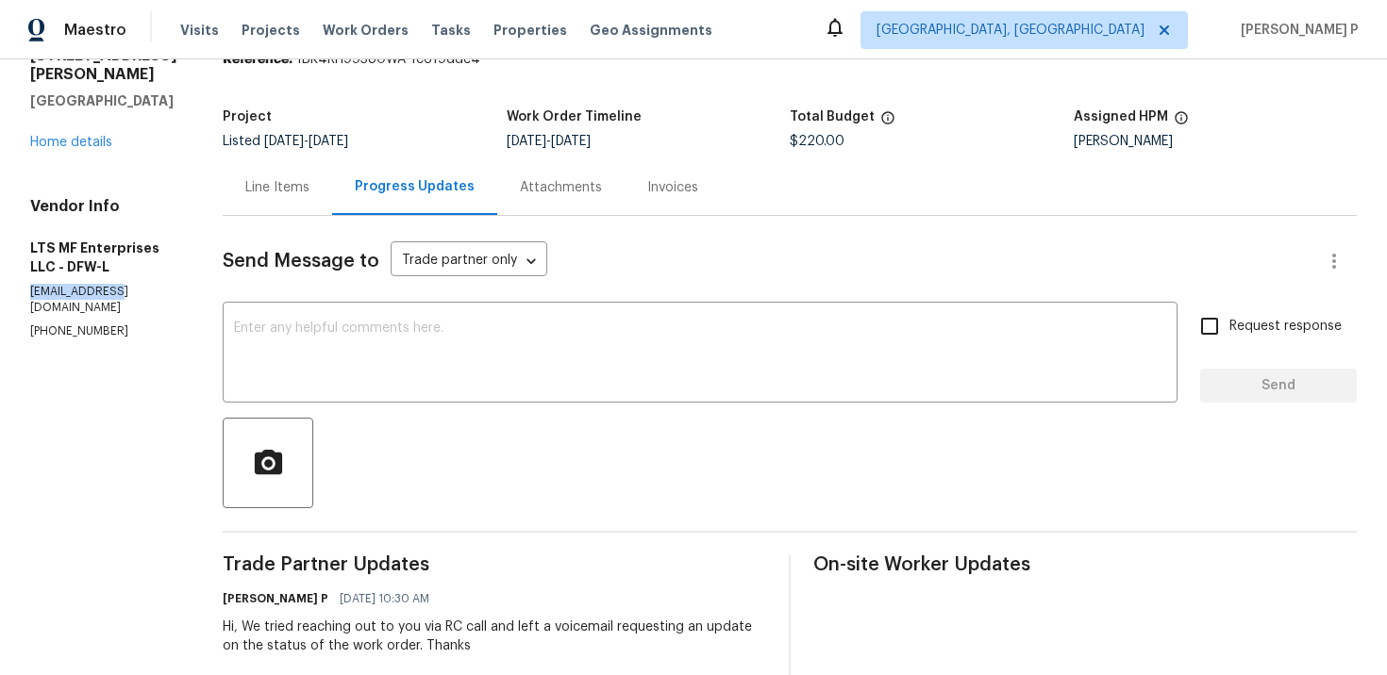
scroll to position [0, 0]
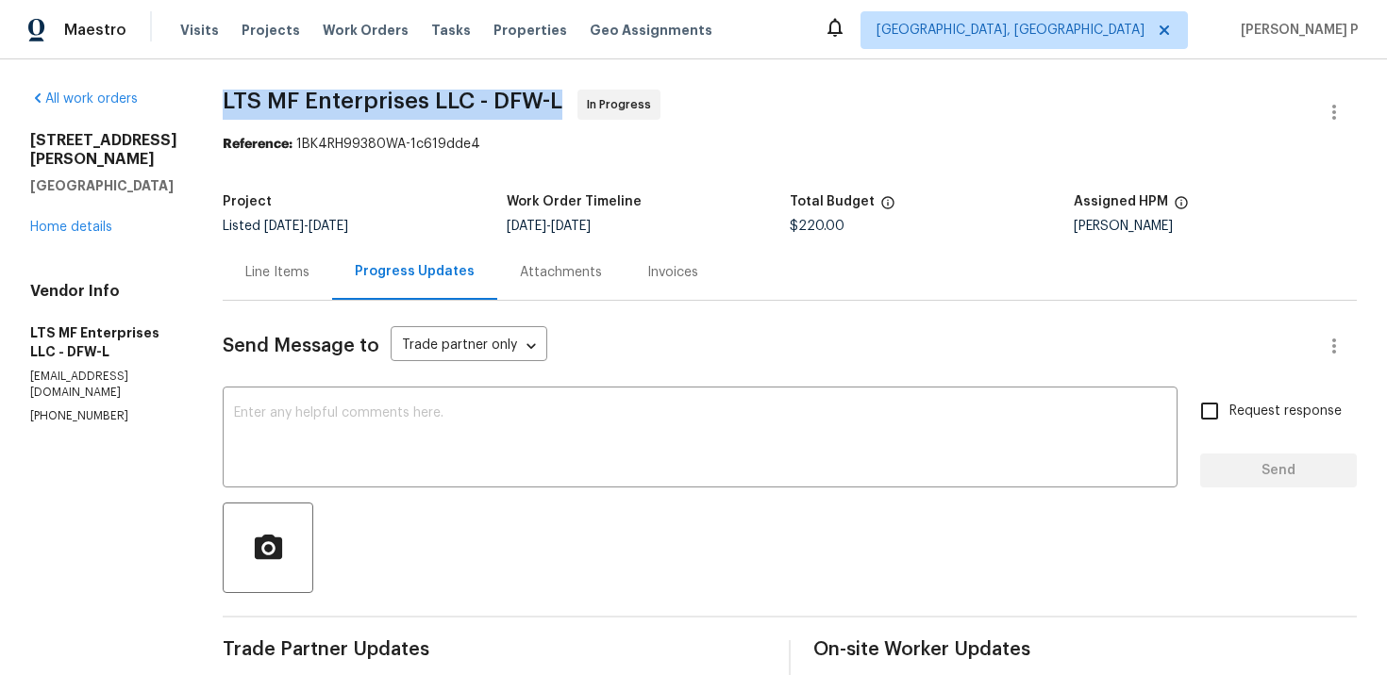
drag, startPoint x: 211, startPoint y: 98, endPoint x: 561, endPoint y: 94, distance: 350.0
copy span "LTS MF Enterprises LLC - DFW-L"
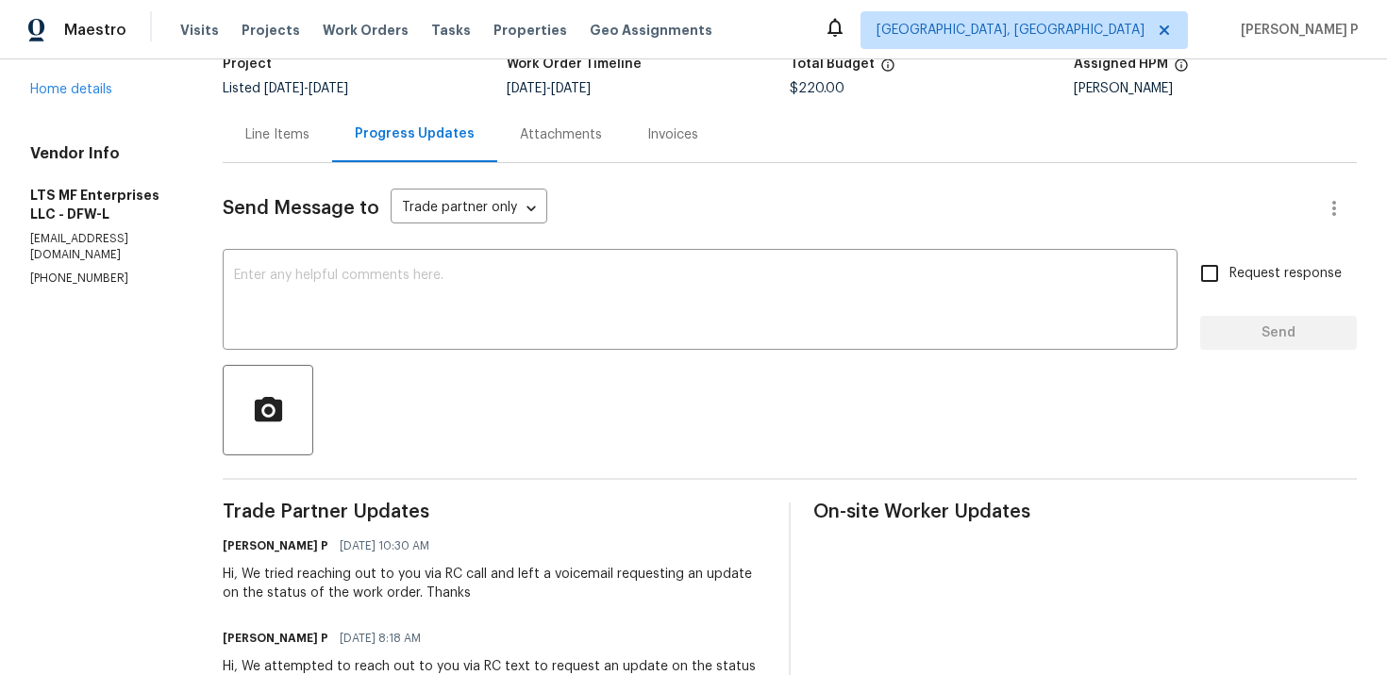
scroll to position [160, 0]
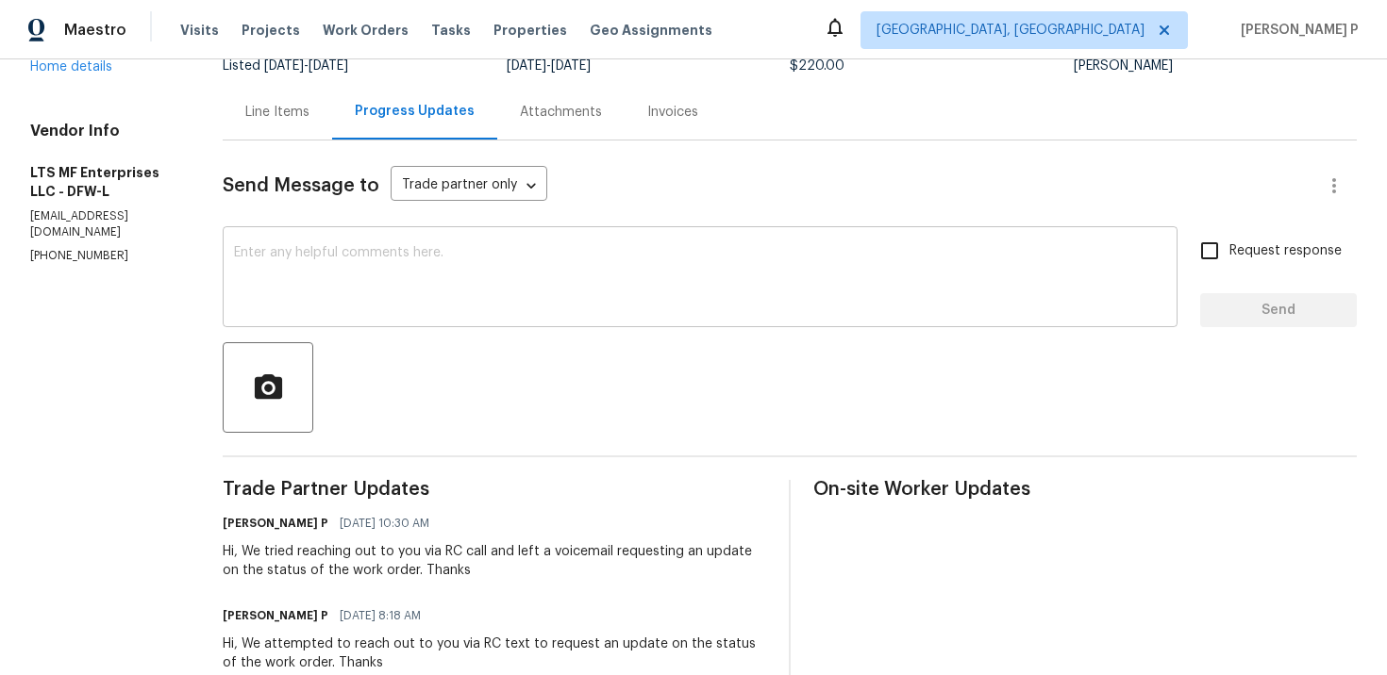
click at [301, 235] on div "x ​" at bounding box center [700, 279] width 955 height 96
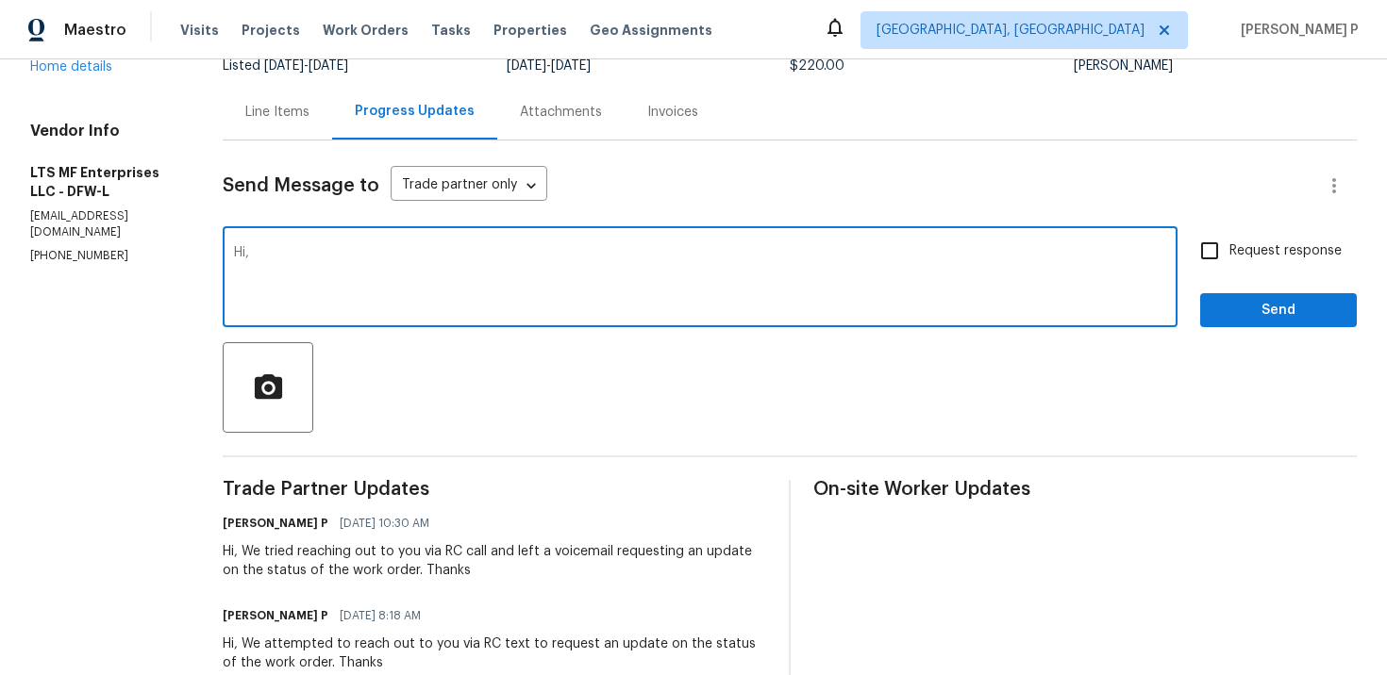
paste textarea "We attempted to contact you via email to request"
paste textarea "an update on the status of the work order."
paste textarea "If we do not hear back from you by the end of [DATE], the work order will be re…"
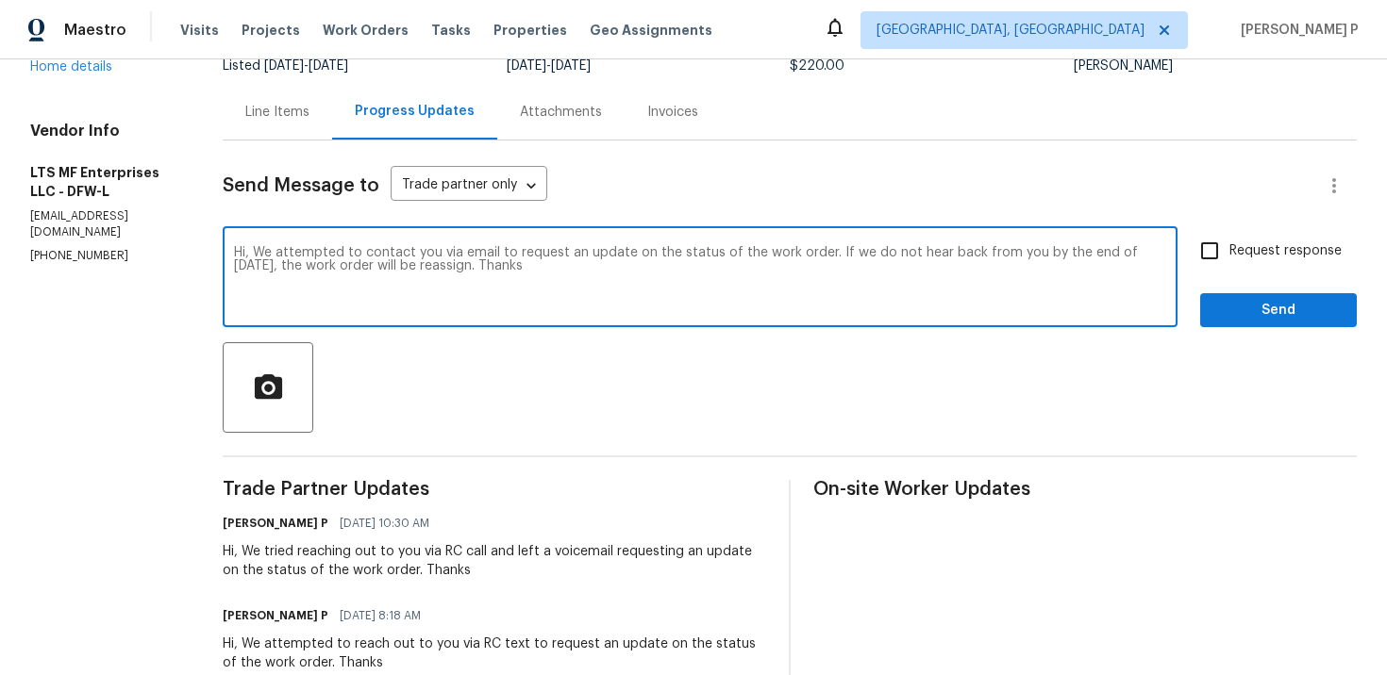
click at [292, 254] on textarea "Hi, We attempted to contact you via email to request an update on the status of…" at bounding box center [700, 279] width 932 height 66
click at [274, 262] on textarea "Hi, We attempted to contact you via email to request an update on the status of…" at bounding box center [700, 279] width 932 height 66
drag, startPoint x: 247, startPoint y: 253, endPoint x: 397, endPoint y: 266, distance: 150.6
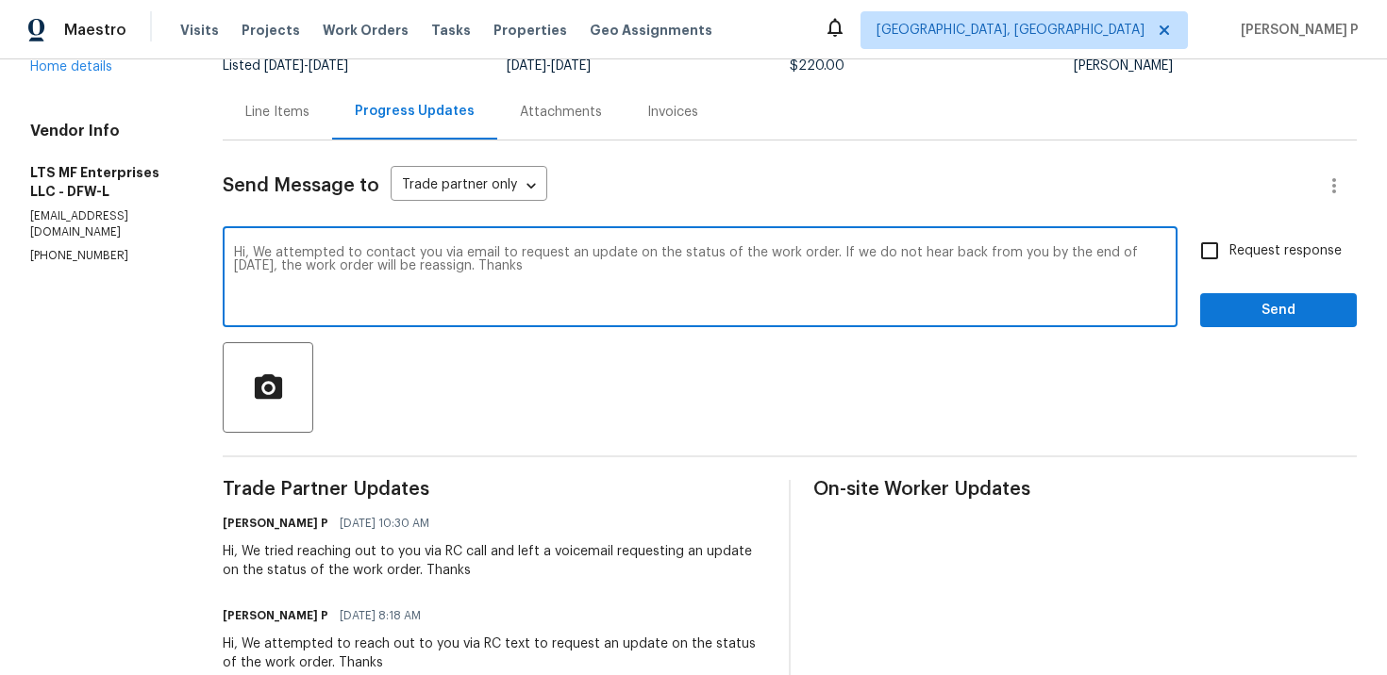
click at [397, 266] on textarea "Hi, We attempted to contact you via email to request an update on the status of…" at bounding box center [700, 279] width 932 height 66
paste textarea "reach you via email regarding an update on the status of the work order. If we …"
type textarea "Hi, We attempted to reach you via email regarding an update on the status of th…"
click at [1223, 258] on input "Request response" at bounding box center [1210, 251] width 40 height 40
checkbox input "true"
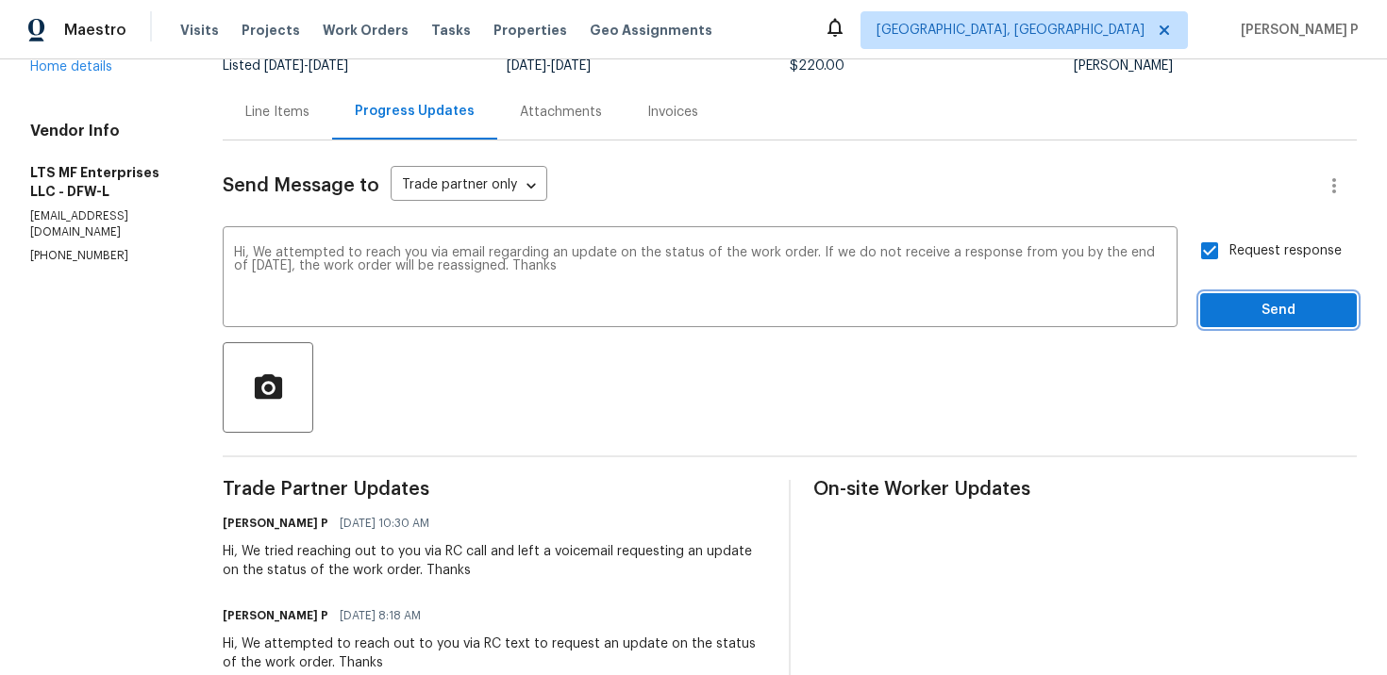
click at [1232, 303] on span "Send" at bounding box center [1278, 311] width 126 height 24
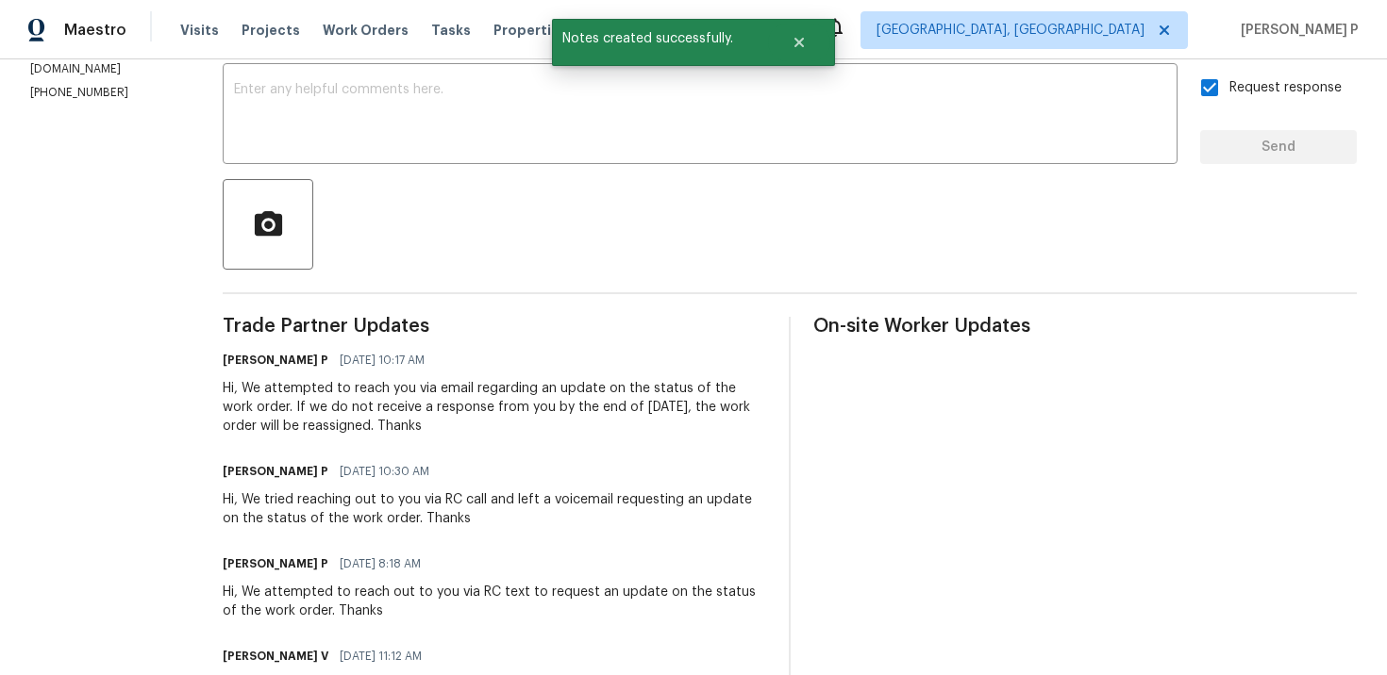
scroll to position [391, 0]
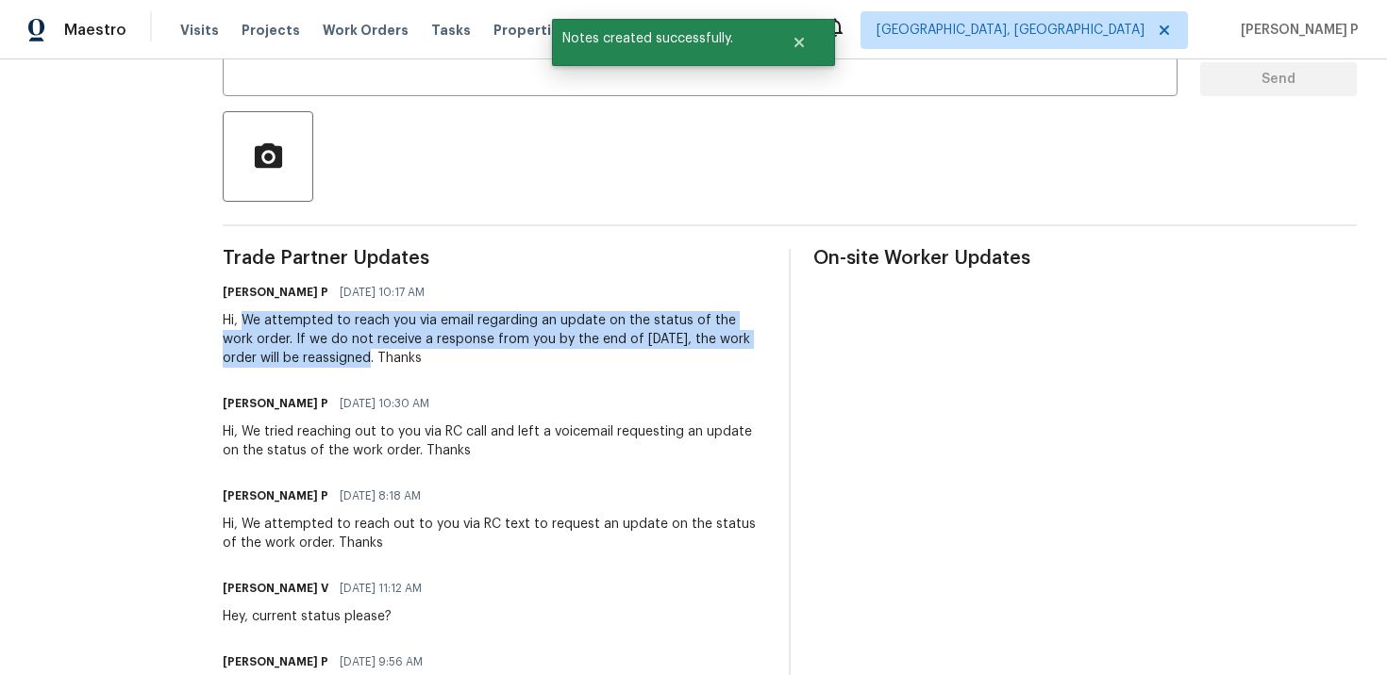
drag, startPoint x: 235, startPoint y: 321, endPoint x: 307, endPoint y: 354, distance: 78.9
click at [307, 354] on div "Hi, We attempted to reach you via email regarding an update on the status of th…" at bounding box center [494, 339] width 543 height 57
copy div "We attempted to reach you via email regarding an update on the status of the wo…"
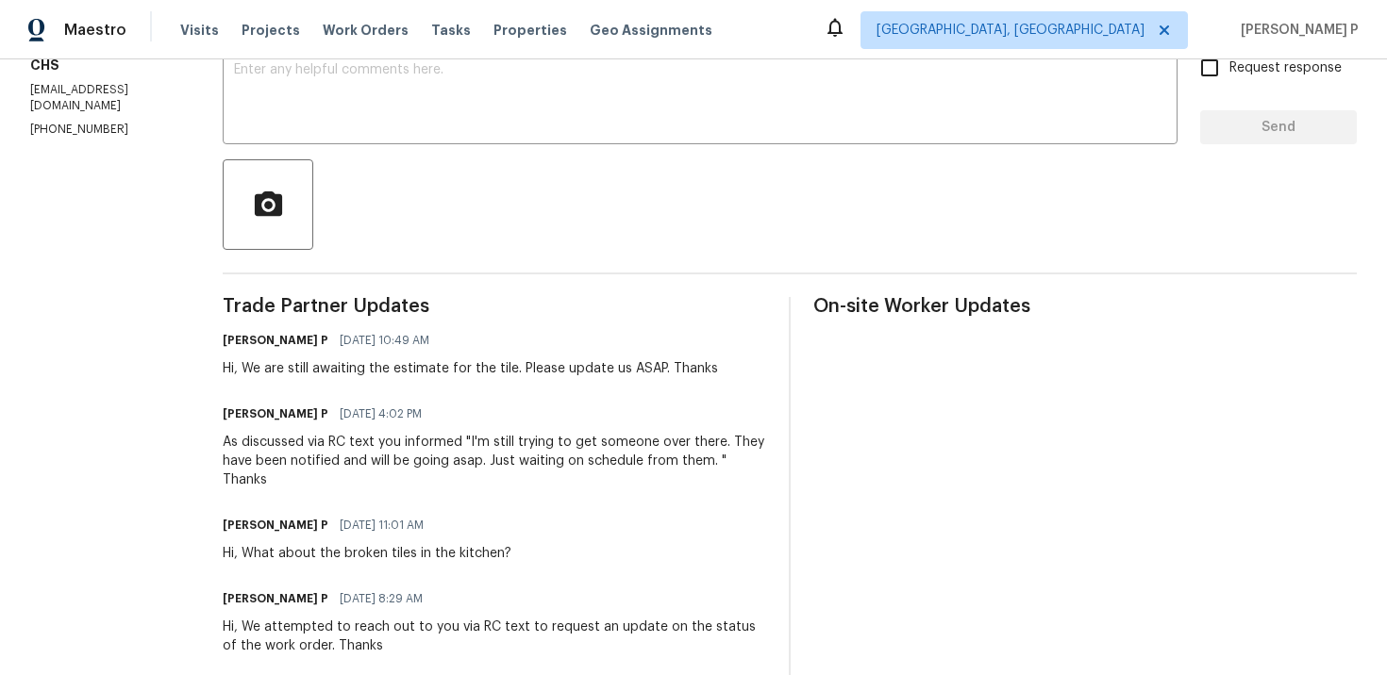
scroll to position [276, 0]
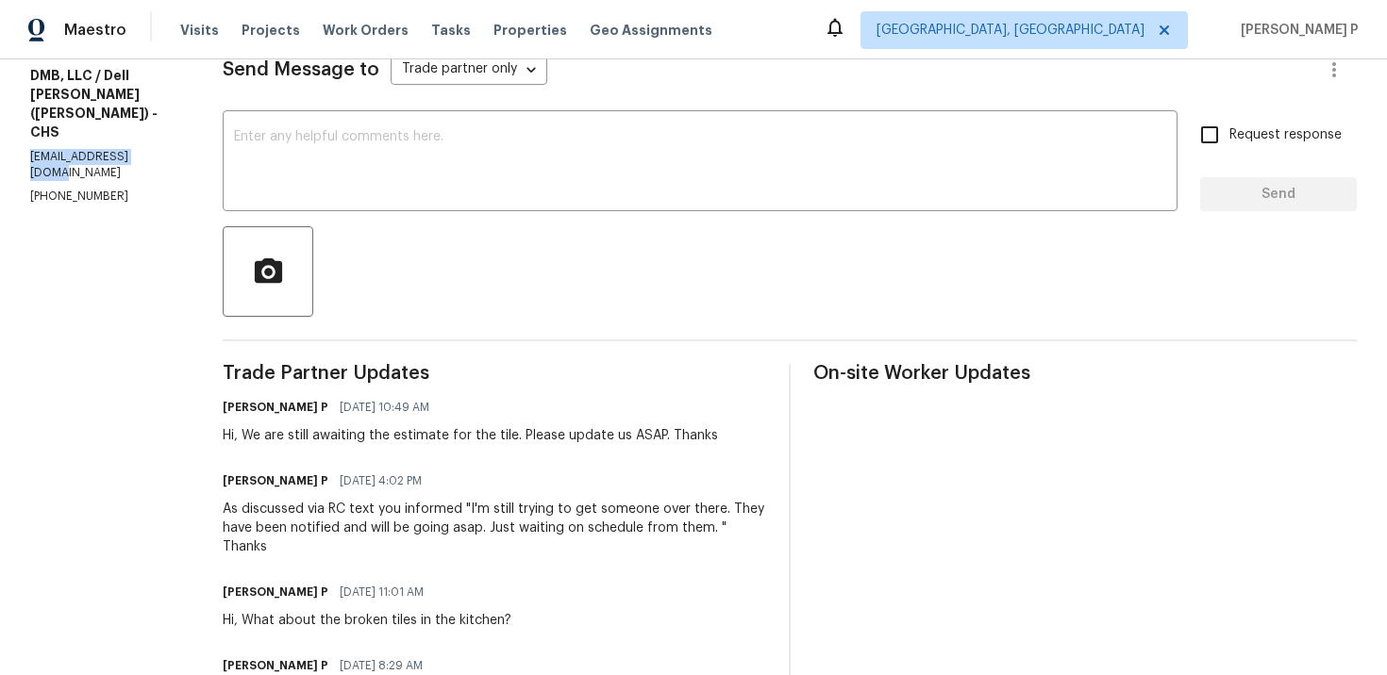
drag, startPoint x: 157, startPoint y: 139, endPoint x: 32, endPoint y: 139, distance: 124.5
copy p "[EMAIL_ADDRESS][DOMAIN_NAME]"
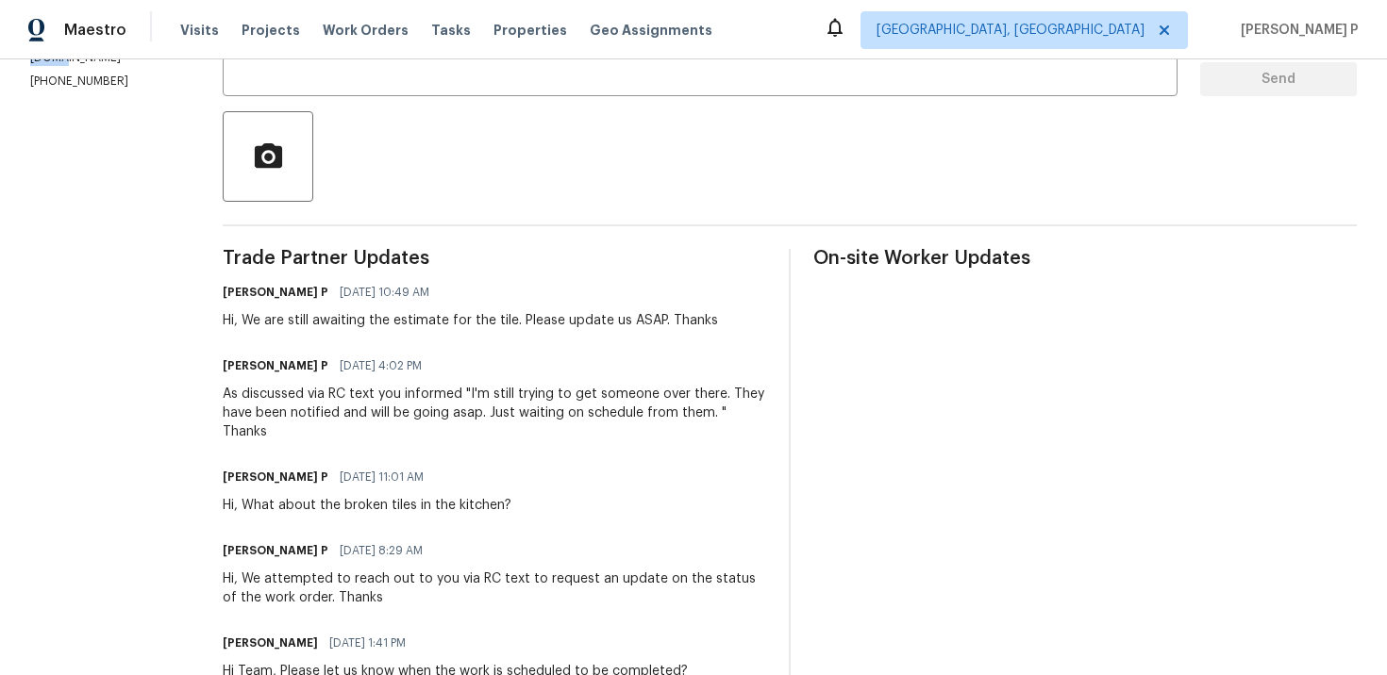
scroll to position [392, 0]
drag, startPoint x: 225, startPoint y: 321, endPoint x: 645, endPoint y: 316, distance: 420.7
click at [645, 316] on div "Hi, We are still awaiting the estimate for the tile. Please update us ASAP. Tha…" at bounding box center [470, 319] width 495 height 19
copy div "We are still awaiting the estimate for the tile. Please update us ASAP."
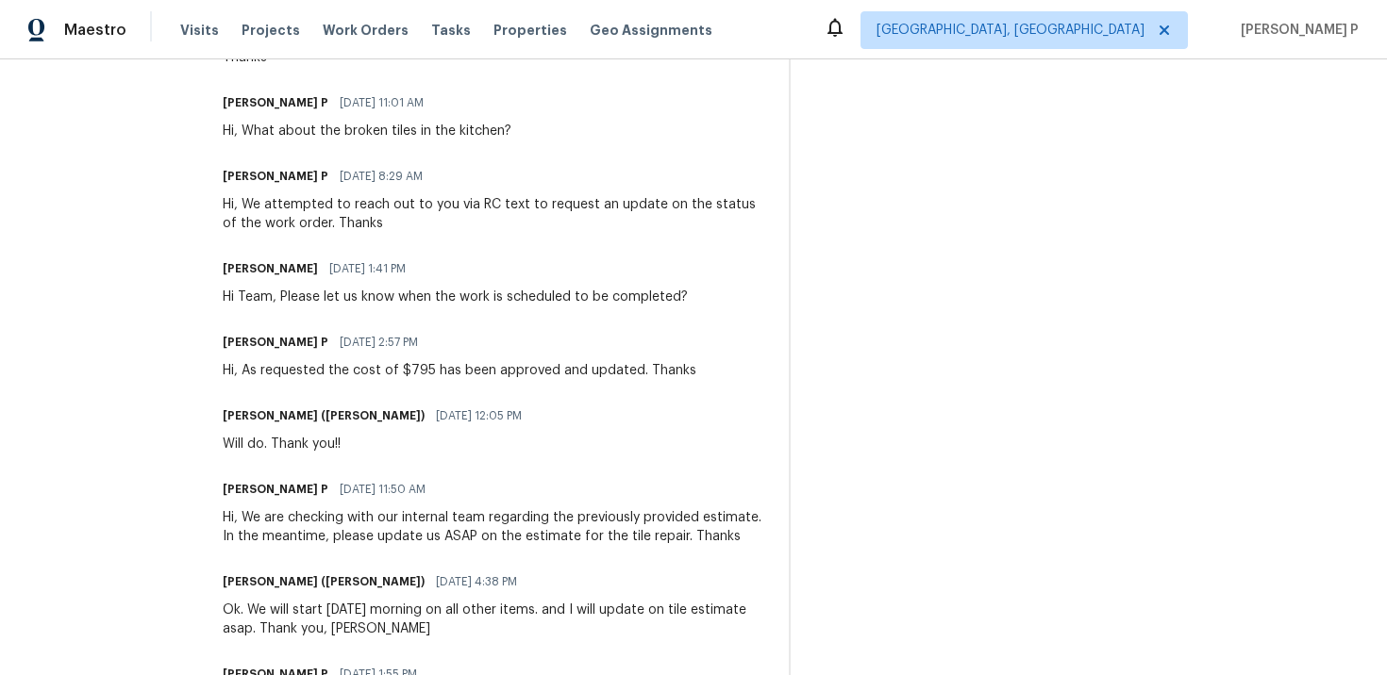
scroll to position [0, 0]
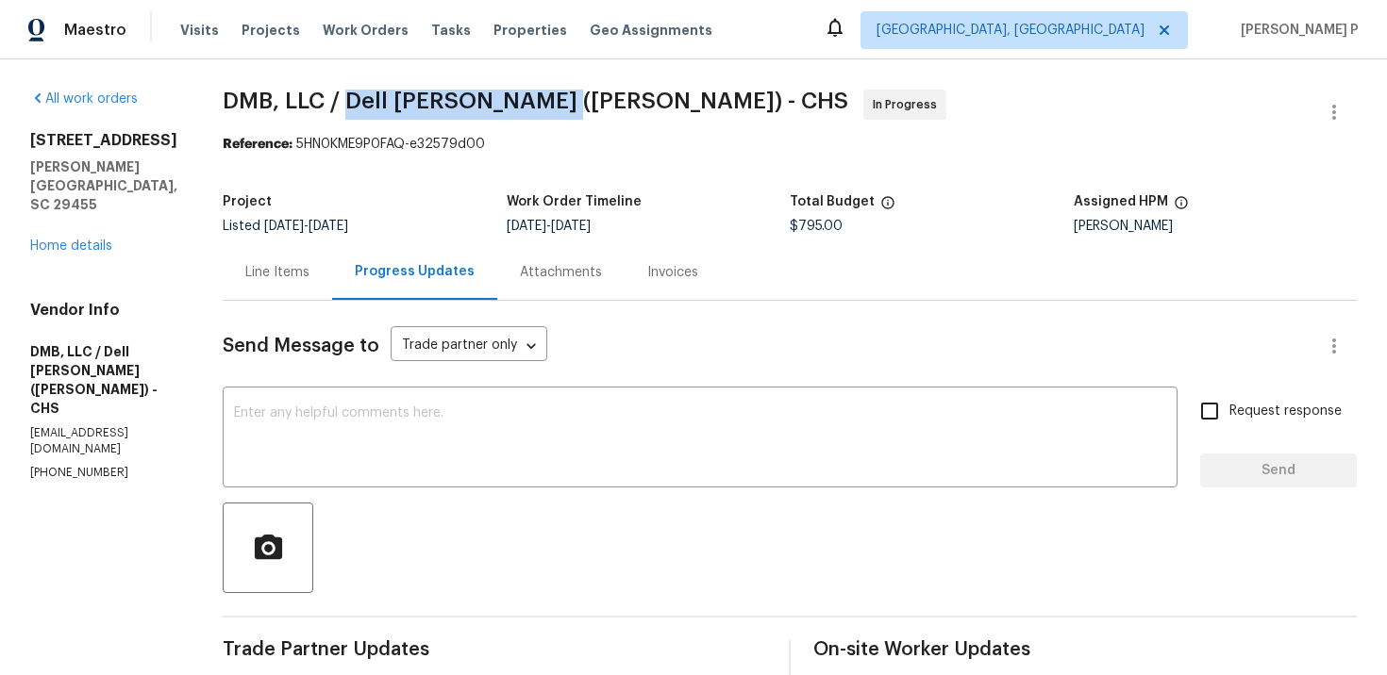
drag, startPoint x: 326, startPoint y: 97, endPoint x: 524, endPoint y: 90, distance: 198.2
click at [524, 90] on span "DMB, LLC / Dell [PERSON_NAME] ([PERSON_NAME]) - CHS" at bounding box center [535, 101] width 625 height 23
copy span "[PERSON_NAME] ([PERSON_NAME])"
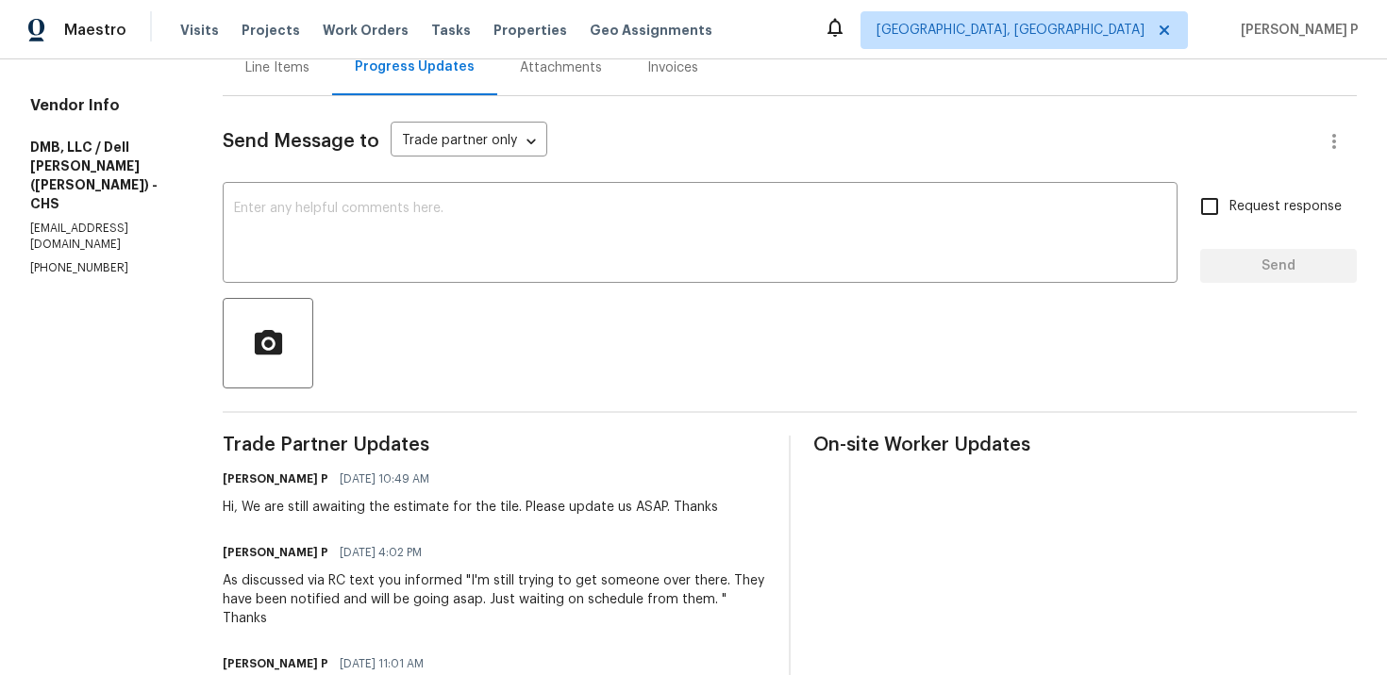
scroll to position [220, 0]
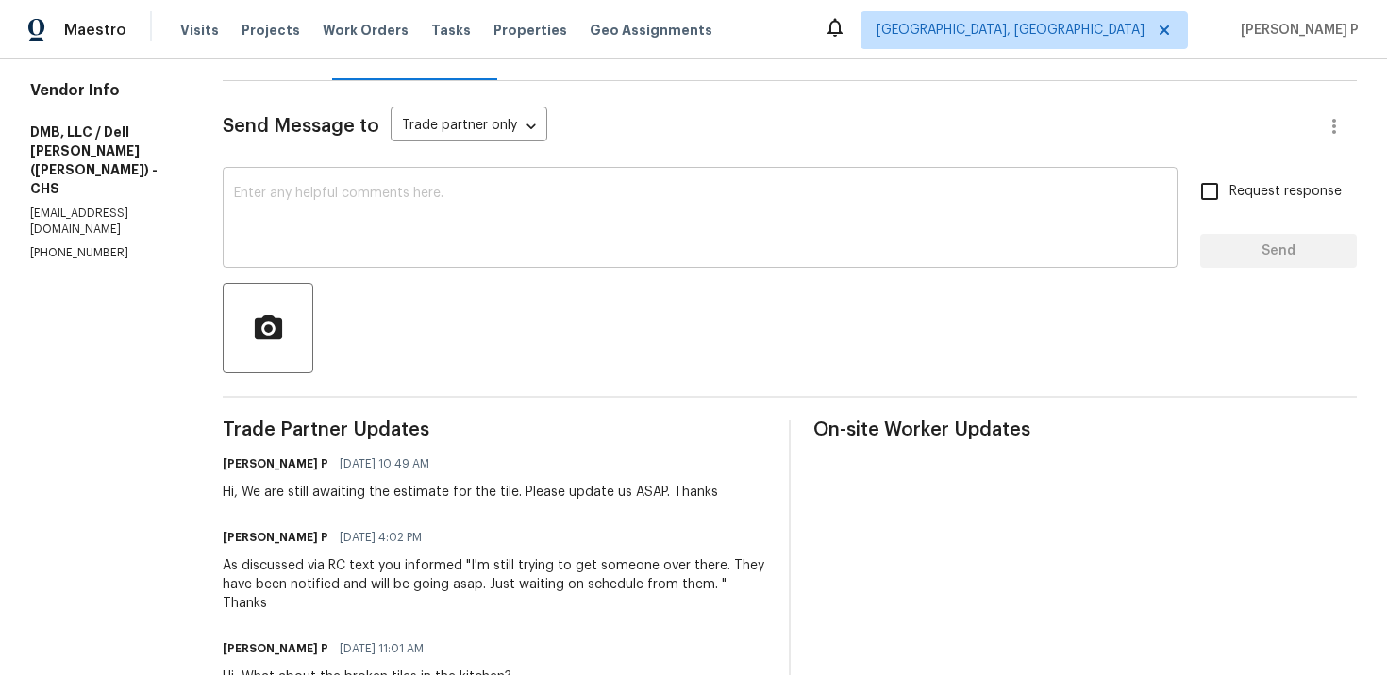
click at [330, 204] on textarea at bounding box center [700, 220] width 932 height 66
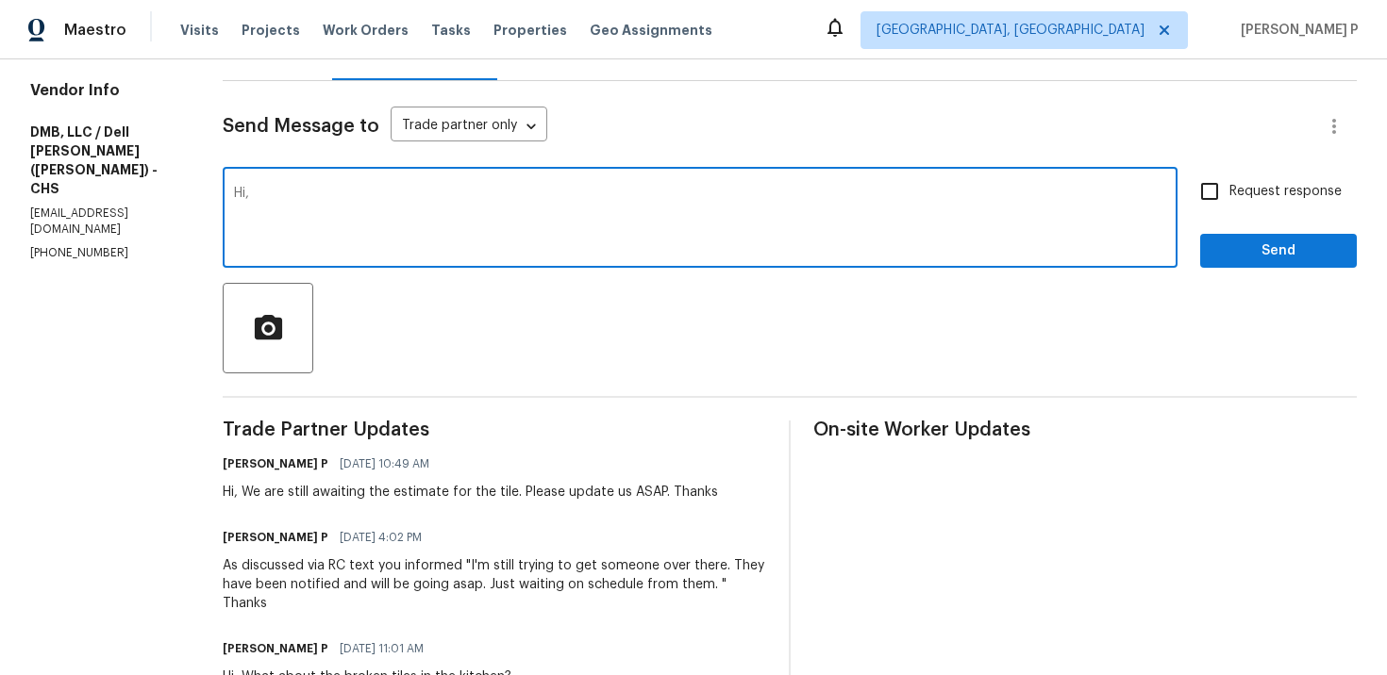
paste textarea "We attempted to contact you via email to request"
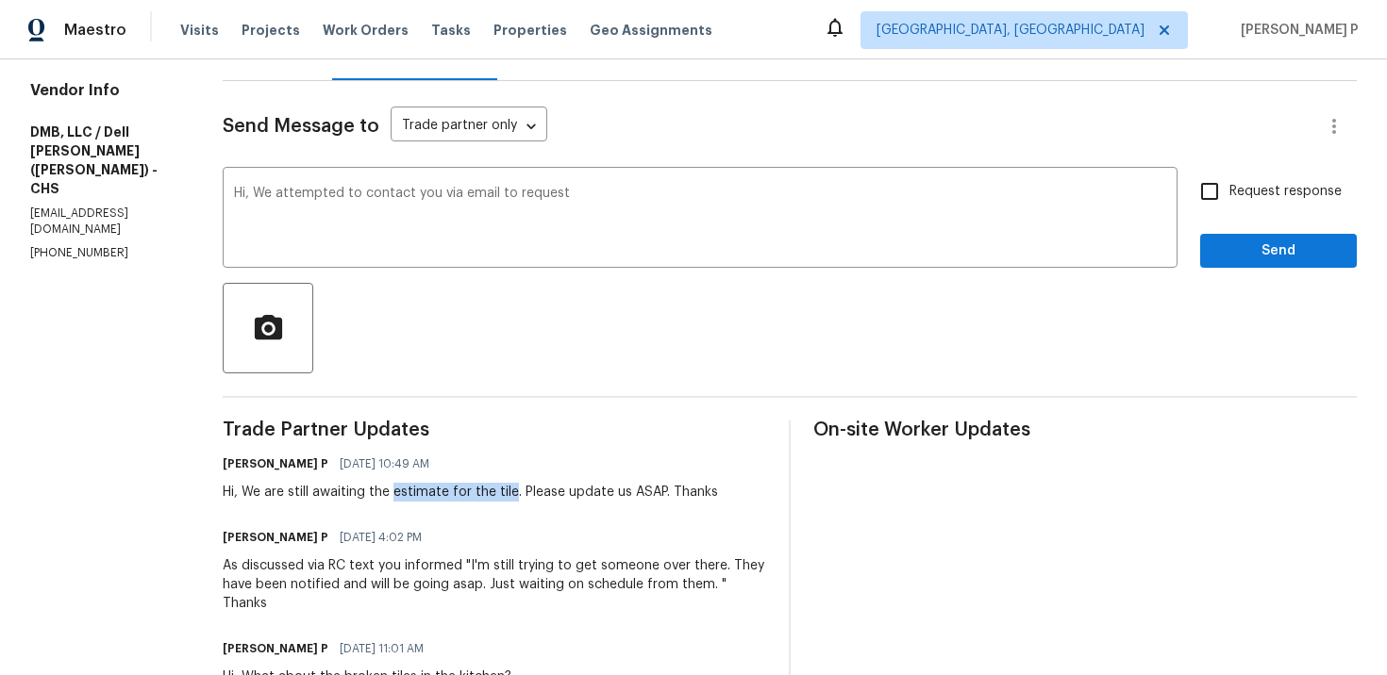
drag, startPoint x: 373, startPoint y: 491, endPoint x: 488, endPoint y: 489, distance: 115.1
click at [488, 489] on div "Hi, We are still awaiting the estimate for the tile. Please update us ASAP. Tha…" at bounding box center [470, 492] width 495 height 19
click at [333, 487] on div "Hi, We are still awaiting the estimate for the tile. Please update us ASAP. Tha…" at bounding box center [470, 492] width 495 height 19
drag, startPoint x: 346, startPoint y: 491, endPoint x: 491, endPoint y: 489, distance: 144.3
click at [491, 489] on div "Hi, We are still awaiting the estimate for the tile. Please update us ASAP. Tha…" at bounding box center [470, 492] width 495 height 19
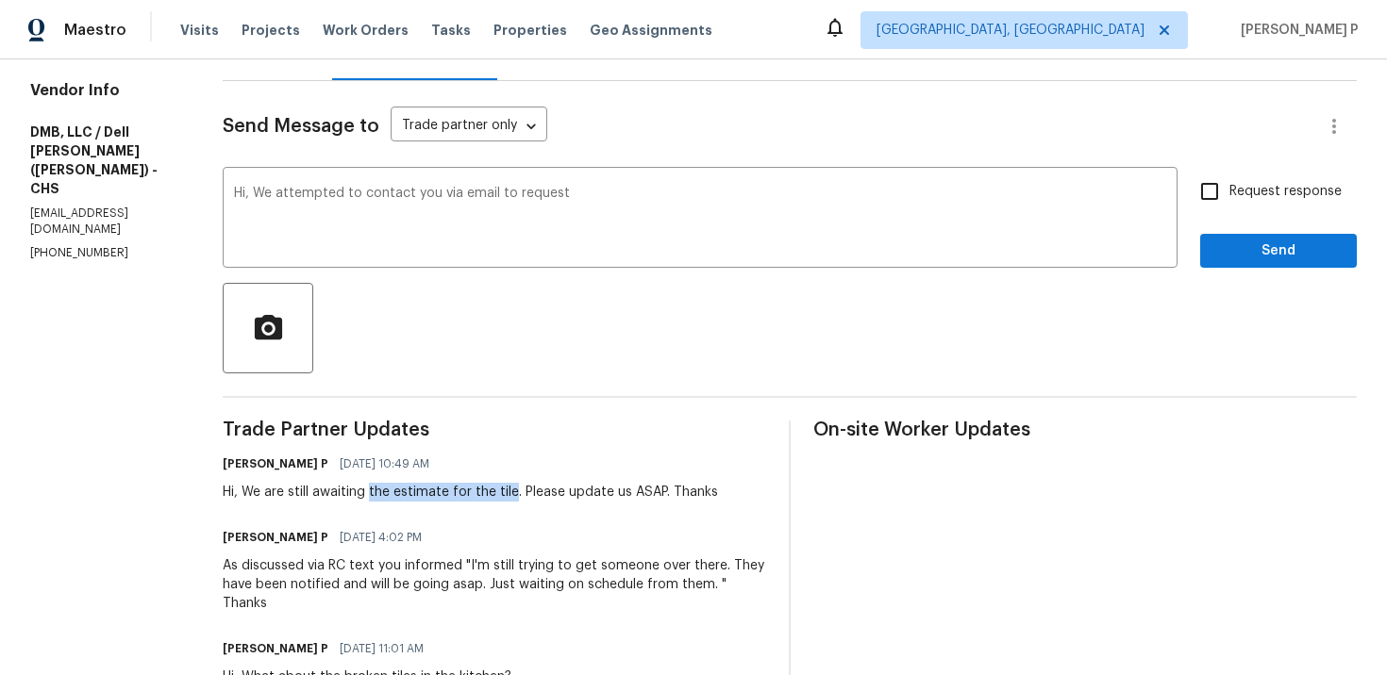
copy div "the estimate for the tile"
click at [606, 200] on textarea "Hi, We attempted to contact you via email to request" at bounding box center [700, 220] width 932 height 66
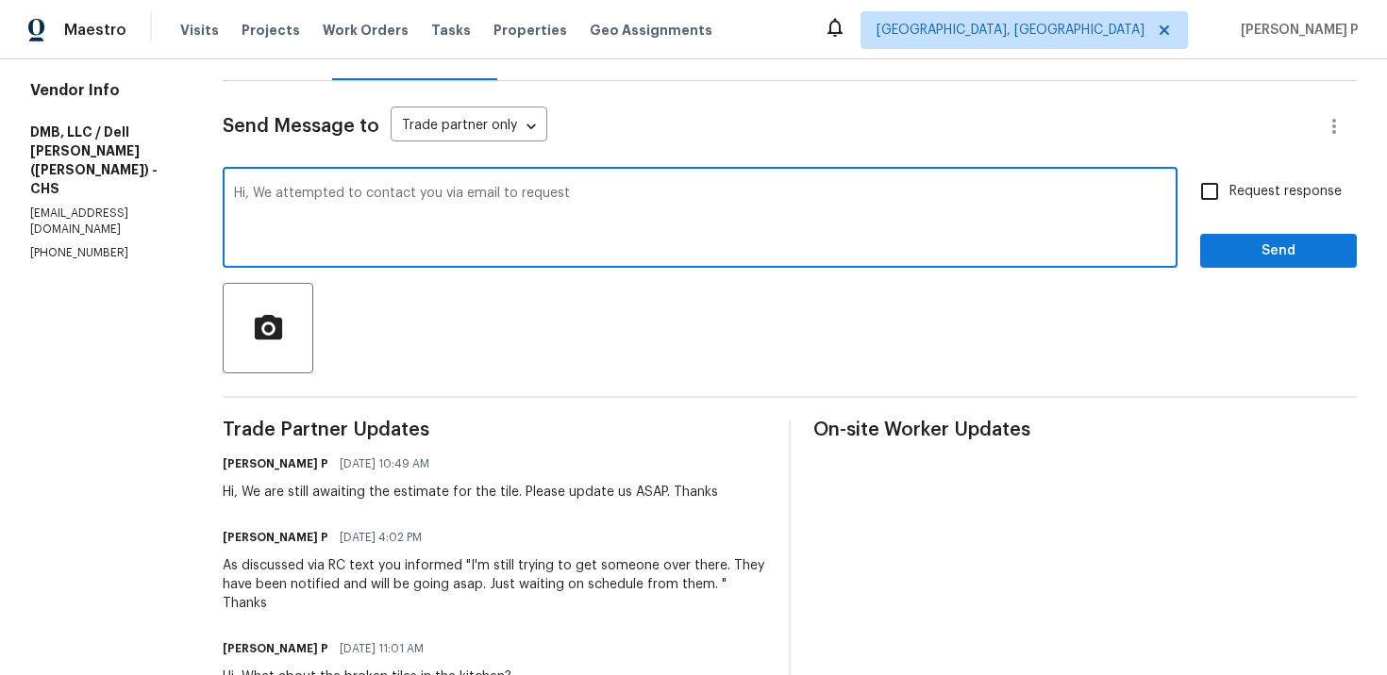
paste textarea "the estimate for the tile"
drag, startPoint x: 234, startPoint y: 191, endPoint x: 882, endPoint y: 175, distance: 648.3
click at [882, 175] on div "Hi, We attempted to contact you via email to request the estimate for the tile …" at bounding box center [700, 220] width 955 height 96
click at [484, 216] on textarea "Hi, We attempted to contact you via email to request the estimate for the tile" at bounding box center [700, 220] width 932 height 66
drag, startPoint x: 232, startPoint y: 189, endPoint x: 818, endPoint y: 196, distance: 585.8
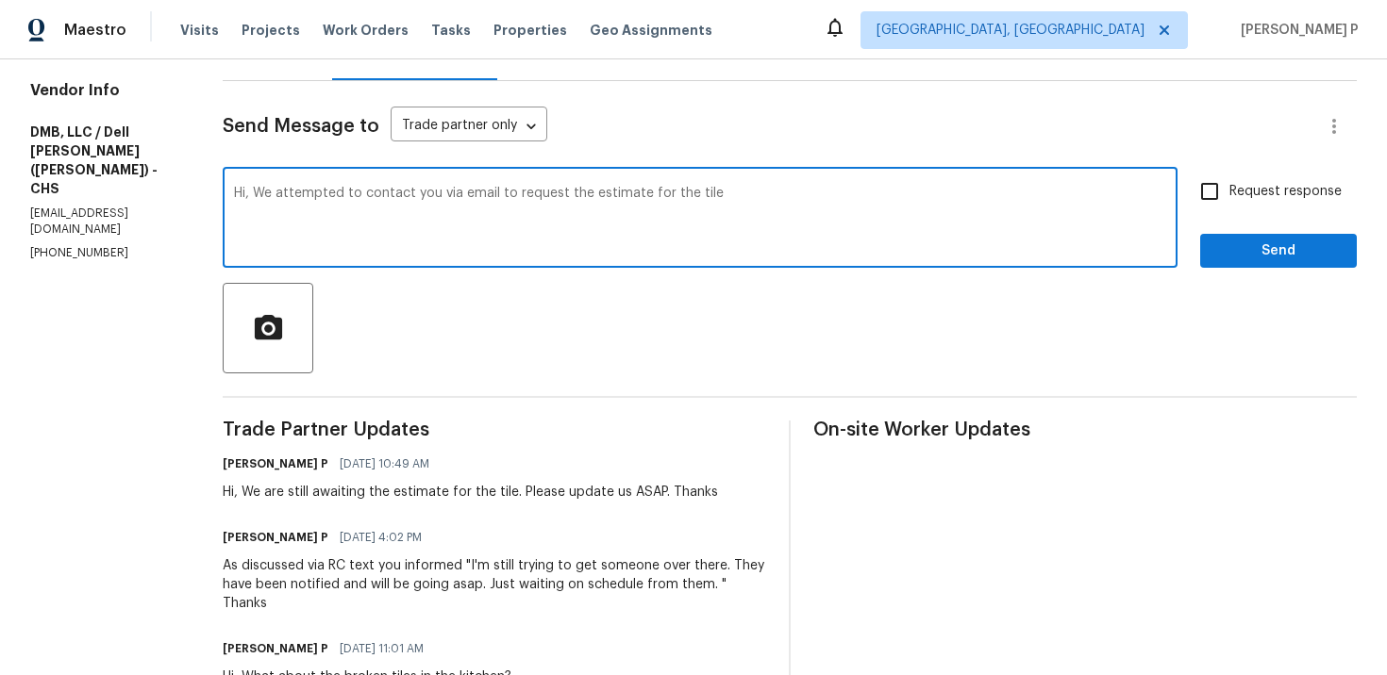
click at [818, 196] on textarea "Hi, We attempted to contact you via email to request the estimate for the tile" at bounding box center [700, 220] width 932 height 66
paste textarea "reached out to you via email to request the estimate for the tile."
type textarea "Hi, We reached out to you via email to request the estimate for the tile. Thanks"
click at [1240, 197] on span "Request response" at bounding box center [1285, 192] width 112 height 20
click at [1229, 197] on input "Request response" at bounding box center [1210, 192] width 40 height 40
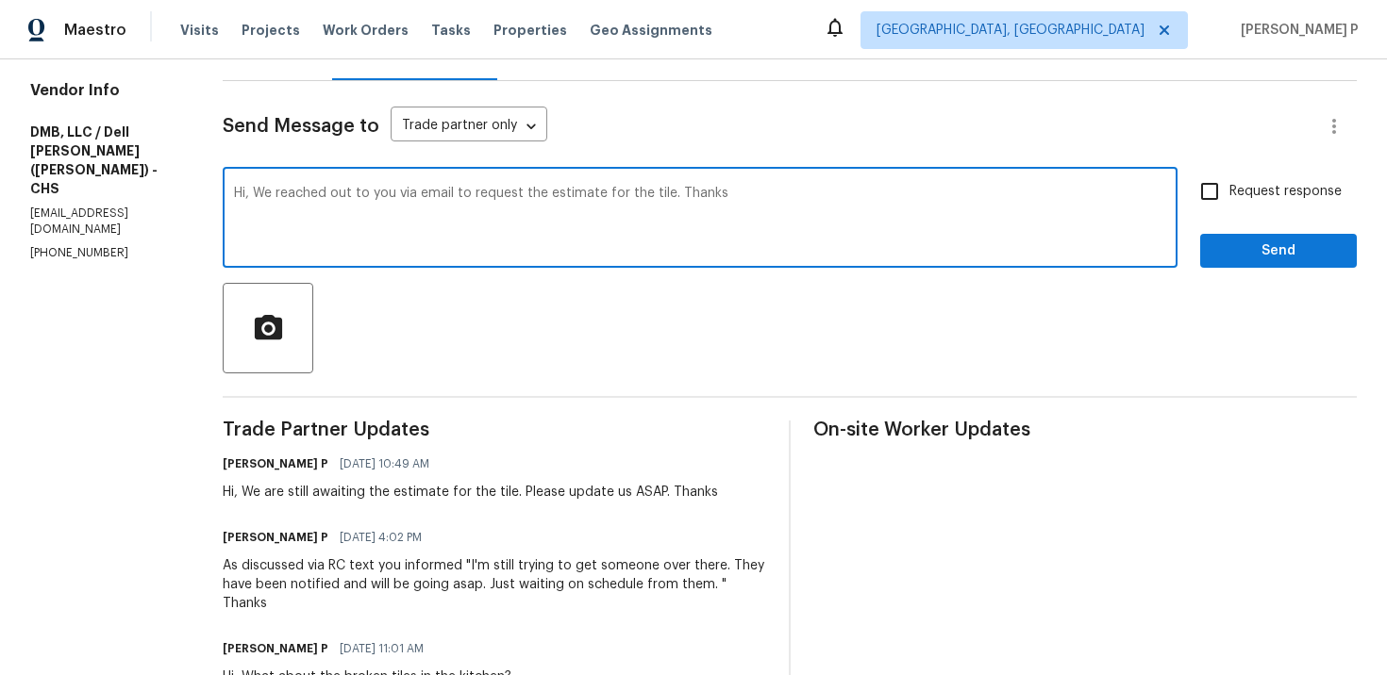
checkbox input "true"
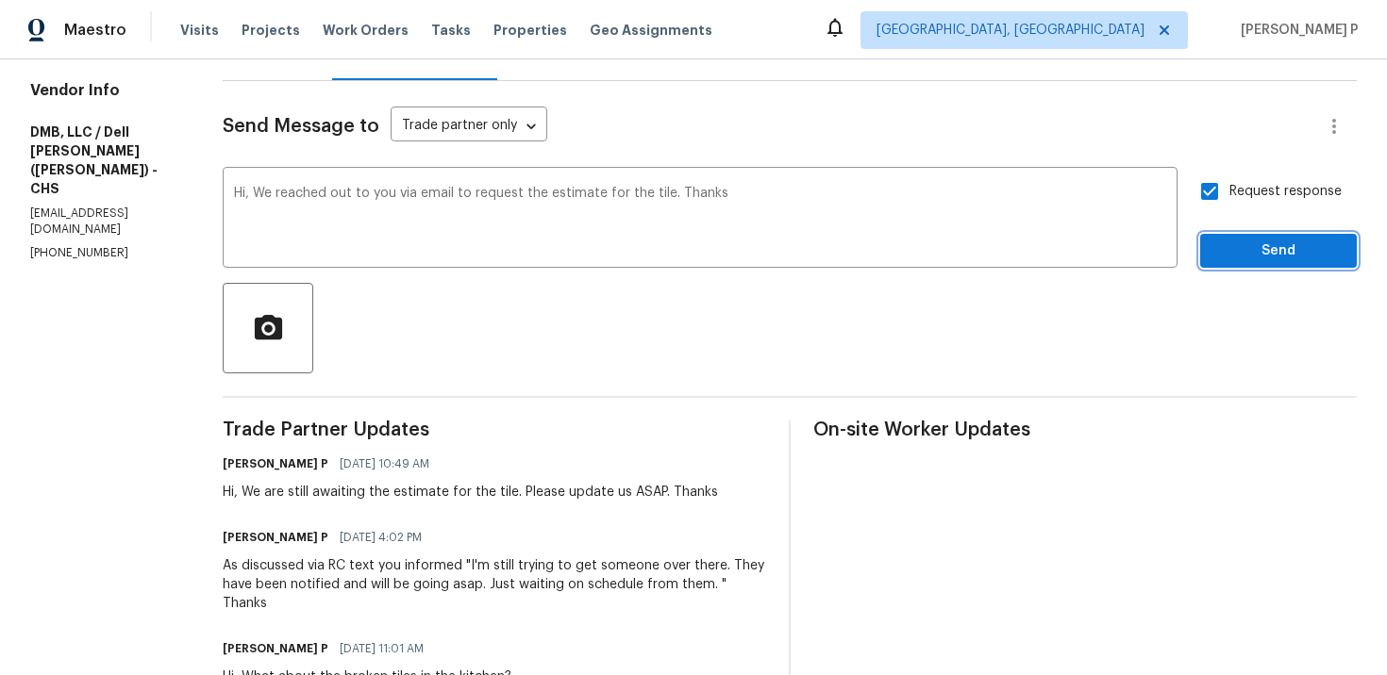
click at [1255, 237] on button "Send" at bounding box center [1278, 251] width 157 height 35
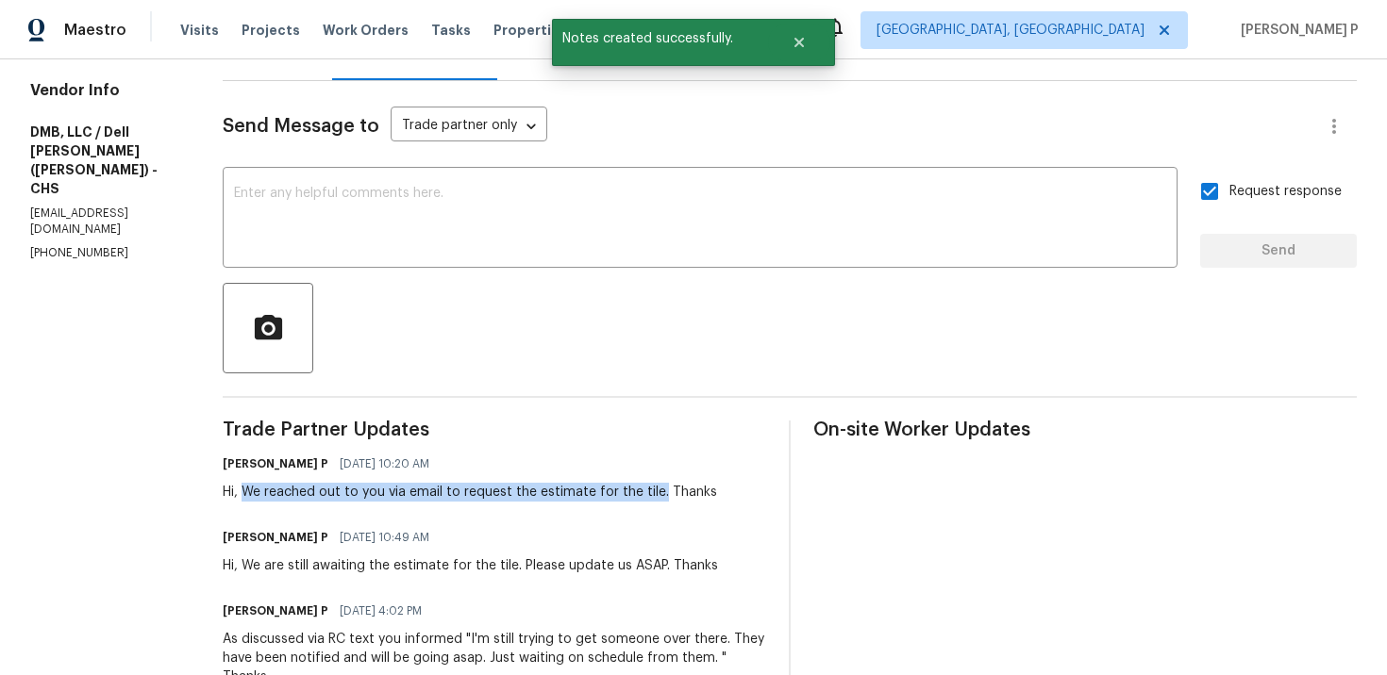
drag, startPoint x: 222, startPoint y: 492, endPoint x: 636, endPoint y: 491, distance: 414.1
click at [636, 491] on div "Hi, We reached out to you via email to request the estimate for the tile. Thanks" at bounding box center [470, 492] width 494 height 19
copy div "We reached out to you via email to request the estimate for the tile."
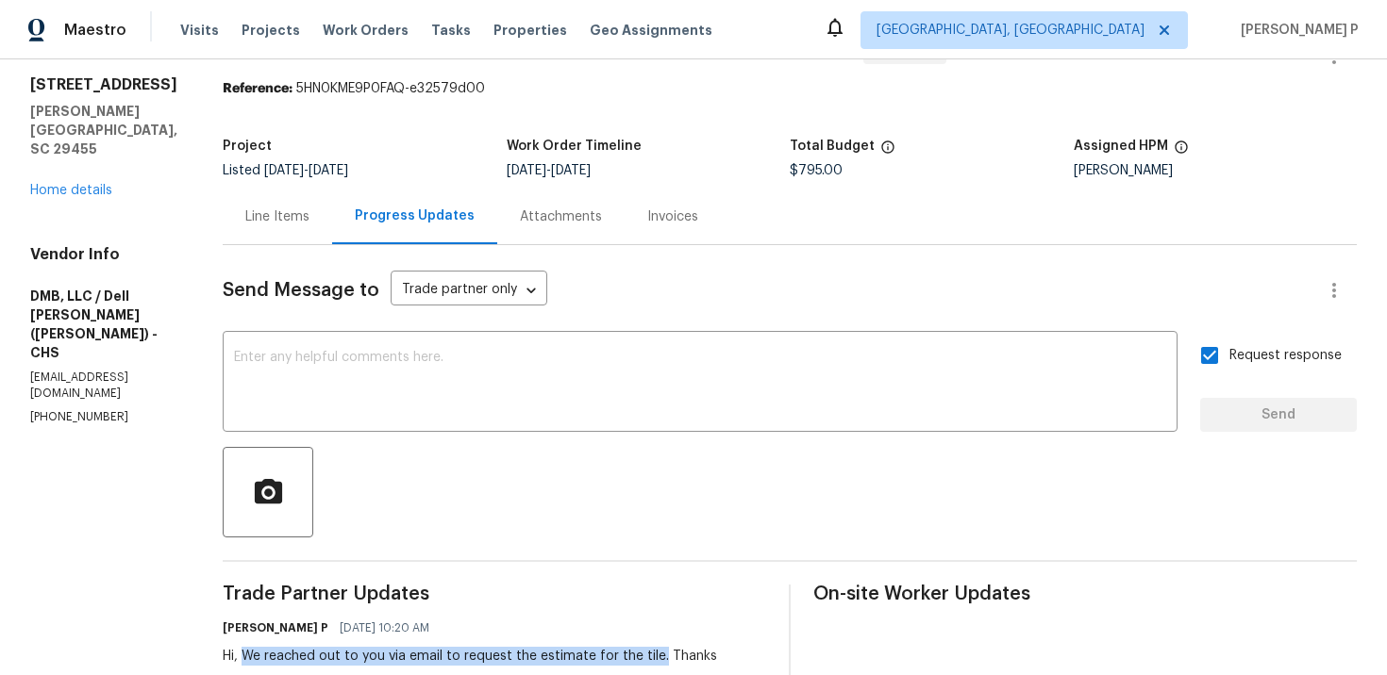
scroll to position [0, 0]
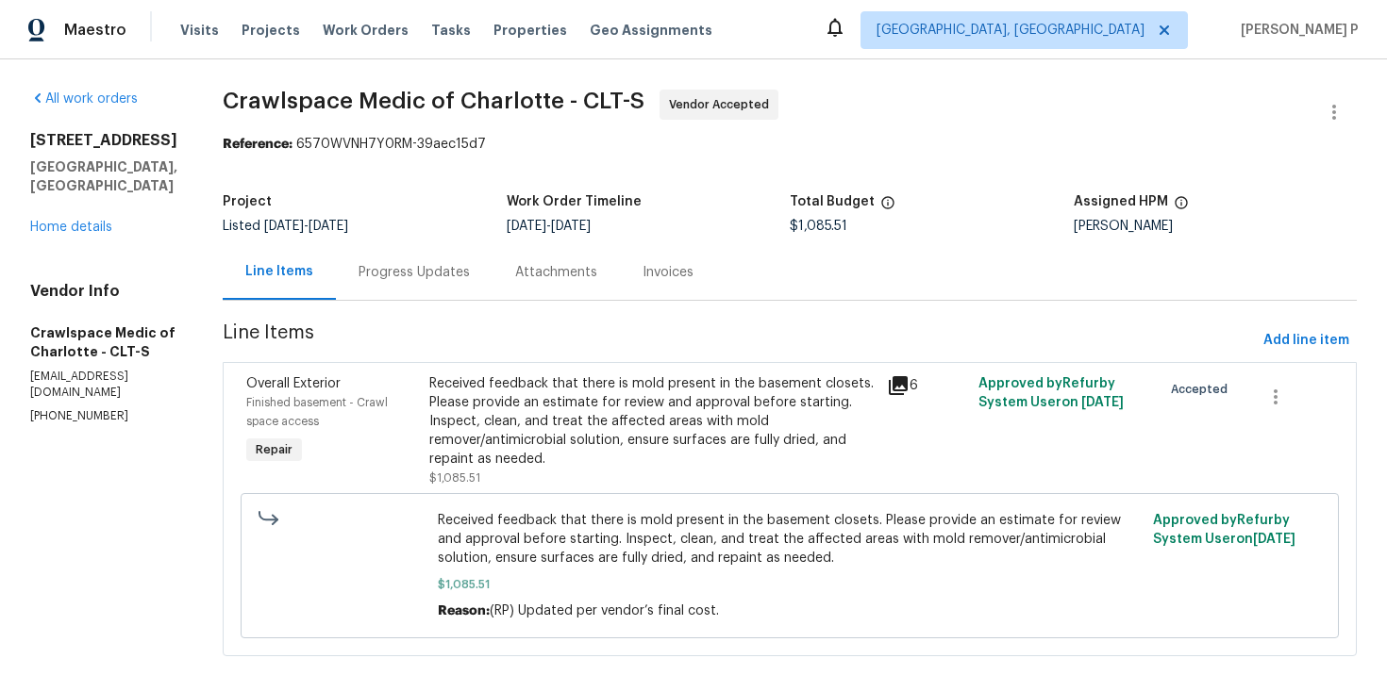
scroll to position [35, 0]
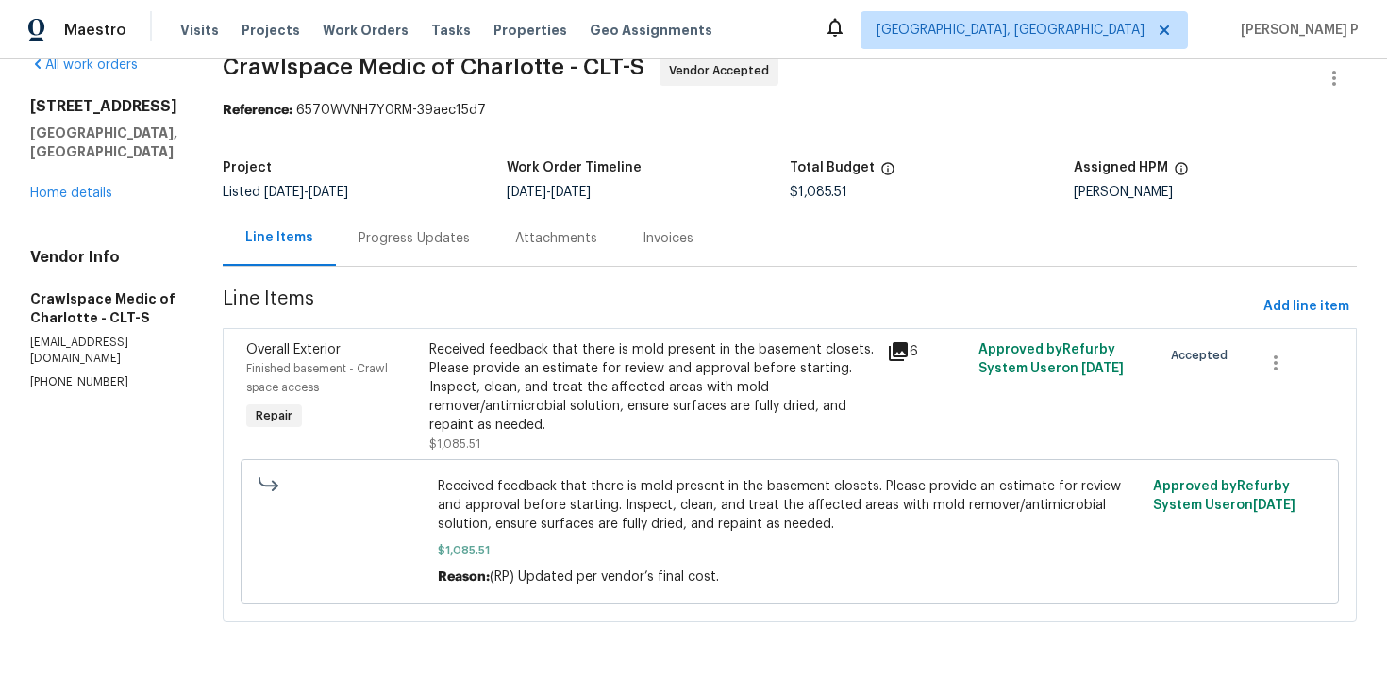
click at [447, 249] on div "Progress Updates" at bounding box center [414, 238] width 157 height 56
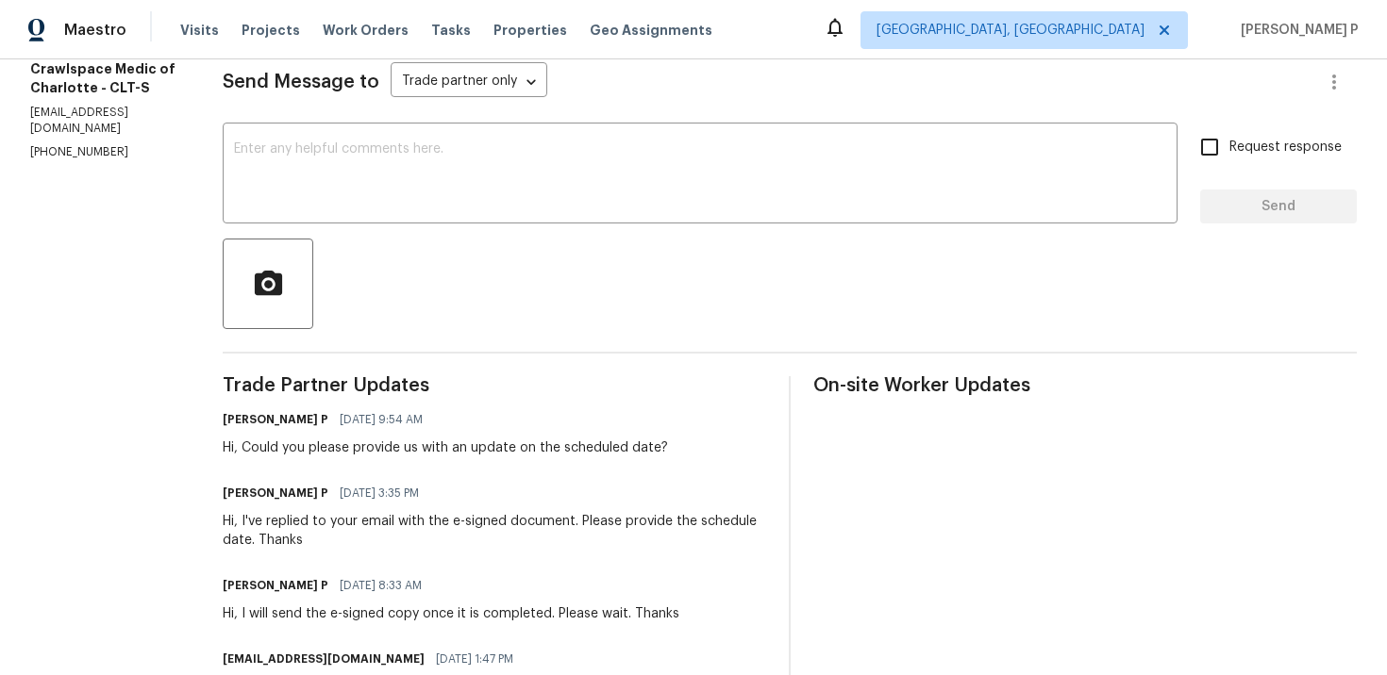
scroll to position [266, 0]
click at [119, 142] on p "[PHONE_NUMBER]" at bounding box center [103, 150] width 147 height 16
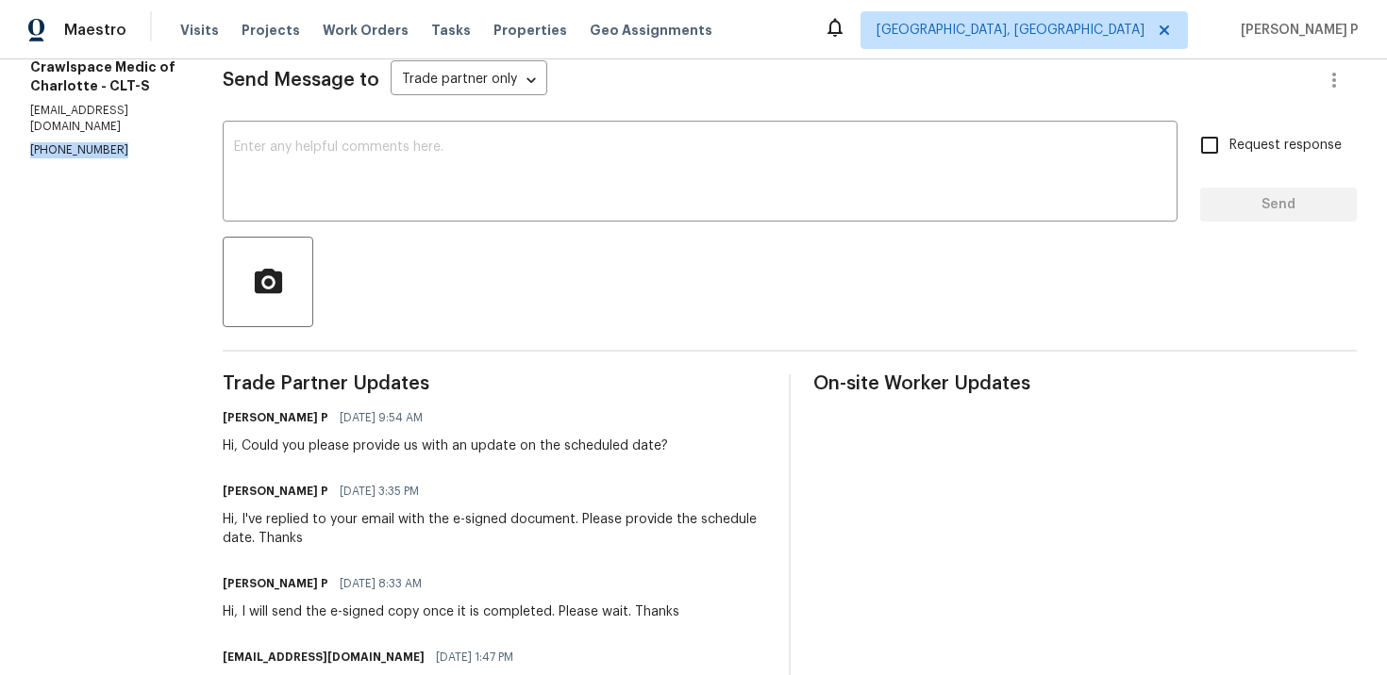
drag, startPoint x: 118, startPoint y: 118, endPoint x: 0, endPoint y: 120, distance: 117.9
copy p "[PHONE_NUMBER]"
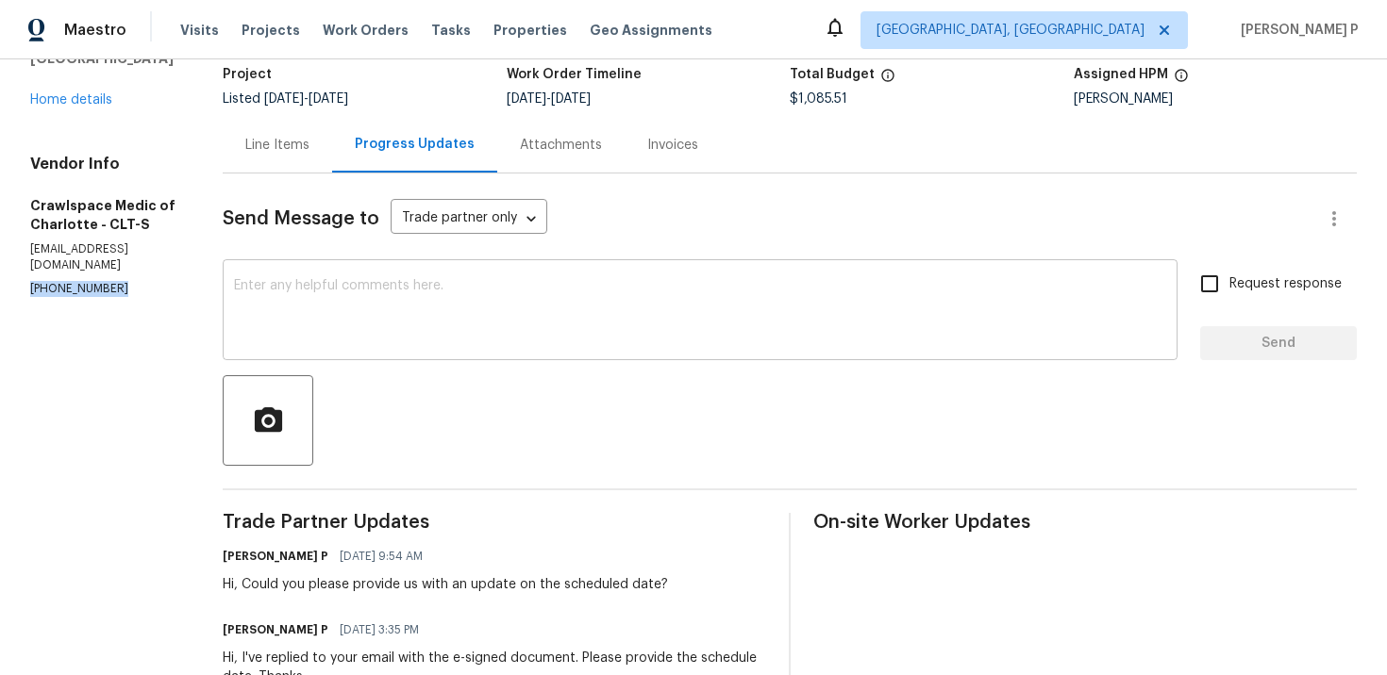
scroll to position [160, 0]
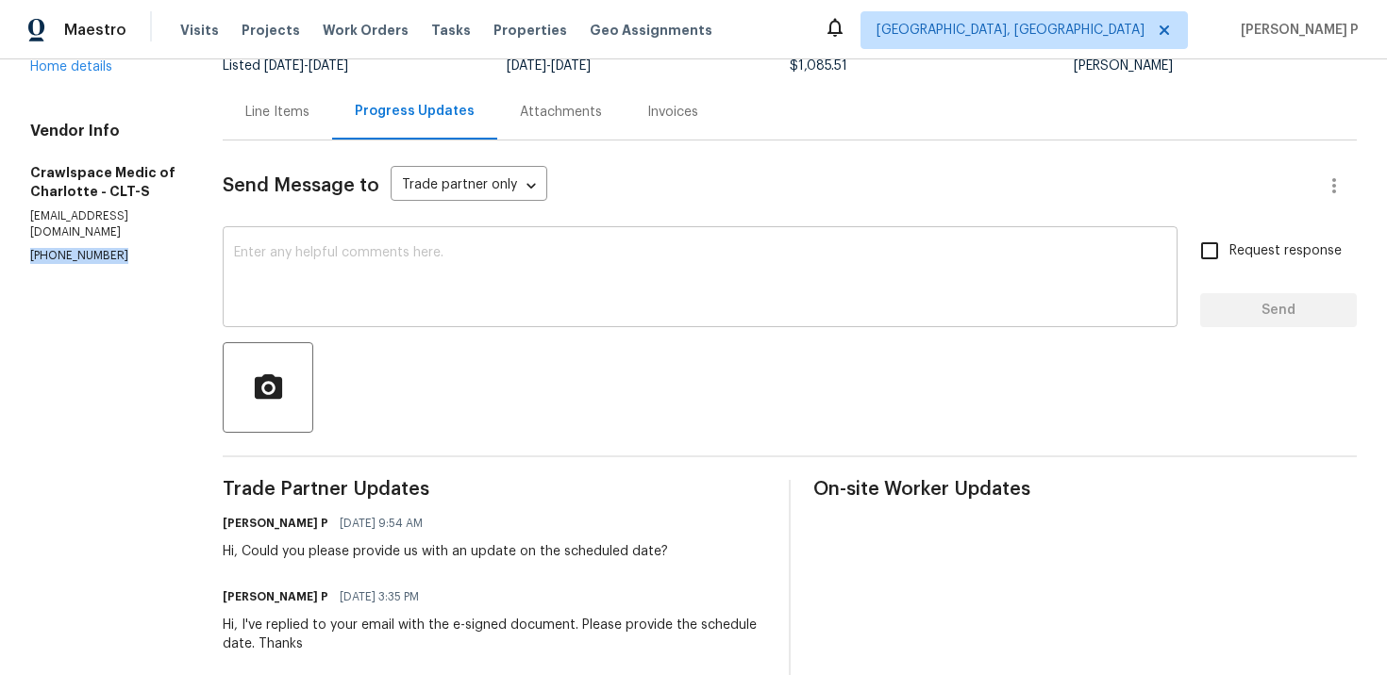
click at [441, 313] on div "x ​" at bounding box center [700, 279] width 955 height 96
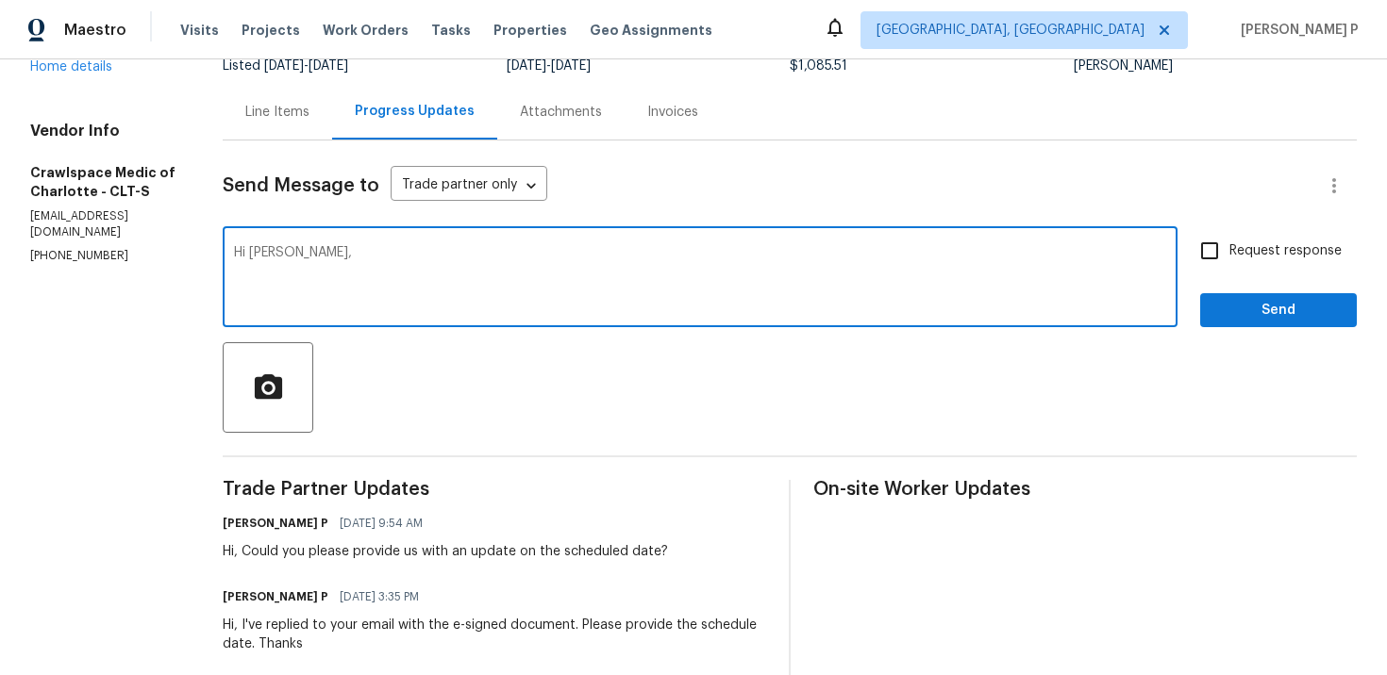
paste textarea "We attempted to contact you via email to request"
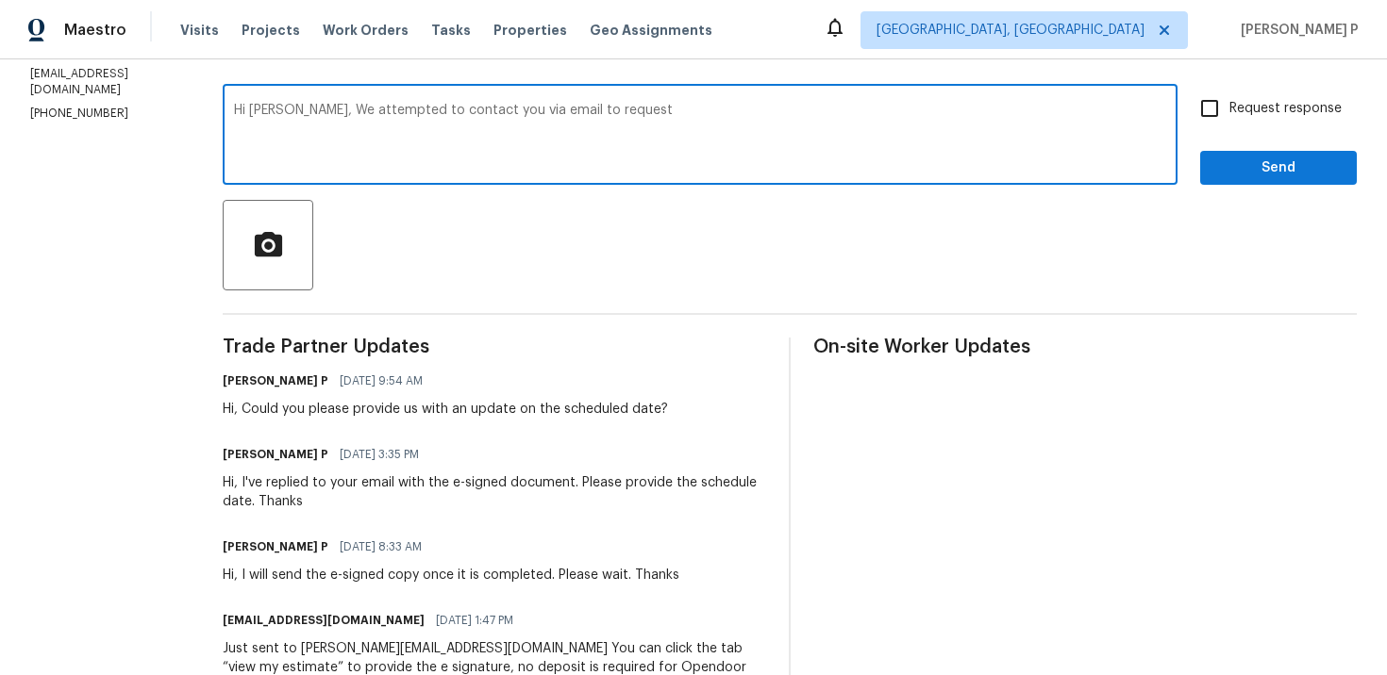
scroll to position [320, 0]
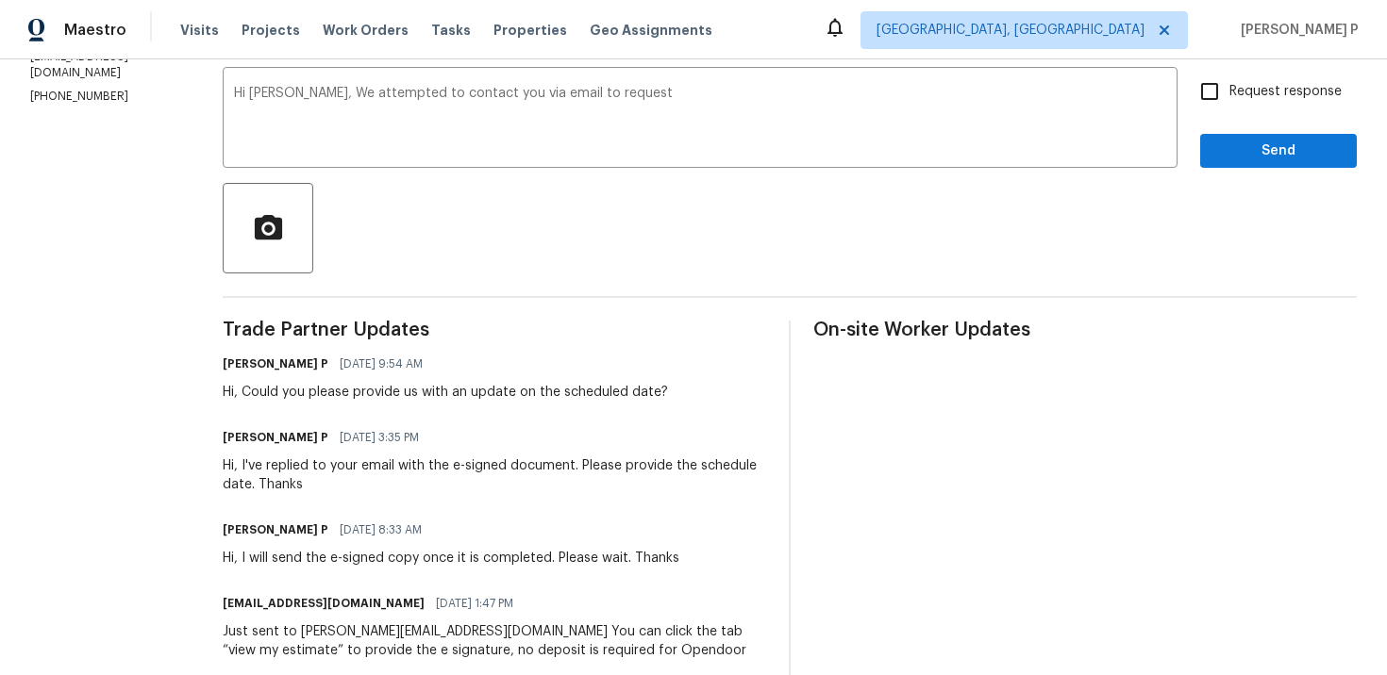
click at [482, 393] on div "Hi, Could you please provide us with an update on the scheduled date?" at bounding box center [445, 392] width 445 height 19
drag, startPoint x: 482, startPoint y: 393, endPoint x: 688, endPoint y: 393, distance: 205.6
click at [668, 393] on div "Hi, Could you please provide us with an update on the scheduled date?" at bounding box center [445, 392] width 445 height 19
copy div "an update on the scheduled date"
click at [712, 76] on div "Hi [PERSON_NAME], We attempted to contact you via email to request x ​" at bounding box center [700, 120] width 955 height 96
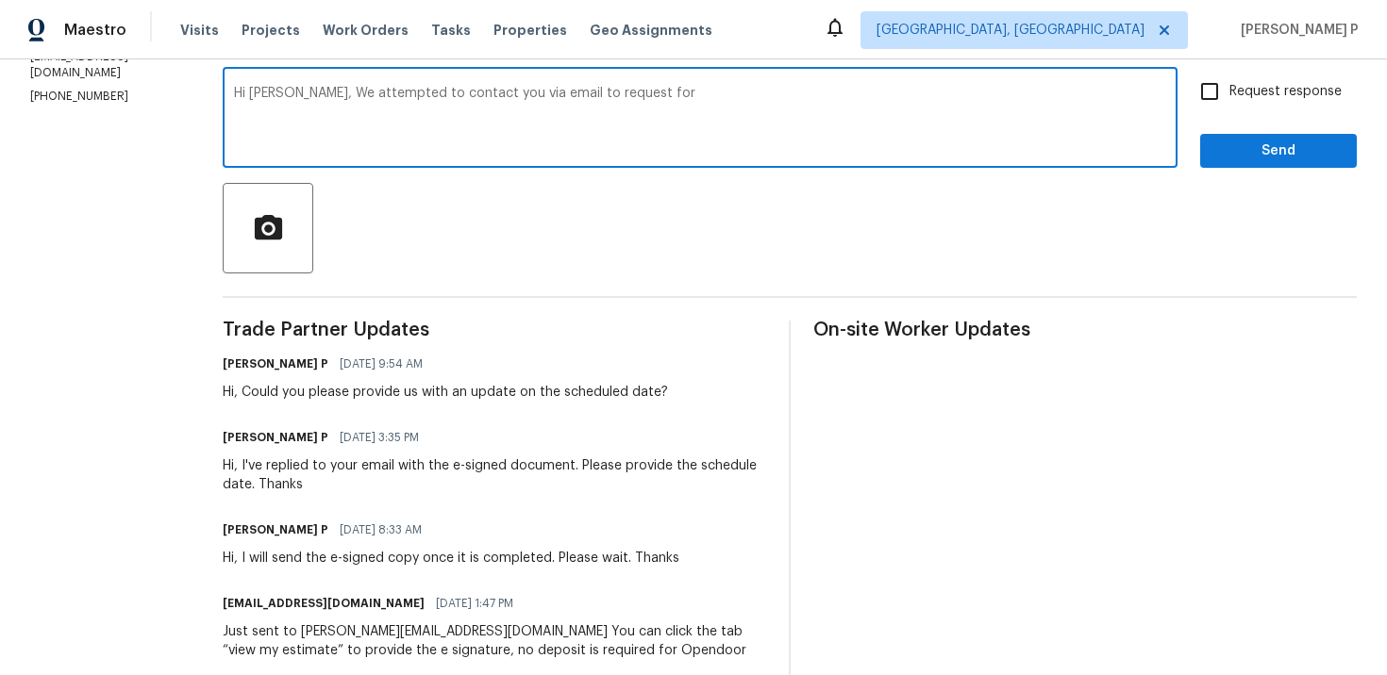
paste textarea "an update on the scheduled date"
drag, startPoint x: 319, startPoint y: 92, endPoint x: 1157, endPoint y: 92, distance: 838.6
click at [1157, 92] on textarea "Hi [PERSON_NAME], We attempted to contact you via email to request for an updat…" at bounding box center [700, 120] width 932 height 66
paste textarea "reached out to you via email to request an update on the scheduled completion d…"
type textarea "Hi [PERSON_NAME], We reached out to you via email to request an update on the s…"
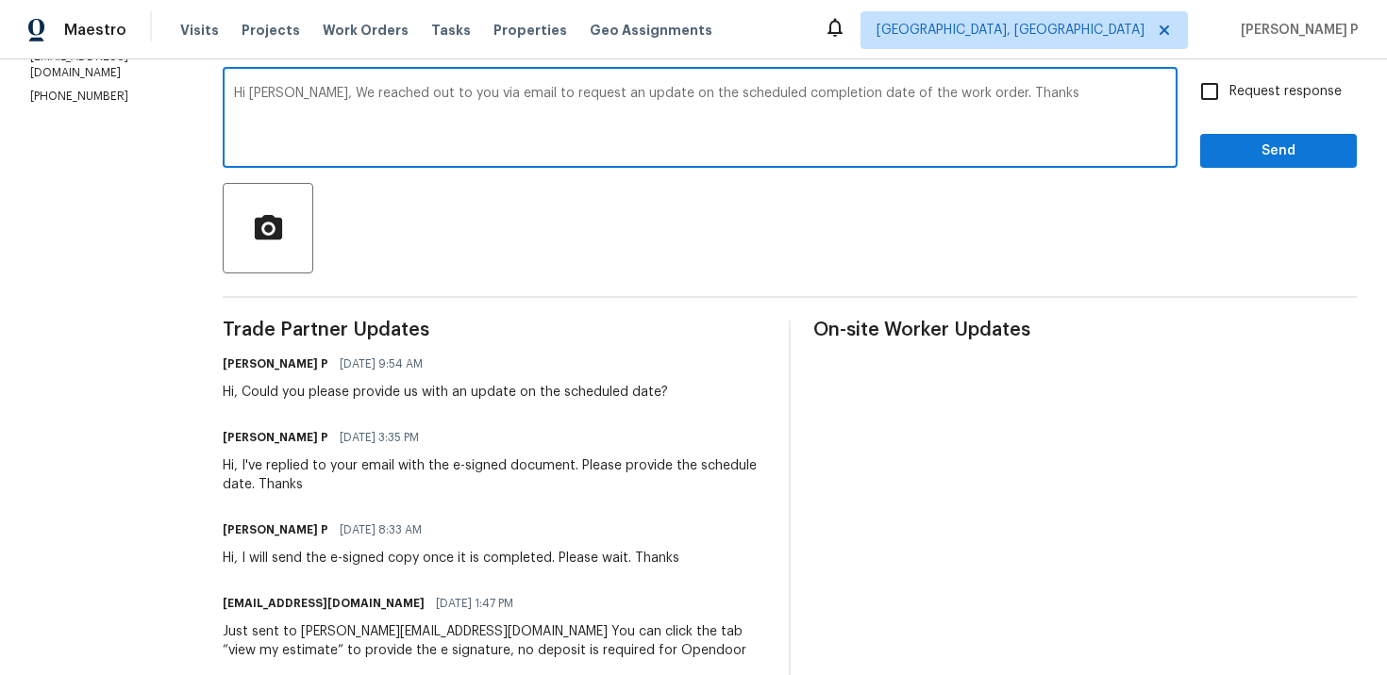
click at [1246, 102] on label "Request response" at bounding box center [1266, 92] width 152 height 40
click at [1229, 102] on input "Request response" at bounding box center [1210, 92] width 40 height 40
checkbox input "true"
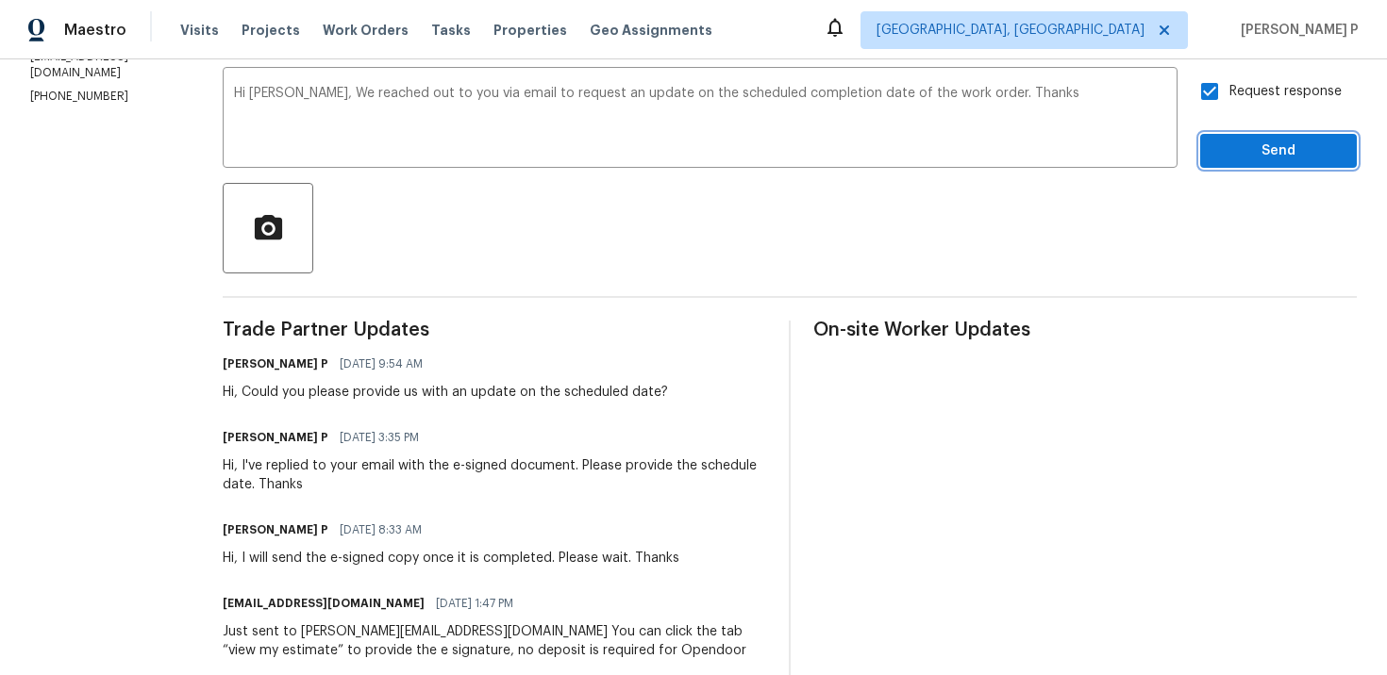
click at [1245, 140] on span "Send" at bounding box center [1278, 152] width 126 height 24
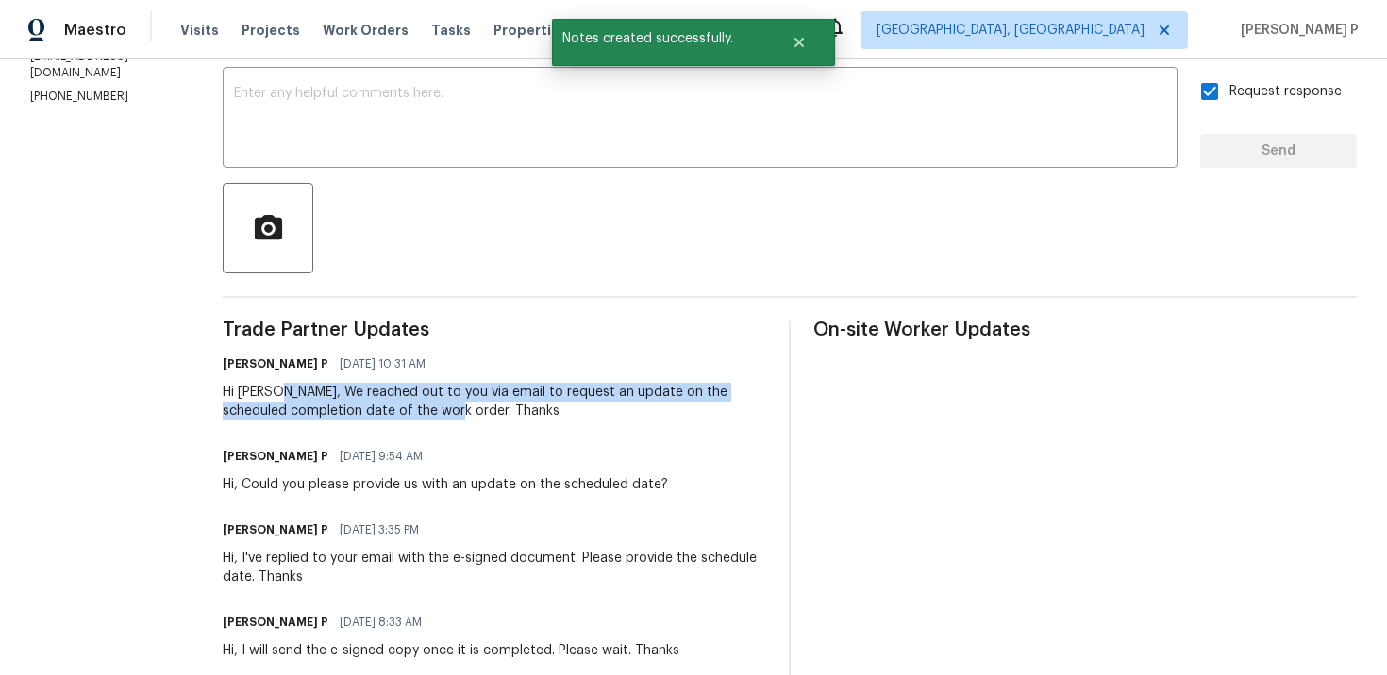
drag, startPoint x: 305, startPoint y: 393, endPoint x: 469, endPoint y: 410, distance: 165.0
click at [470, 410] on div "Hi [PERSON_NAME], We reached out to you via email to request an update on the s…" at bounding box center [494, 402] width 543 height 38
copy div "We reached out to you via email to request an update on the scheduled completio…"
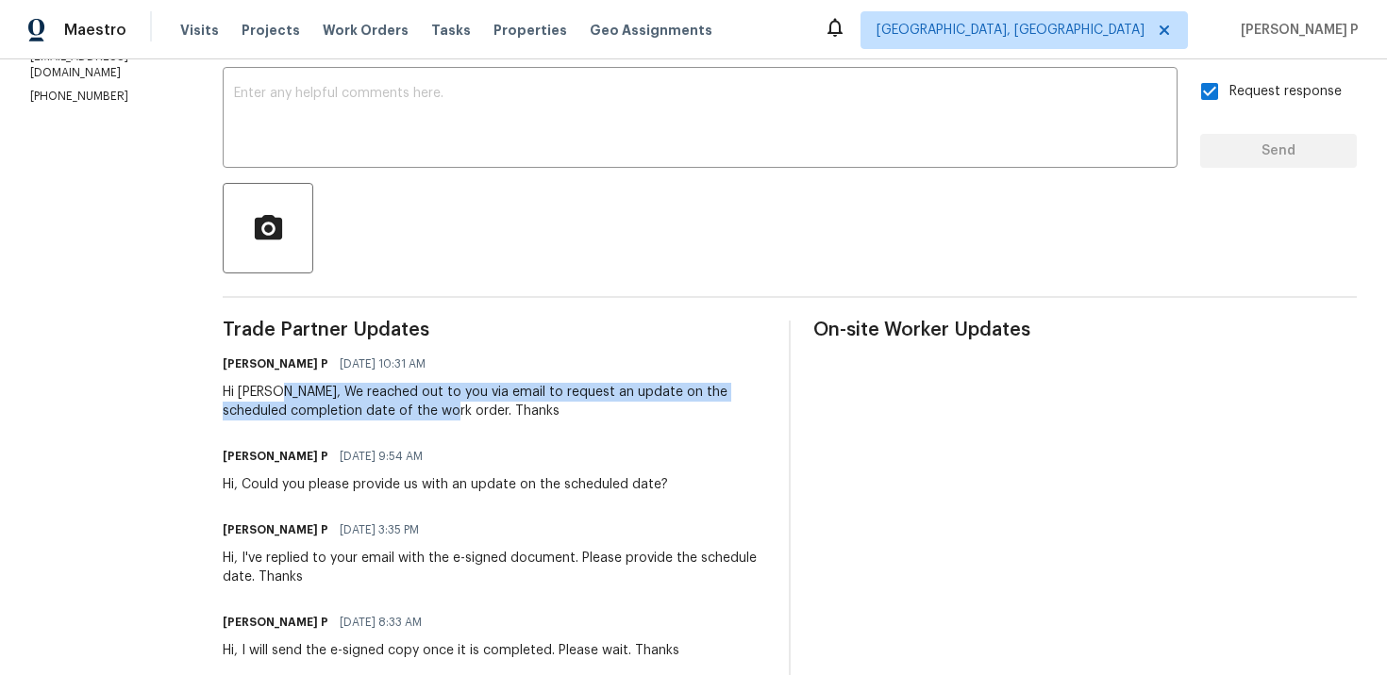
scroll to position [0, 0]
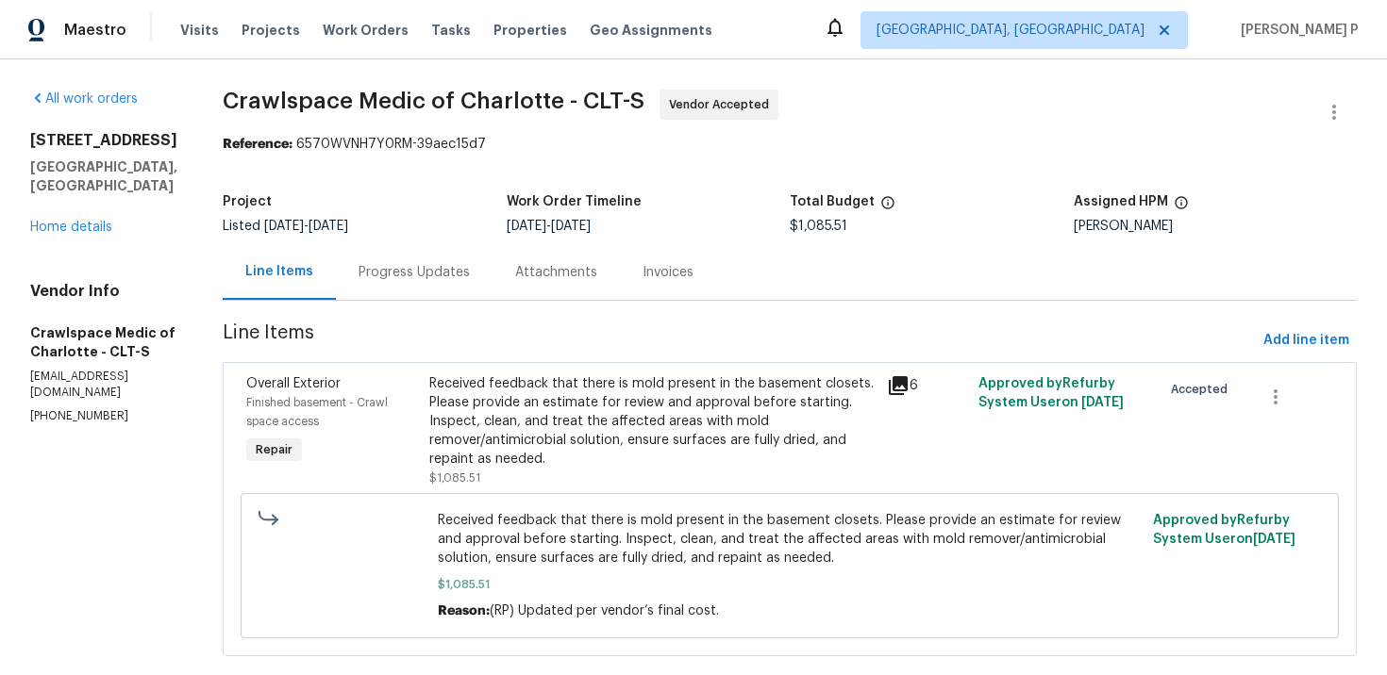
click at [441, 278] on div "Progress Updates" at bounding box center [413, 272] width 111 height 19
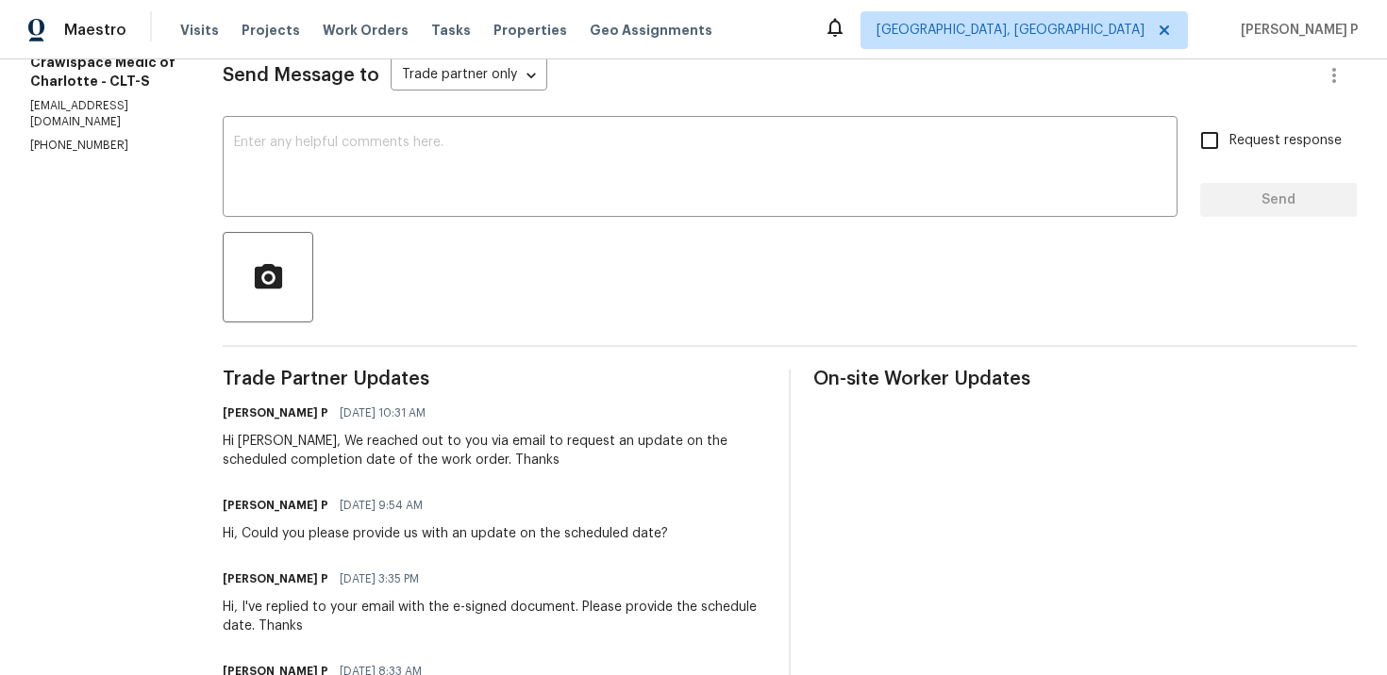
scroll to position [196, 0]
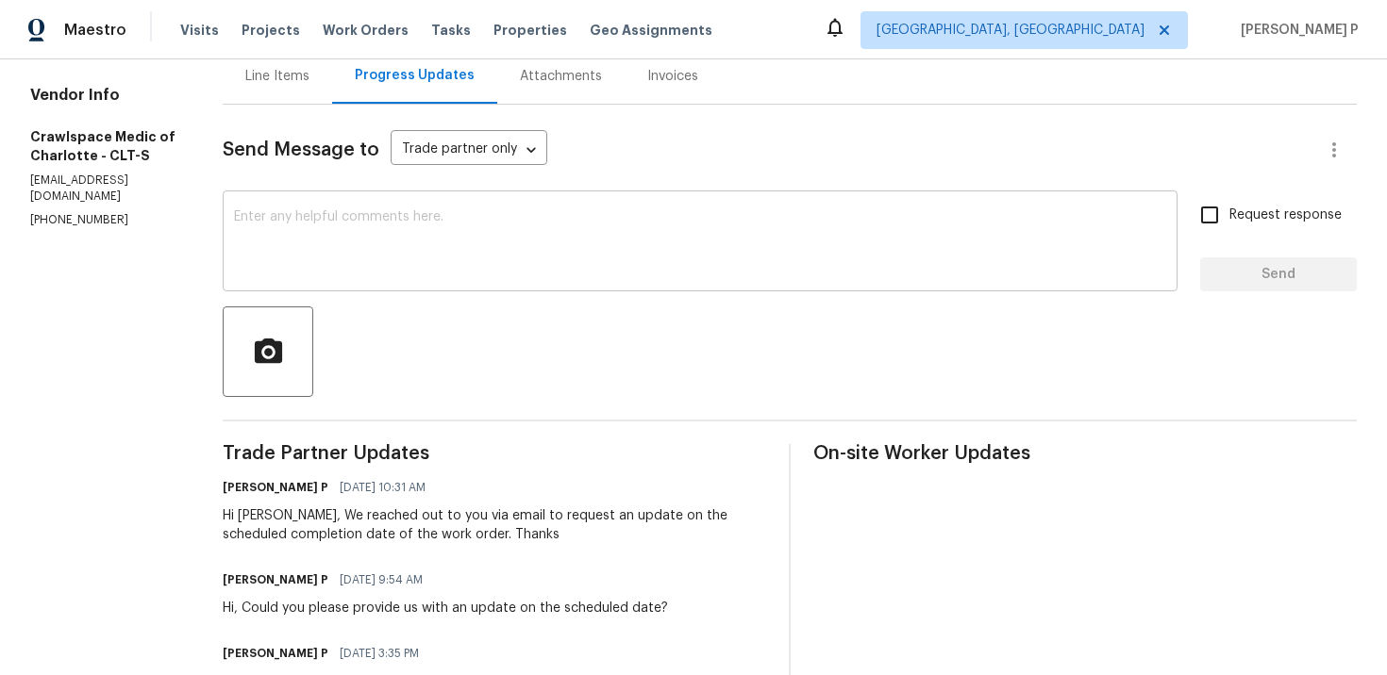
click at [408, 241] on textarea at bounding box center [700, 243] width 932 height 66
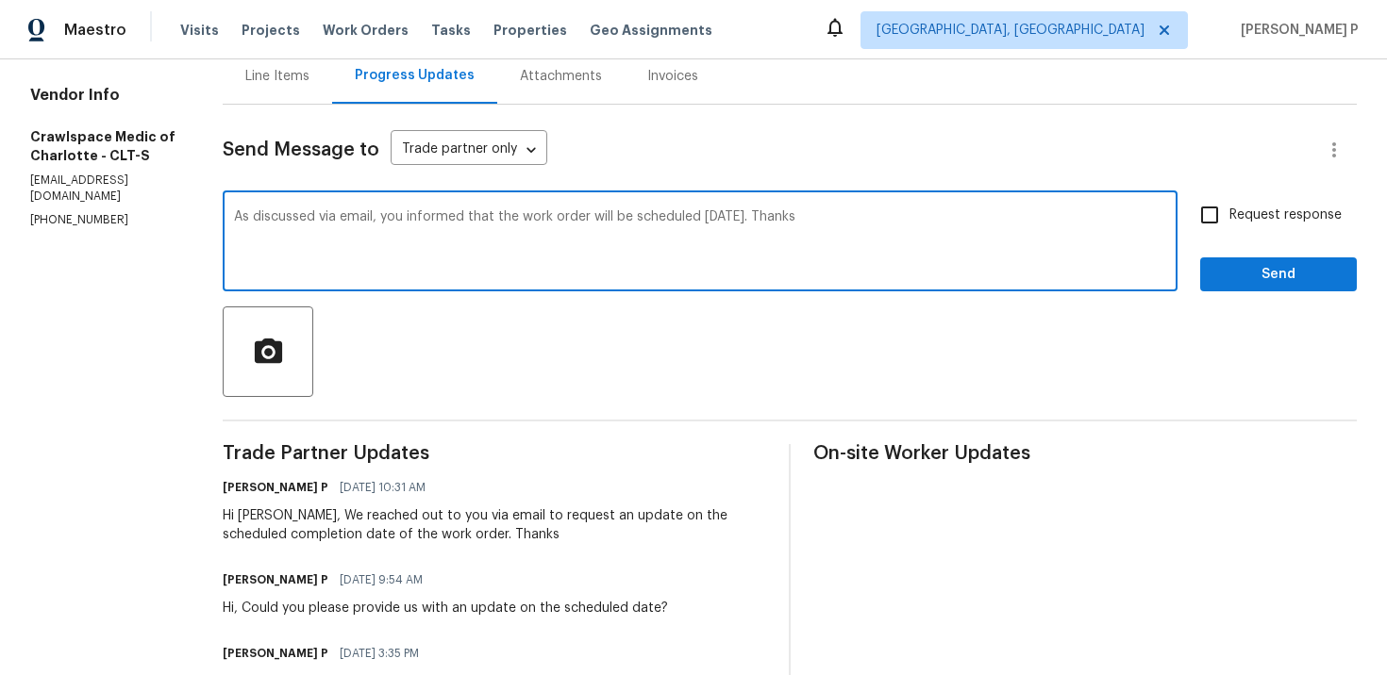
click at [331, 230] on textarea "As discussed via email, you informed that the work order will be scheduled [DAT…" at bounding box center [700, 243] width 932 height 66
type textarea "As discussed via email, you informed that the work order will be scheduled [DAT…"
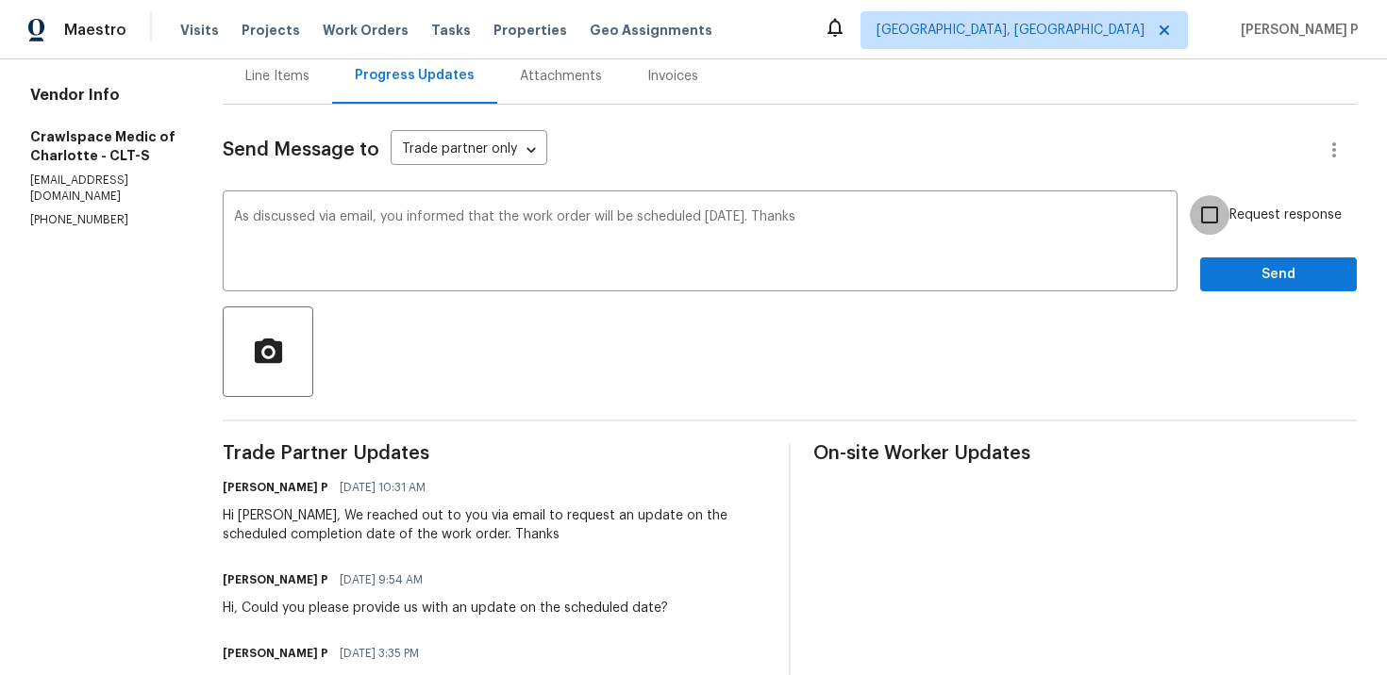
click at [1205, 225] on input "Request response" at bounding box center [1210, 215] width 40 height 40
checkbox input "true"
click at [1233, 288] on button "Send" at bounding box center [1278, 275] width 157 height 35
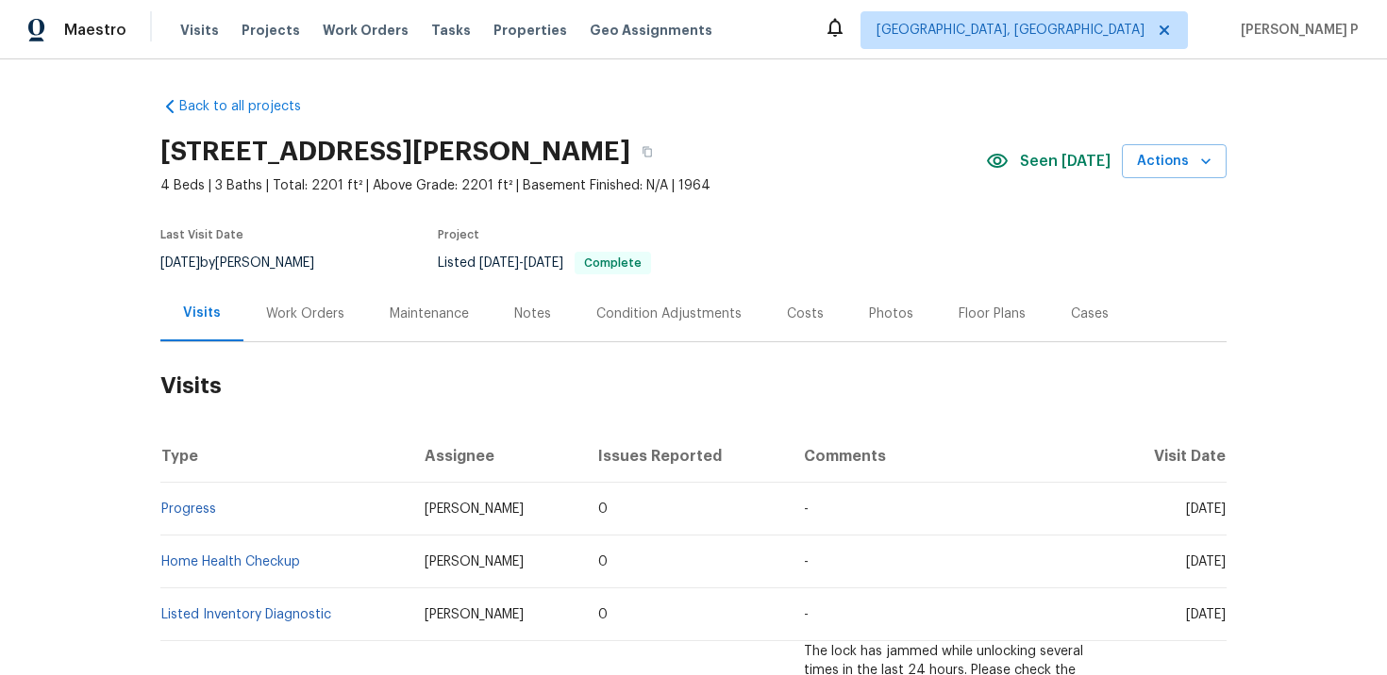
click at [289, 324] on div "Work Orders" at bounding box center [305, 314] width 124 height 56
